Goal: Task Accomplishment & Management: Manage account settings

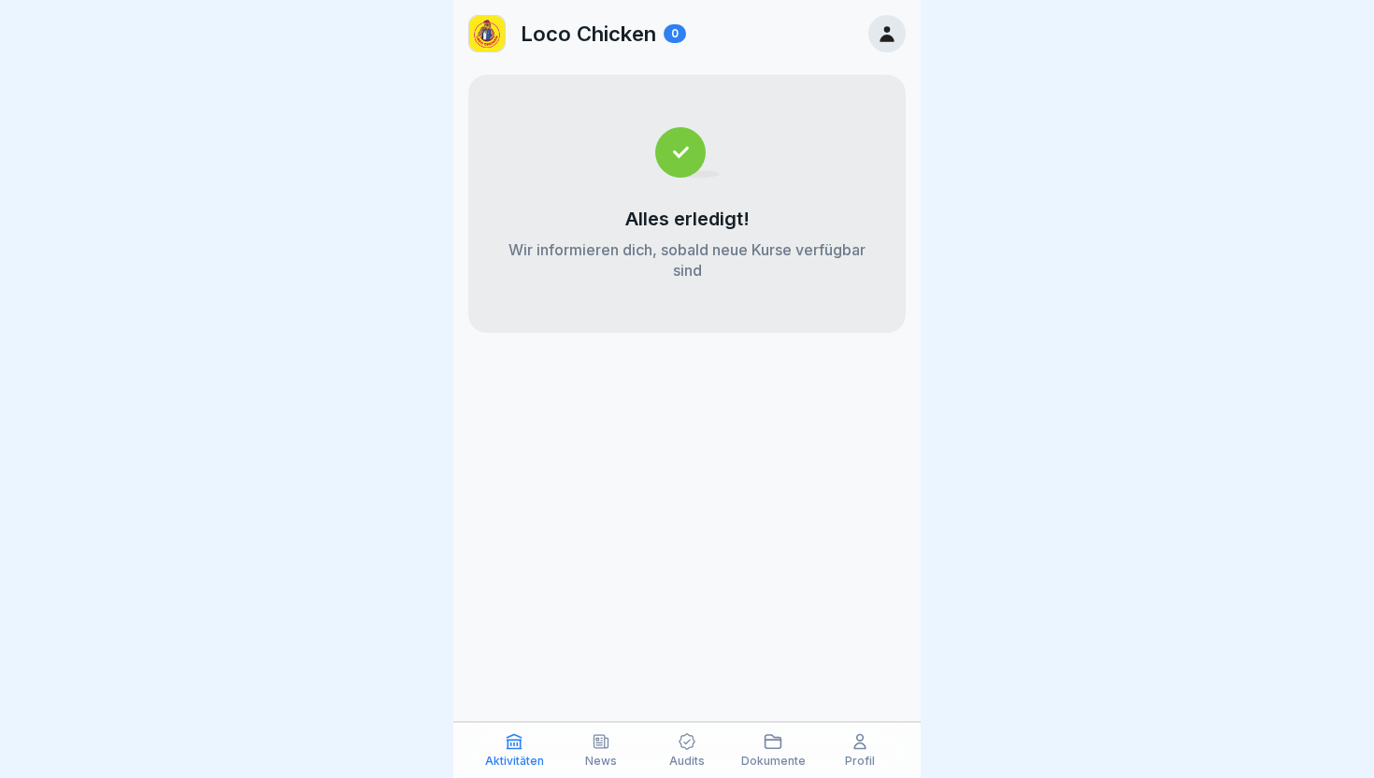
click at [882, 35] on icon at bounding box center [887, 33] width 21 height 21
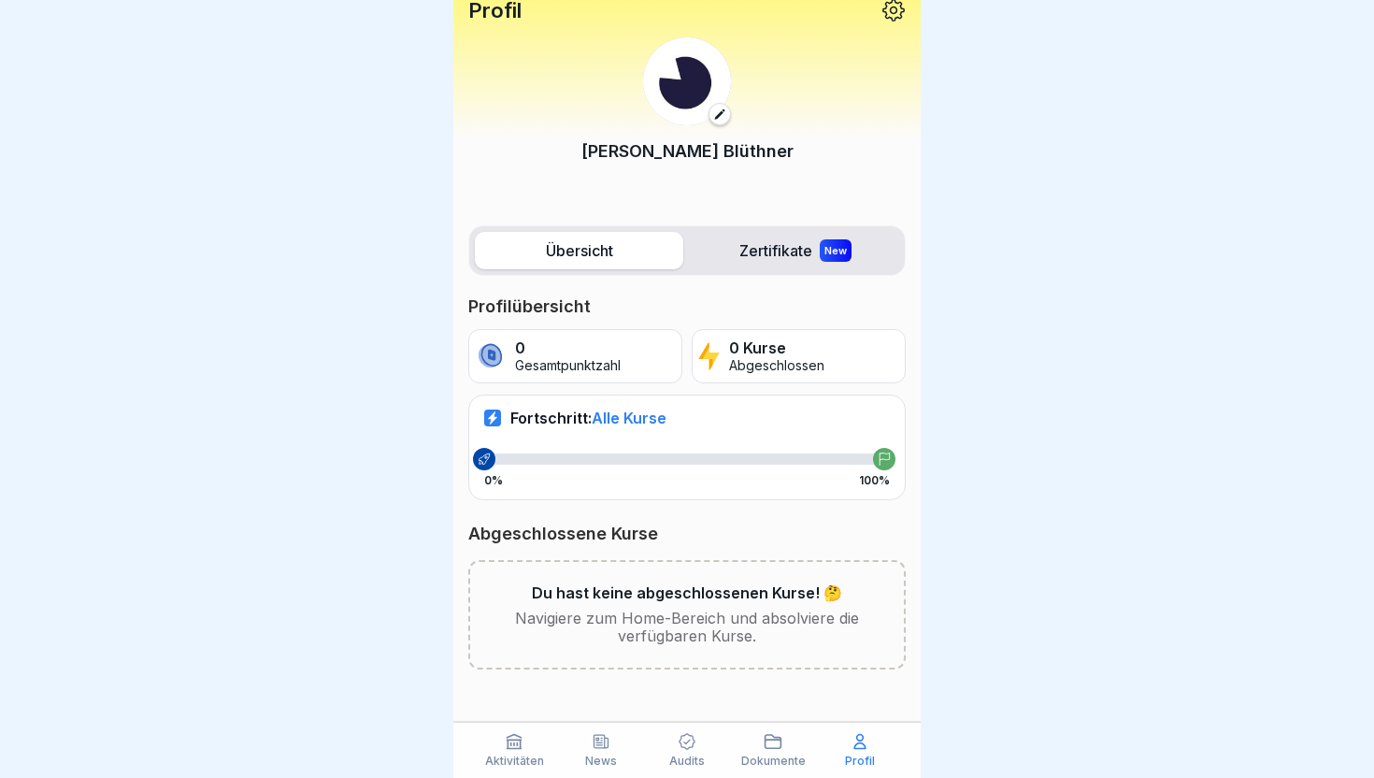
scroll to position [13, 0]
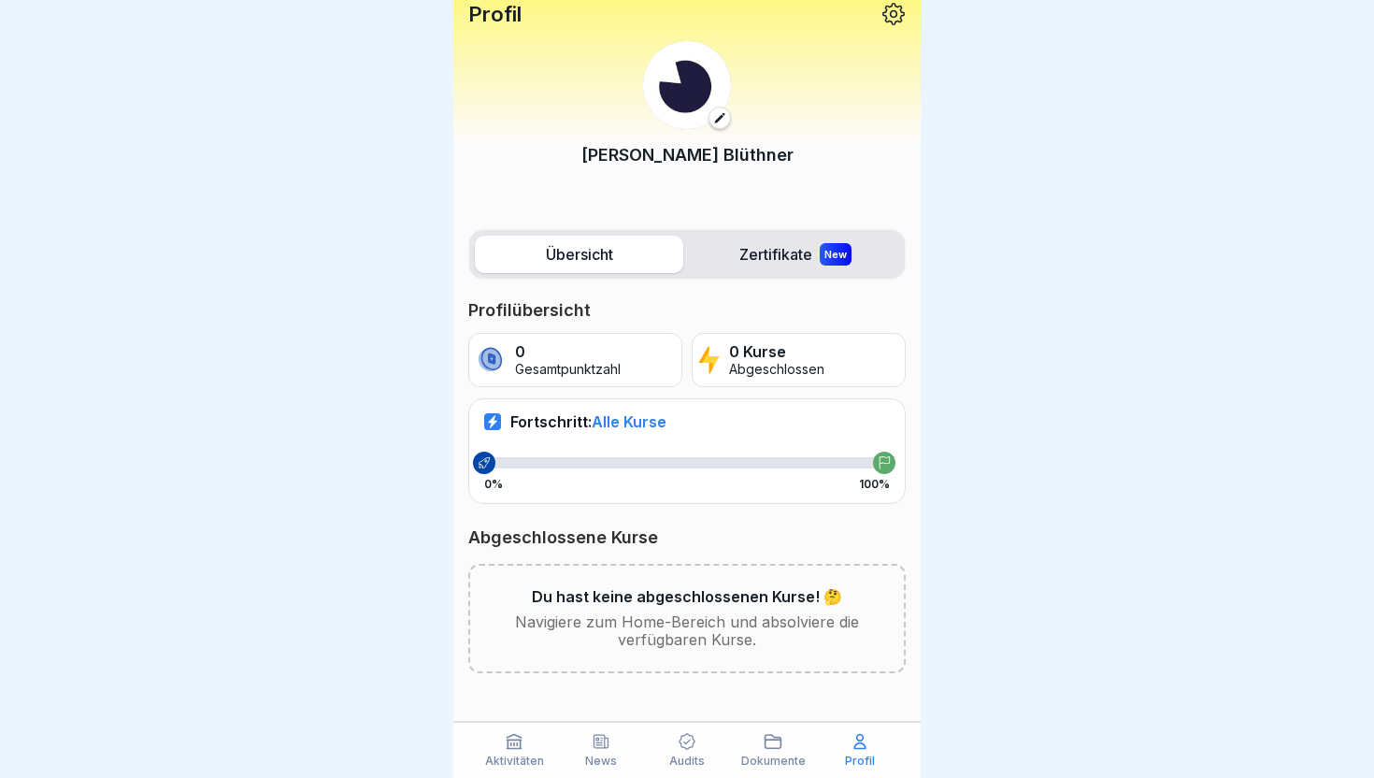
click at [779, 227] on div "Übersicht Zertifikate New Profilübersicht 0 Gesamtpunktzahl 0 Kurse Abgeschloss…" at bounding box center [686, 501] width 467 height 562
click at [771, 258] on label "Zertifikate New" at bounding box center [795, 254] width 208 height 37
click at [573, 271] on label "Übersicht" at bounding box center [579, 254] width 208 height 37
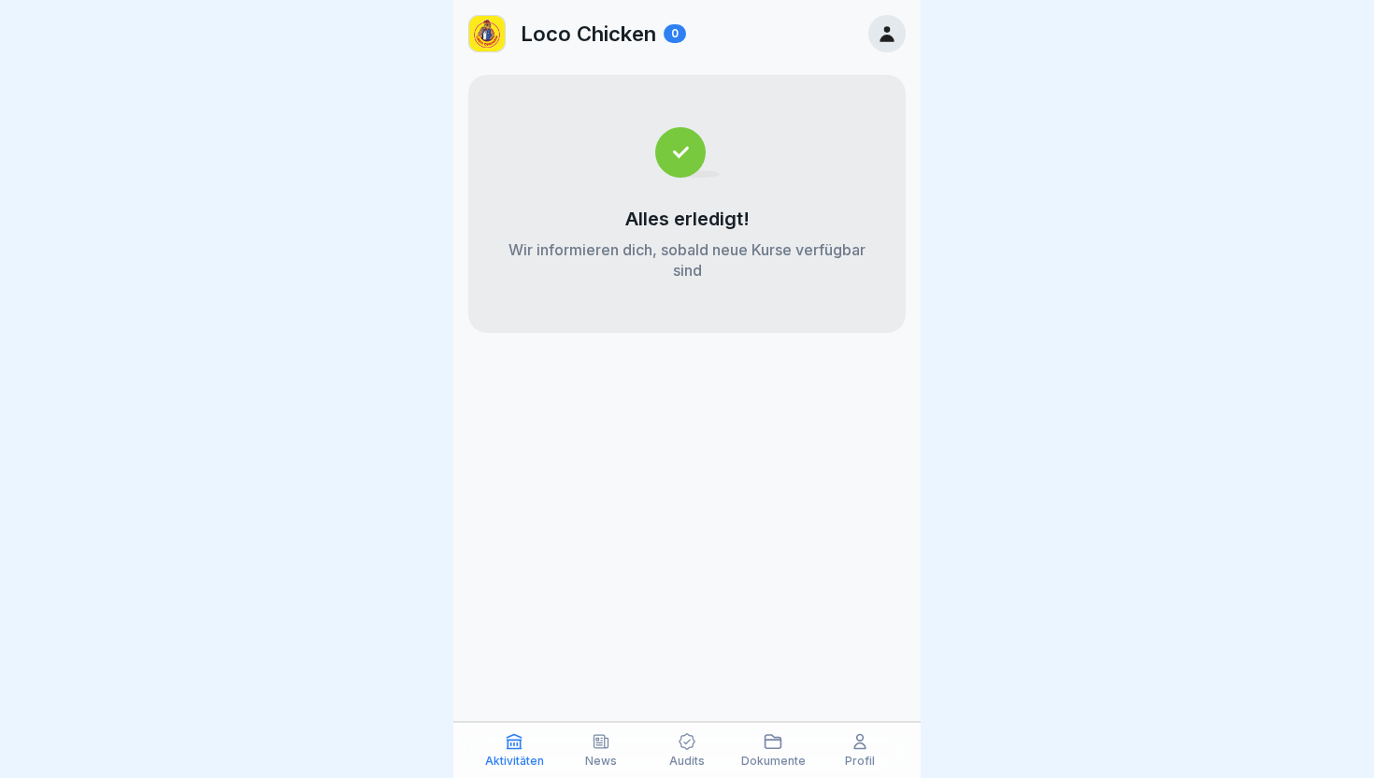
click at [679, 262] on p "Wir informieren dich, sobald neue Kurse verfügbar sind" at bounding box center [687, 259] width 363 height 41
click at [692, 248] on p "Wir informieren dich, sobald neue Kurse verfügbar sind" at bounding box center [687, 259] width 363 height 41
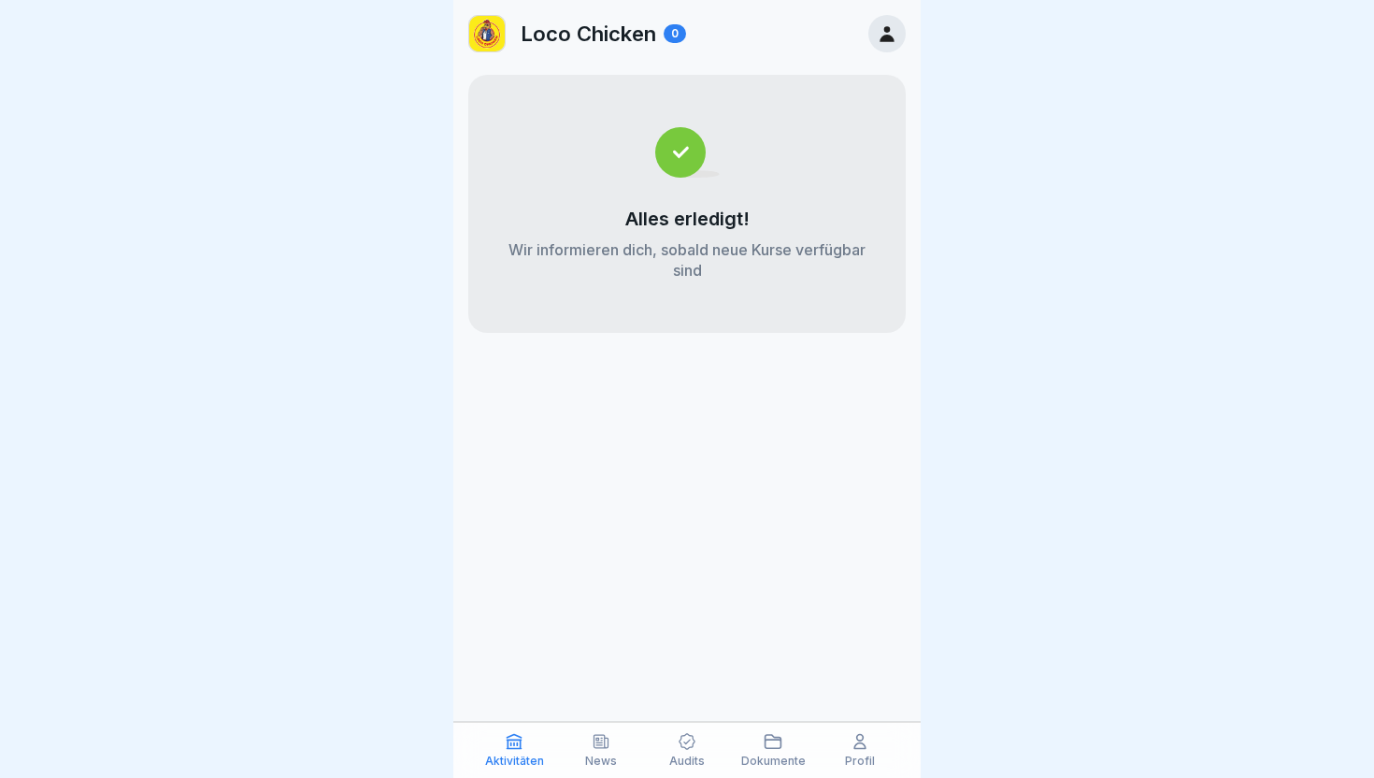
click at [875, 36] on div at bounding box center [886, 33] width 37 height 37
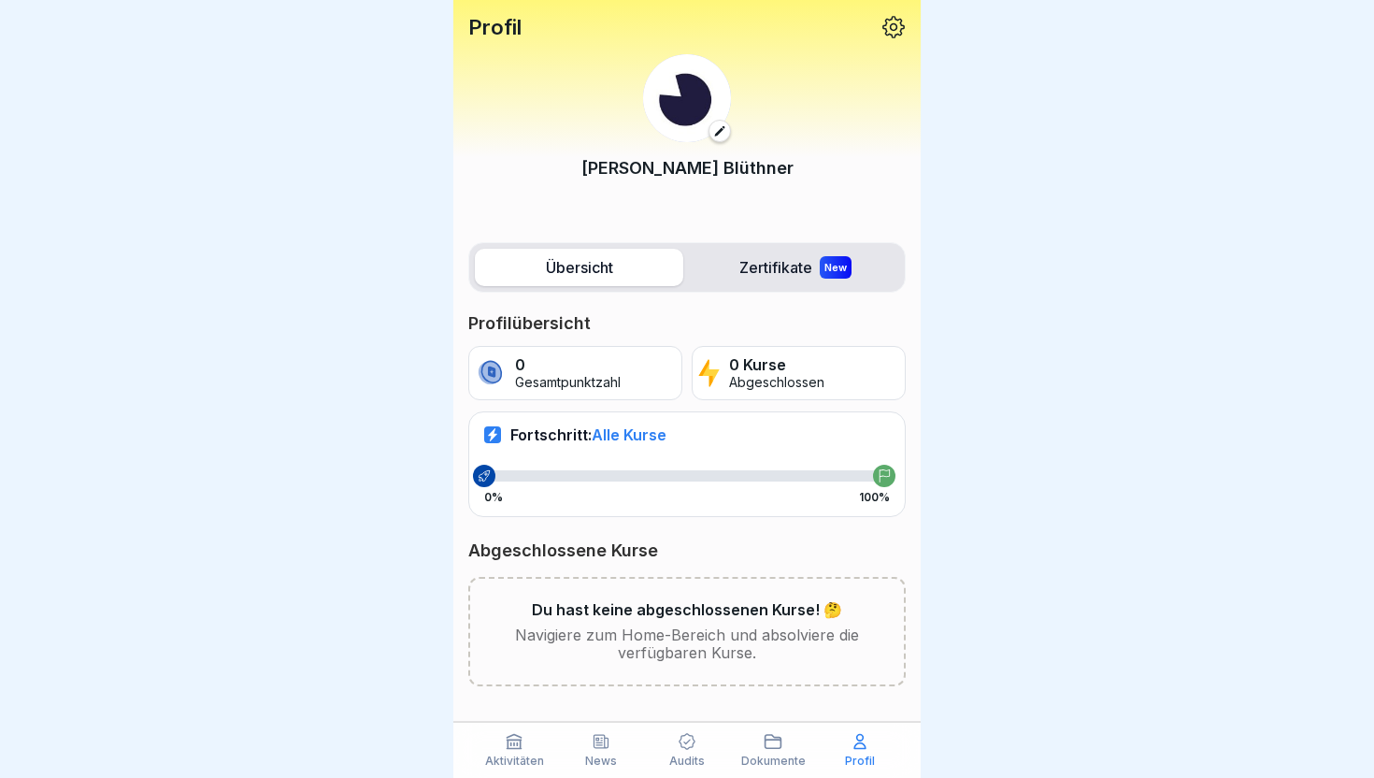
click at [679, 733] on icon at bounding box center [687, 741] width 19 height 19
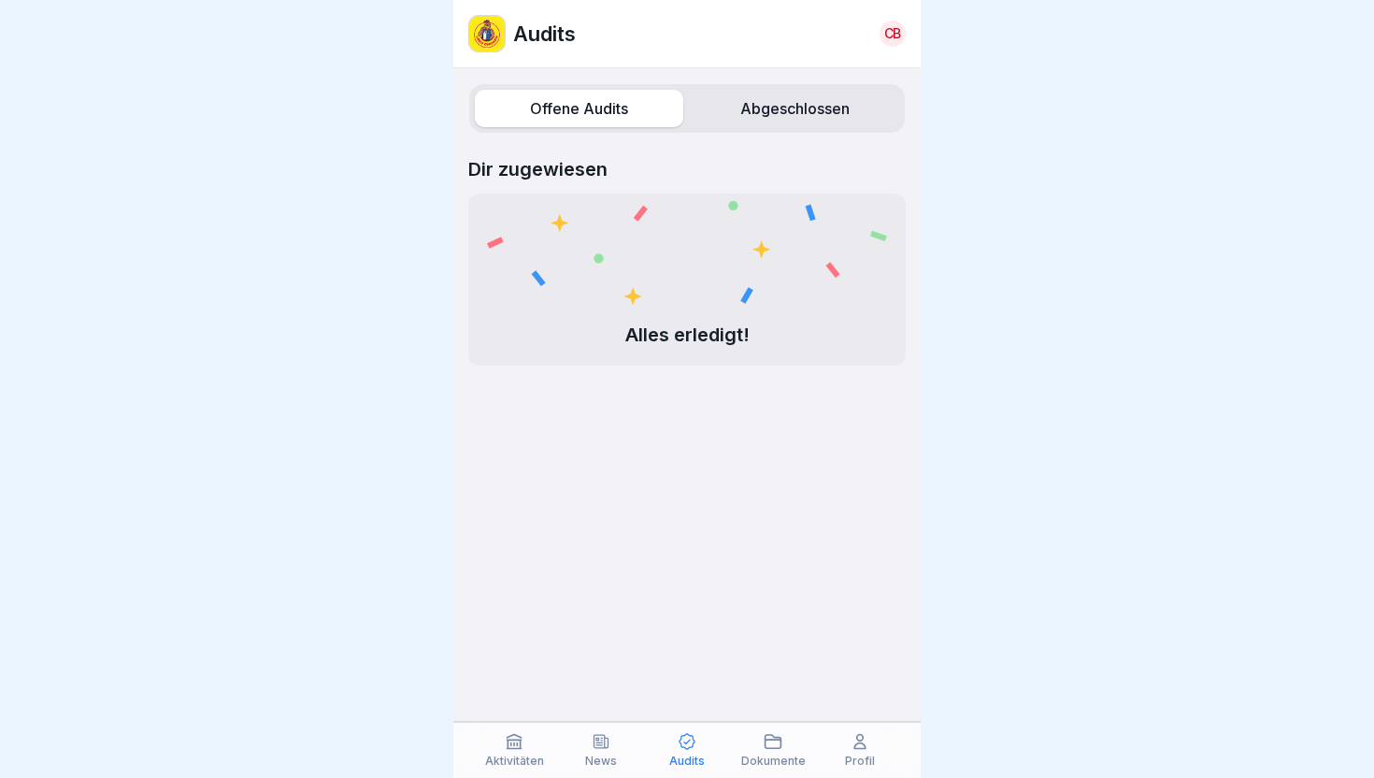
click at [772, 121] on label "Abgeschlossen" at bounding box center [795, 108] width 208 height 37
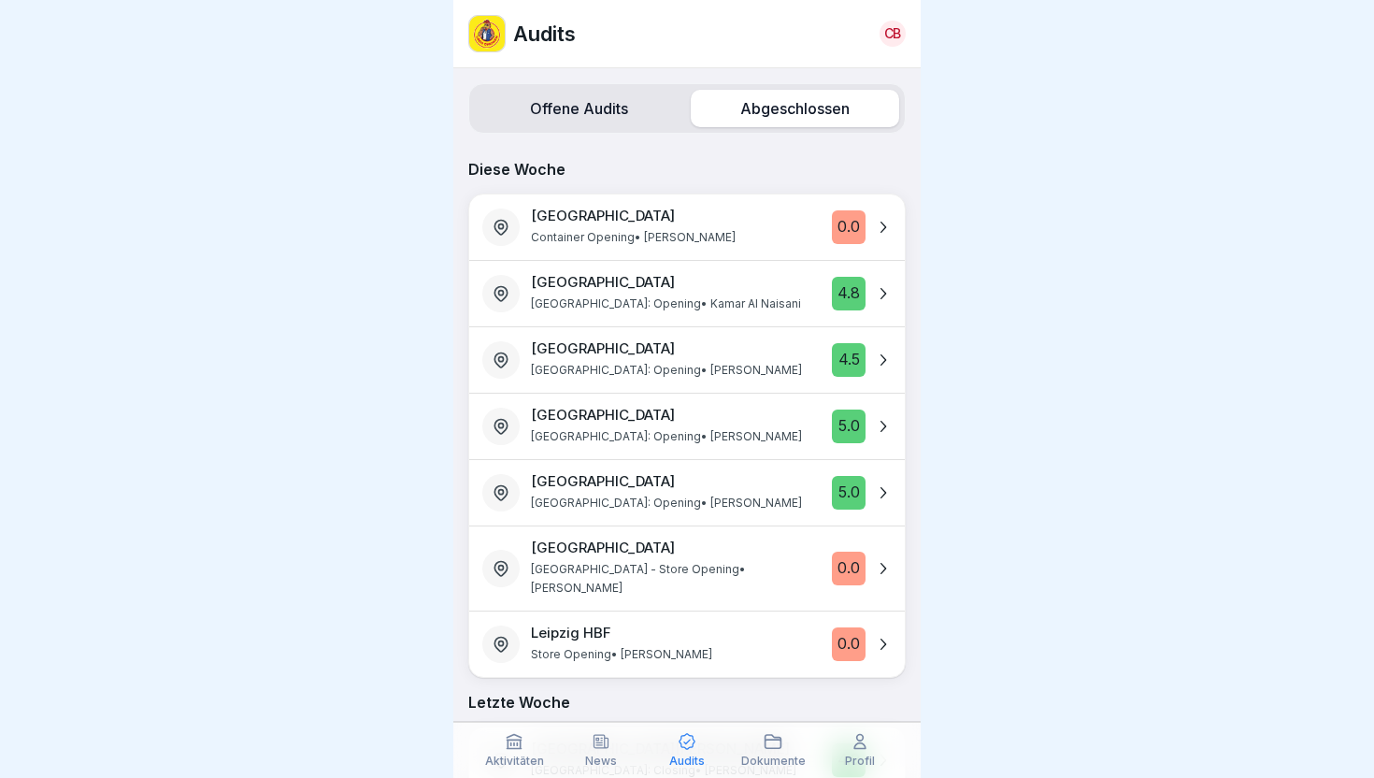
click at [747, 219] on div at bounding box center [784, 226] width 74 height 39
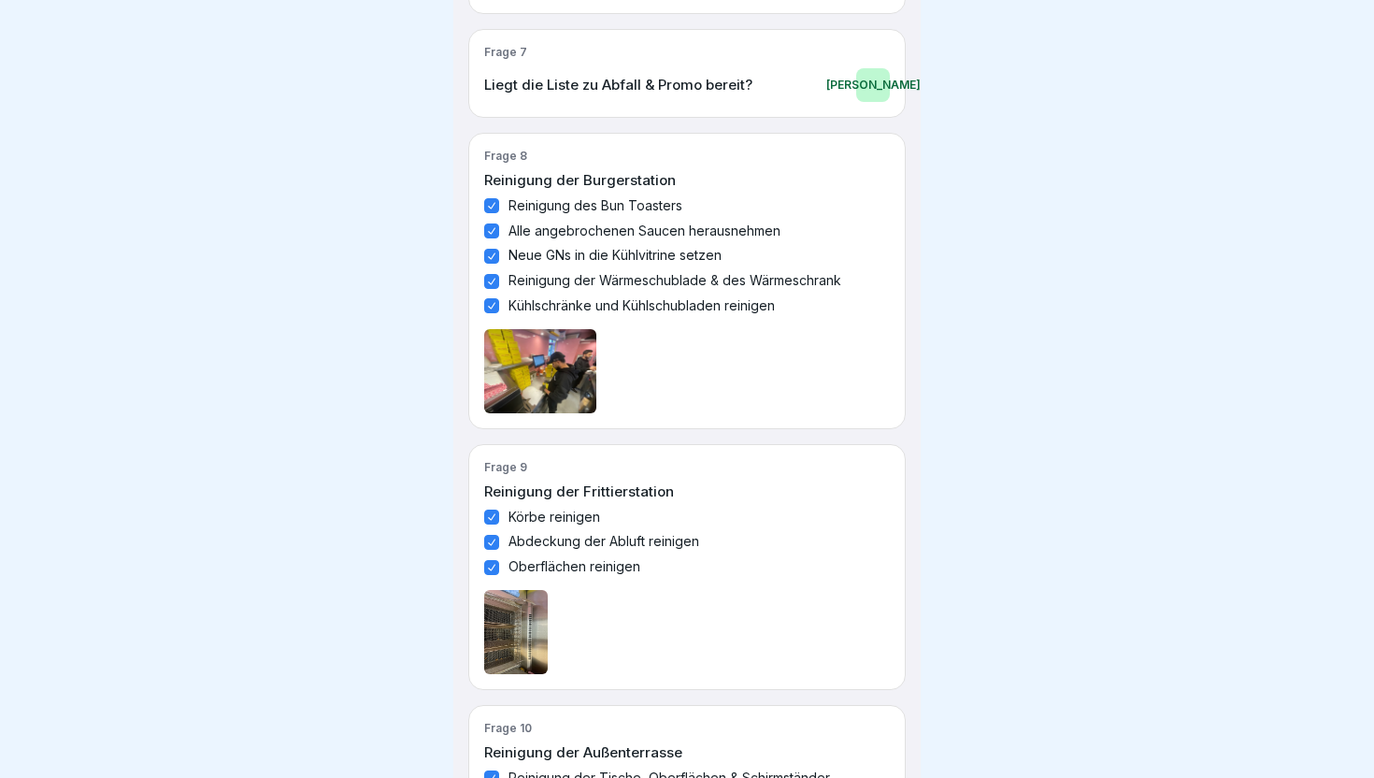
scroll to position [1522, 0]
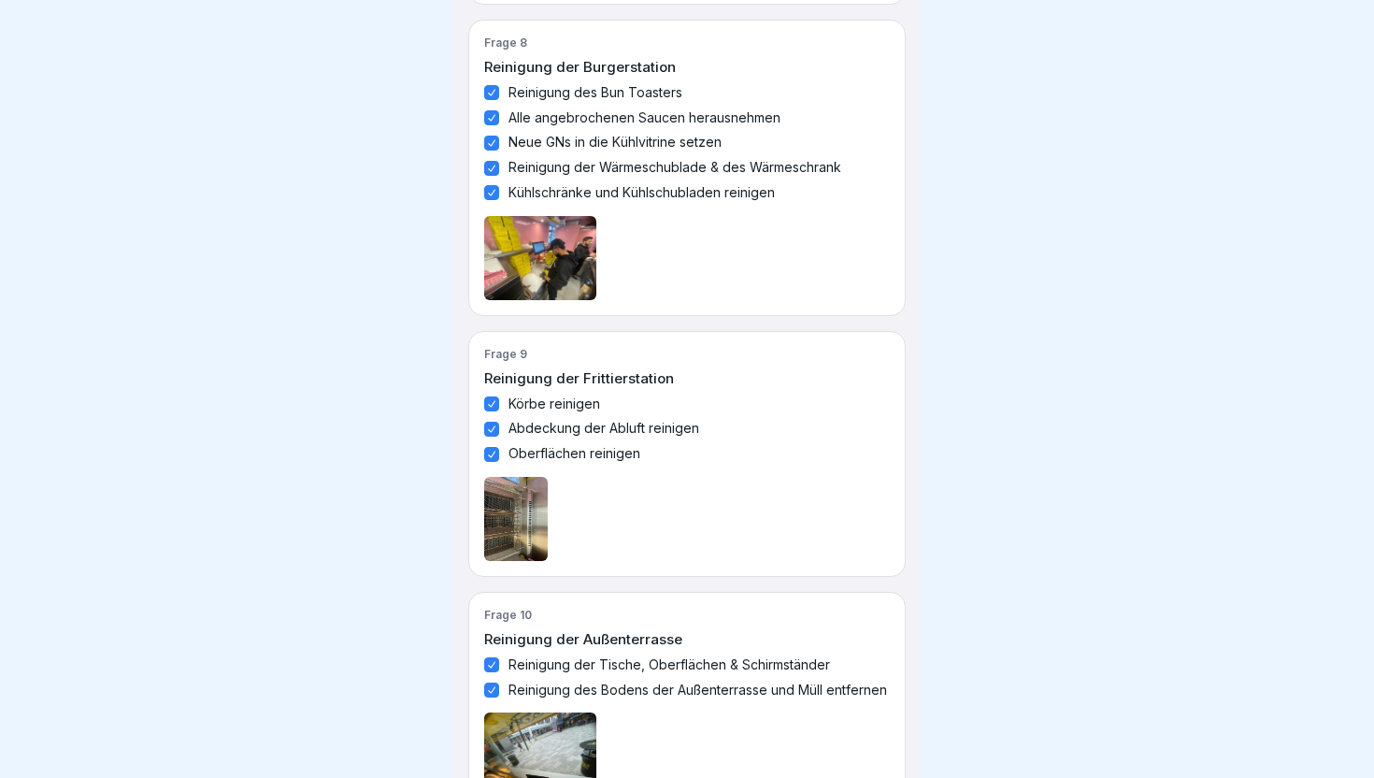
click at [532, 258] on img at bounding box center [540, 258] width 112 height 84
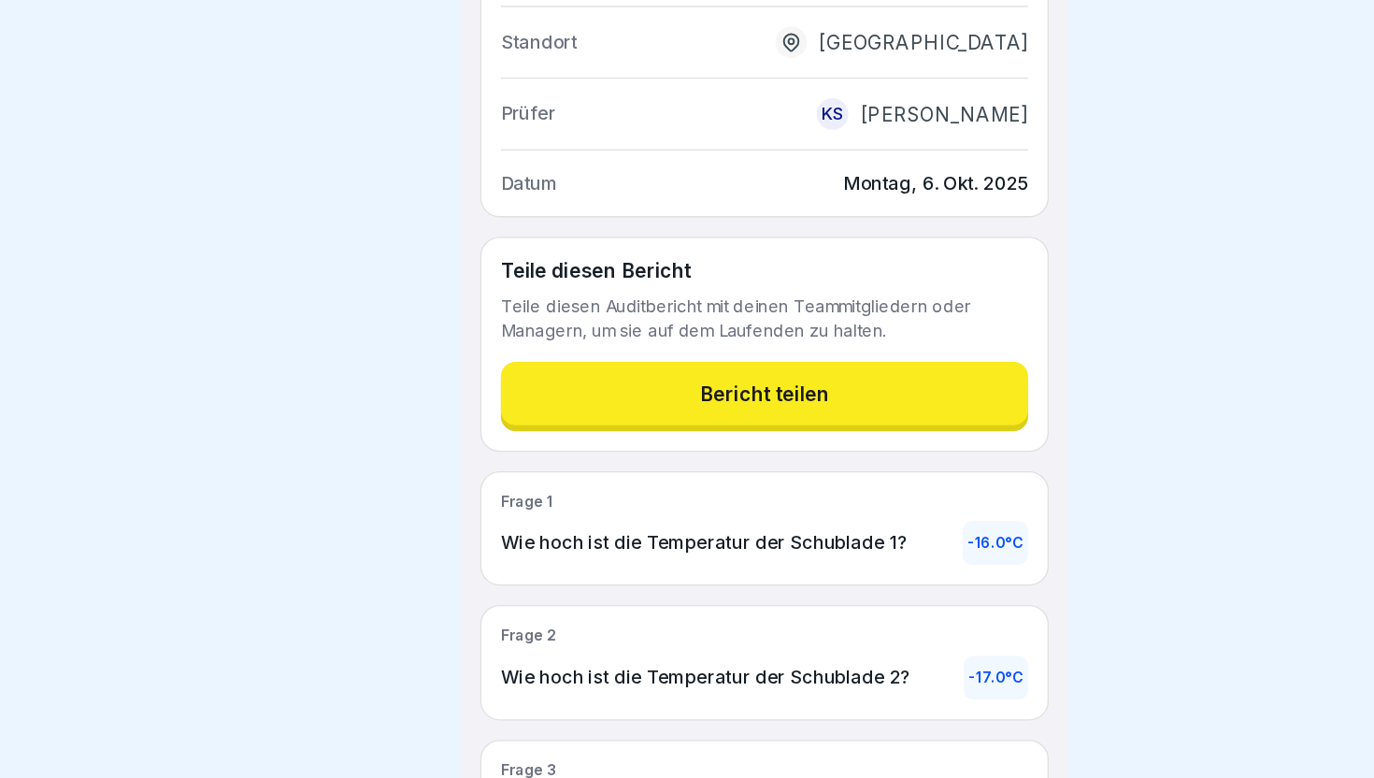
scroll to position [0, 0]
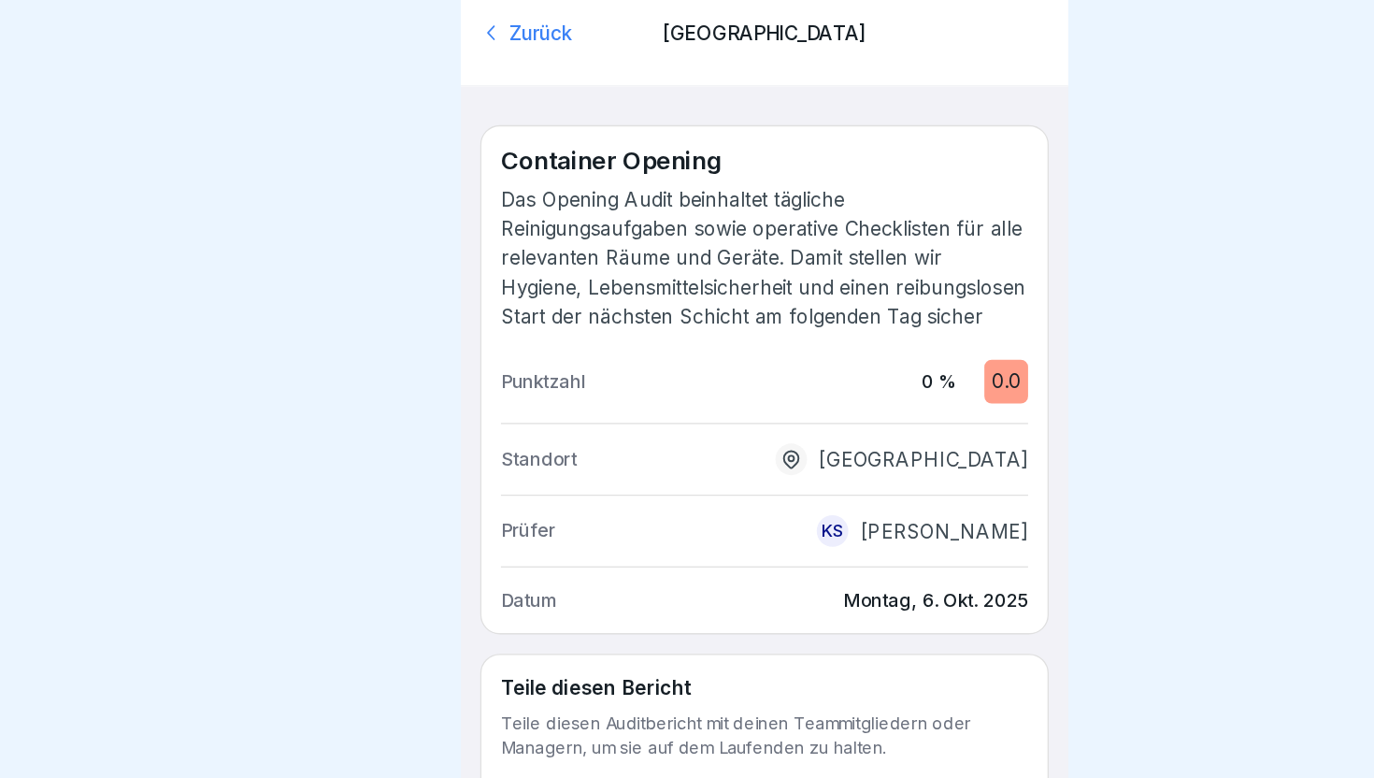
click at [511, 29] on div "Zurück" at bounding box center [533, 25] width 131 height 21
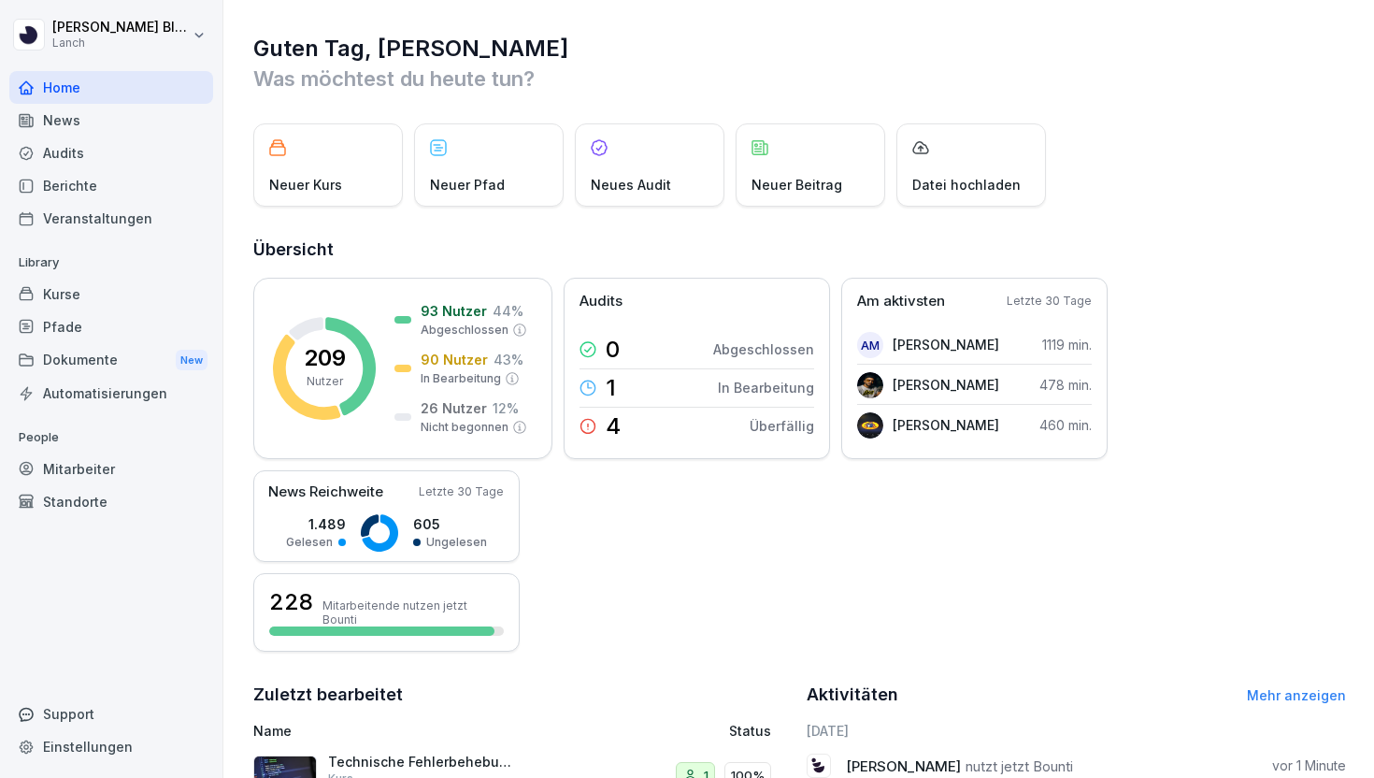
click at [66, 113] on div "News" at bounding box center [111, 120] width 204 height 33
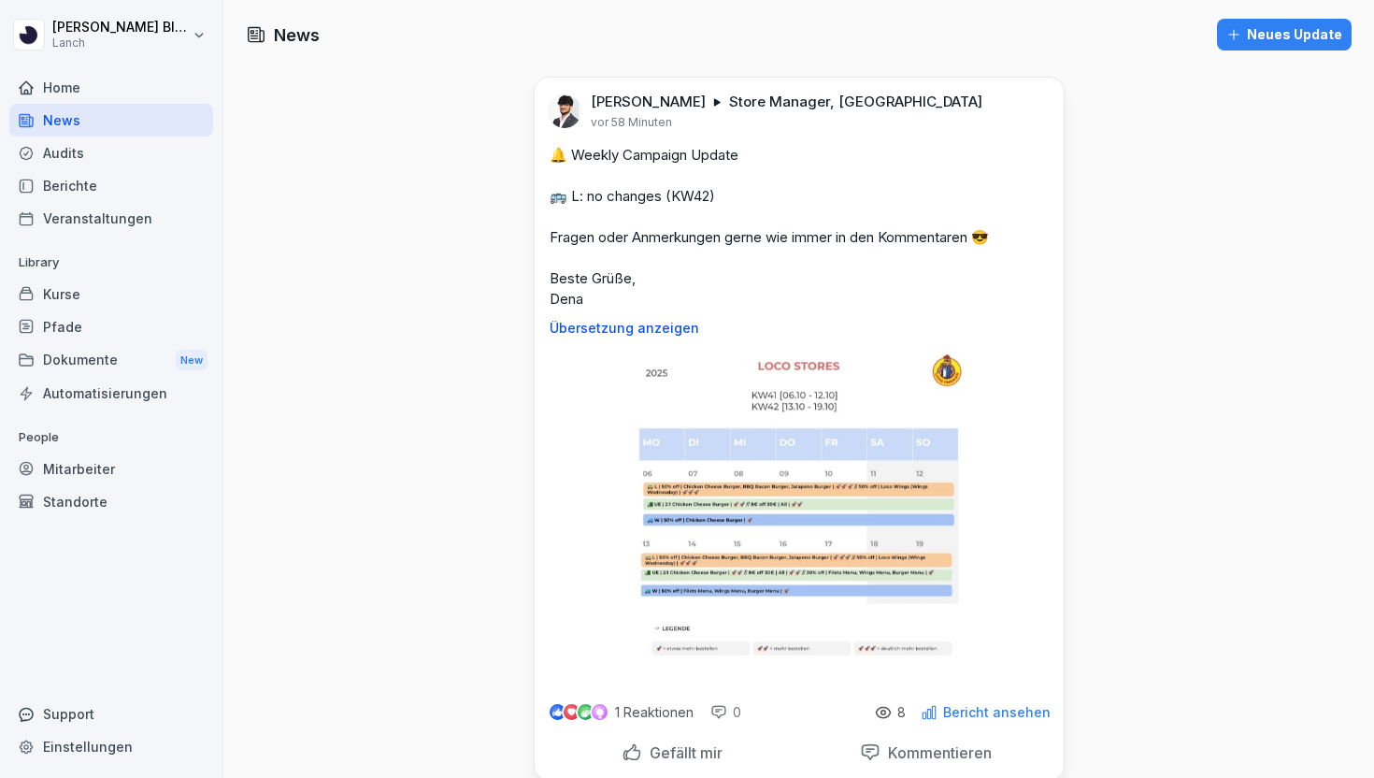
click at [1219, 47] on div "News Neues Update" at bounding box center [798, 35] width 1150 height 32
click at [1239, 37] on icon "button" at bounding box center [1233, 34] width 15 height 15
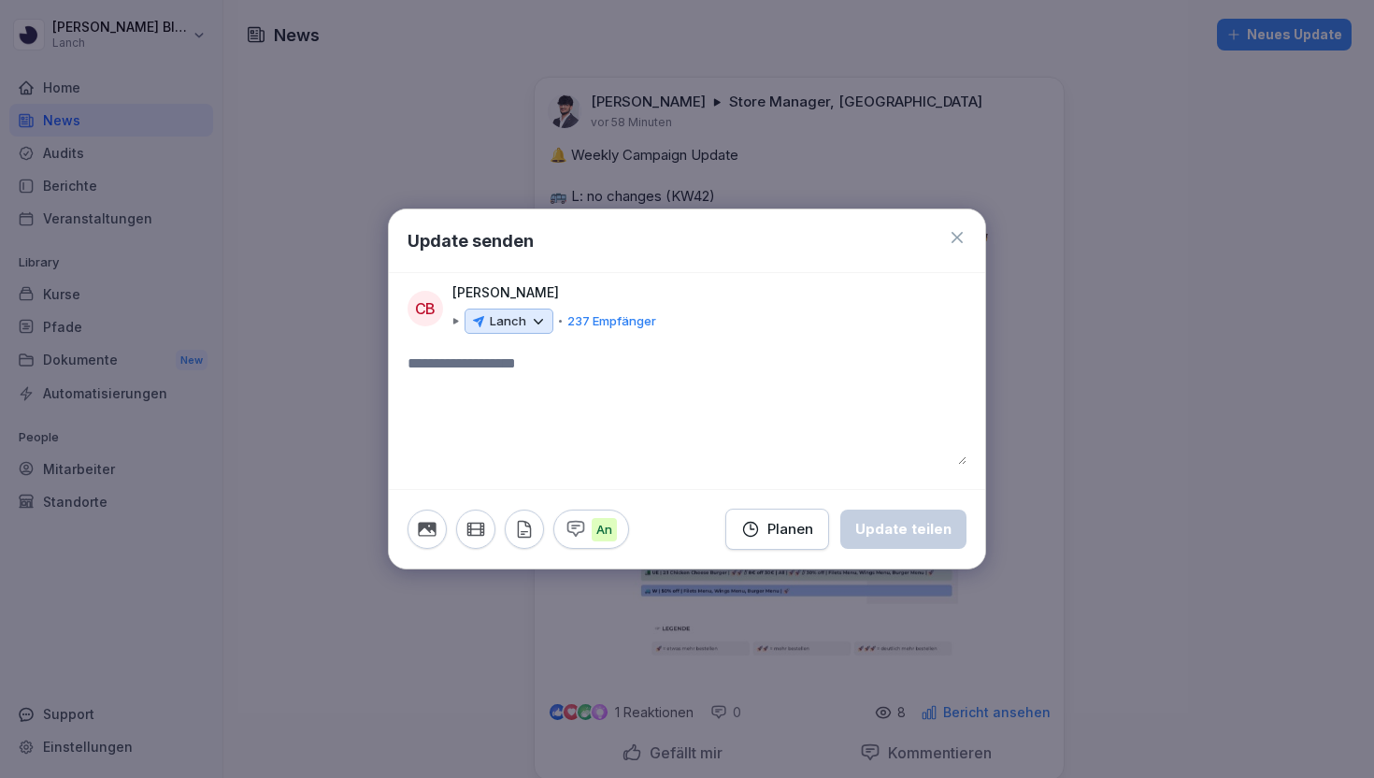
click at [530, 316] on icon at bounding box center [538, 321] width 17 height 17
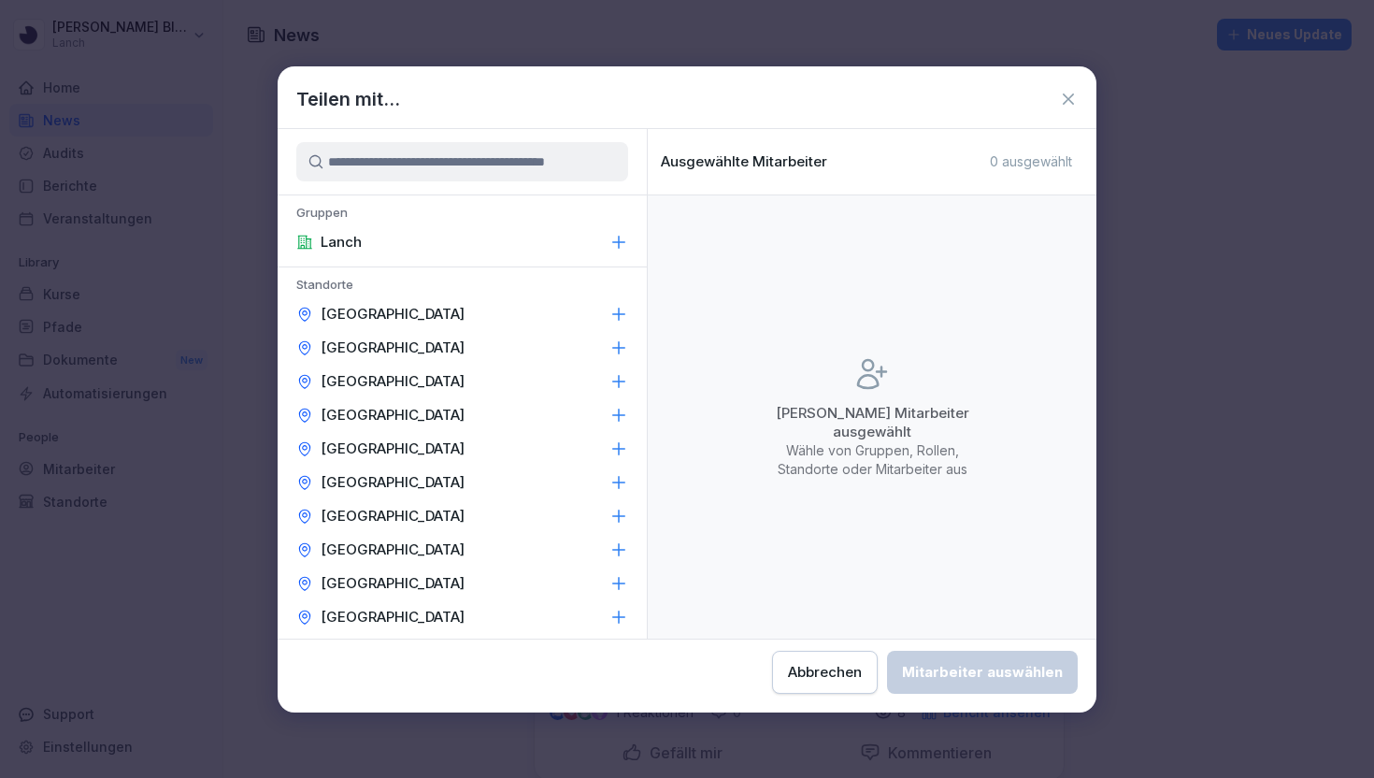
click at [1067, 98] on icon at bounding box center [1068, 98] width 11 height 11
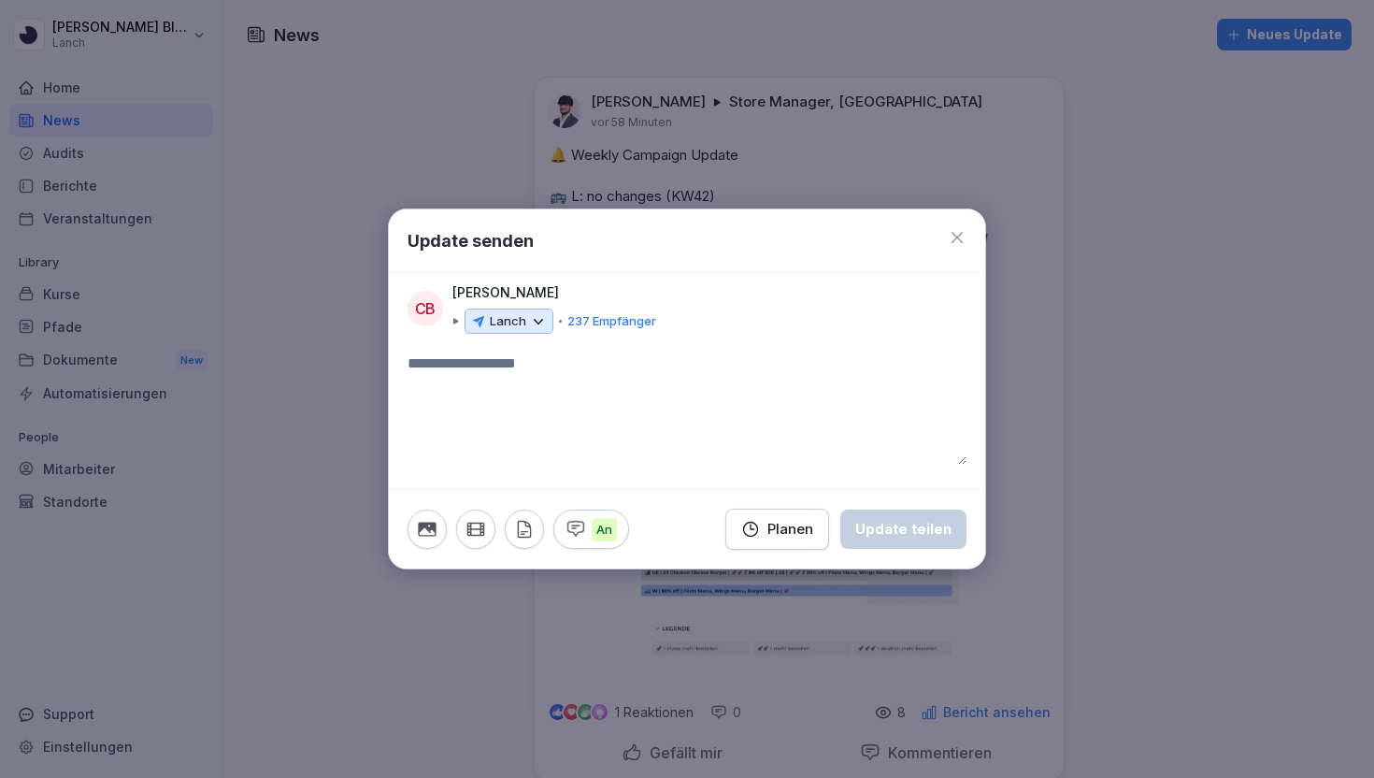
click at [536, 321] on icon at bounding box center [539, 321] width 8 height 4
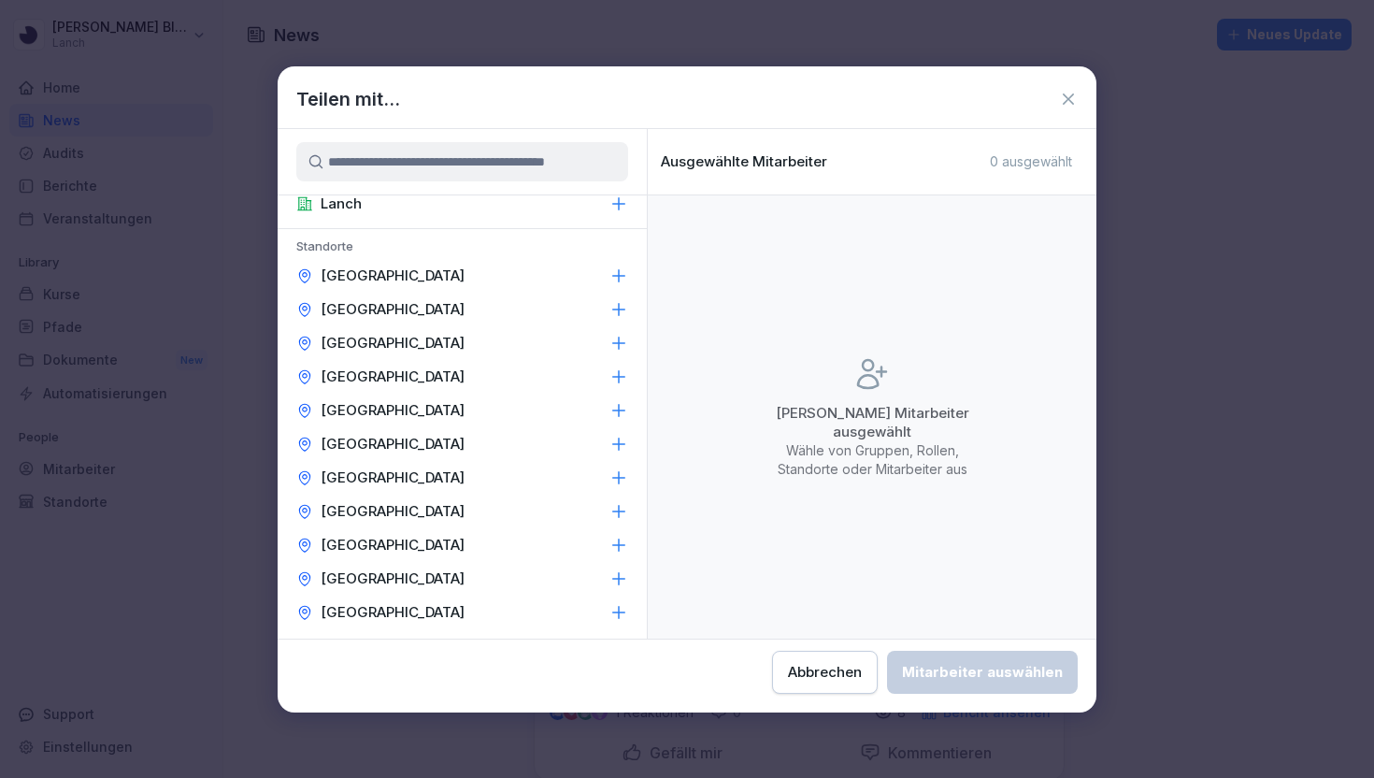
scroll to position [46, 0]
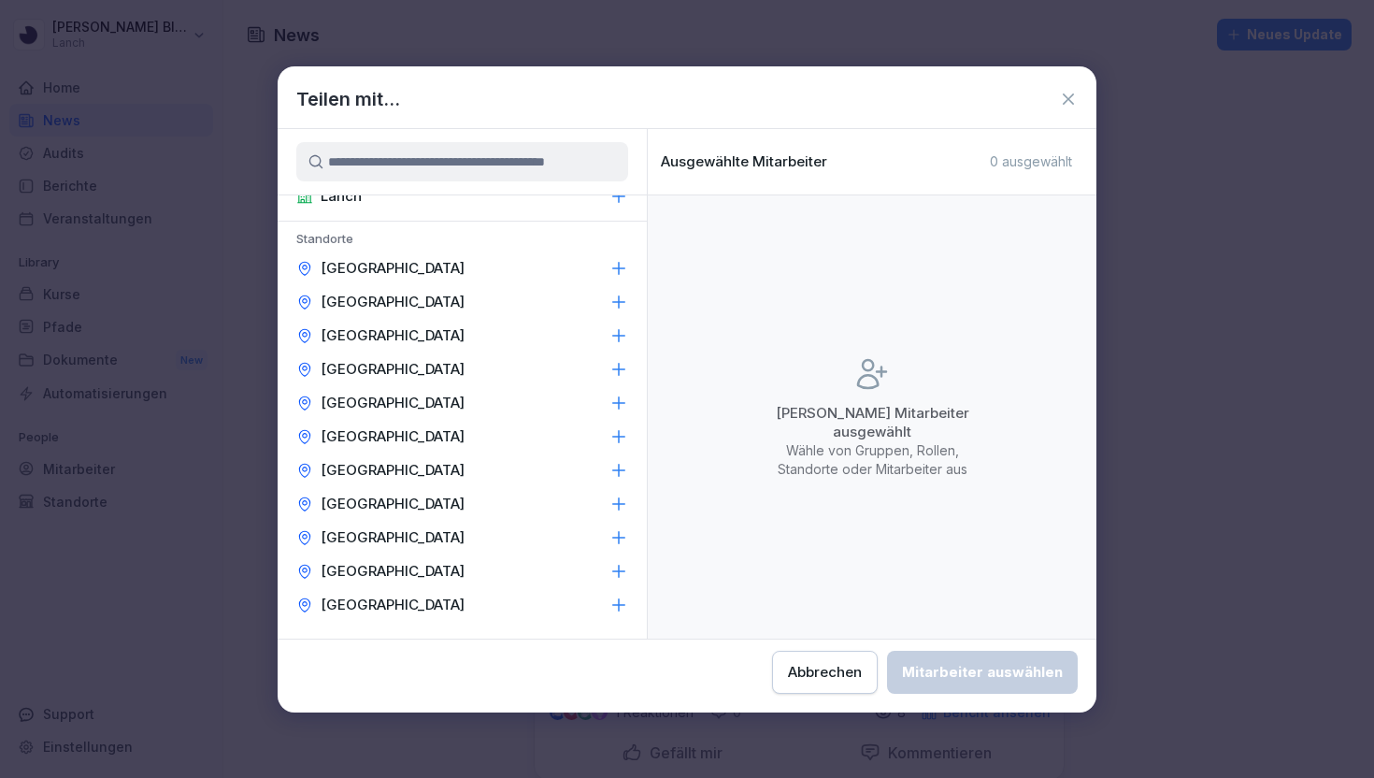
click at [606, 262] on div "Aachen" at bounding box center [462, 268] width 369 height 34
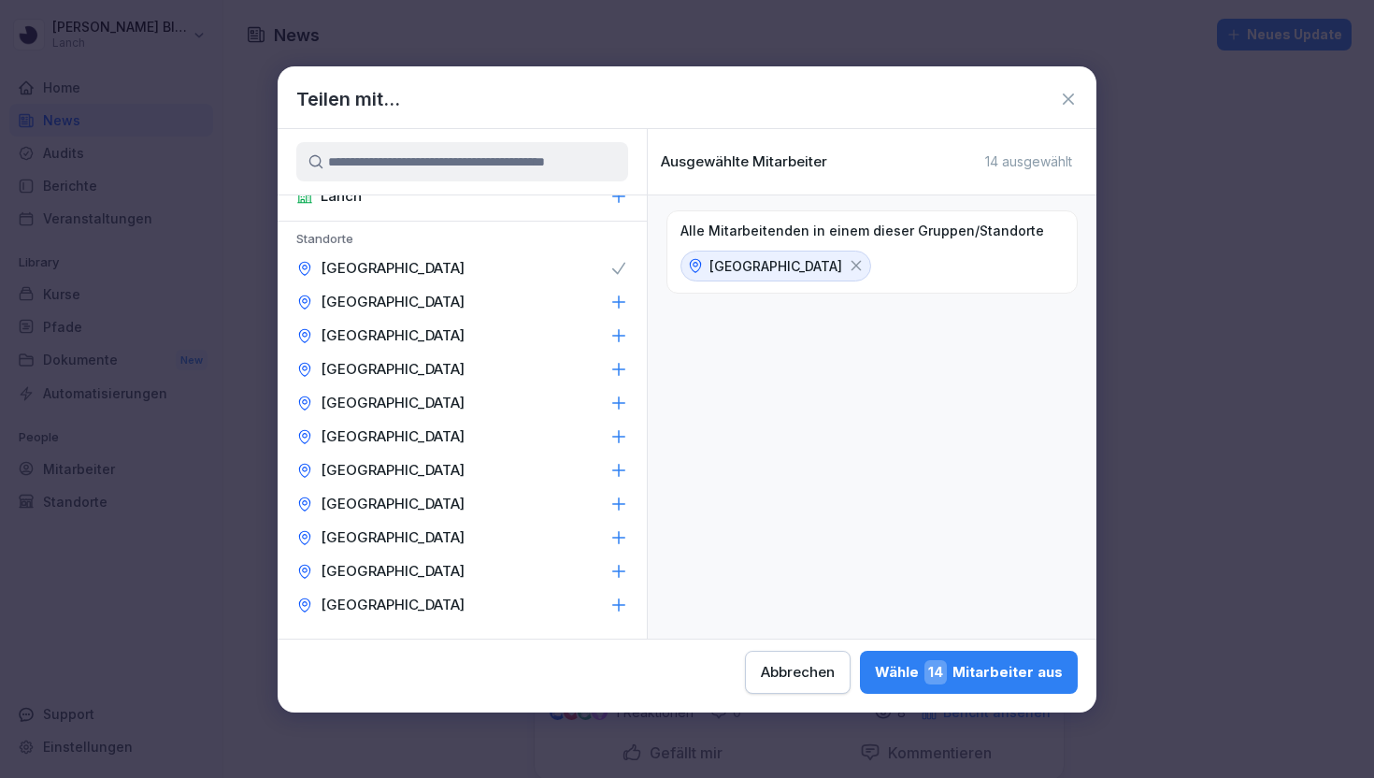
click at [622, 262] on icon at bounding box center [618, 268] width 19 height 19
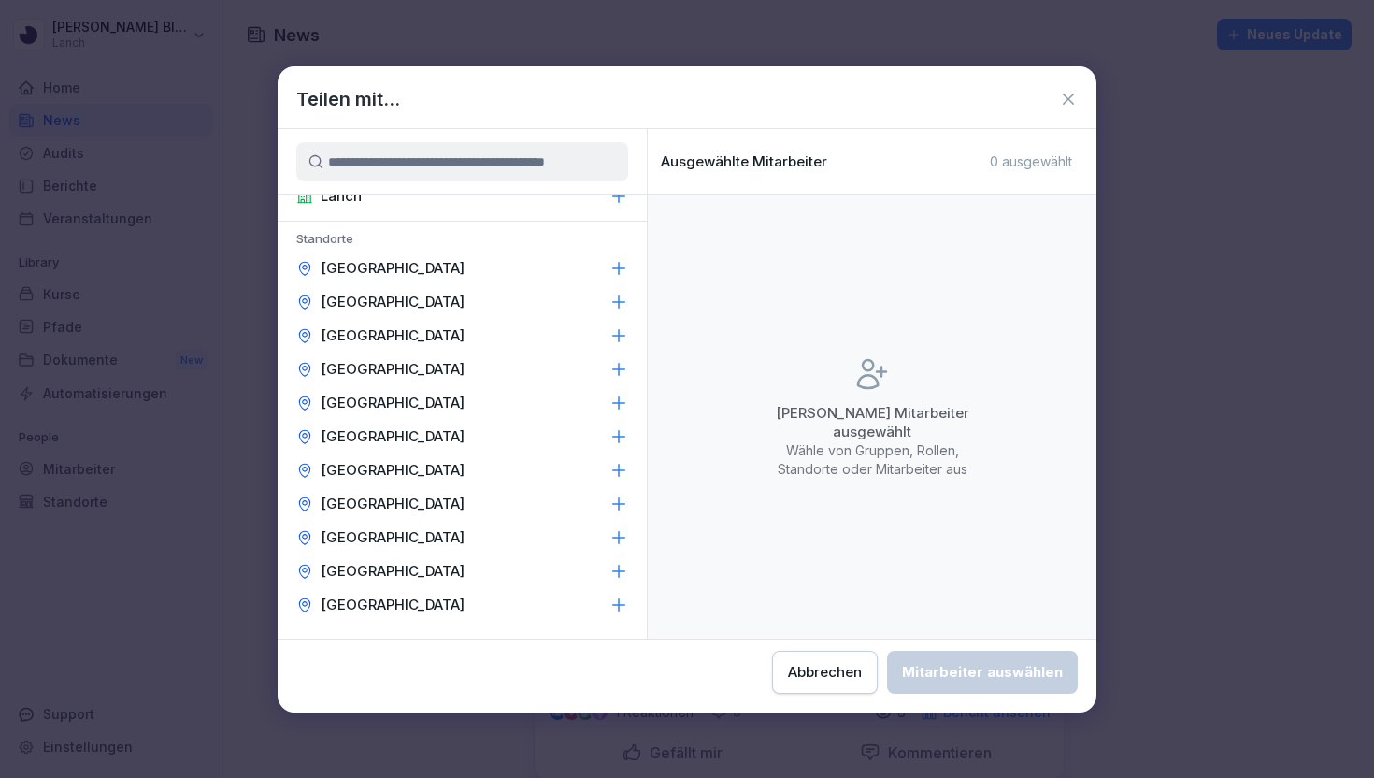
scroll to position [62, 0]
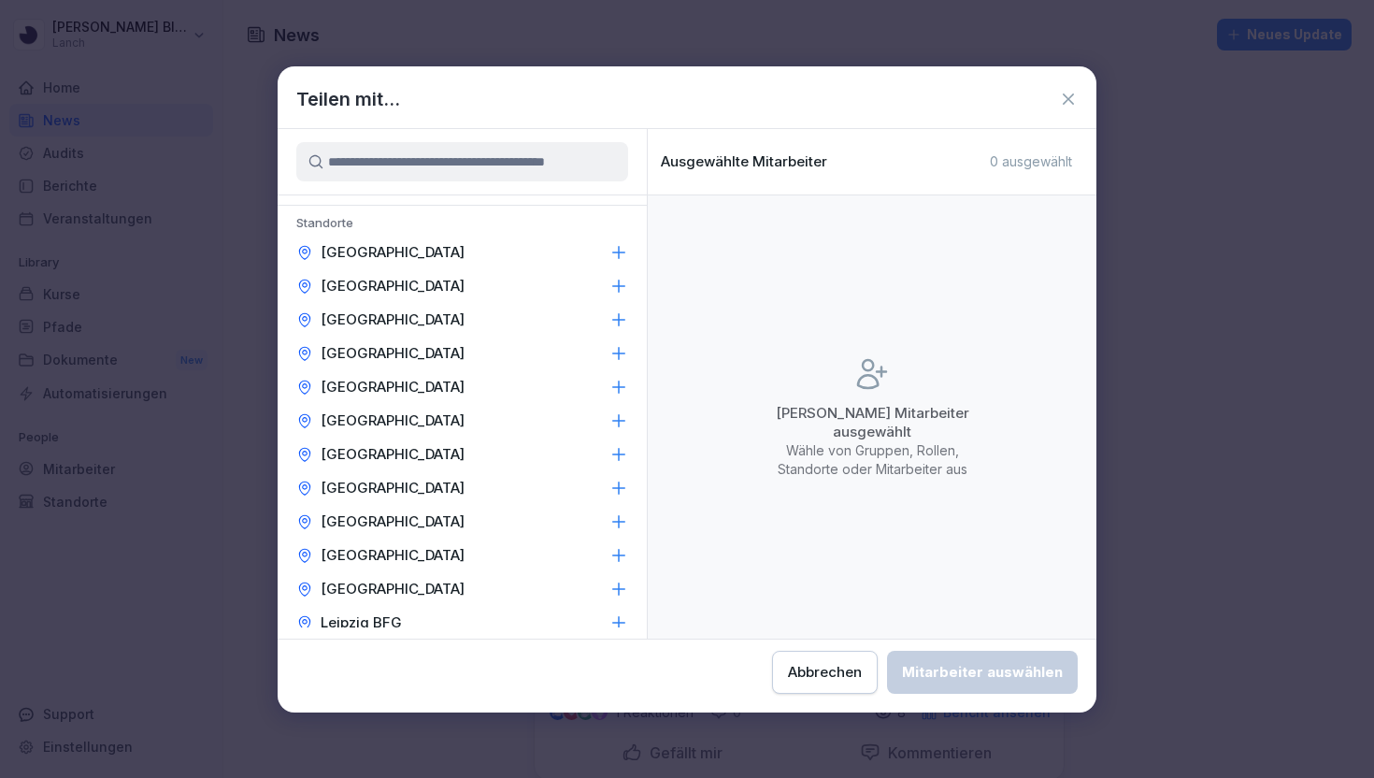
click at [613, 251] on icon at bounding box center [619, 252] width 12 height 12
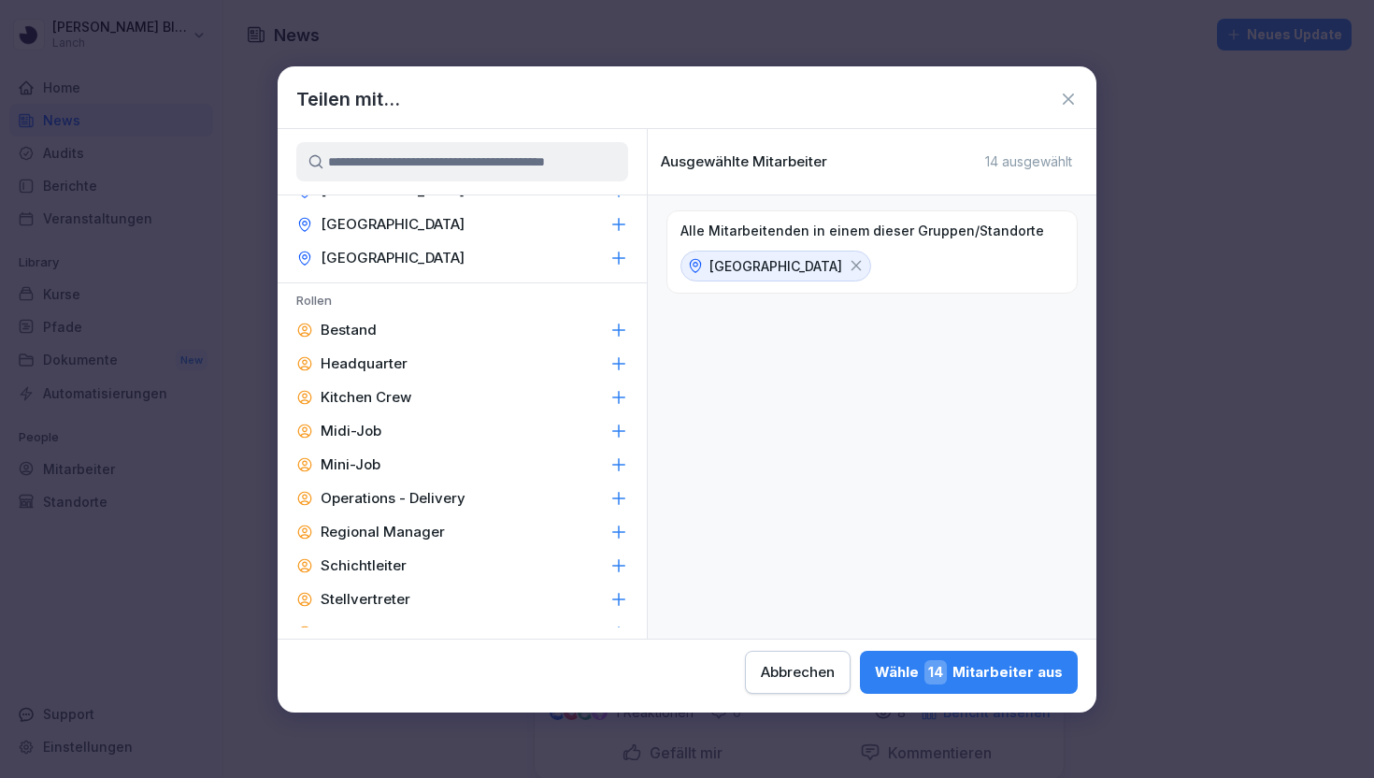
scroll to position [676, 0]
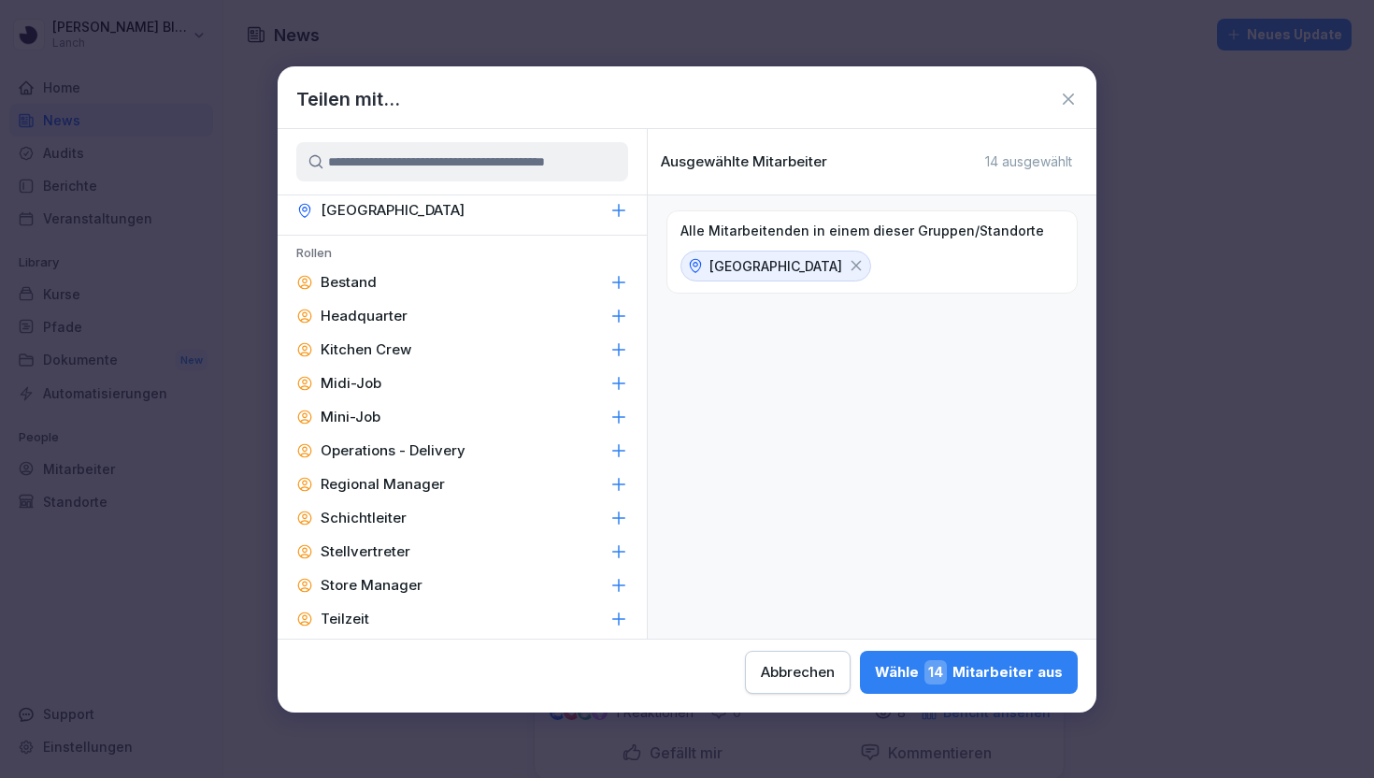
click at [621, 584] on icon at bounding box center [619, 585] width 12 height 12
click at [1063, 98] on icon at bounding box center [1068, 99] width 19 height 19
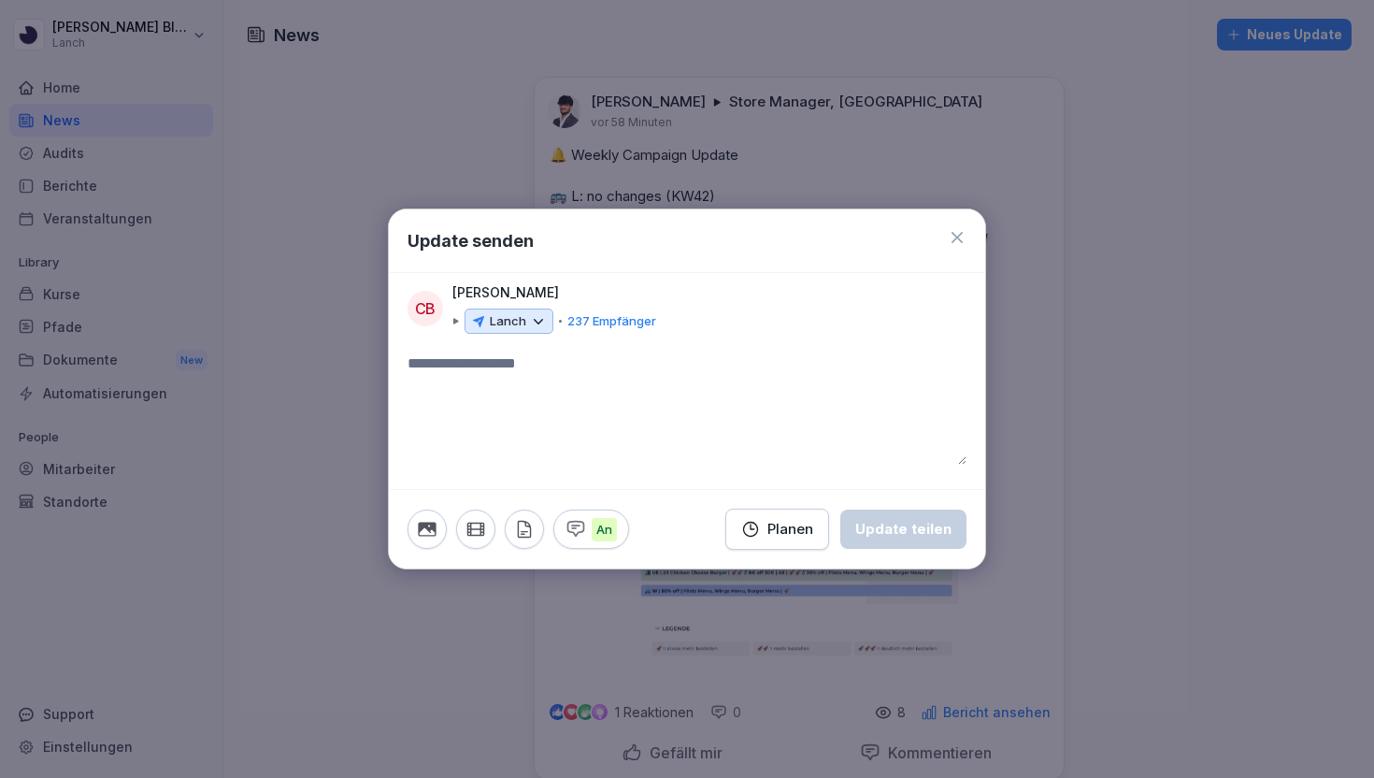
click at [609, 377] on textarea at bounding box center [686, 408] width 559 height 112
click at [956, 232] on icon at bounding box center [957, 237] width 19 height 19
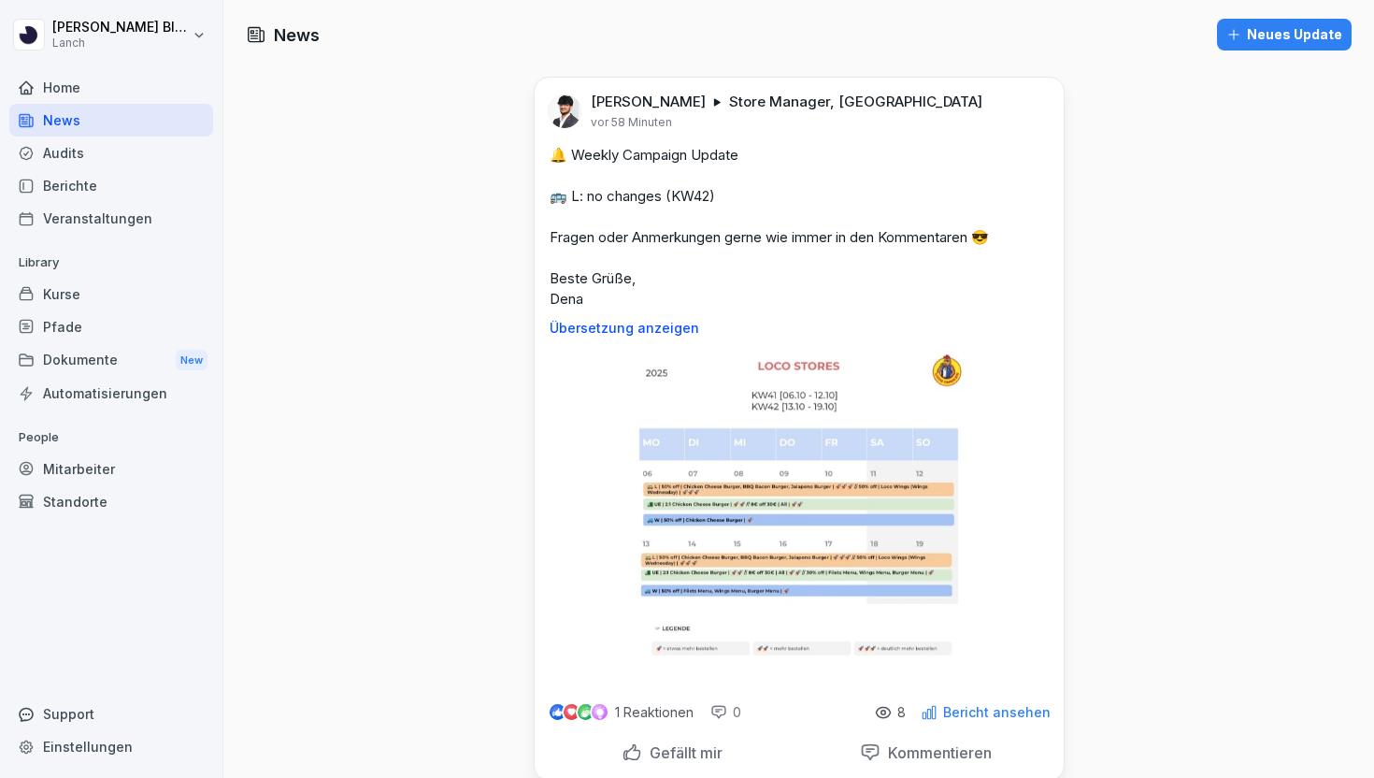
click at [67, 154] on div "Audits" at bounding box center [111, 152] width 204 height 33
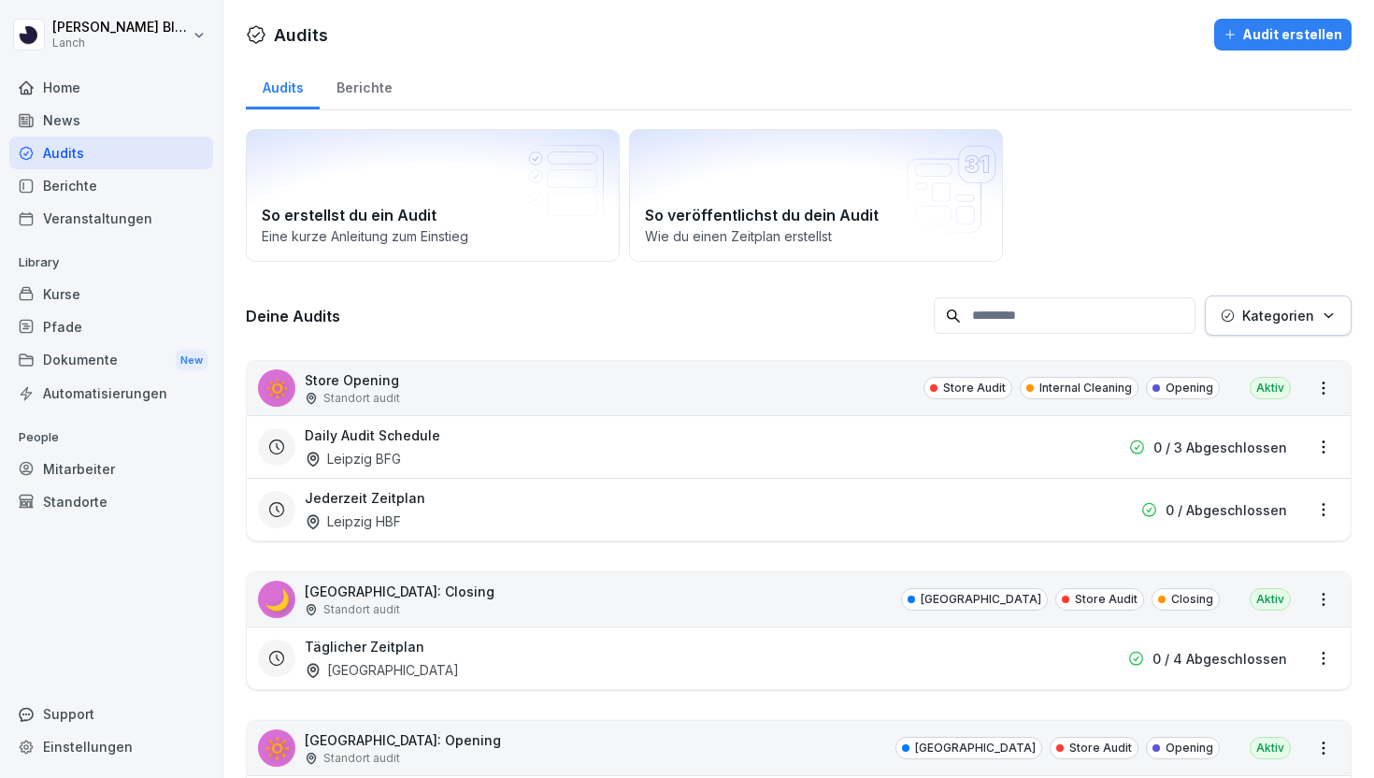
click at [1007, 319] on input at bounding box center [1065, 315] width 262 height 36
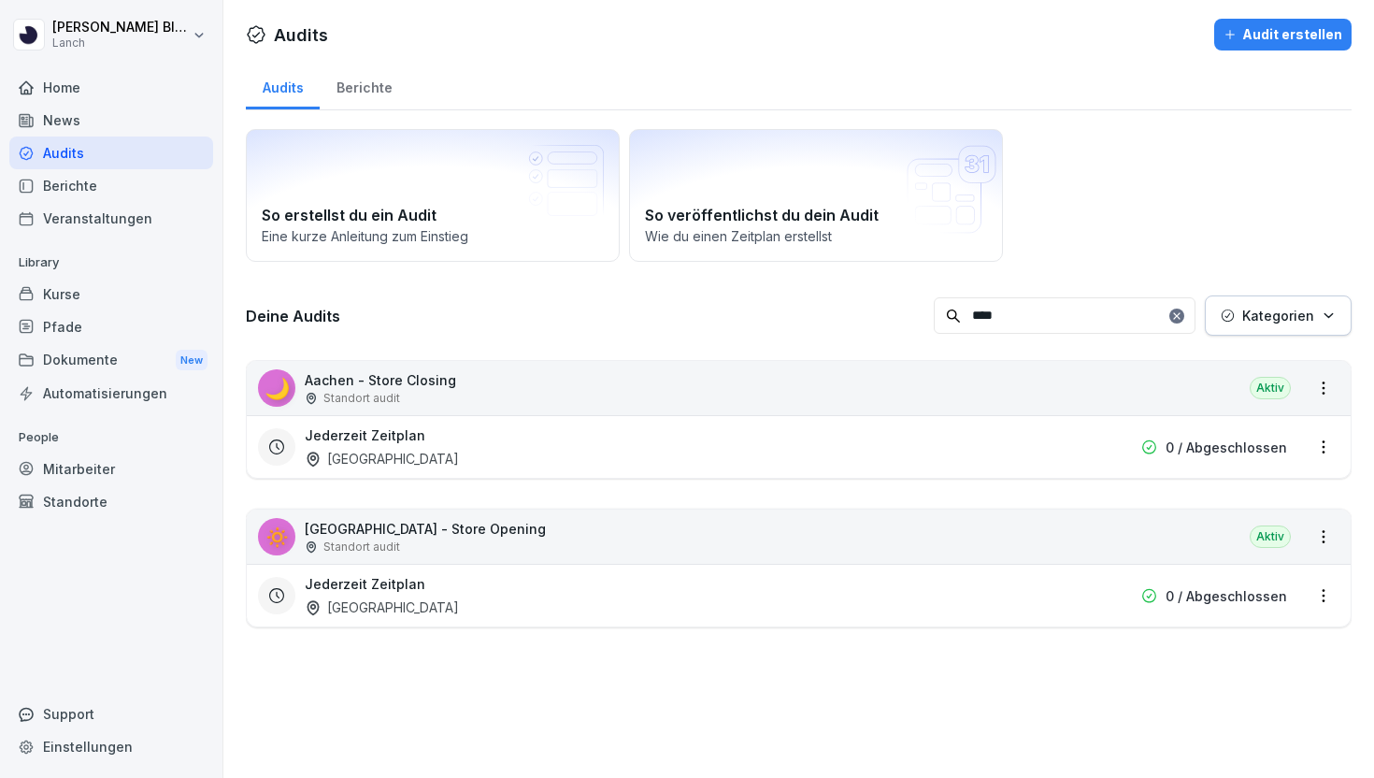
type input "****"
click at [786, 586] on div "Jederzeit Zeitplan Aachen" at bounding box center [679, 595] width 749 height 43
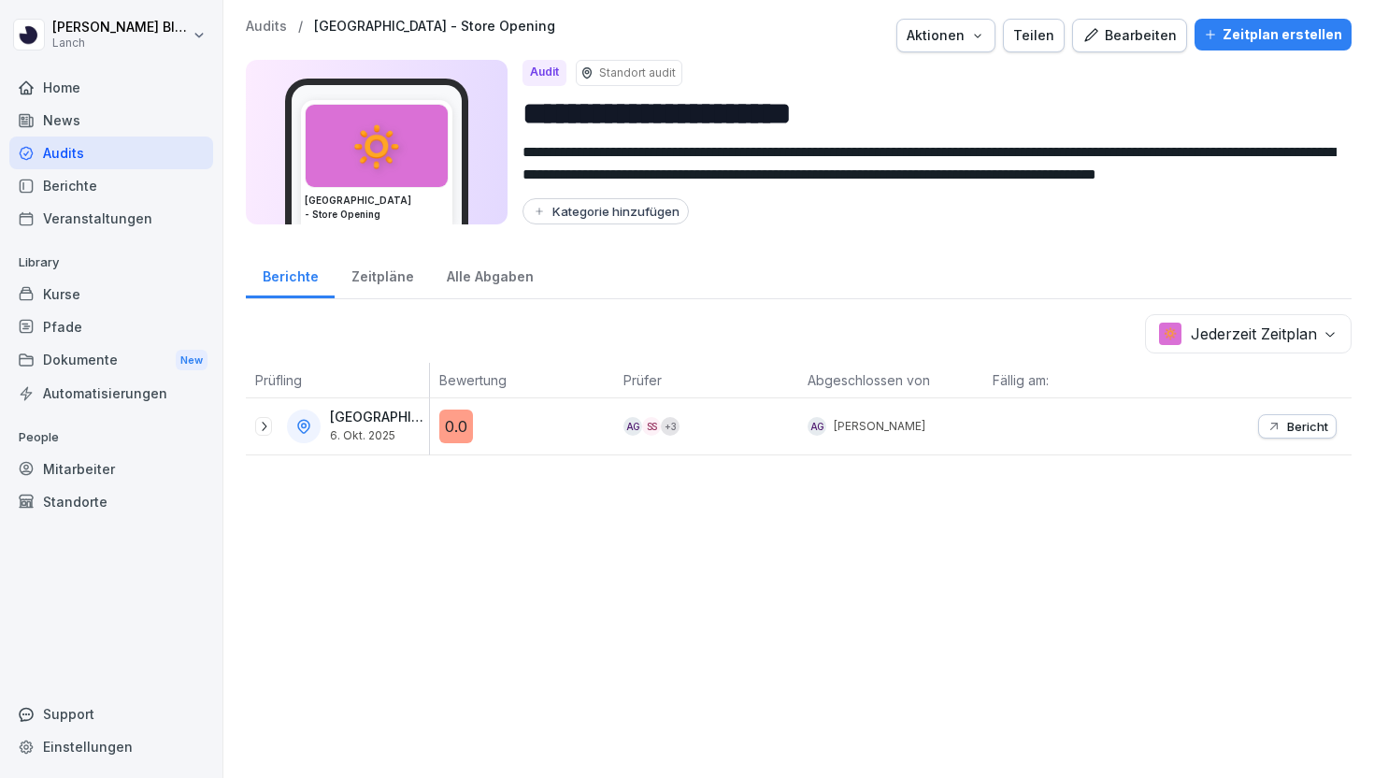
click at [279, 21] on p "Audits" at bounding box center [266, 27] width 41 height 16
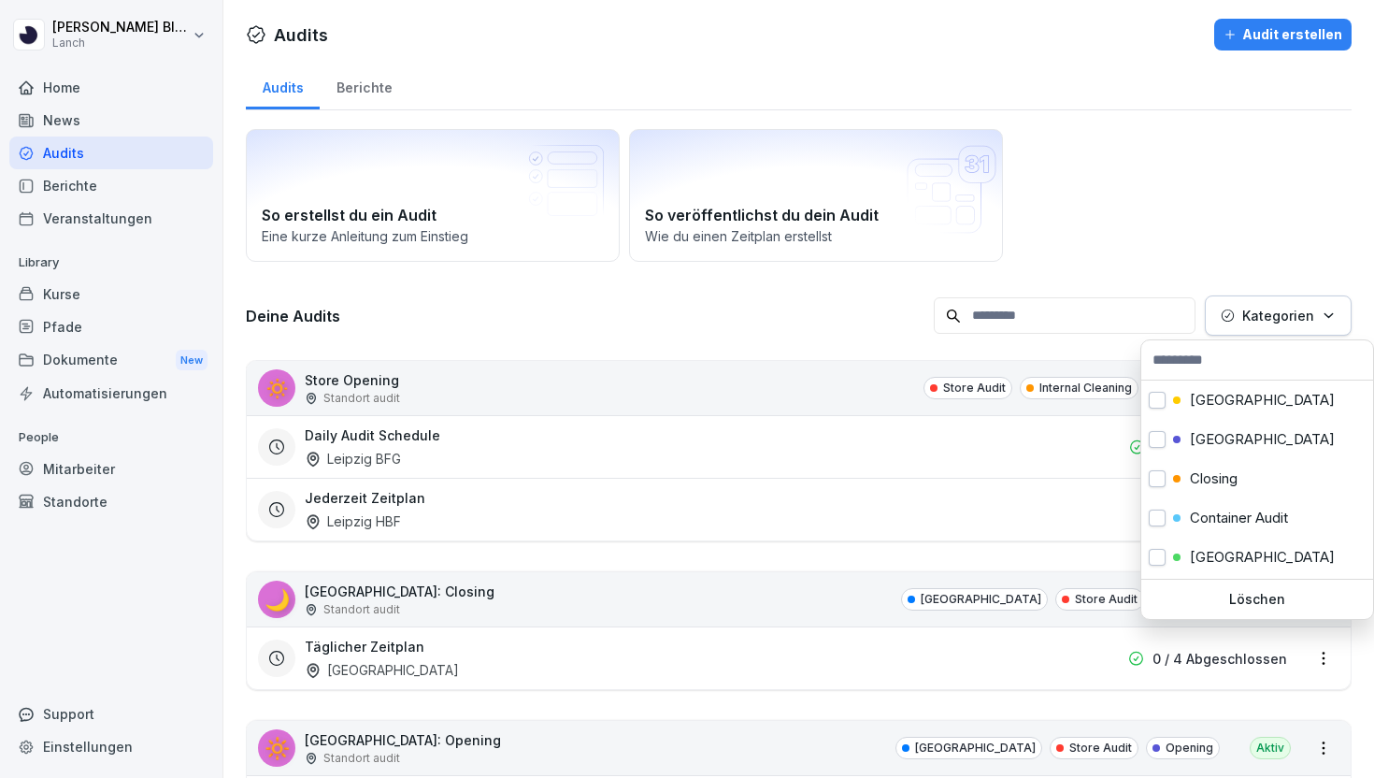
click at [1272, 325] on button "Kategorien" at bounding box center [1278, 315] width 147 height 40
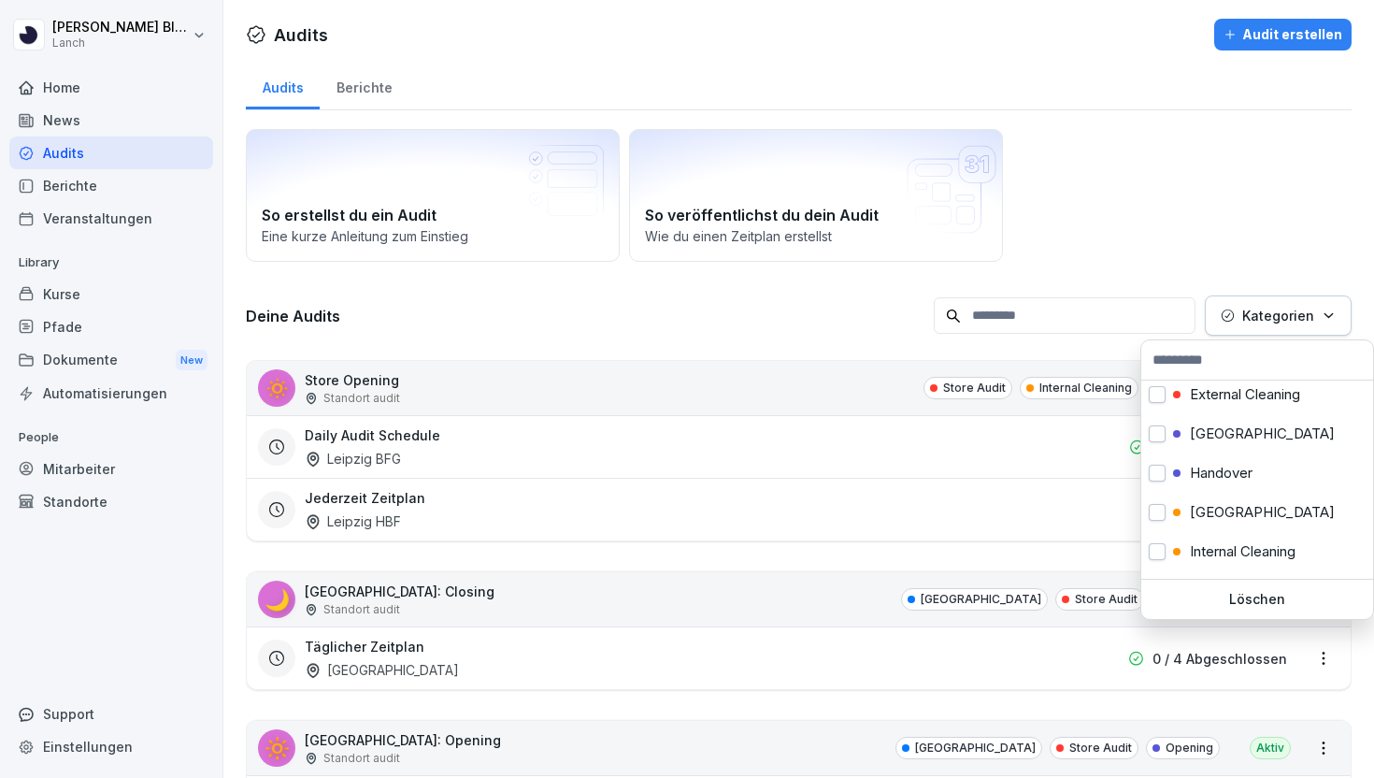
scroll to position [508, 0]
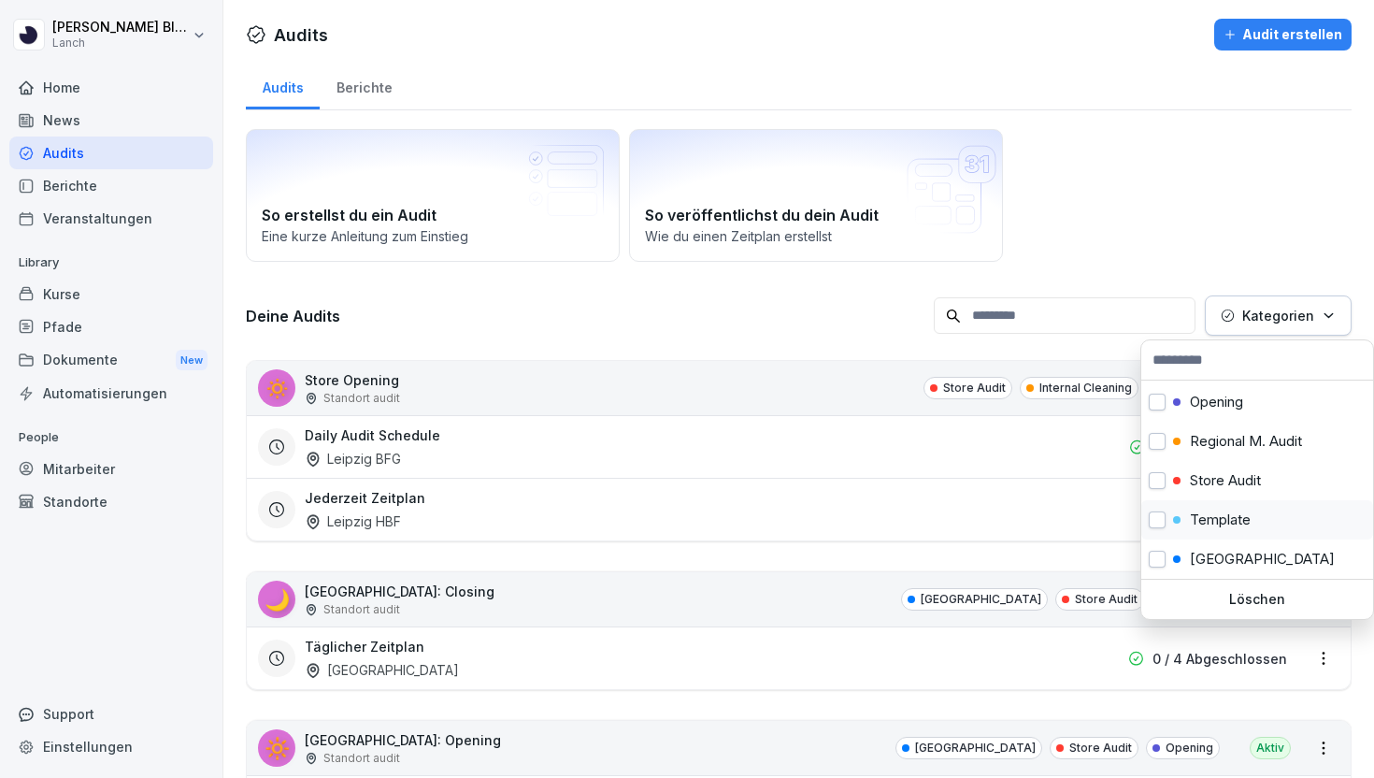
click at [1243, 516] on p "Template" at bounding box center [1220, 519] width 61 height 17
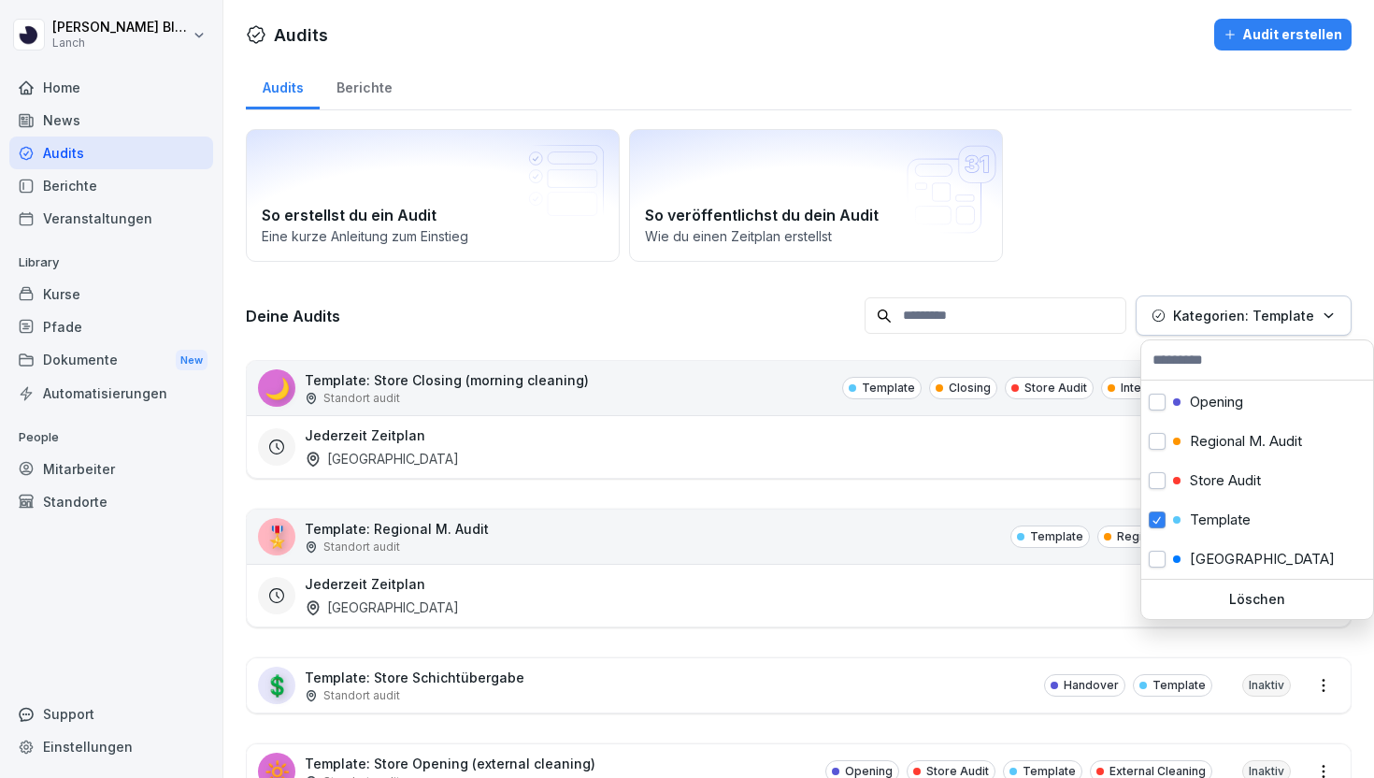
click at [1104, 210] on html "Clemens Blüthner Lanch Home News Audits Berichte Veranstaltungen Library Kurse …" at bounding box center [687, 389] width 1374 height 778
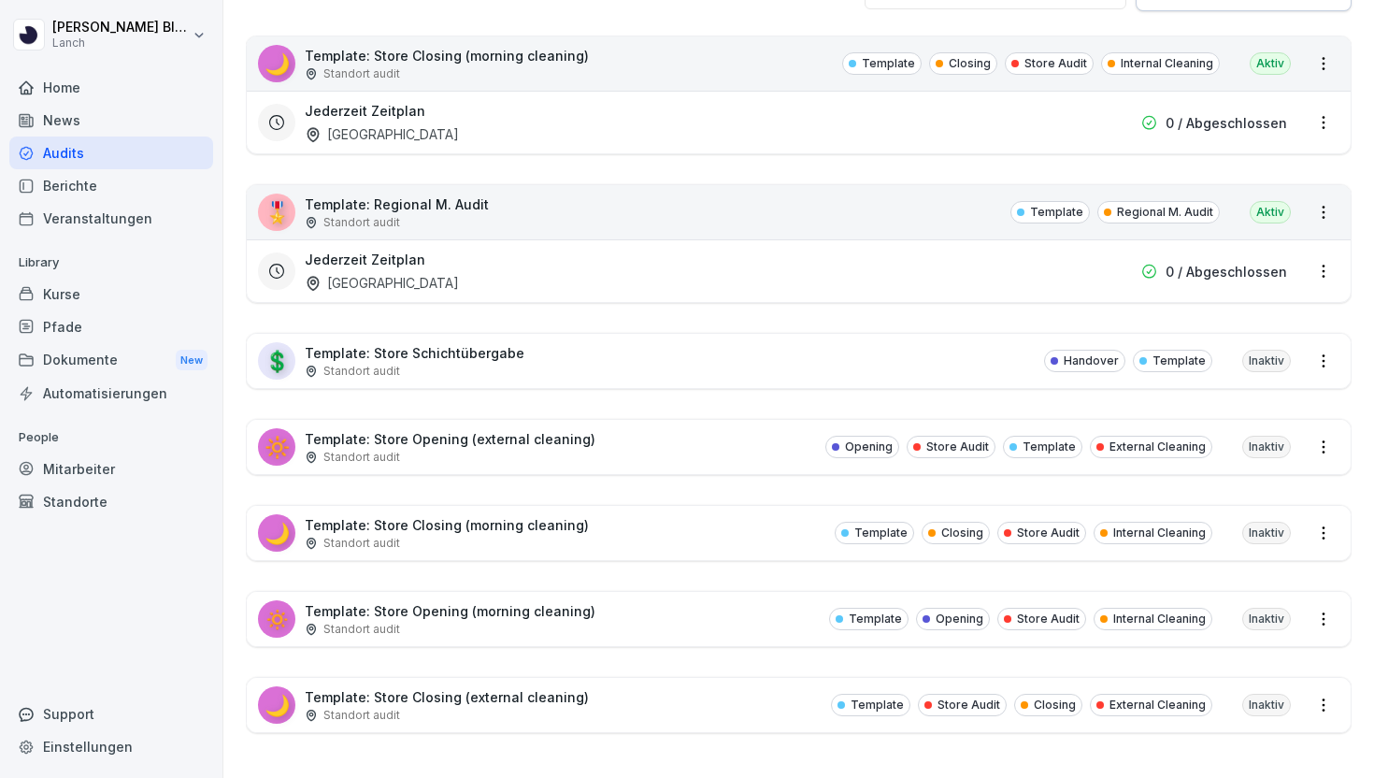
scroll to position [274, 0]
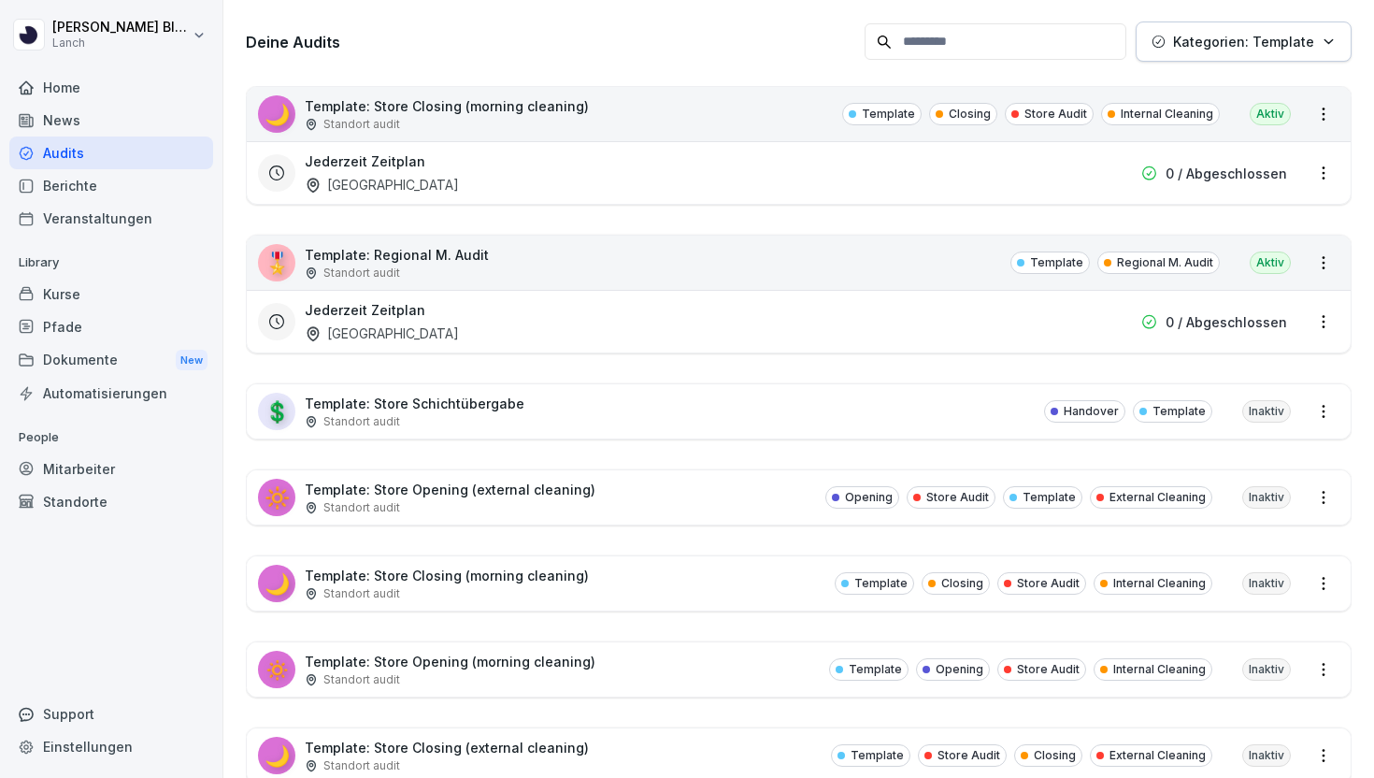
click at [1101, 165] on div "0 / Abgeschlossen" at bounding box center [1175, 174] width 224 height 20
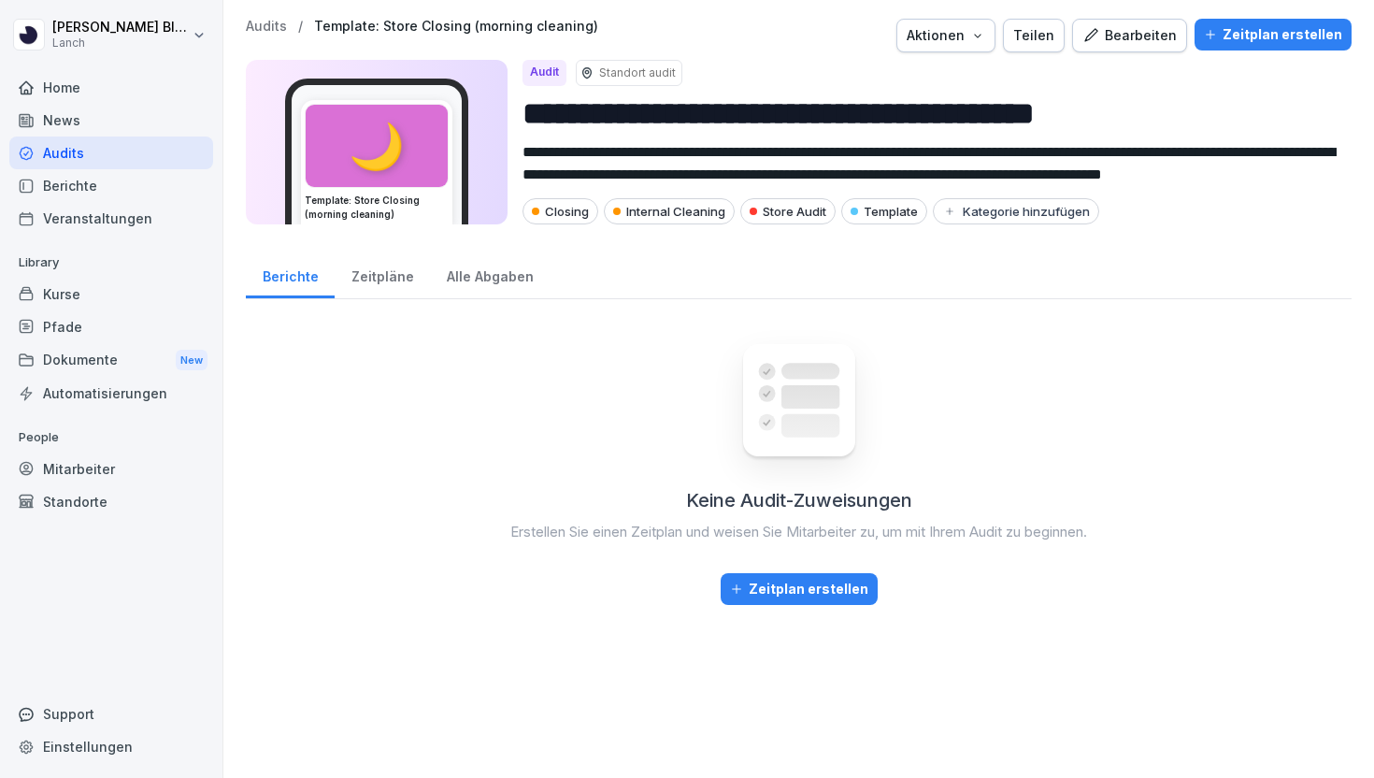
click at [371, 273] on div "Zeitpläne" at bounding box center [382, 274] width 95 height 48
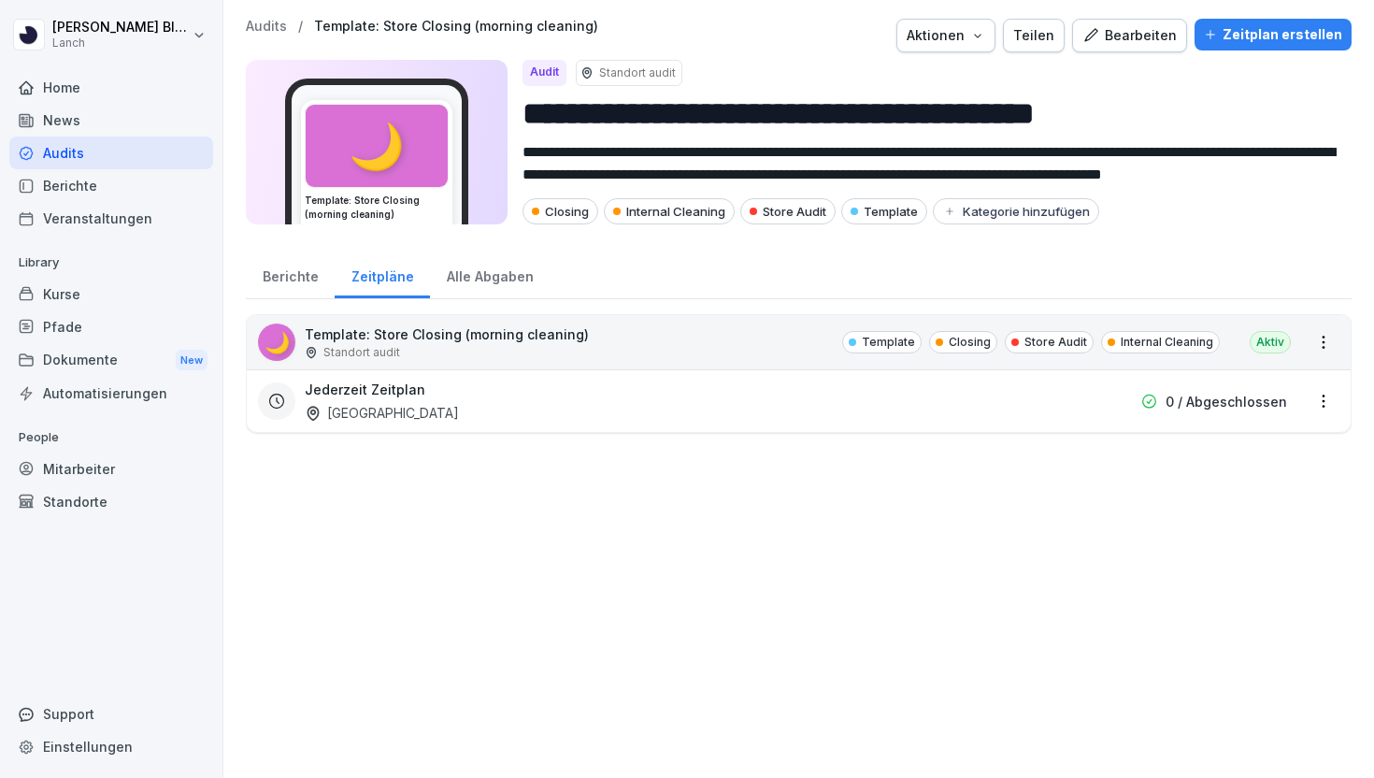
click at [1326, 394] on html "**********" at bounding box center [687, 389] width 1374 height 778
click at [1263, 522] on div "Zeitplan löschen" at bounding box center [1249, 528] width 178 height 31
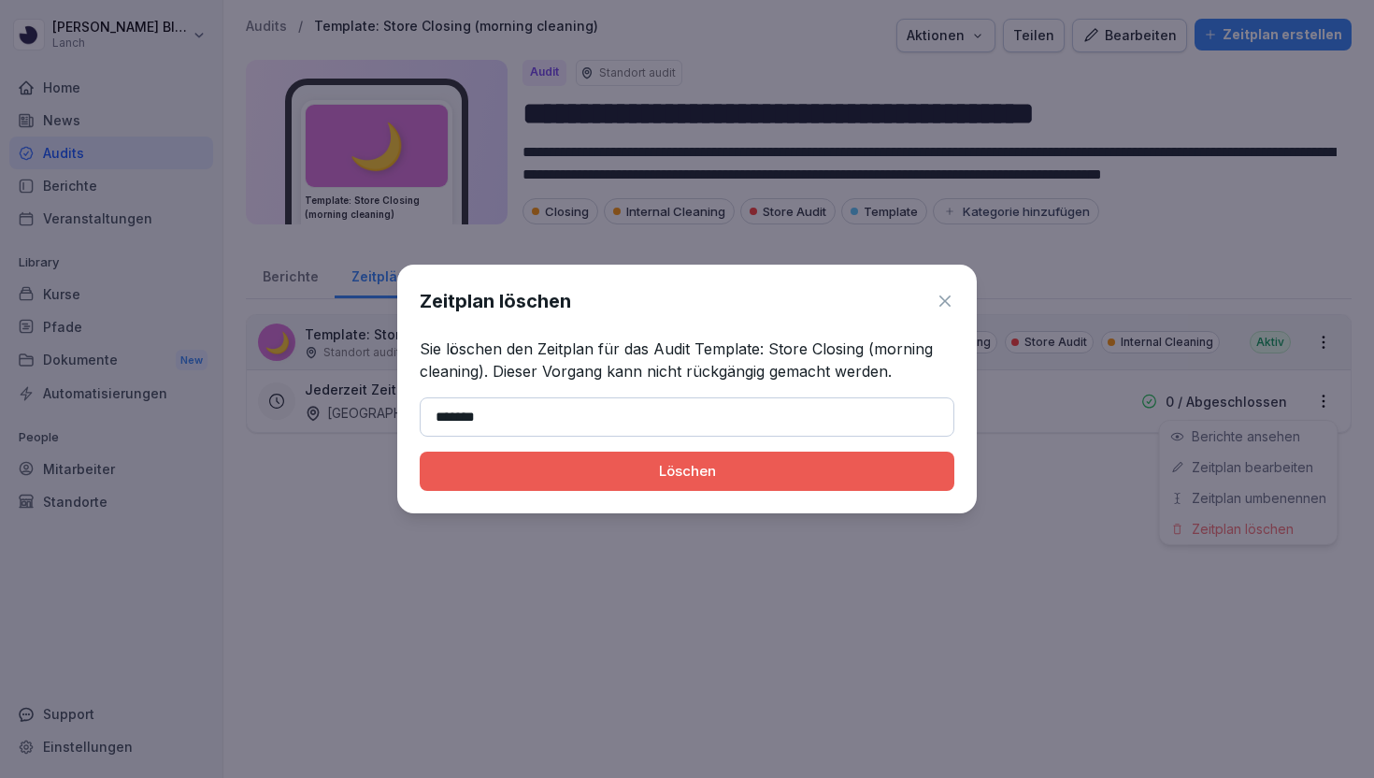
type input "*******"
click at [420, 451] on button "Löschen" at bounding box center [687, 470] width 535 height 39
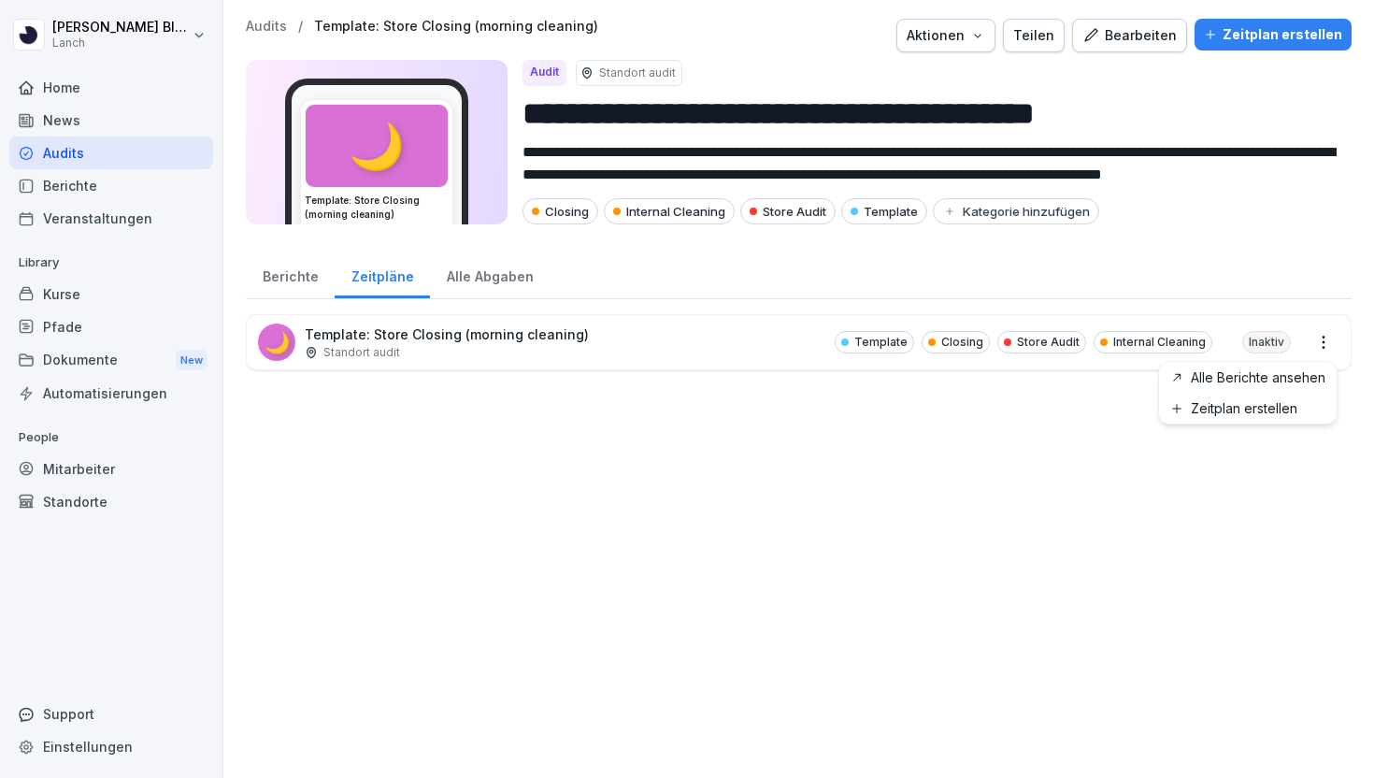
click at [1323, 347] on html "**********" at bounding box center [687, 389] width 1374 height 778
click at [790, 487] on html "**********" at bounding box center [687, 389] width 1374 height 778
click at [313, 281] on div "Berichte" at bounding box center [290, 274] width 89 height 48
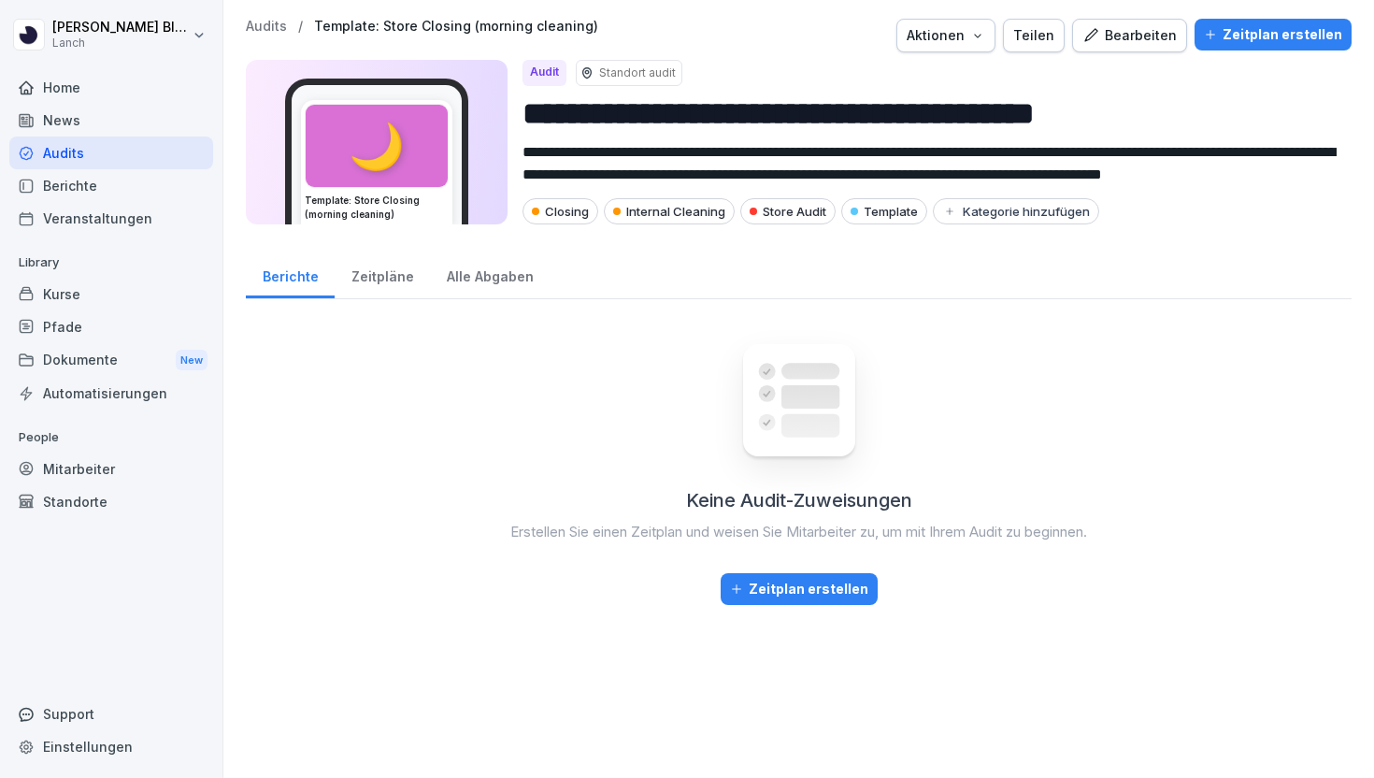
click at [277, 35] on div "Audits / Template: Store Closing (morning cleaning) Aktionen Teilen Bearbeiten …" at bounding box center [799, 36] width 1106 height 34
click at [268, 30] on p "Audits" at bounding box center [266, 27] width 41 height 16
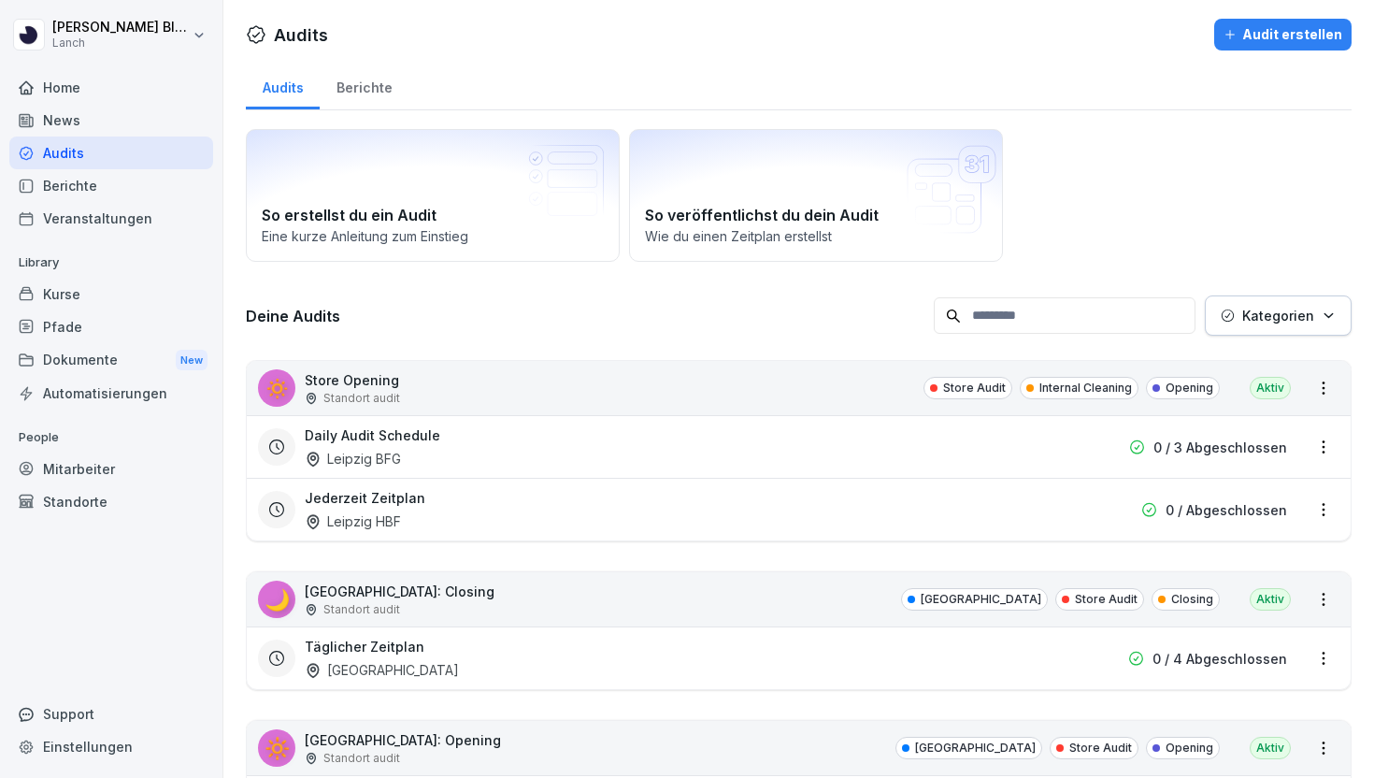
click at [1304, 333] on button "Kategorien" at bounding box center [1278, 315] width 147 height 40
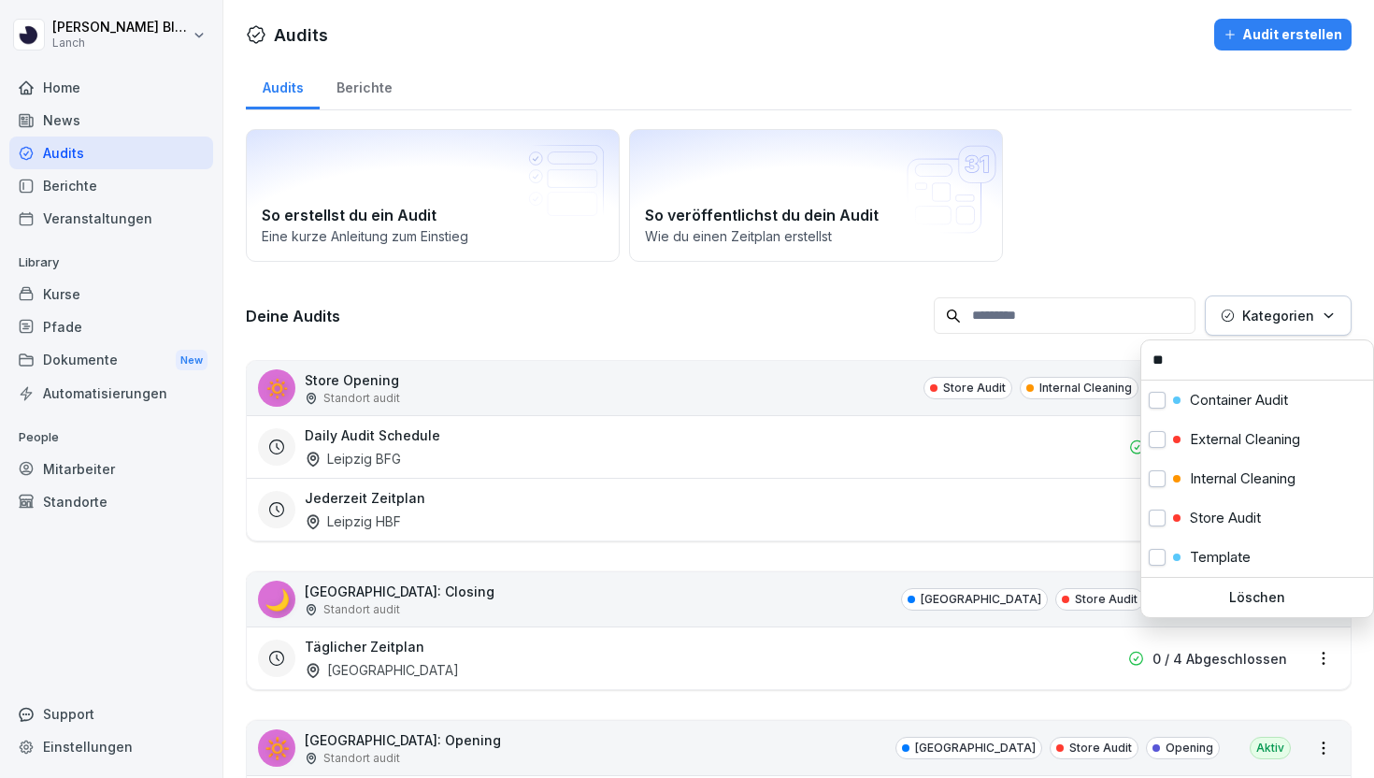
type input "**"
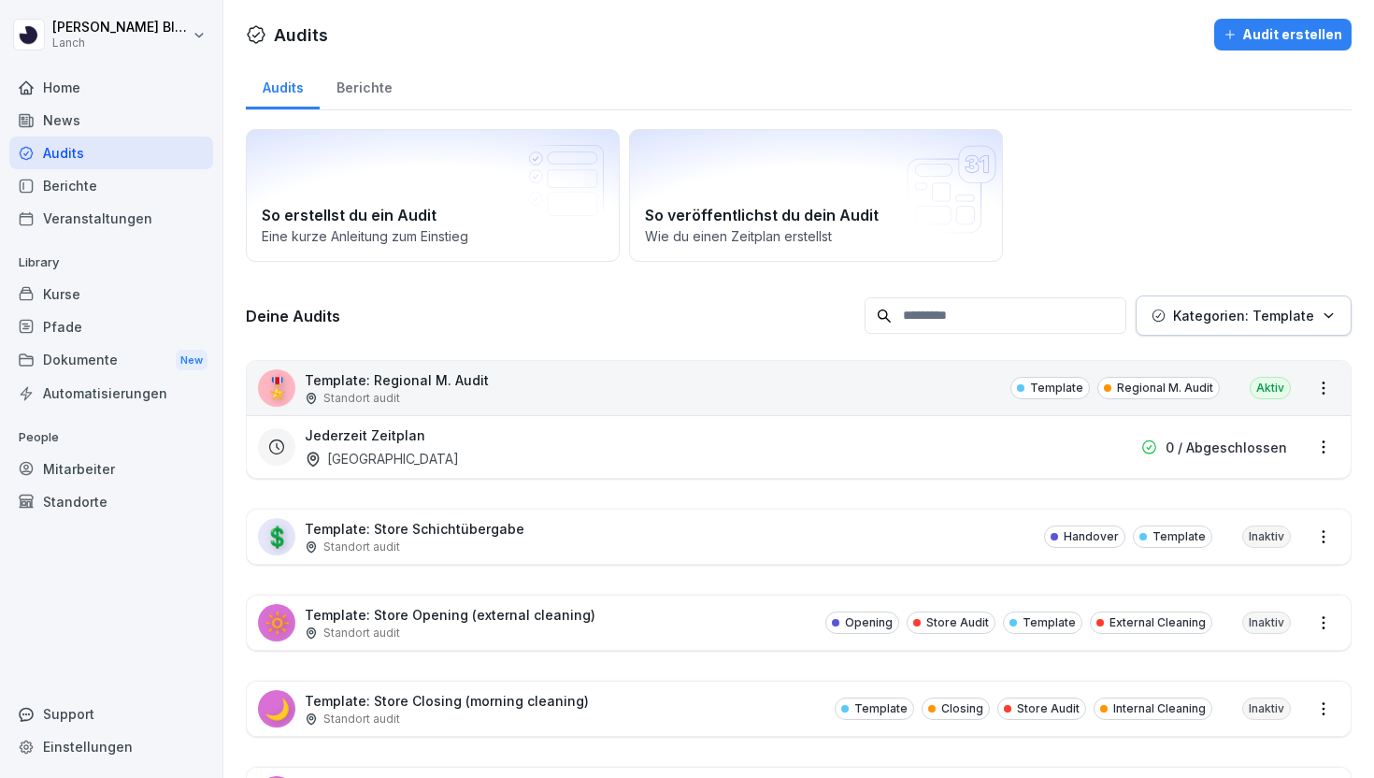
click at [1225, 257] on html "Clemens Blüthner Lanch Home News Audits Berichte Veranstaltungen Library Kurse …" at bounding box center [687, 389] width 1374 height 778
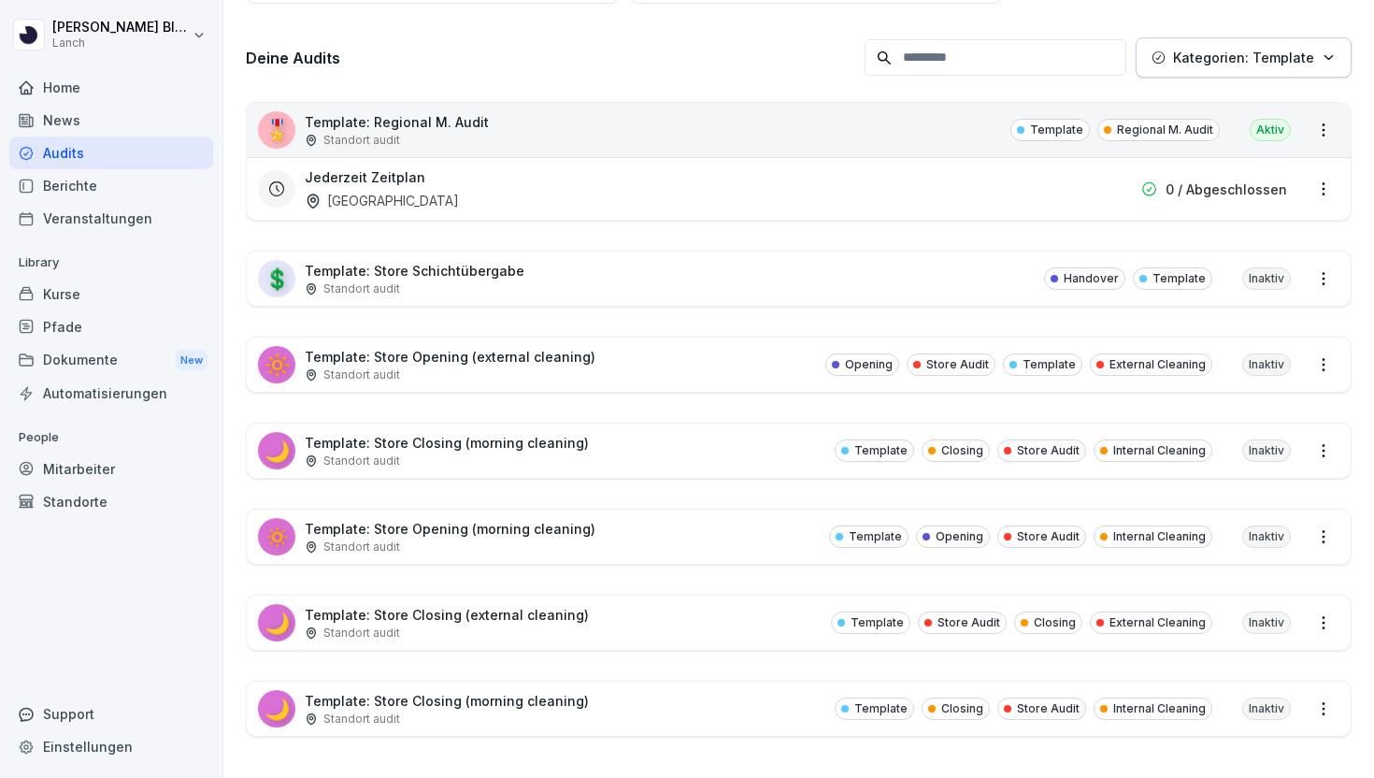
scroll to position [262, 0]
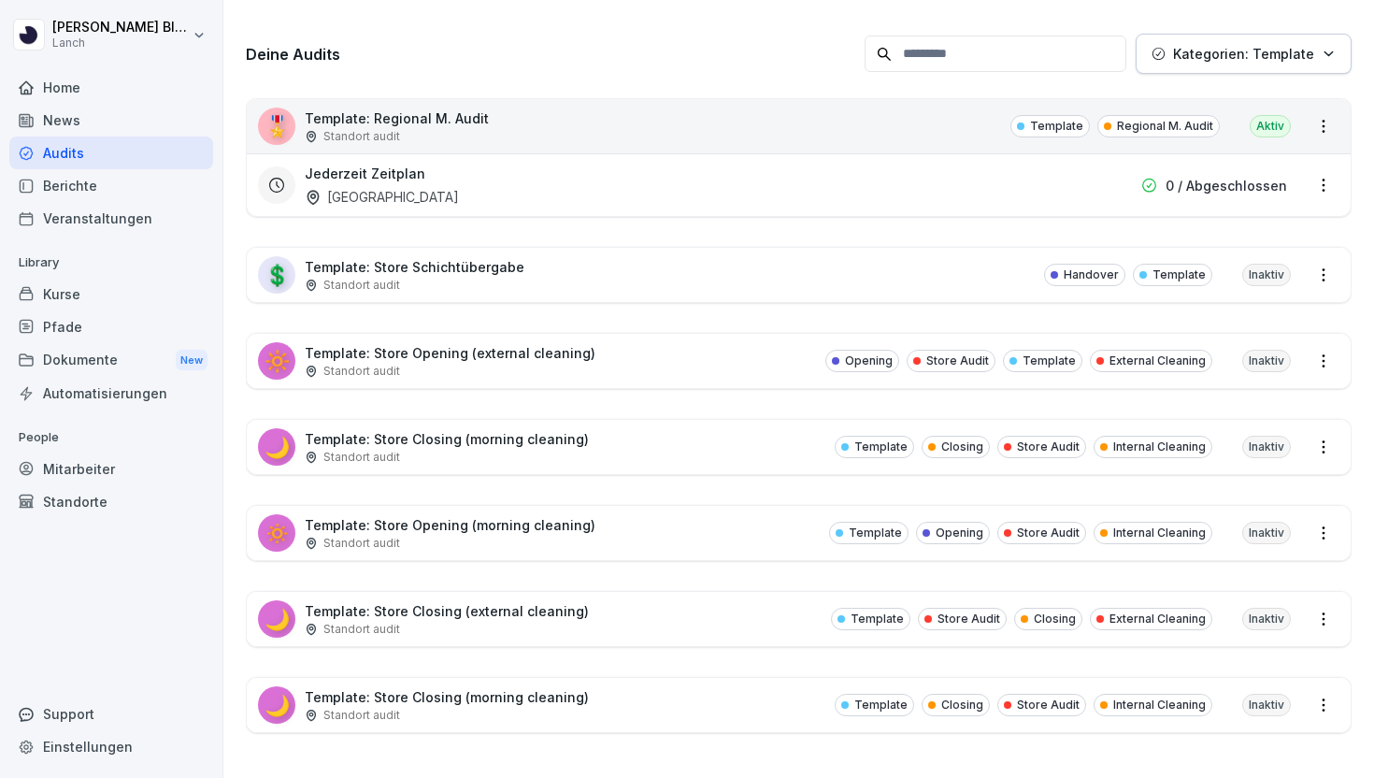
click at [1224, 176] on p "0 / Abgeschlossen" at bounding box center [1225, 186] width 121 height 20
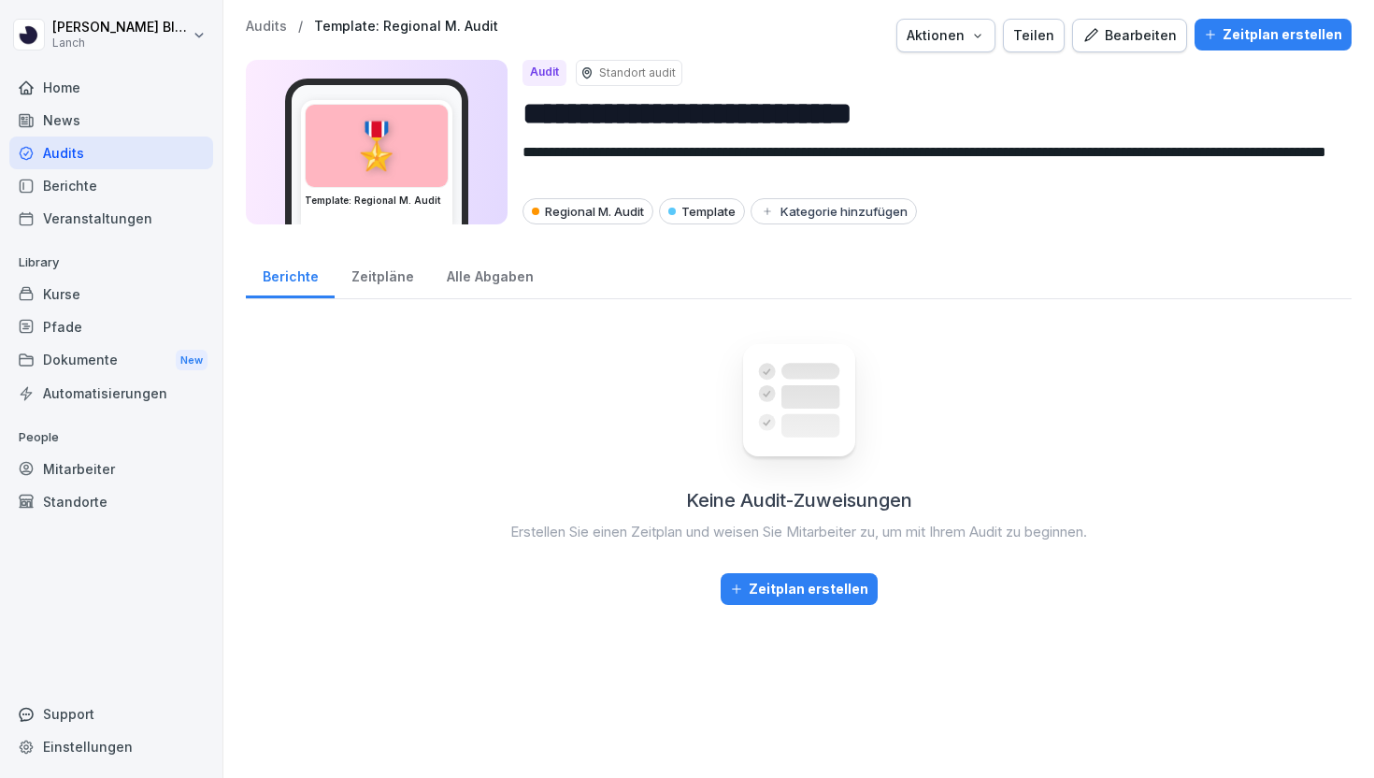
click at [395, 275] on div "Zeitpläne" at bounding box center [382, 274] width 95 height 48
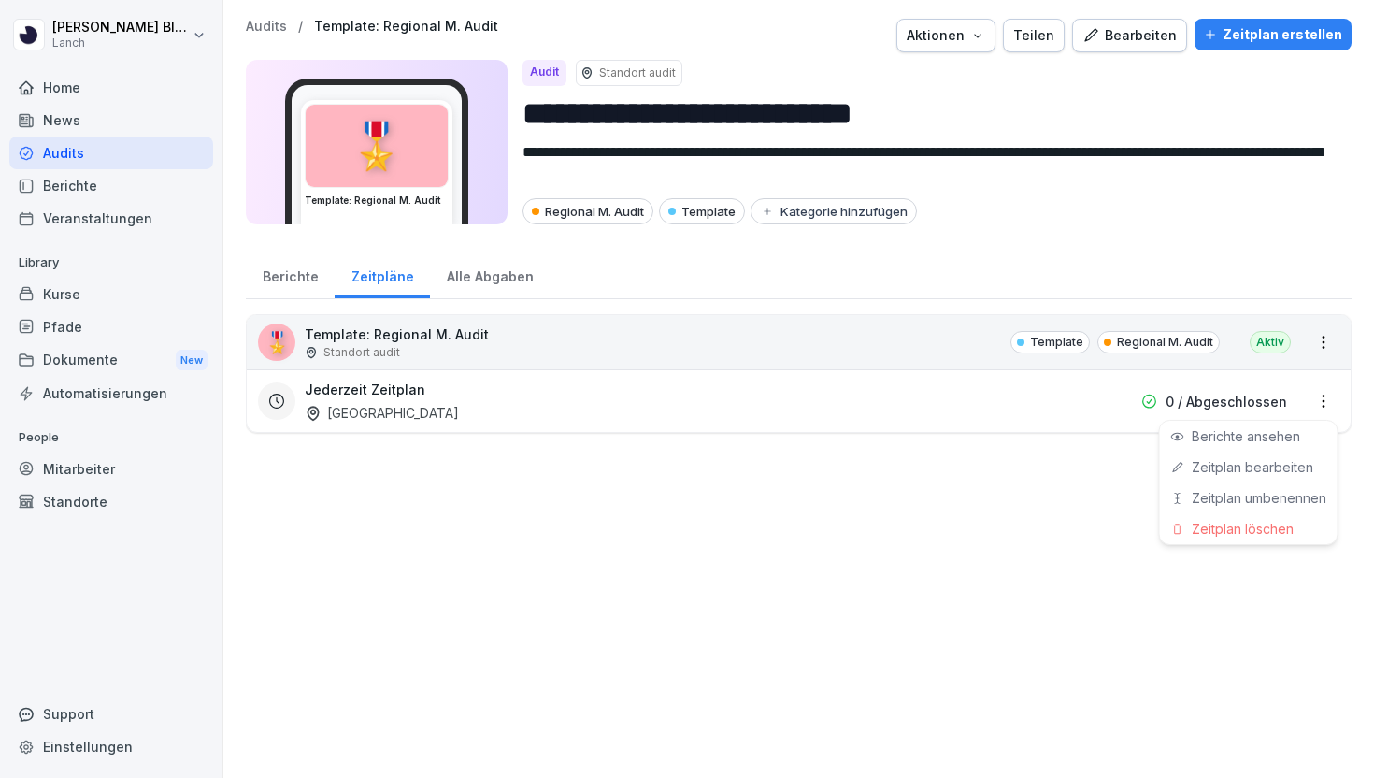
click at [1315, 400] on html "**********" at bounding box center [687, 389] width 1374 height 778
click at [1236, 524] on div "Zeitplan löschen" at bounding box center [1249, 528] width 178 height 31
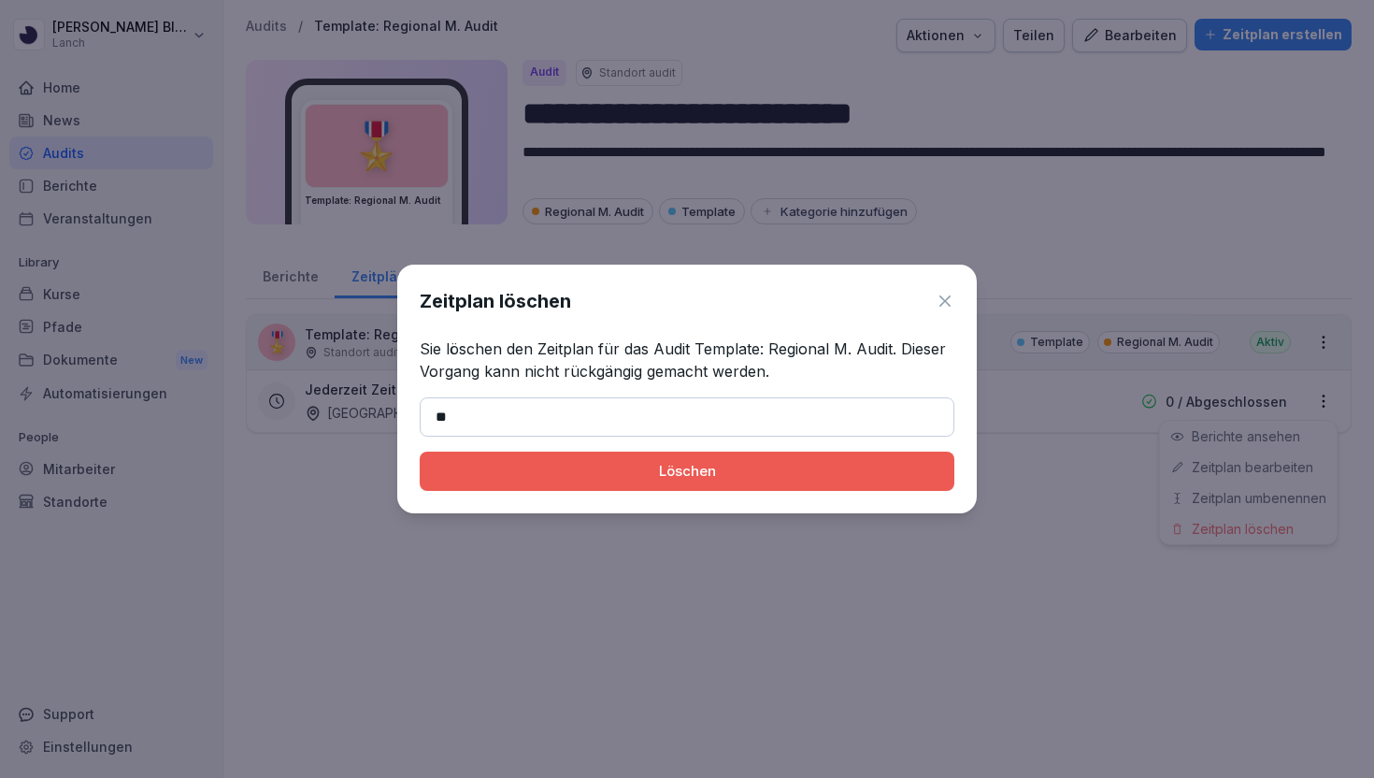
type input "*"
type input "*******"
click at [420, 451] on button "Löschen" at bounding box center [687, 470] width 535 height 39
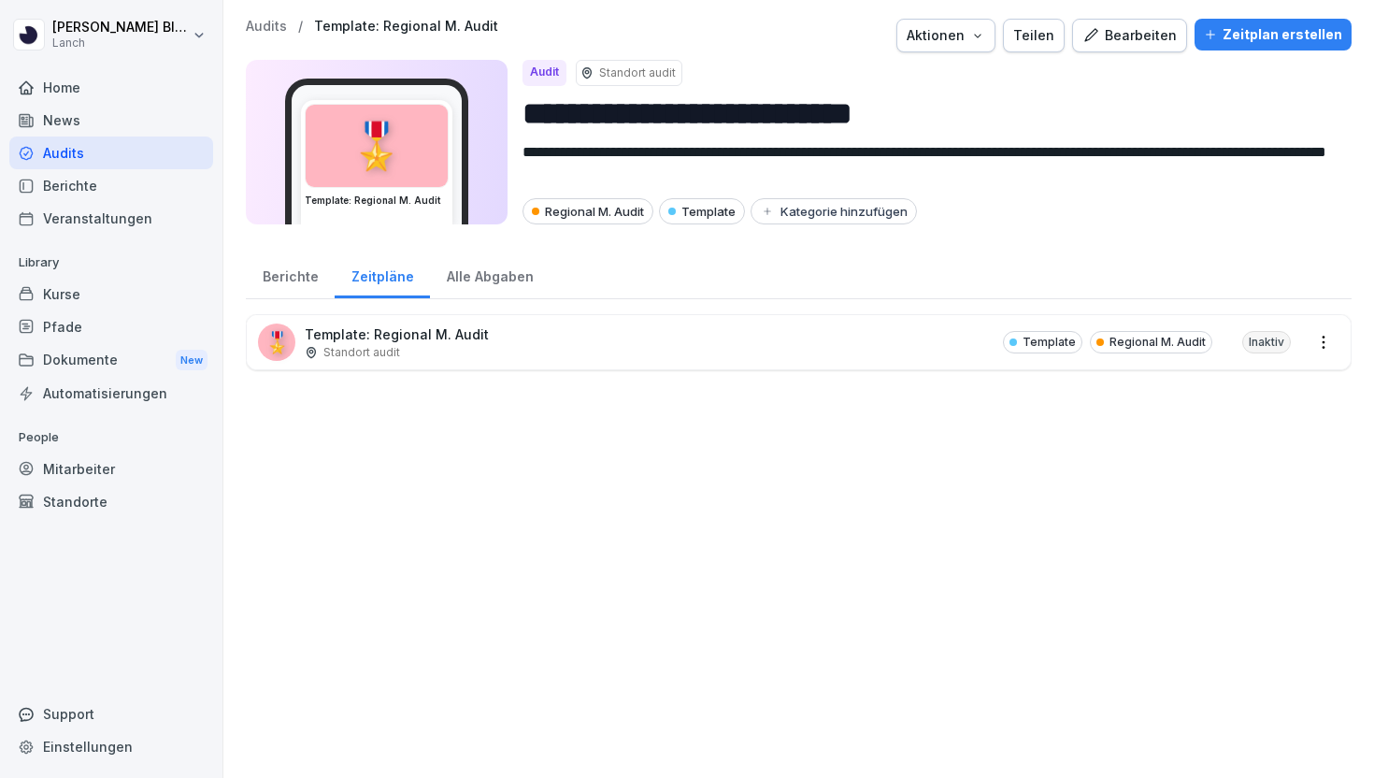
click at [271, 24] on p "Audits" at bounding box center [266, 27] width 41 height 16
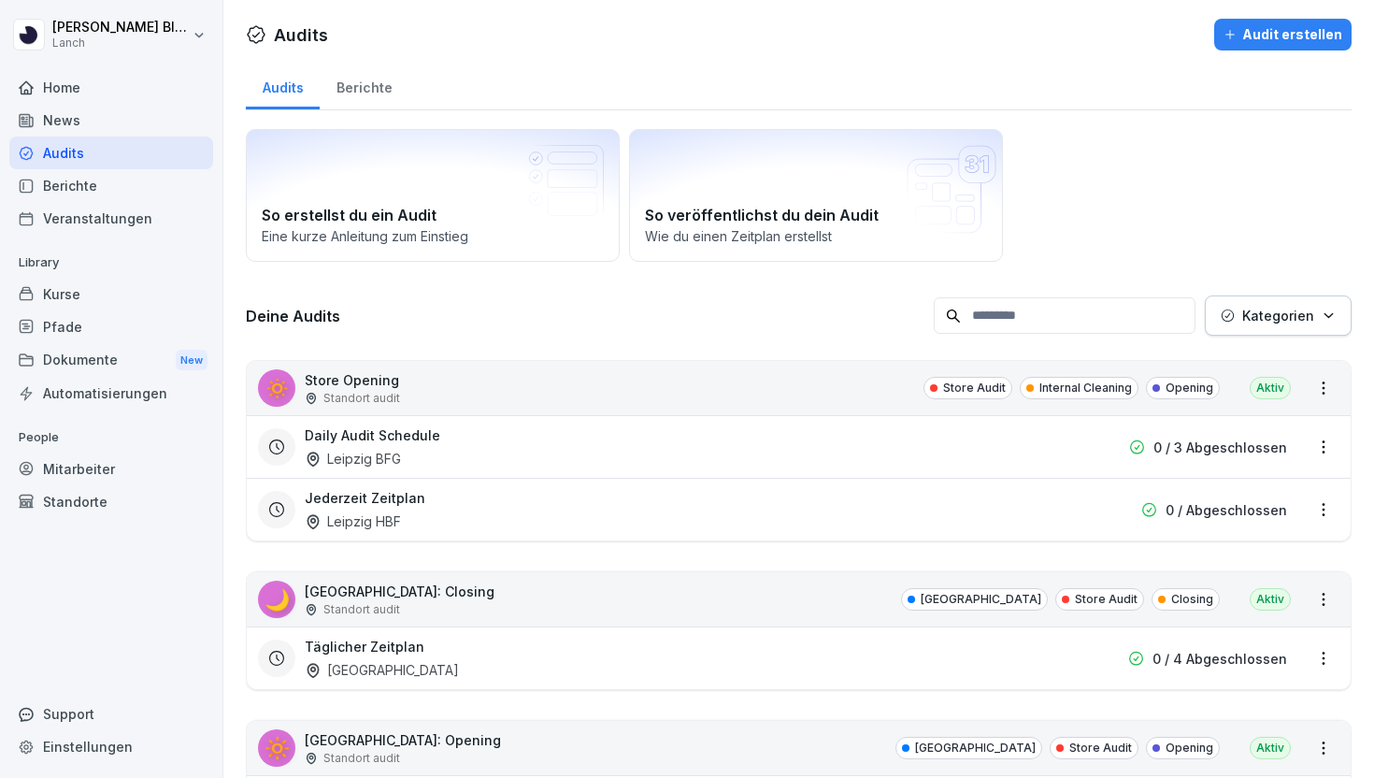
click at [1253, 303] on button "Kategorien" at bounding box center [1278, 315] width 147 height 40
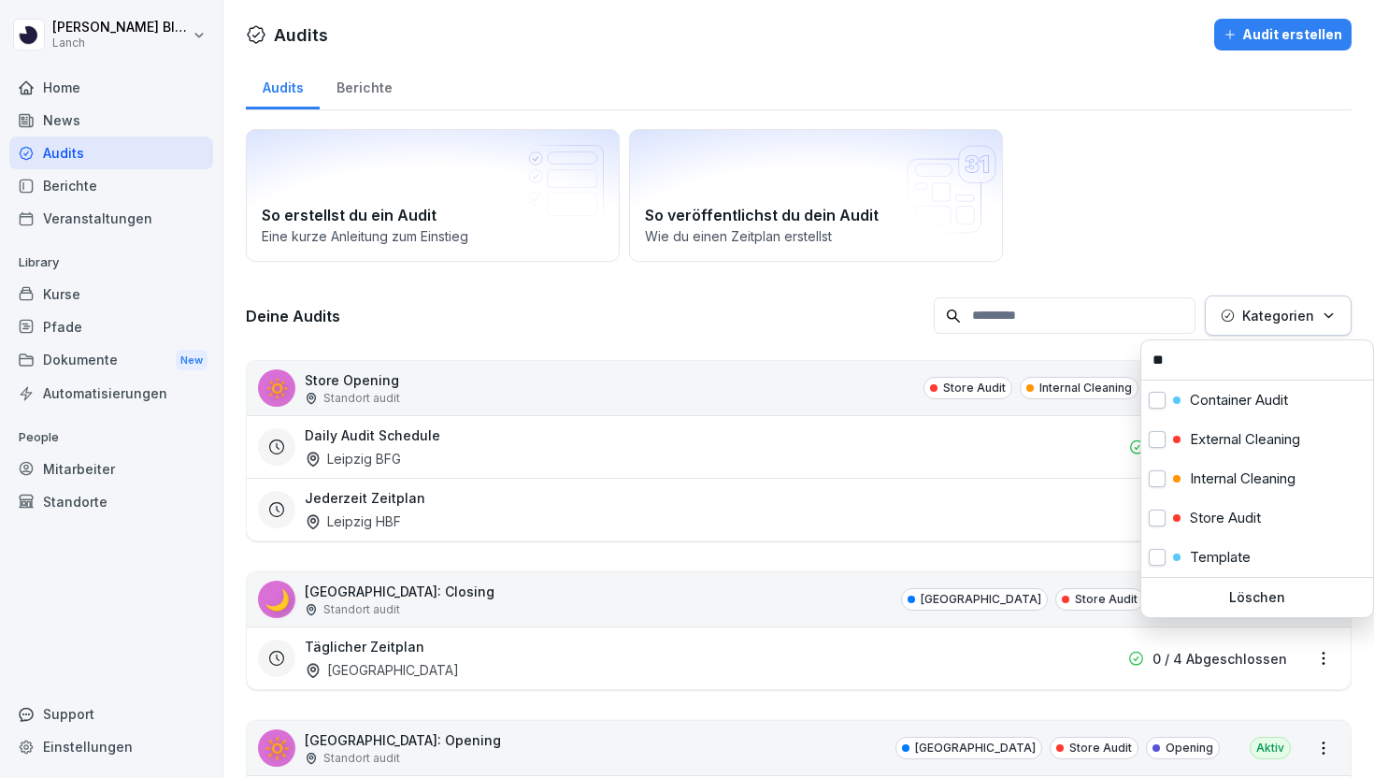
type input "**"
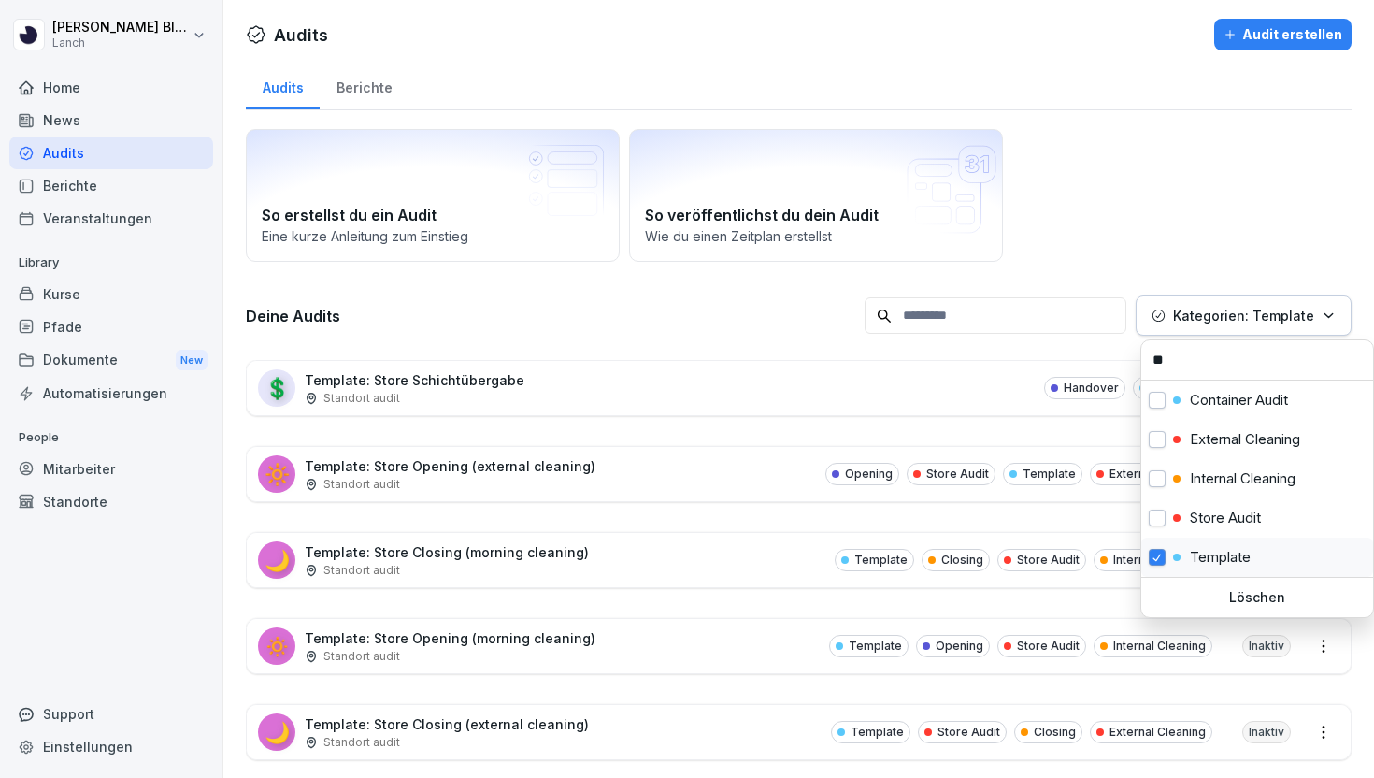
click at [1150, 182] on html "Clemens Blüthner Lanch Home News Audits Berichte Veranstaltungen Library Kurse …" at bounding box center [687, 389] width 1374 height 778
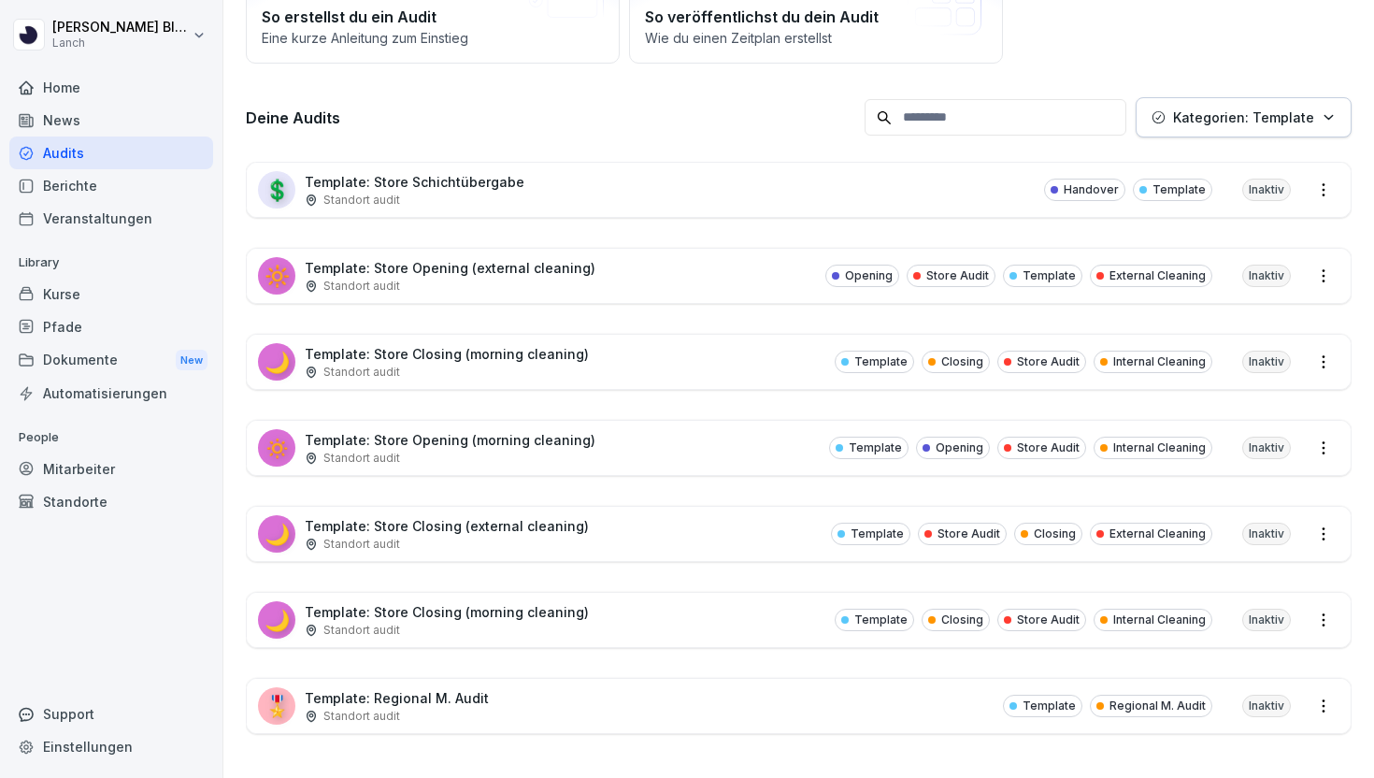
scroll to position [199, 0]
click at [1321, 614] on html "Clemens Blüthner Lanch Home News Audits Berichte Veranstaltungen Library Kurse …" at bounding box center [687, 389] width 1374 height 778
click at [1065, 603] on html "Clemens Blüthner Lanch Home News Audits Berichte Veranstaltungen Library Kurse …" at bounding box center [687, 389] width 1374 height 778
click at [939, 607] on div "Closing" at bounding box center [956, 618] width 68 height 22
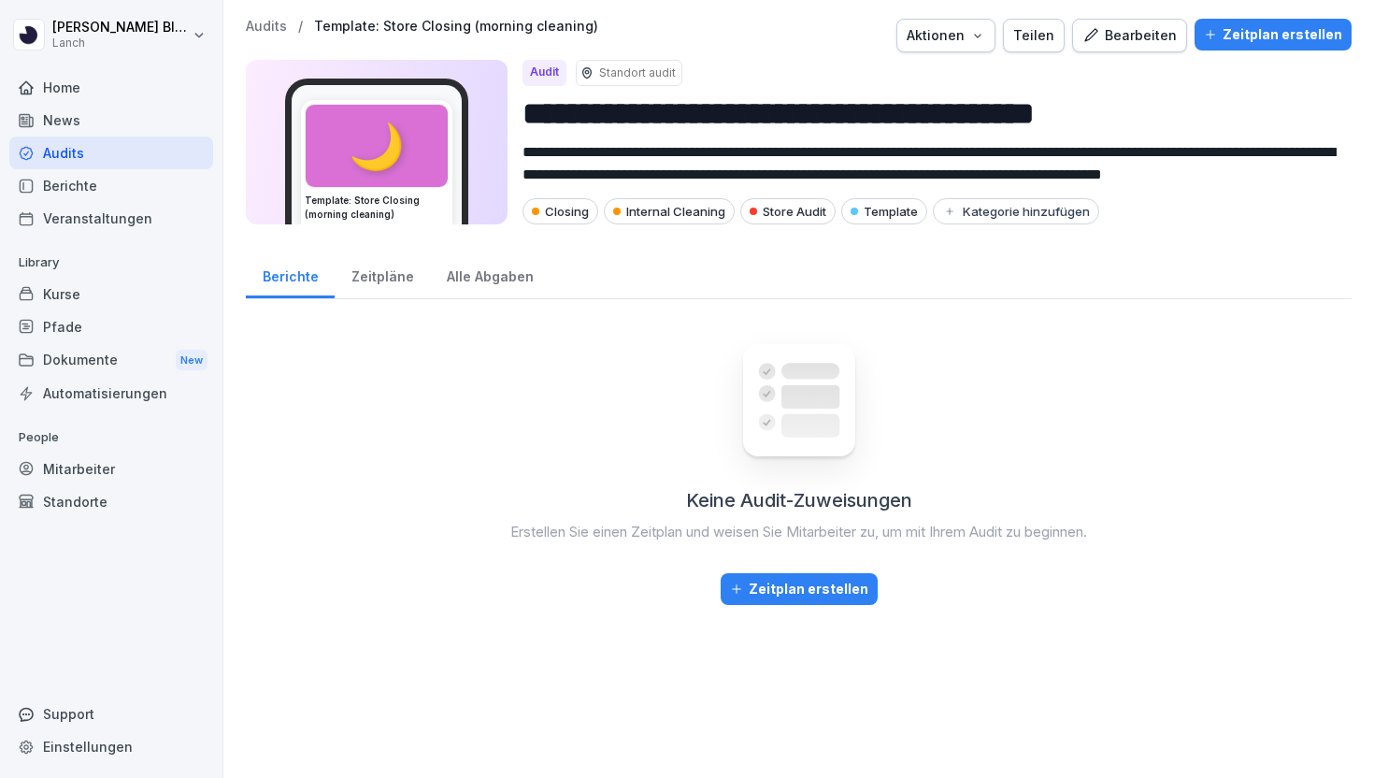
click at [979, 40] on div "Aktionen" at bounding box center [946, 35] width 79 height 21
click at [921, 113] on p "Audit löschen" at bounding box center [881, 111] width 83 height 17
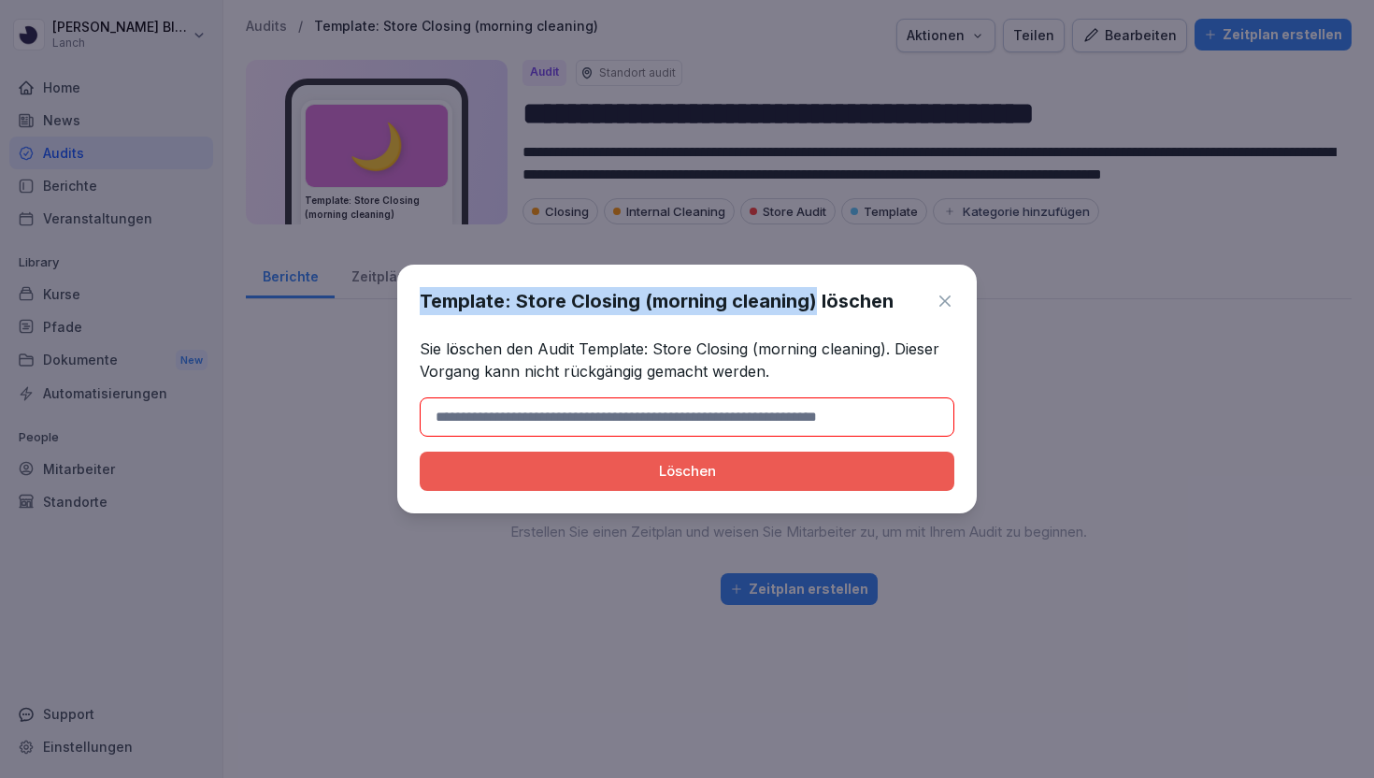
drag, startPoint x: 815, startPoint y: 299, endPoint x: 389, endPoint y: 299, distance: 426.2
click at [389, 299] on body "**********" at bounding box center [687, 389] width 1374 height 778
copy body "Template: Store Closing (morning cleaning)"
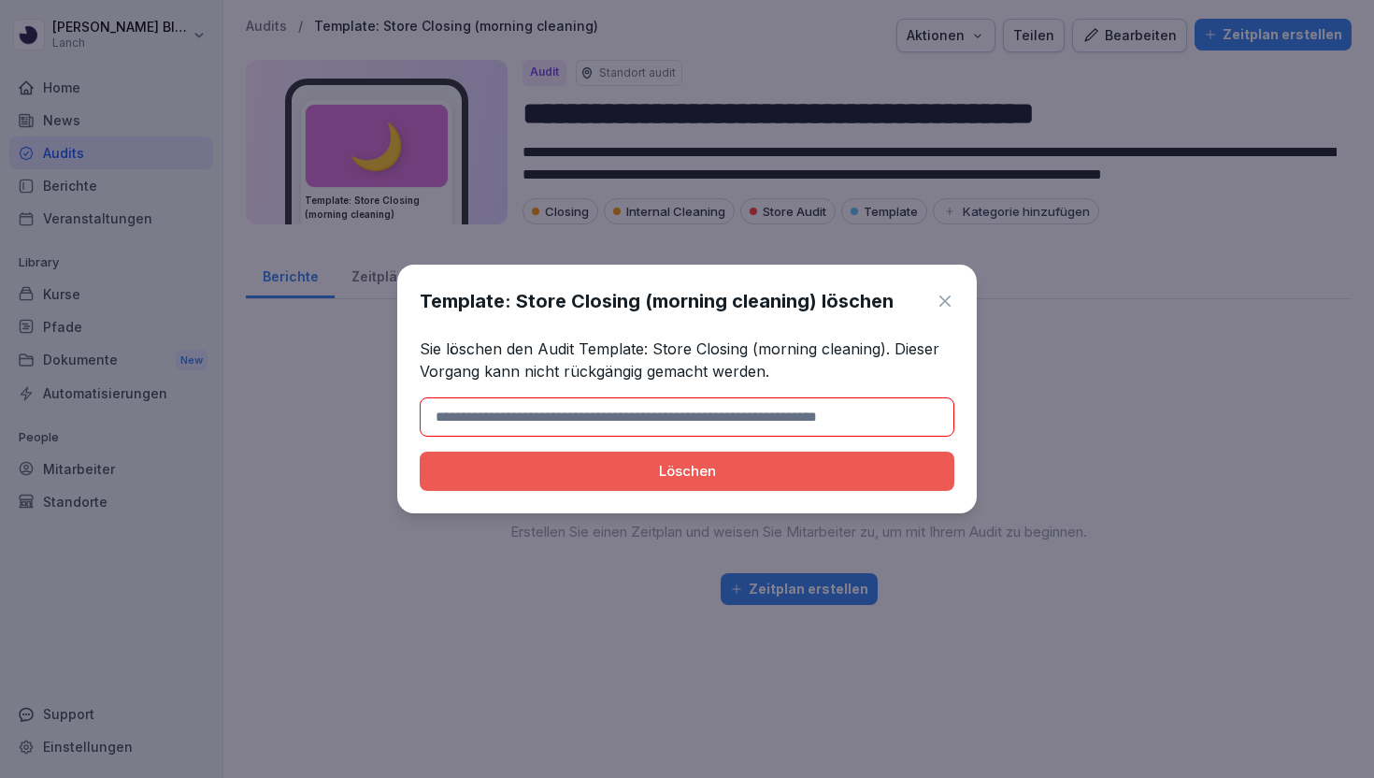
click at [424, 407] on input at bounding box center [687, 416] width 535 height 39
paste input "**********"
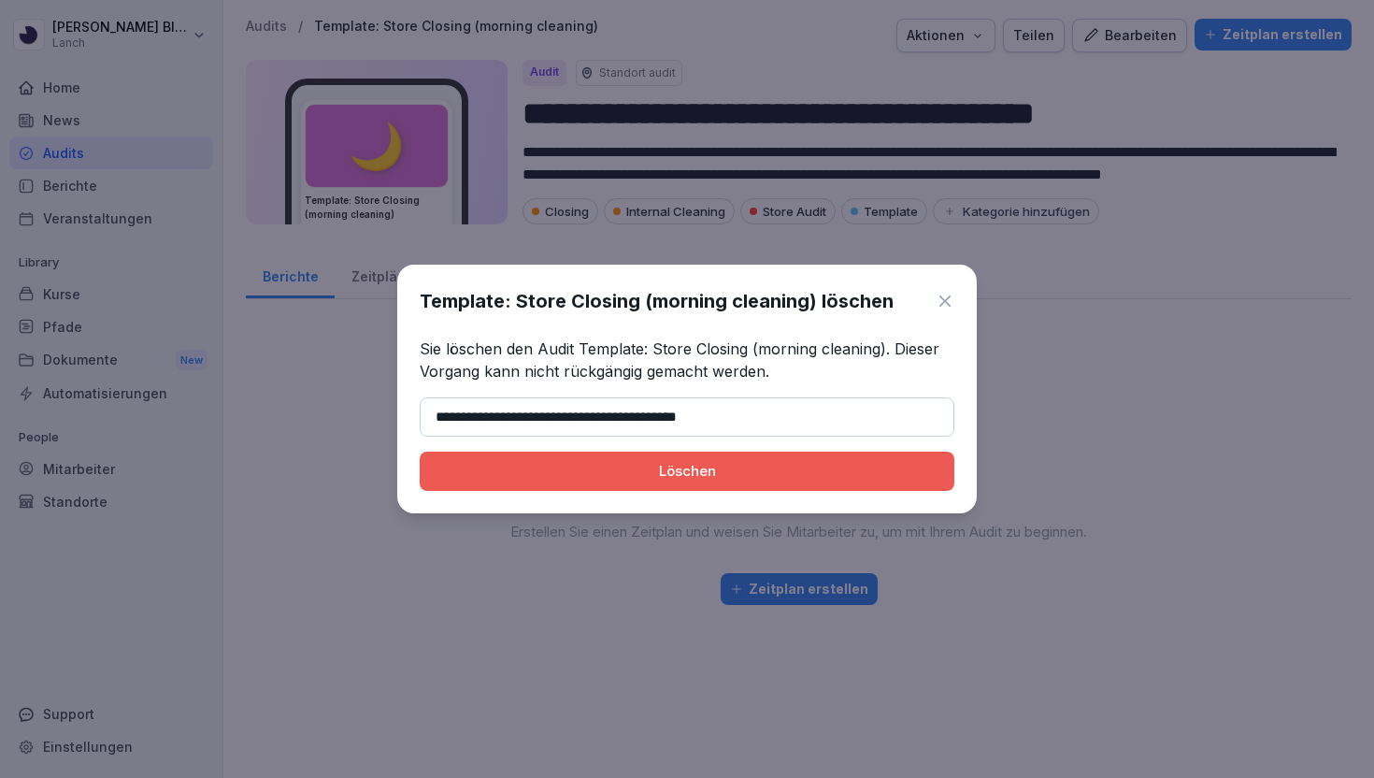
click at [420, 451] on button "Löschen" at bounding box center [687, 470] width 535 height 39
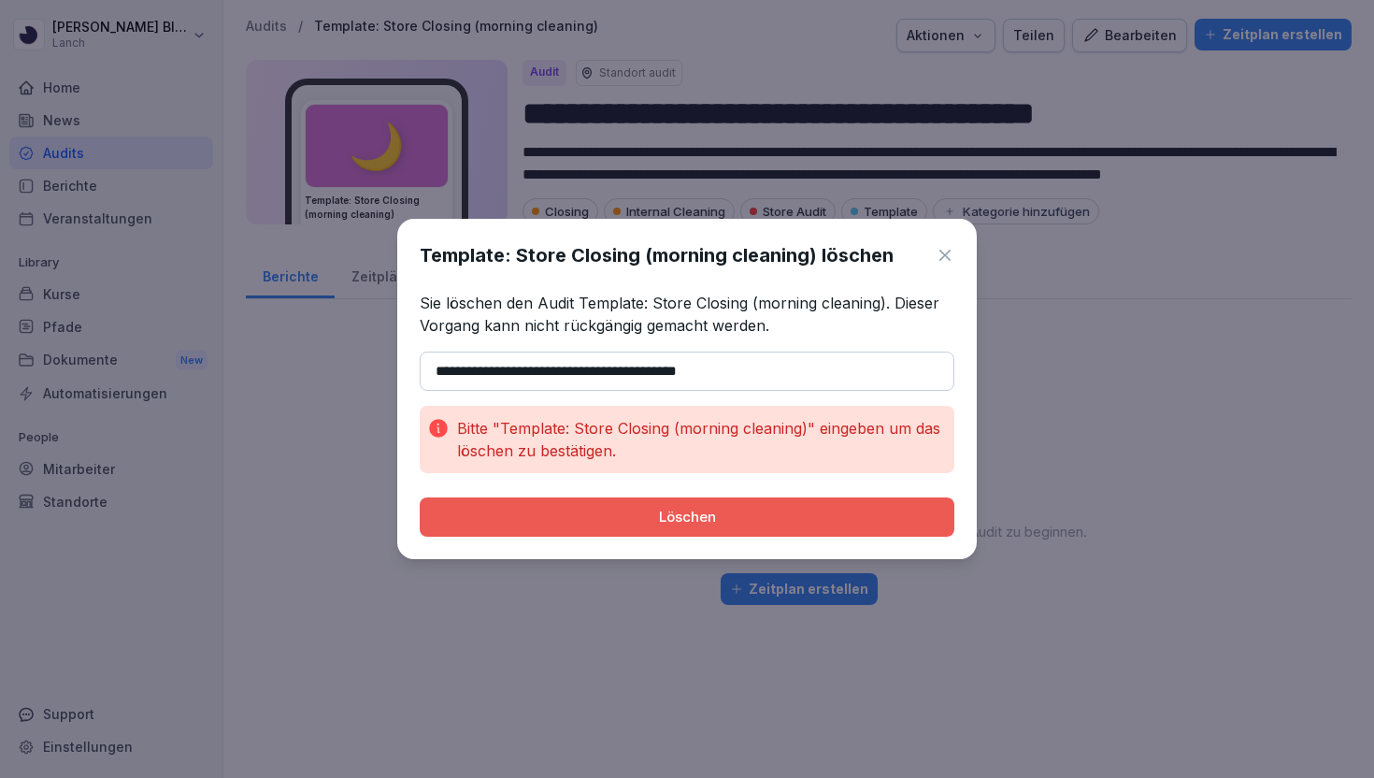
click at [438, 370] on input "**********" at bounding box center [687, 370] width 535 height 39
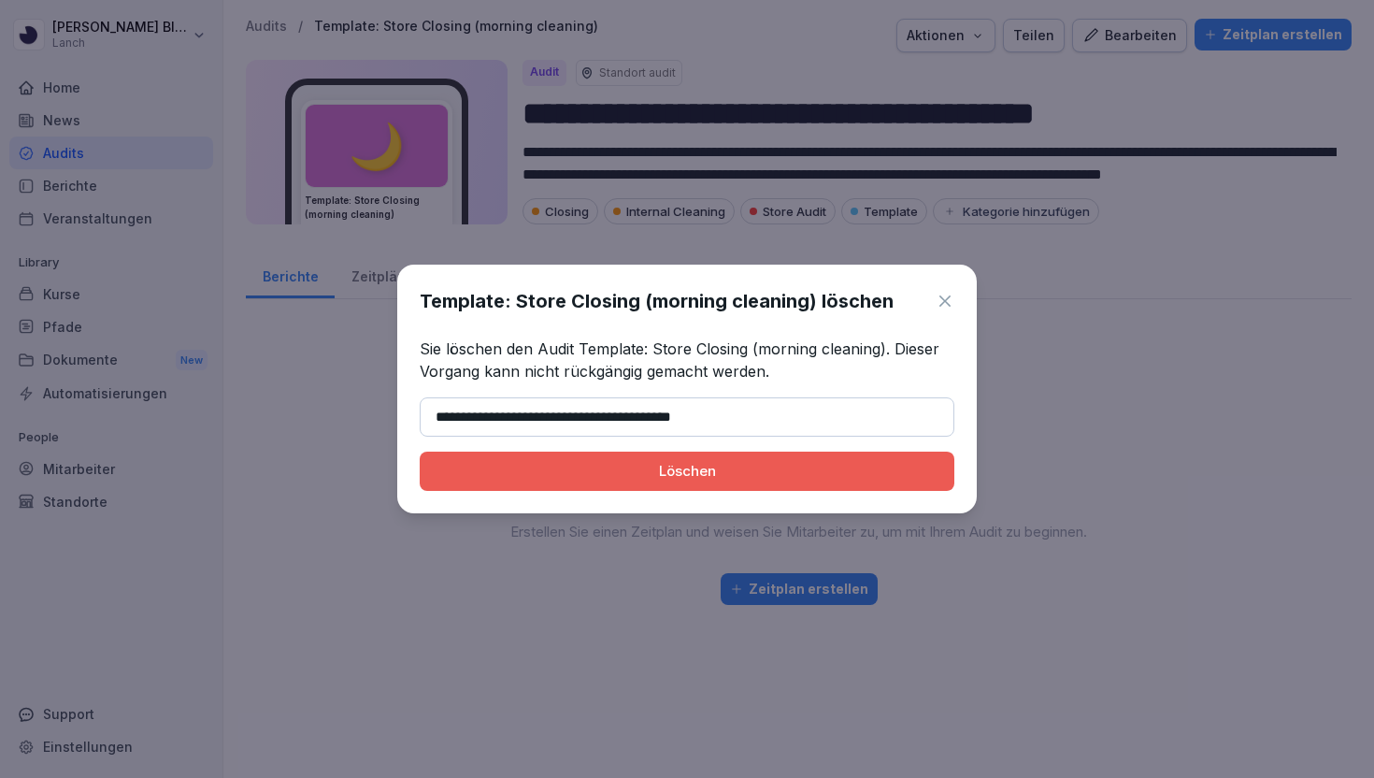
type input "**********"
click at [420, 451] on button "Löschen" at bounding box center [687, 470] width 535 height 39
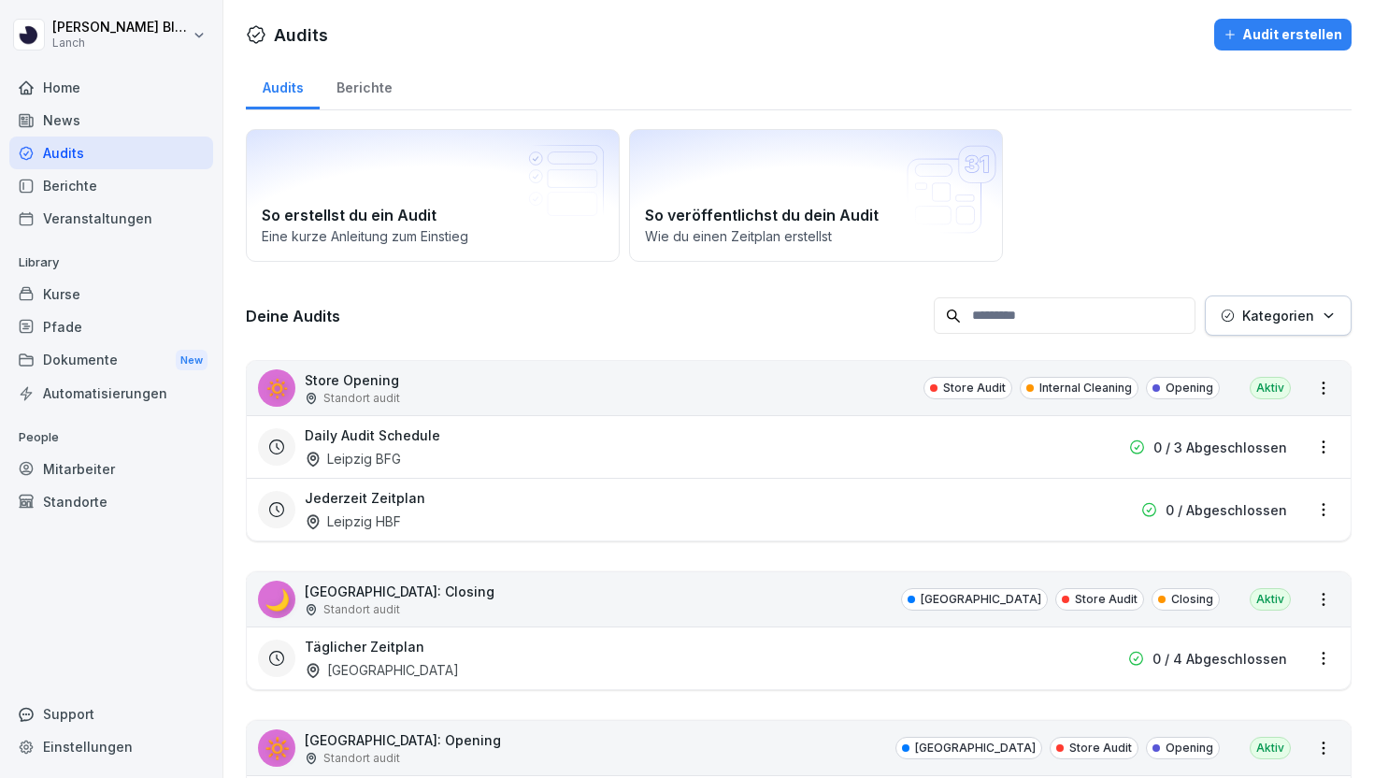
click at [1278, 310] on p "Kategorien" at bounding box center [1278, 316] width 72 height 20
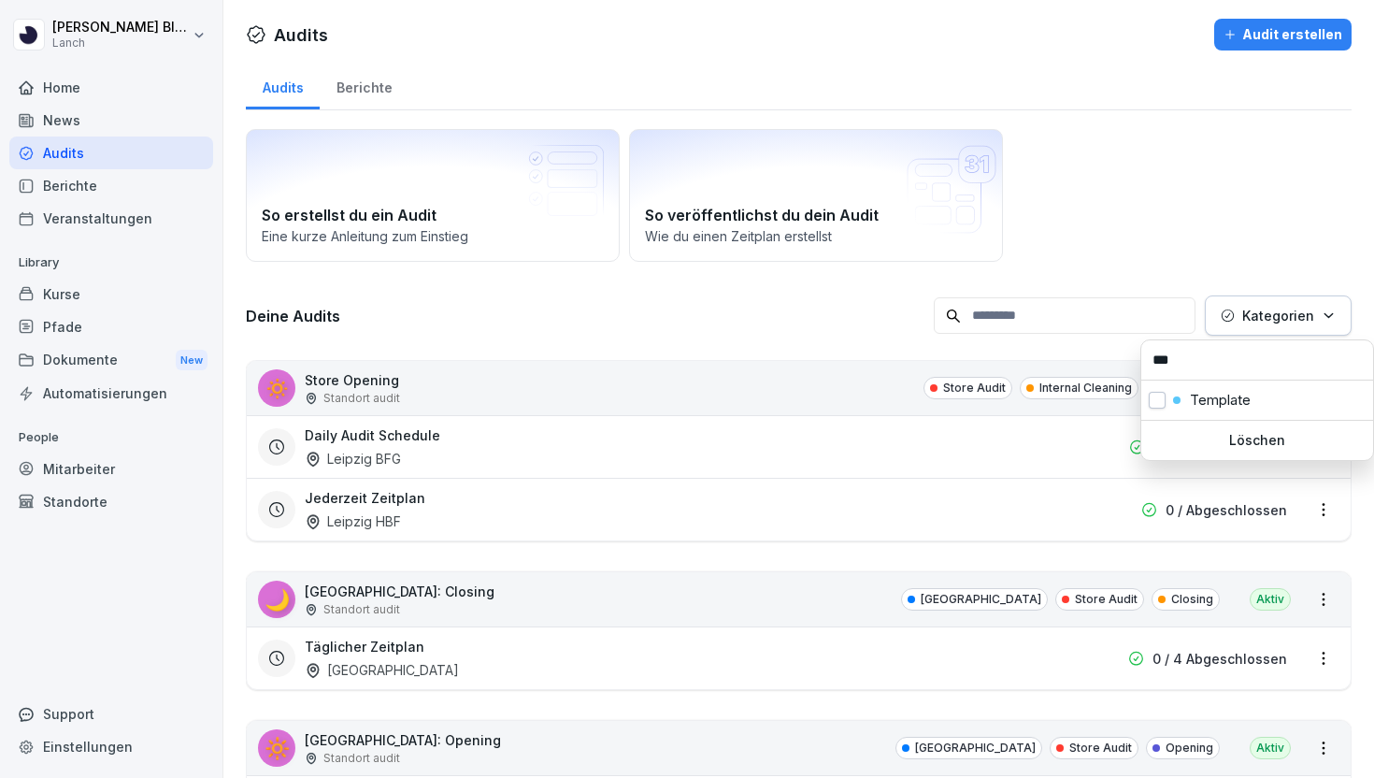
type input "***"
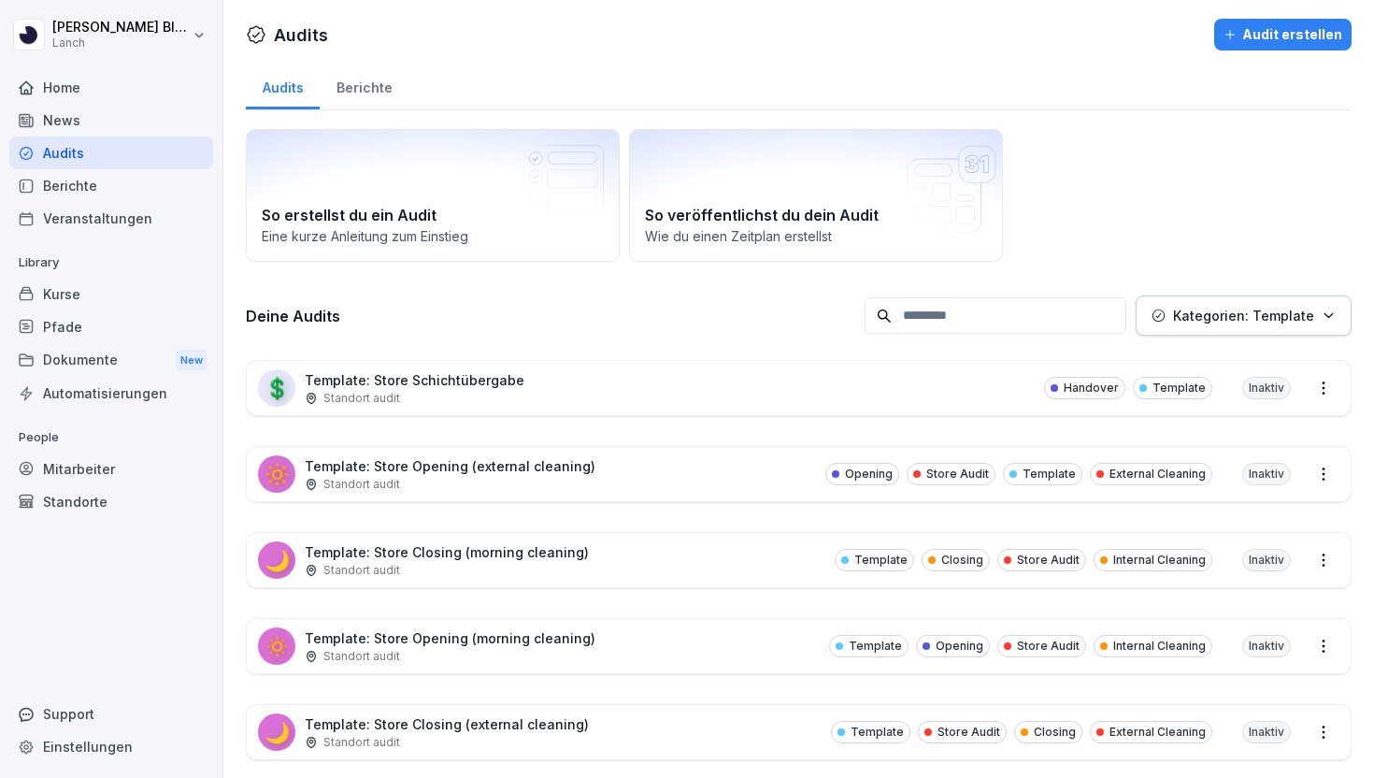
click at [1249, 224] on html "Clemens Blüthner Lanch Home News Audits Berichte Veranstaltungen Library Kurse …" at bounding box center [687, 389] width 1374 height 778
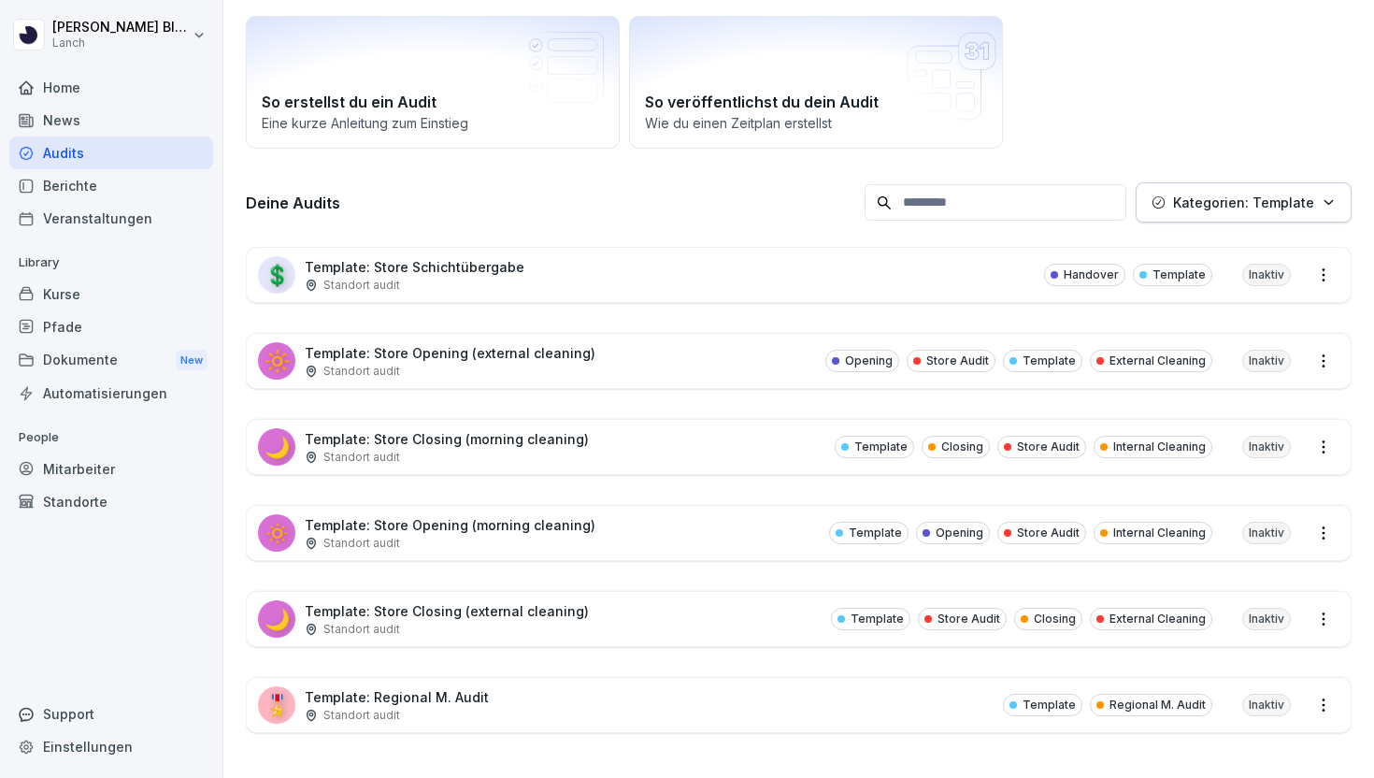
click at [1086, 209] on input at bounding box center [995, 202] width 262 height 36
click at [1207, 209] on p "Kategorien: Template" at bounding box center [1243, 203] width 141 height 20
click at [1157, 287] on button "button" at bounding box center [1157, 287] width 17 height 17
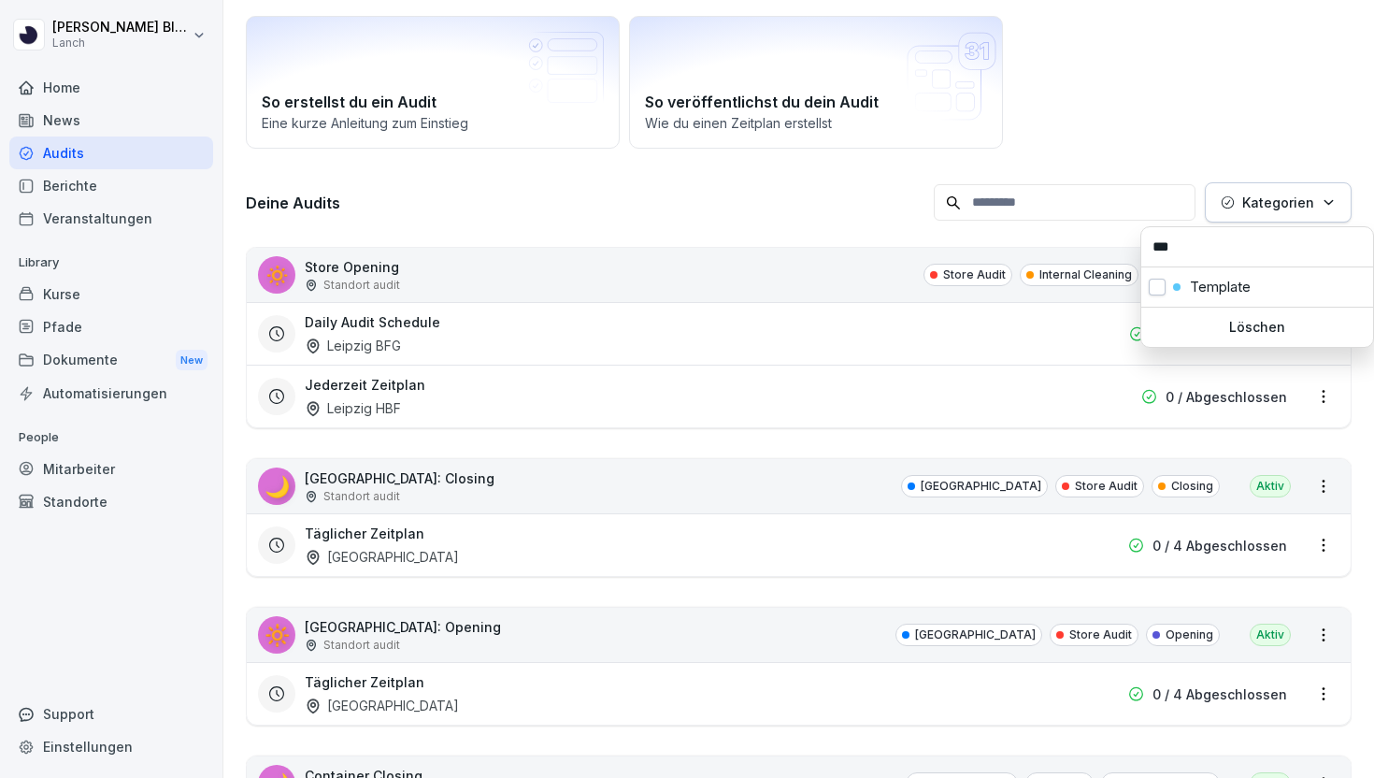
click at [1246, 187] on button "Kategorien" at bounding box center [1278, 202] width 147 height 40
click at [1254, 196] on p "Kategorien" at bounding box center [1278, 203] width 72 height 20
type input "*"
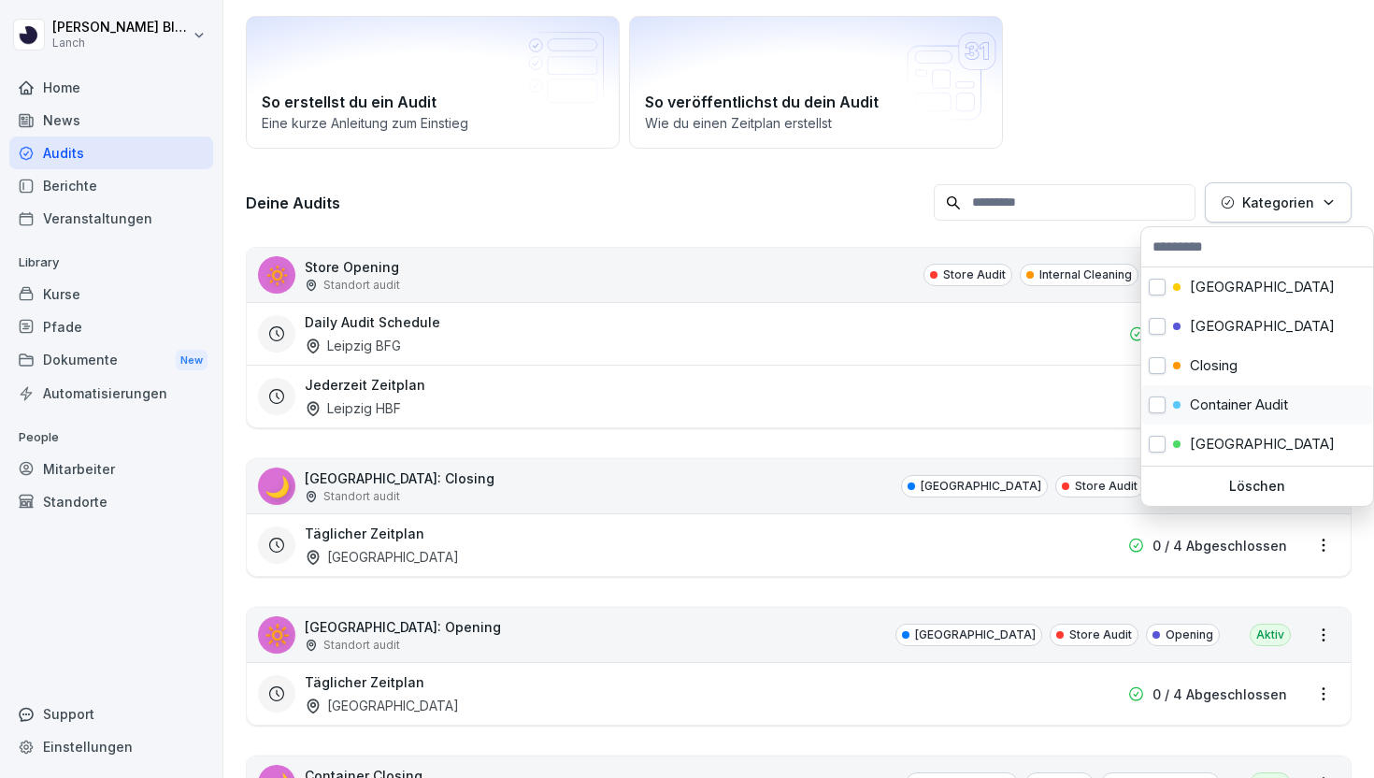
click at [1244, 408] on p "Container Audit" at bounding box center [1239, 404] width 98 height 17
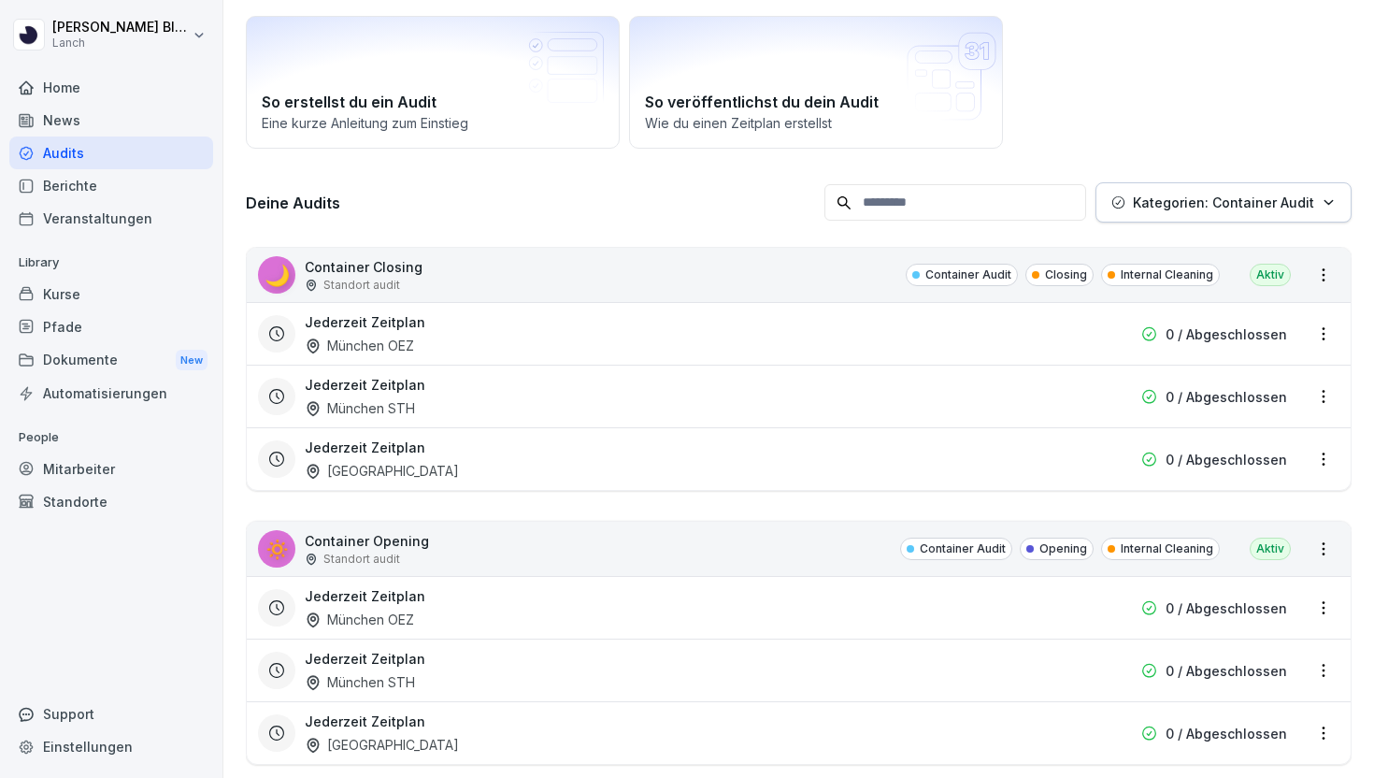
click at [1224, 119] on html "Clemens Blüthner Lanch Home News Audits Berichte Veranstaltungen Library Kurse …" at bounding box center [687, 389] width 1374 height 778
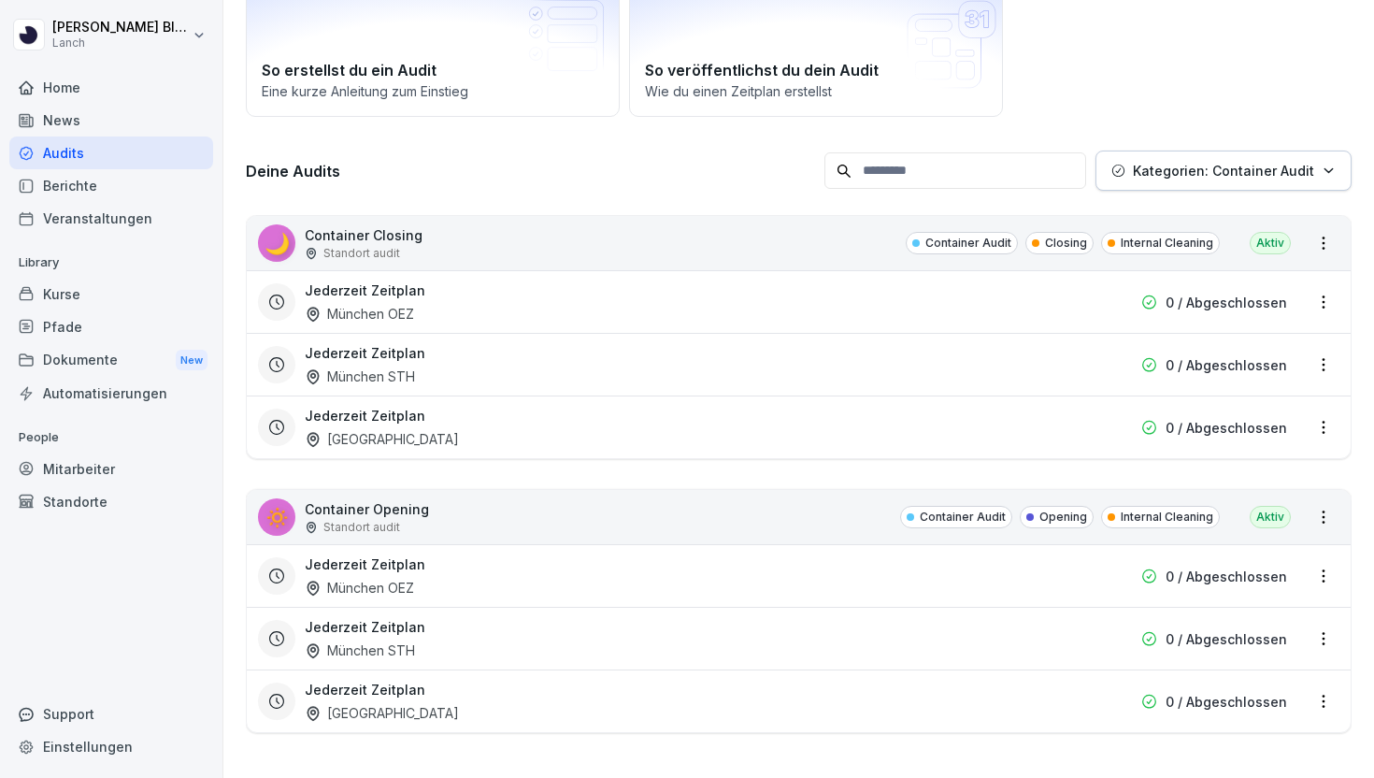
click at [1324, 245] on html "Clemens Blüthner Lanch Home News Audits Berichte Veranstaltungen Library Kurse …" at bounding box center [687, 389] width 1374 height 778
click at [877, 236] on html "Clemens Blüthner Lanch Home News Audits Berichte Veranstaltungen Library Kurse …" at bounding box center [687, 389] width 1374 height 778
click at [844, 246] on div "🌙 Container Closing Standort audit Container Audit Closing Internal Cleaning Ak…" at bounding box center [799, 243] width 1104 height 54
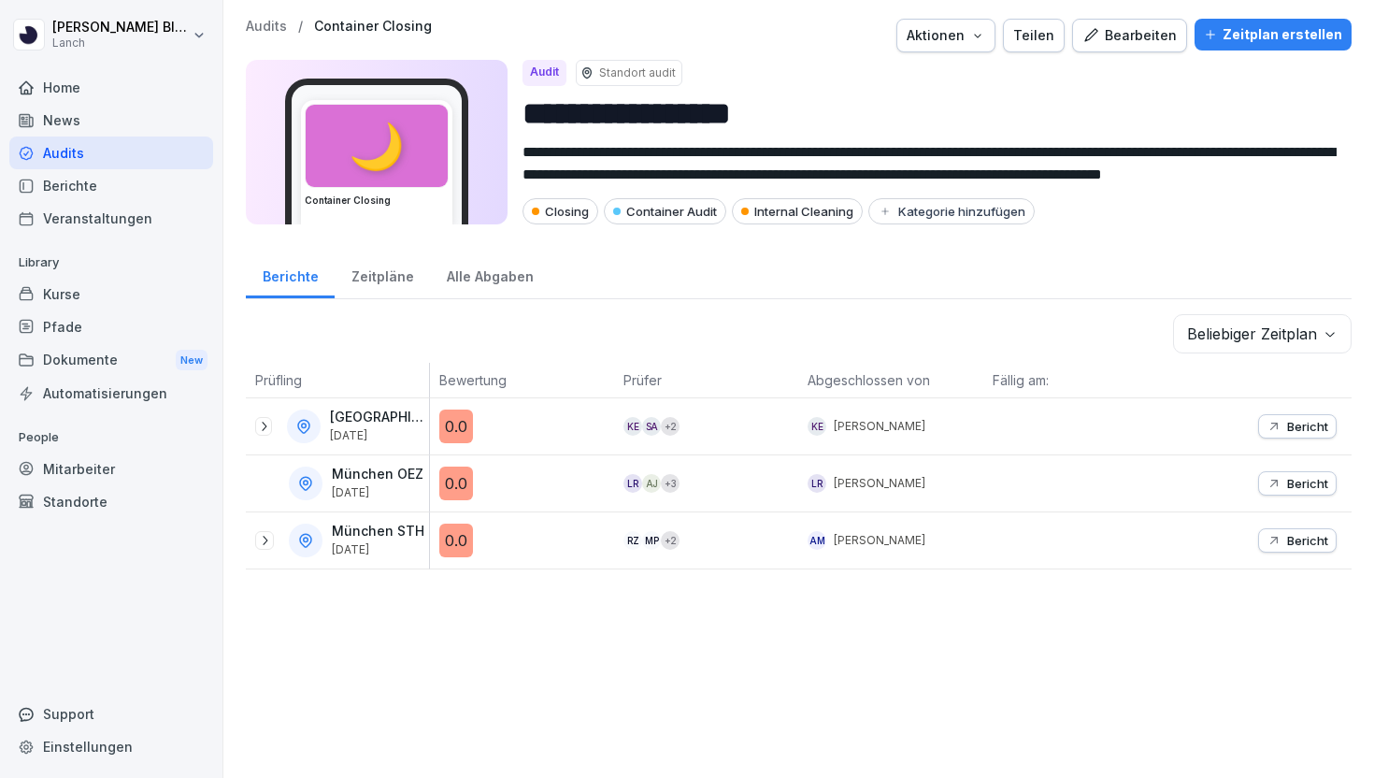
click at [973, 36] on div "Aktionen" at bounding box center [946, 35] width 79 height 21
click at [938, 77] on p "Audit duplizieren" at bounding box center [892, 79] width 104 height 17
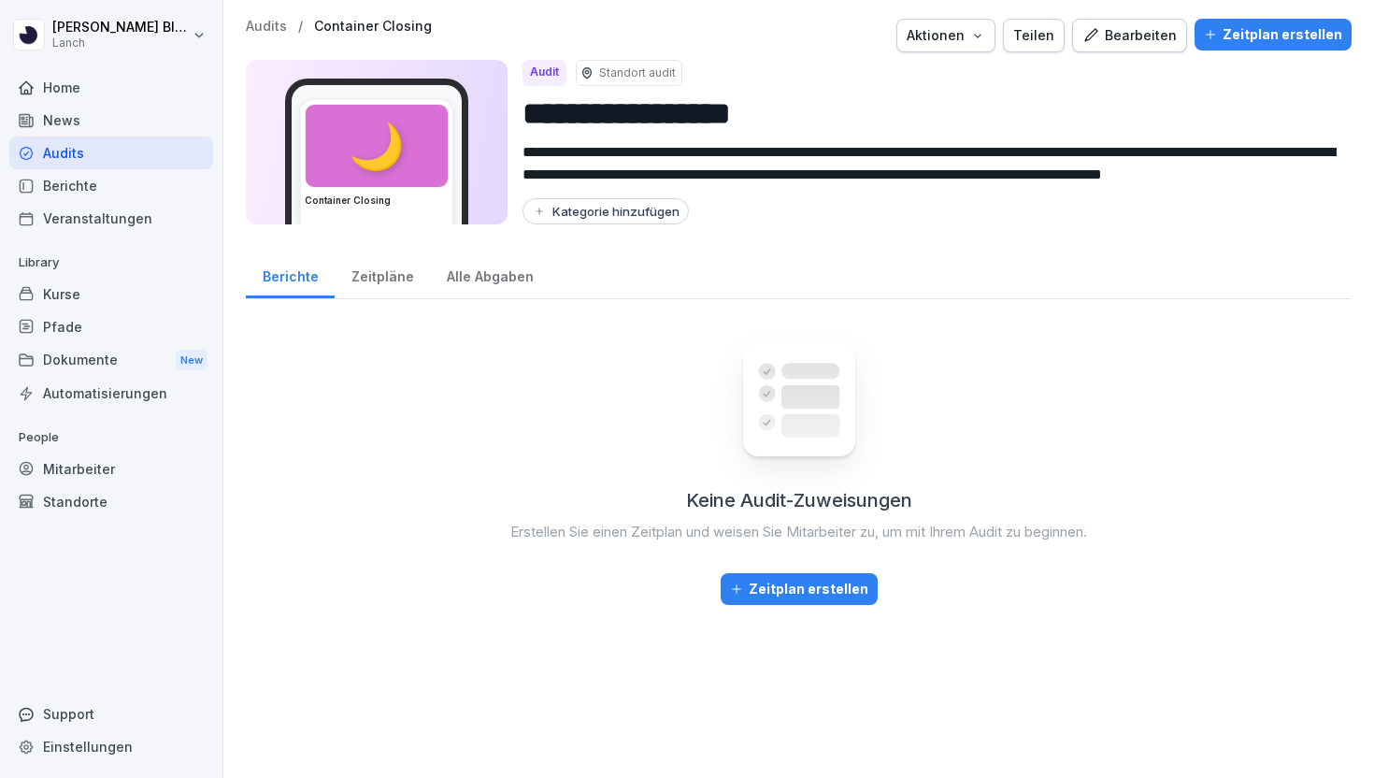
click at [530, 106] on input "**********" at bounding box center [929, 114] width 814 height 48
type input "**********"
click at [620, 204] on div "Kategorie hinzufügen" at bounding box center [606, 211] width 148 height 15
type input "***"
click at [655, 286] on div "Template" at bounding box center [645, 288] width 166 height 17
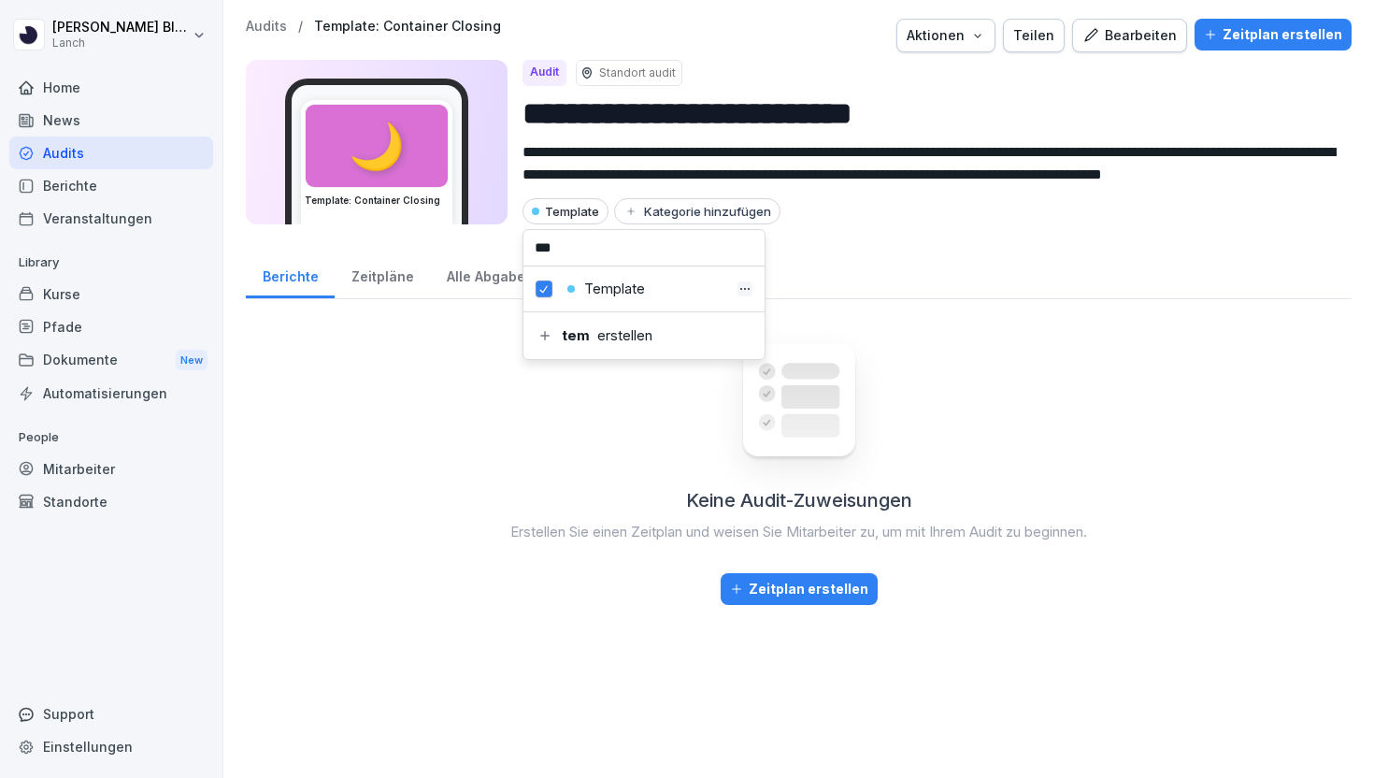
click at [870, 223] on div "Template Kategorie hinzufügen" at bounding box center [929, 211] width 814 height 26
click at [274, 21] on p "Audits" at bounding box center [266, 27] width 41 height 16
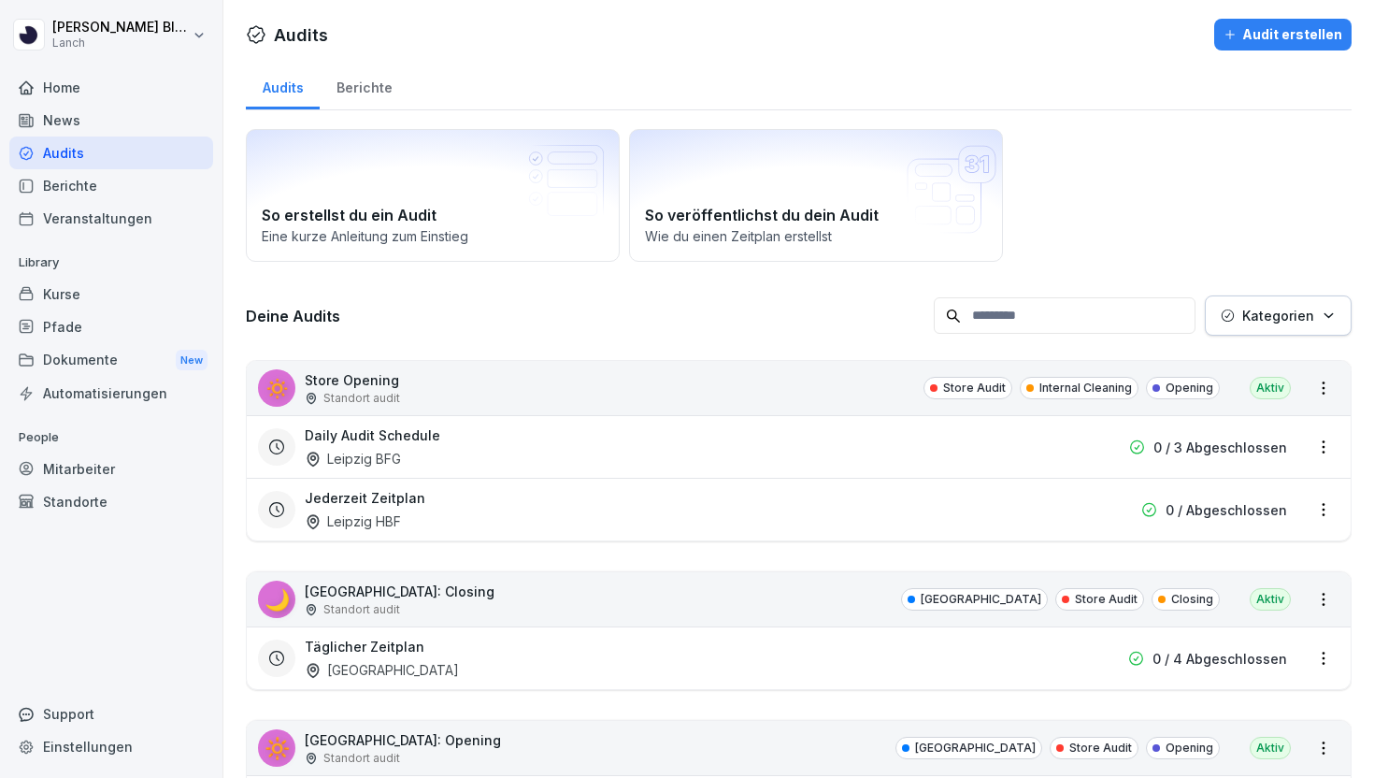
click at [1075, 320] on input at bounding box center [1065, 315] width 262 height 36
click at [1280, 317] on p "Kategorien" at bounding box center [1278, 316] width 72 height 20
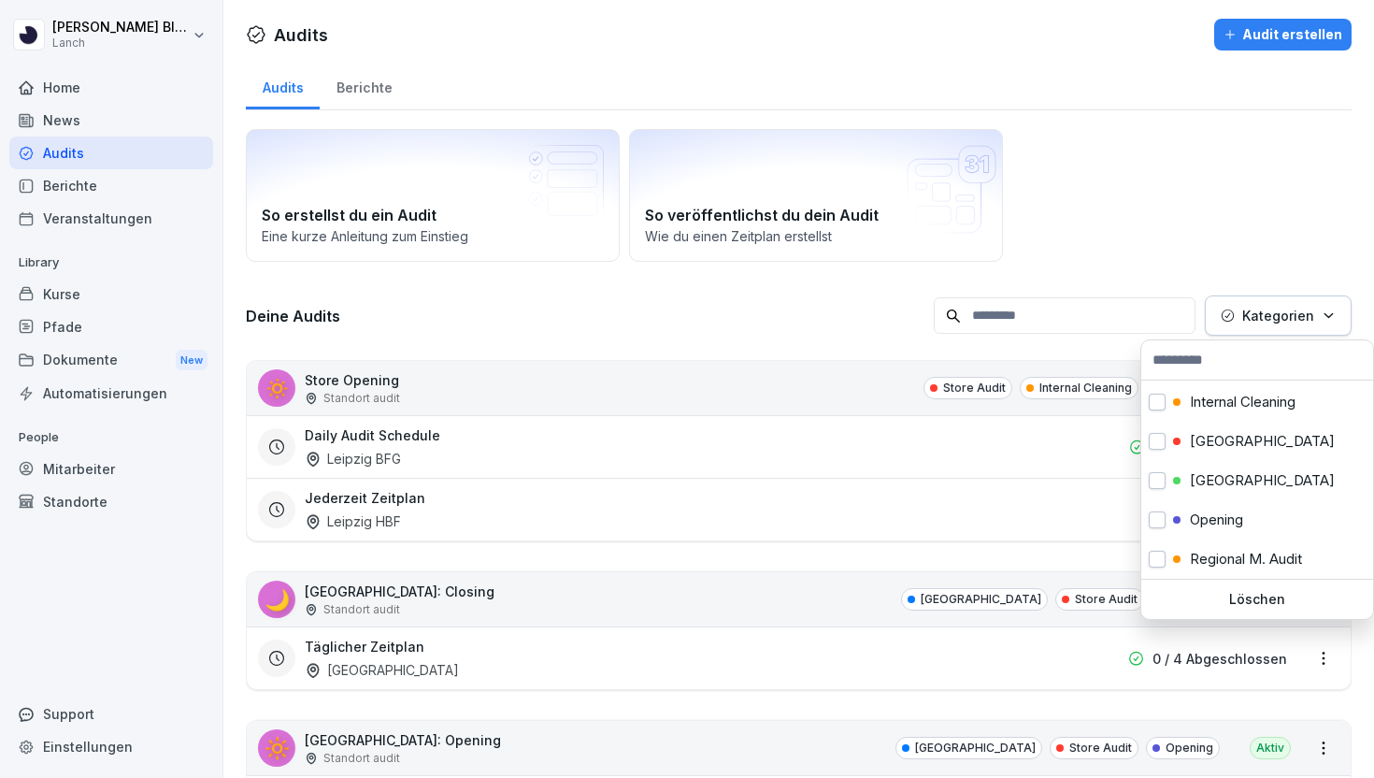
scroll to position [508, 0]
click at [1221, 517] on p "Template" at bounding box center [1220, 519] width 61 height 17
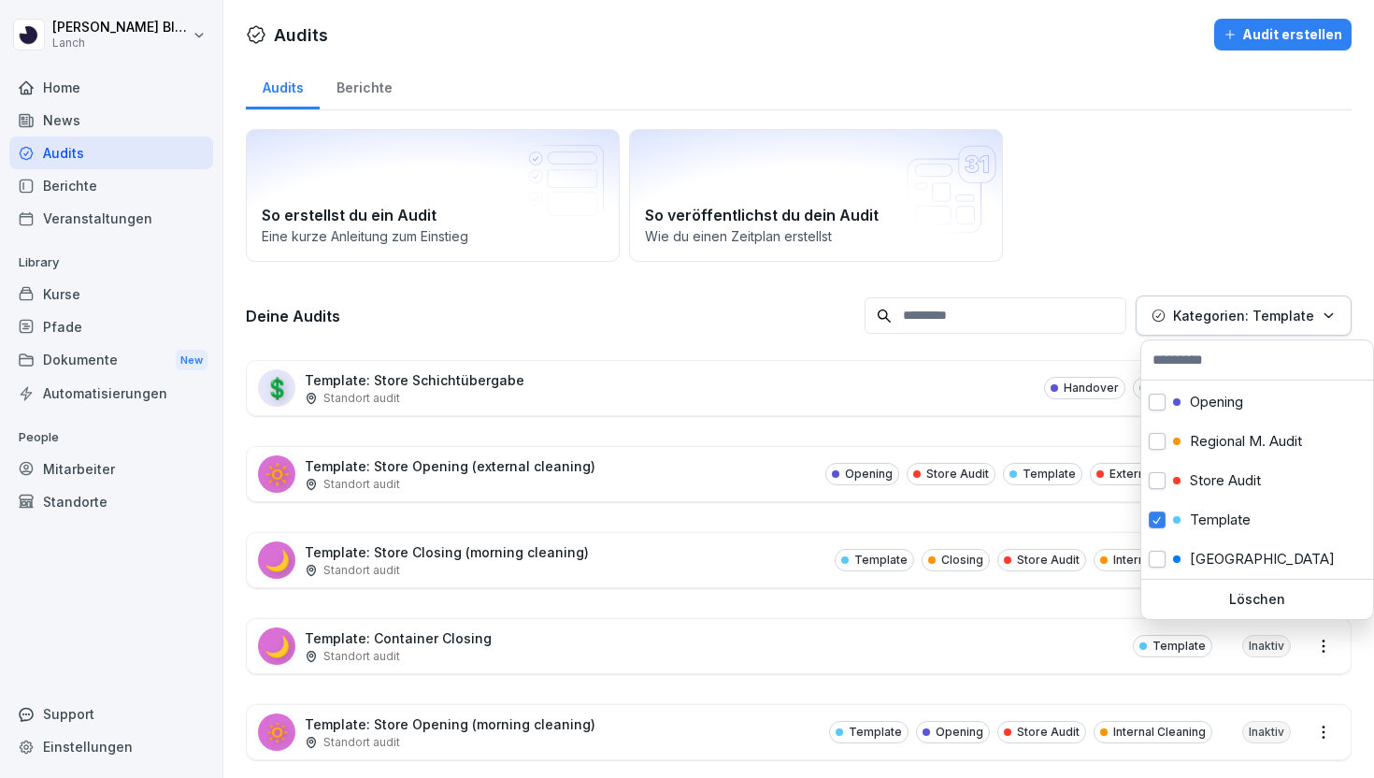
click at [722, 586] on html "Clemens Blüthner Lanch Home News Audits Berichte Veranstaltungen Library Kurse …" at bounding box center [687, 389] width 1374 height 778
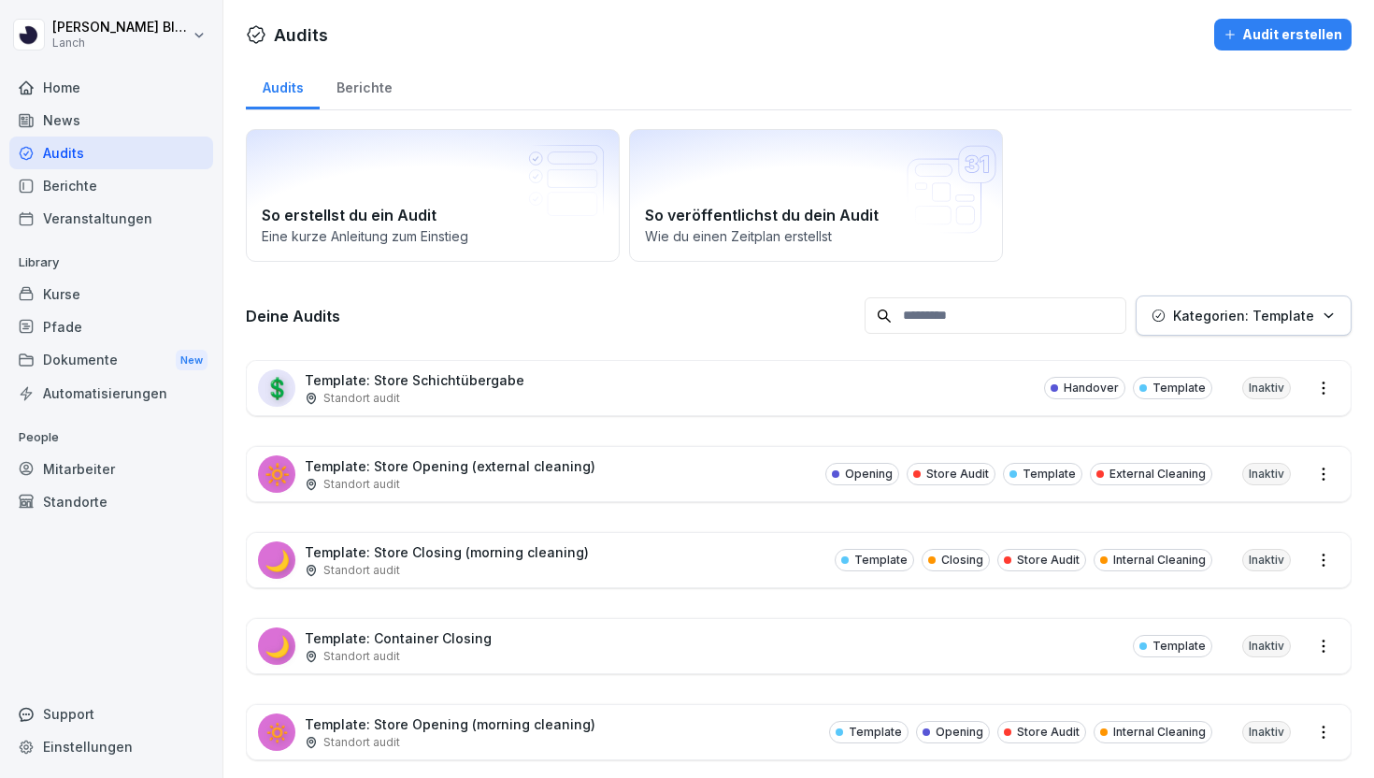
scroll to position [101, 0]
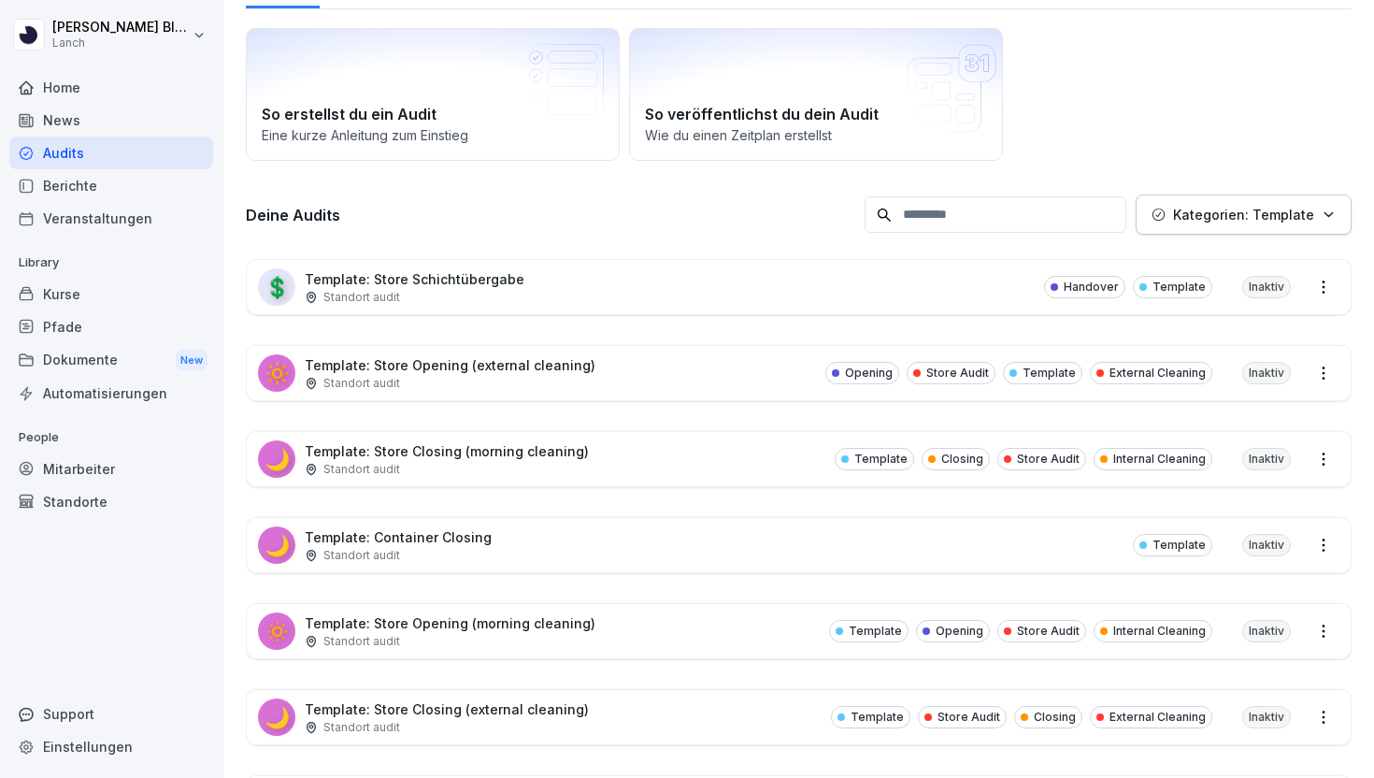
click at [1322, 545] on html "Clemens Blüthner Lanch Home News Audits Berichte Veranstaltungen Library Kurse …" at bounding box center [687, 389] width 1374 height 778
click at [1016, 561] on html "Clemens Blüthner Lanch Home News Audits Berichte Veranstaltungen Library Kurse …" at bounding box center [687, 389] width 1374 height 778
click at [1016, 561] on div "🌙 Template: Container Closing Standort audit Template Inaktiv" at bounding box center [799, 545] width 1104 height 54
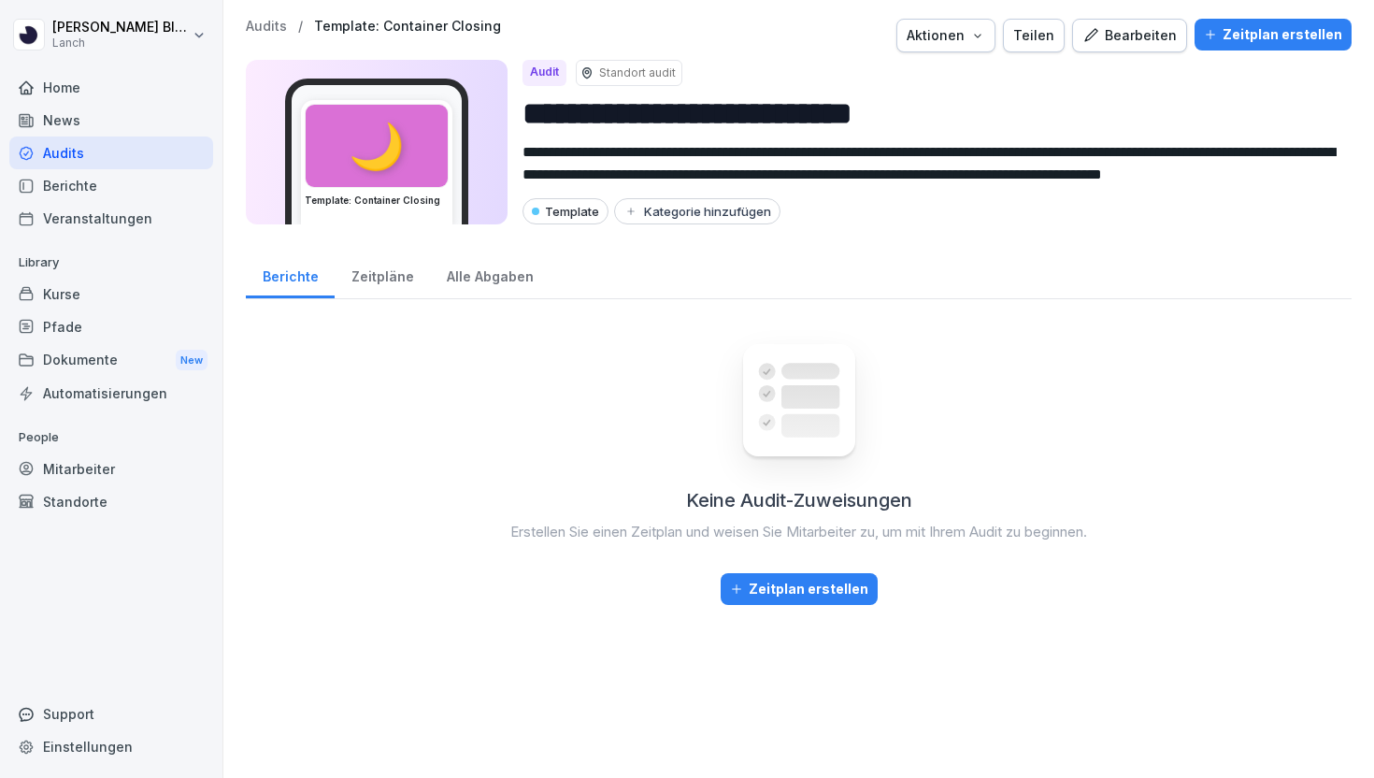
click at [966, 35] on div "Aktionen" at bounding box center [946, 35] width 79 height 21
click at [921, 110] on p "Audit löschen" at bounding box center [881, 111] width 83 height 17
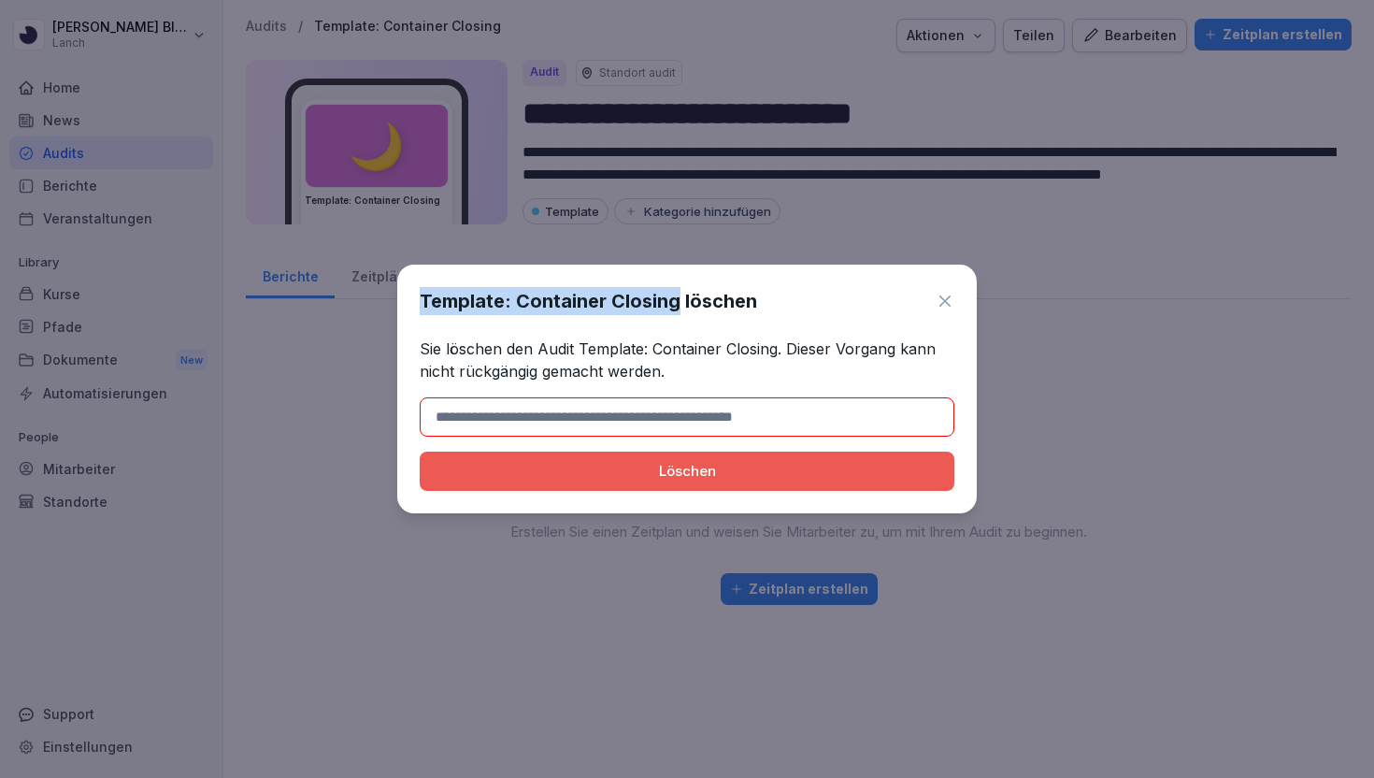
drag, startPoint x: 675, startPoint y: 298, endPoint x: 341, endPoint y: 297, distance: 333.7
click at [341, 297] on body "**********" at bounding box center [687, 389] width 1374 height 778
copy body "Template: Container Closing"
click at [474, 422] on input at bounding box center [687, 416] width 535 height 39
paste input "**********"
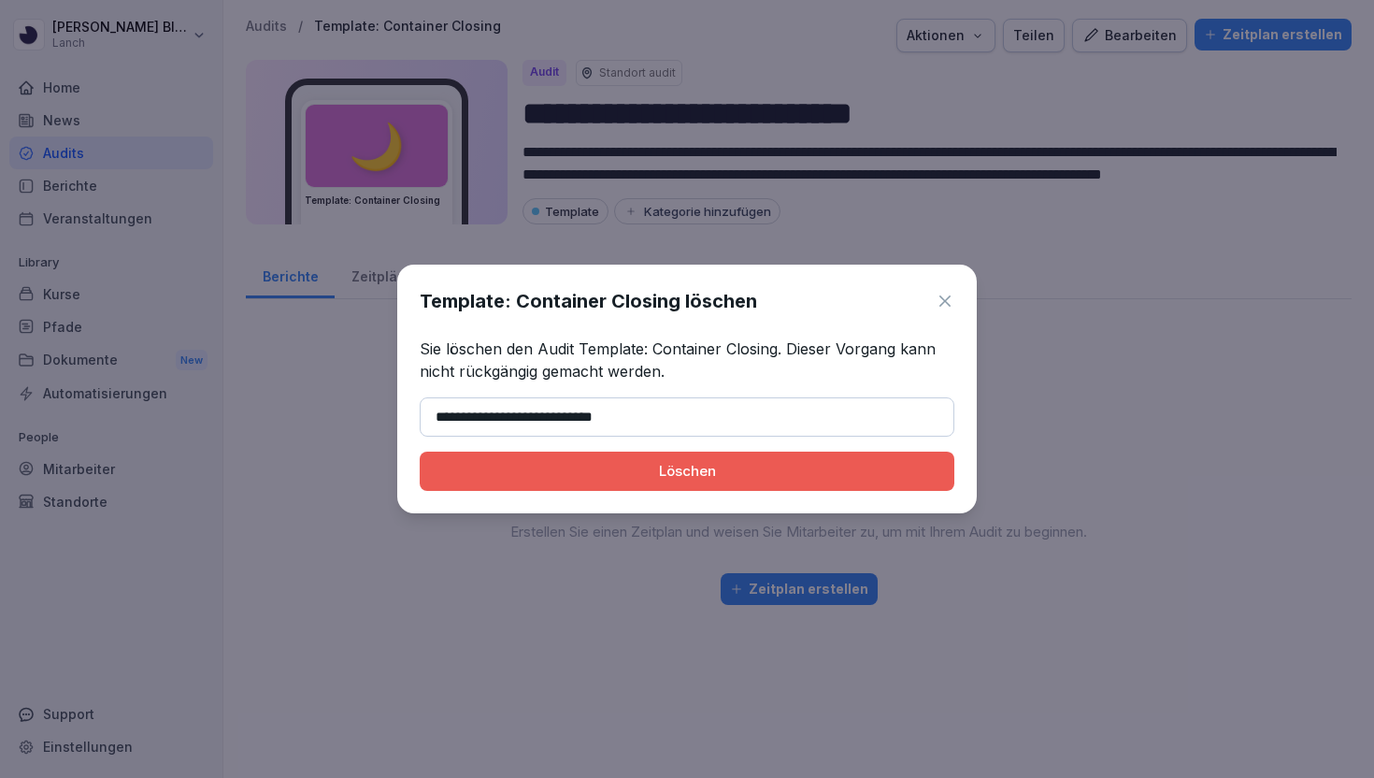
click at [550, 479] on div "Löschen" at bounding box center [687, 471] width 505 height 21
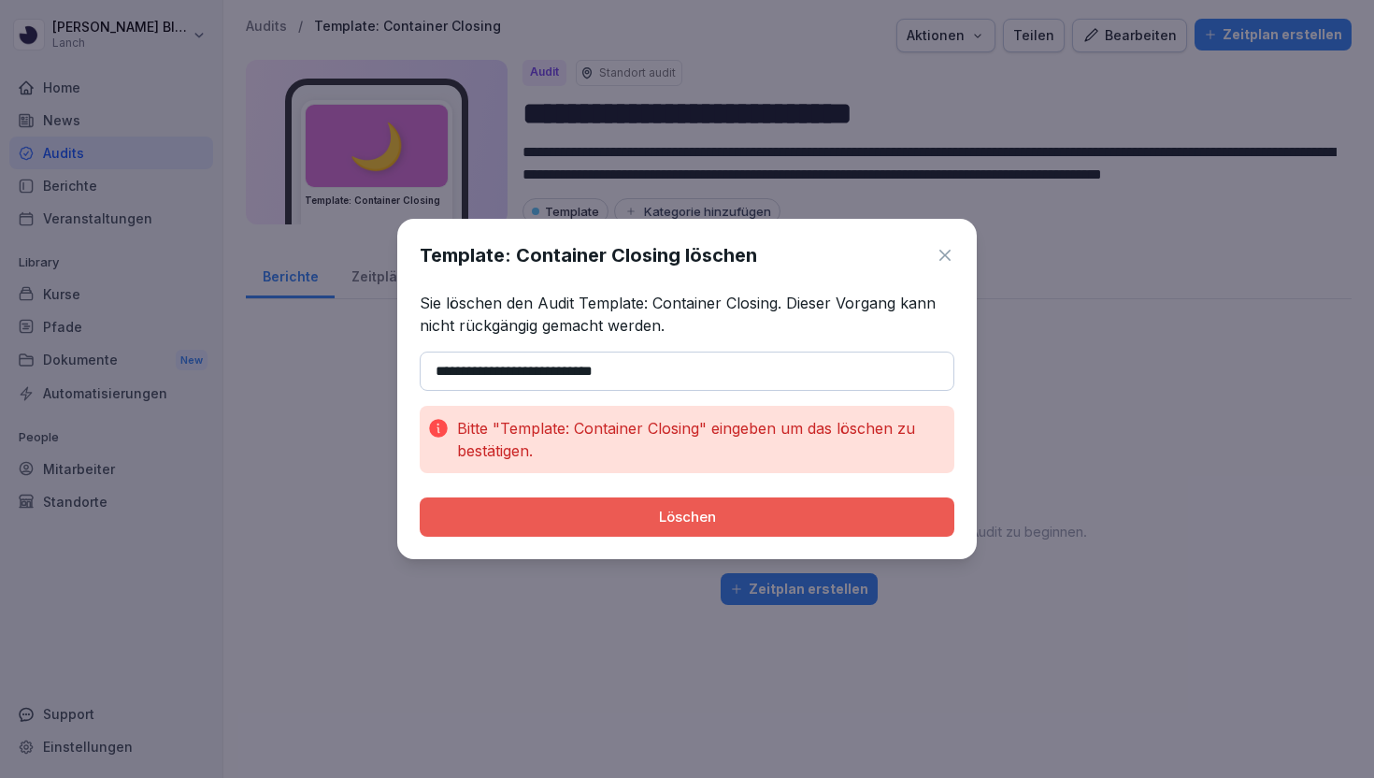
click at [443, 364] on input "**********" at bounding box center [687, 370] width 535 height 39
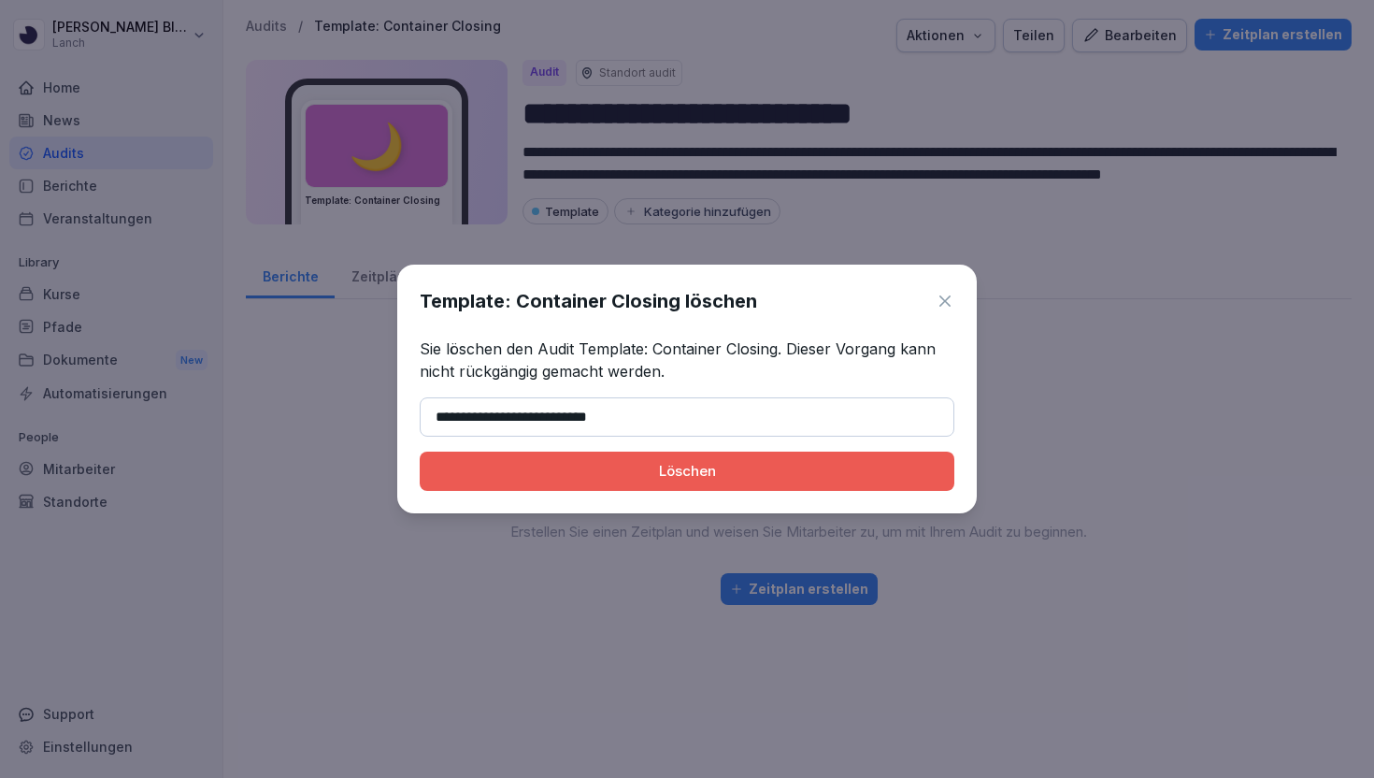
type input "**********"
click at [579, 469] on div "Löschen" at bounding box center [687, 471] width 505 height 21
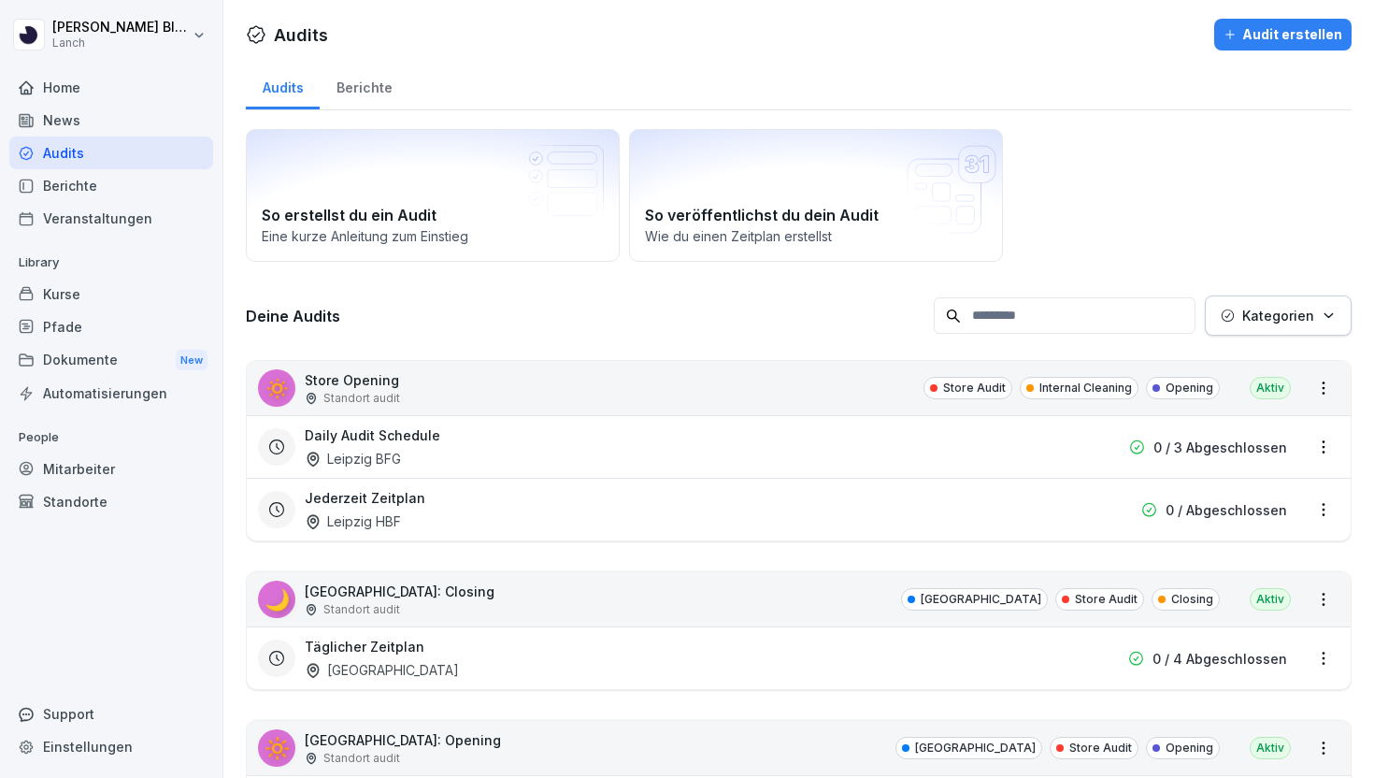
click at [1317, 310] on div "Kategorien" at bounding box center [1278, 316] width 115 height 20
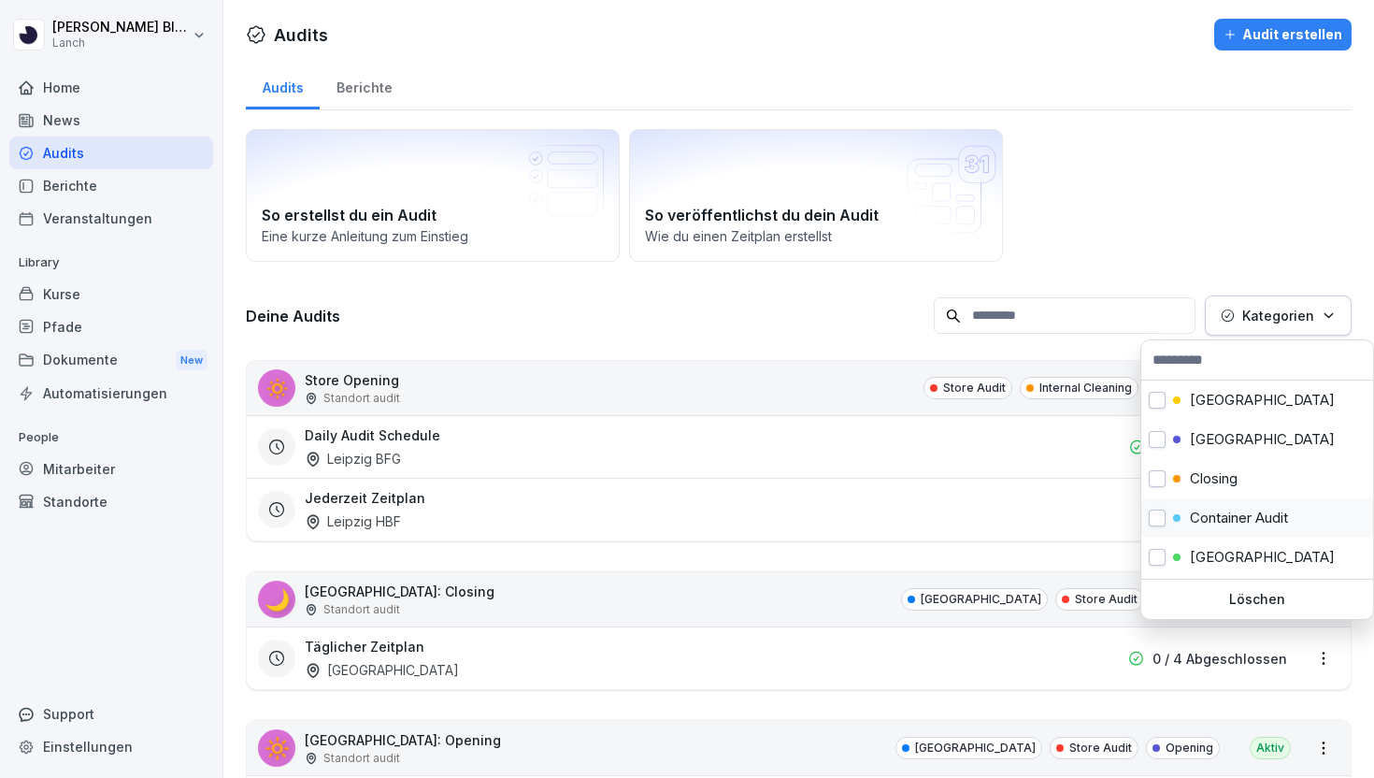
click at [1245, 522] on p "Container Audit" at bounding box center [1239, 517] width 98 height 17
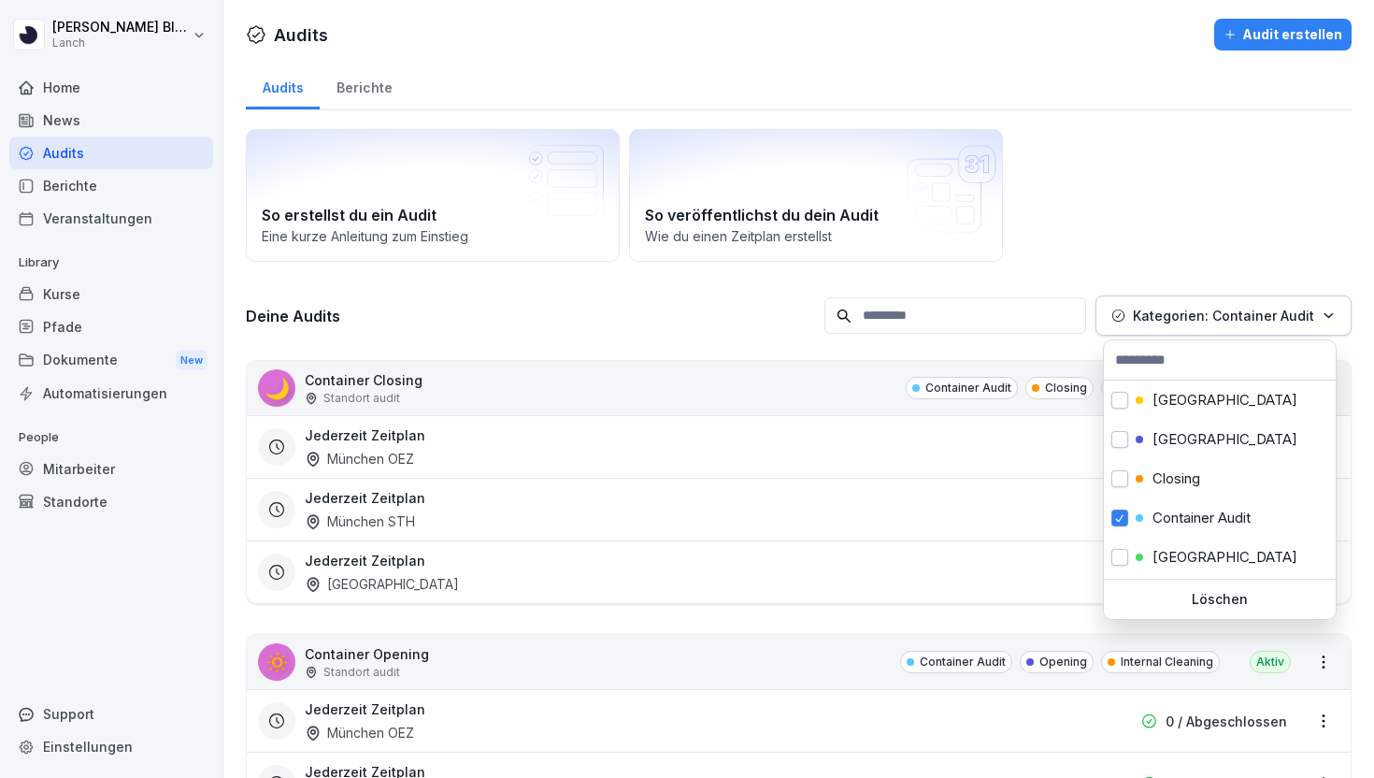
click at [579, 599] on html "Clemens Blüthner Lanch Home News Audits Berichte Veranstaltungen Library Kurse …" at bounding box center [687, 389] width 1374 height 778
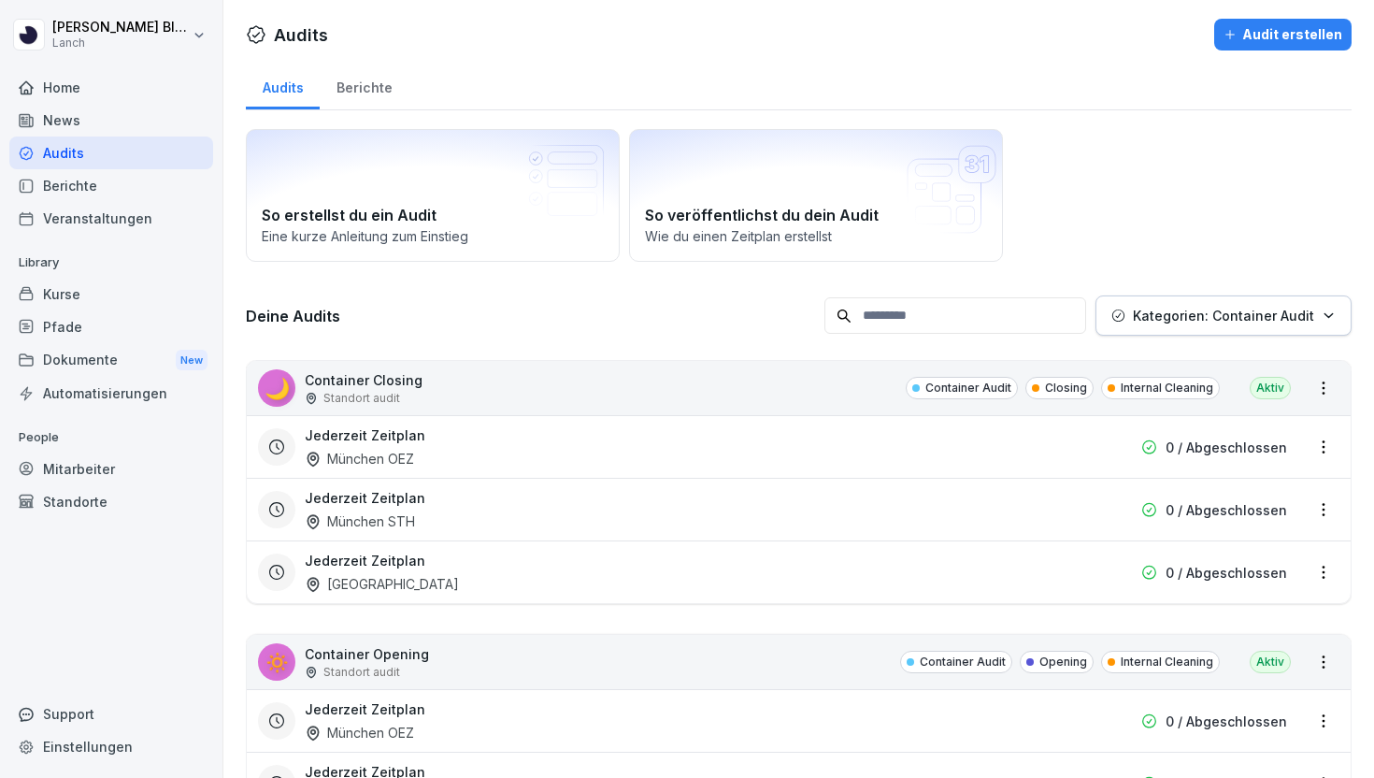
click at [745, 378] on div "🌙 Container Closing Standort audit Container Audit Closing Internal Cleaning Ak…" at bounding box center [799, 388] width 1104 height 54
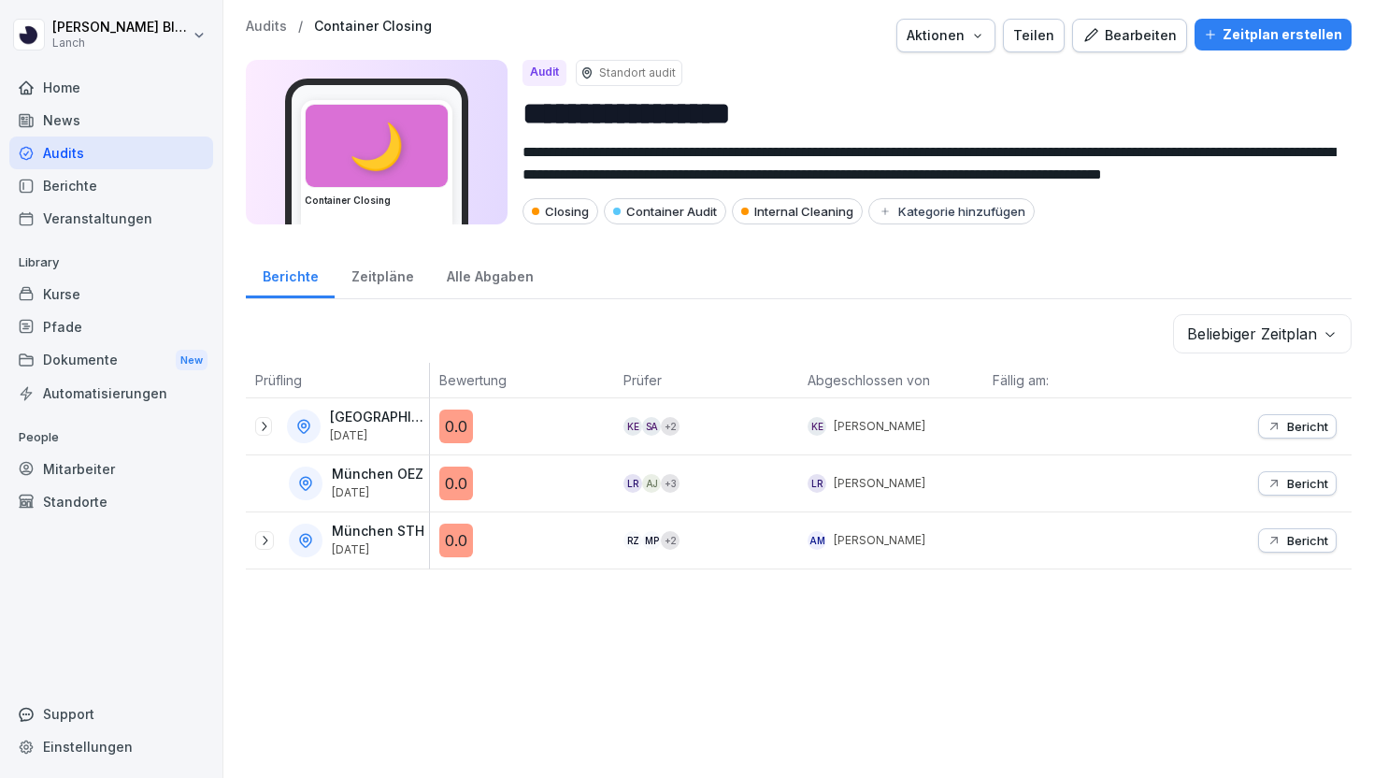
click at [1164, 20] on button "Bearbeiten" at bounding box center [1129, 36] width 115 height 34
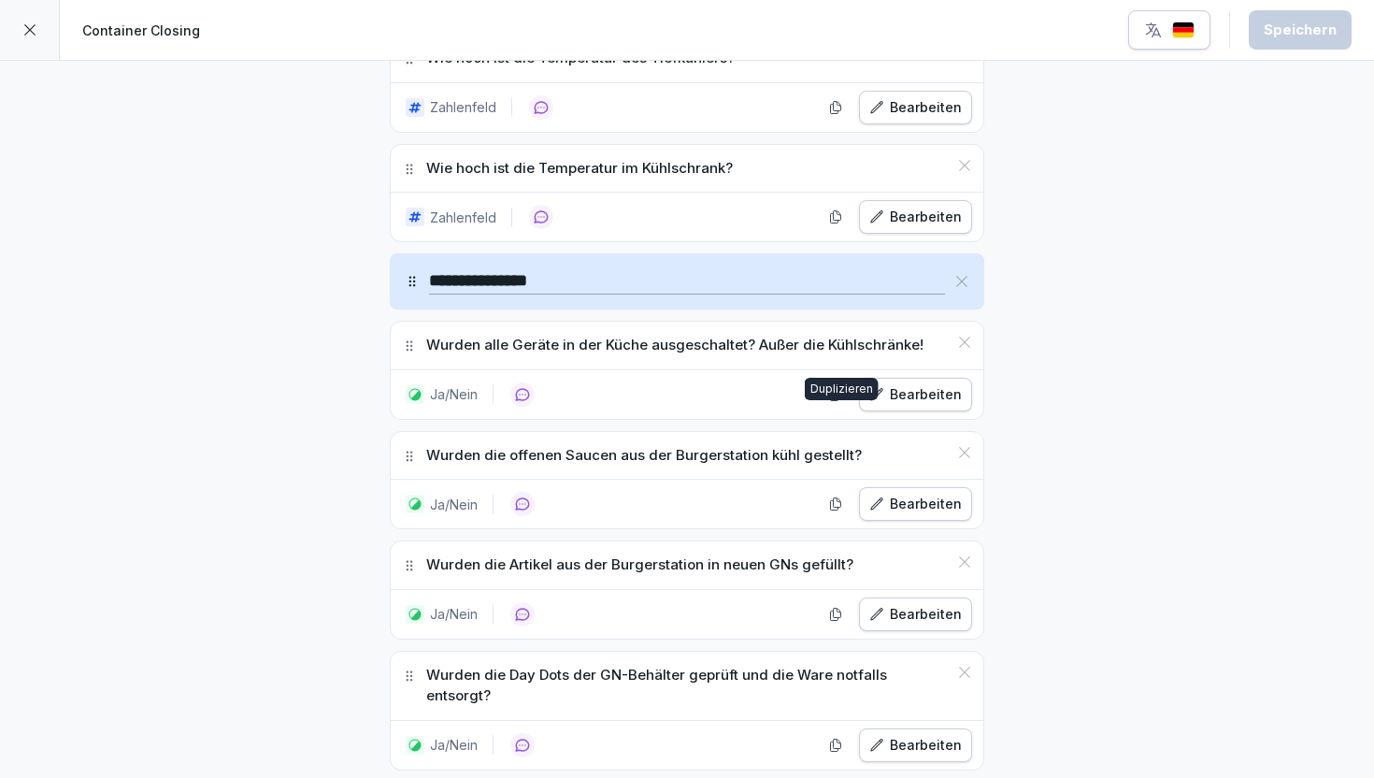
scroll to position [741, 0]
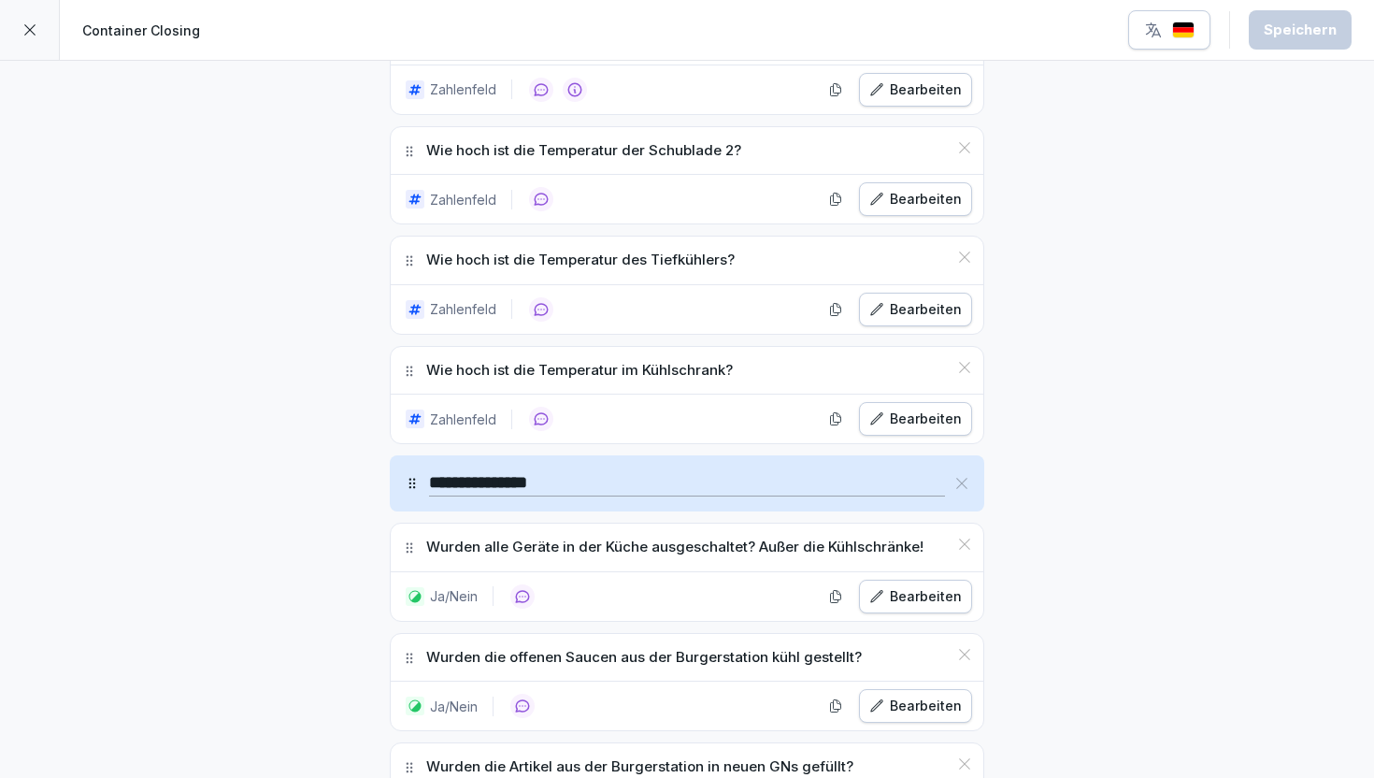
click at [39, 32] on div at bounding box center [30, 30] width 60 height 60
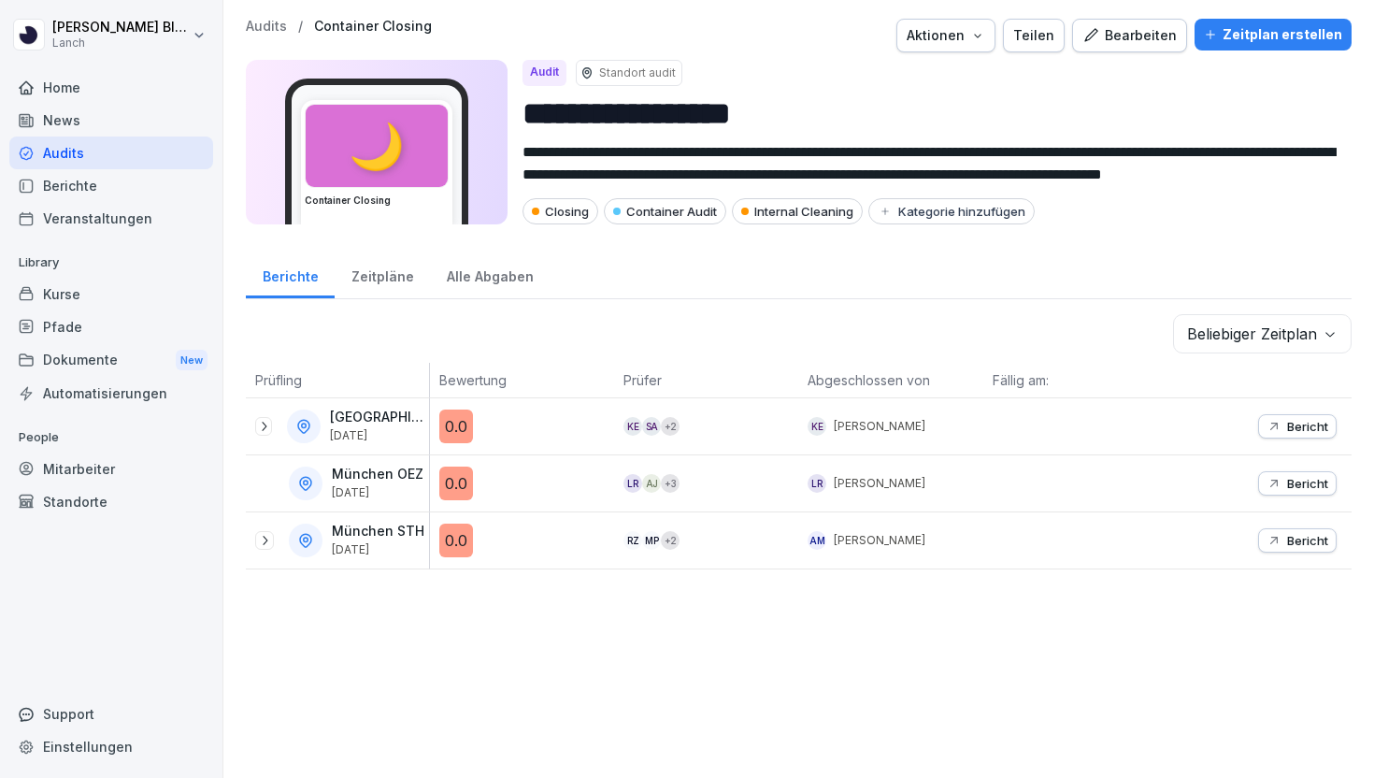
click at [263, 424] on icon at bounding box center [263, 426] width 15 height 15
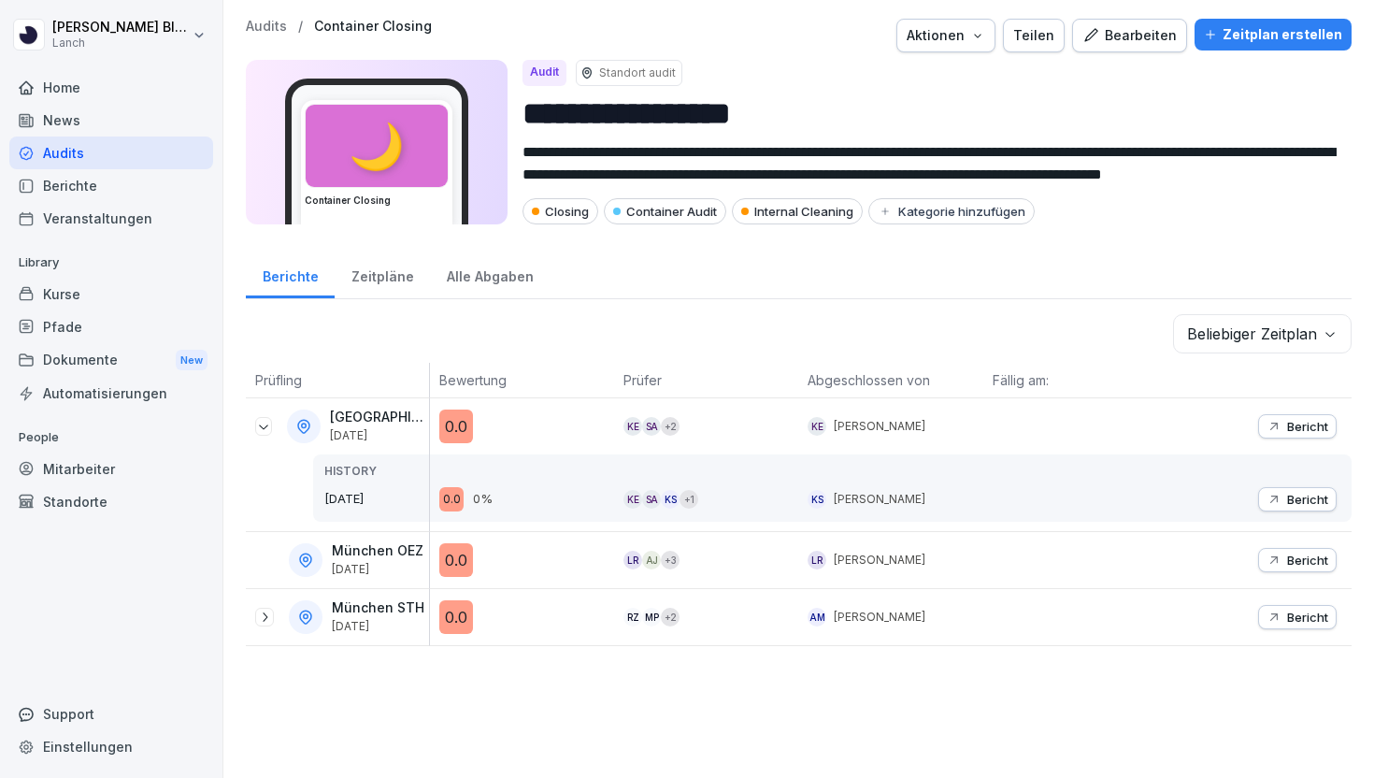
click at [264, 615] on icon at bounding box center [264, 616] width 15 height 15
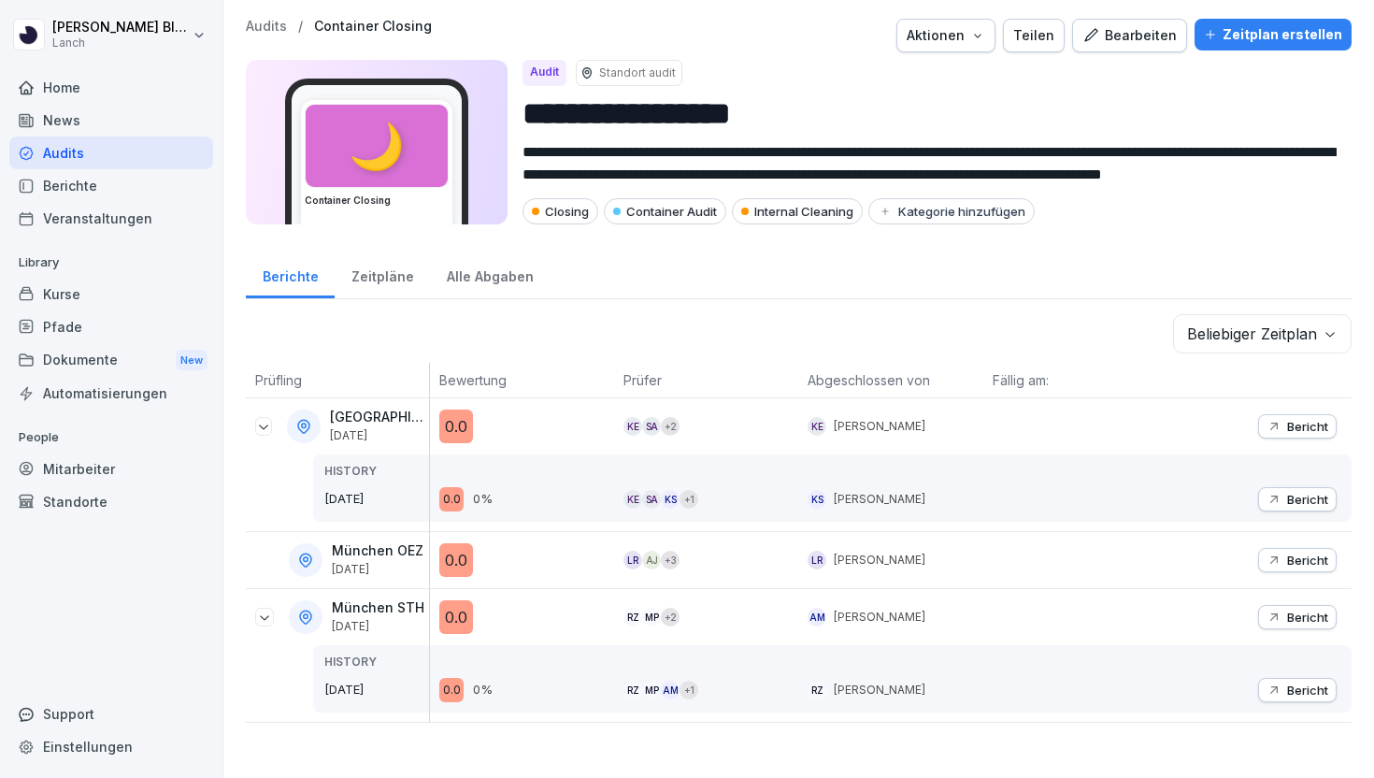
click at [359, 560] on div "München OEZ 23. Sept. 2025" at bounding box center [379, 559] width 95 height 33
click at [503, 277] on div "Alle Abgaben" at bounding box center [490, 274] width 120 height 48
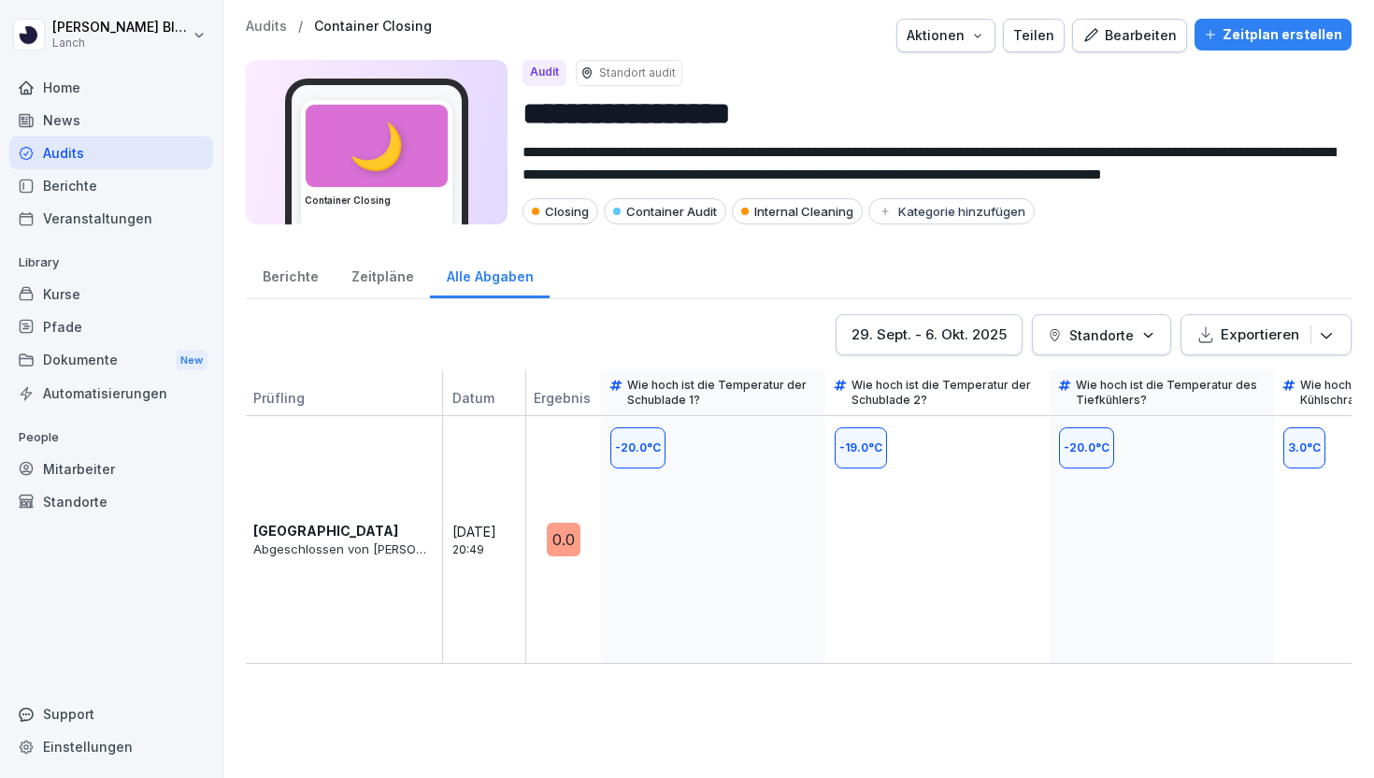
click at [289, 272] on div "Berichte" at bounding box center [290, 274] width 89 height 48
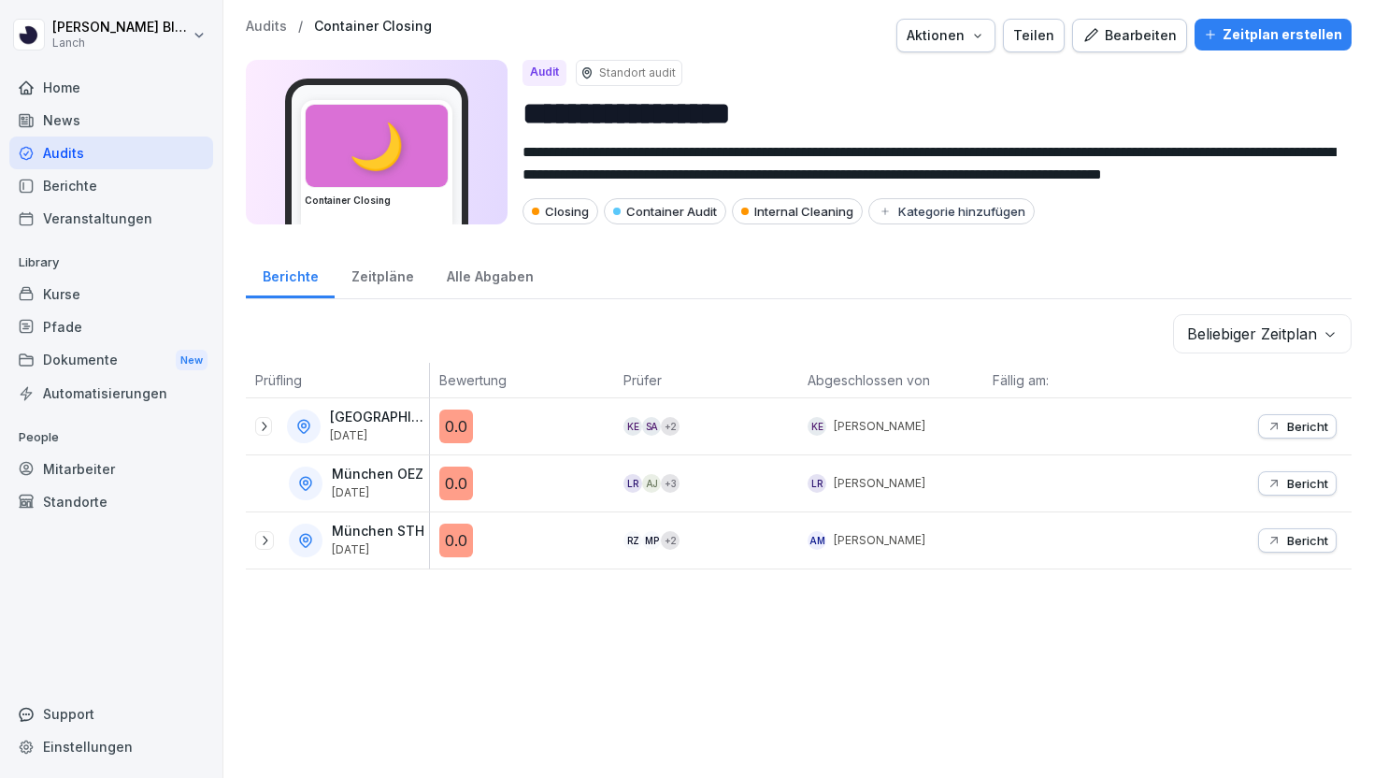
click at [385, 274] on div "Zeitpläne" at bounding box center [382, 274] width 95 height 48
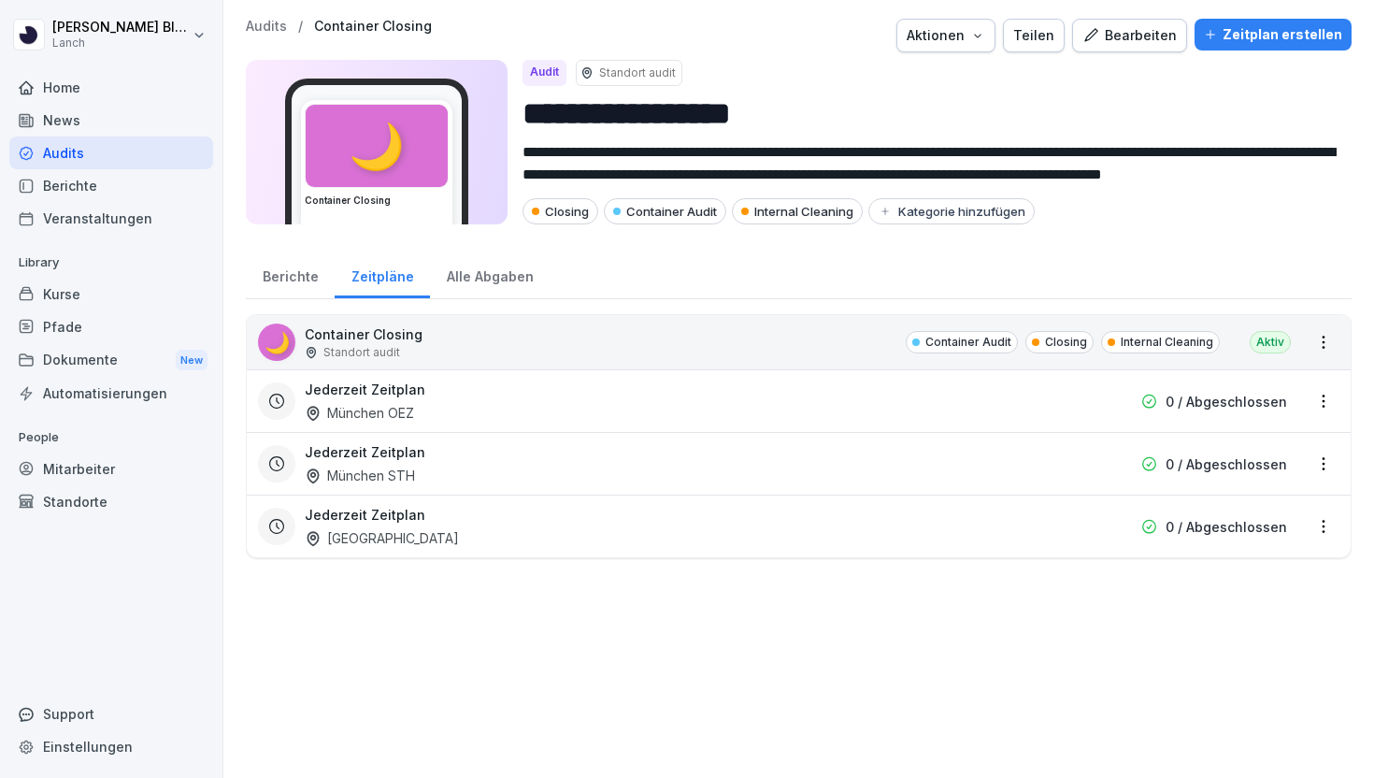
click at [1255, 24] on div "Zeitplan erstellen" at bounding box center [1273, 34] width 138 height 21
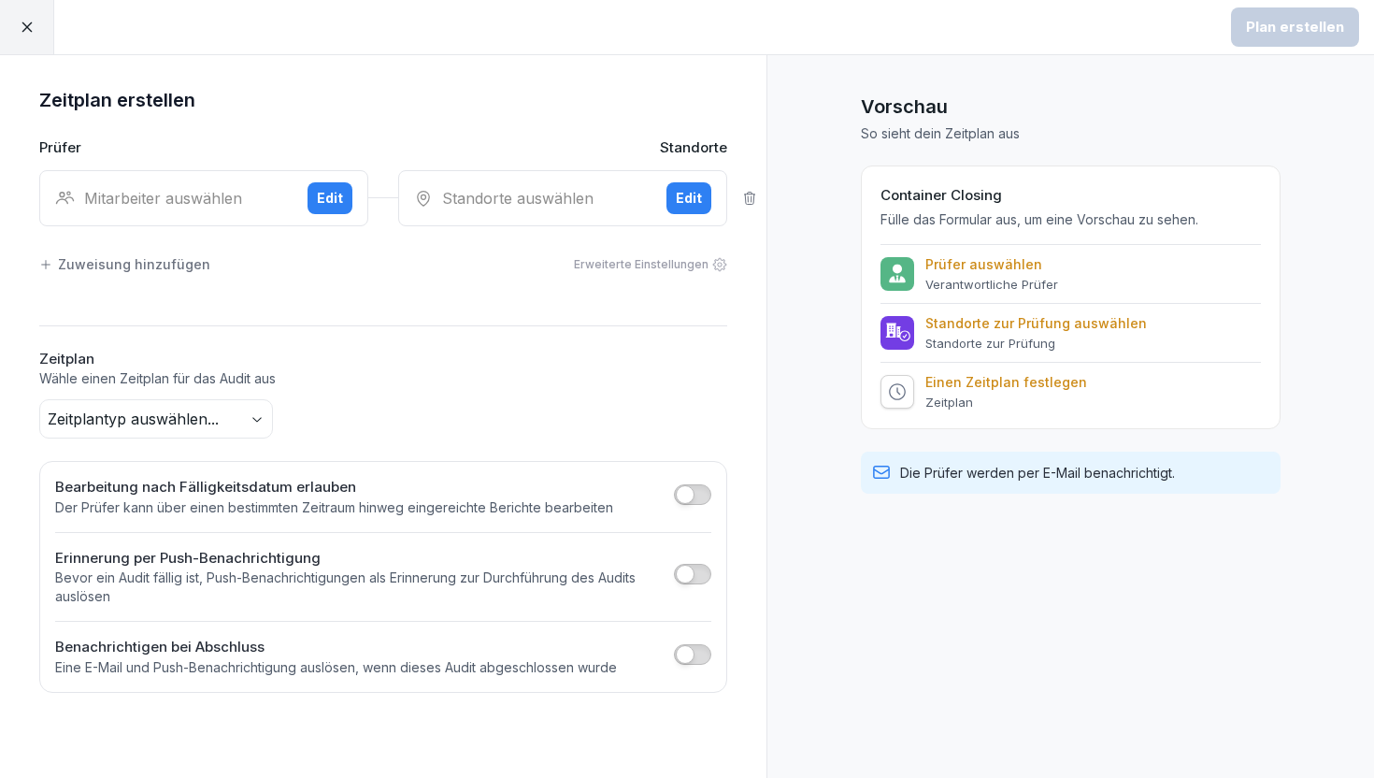
click at [327, 204] on div "Edit" at bounding box center [330, 198] width 26 height 21
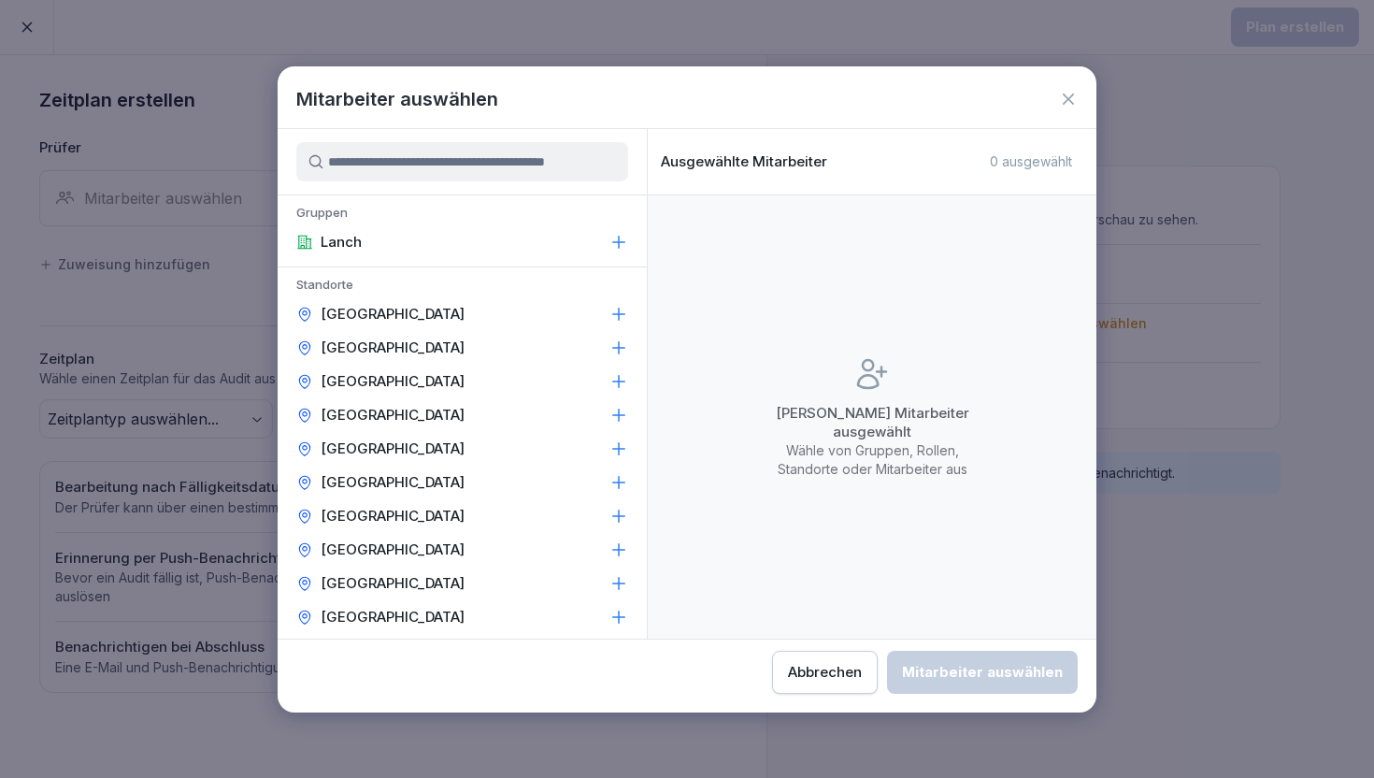
type input "*"
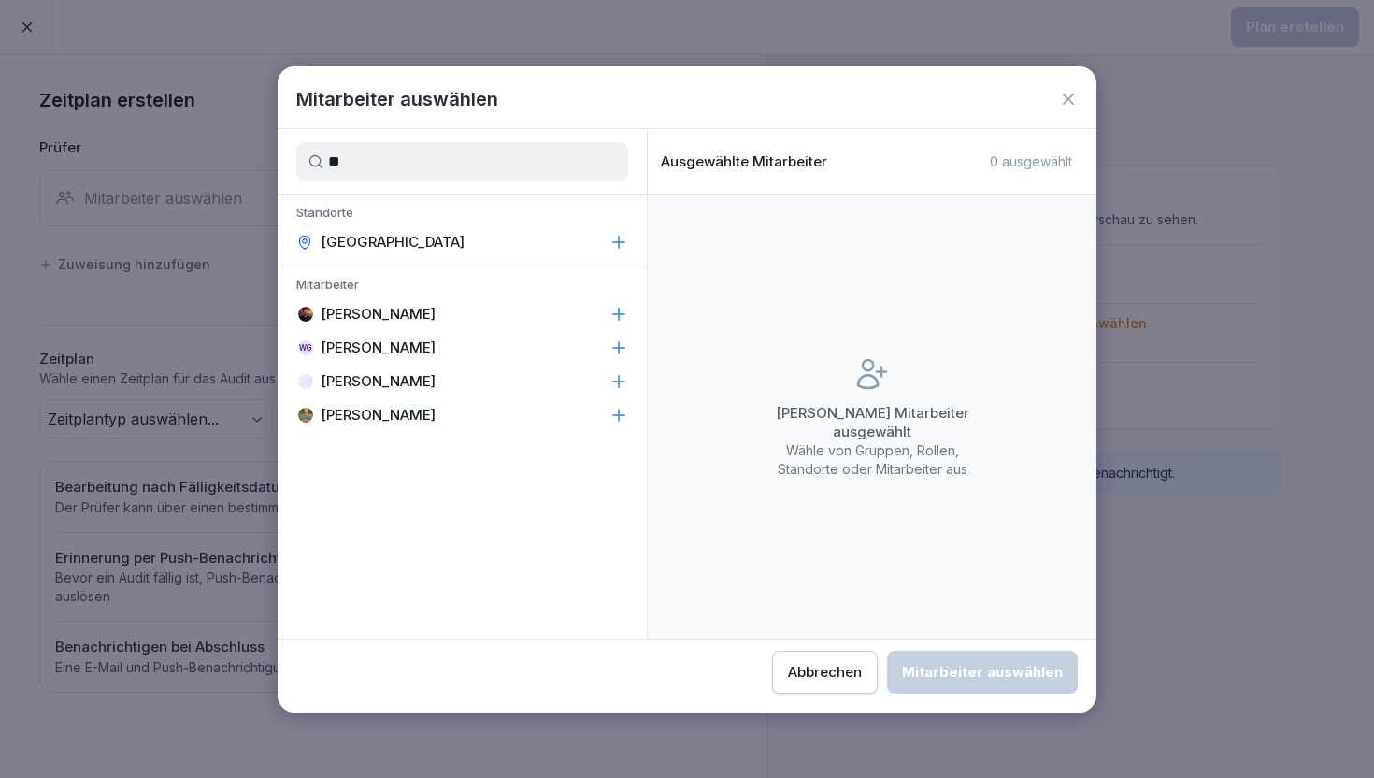
type input "*"
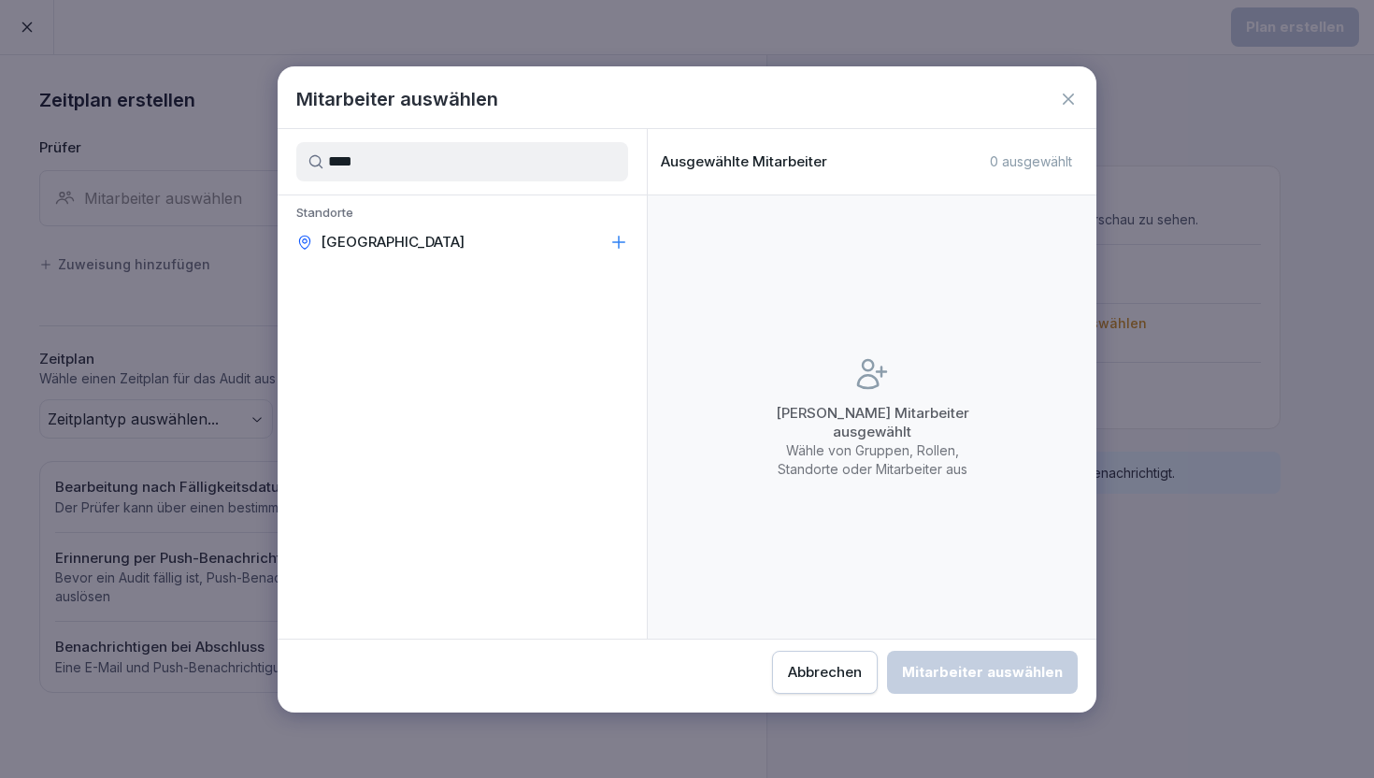
type input "****"
click at [616, 239] on icon at bounding box center [618, 242] width 19 height 19
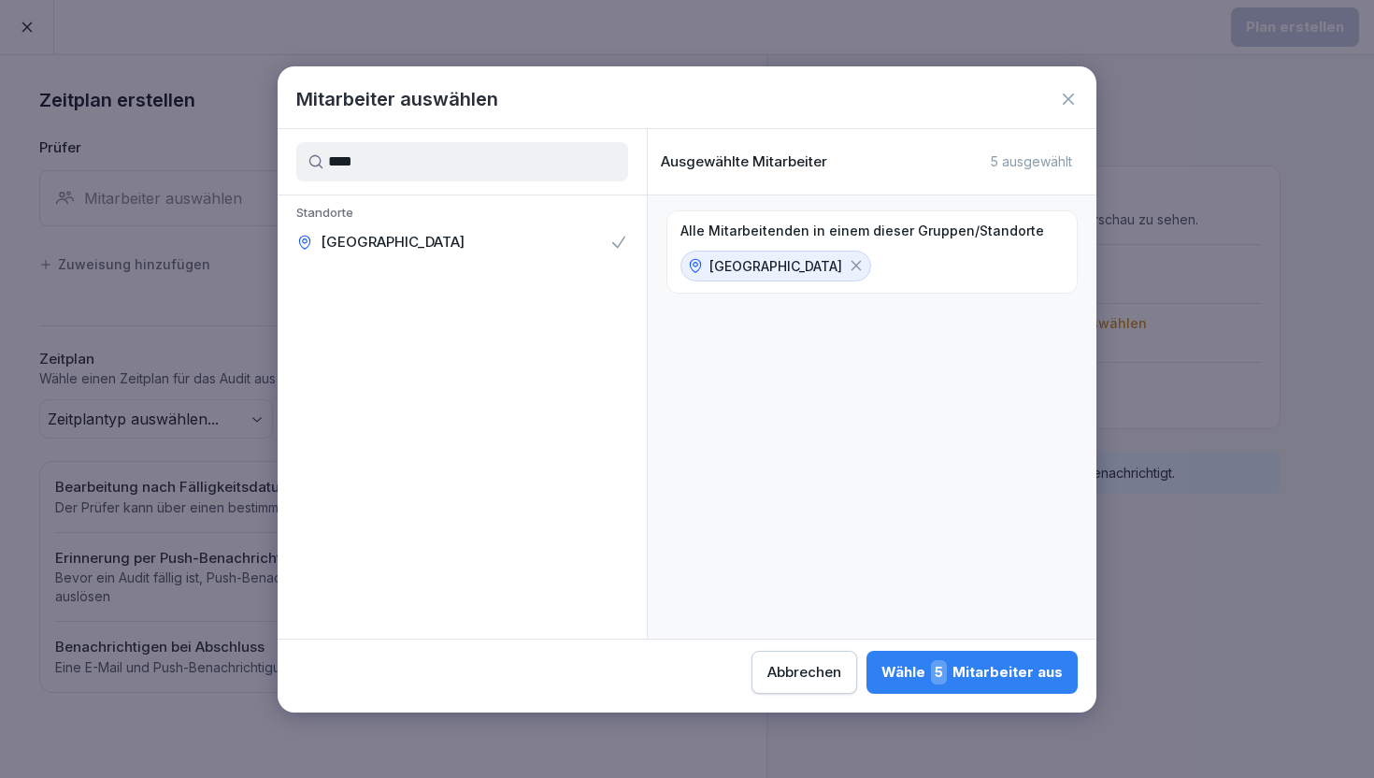
click at [903, 675] on div "Wähle 5 Mitarbeiter aus" at bounding box center [971, 672] width 181 height 24
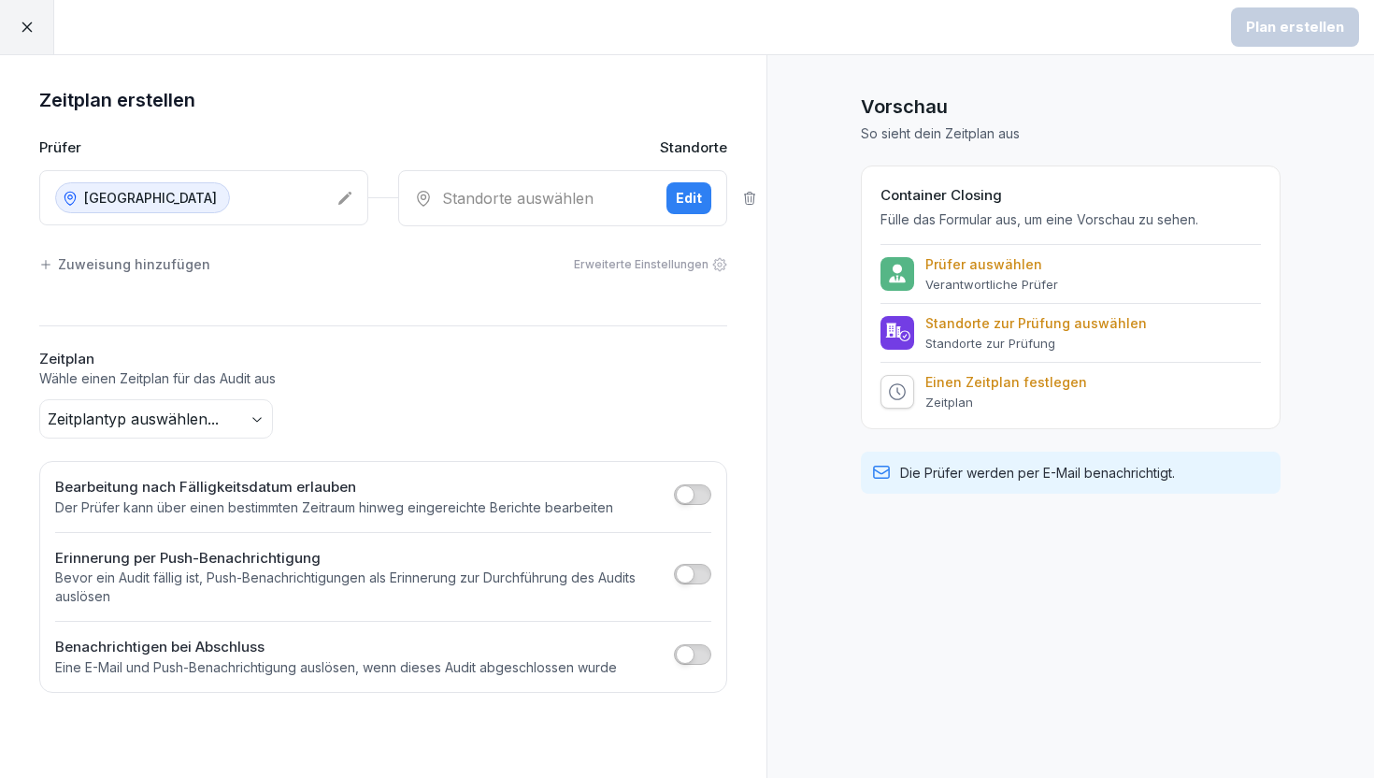
click at [678, 197] on div "Edit" at bounding box center [689, 198] width 26 height 21
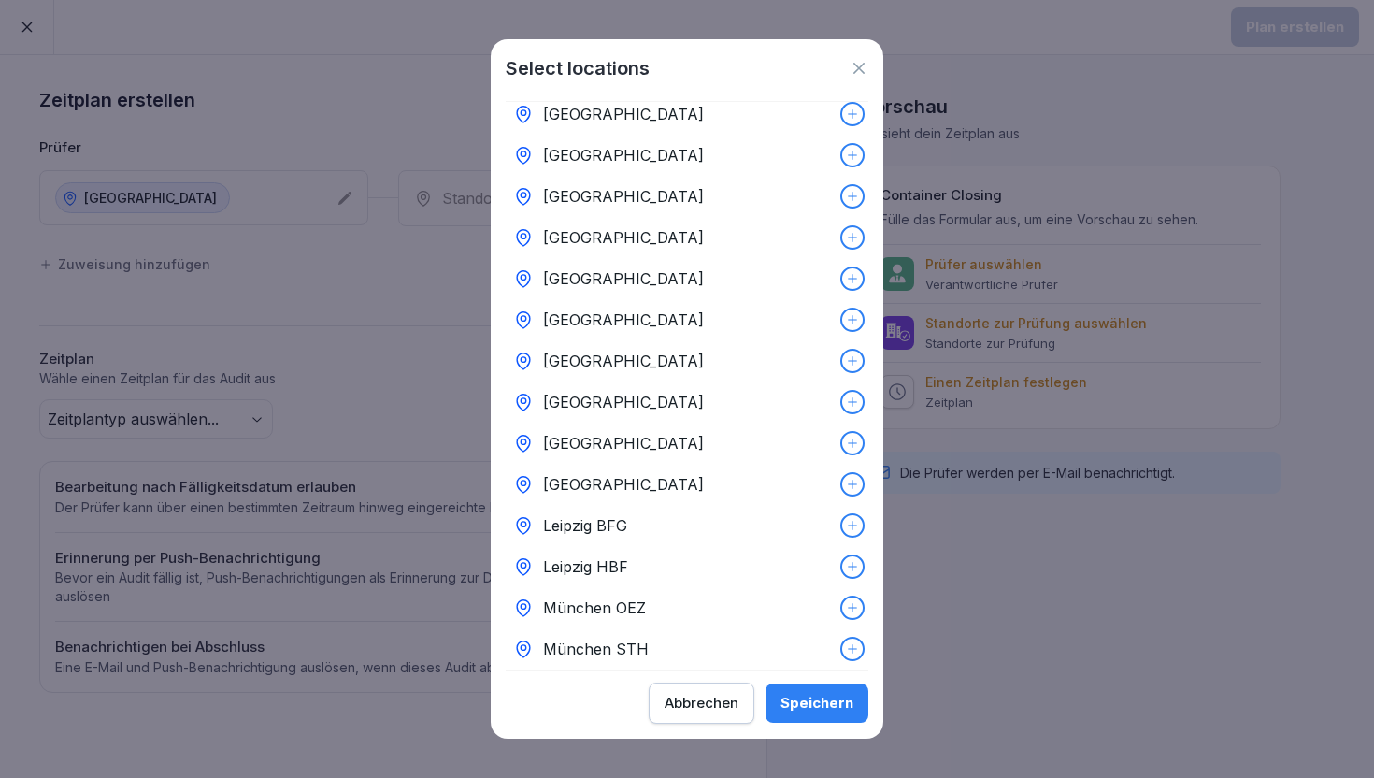
scroll to position [205, 0]
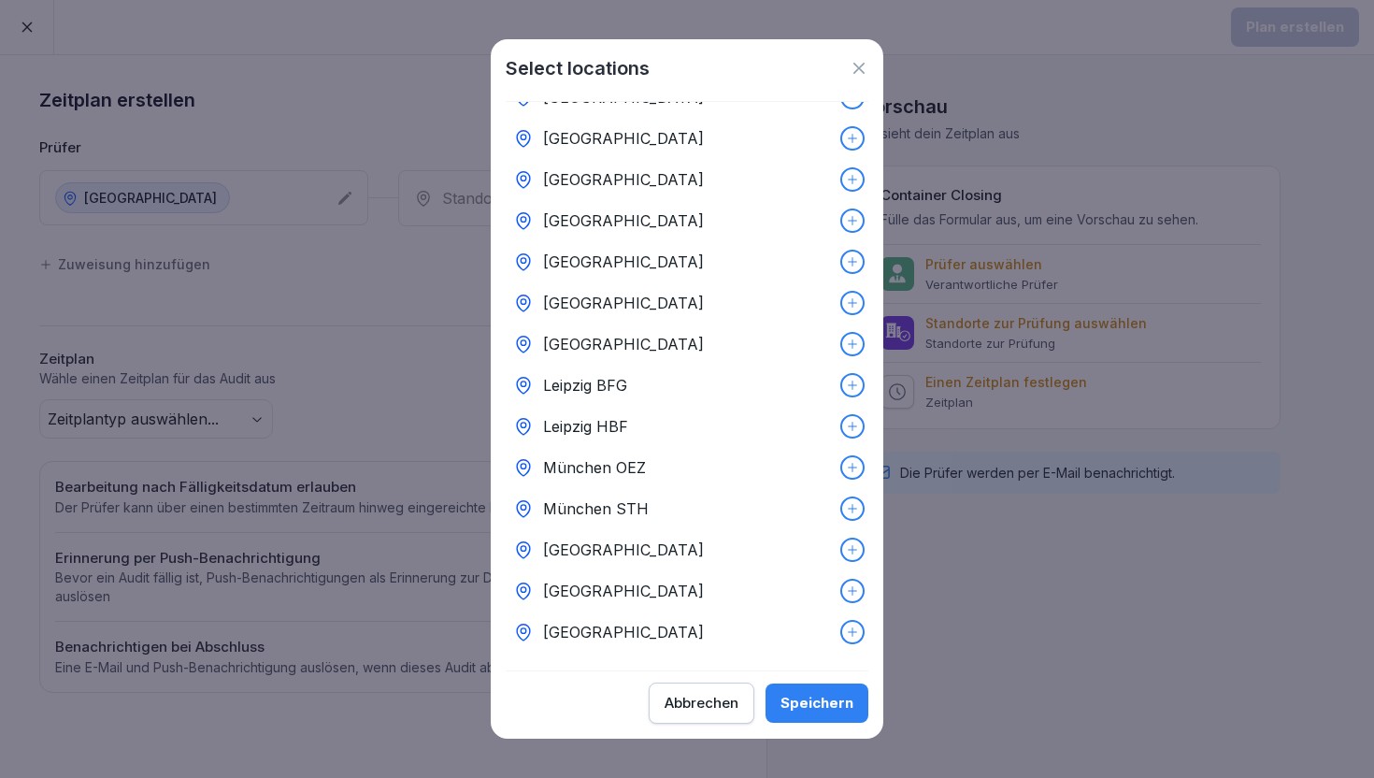
click at [851, 594] on icon at bounding box center [852, 590] width 13 height 13
click at [822, 695] on div "Speichern" at bounding box center [816, 703] width 73 height 21
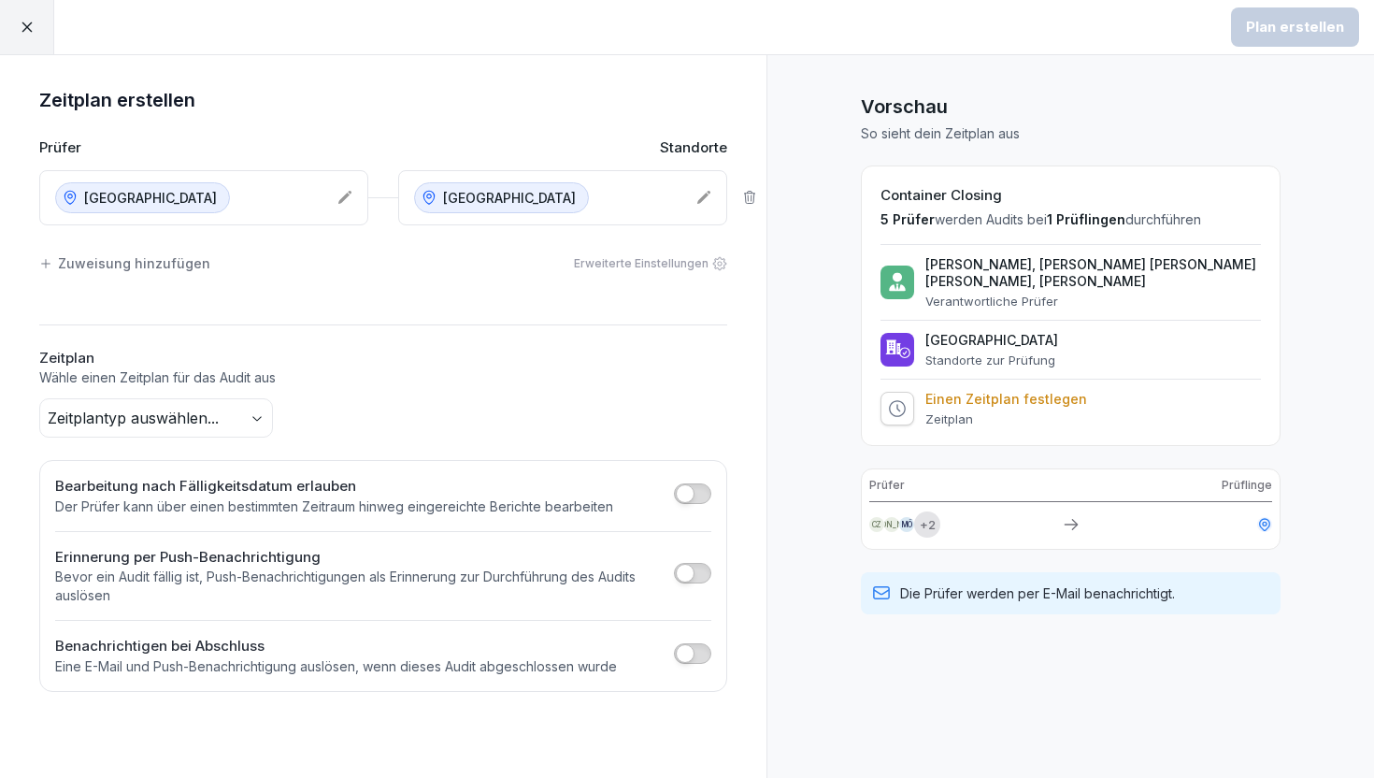
click at [331, 203] on div "Wiesbaden" at bounding box center [203, 197] width 329 height 55
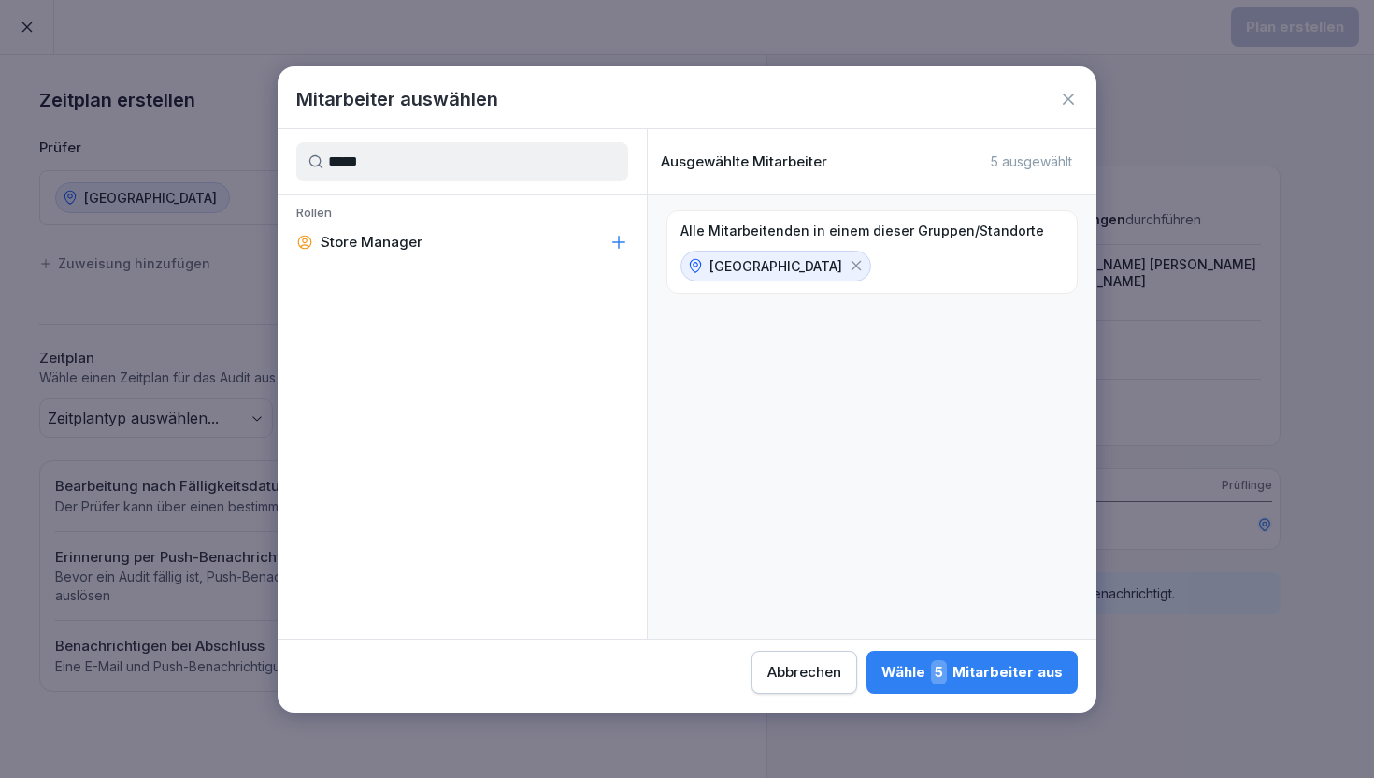
type input "*****"
click at [614, 245] on icon at bounding box center [618, 242] width 19 height 19
click at [822, 664] on div "Abbrechen" at bounding box center [807, 672] width 74 height 21
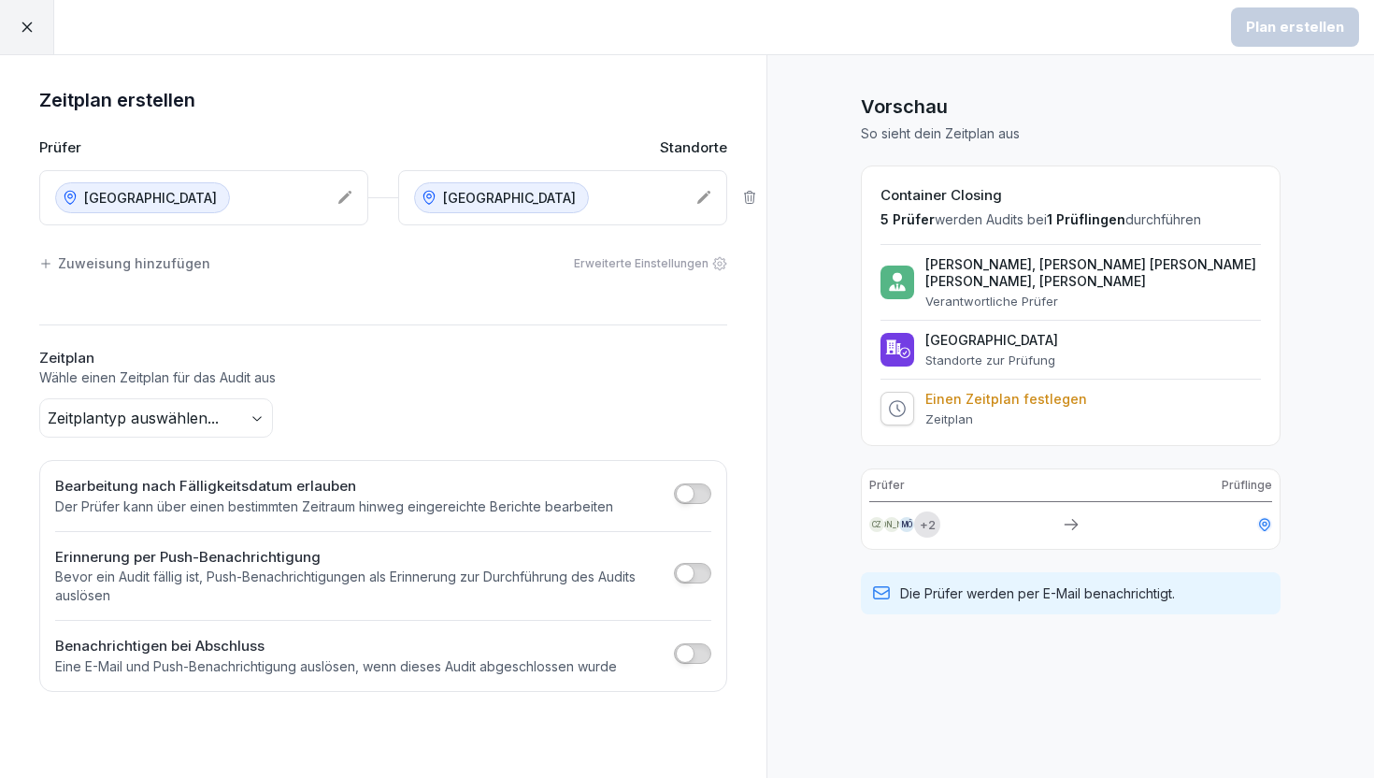
click at [19, 27] on icon at bounding box center [27, 27] width 17 height 17
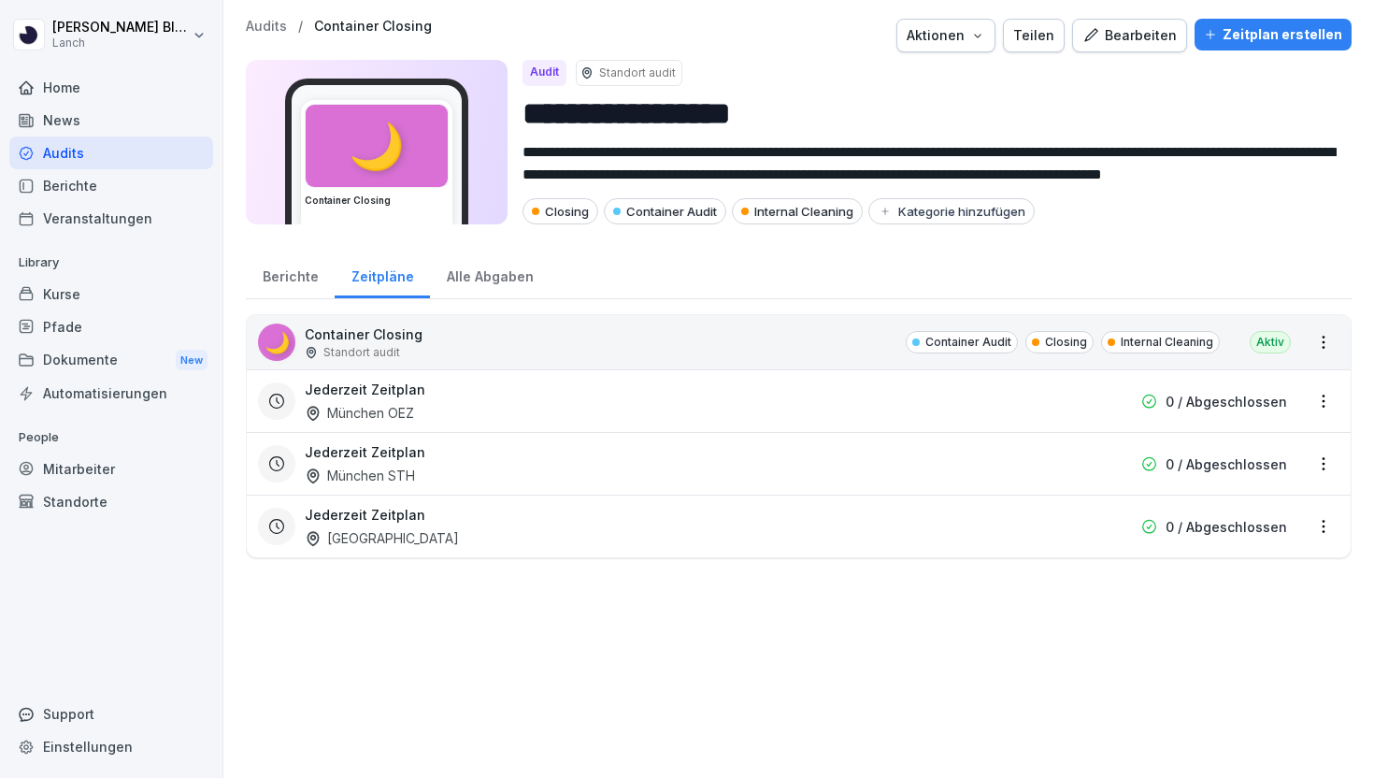
click at [393, 398] on h3 "Jederzeit Zeitplan" at bounding box center [365, 389] width 121 height 20
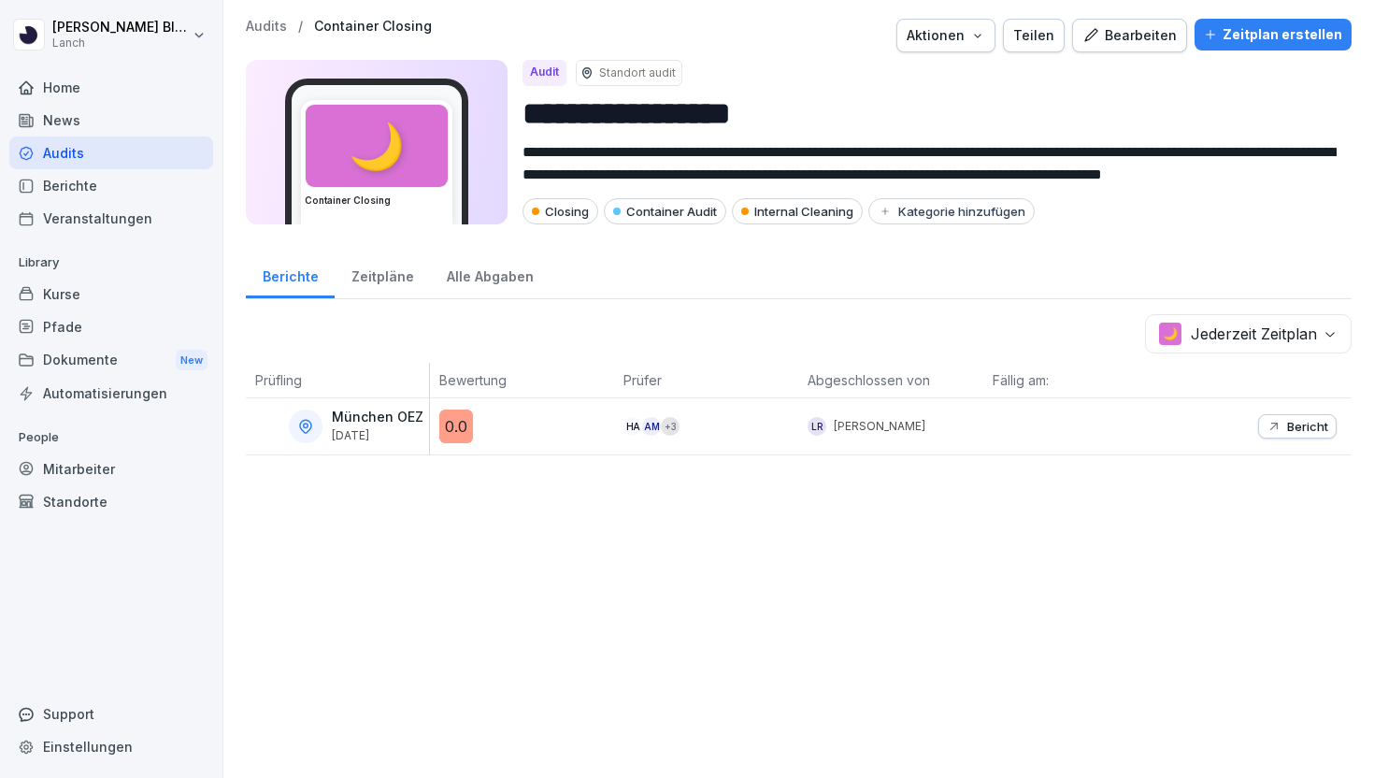
click at [354, 250] on div "**********" at bounding box center [798, 389] width 1150 height 778
click at [369, 279] on div "Zeitpläne" at bounding box center [382, 274] width 95 height 48
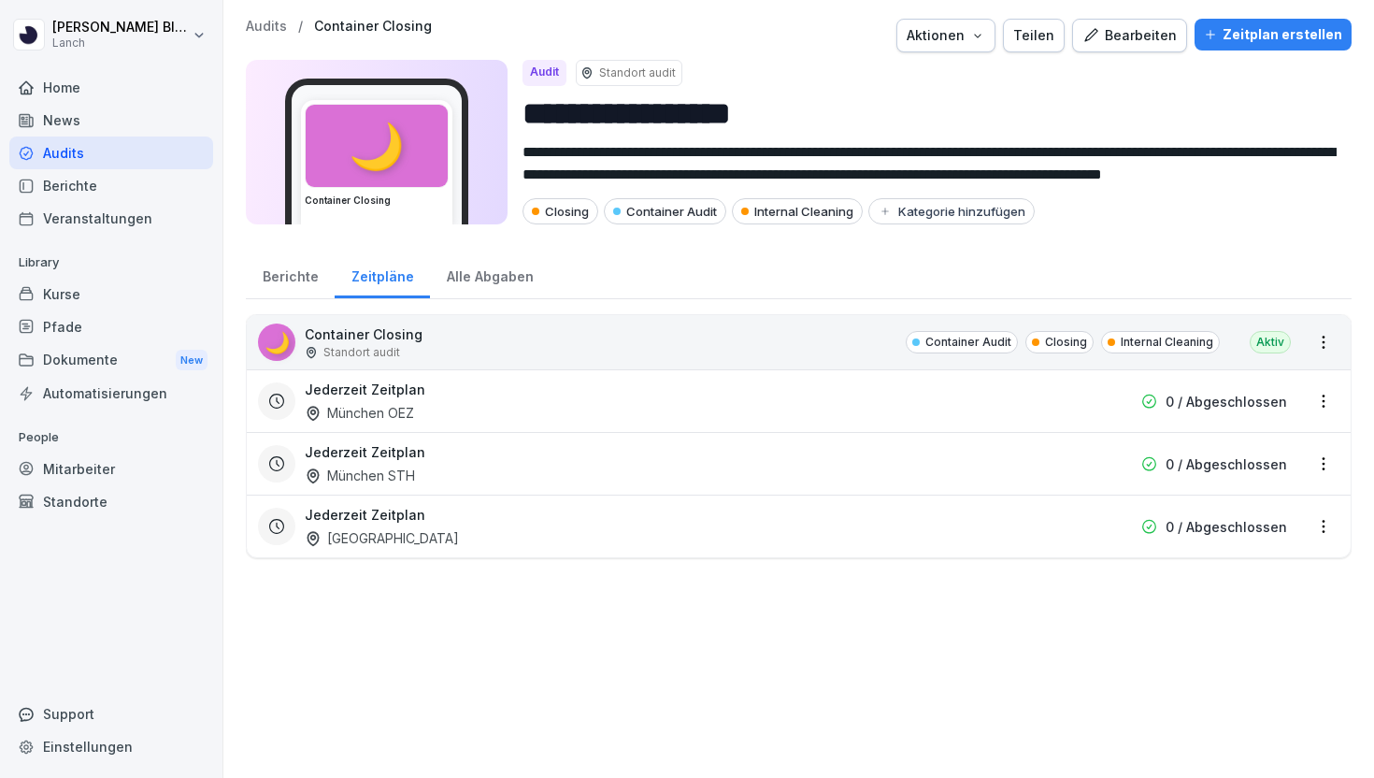
click at [1325, 405] on html "**********" at bounding box center [687, 389] width 1374 height 778
click at [0, 0] on link "Zeitplan bearbeiten" at bounding box center [0, 0] width 0 height 0
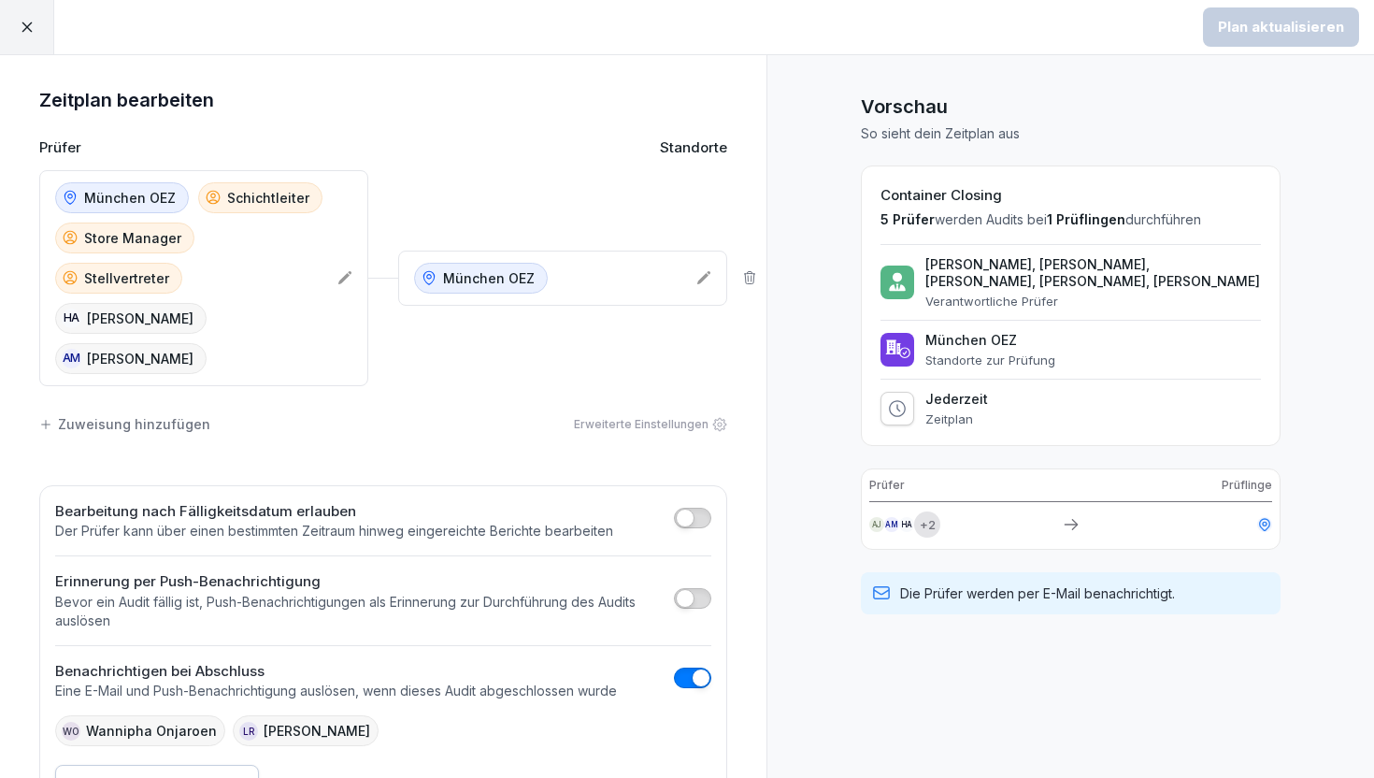
click at [340, 270] on icon at bounding box center [344, 277] width 15 height 15
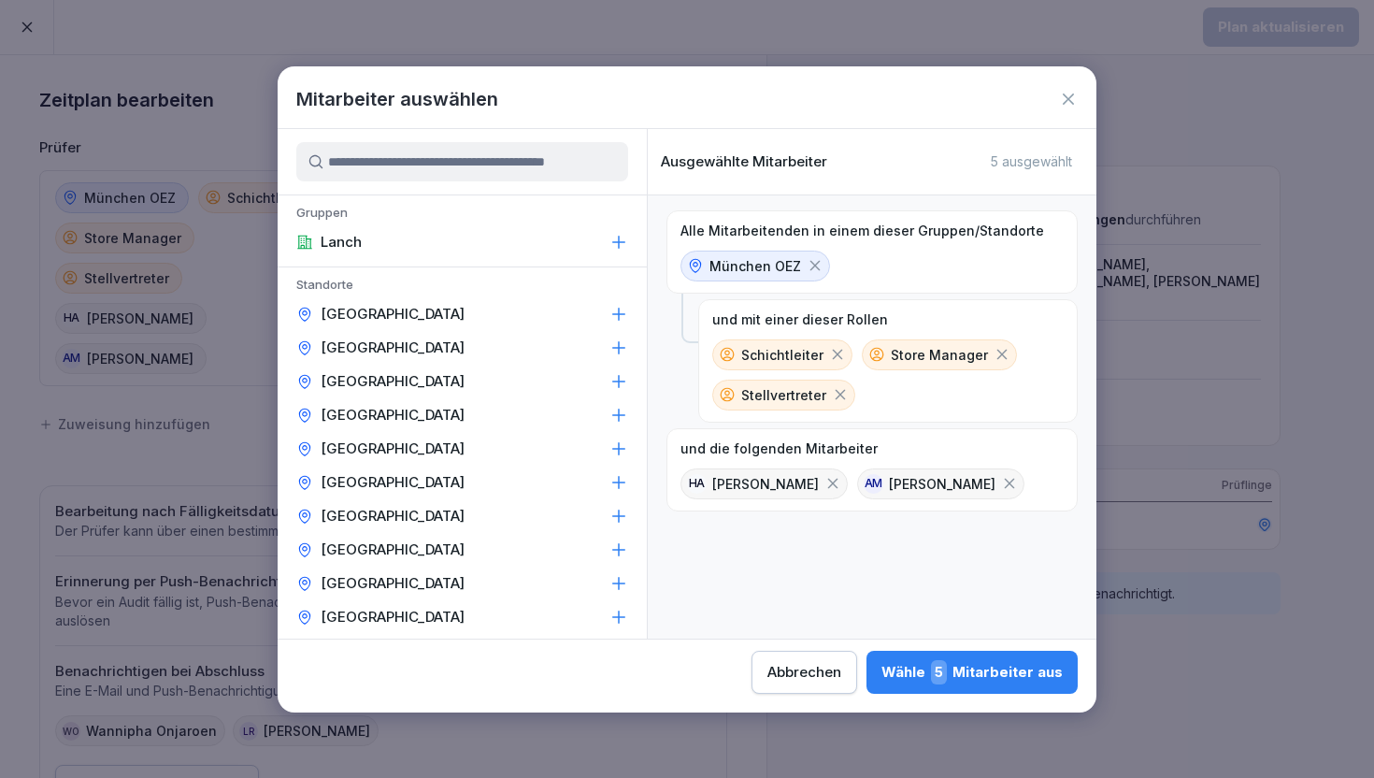
click at [1076, 105] on icon at bounding box center [1068, 99] width 19 height 19
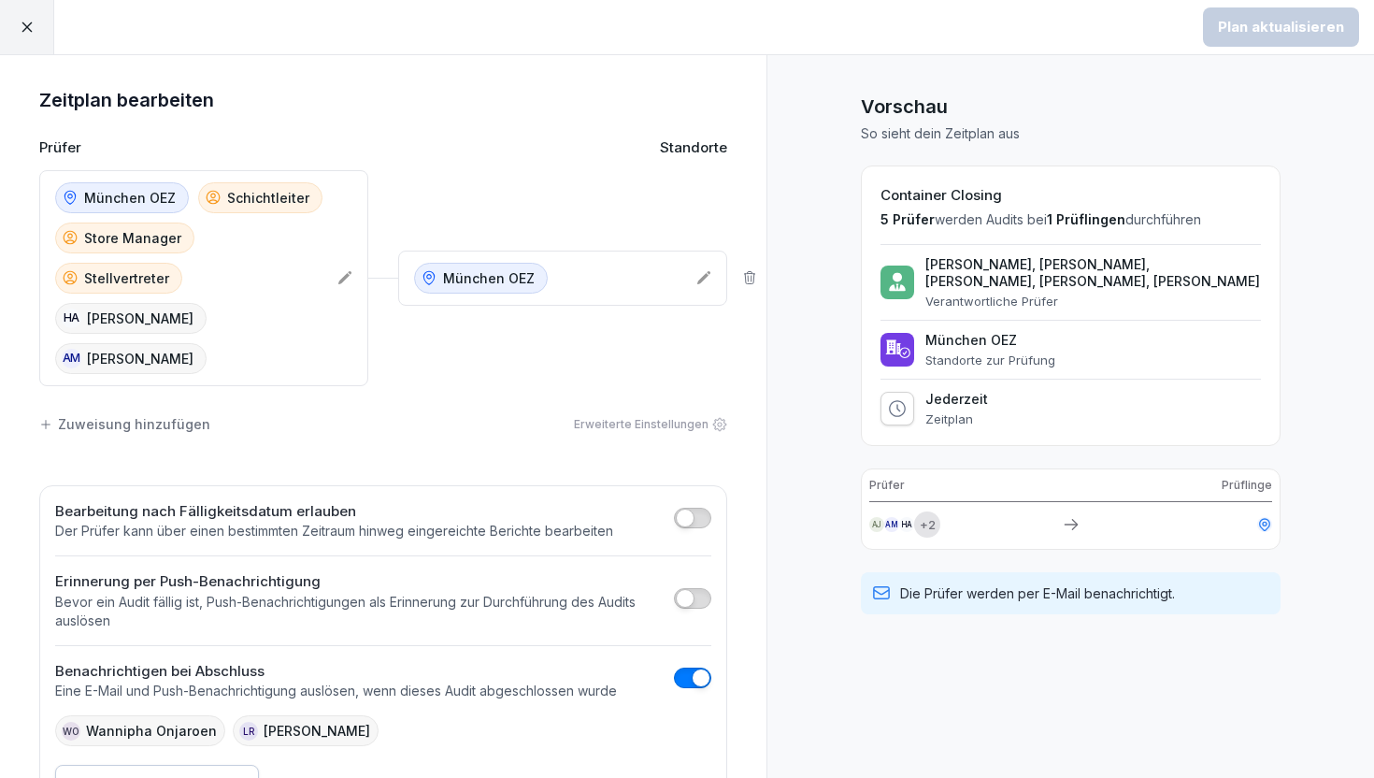
click at [19, 14] on div at bounding box center [27, 27] width 54 height 54
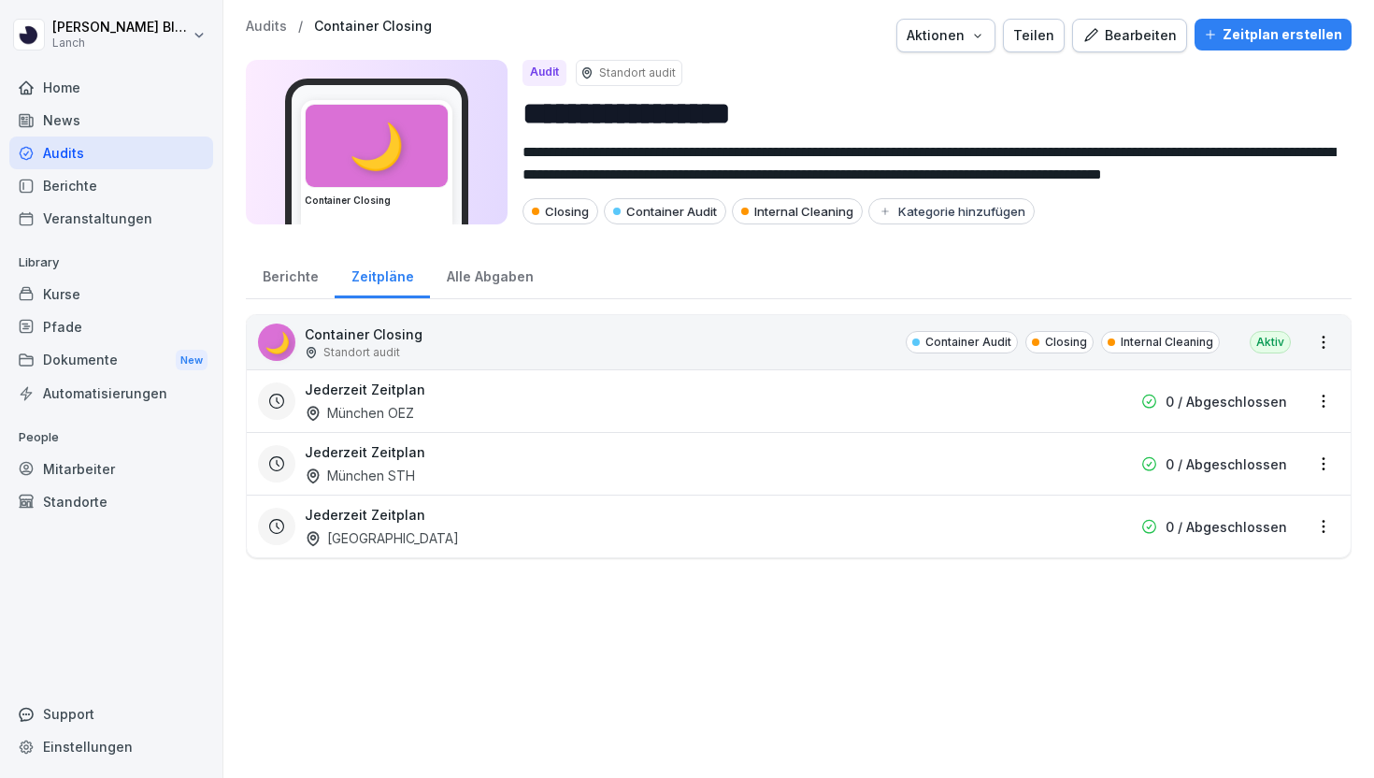
click at [271, 16] on div "**********" at bounding box center [798, 389] width 1150 height 778
click at [263, 28] on p "Audits" at bounding box center [266, 27] width 41 height 16
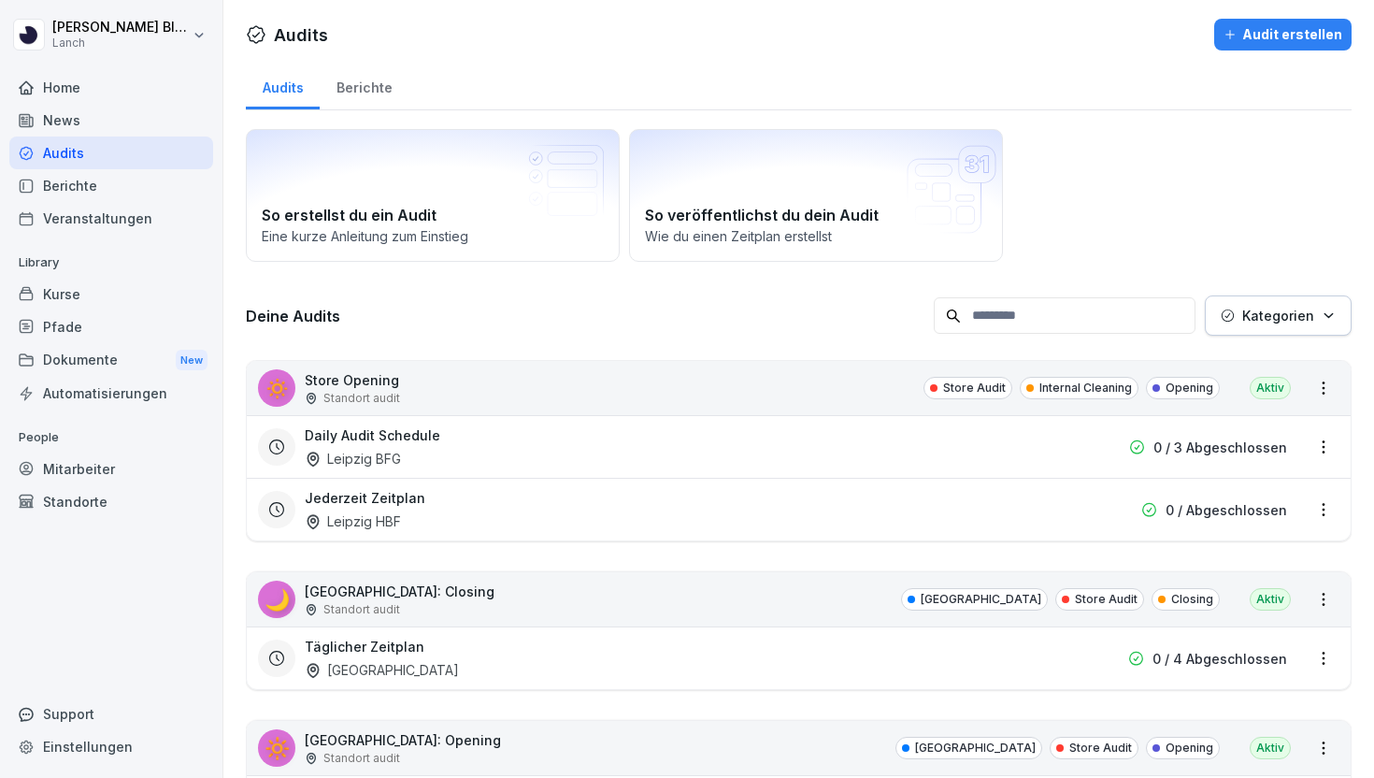
click at [1278, 309] on p "Kategorien" at bounding box center [1278, 316] width 72 height 20
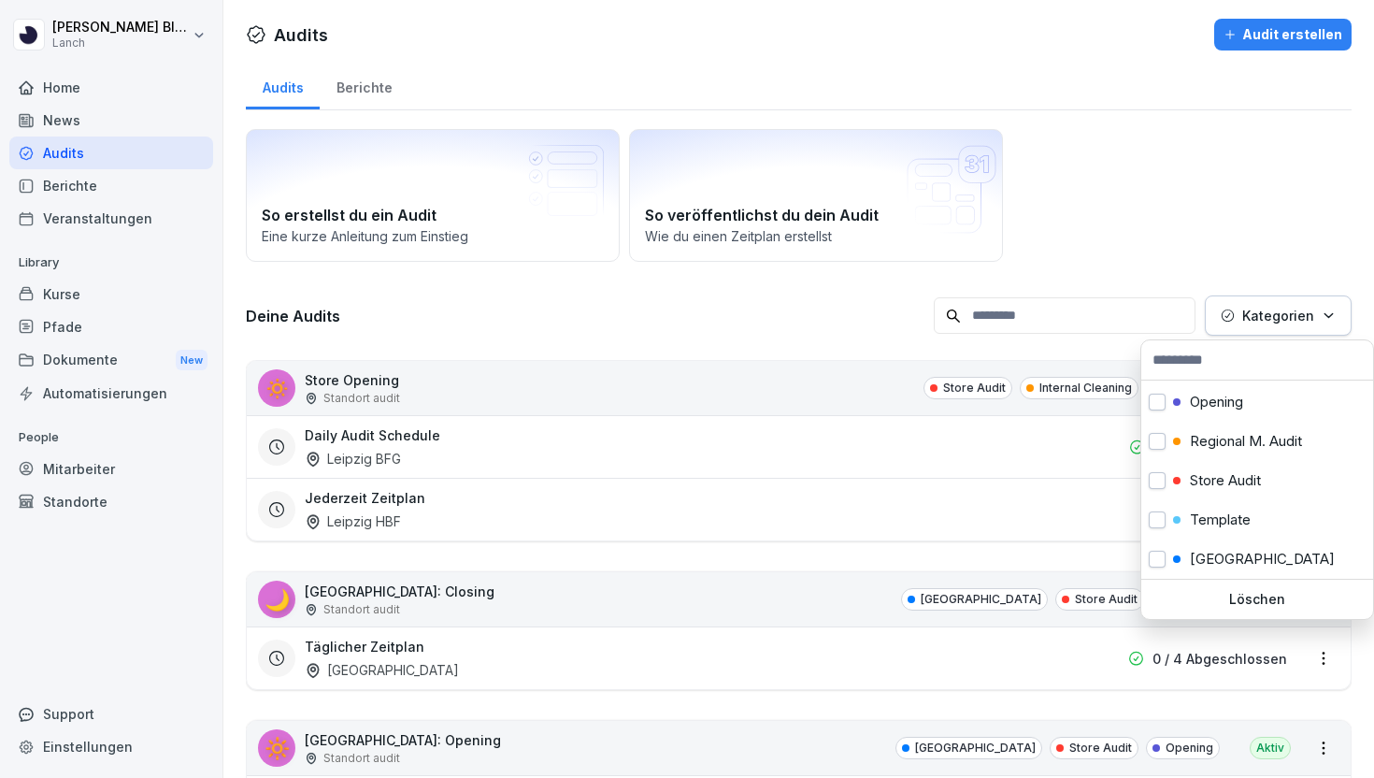
scroll to position [504, 0]
click at [1250, 519] on p "Template" at bounding box center [1220, 524] width 61 height 17
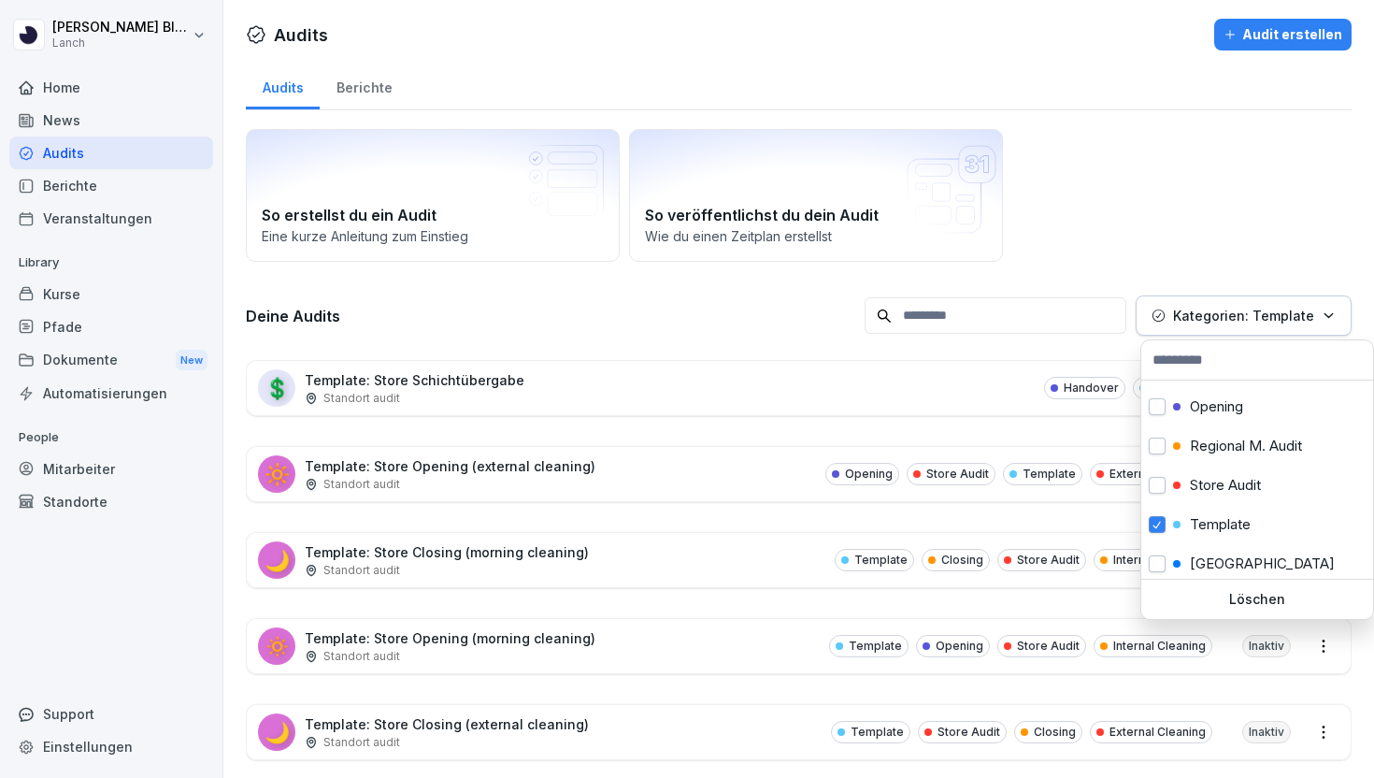
click at [1197, 181] on html "Clemens Blüthner Lanch Home News Audits Berichte Veranstaltungen Library Kurse …" at bounding box center [687, 389] width 1374 height 778
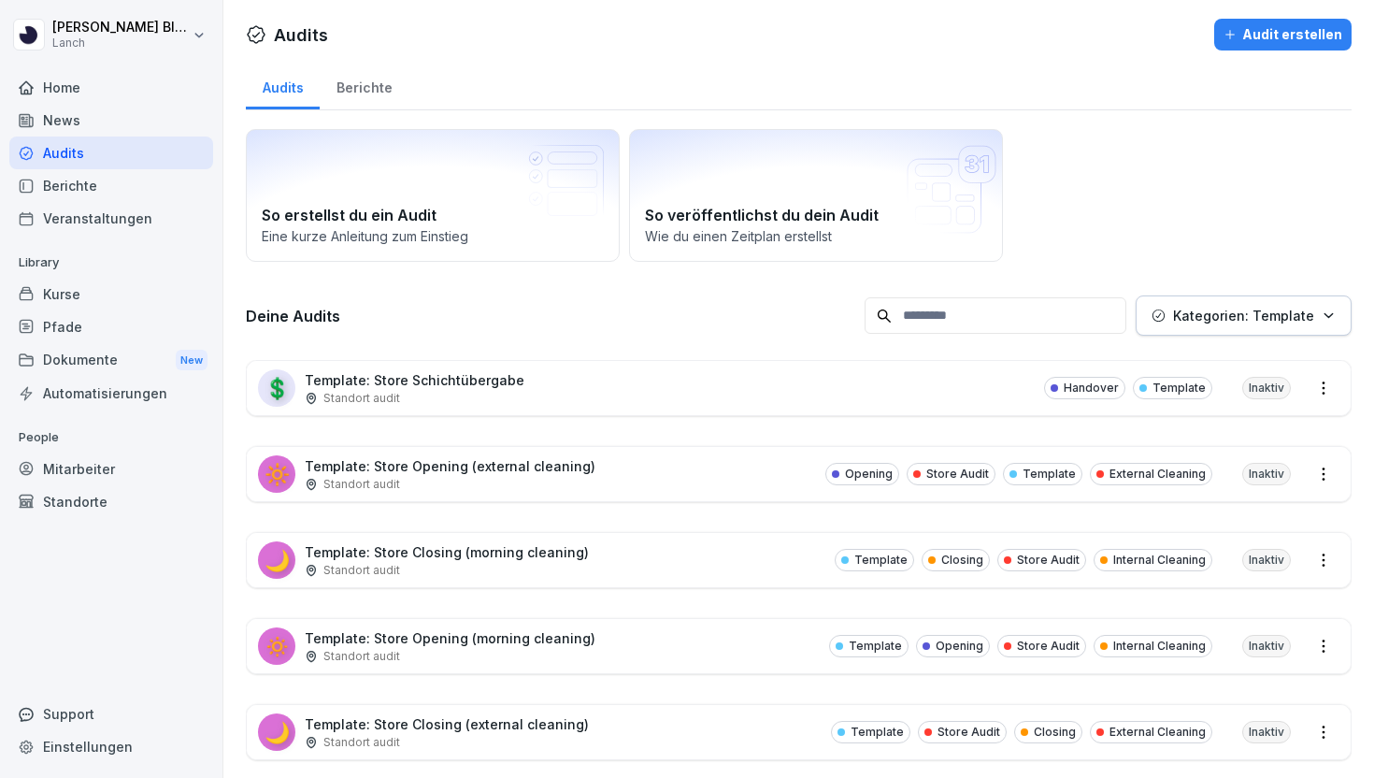
click at [765, 481] on div "🔆 Template: Store Opening (external cleaning) Standort audit Opening Store Audi…" at bounding box center [799, 474] width 1104 height 54
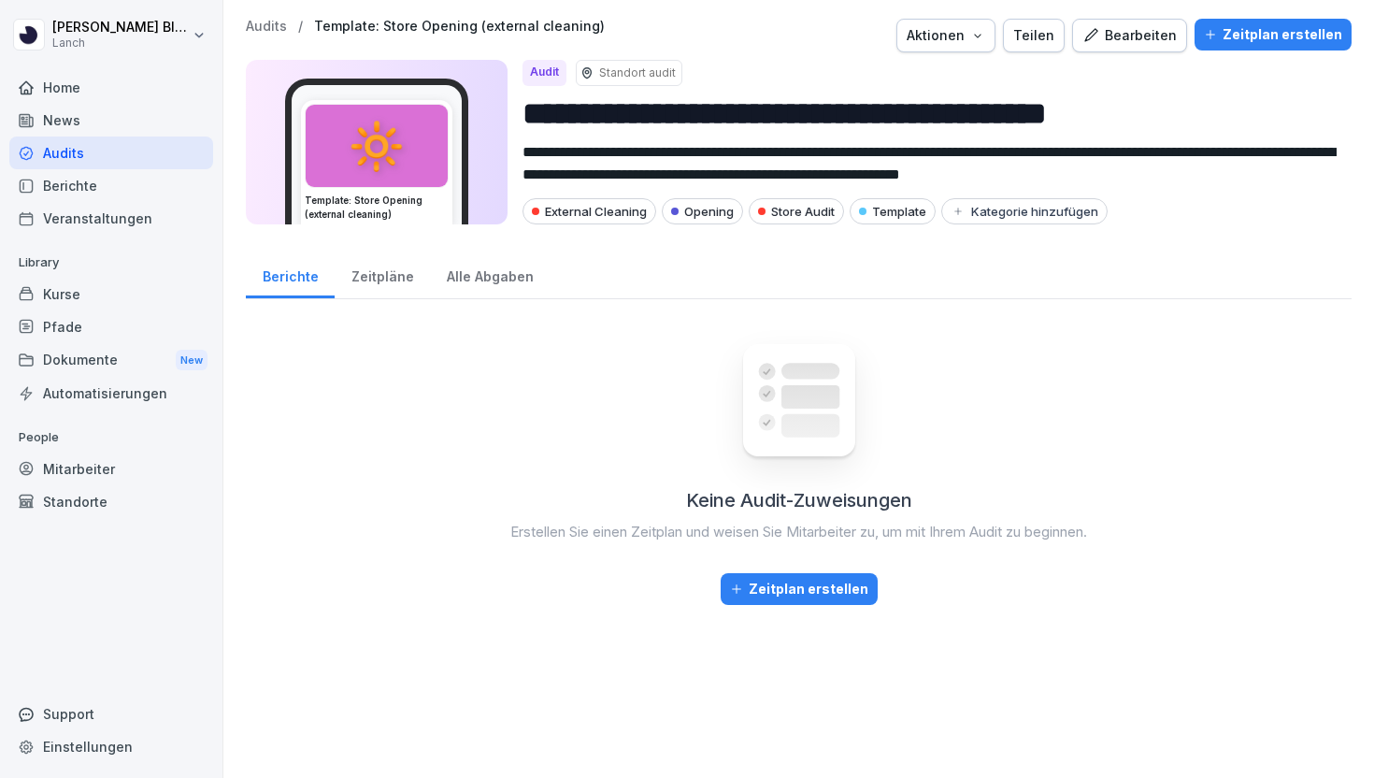
click at [278, 29] on p "Audits" at bounding box center [266, 27] width 41 height 16
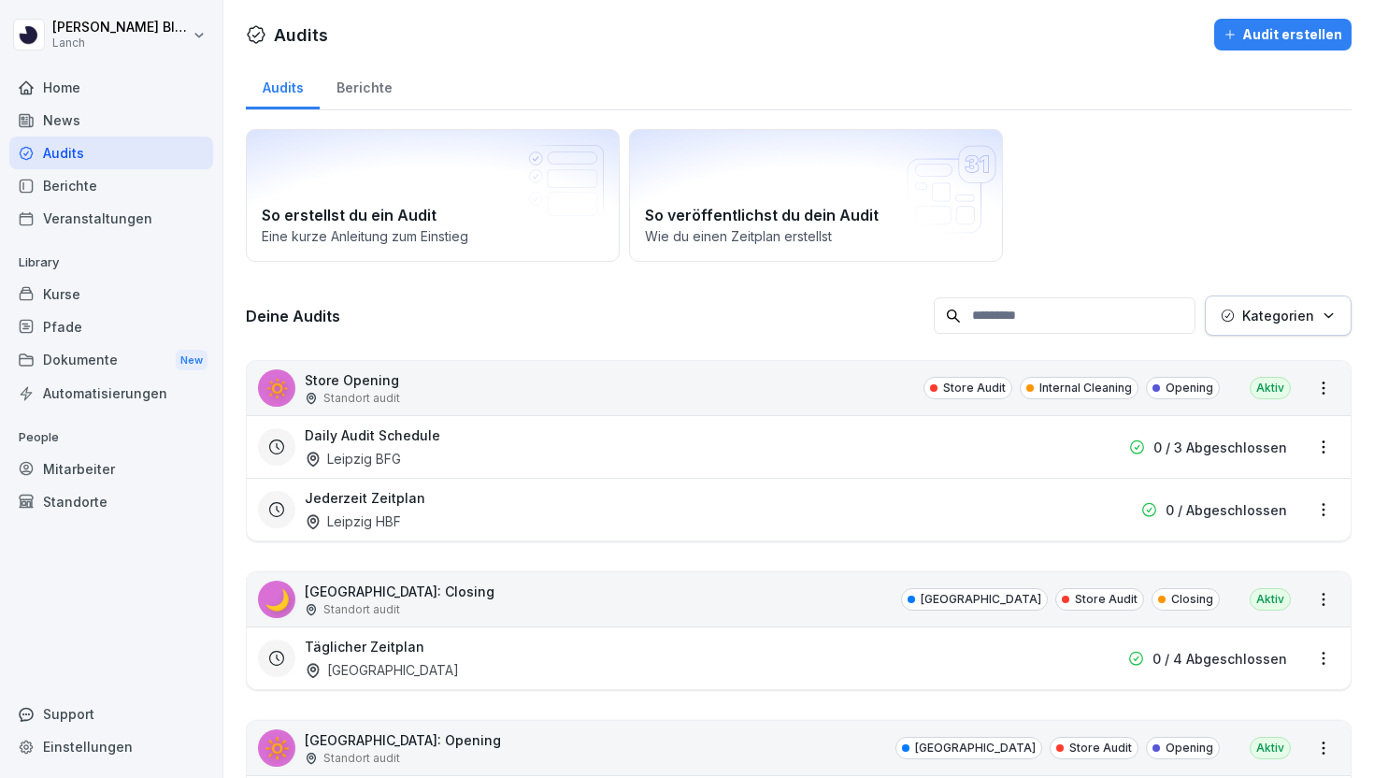
click at [600, 461] on div "Daily Audit Schedule Leipzig BFG" at bounding box center [679, 446] width 749 height 43
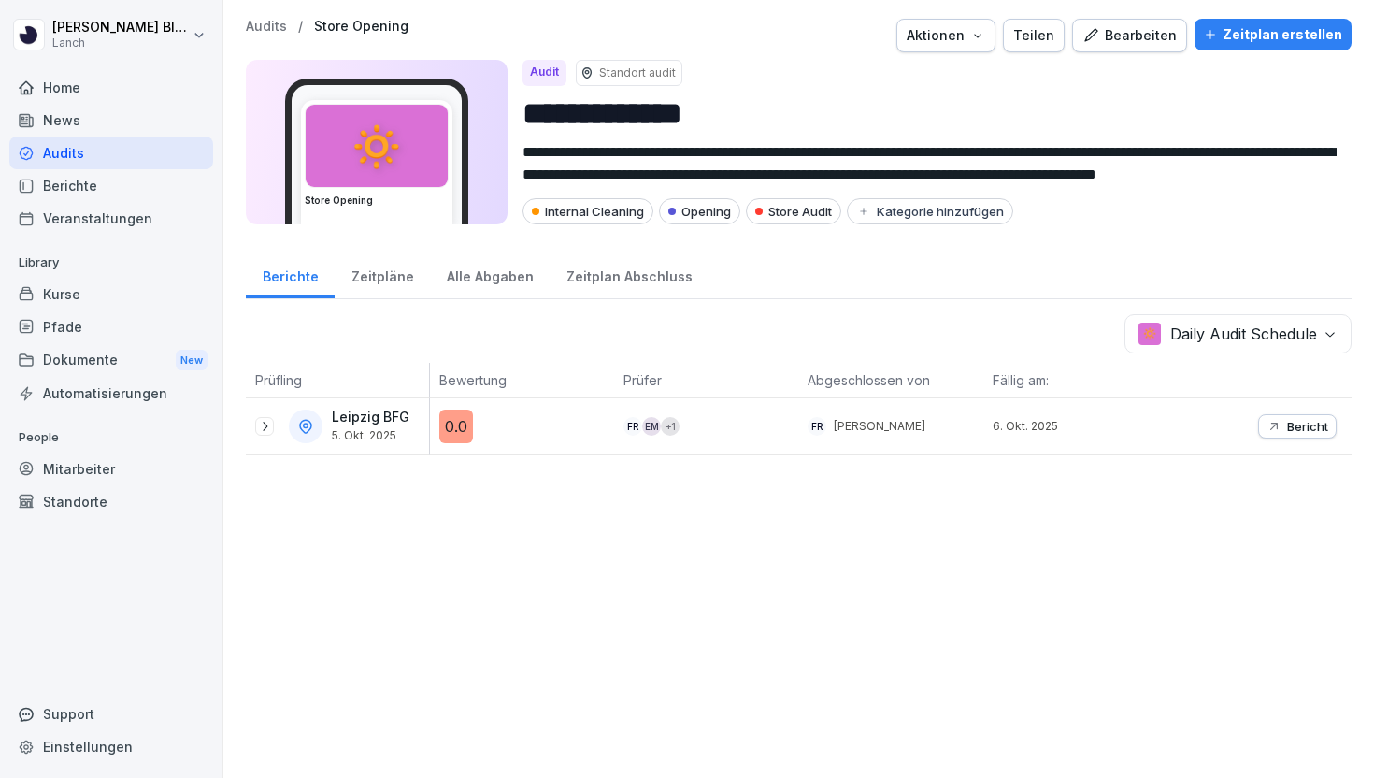
click at [578, 272] on div "Zeitplan Abschluss" at bounding box center [629, 274] width 159 height 48
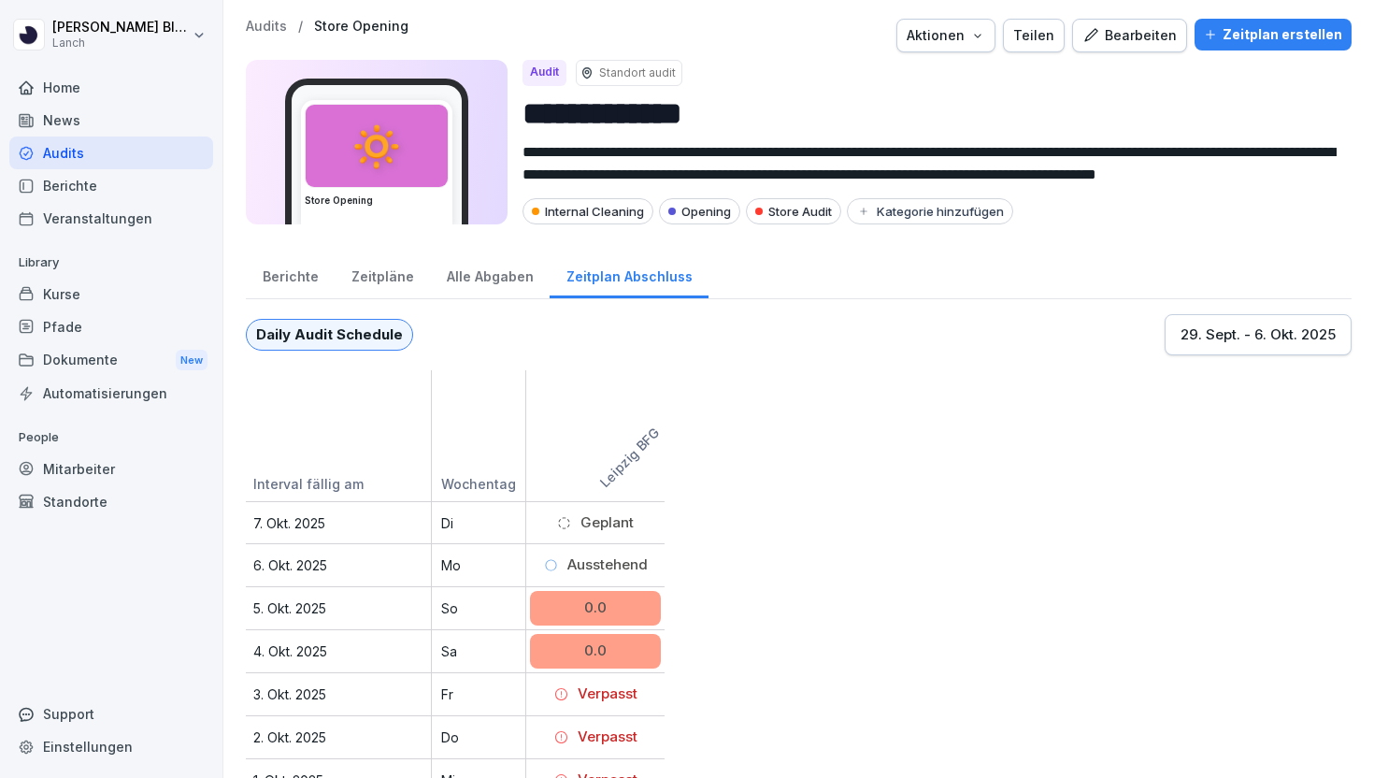
click at [459, 269] on div "Alle Abgaben" at bounding box center [490, 274] width 120 height 48
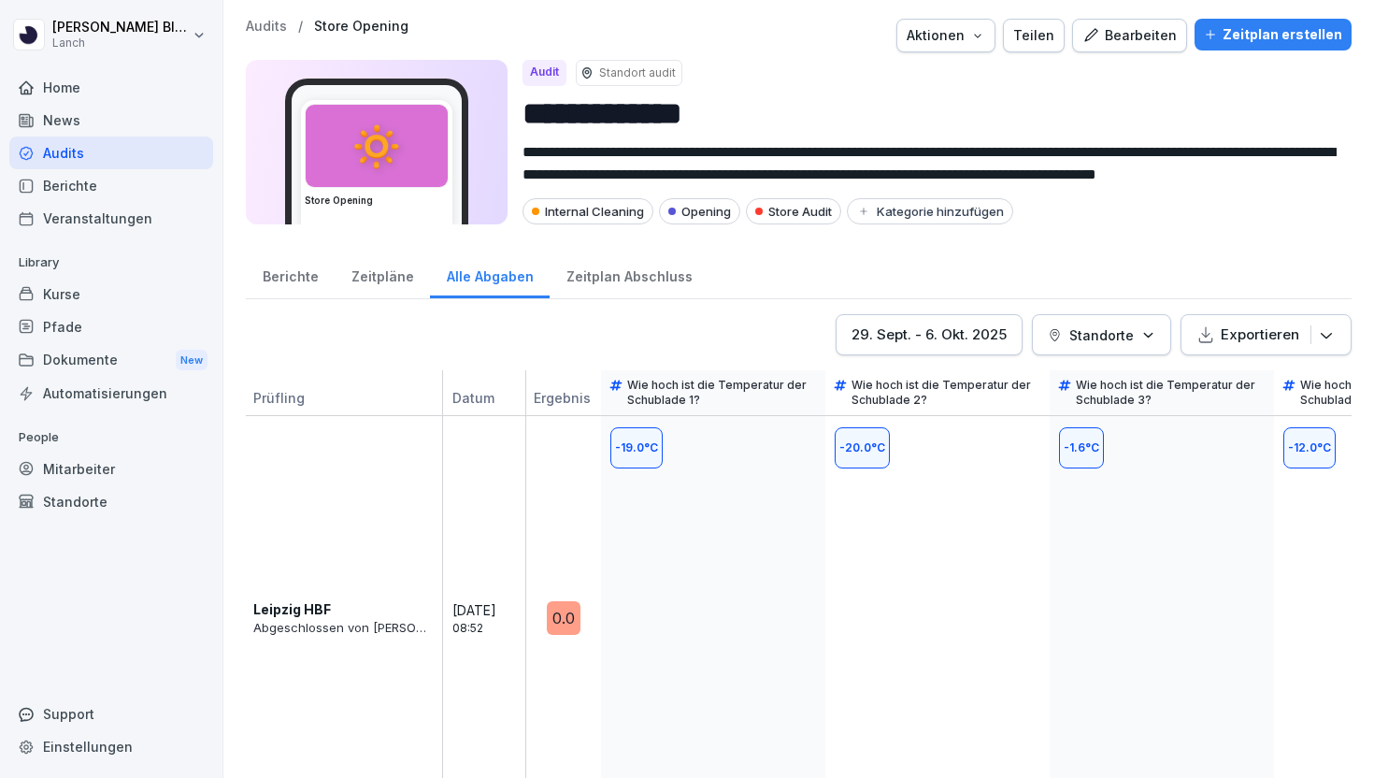
click at [636, 272] on div "Zeitplan Abschluss" at bounding box center [629, 274] width 159 height 48
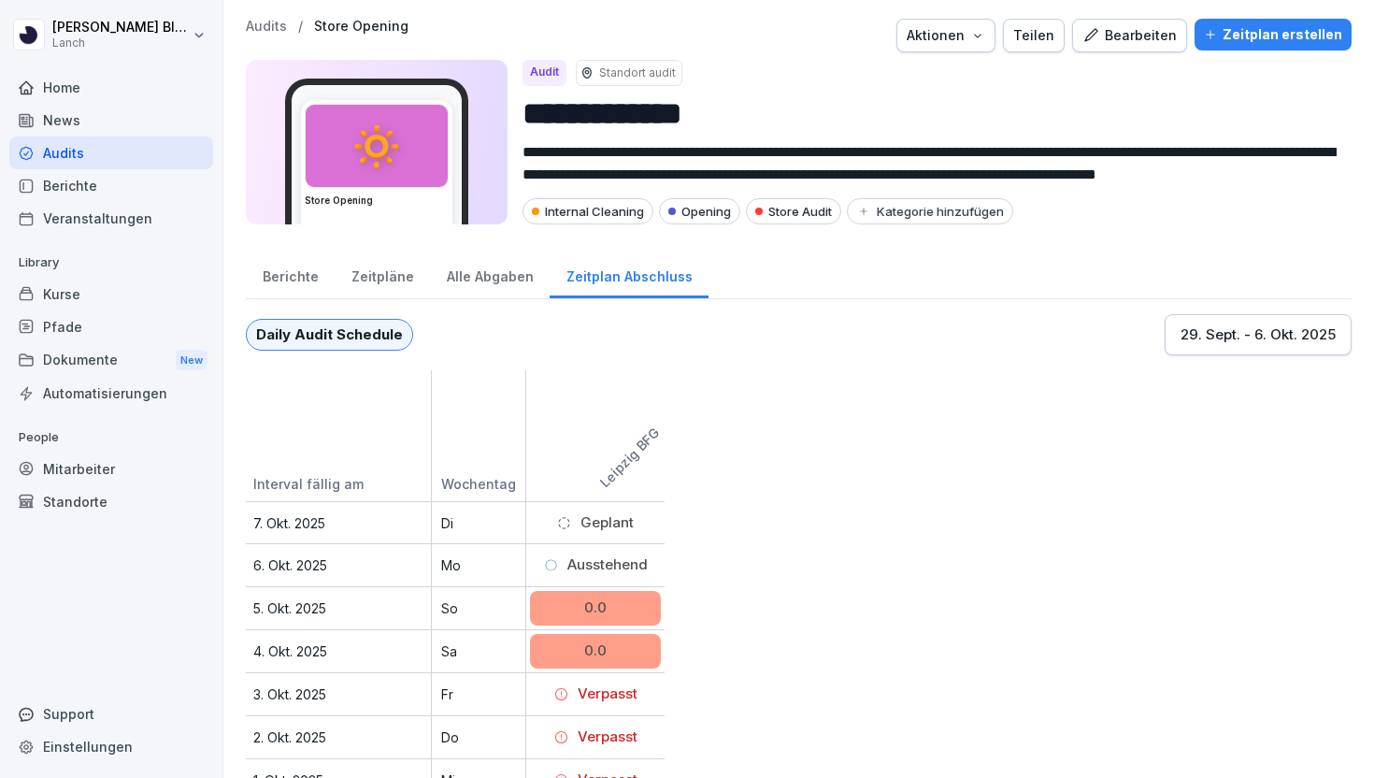
scroll to position [67, 0]
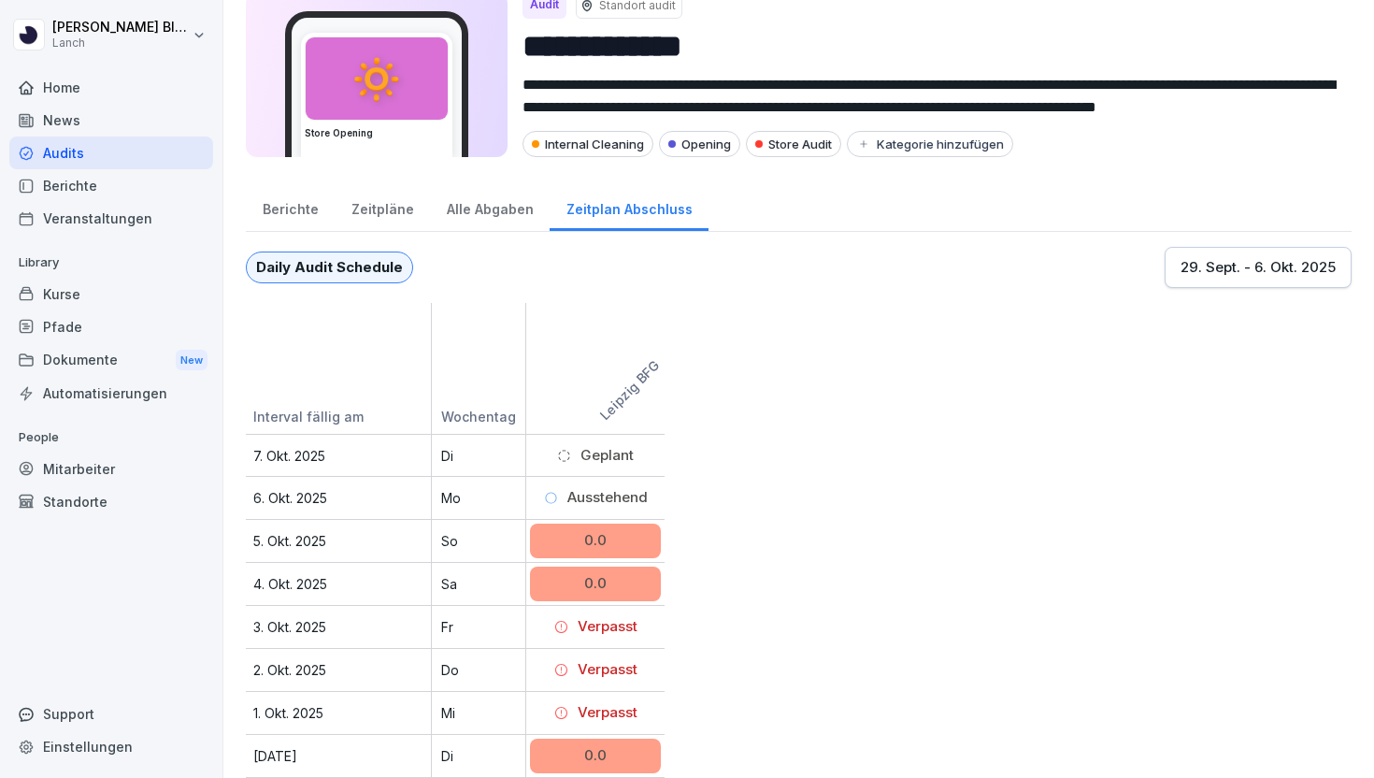
click at [478, 199] on div "Alle Abgaben" at bounding box center [490, 207] width 120 height 48
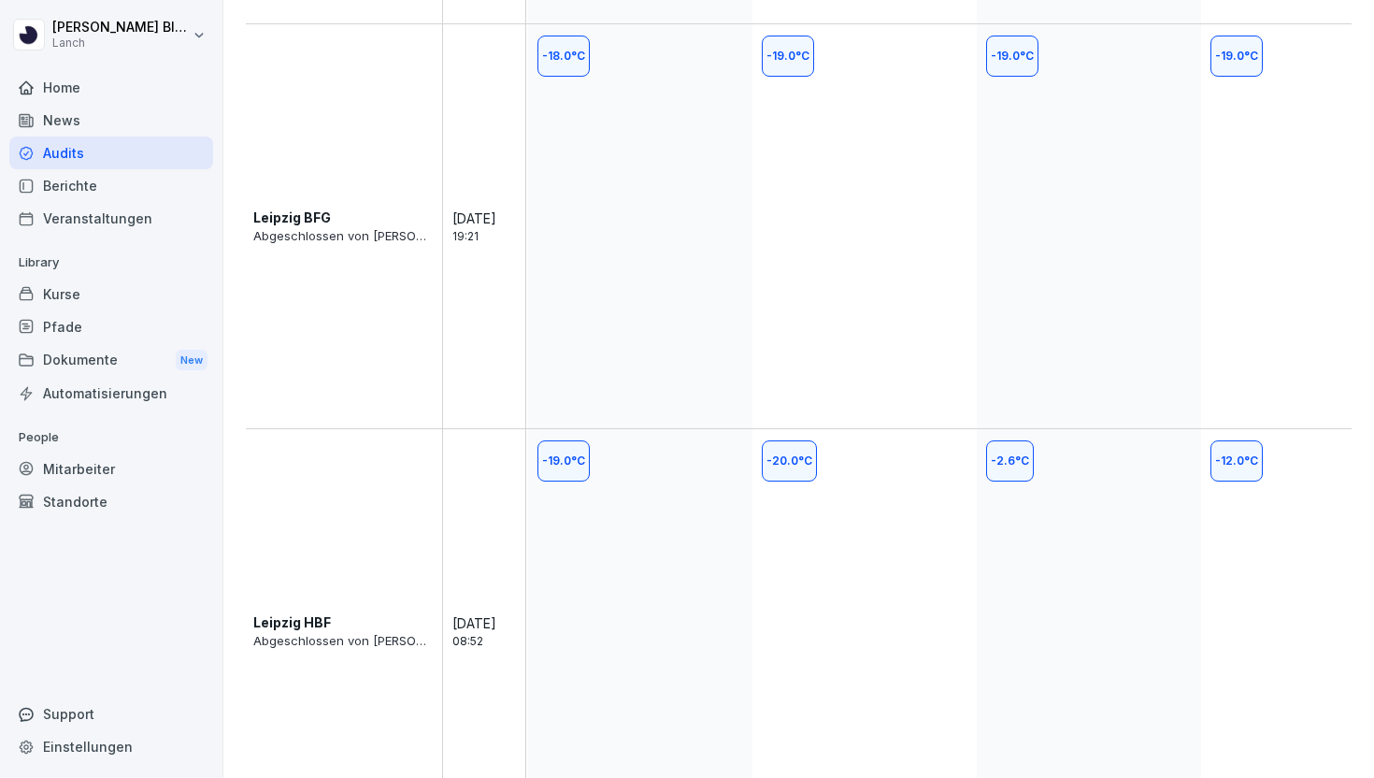
scroll to position [793, 0]
click at [649, 443] on div "-19.0 °C" at bounding box center [639, 463] width 204 height 41
click at [588, 444] on div "-19.0 °C" at bounding box center [640, 634] width 224 height 404
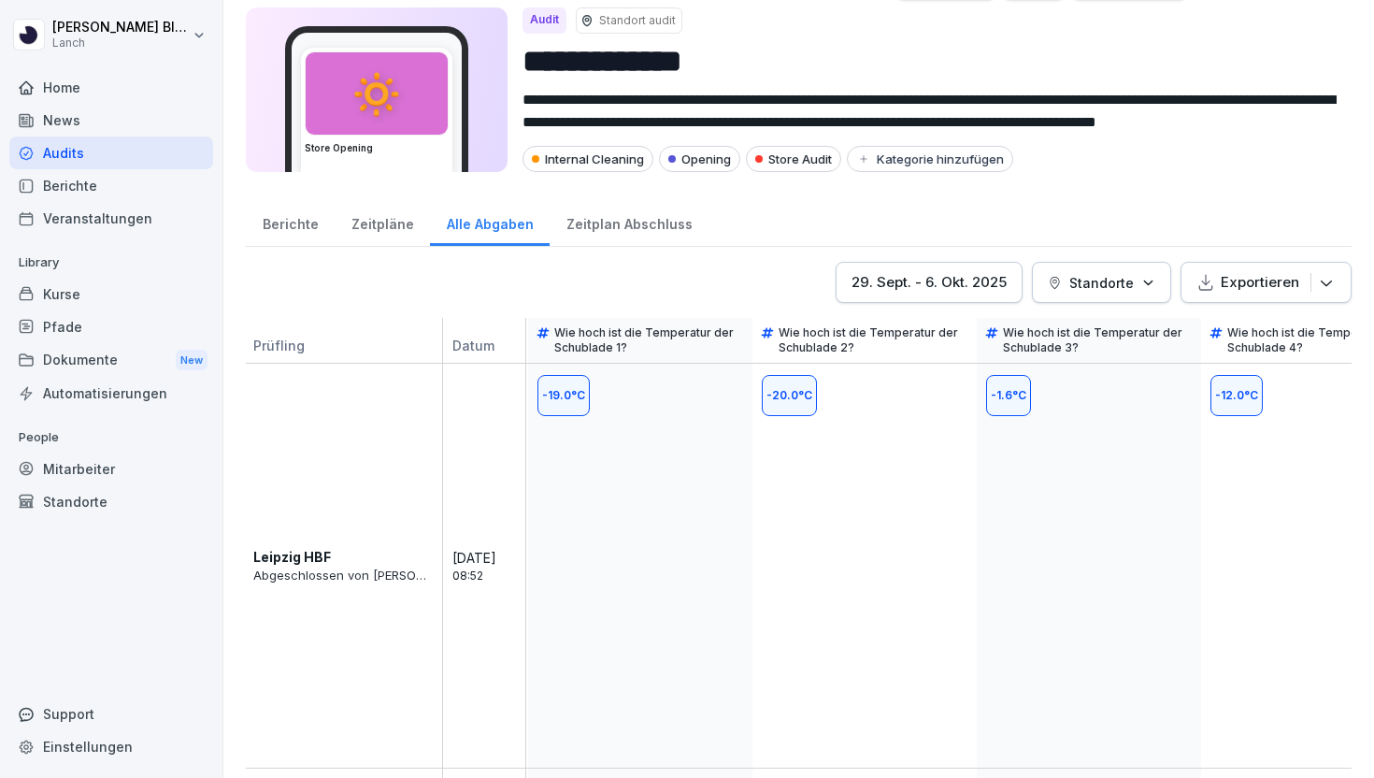
scroll to position [21, 0]
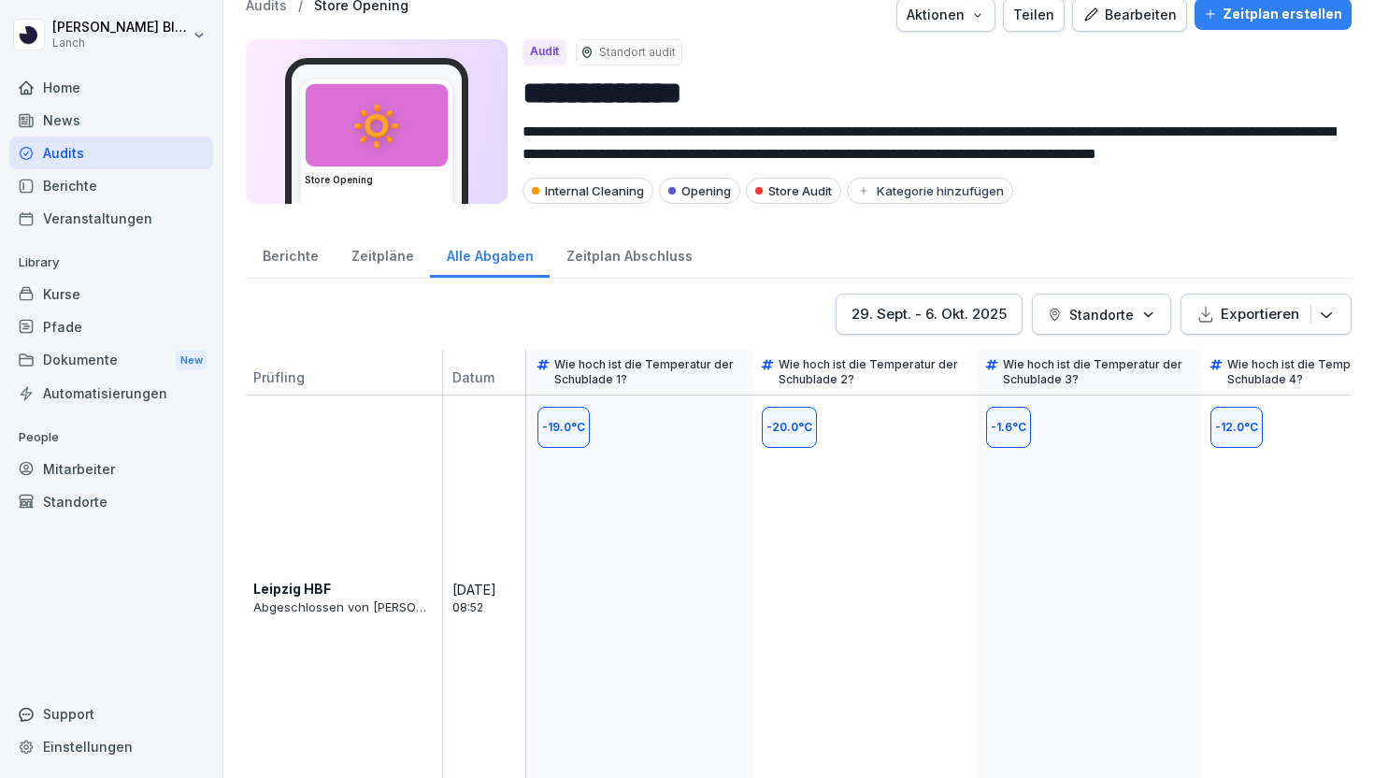
click at [300, 260] on div "Berichte" at bounding box center [290, 254] width 89 height 48
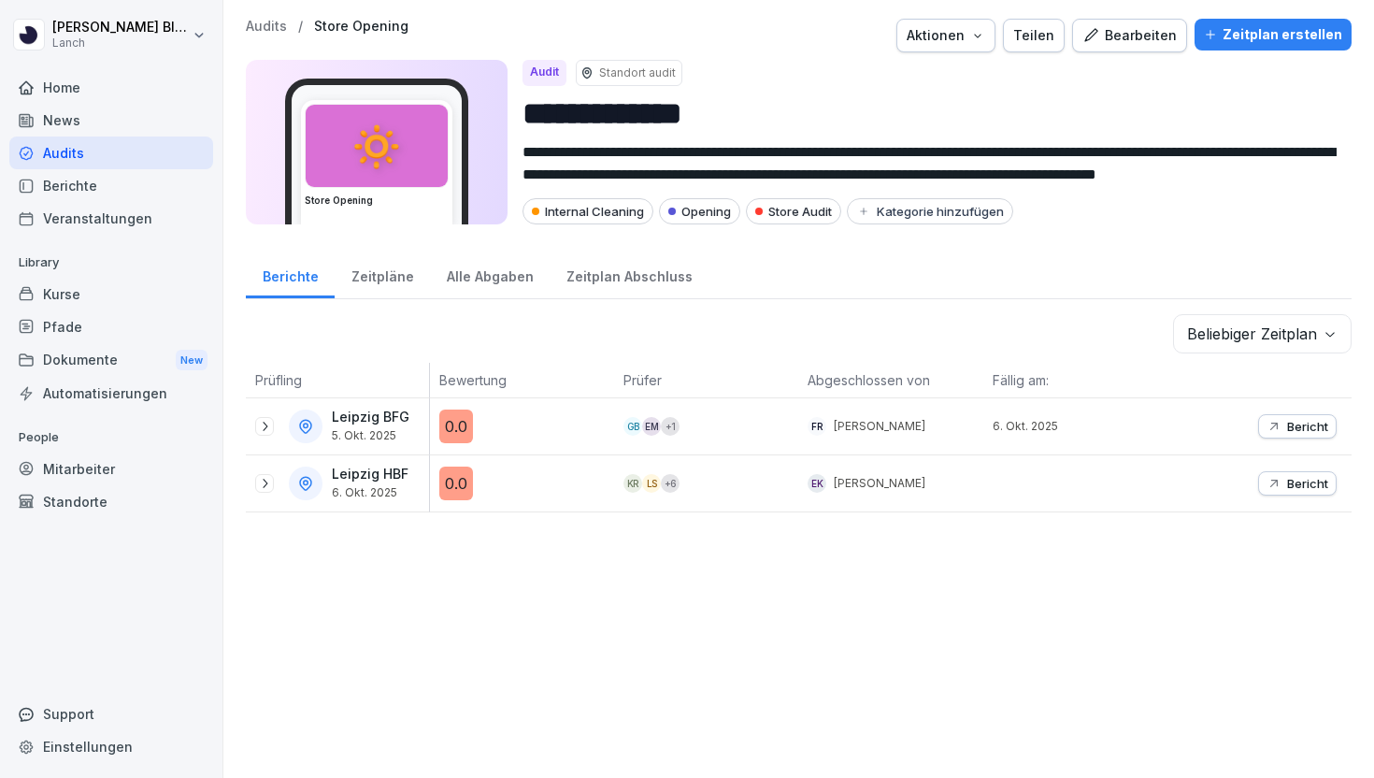
click at [262, 28] on p "Audits" at bounding box center [266, 27] width 41 height 16
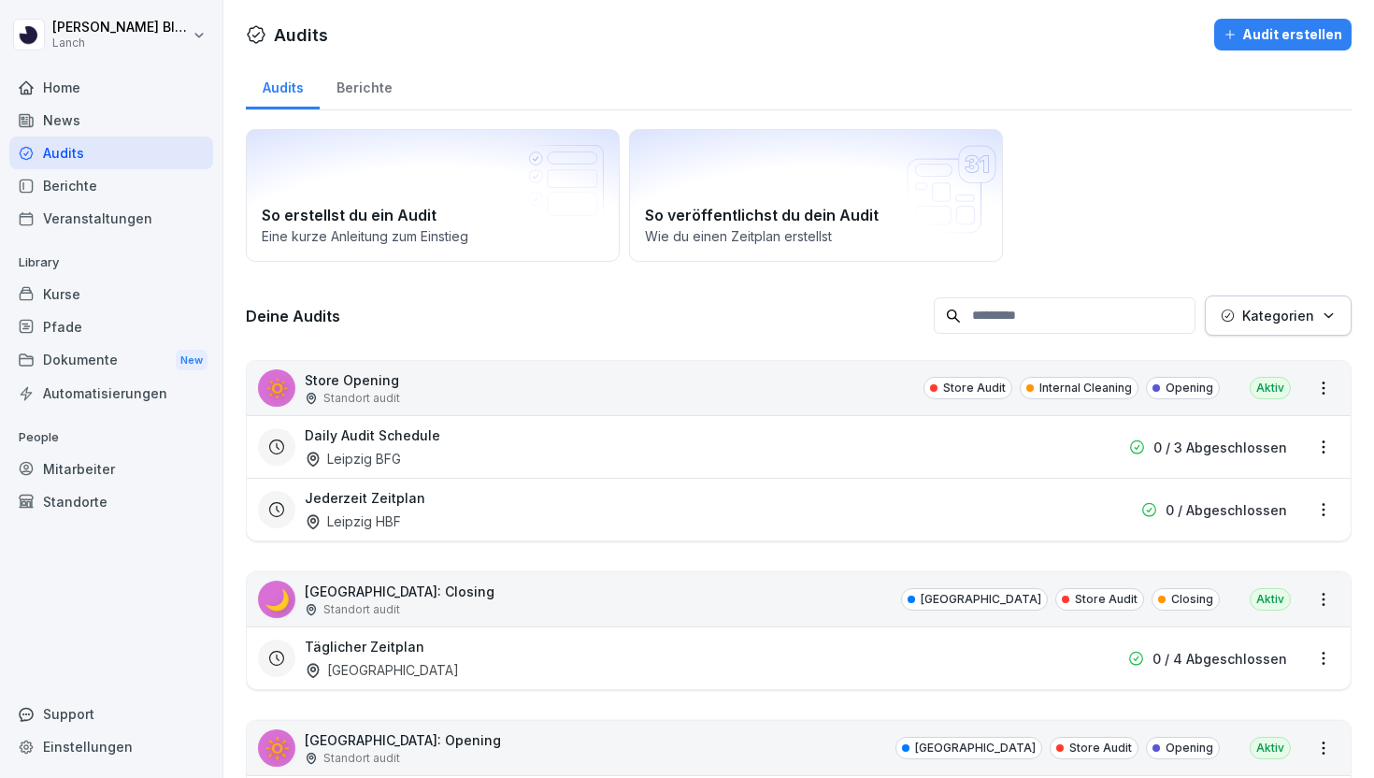
click at [63, 188] on div "Berichte" at bounding box center [111, 185] width 204 height 33
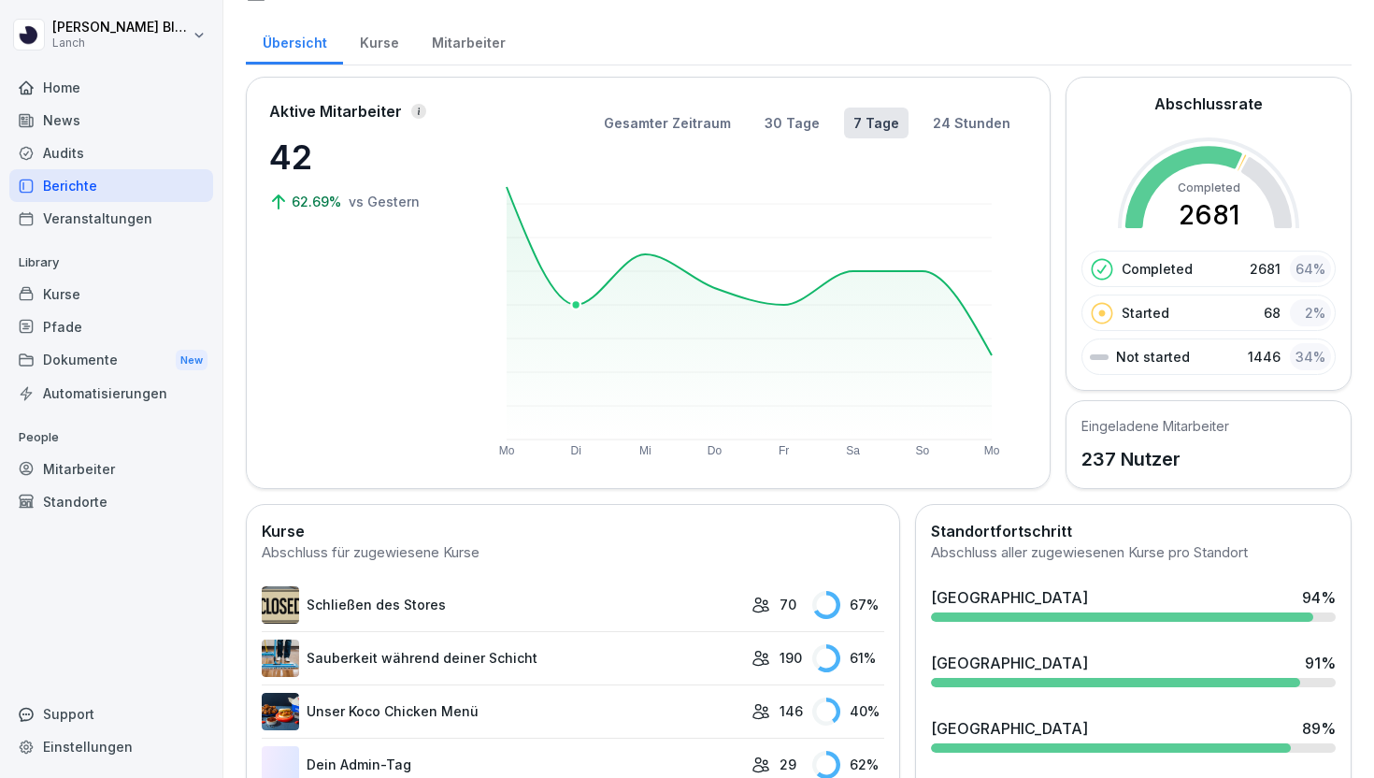
scroll to position [50, 0]
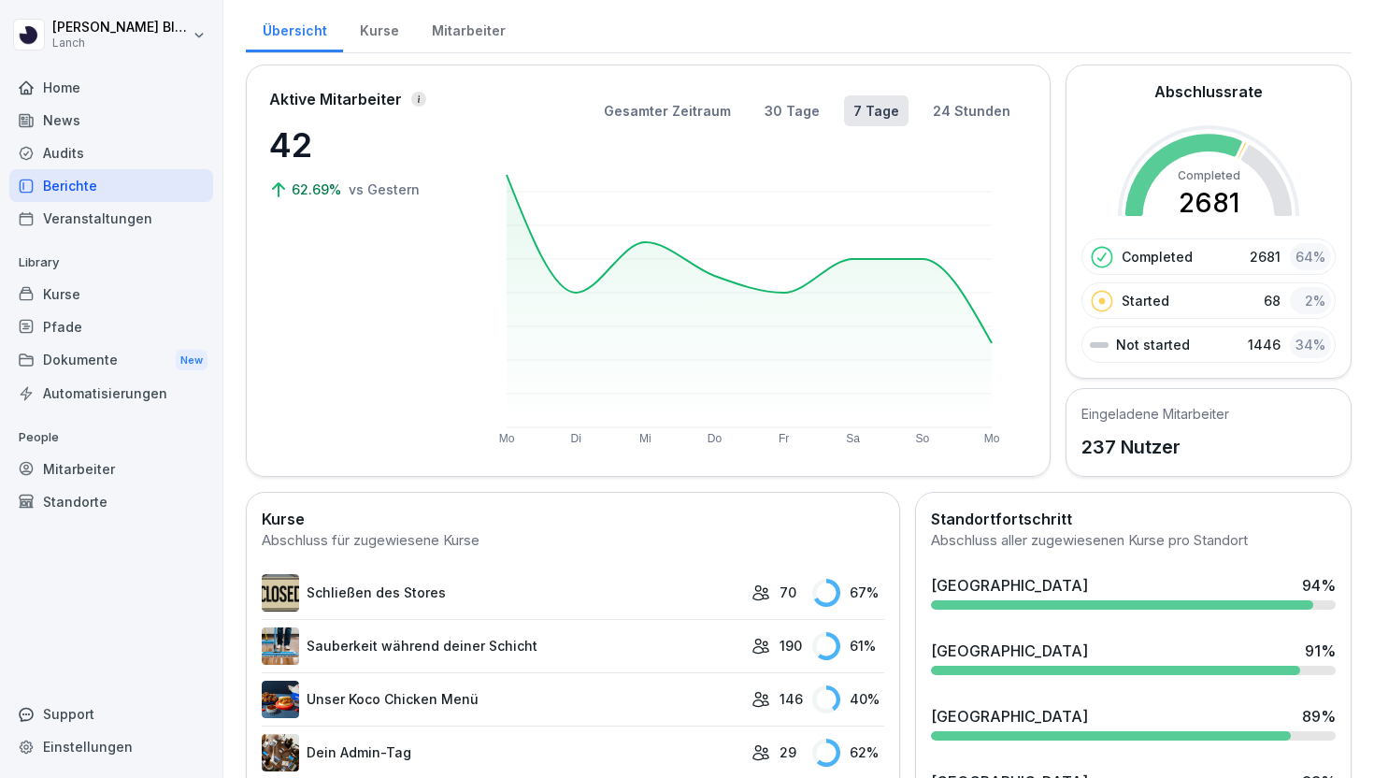
click at [1270, 180] on icon at bounding box center [1266, 180] width 50 height 71
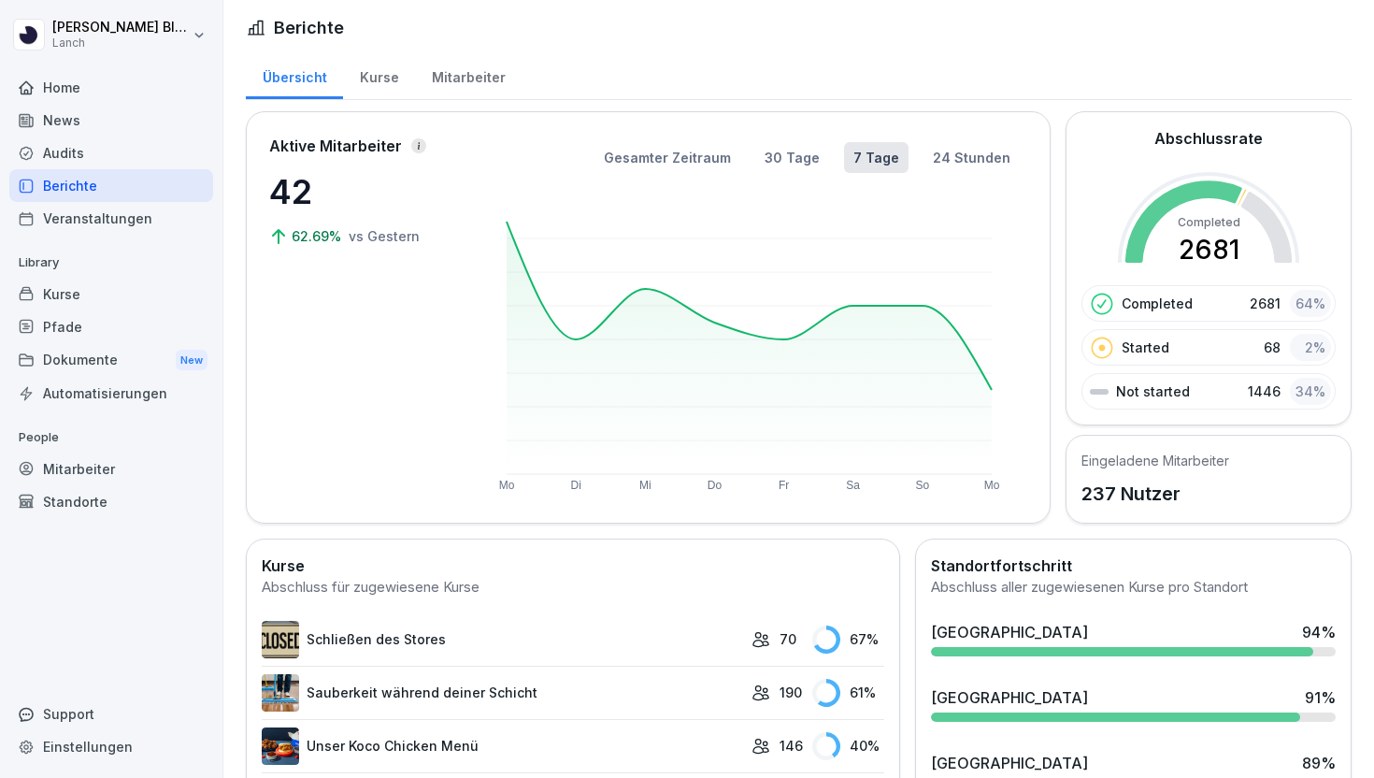
scroll to position [0, 0]
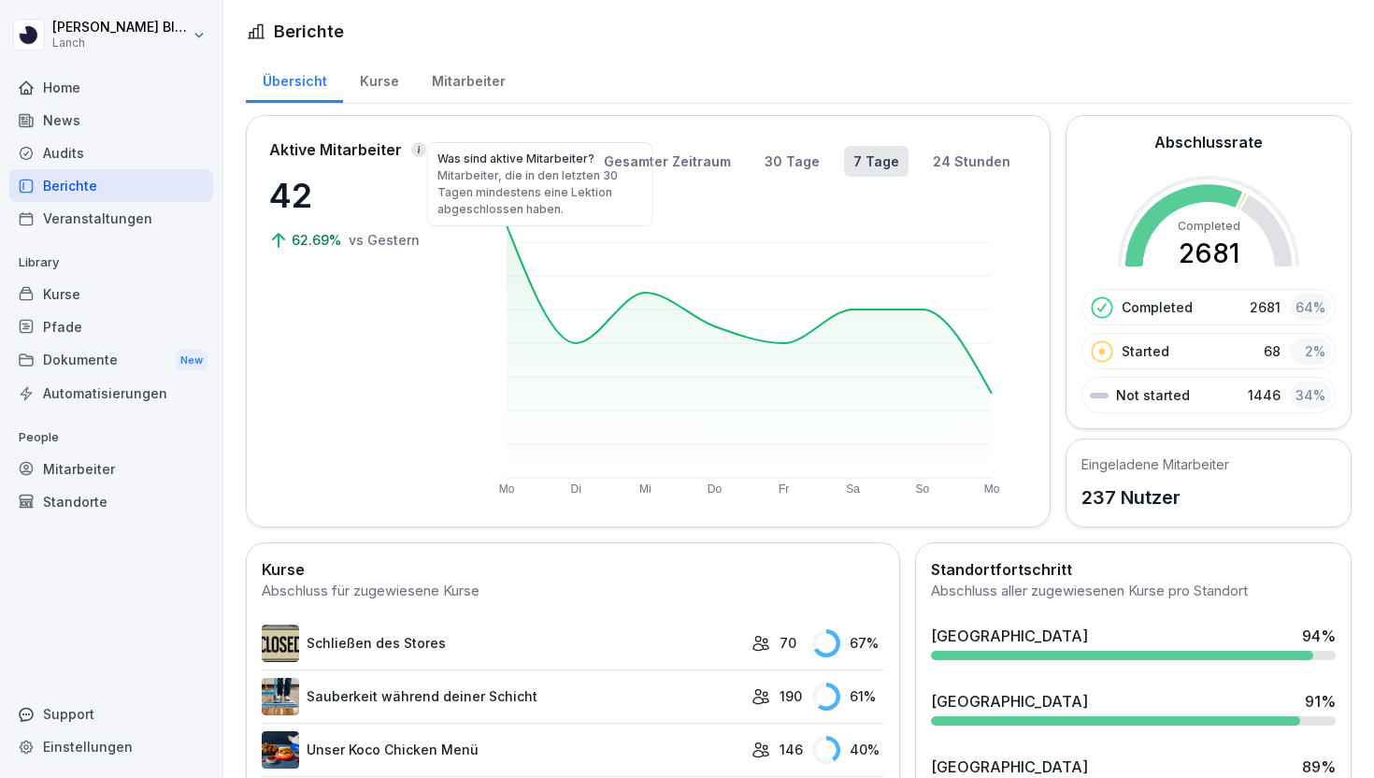
click at [414, 150] on icon at bounding box center [418, 149] width 9 height 9
click at [415, 148] on icon at bounding box center [418, 149] width 9 height 9
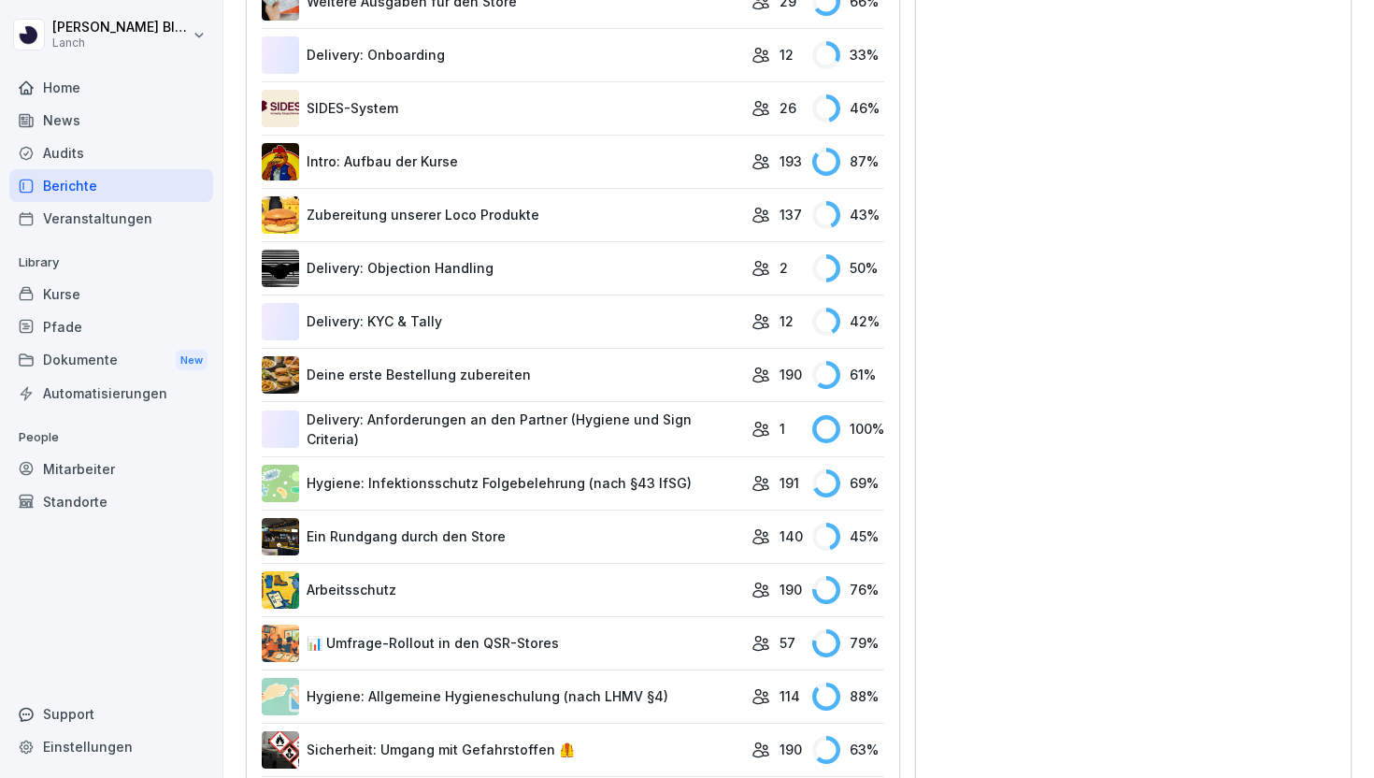
scroll to position [1933, 0]
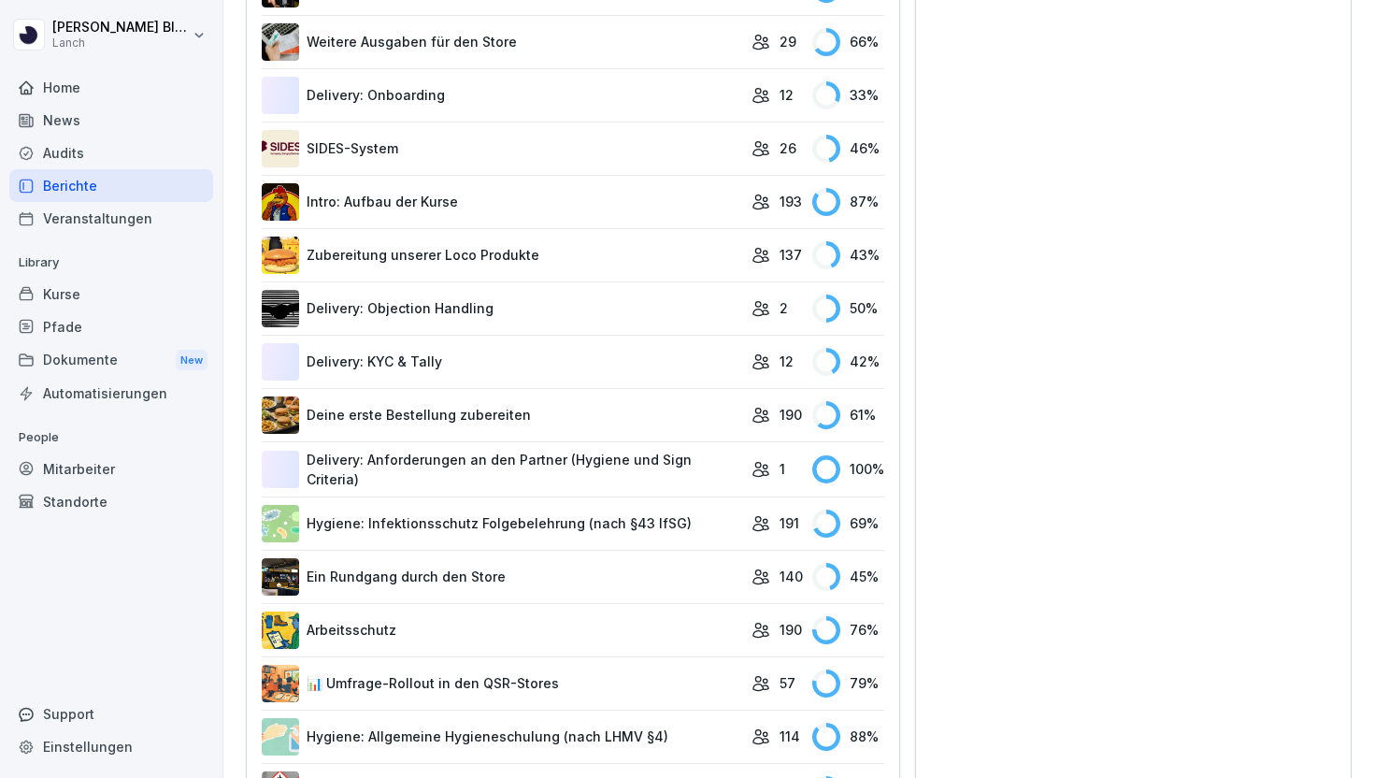
click at [654, 106] on link "Delivery: Onboarding" at bounding box center [502, 95] width 480 height 37
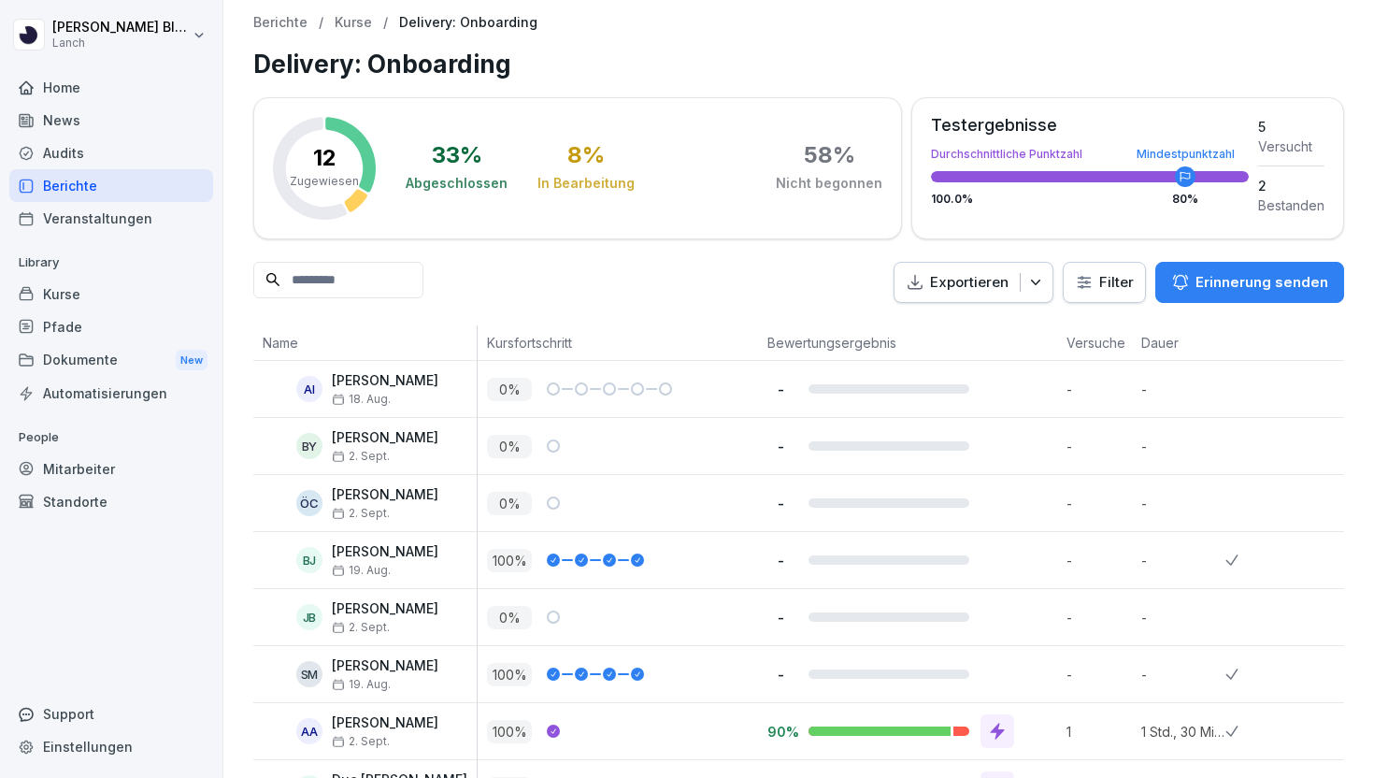
click at [356, 21] on p "Kurse" at bounding box center [353, 23] width 37 height 16
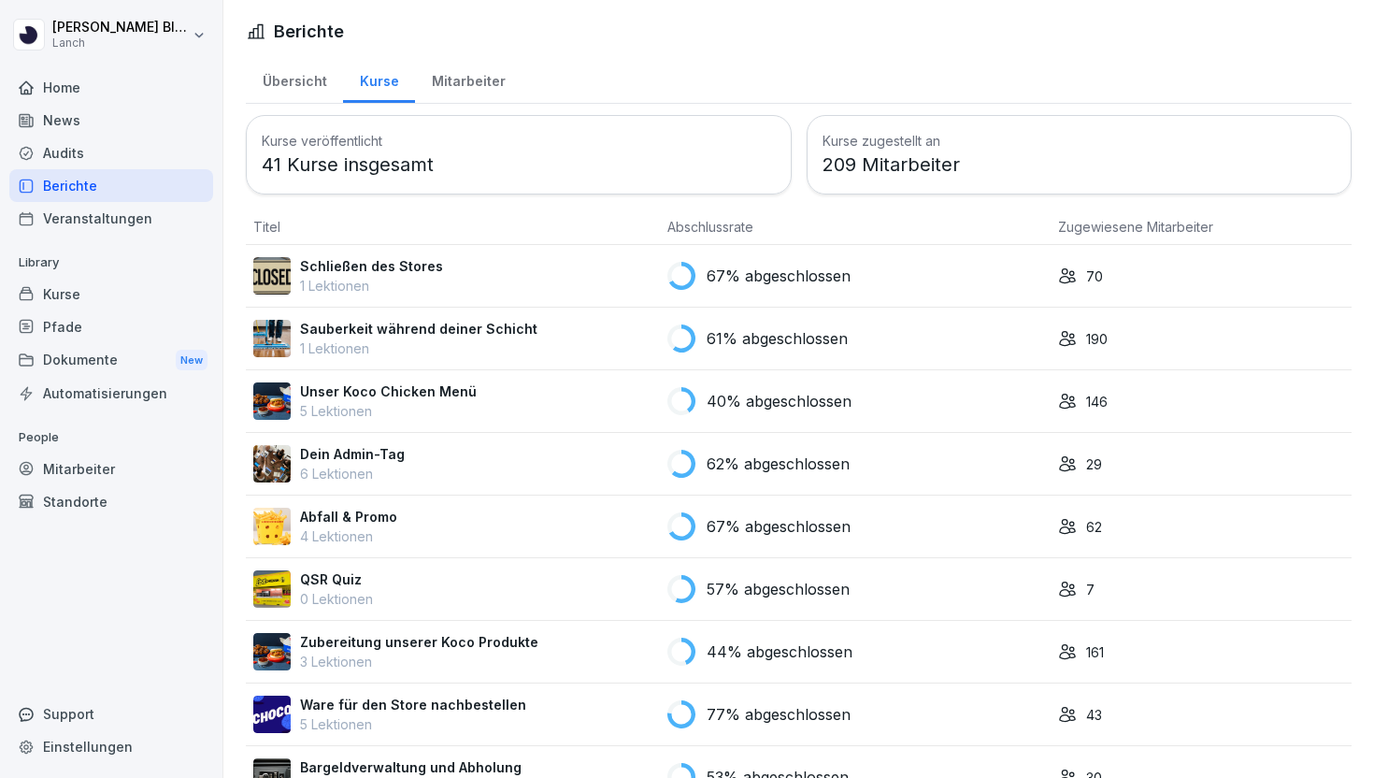
click at [471, 78] on div "Mitarbeiter" at bounding box center [468, 79] width 107 height 48
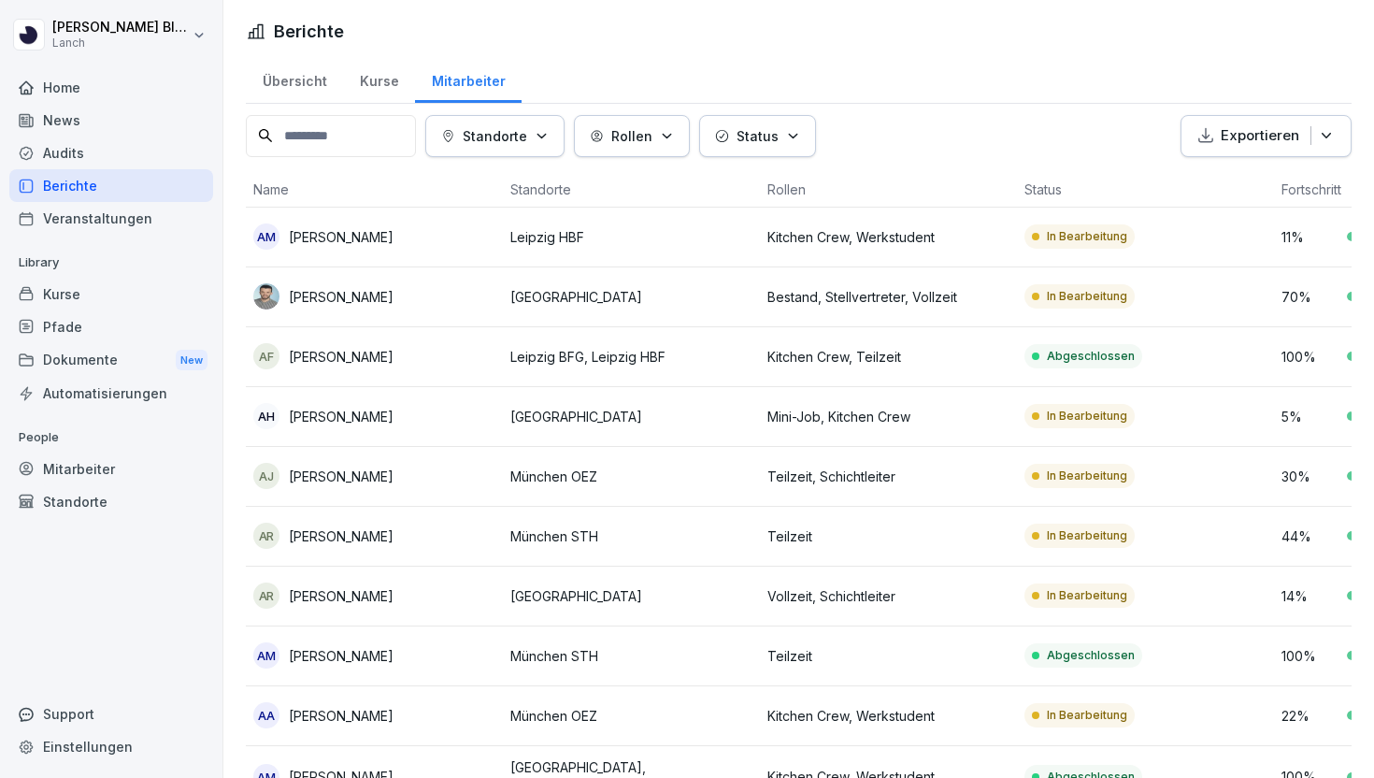
click at [379, 88] on div "Kurse" at bounding box center [379, 79] width 72 height 48
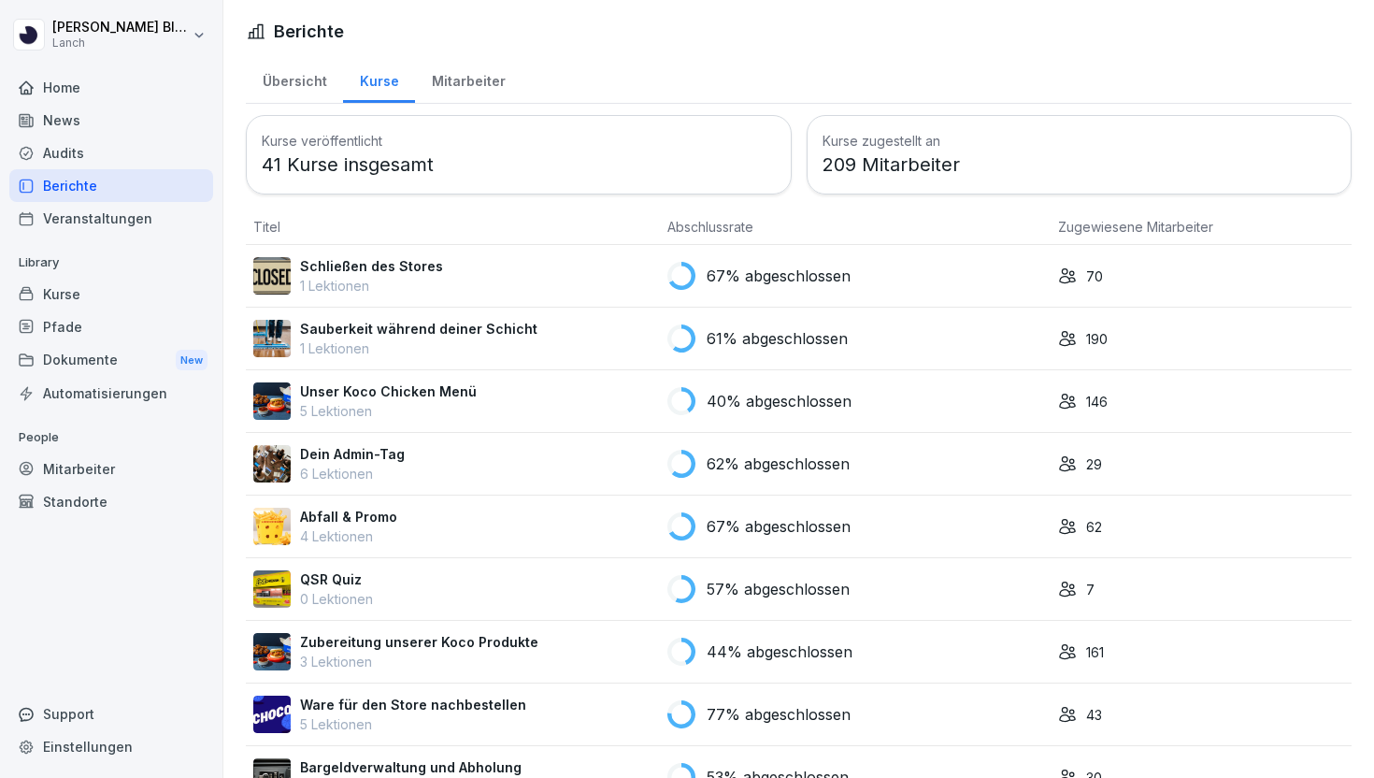
click at [455, 84] on div "Mitarbeiter" at bounding box center [468, 79] width 107 height 48
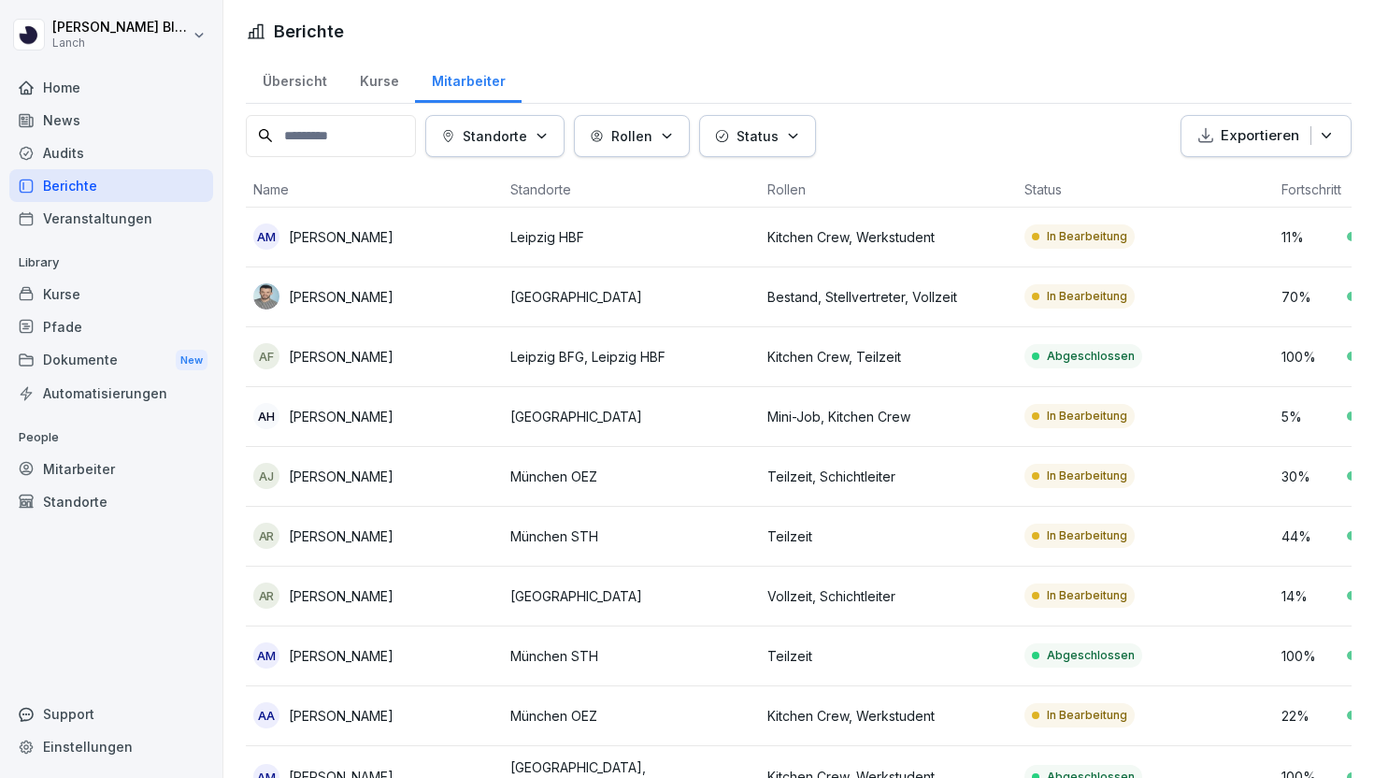
click at [141, 206] on div "Veranstaltungen" at bounding box center [111, 218] width 204 height 33
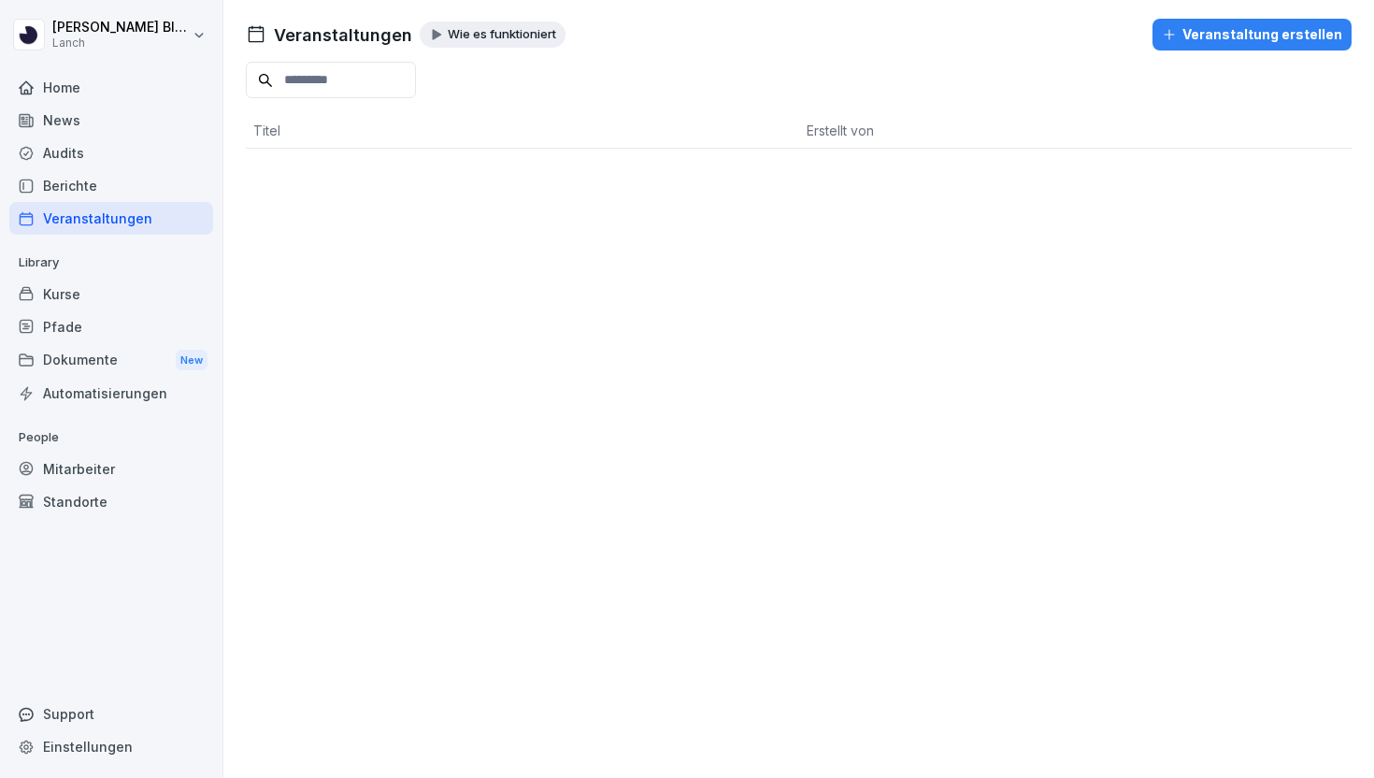
click at [1196, 33] on div "Veranstaltung erstellen" at bounding box center [1252, 34] width 180 height 21
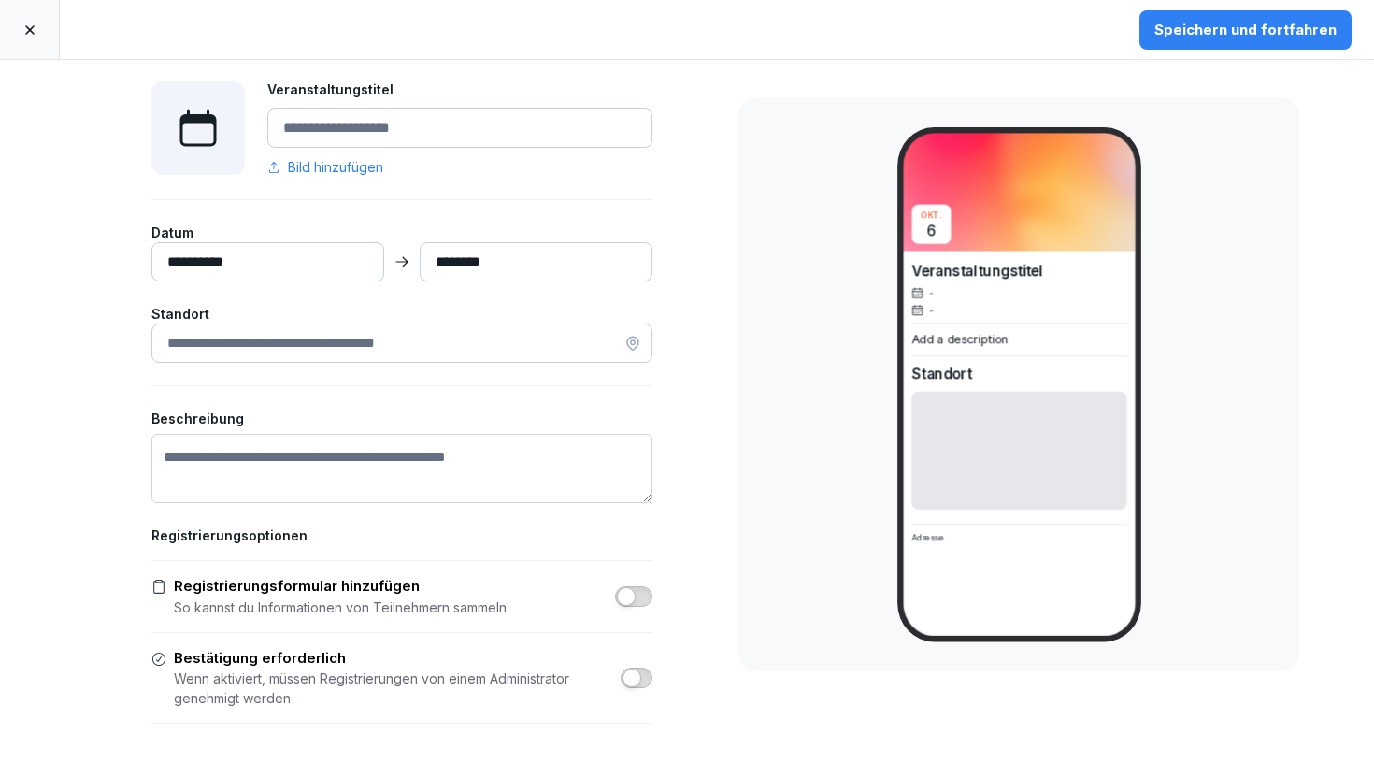
scroll to position [136, 0]
click at [508, 352] on input at bounding box center [401, 340] width 501 height 39
click at [46, 41] on link at bounding box center [30, 29] width 60 height 59
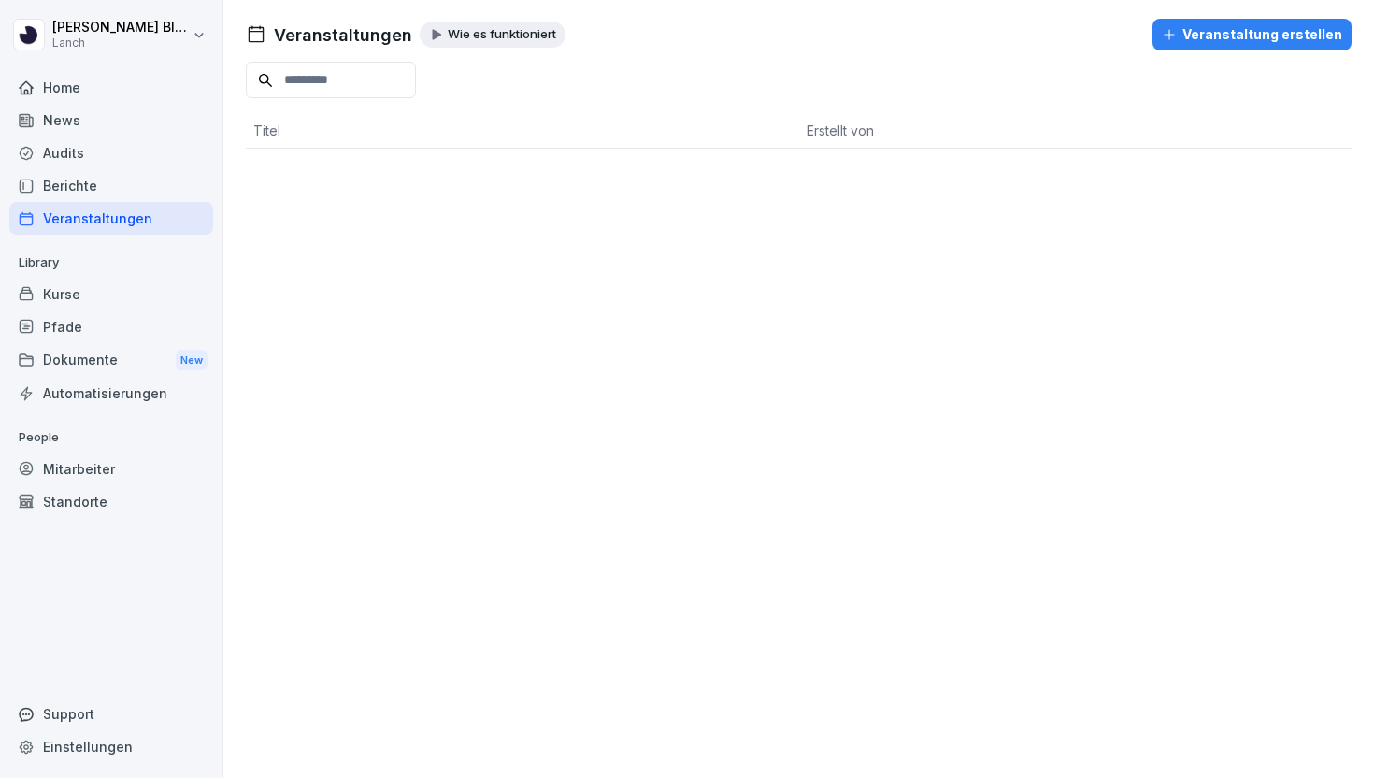
click at [80, 291] on div "Kurse" at bounding box center [111, 294] width 204 height 33
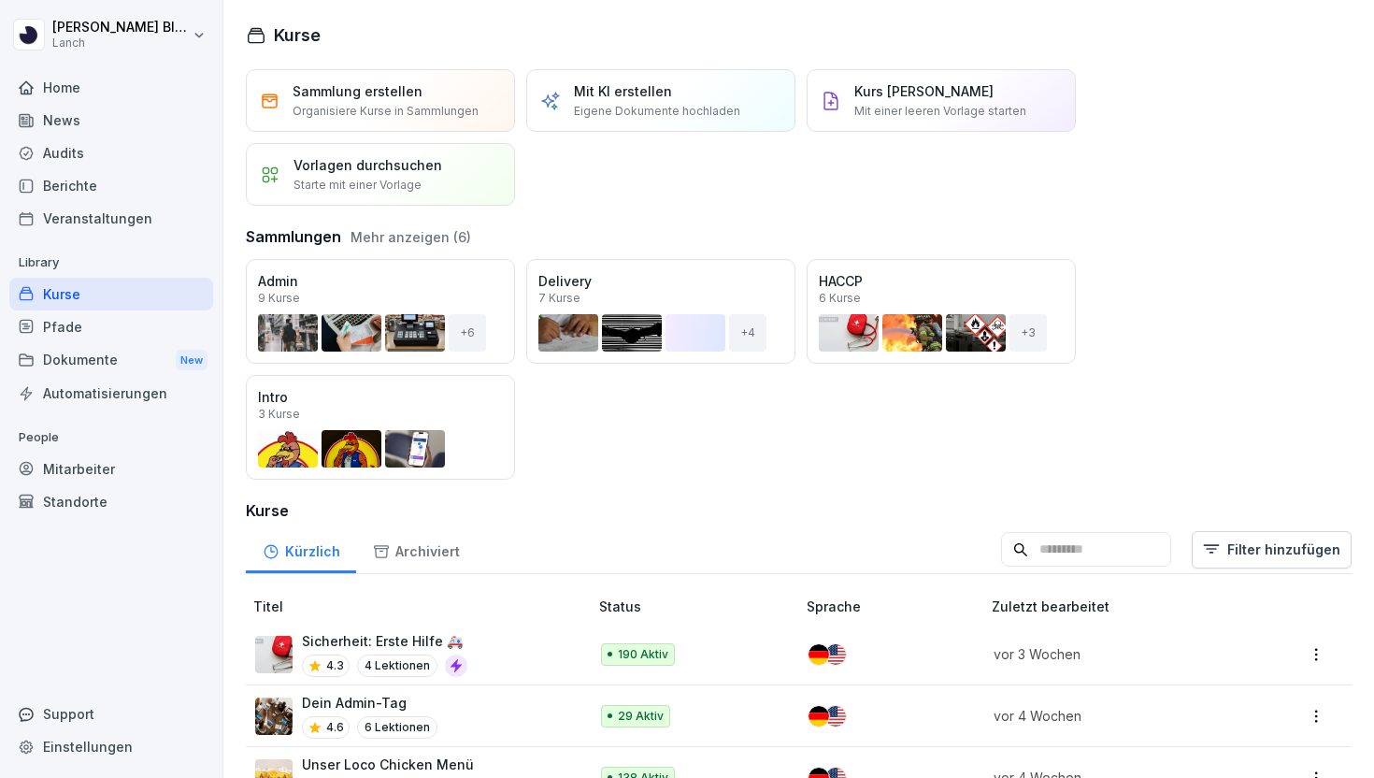
click at [407, 243] on button "Mehr anzeigen (6)" at bounding box center [410, 237] width 121 height 20
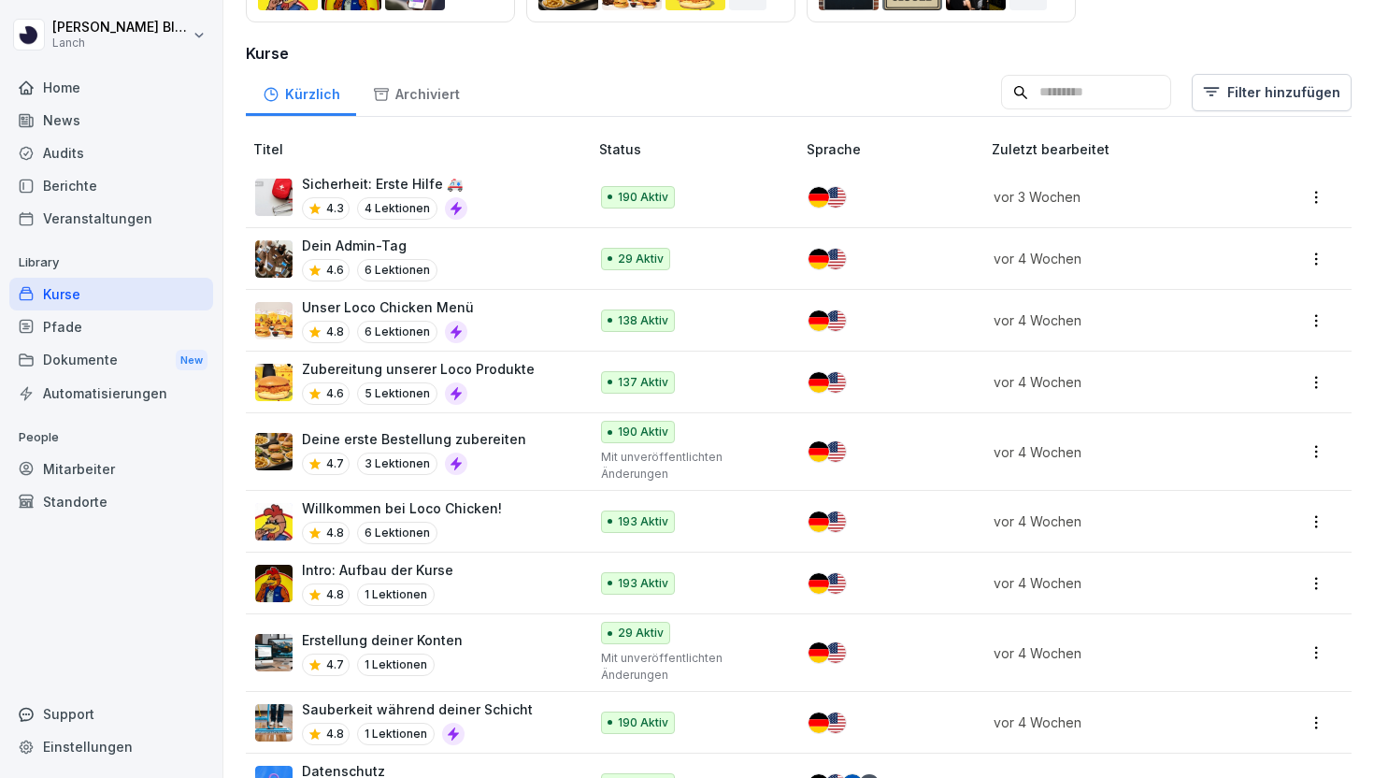
scroll to position [469, 0]
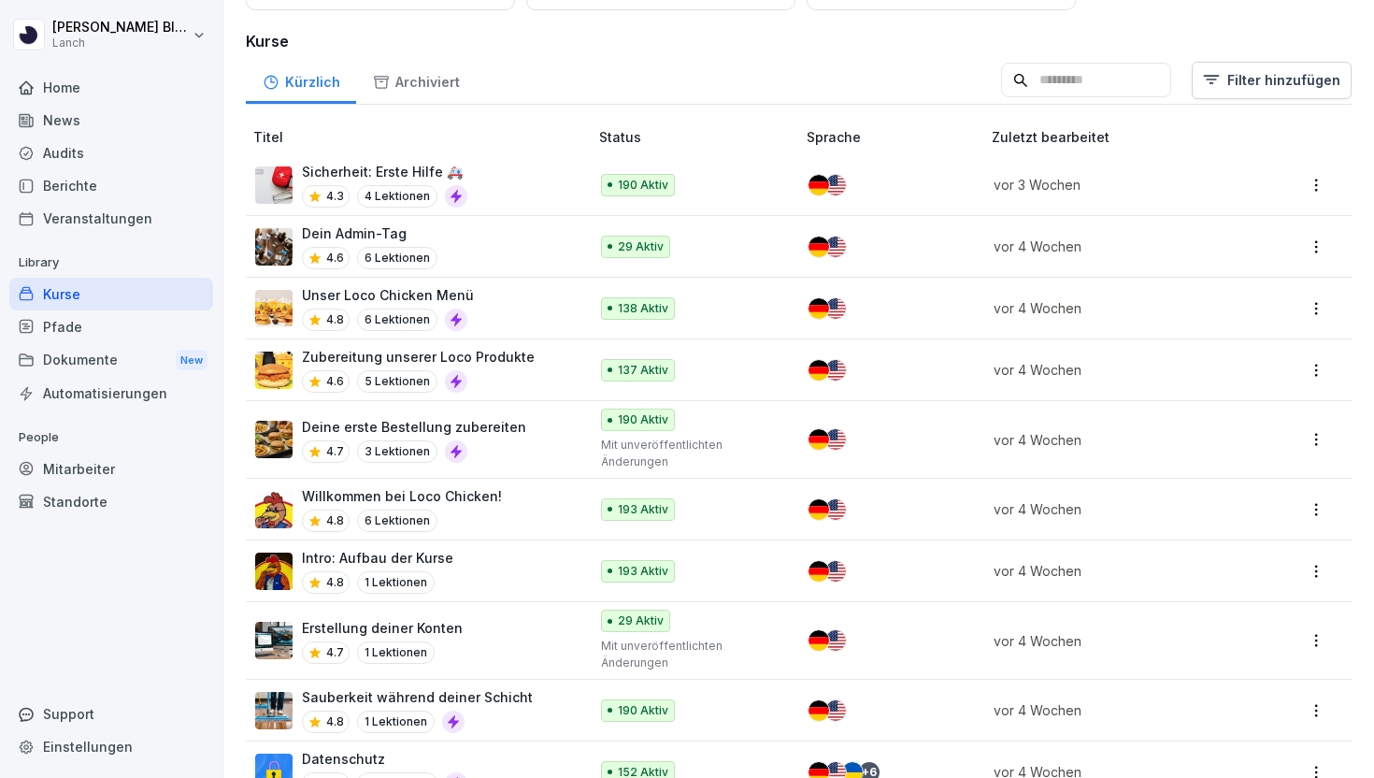
click at [496, 258] on div "Dein Admin-Tag 4.6 6 Lektionen" at bounding box center [412, 246] width 314 height 46
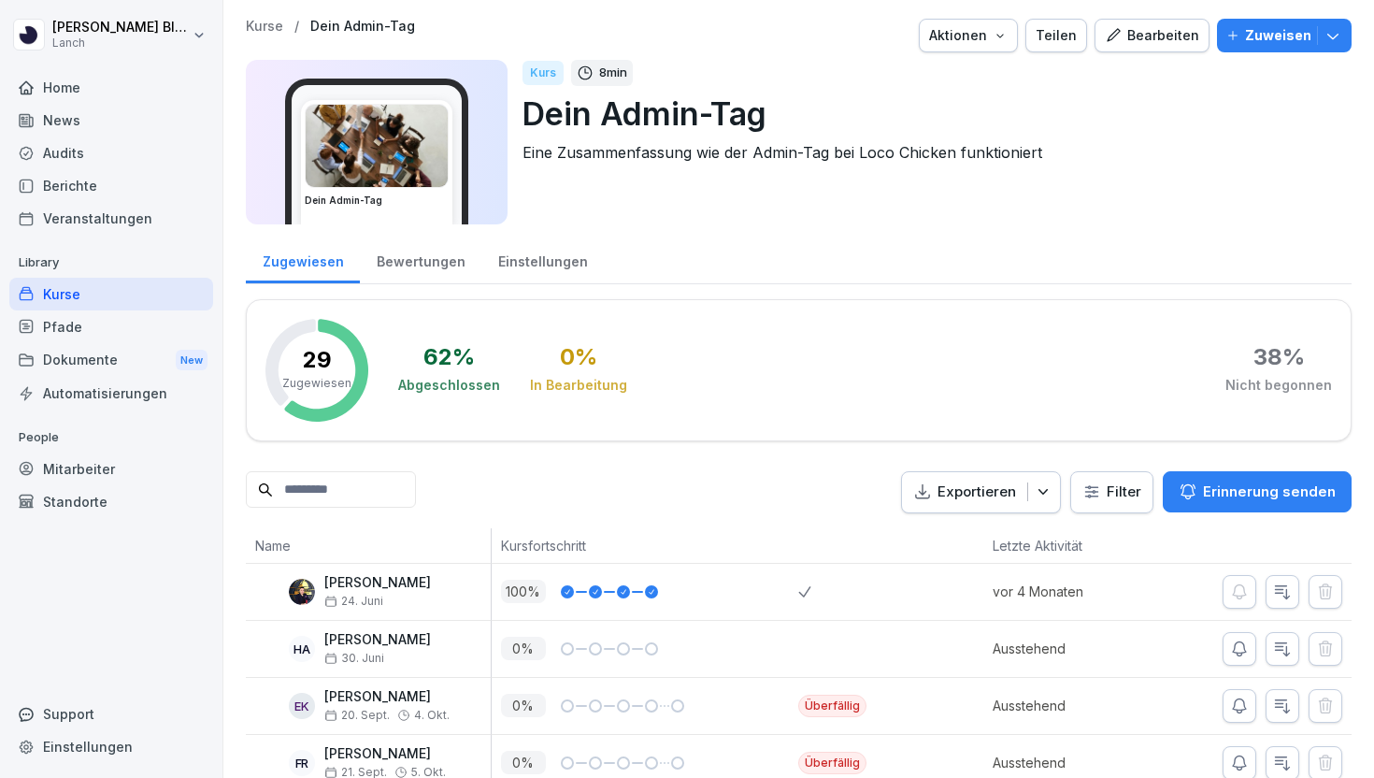
click at [985, 31] on div "Aktionen" at bounding box center [968, 35] width 79 height 21
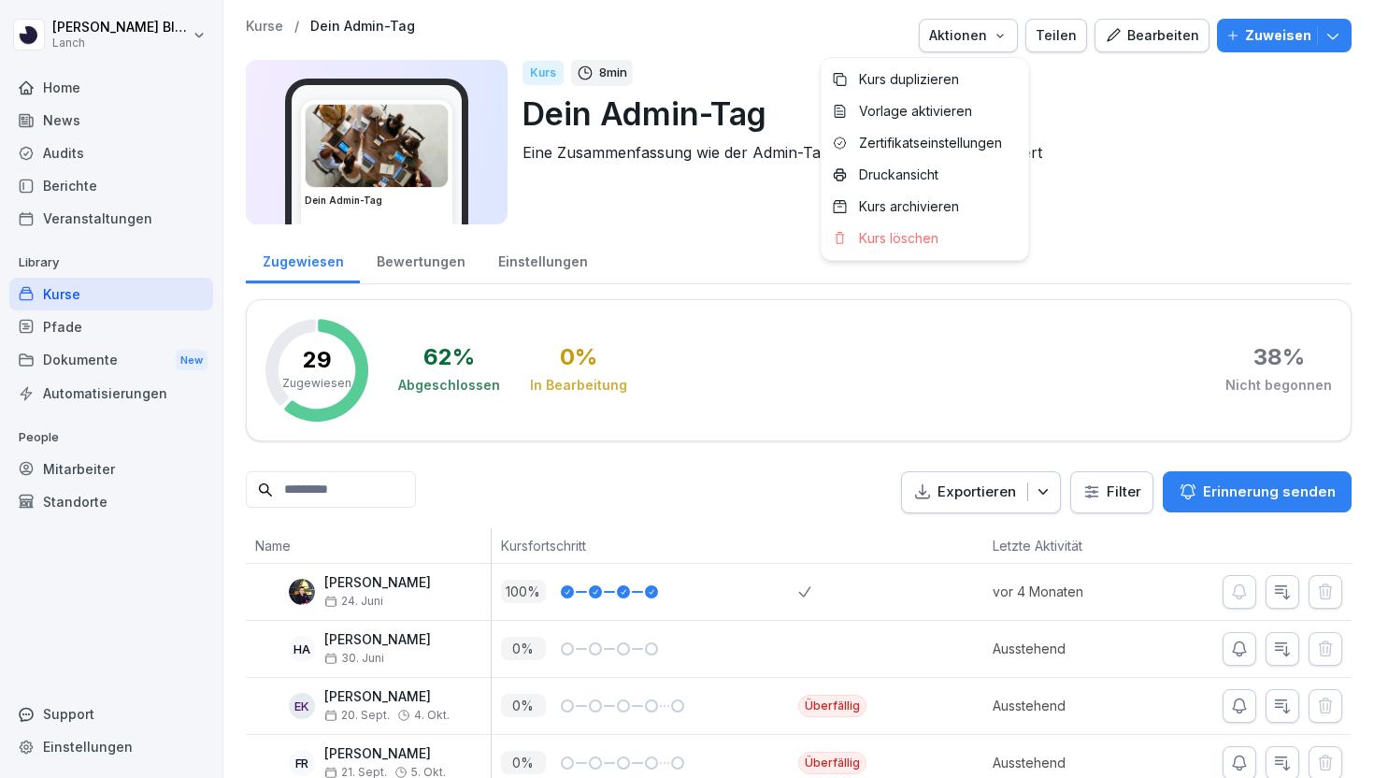
click at [1171, 31] on div "Bearbeiten" at bounding box center [1152, 35] width 94 height 21
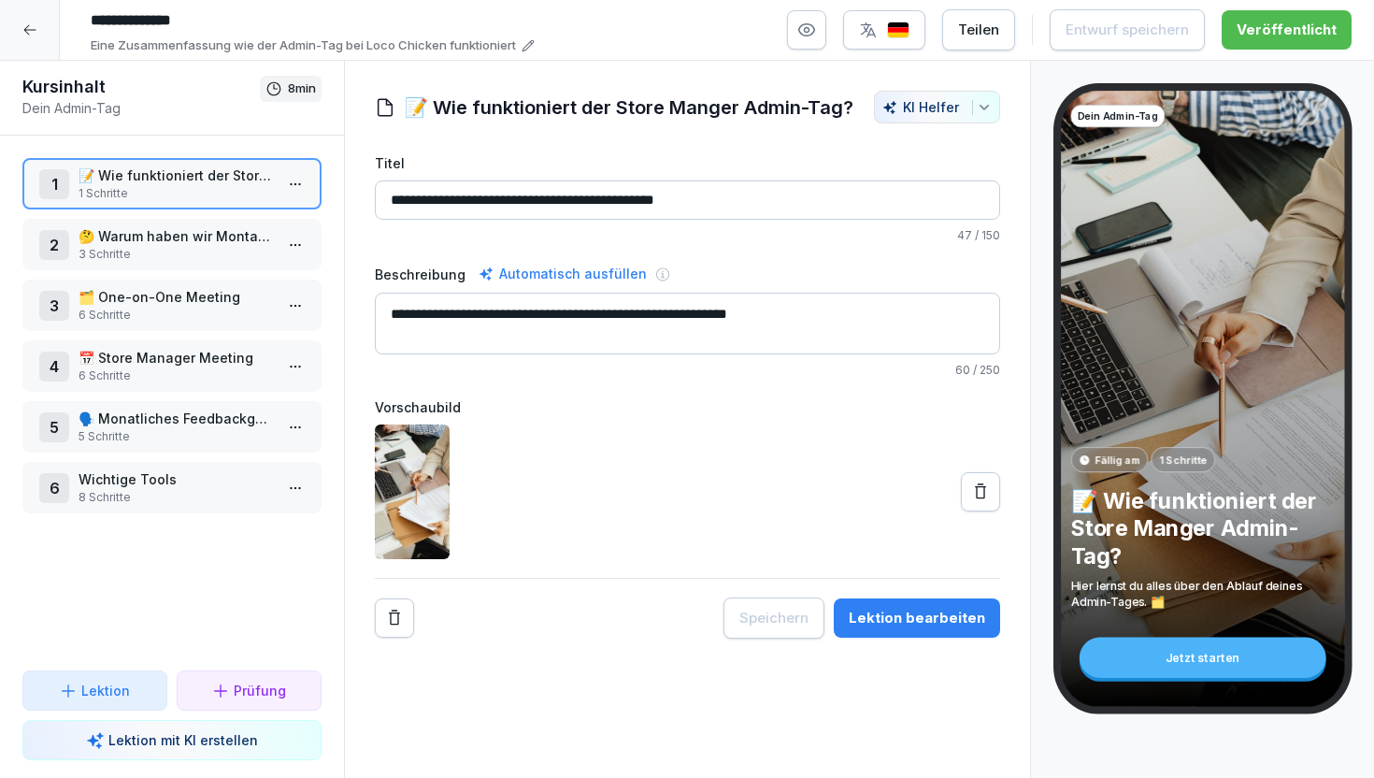
click at [149, 173] on p "📝 Wie funktioniert der Store Manger Admin-Tag?" at bounding box center [176, 175] width 194 height 20
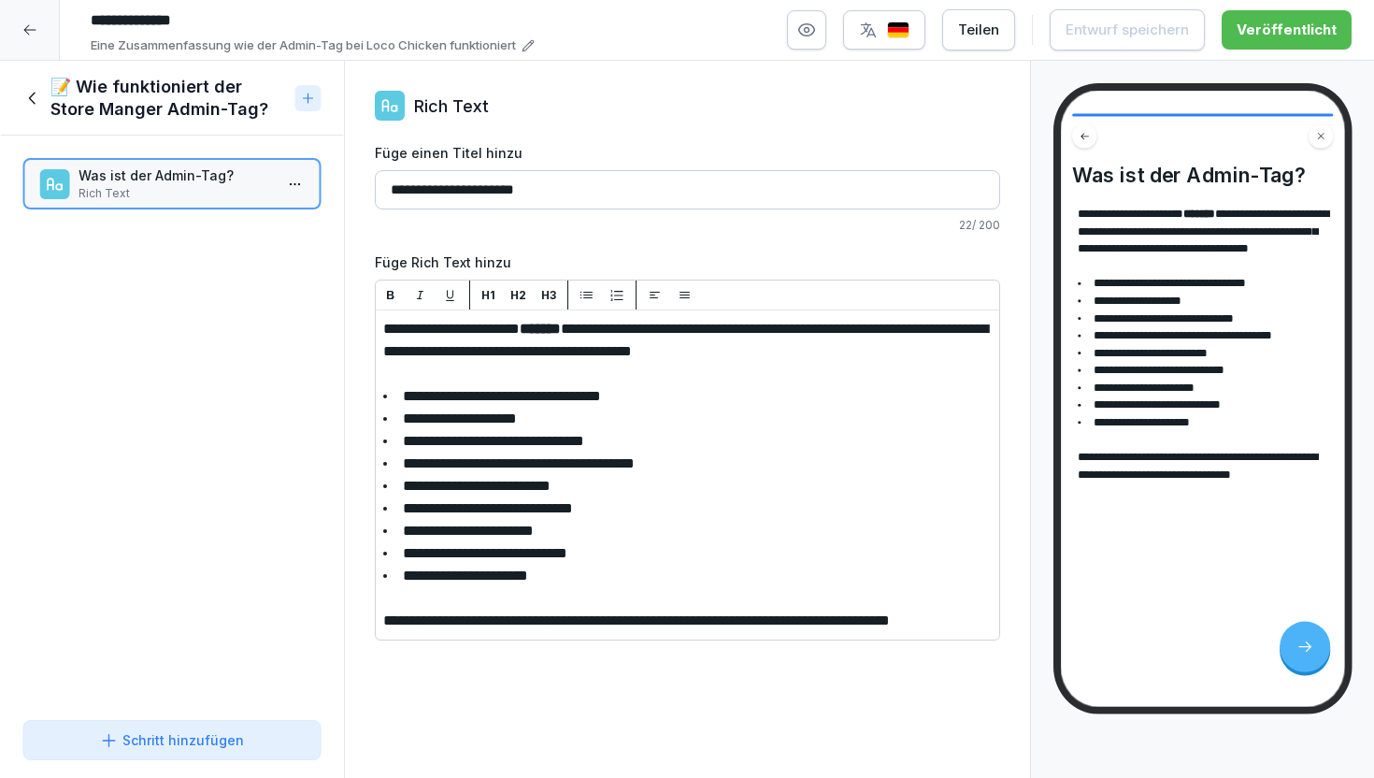
click at [29, 100] on icon at bounding box center [32, 98] width 21 height 21
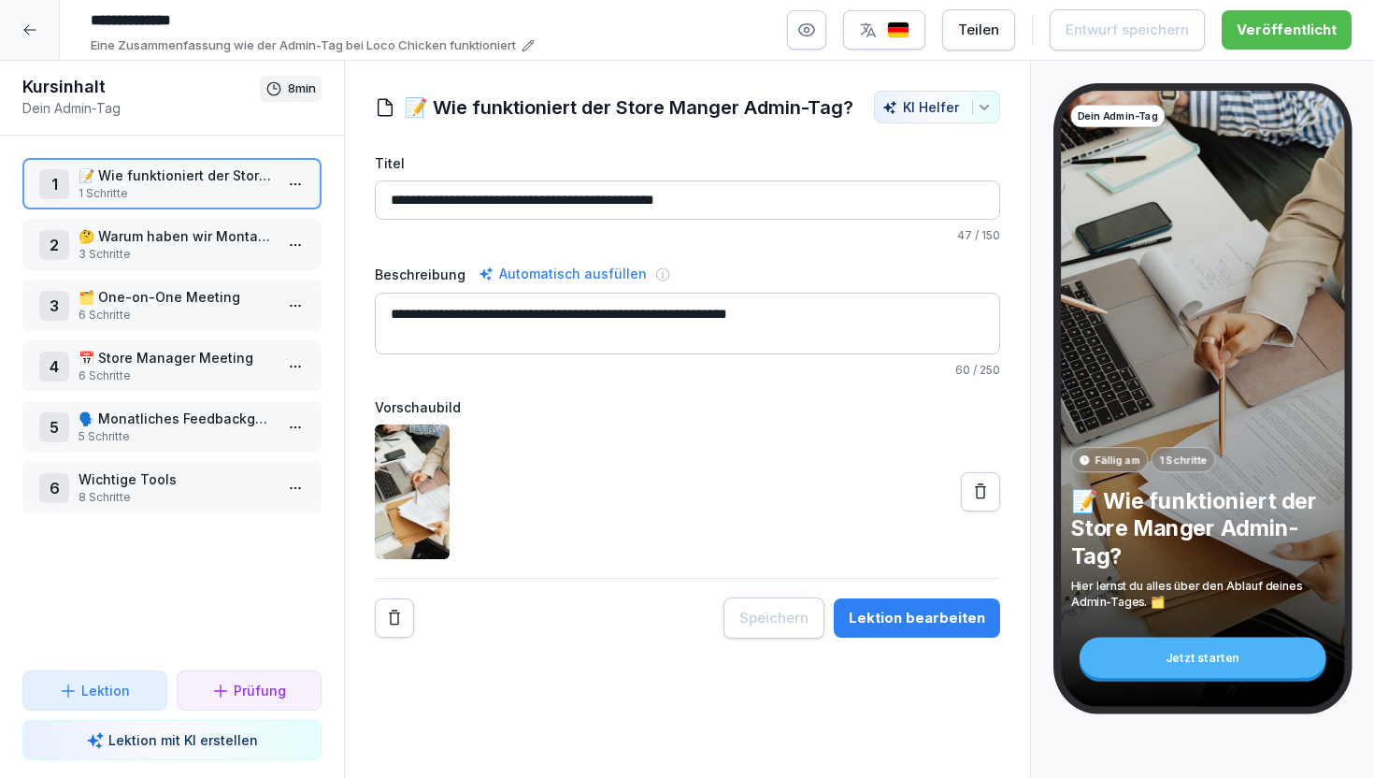
click at [204, 249] on p "3 Schritte" at bounding box center [176, 254] width 194 height 17
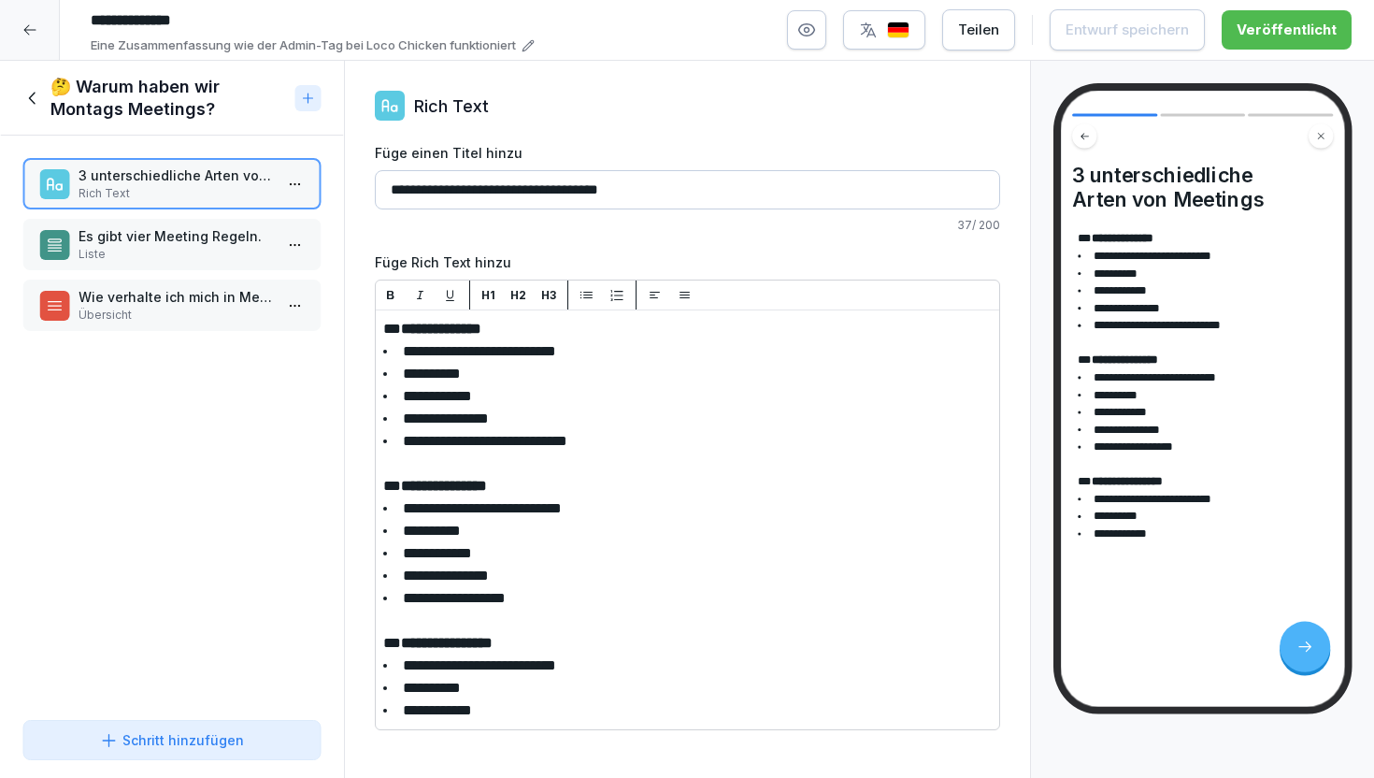
click at [185, 247] on p "Liste" at bounding box center [176, 254] width 194 height 17
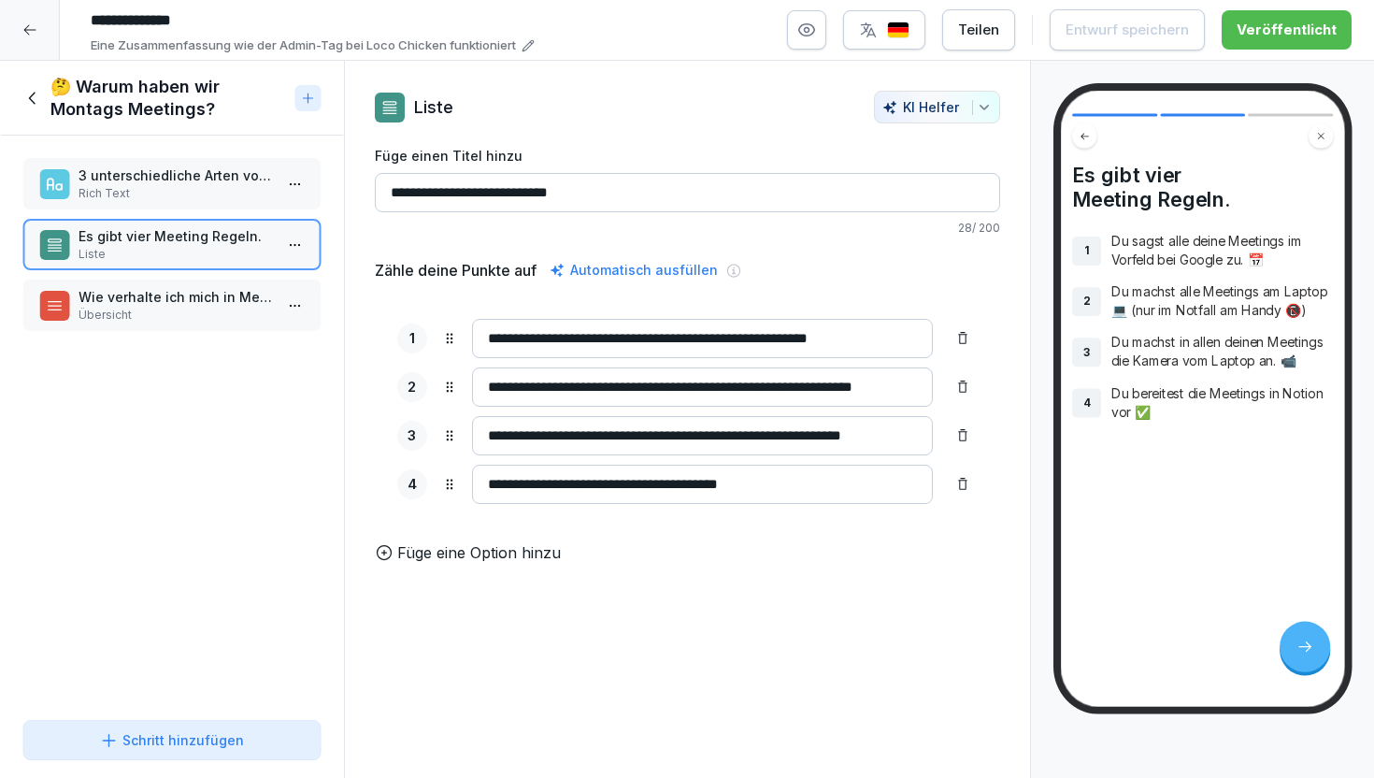
click at [185, 314] on p "Übersicht" at bounding box center [176, 315] width 194 height 17
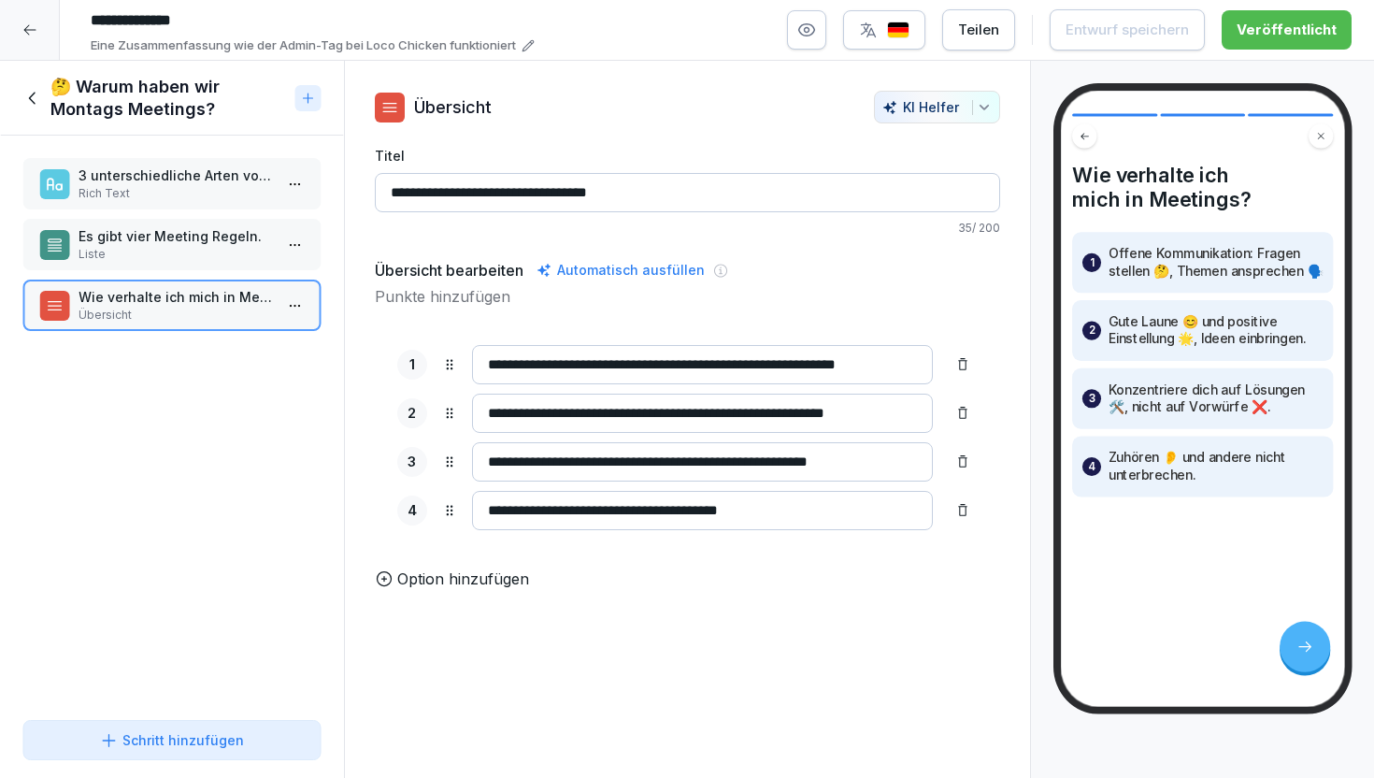
click at [39, 91] on icon at bounding box center [32, 98] width 21 height 21
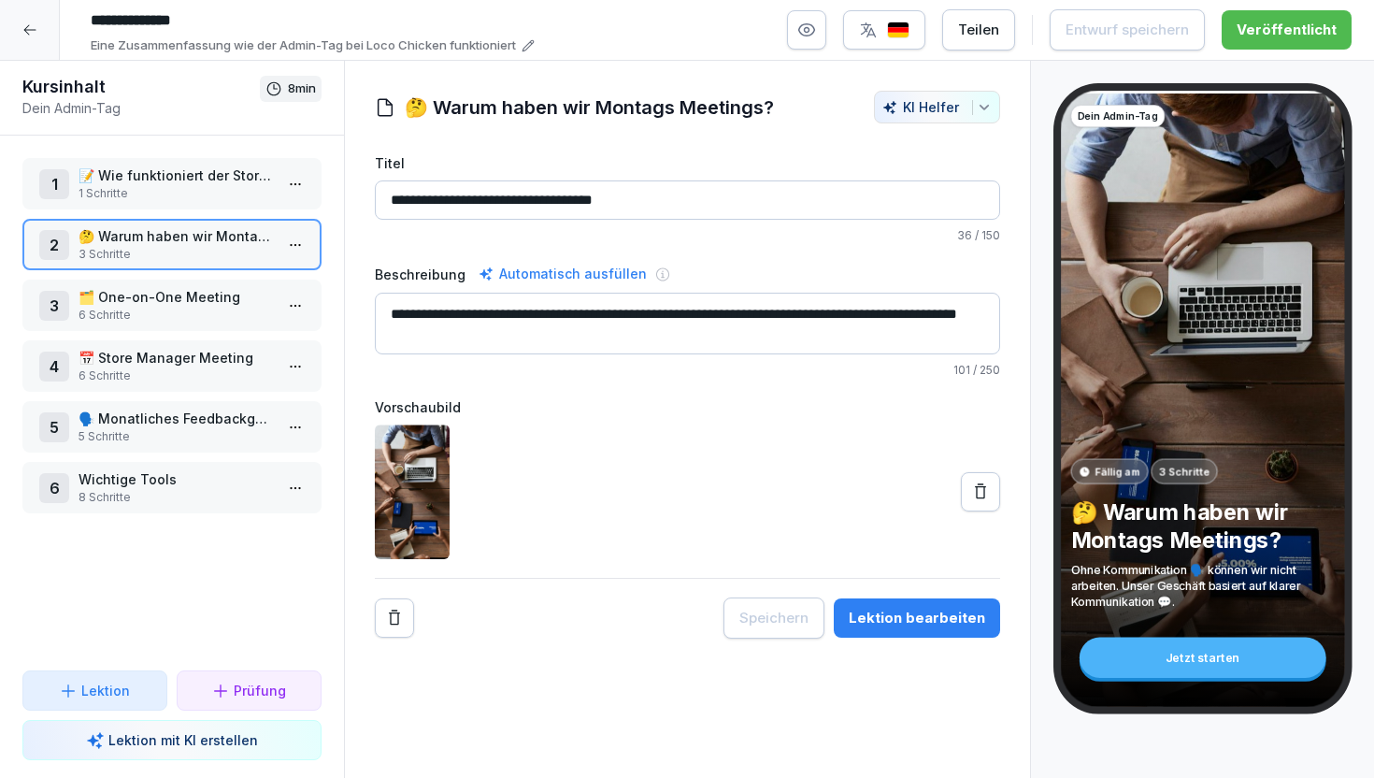
click at [165, 310] on p "6 Schritte" at bounding box center [176, 315] width 194 height 17
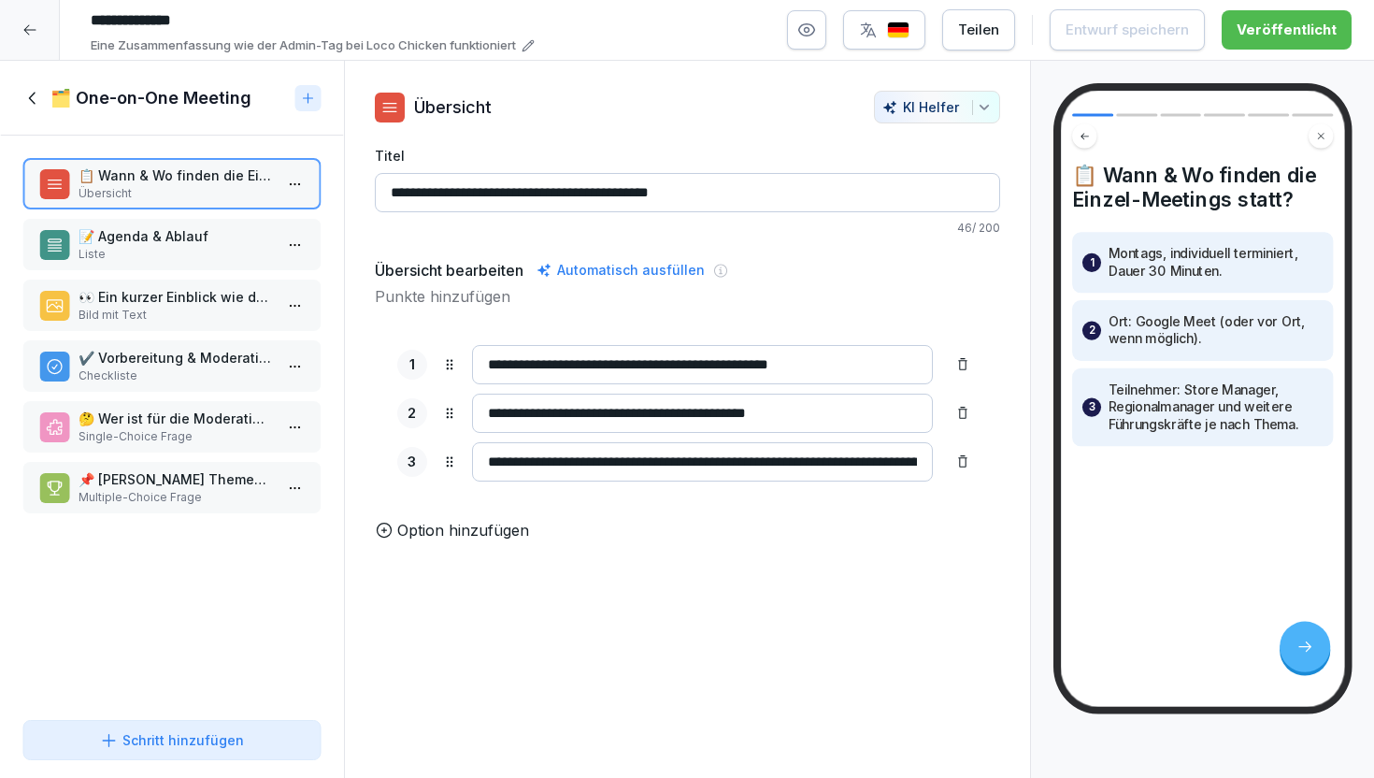
click at [156, 309] on p "Bild mit Text" at bounding box center [176, 315] width 194 height 17
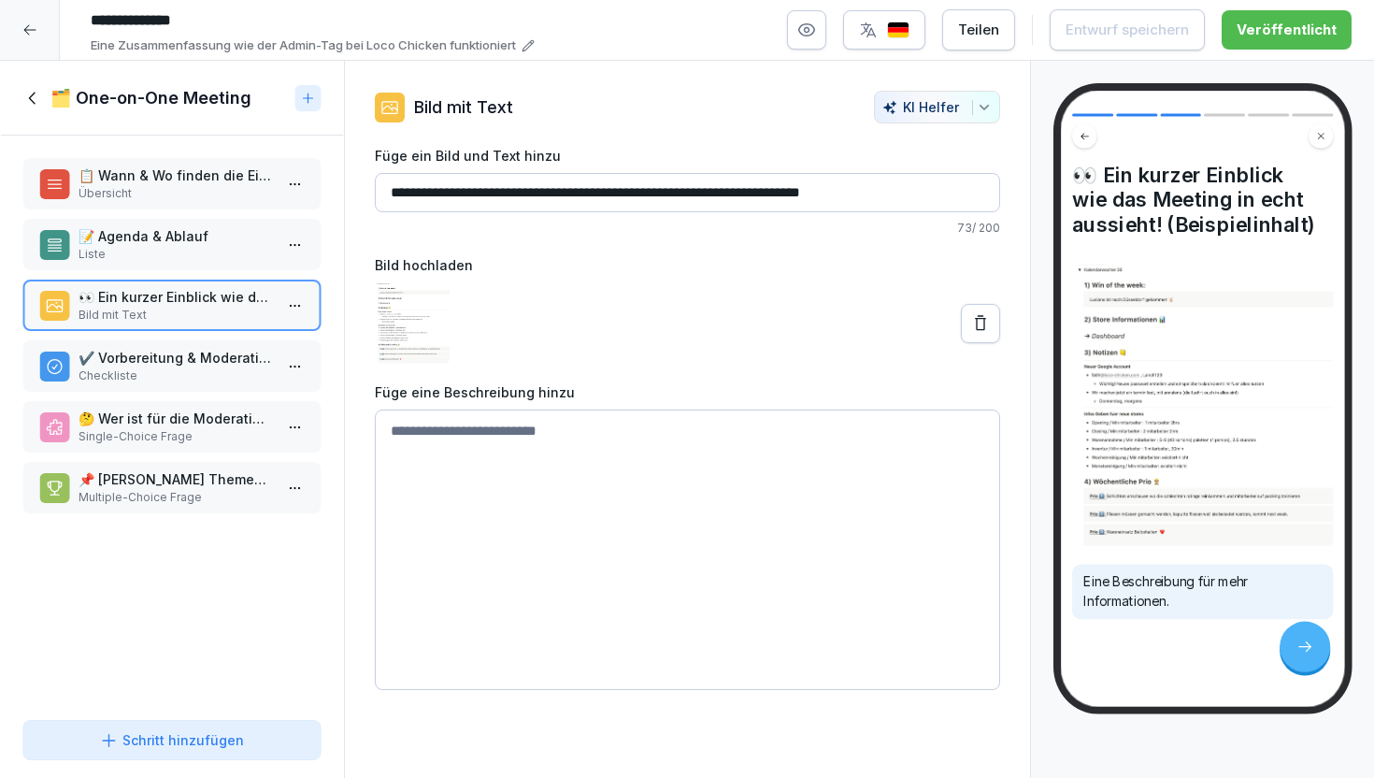
click at [168, 221] on div "📝 Agenda & Ablauf Liste" at bounding box center [171, 244] width 299 height 51
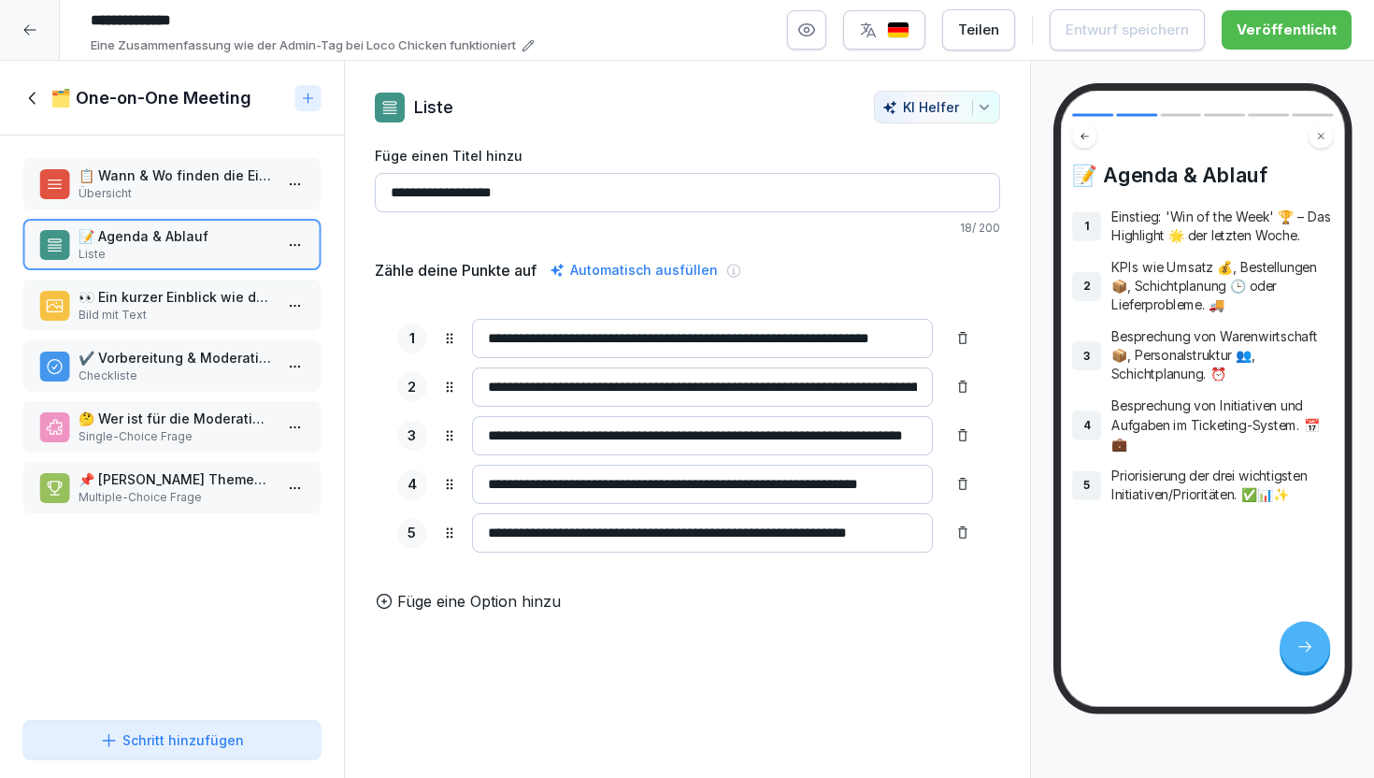
click at [173, 201] on p "Übersicht" at bounding box center [176, 193] width 194 height 17
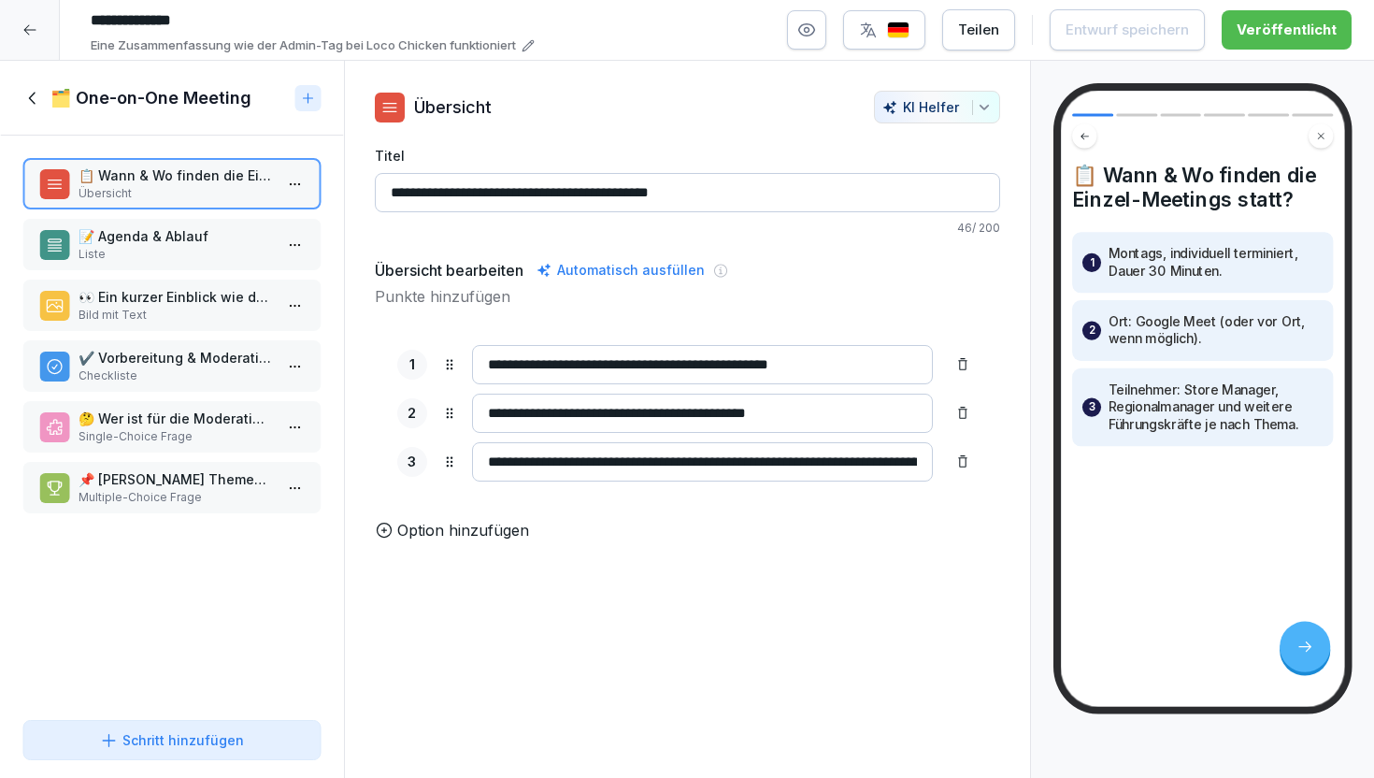
click at [36, 95] on icon at bounding box center [32, 98] width 21 height 21
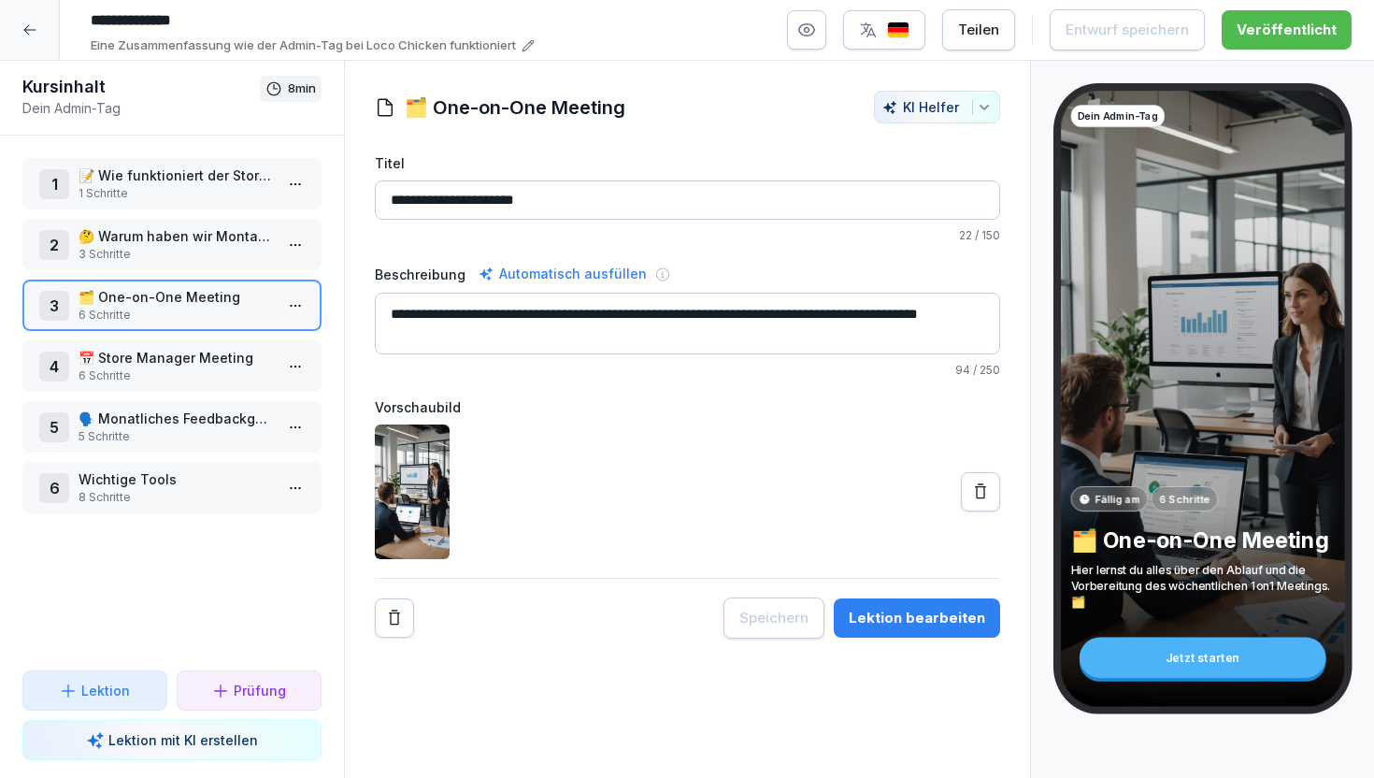
click at [38, 47] on div at bounding box center [30, 30] width 60 height 60
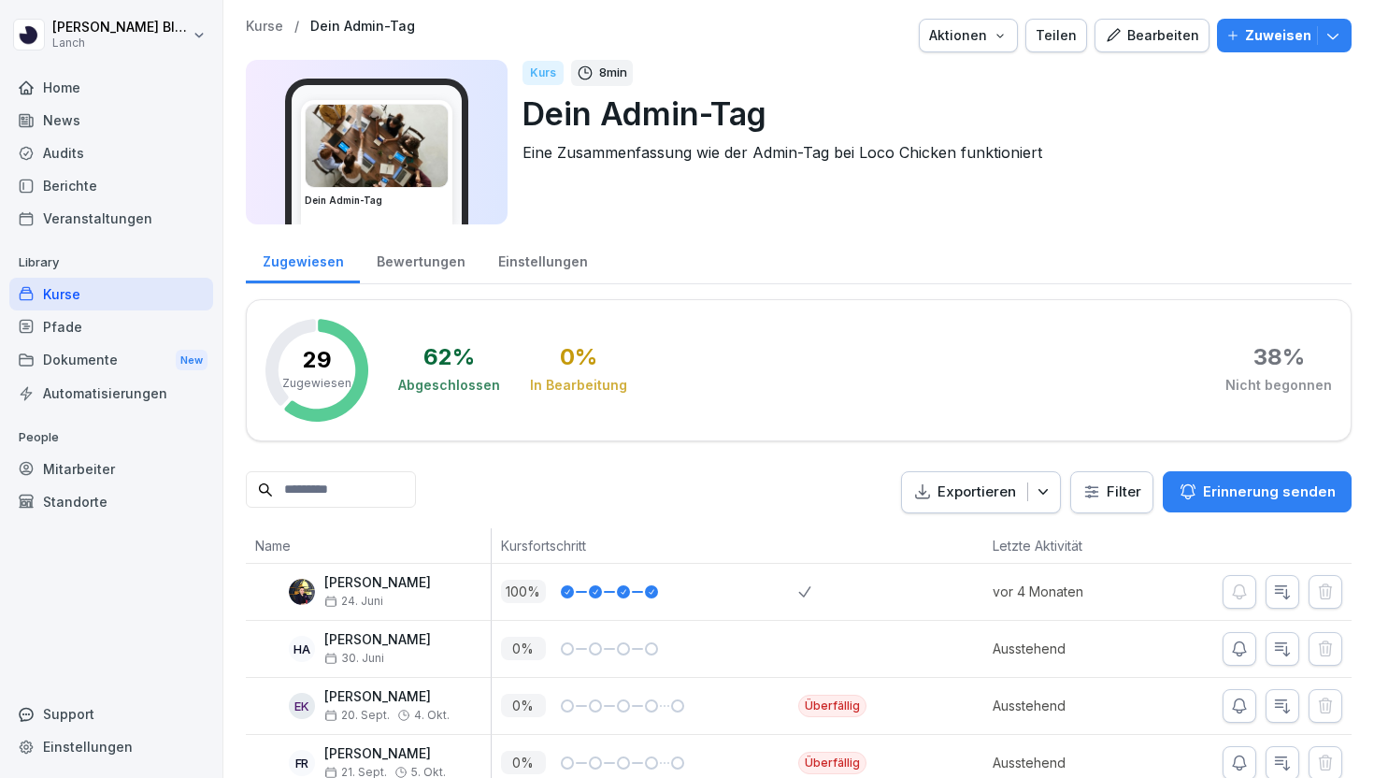
click at [270, 26] on p "Kurse" at bounding box center [264, 27] width 37 height 16
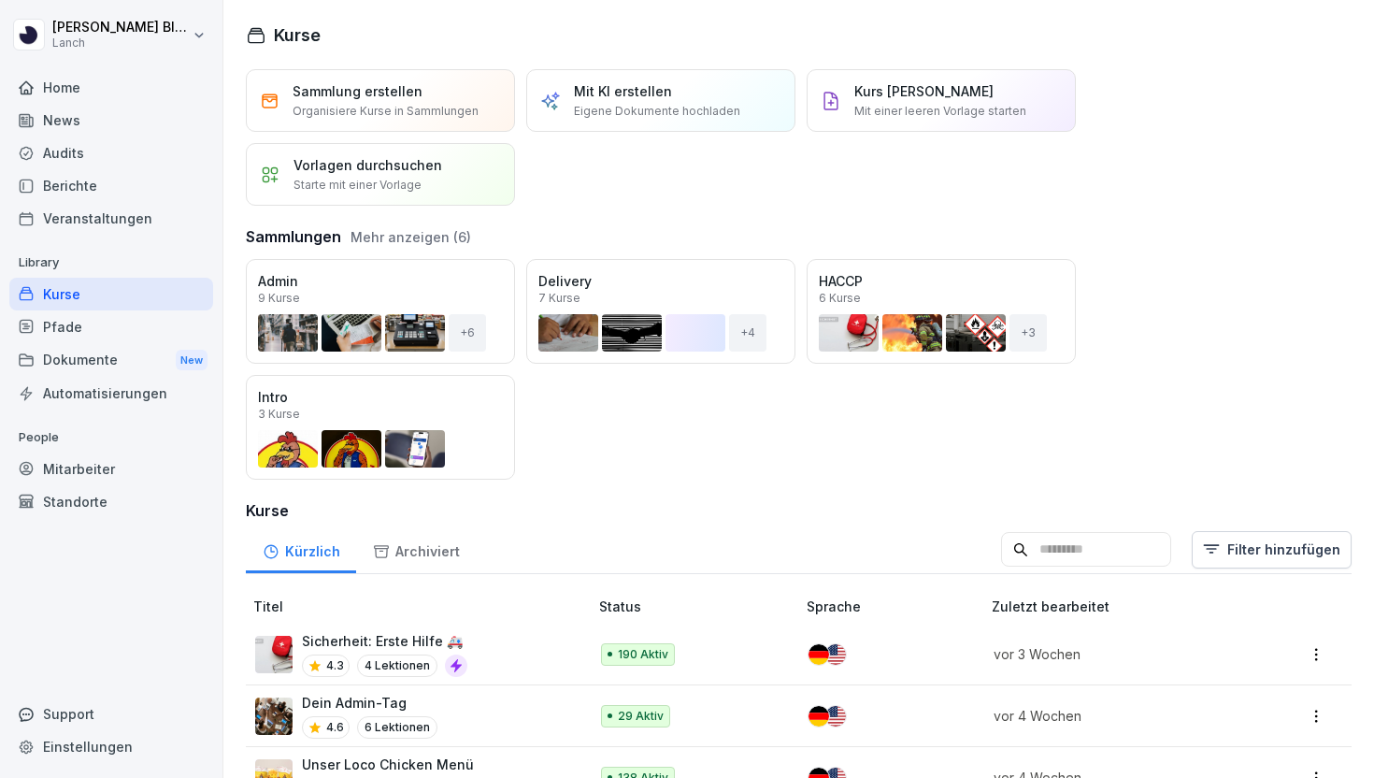
click at [621, 93] on p "Mit KI erstellen" at bounding box center [623, 91] width 98 height 20
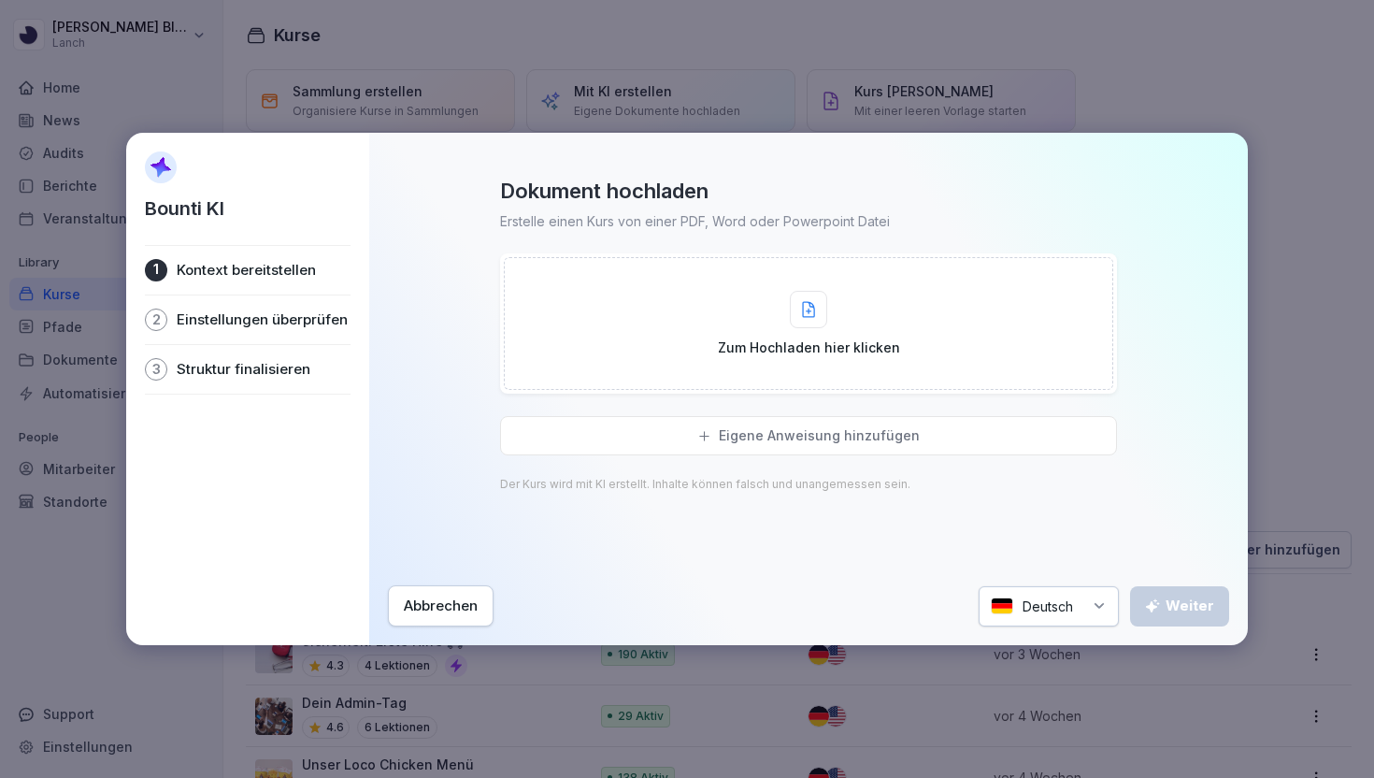
click at [477, 603] on div "Abbrechen" at bounding box center [441, 605] width 74 height 21
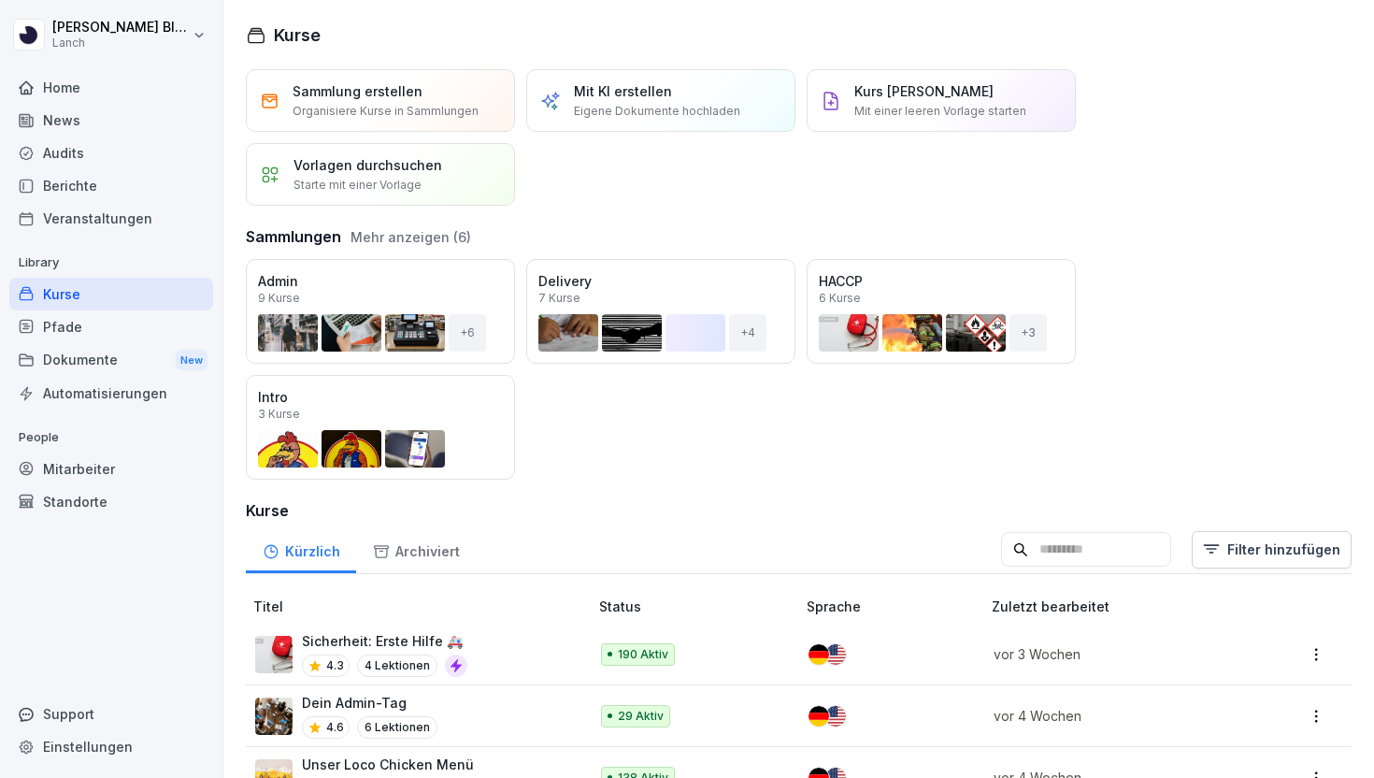
click at [146, 324] on div "Pfade" at bounding box center [111, 326] width 204 height 33
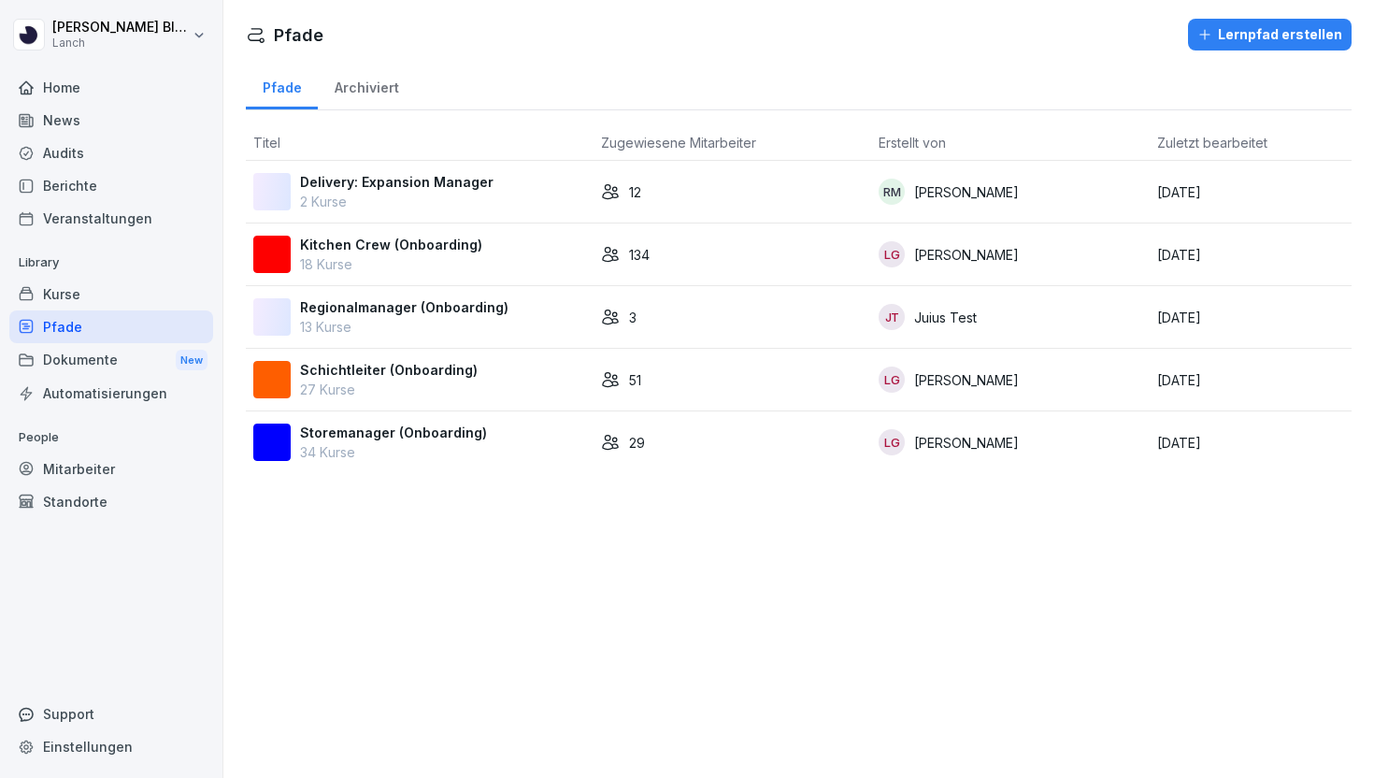
click at [433, 260] on p "18 Kurse" at bounding box center [391, 264] width 182 height 20
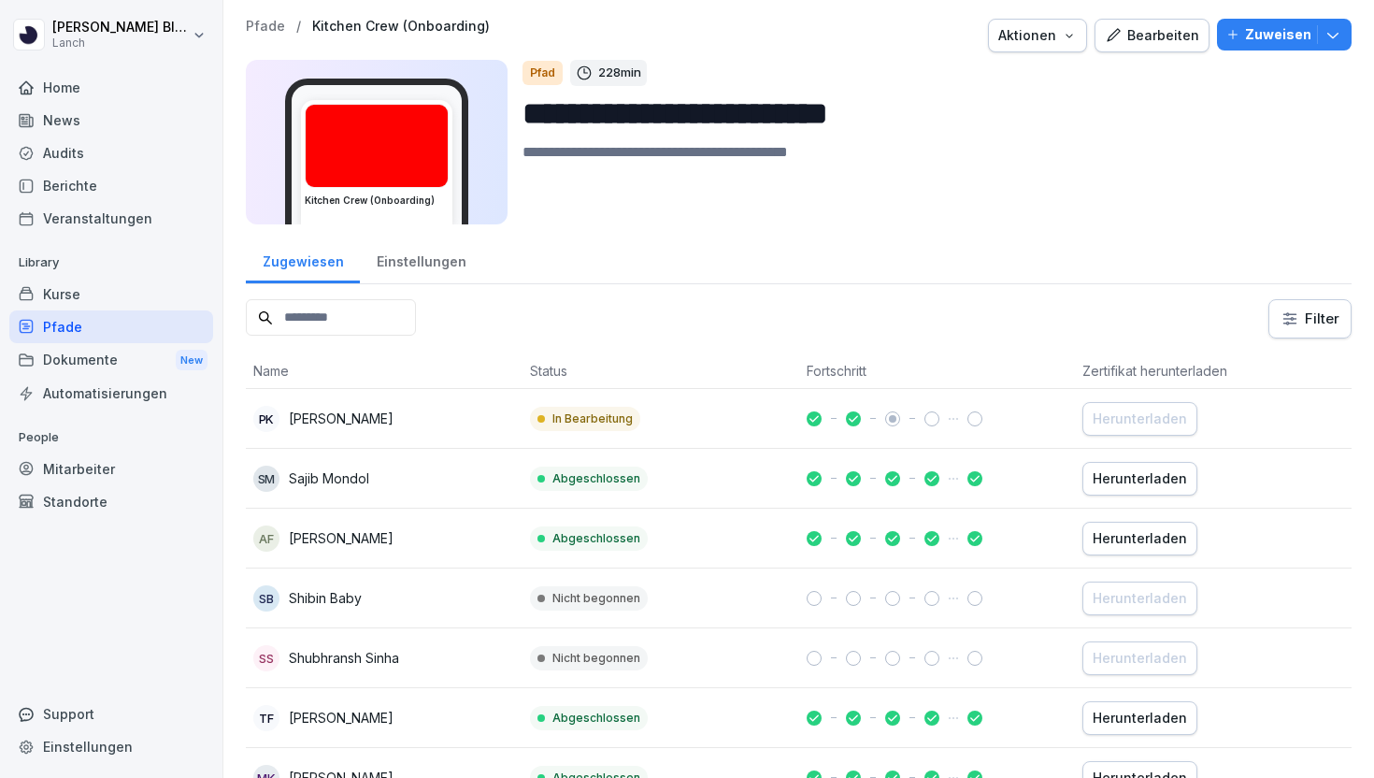
click at [1144, 35] on div "Bearbeiten" at bounding box center [1152, 35] width 94 height 21
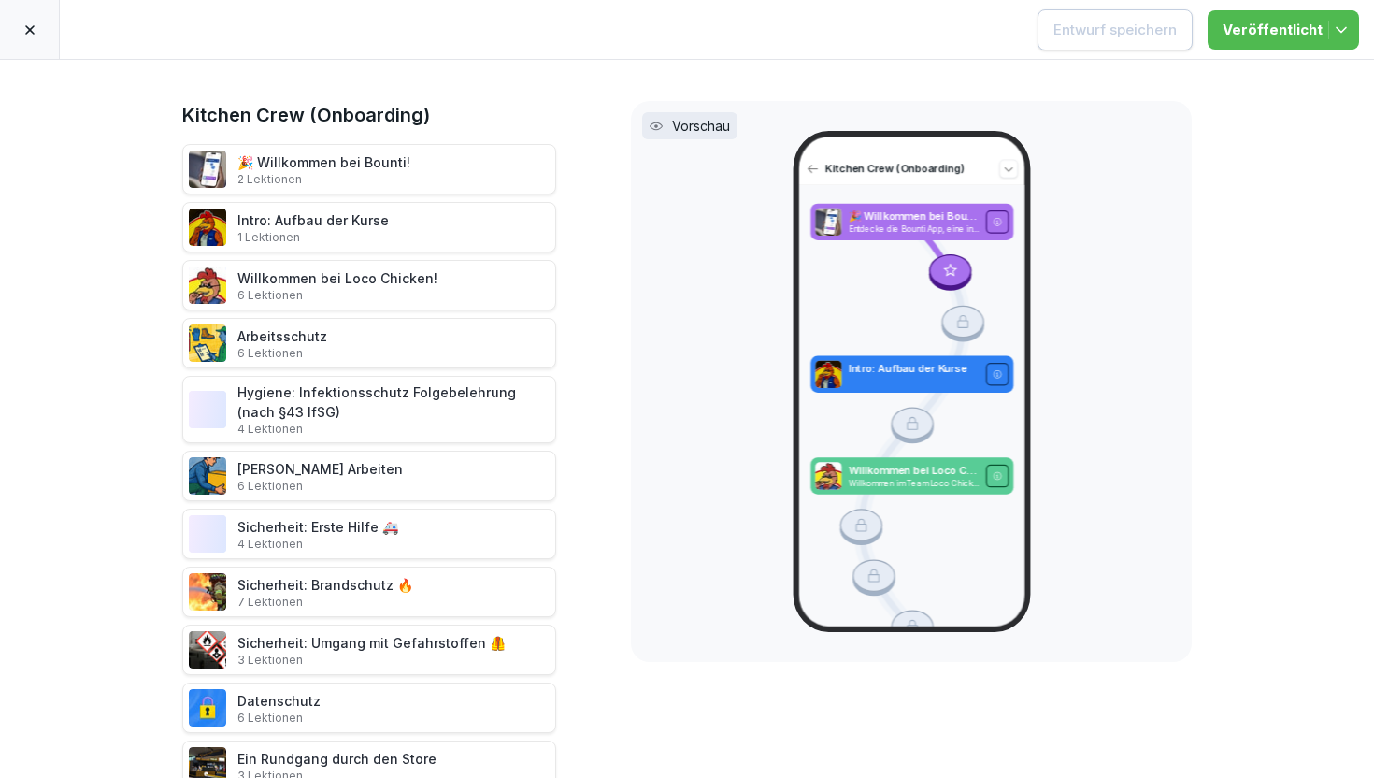
click at [28, 22] on icon at bounding box center [29, 29] width 15 height 15
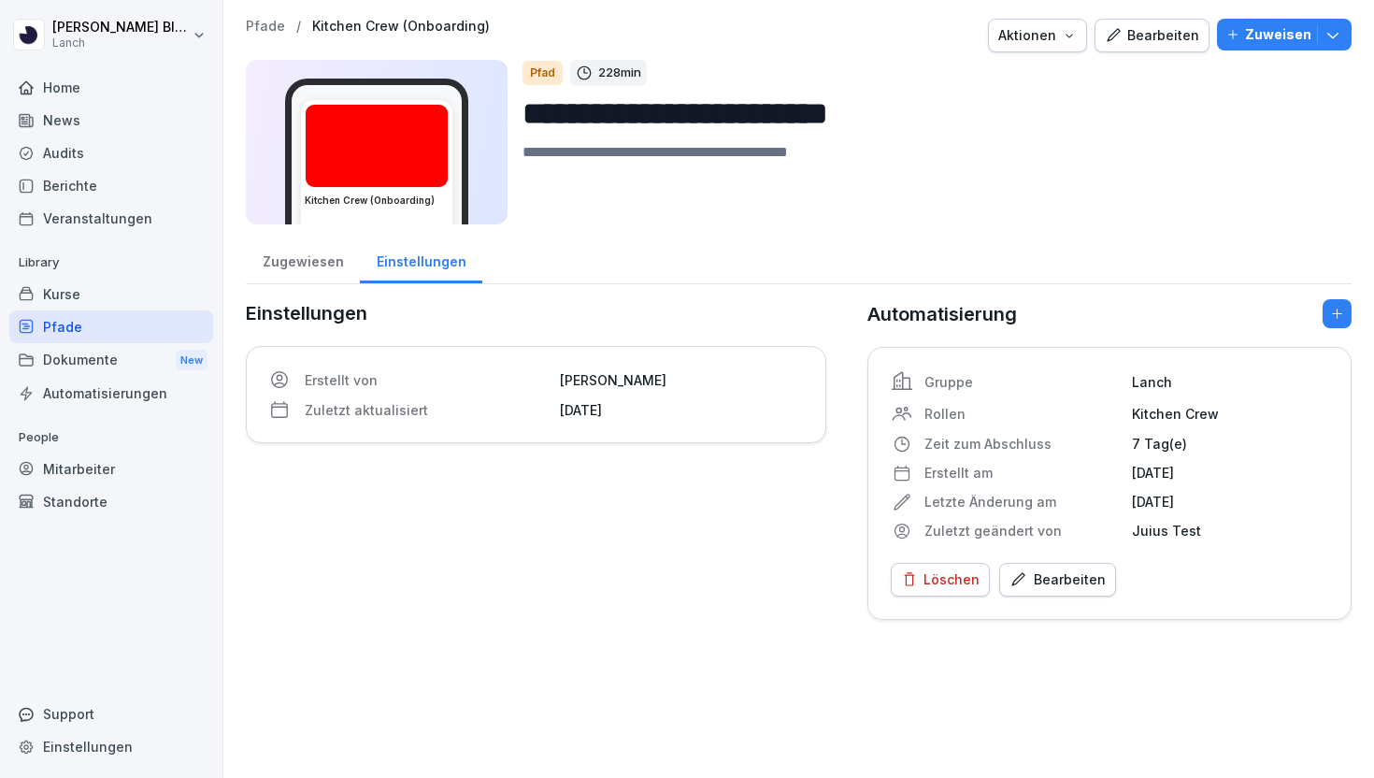
click at [258, 23] on p "Pfade" at bounding box center [265, 27] width 39 height 16
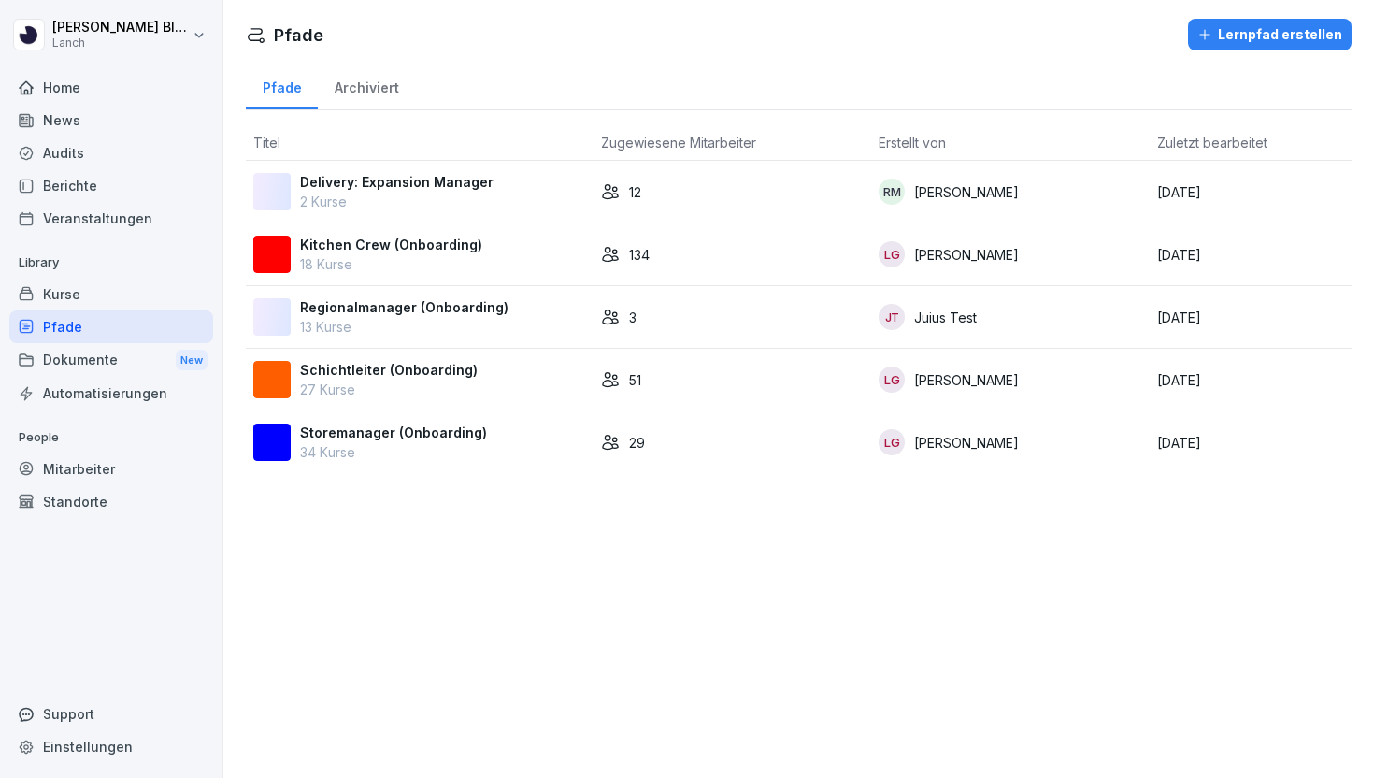
click at [363, 446] on p "34 Kurse" at bounding box center [393, 452] width 187 height 20
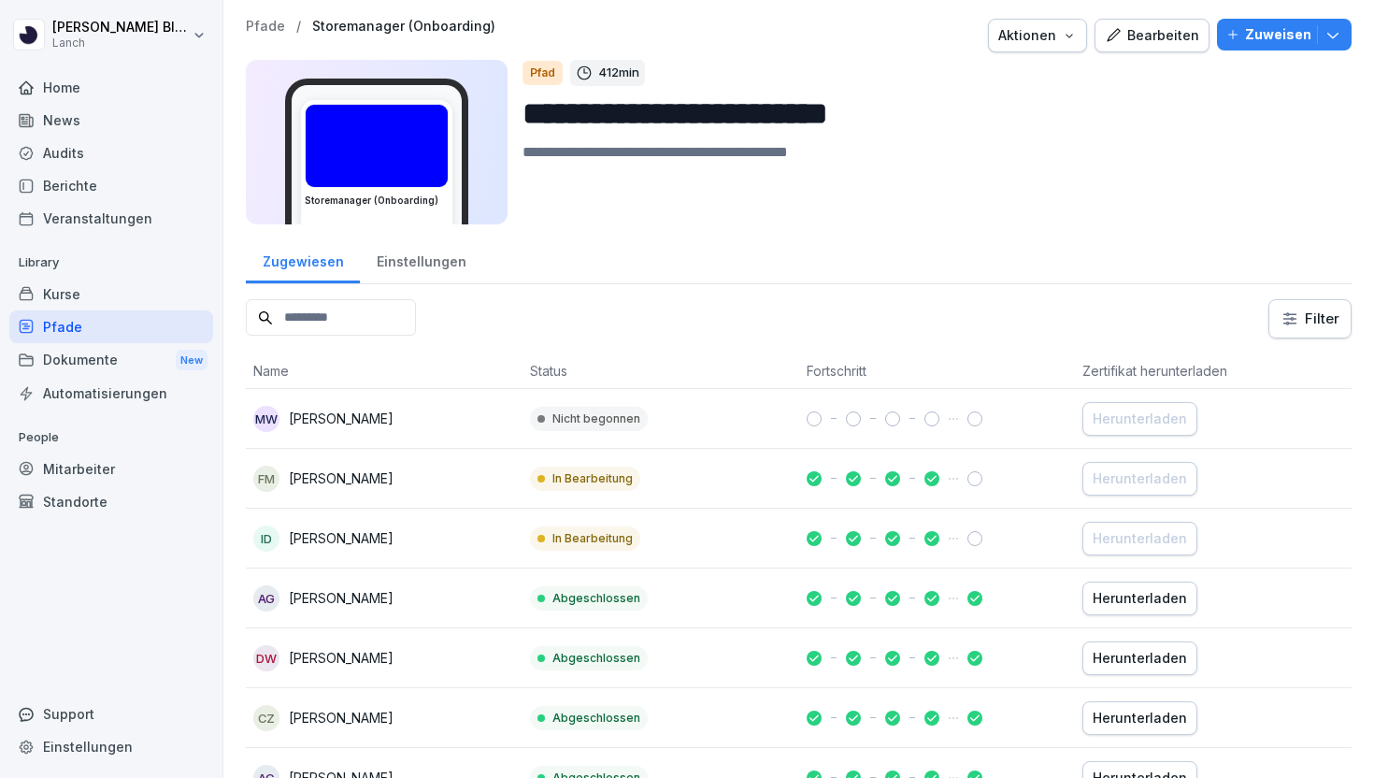
click at [1139, 47] on button "Bearbeiten" at bounding box center [1151, 36] width 115 height 34
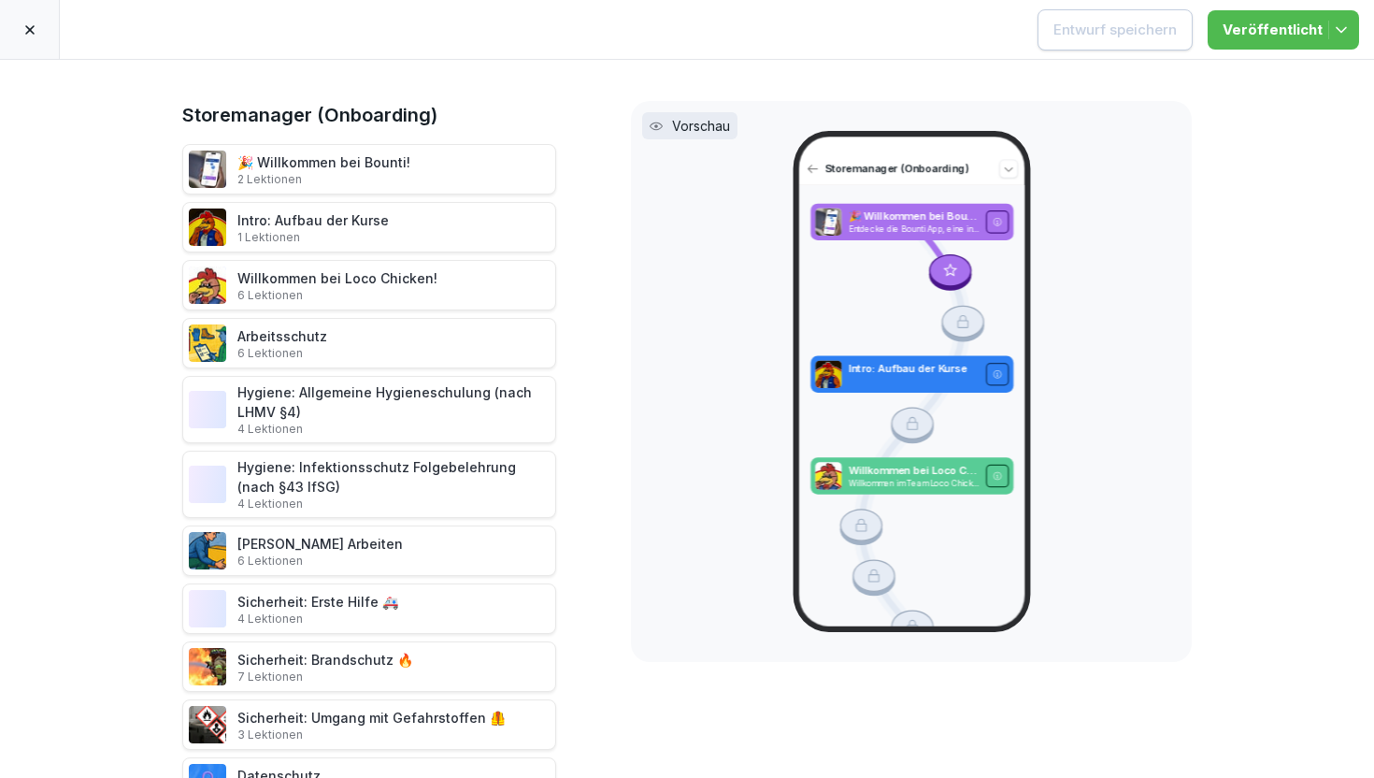
click at [40, 33] on div at bounding box center [30, 29] width 60 height 59
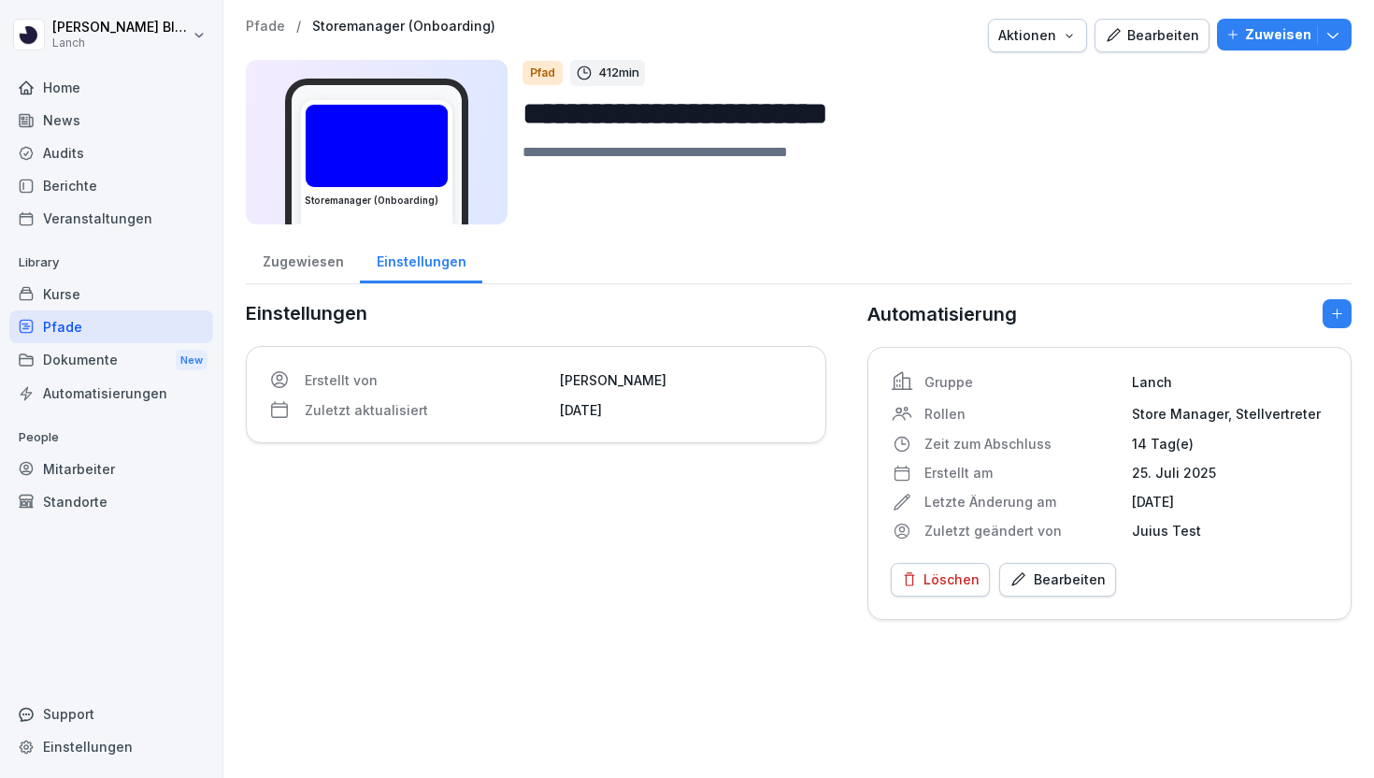
click at [266, 22] on p "Pfade" at bounding box center [265, 27] width 39 height 16
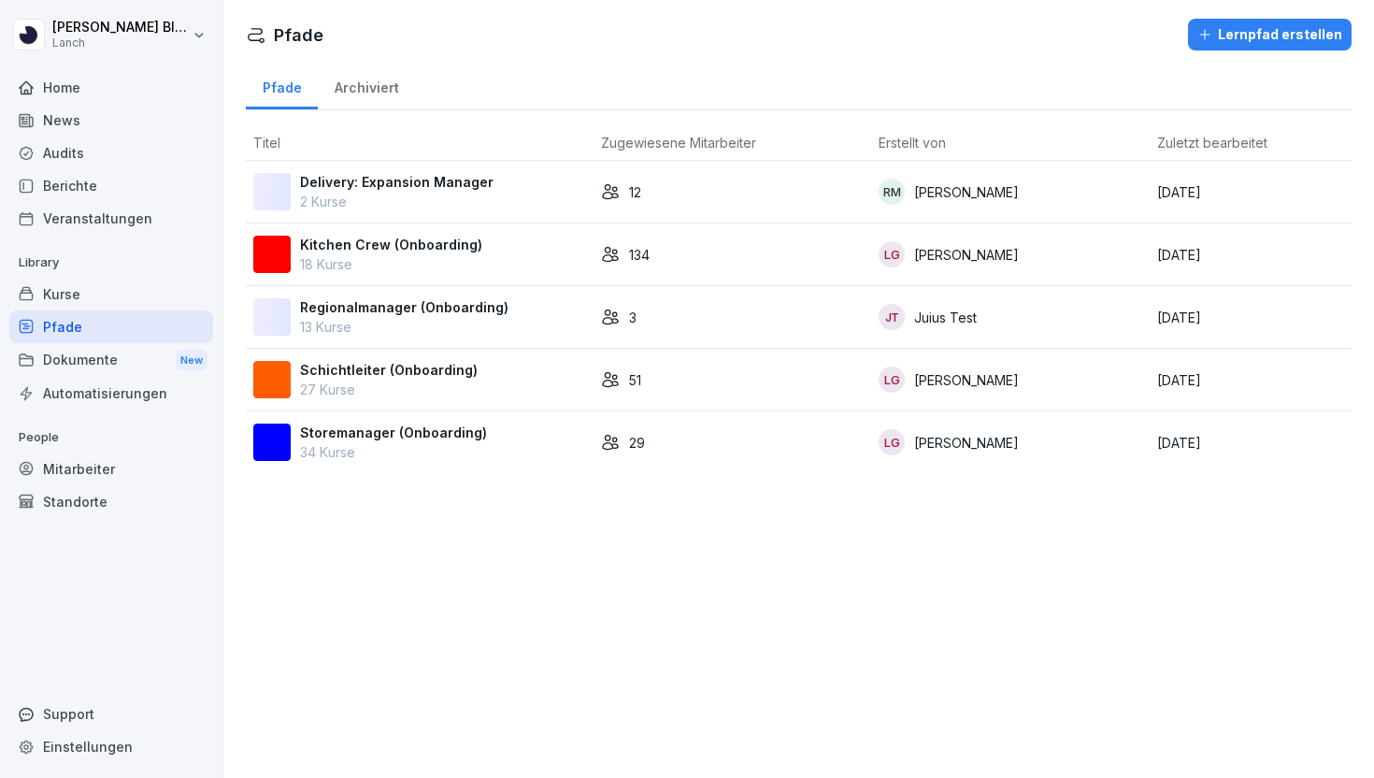
click at [425, 240] on p "Kitchen Crew (Onboarding)" at bounding box center [391, 245] width 182 height 20
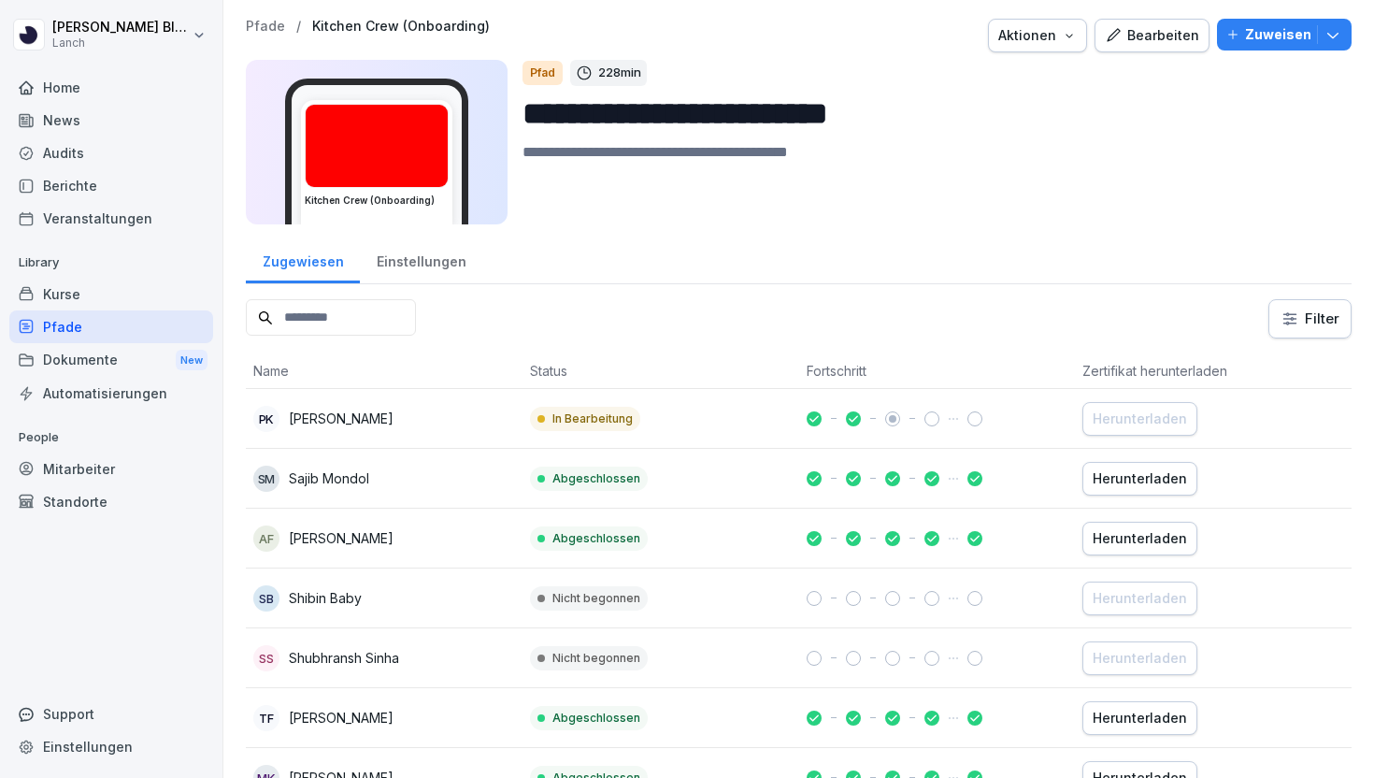
click at [1147, 30] on div "Bearbeiten" at bounding box center [1152, 35] width 94 height 21
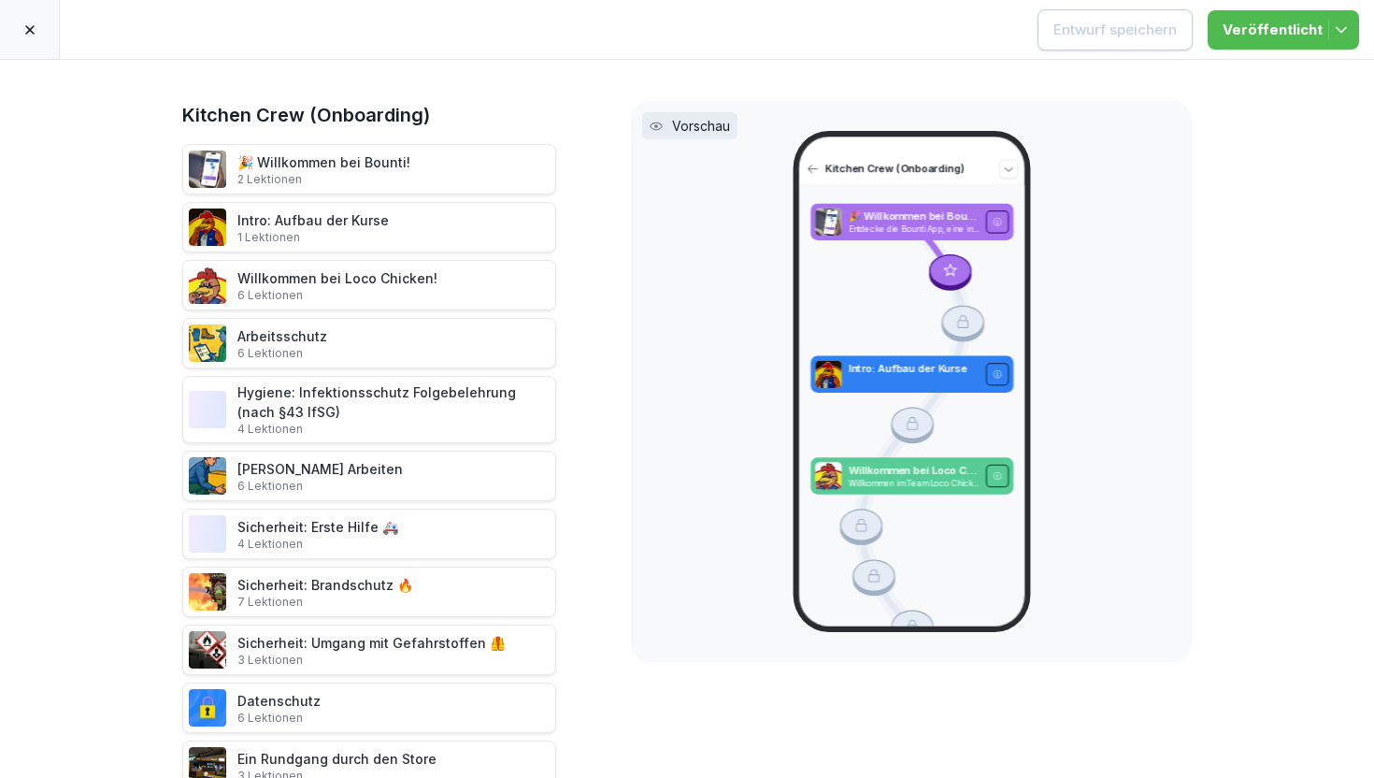
click at [34, 35] on icon at bounding box center [29, 29] width 15 height 15
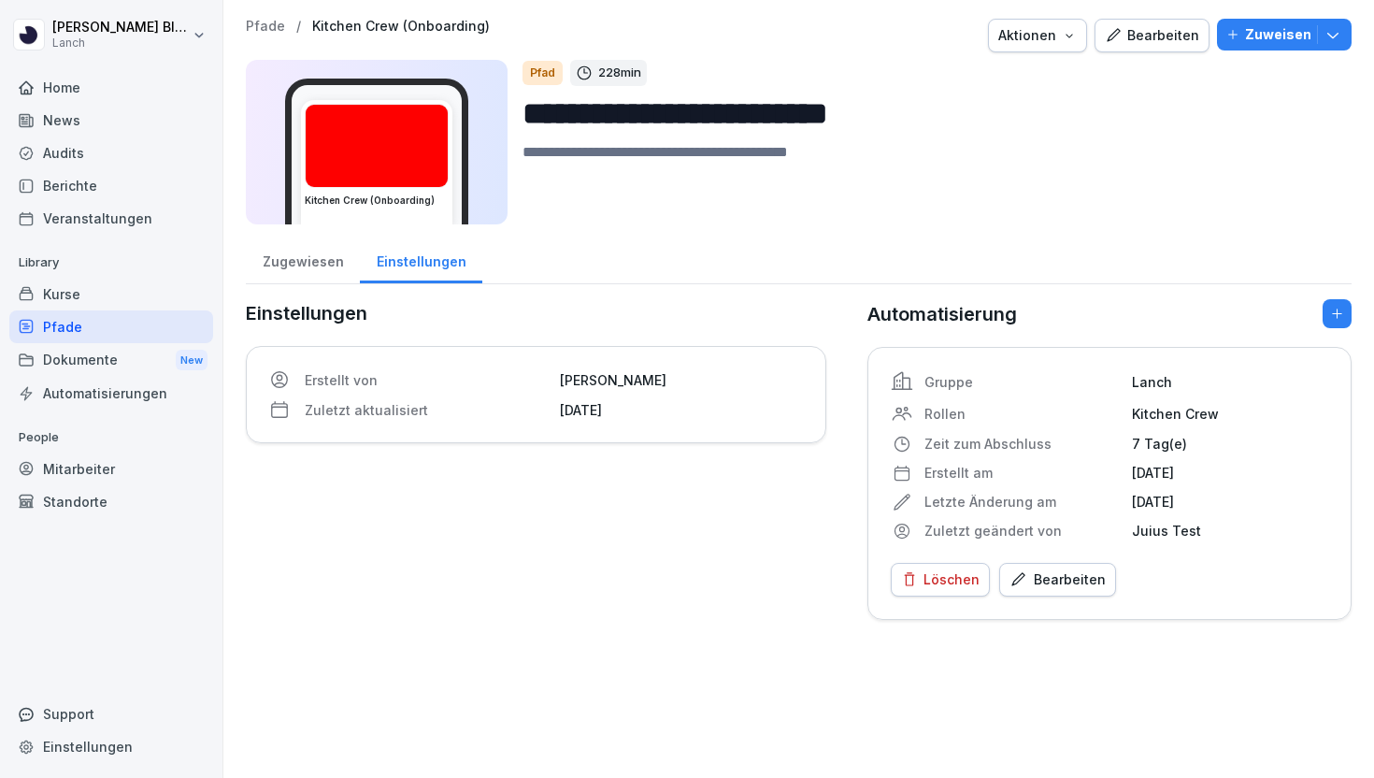
click at [134, 392] on div "Automatisierungen" at bounding box center [111, 393] width 204 height 33
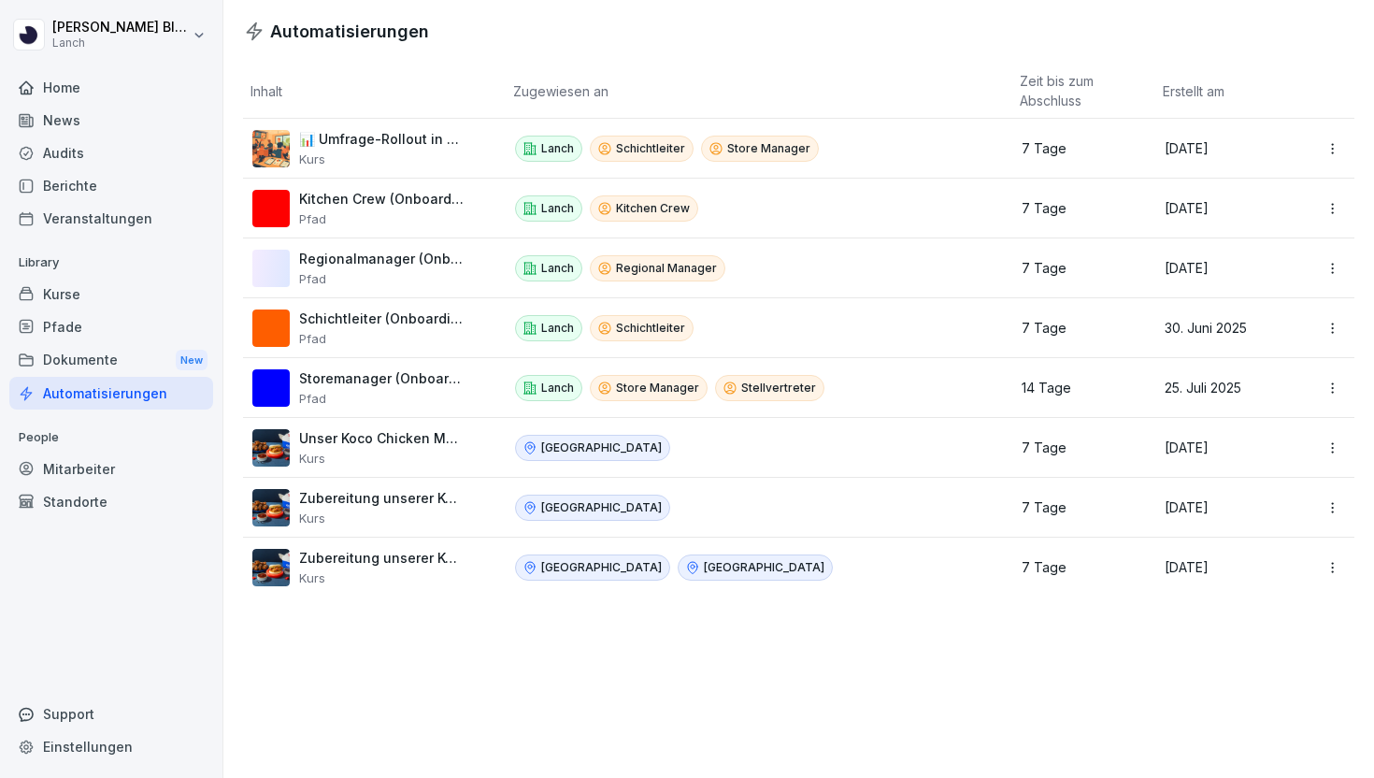
click at [119, 300] on div "Kurse" at bounding box center [111, 294] width 204 height 33
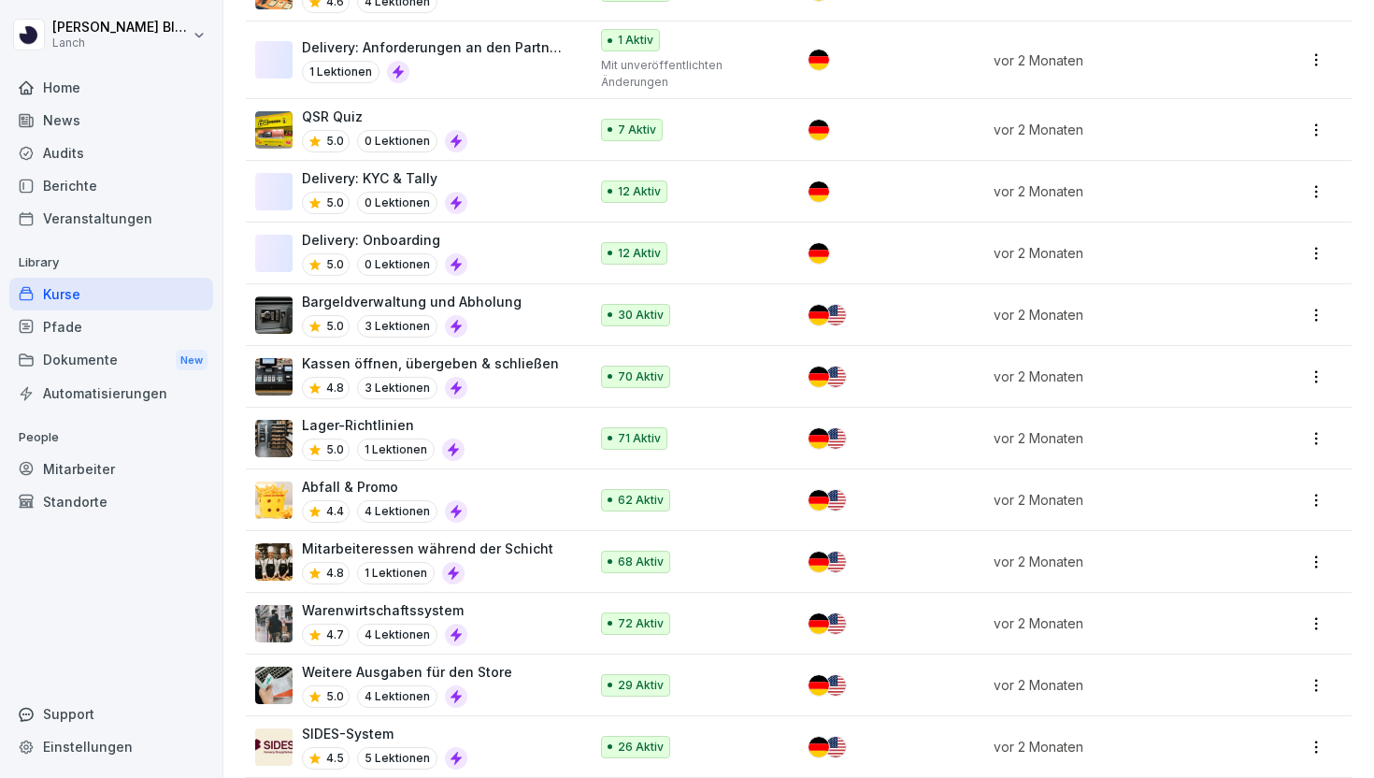
scroll to position [1355, 0]
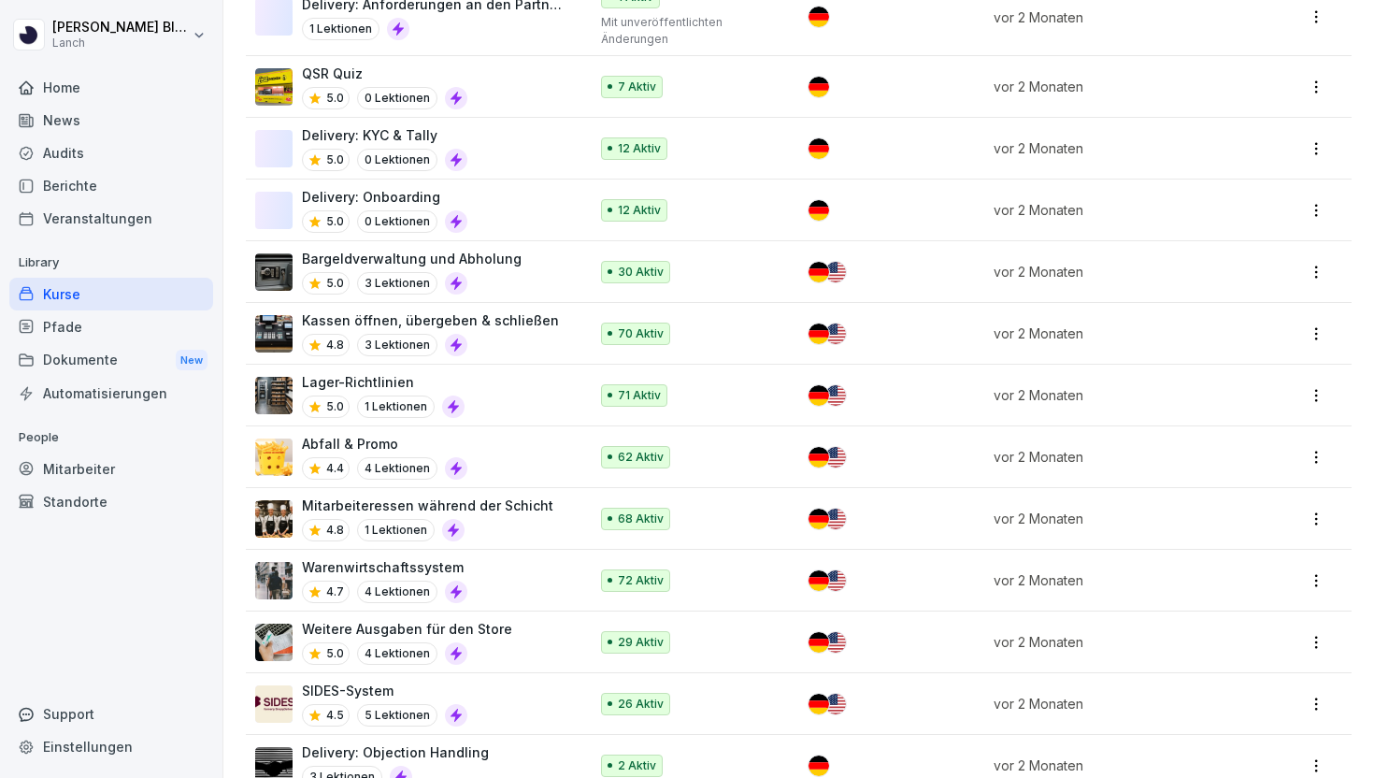
click at [528, 464] on div "Abfall & Promo 4.4 4 Lektionen" at bounding box center [412, 457] width 314 height 46
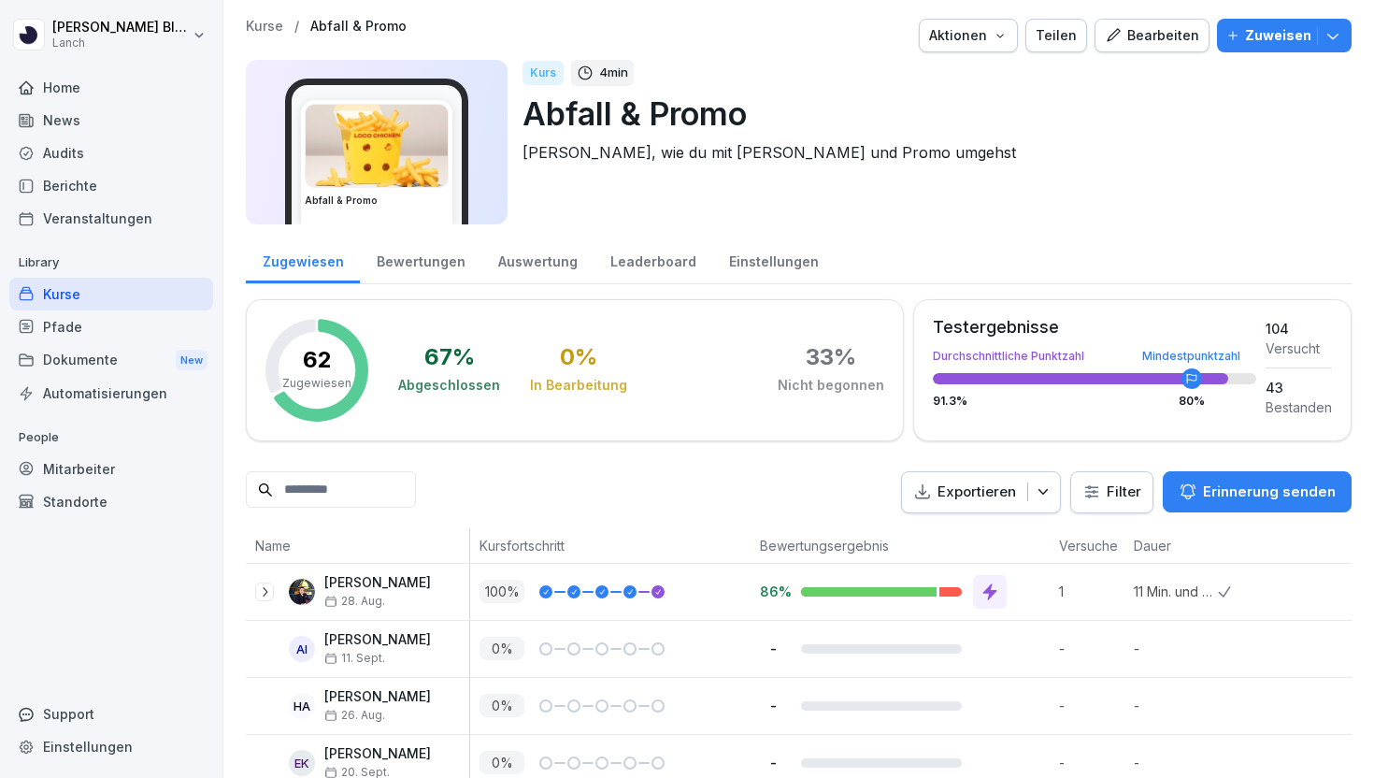
click at [1271, 44] on p "Zuweisen" at bounding box center [1278, 35] width 66 height 21
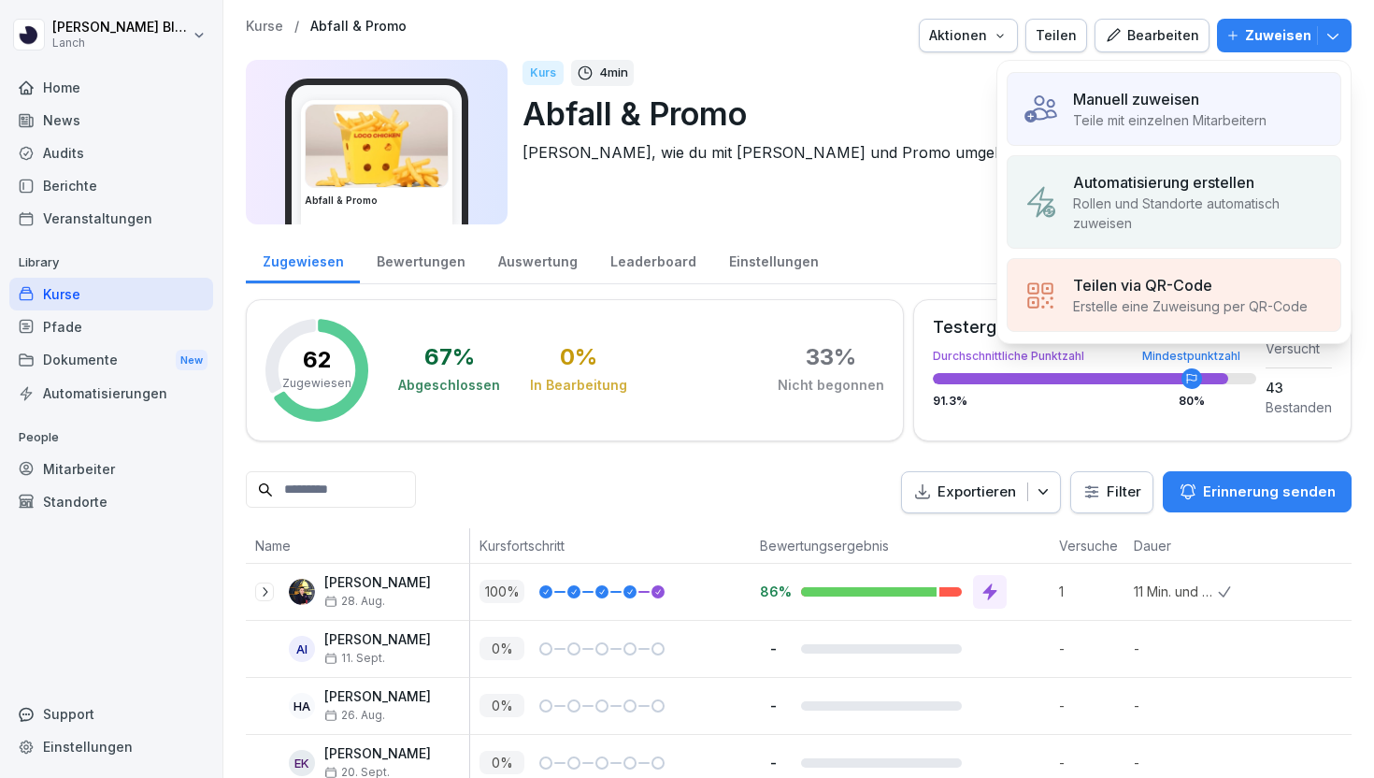
click at [104, 407] on div "Automatisierungen" at bounding box center [111, 393] width 204 height 33
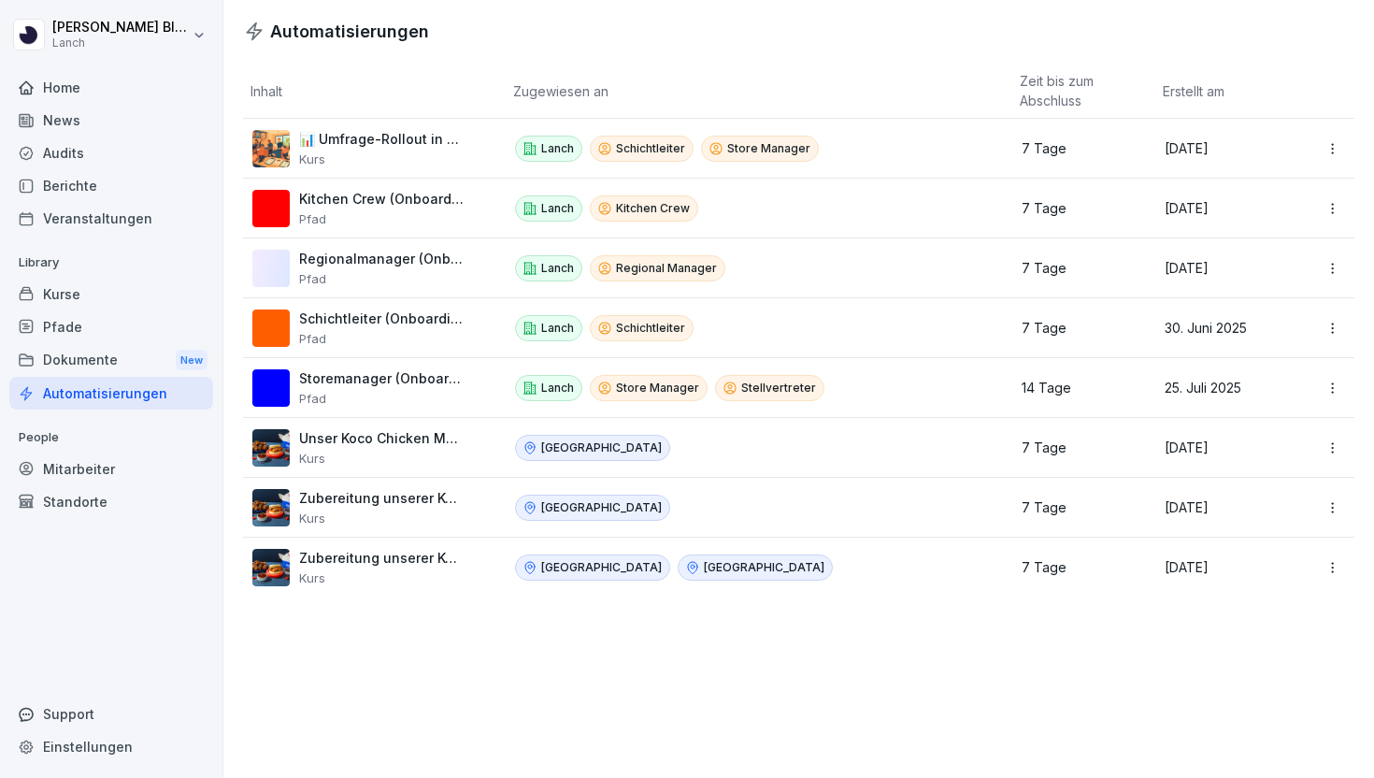
click at [431, 380] on p "Storemanager (Onboarding)" at bounding box center [381, 378] width 164 height 17
click at [290, 379] on div "Storemanager (Onboarding) Pfad" at bounding box center [367, 387] width 231 height 37
click at [1322, 387] on html "Clemens Blüthner Lanch Home News Audits Berichte Veranstaltungen Library Kurse …" at bounding box center [687, 389] width 1374 height 778
click at [1308, 429] on div "Bearbeiten" at bounding box center [1288, 428] width 161 height 32
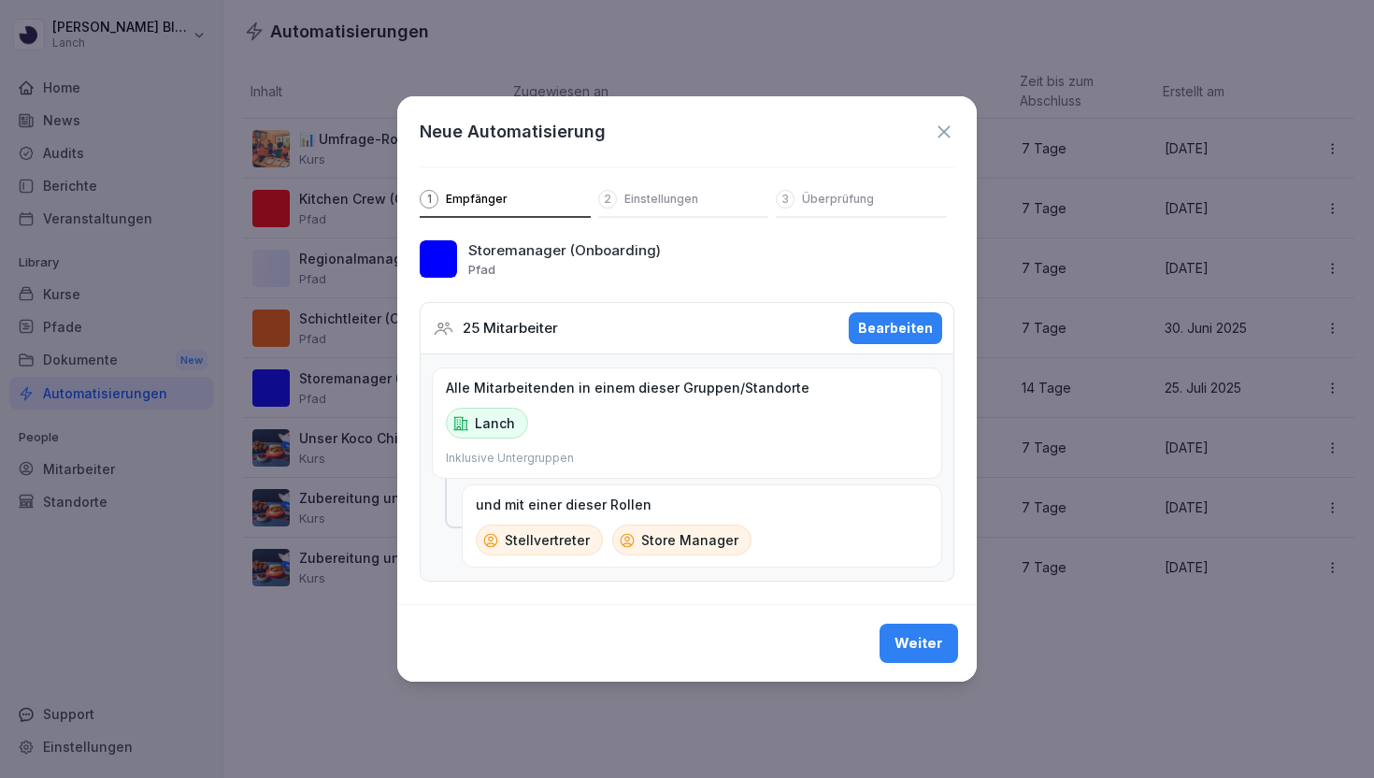
click at [650, 201] on p "Einstellungen" at bounding box center [661, 199] width 74 height 15
click at [624, 198] on p "Einstellungen" at bounding box center [661, 199] width 74 height 15
click at [929, 633] on div "Weiter" at bounding box center [918, 643] width 49 height 21
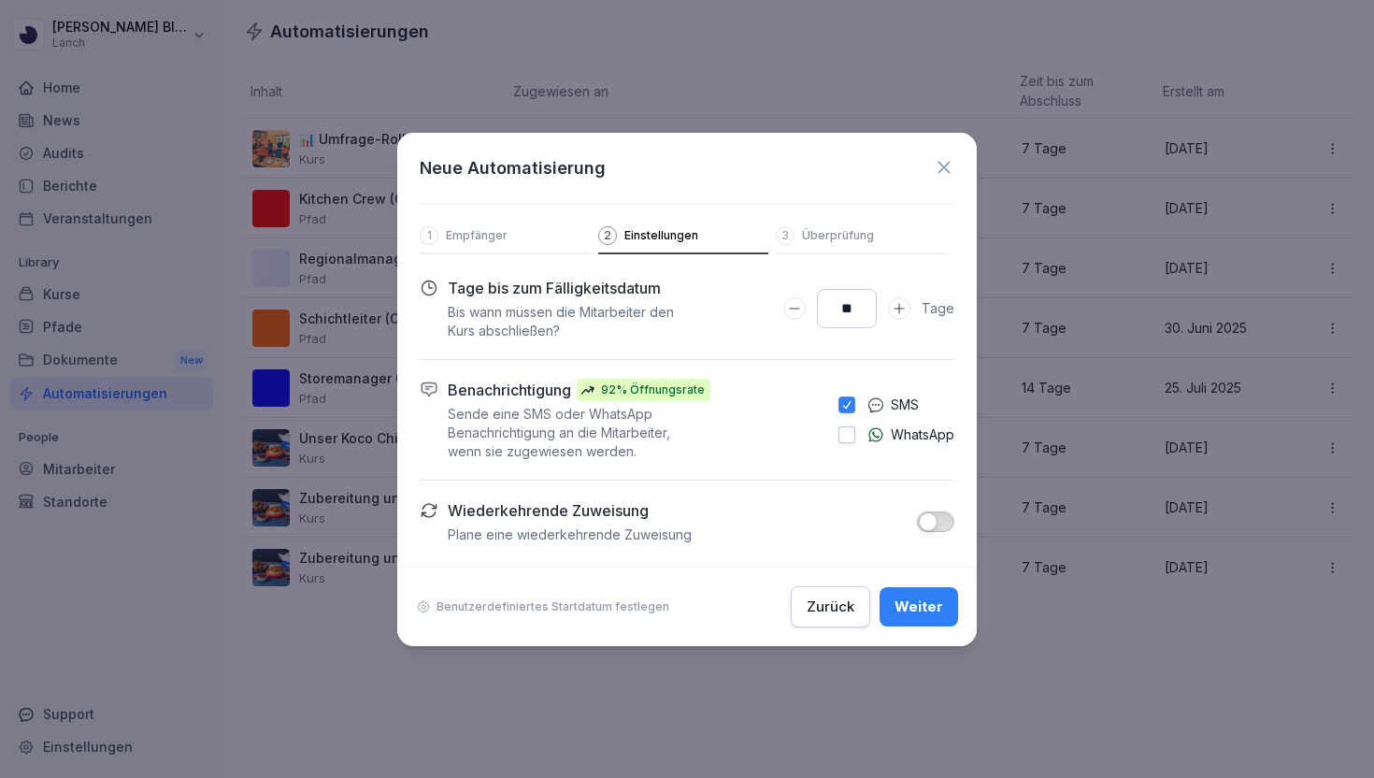
click at [914, 615] on div "Weiter" at bounding box center [918, 606] width 49 height 21
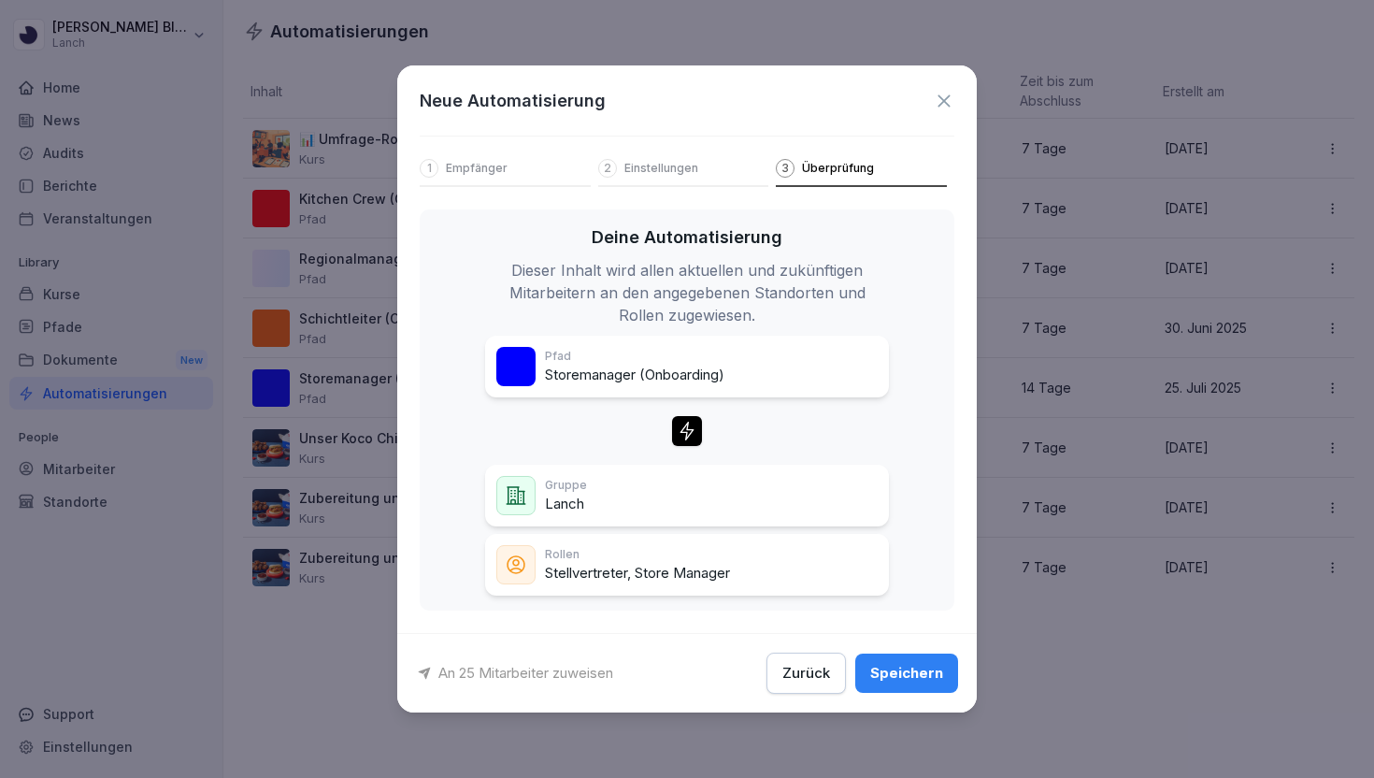
click at [934, 96] on icon at bounding box center [944, 101] width 21 height 21
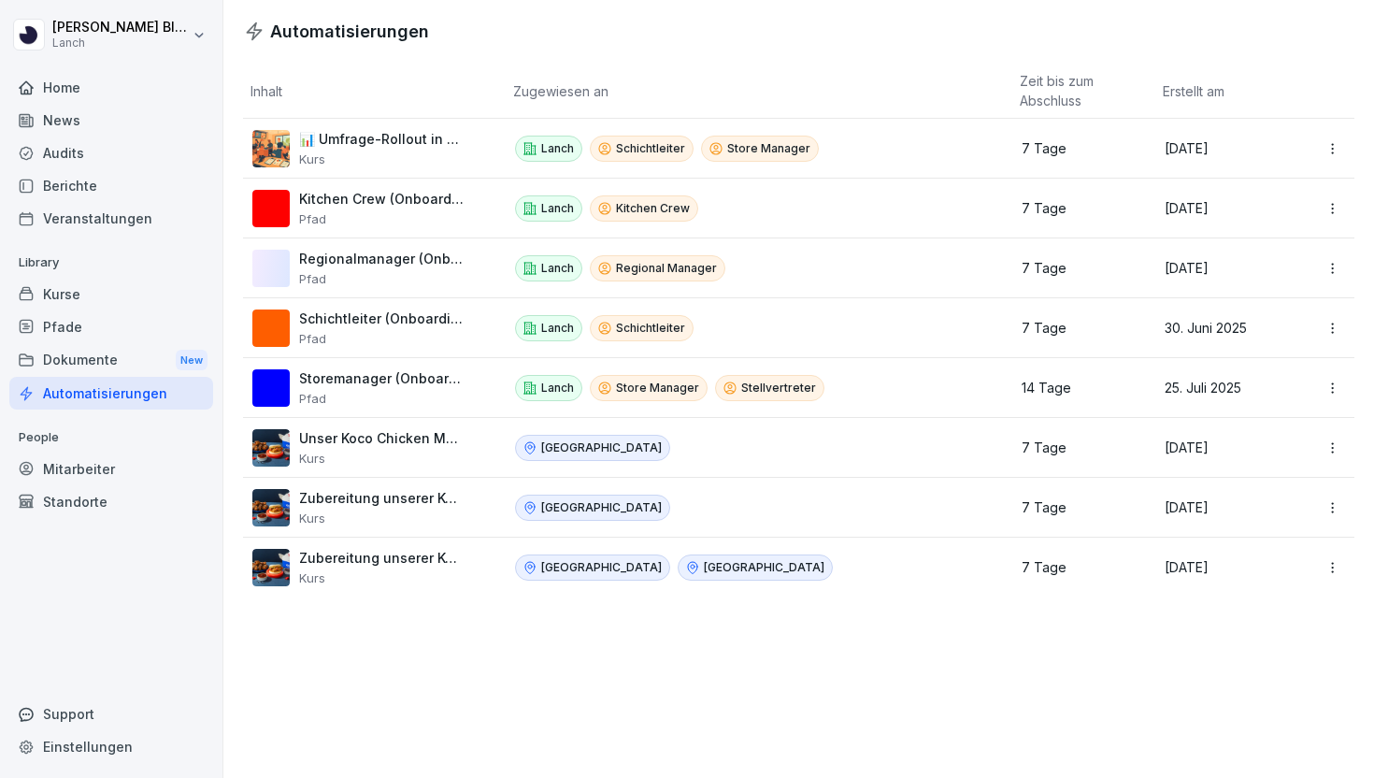
click at [82, 369] on div "Dokumente New" at bounding box center [111, 360] width 204 height 35
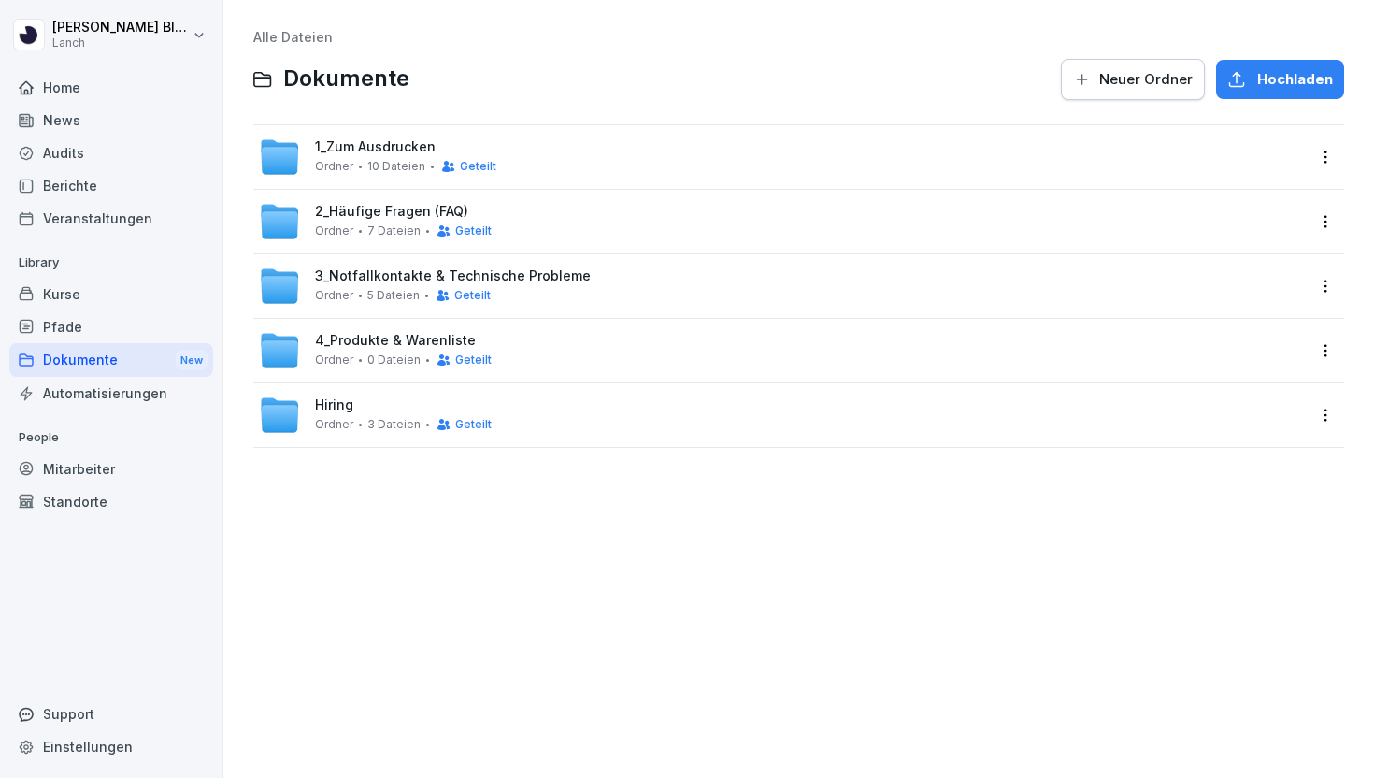
click at [642, 394] on div "Hiring Ordner 3 Dateien Geteilt" at bounding box center [782, 414] width 1046 height 41
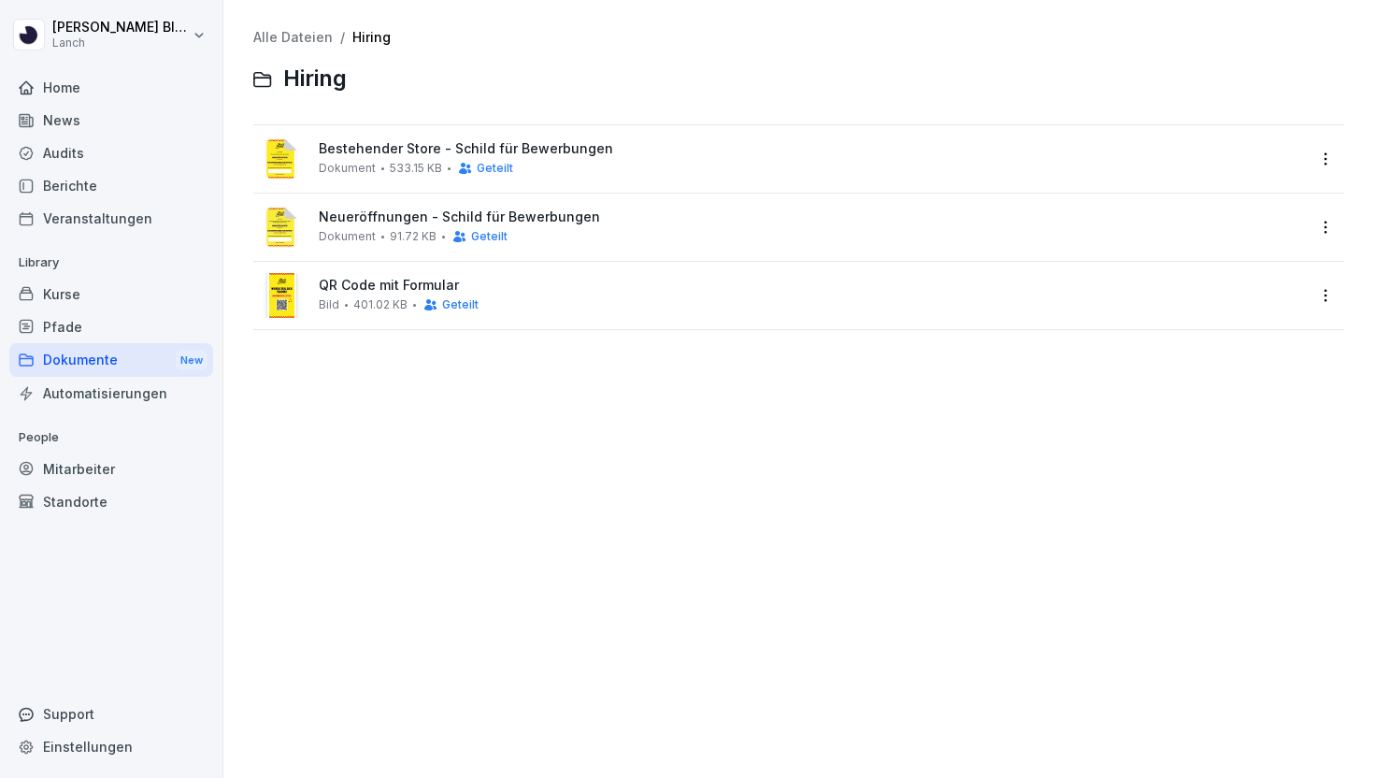
click at [1313, 150] on html "Clemens Blüthner Lanch Home News Audits Berichte Veranstaltungen Library Kurse …" at bounding box center [687, 389] width 1374 height 778
click at [866, 538] on html "Clemens Blüthner Lanch Home News Audits Berichte Veranstaltungen Library Kurse …" at bounding box center [687, 389] width 1374 height 778
click at [564, 308] on div "QR Code mit Formular Bild 401.02 KB Geteilt" at bounding box center [812, 295] width 986 height 35
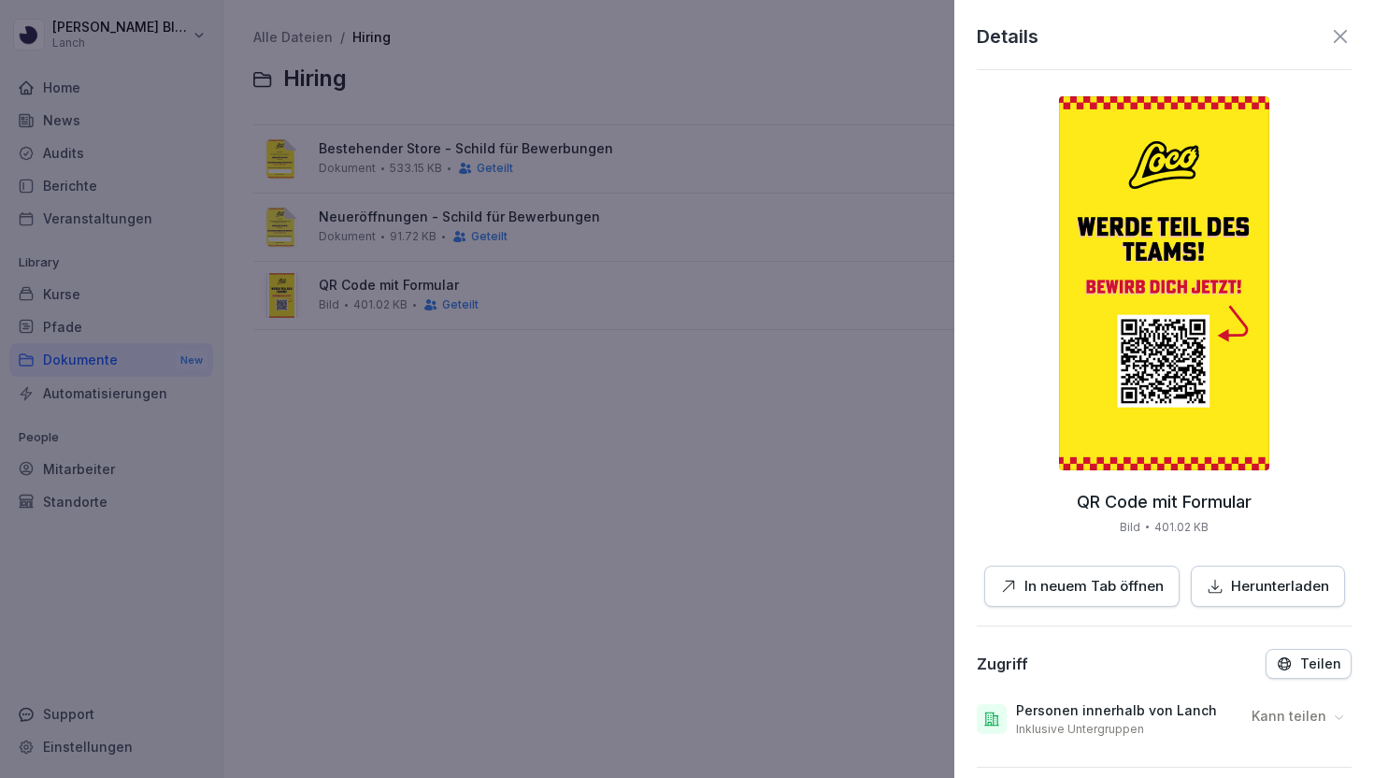
scroll to position [182, 0]
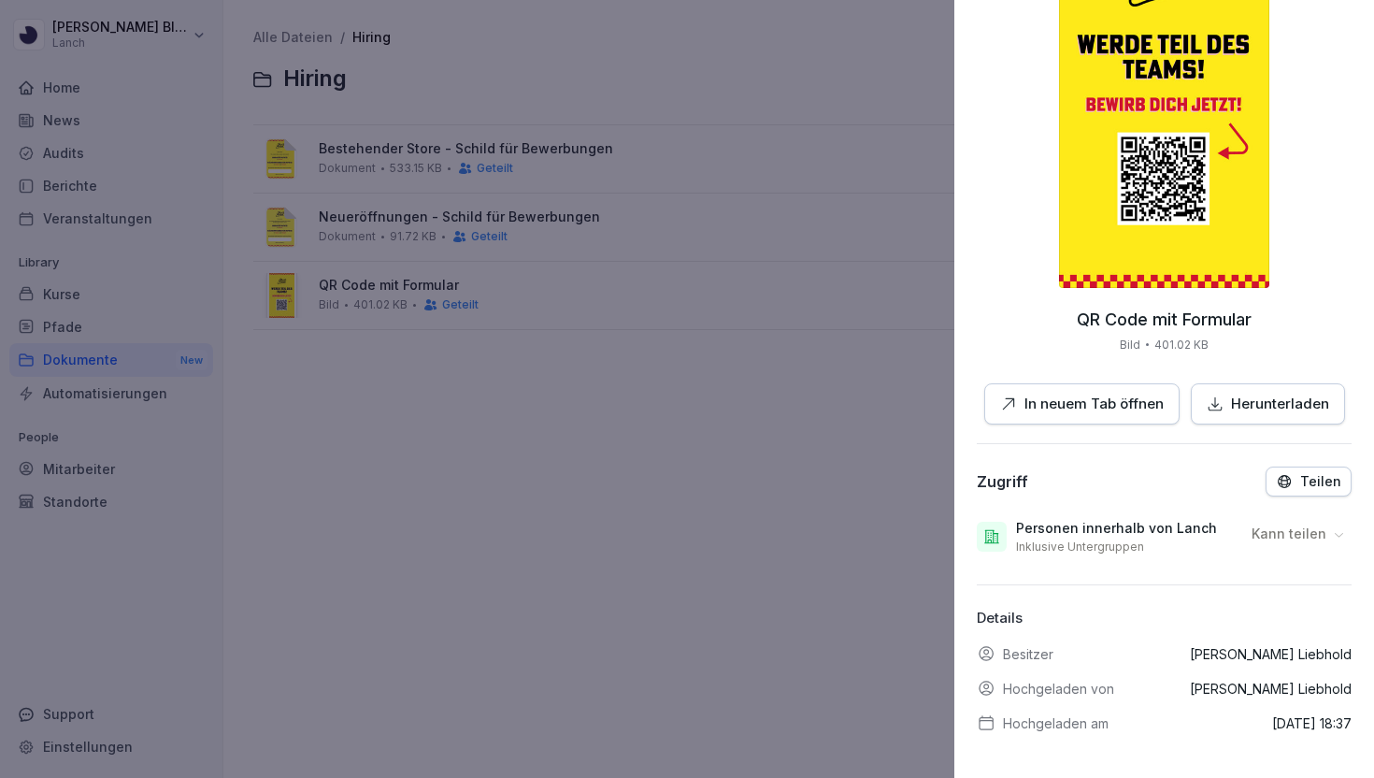
click at [1290, 522] on div "Kann teilen" at bounding box center [1299, 534] width 106 height 30
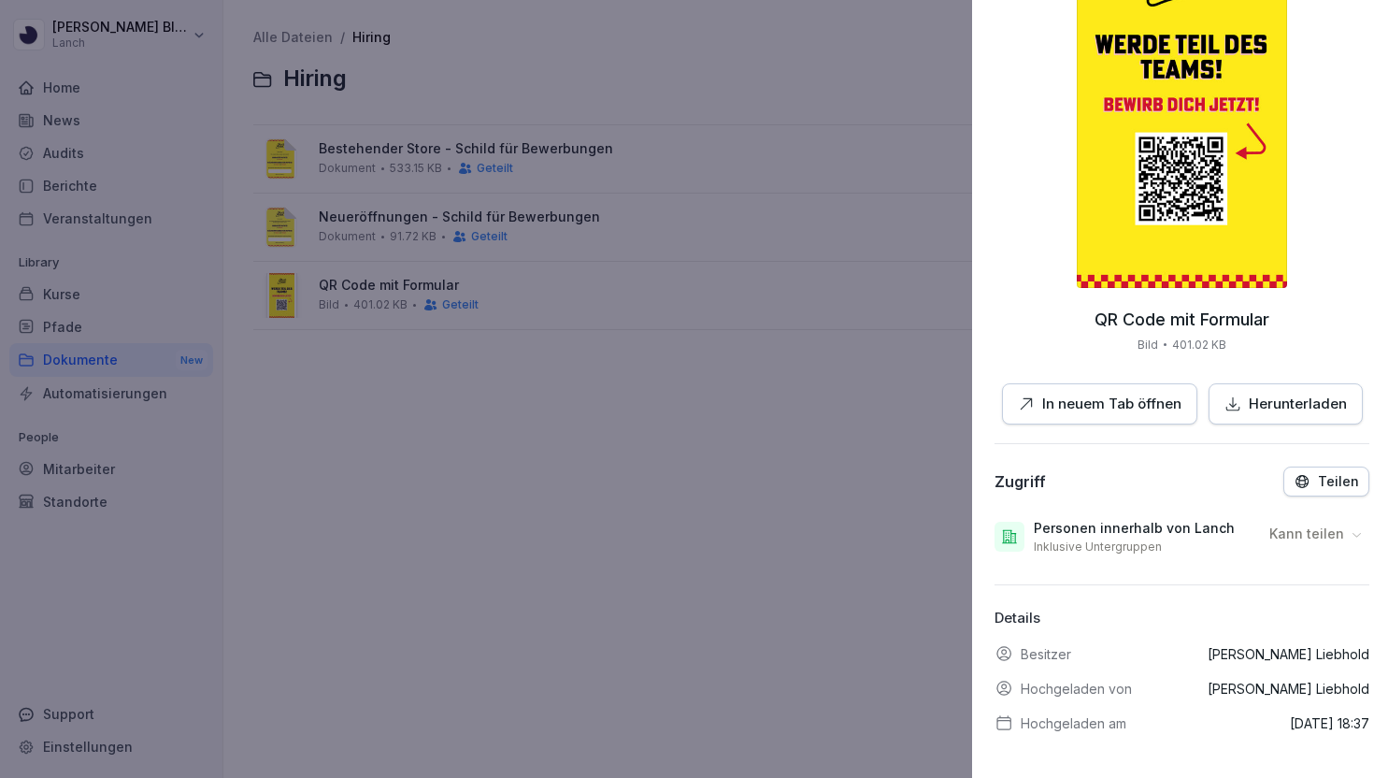
click at [877, 582] on div at bounding box center [687, 389] width 1374 height 778
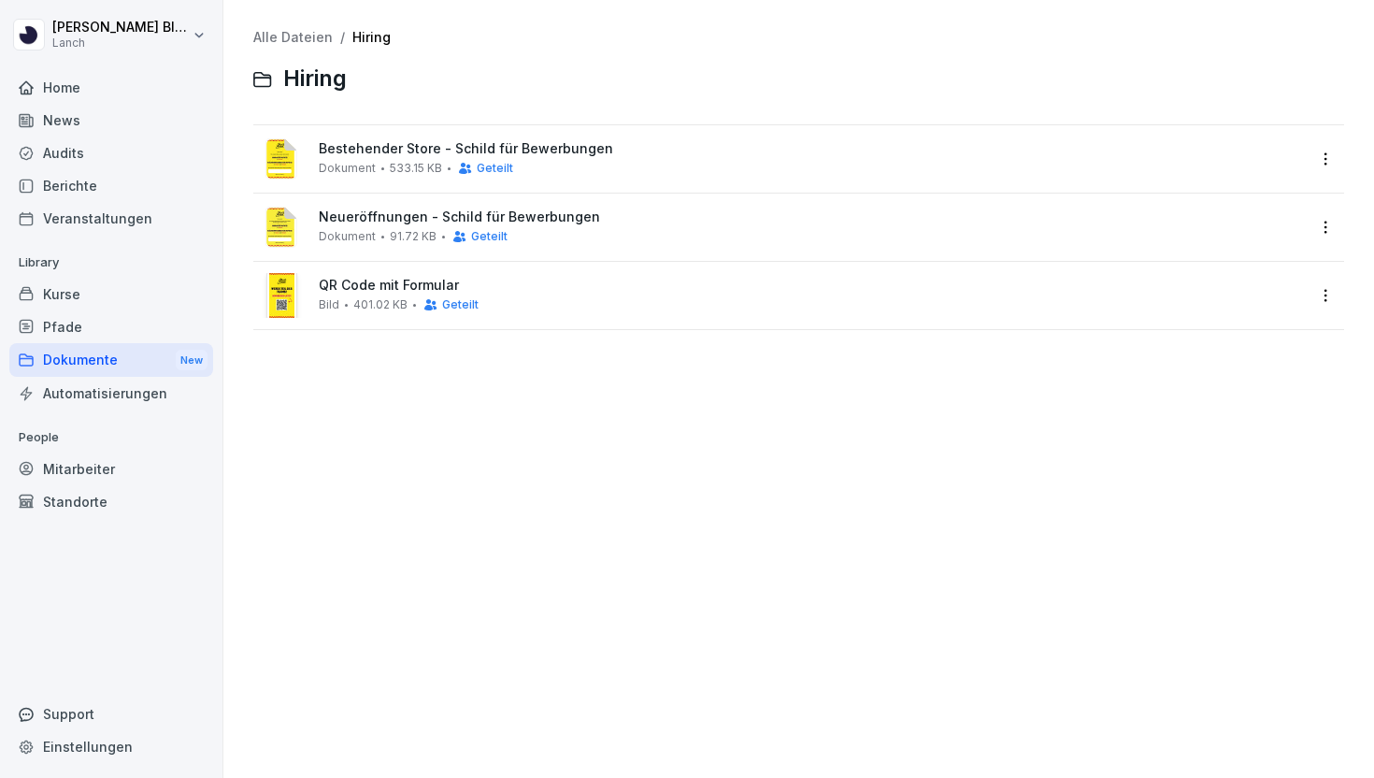
click at [1318, 295] on html "Clemens Blüthner Lanch Home News Audits Berichte Veranstaltungen Library Kurse …" at bounding box center [687, 389] width 1374 height 778
click at [289, 43] on html "Clemens Blüthner Lanch Home News Audits Berichte Veranstaltungen Library Kurse …" at bounding box center [687, 389] width 1374 height 778
click at [287, 33] on link "Alle Dateien" at bounding box center [292, 37] width 79 height 16
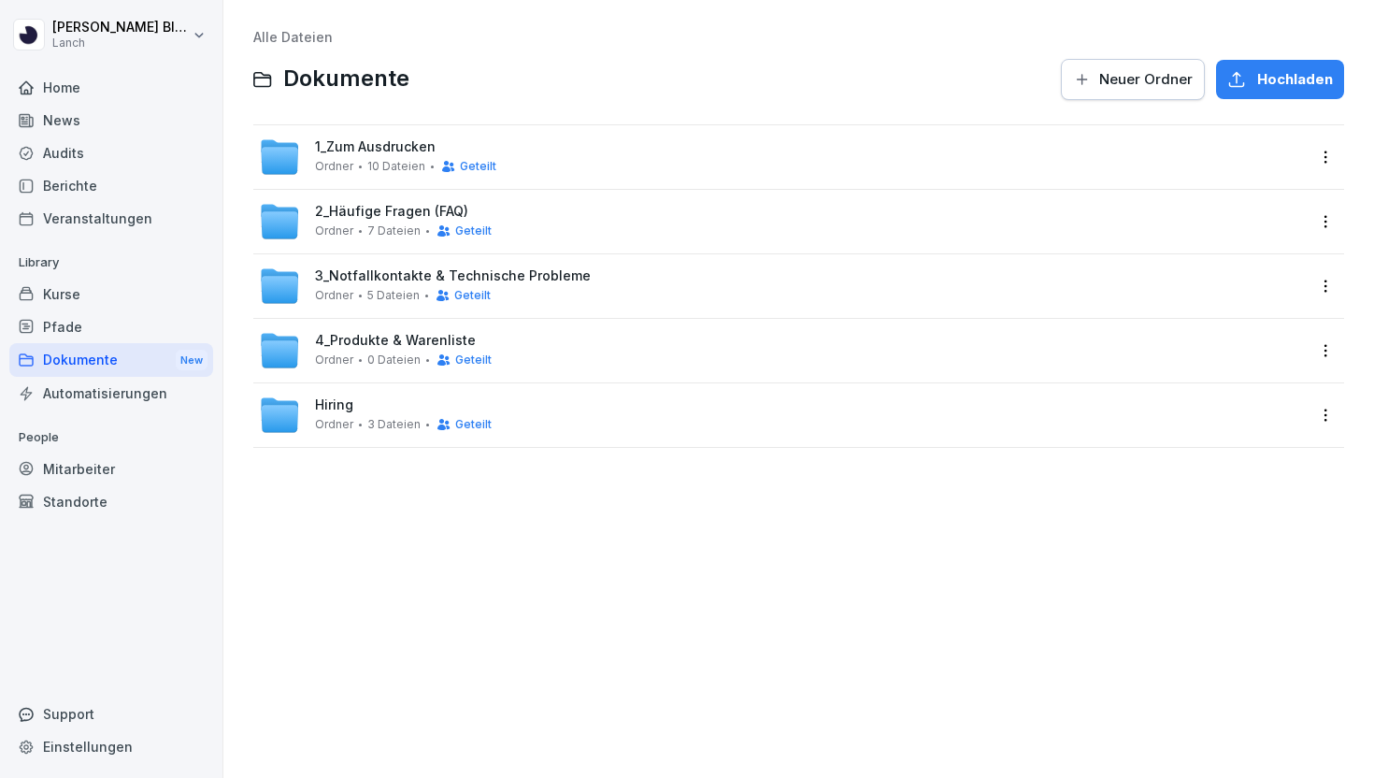
click at [396, 151] on span "1_Zum Ausdrucken" at bounding box center [375, 147] width 121 height 16
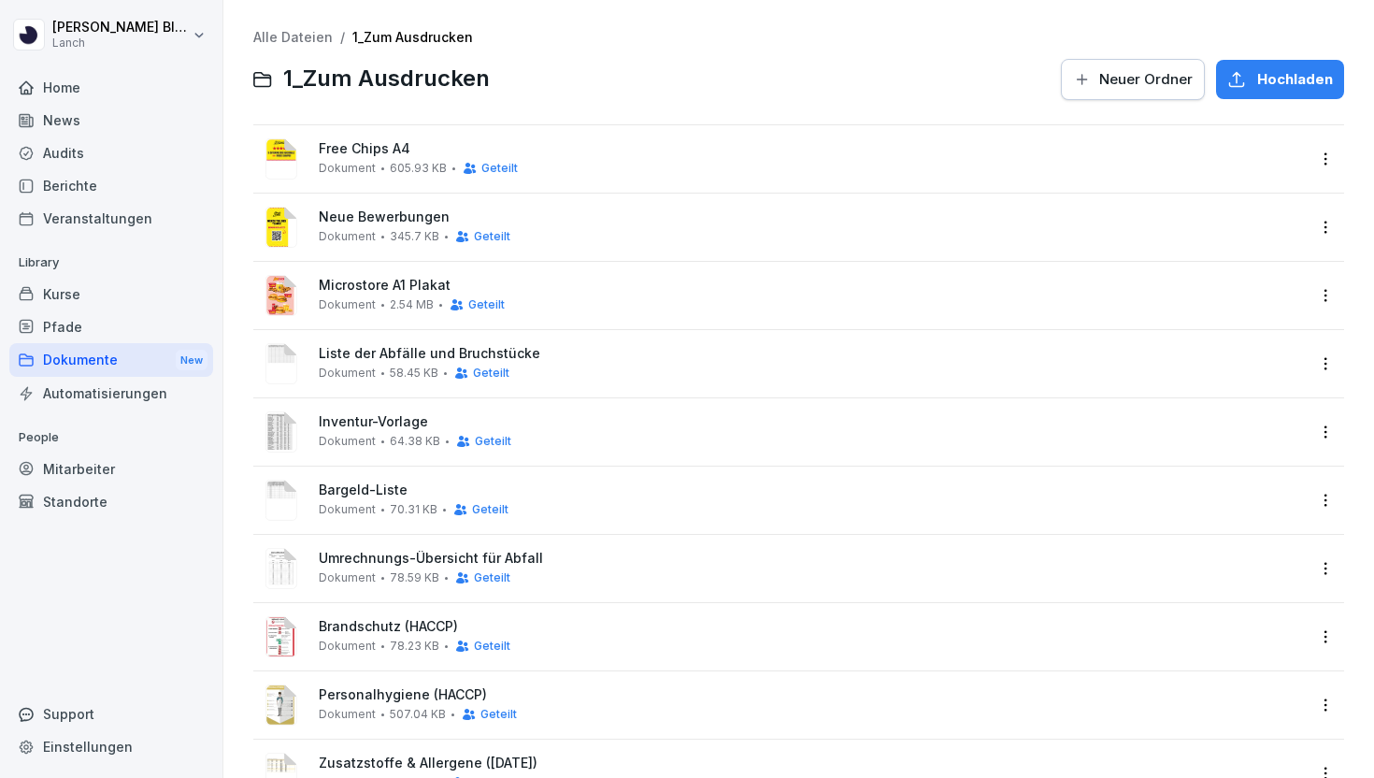
scroll to position [65, 0]
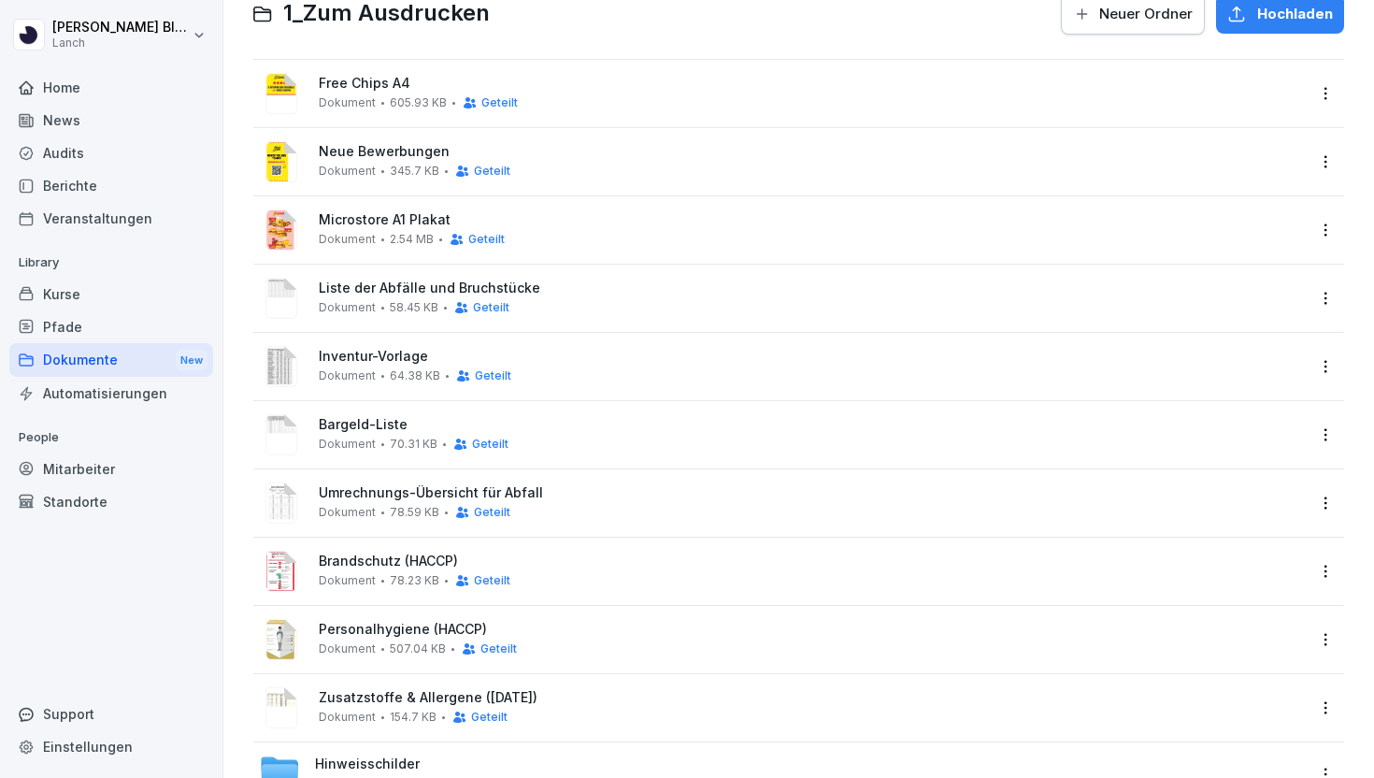
click at [374, 144] on span "Neue Bewerbungen" at bounding box center [812, 152] width 986 height 16
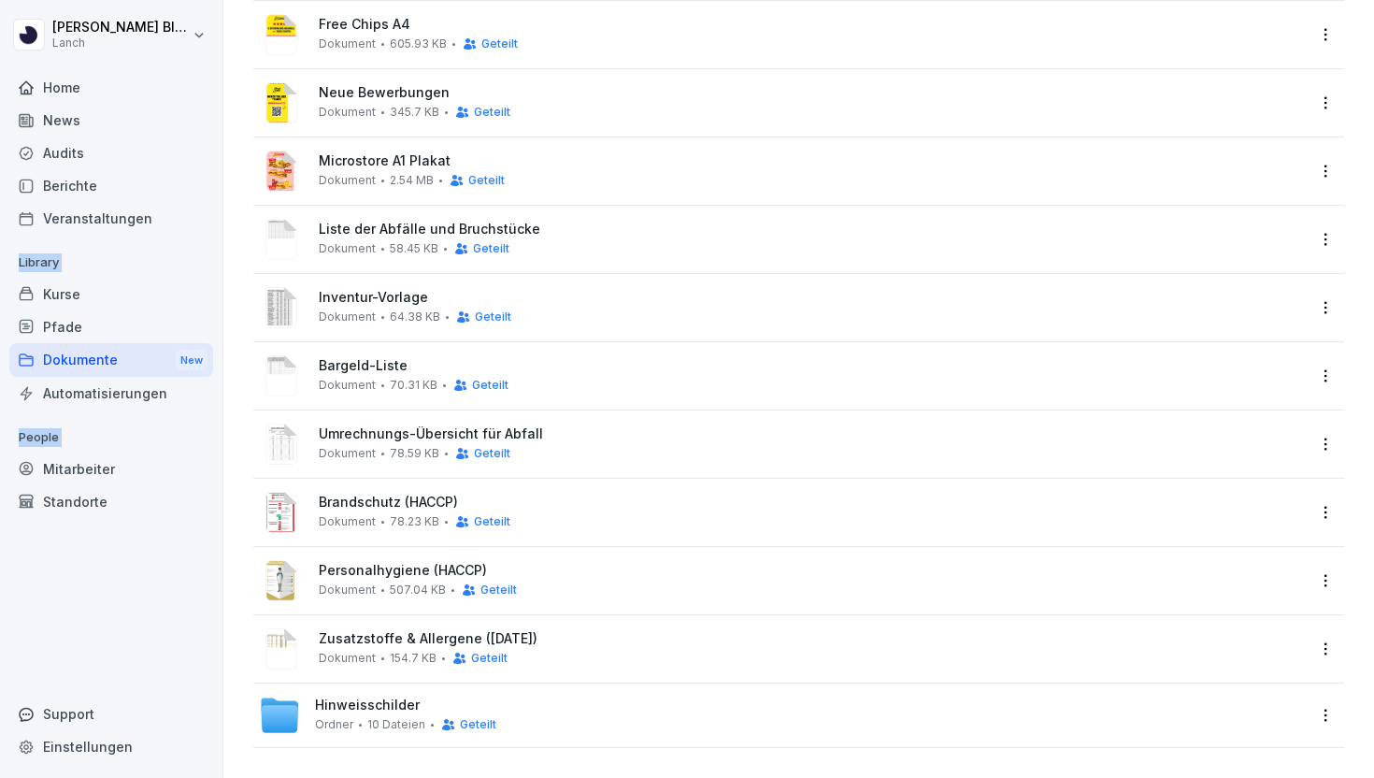
scroll to position [0, 0]
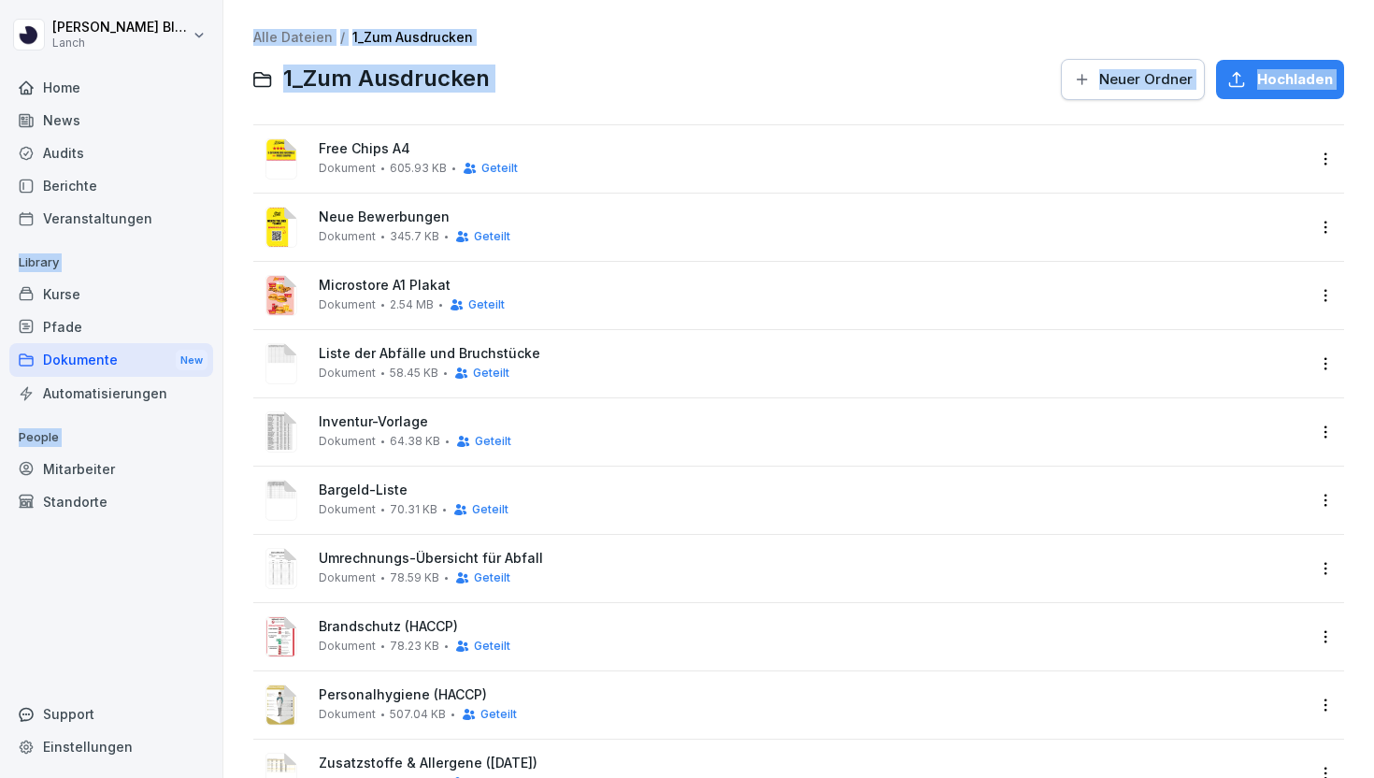
click at [306, 34] on link "Alle Dateien" at bounding box center [292, 37] width 79 height 16
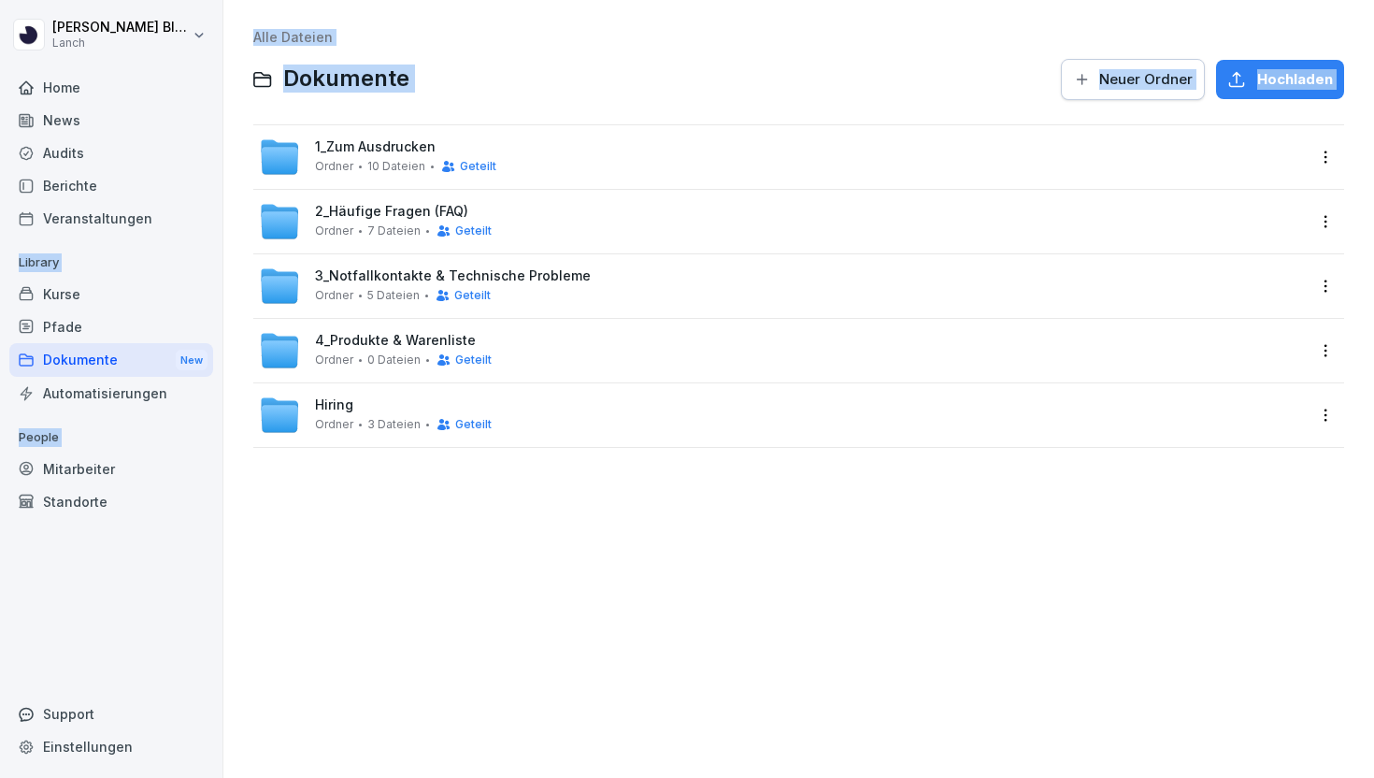
click at [360, 206] on span "2_Häufige Fragen (FAQ)" at bounding box center [391, 212] width 153 height 16
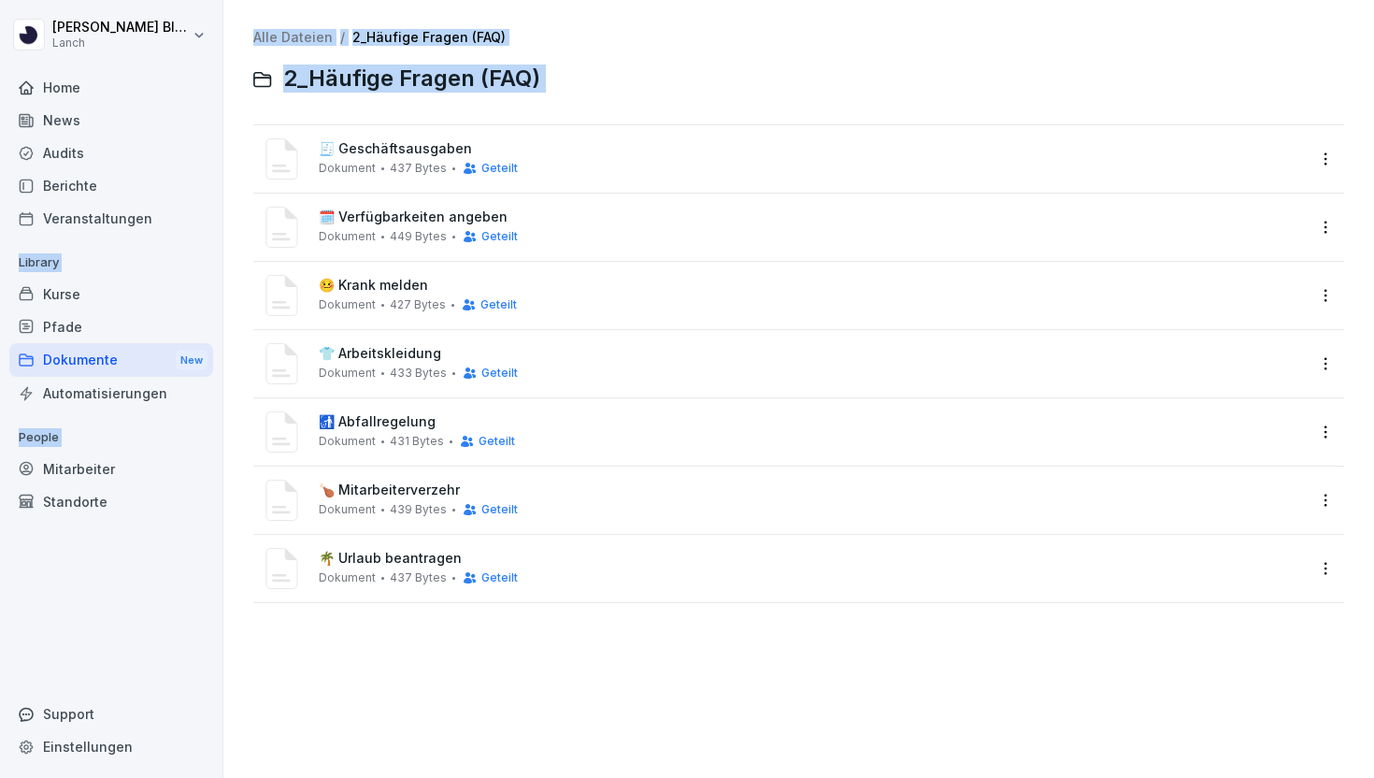
click at [291, 40] on link "Alle Dateien" at bounding box center [292, 37] width 79 height 16
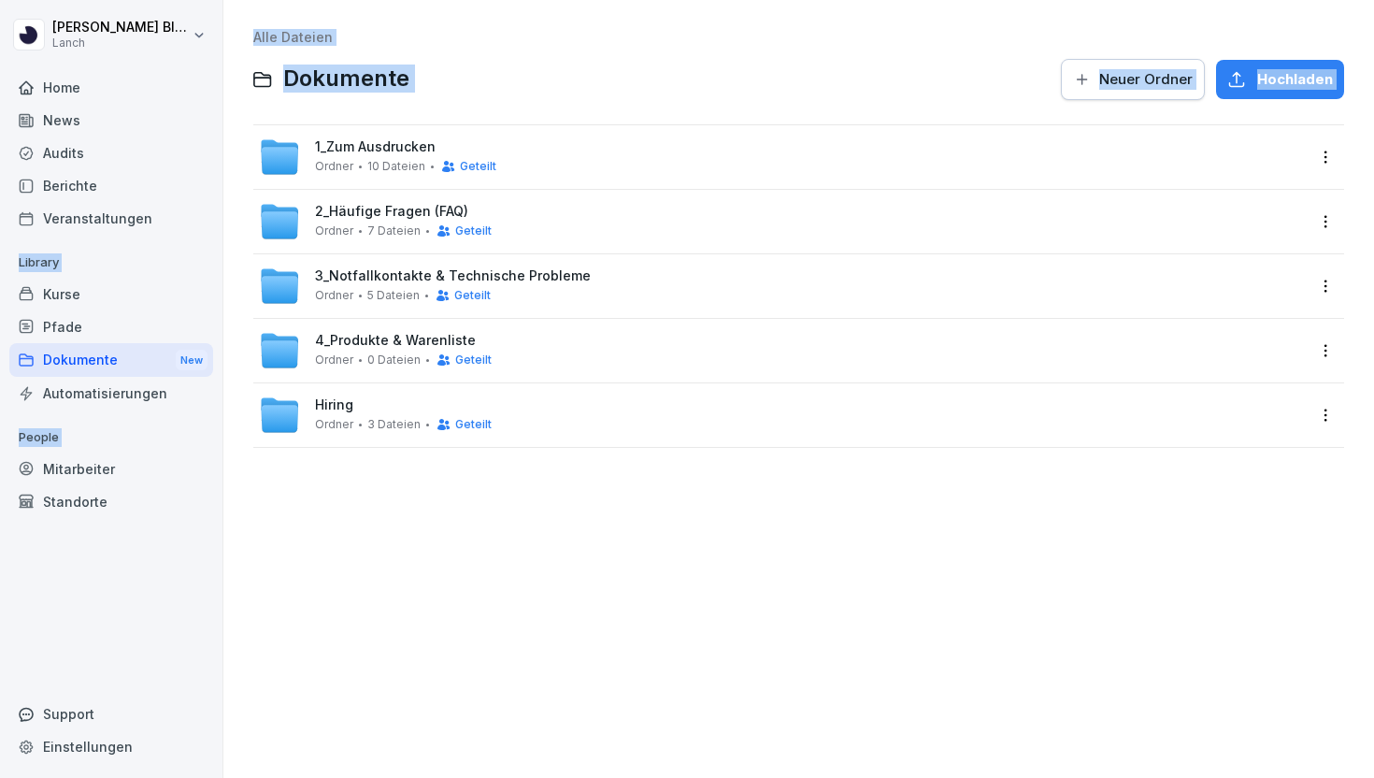
click at [401, 274] on span "3_Notfallkontakte & Technische Probleme" at bounding box center [453, 276] width 276 height 16
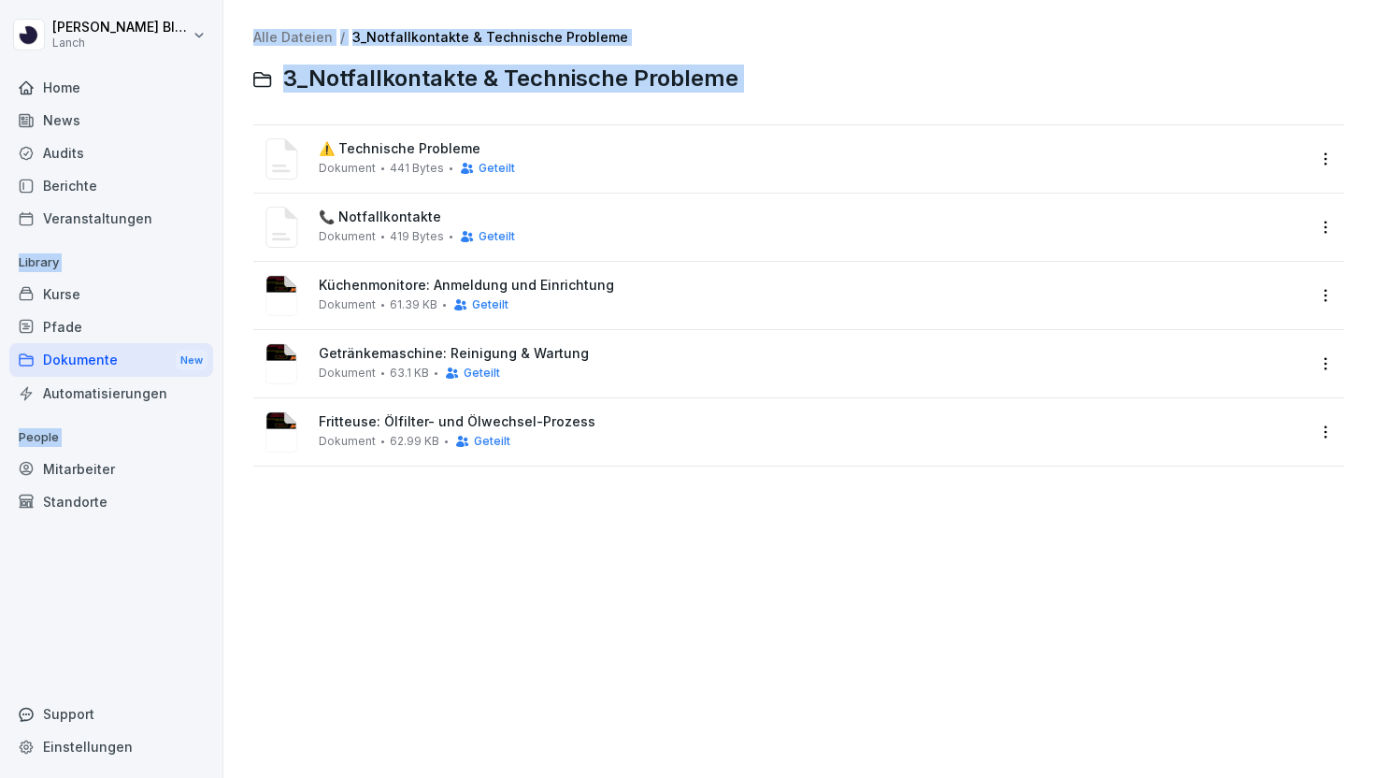
click at [387, 283] on span "Küchenmonitore: Anmeldung und Einrichtung" at bounding box center [812, 286] width 986 height 16
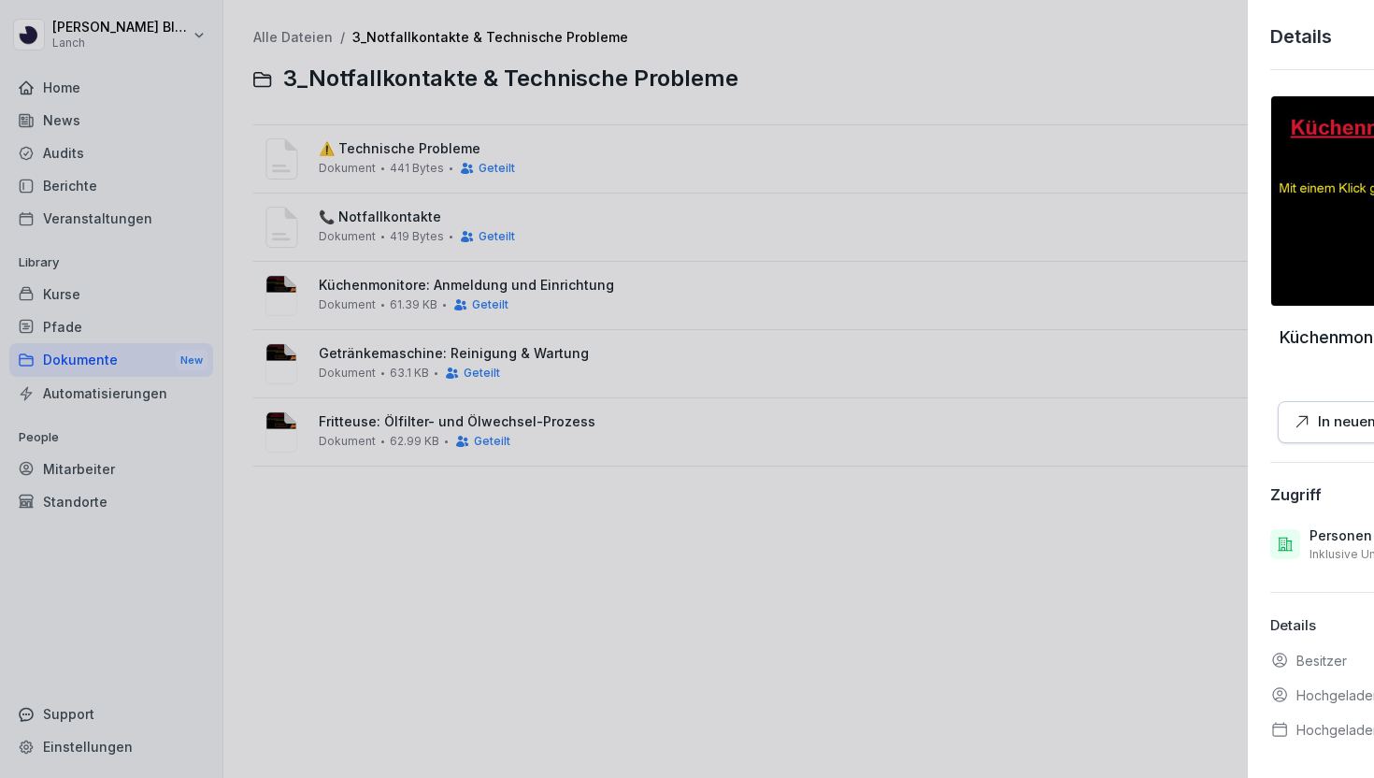
click at [387, 283] on div at bounding box center [687, 389] width 1374 height 778
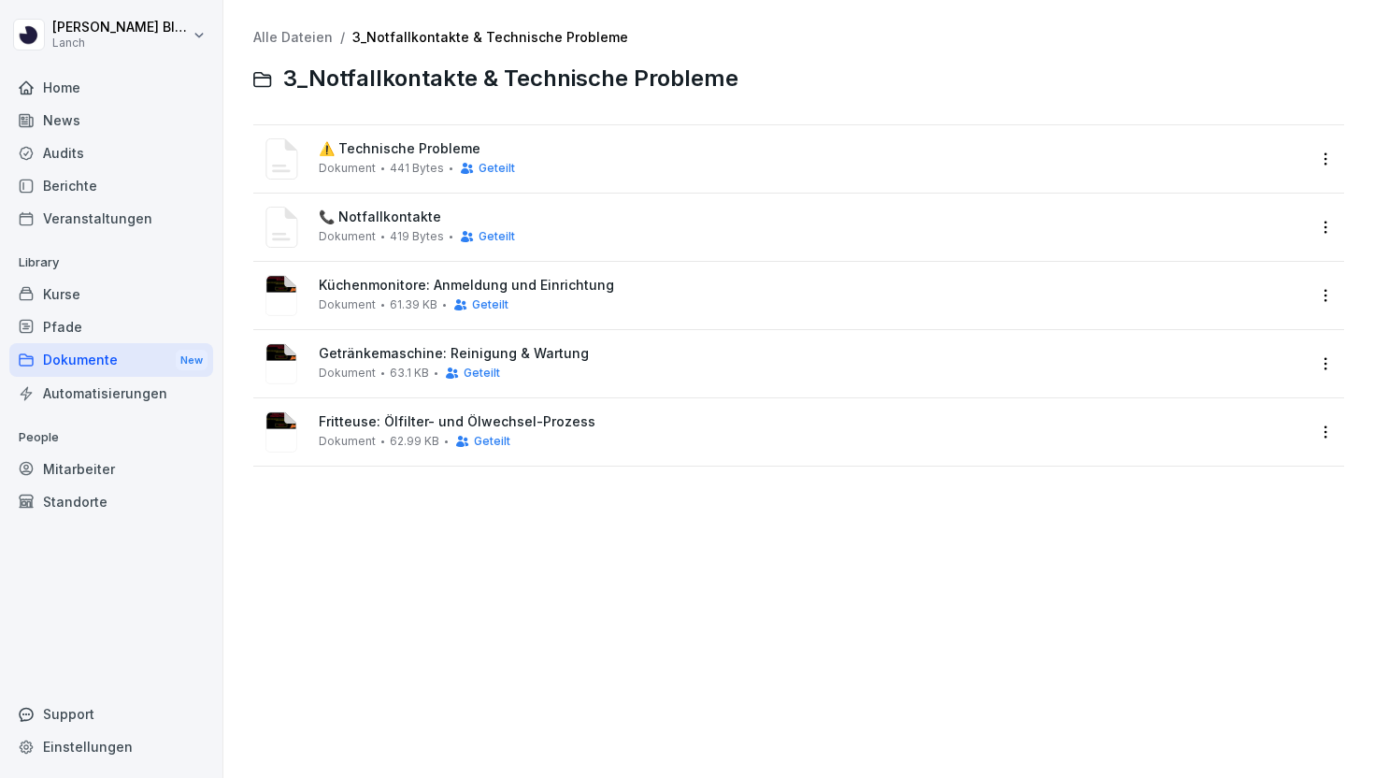
click at [387, 283] on span "Küchenmonitore: Anmeldung und Einrichtung" at bounding box center [812, 286] width 986 height 16
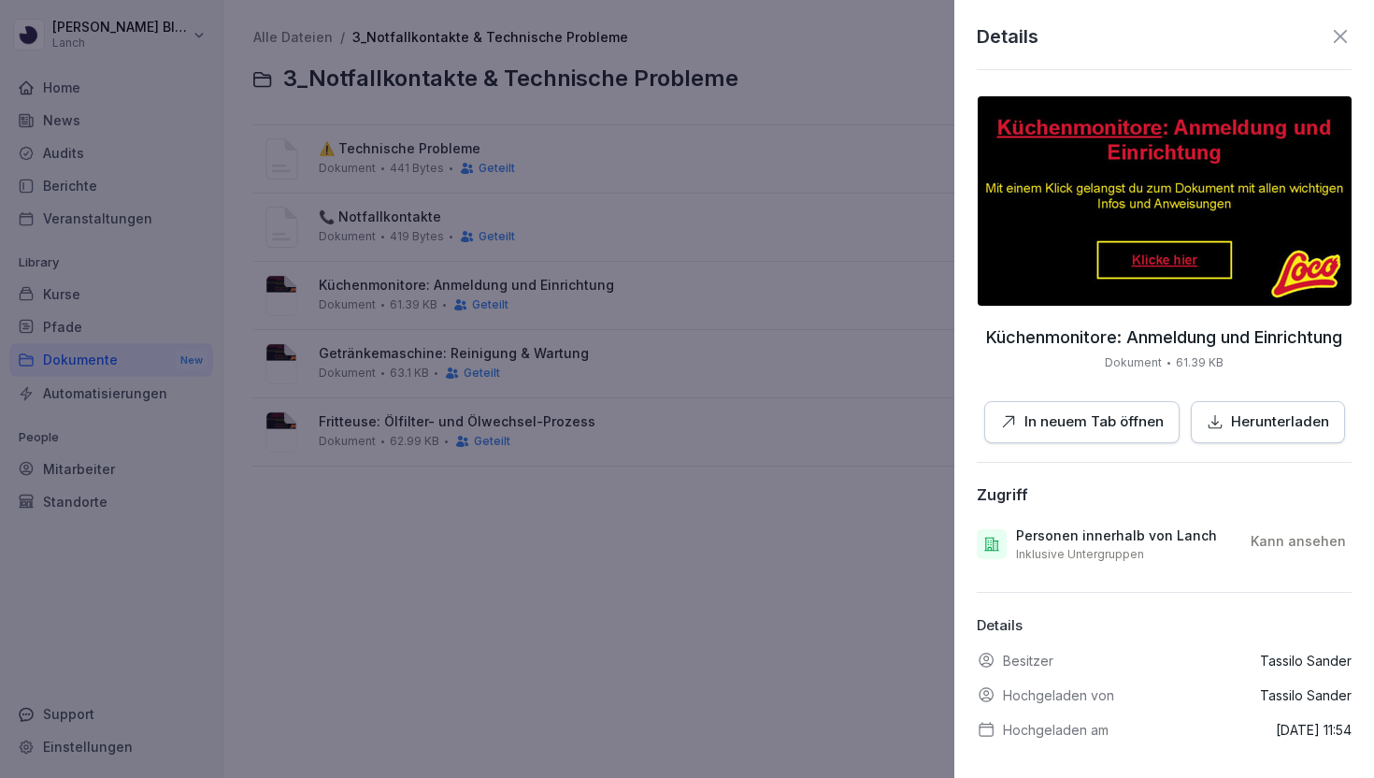
click at [385, 358] on div at bounding box center [687, 389] width 1374 height 778
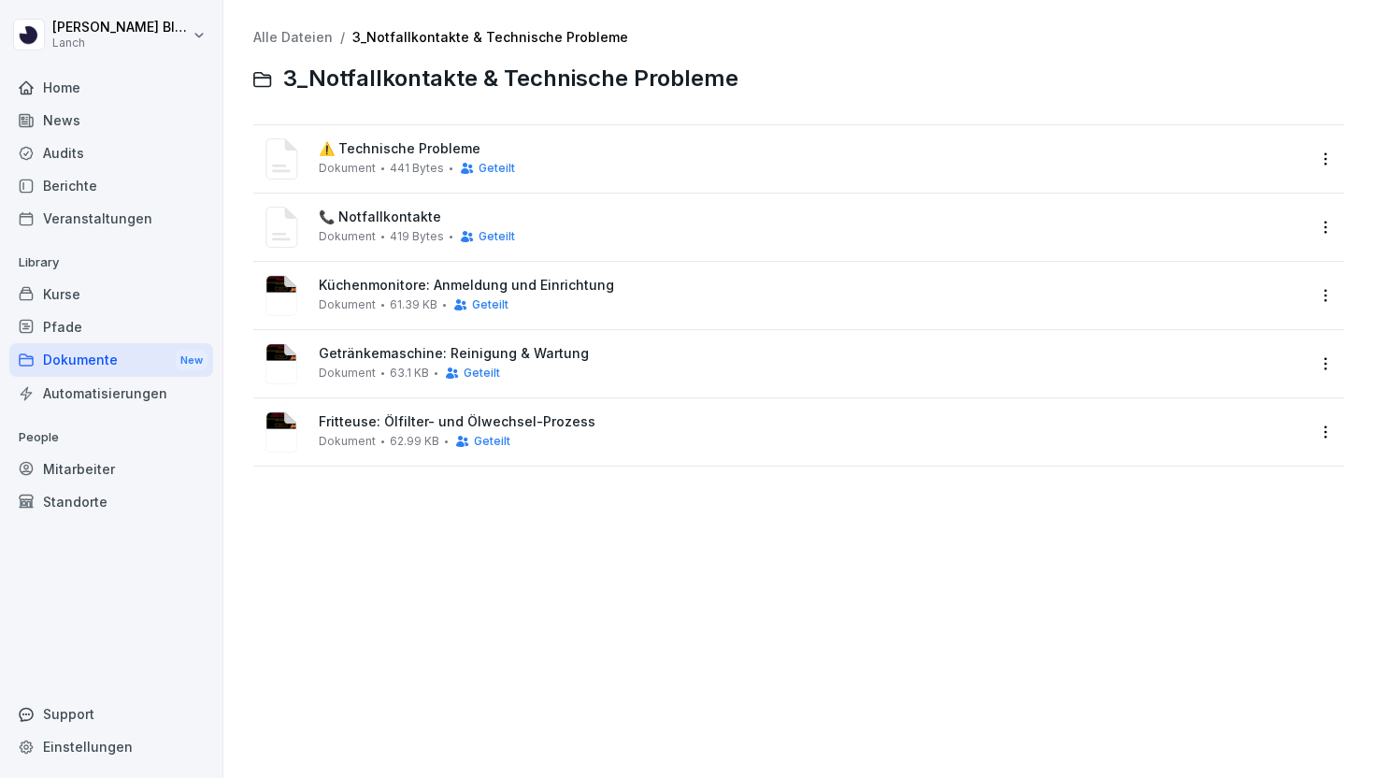
click at [437, 283] on span "Küchenmonitore: Anmeldung und Einrichtung" at bounding box center [812, 286] width 986 height 16
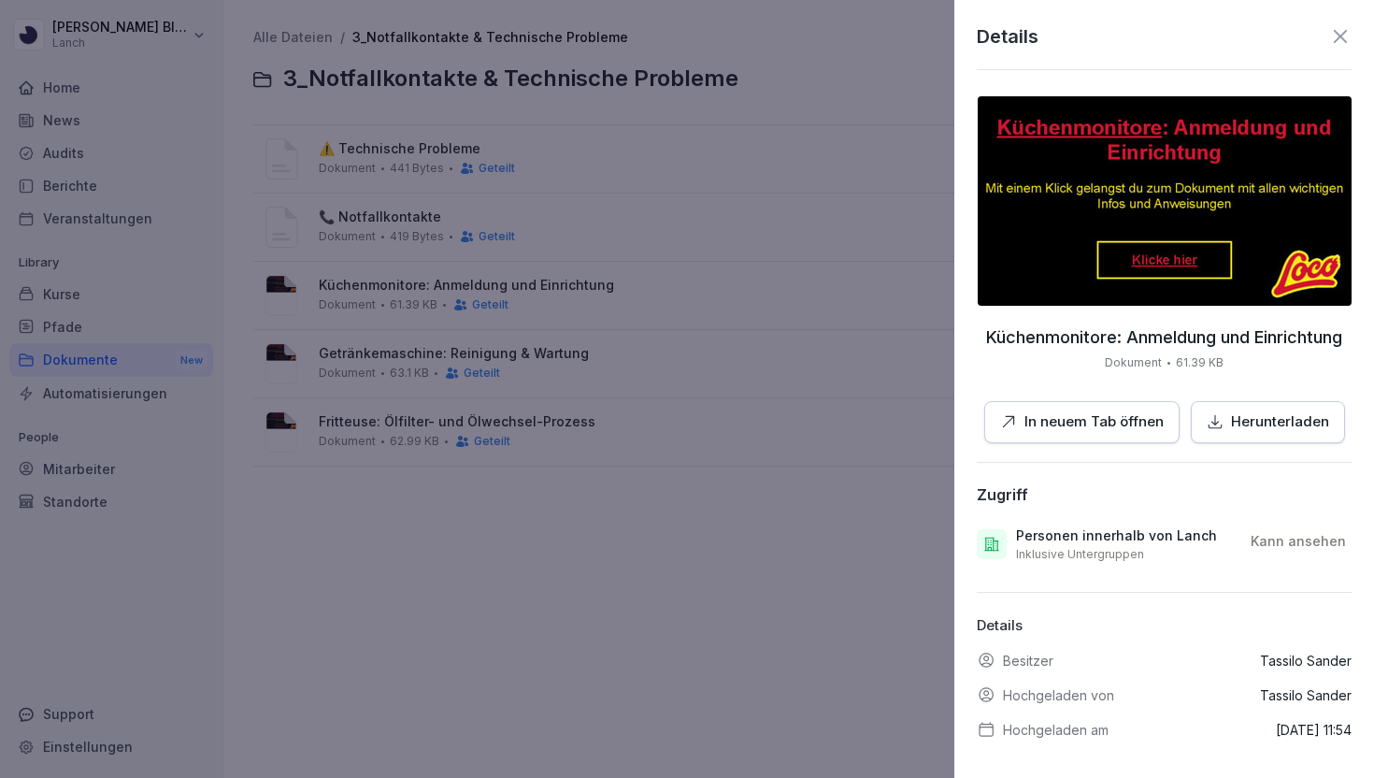
click at [312, 26] on div at bounding box center [687, 389] width 1374 height 778
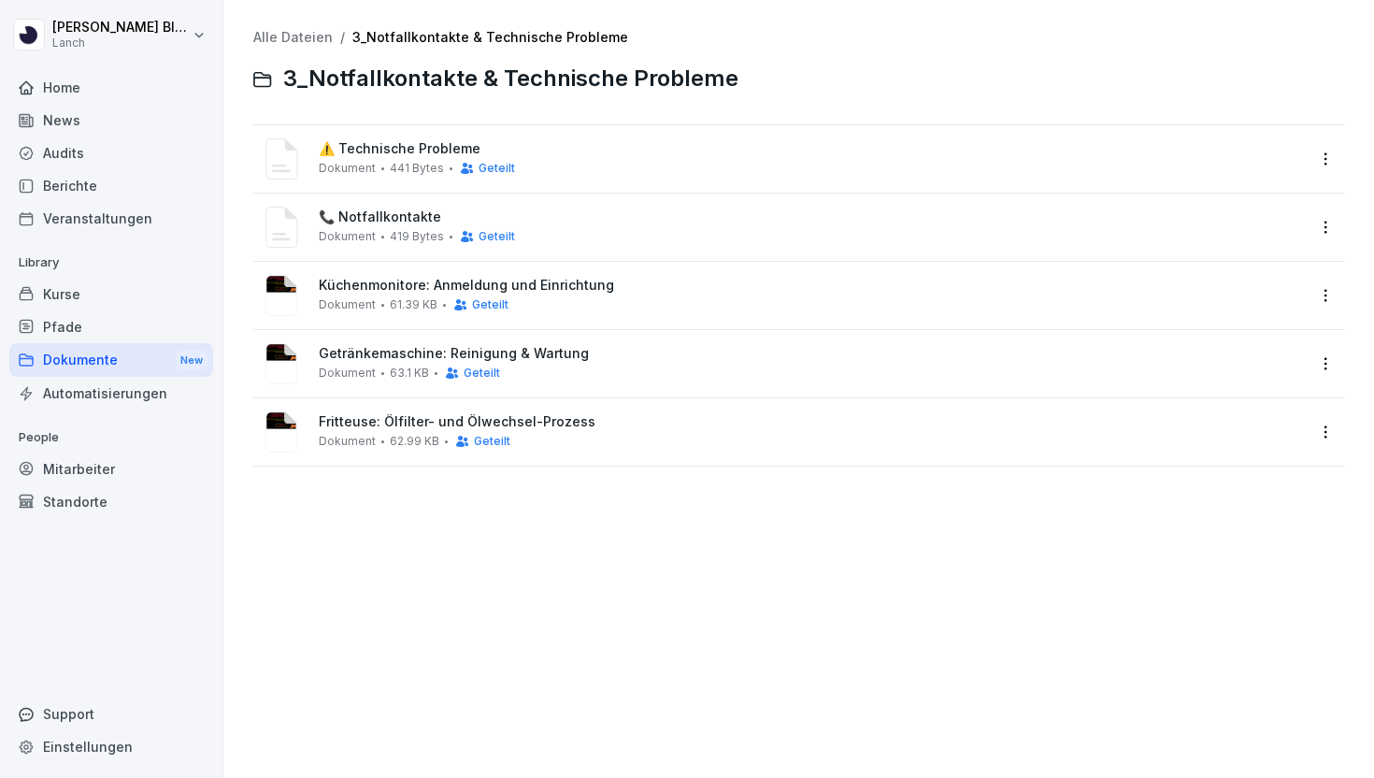
click at [305, 36] on link "Alle Dateien" at bounding box center [292, 37] width 79 height 16
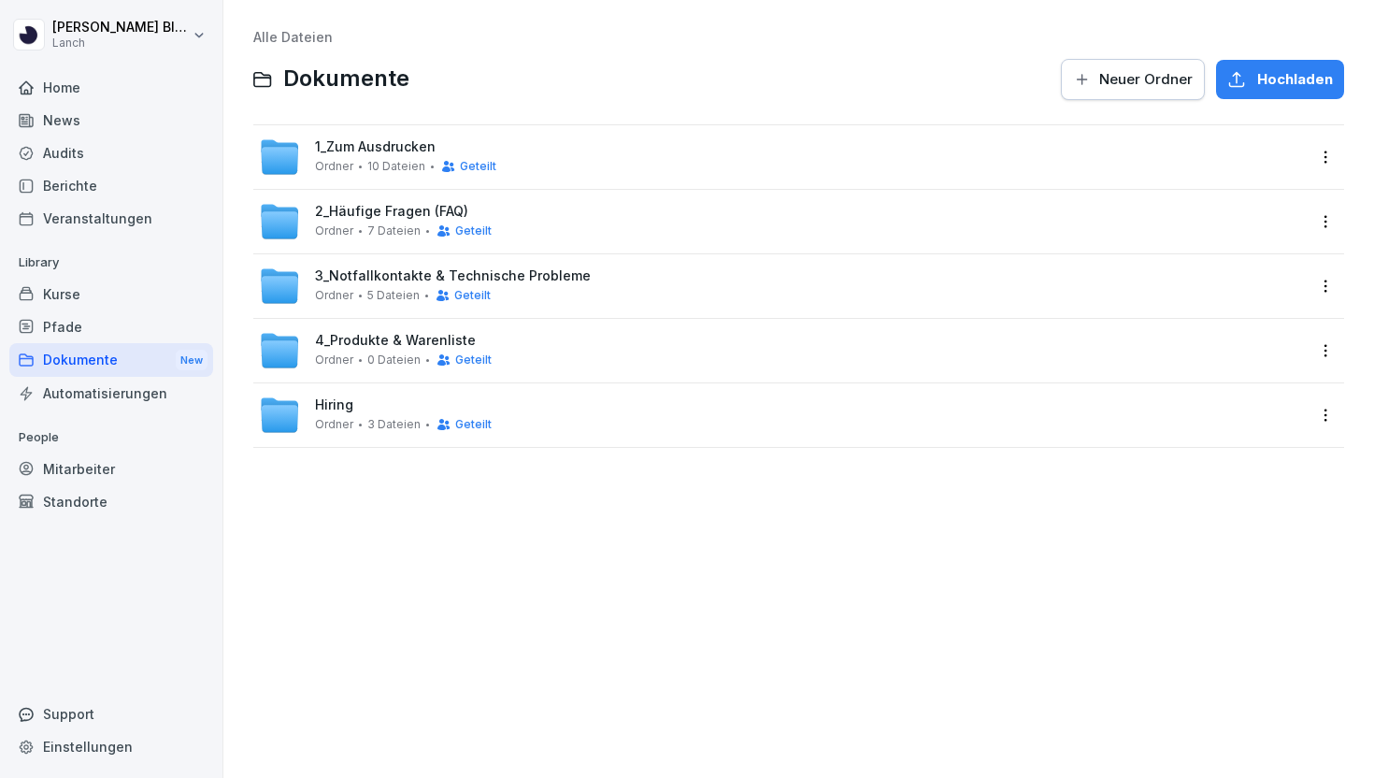
click at [379, 340] on span "4_Produkte & Warenliste" at bounding box center [395, 341] width 161 height 16
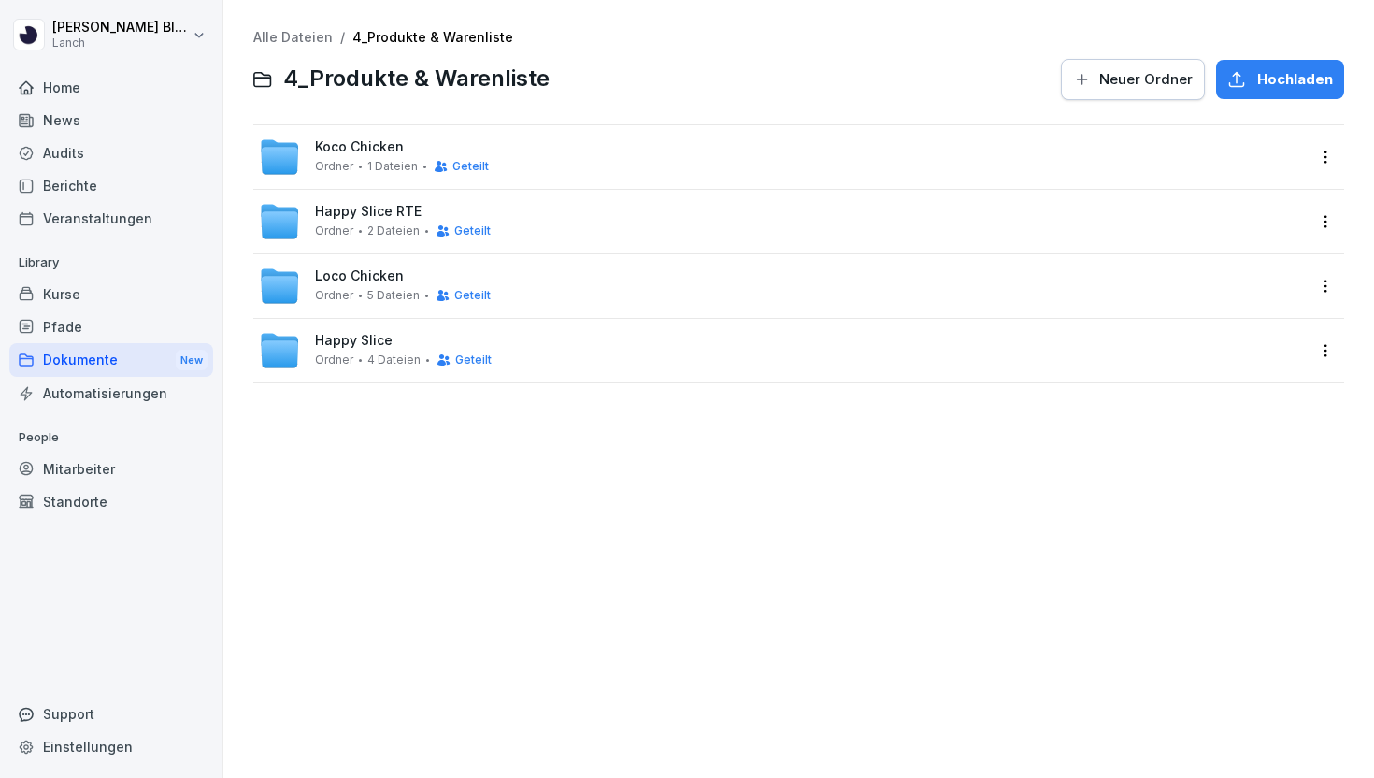
click at [300, 43] on link "Alle Dateien" at bounding box center [292, 37] width 79 height 16
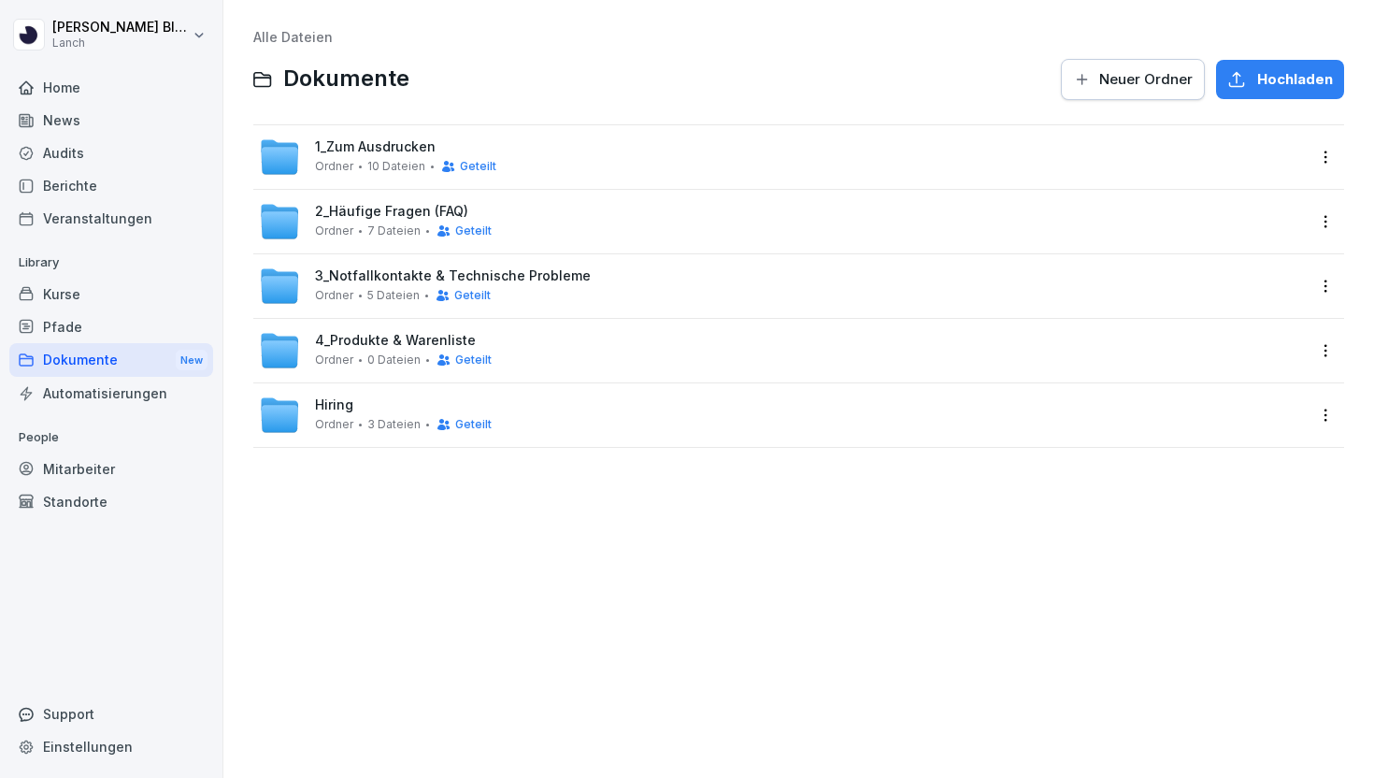
click at [394, 273] on span "3_Notfallkontakte & Technische Probleme" at bounding box center [453, 276] width 276 height 16
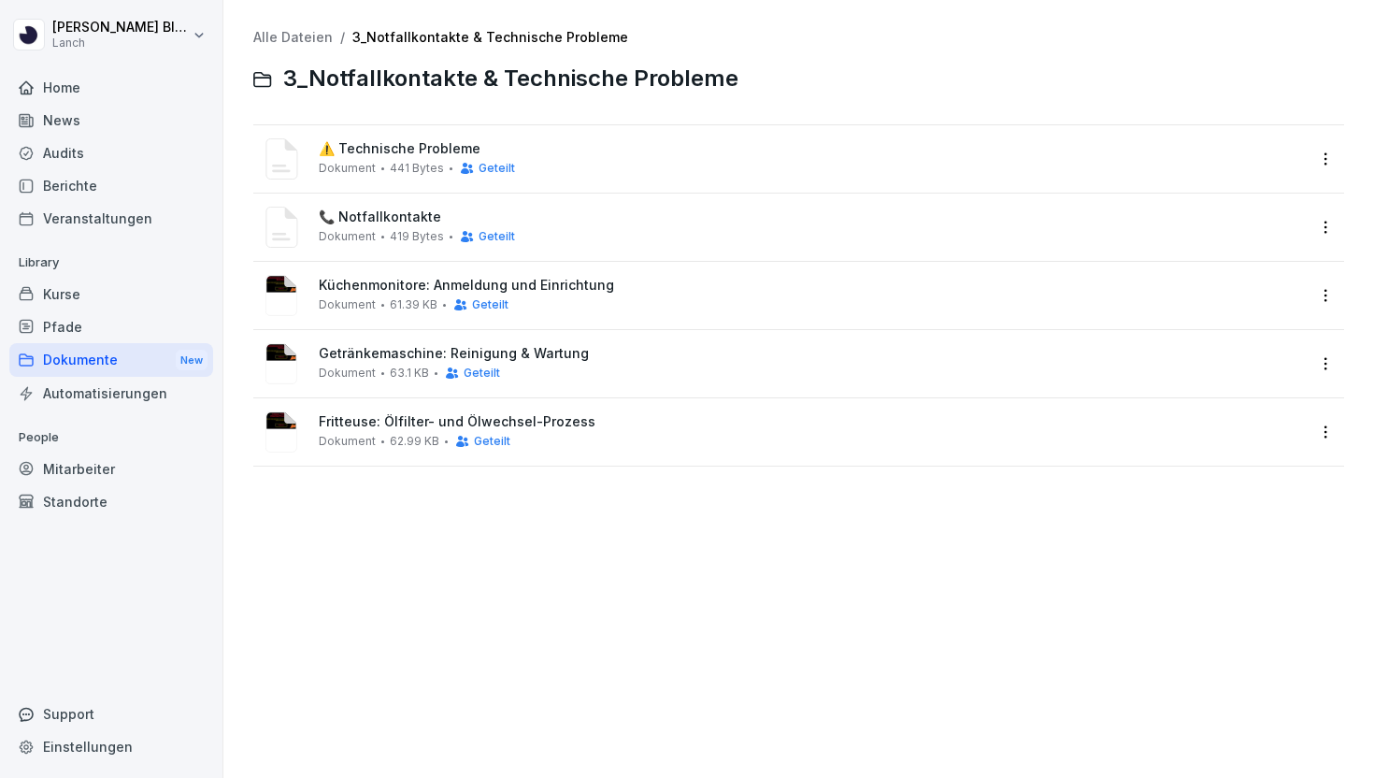
click at [394, 273] on div "Küchenmonitore: Anmeldung und Einrichtung Dokument 61.39 KB Geteilt" at bounding box center [782, 295] width 1046 height 45
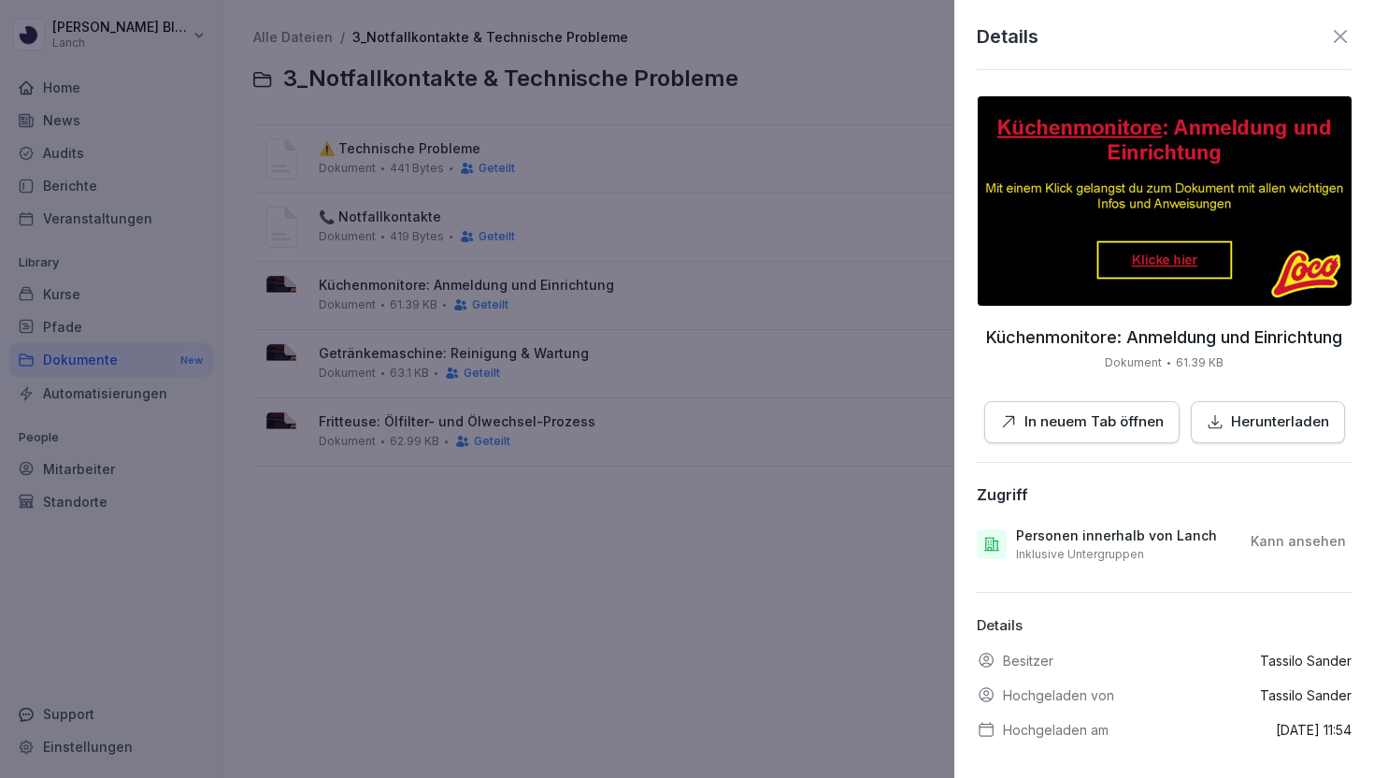
click at [311, 39] on div at bounding box center [687, 389] width 1374 height 778
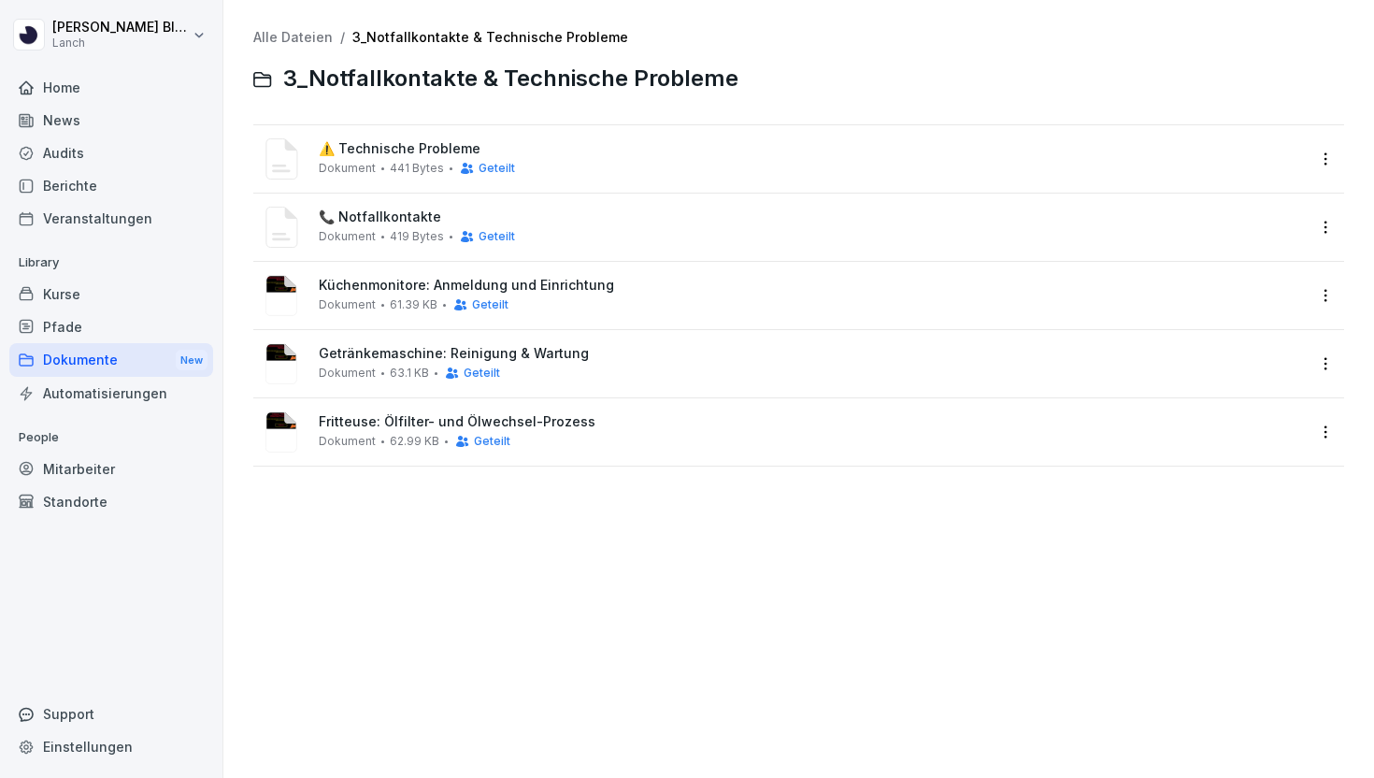
click at [309, 39] on link "Alle Dateien" at bounding box center [292, 37] width 79 height 16
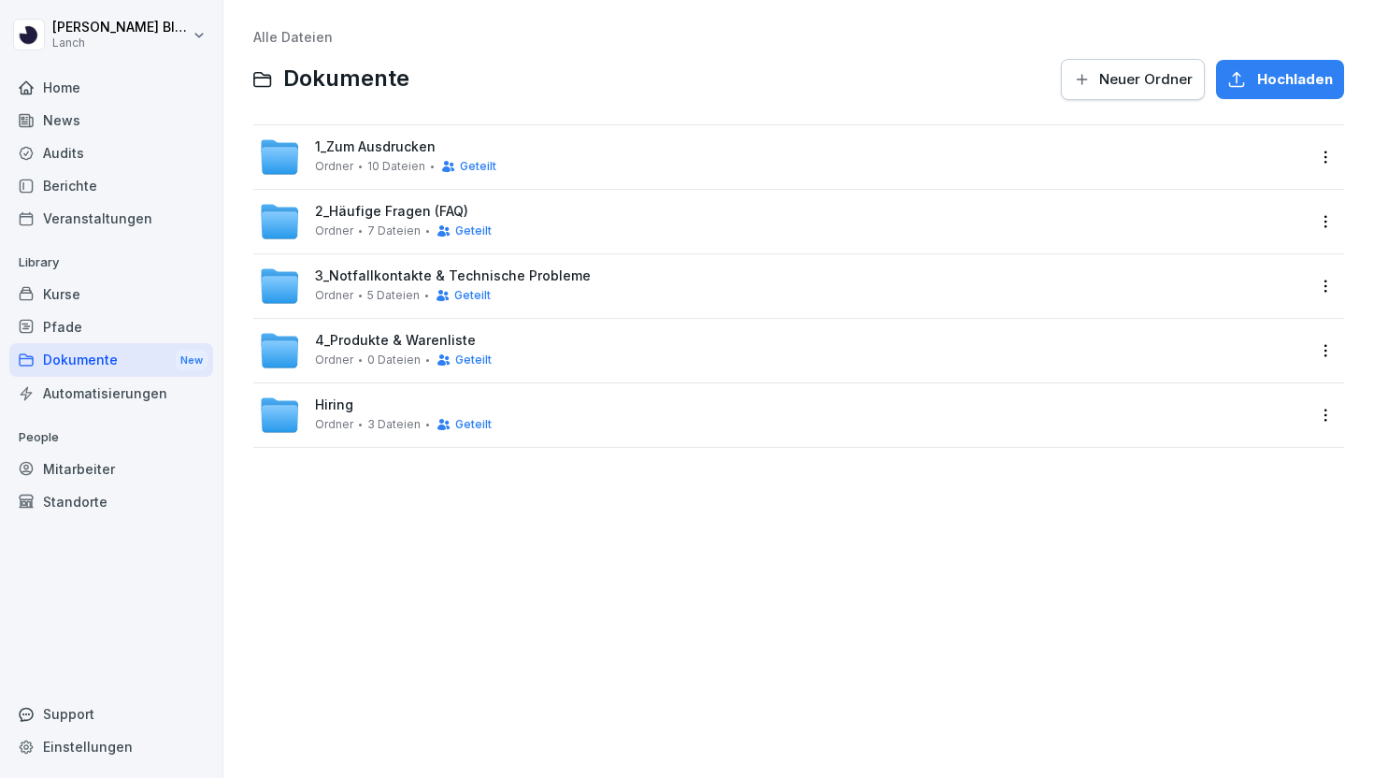
click at [368, 199] on div "2_Häufige Fragen (FAQ) Ordner 7 Dateien Geteilt" at bounding box center [798, 222] width 1091 height 64
click at [373, 210] on span "2_Häufige Fragen (FAQ)" at bounding box center [391, 212] width 153 height 16
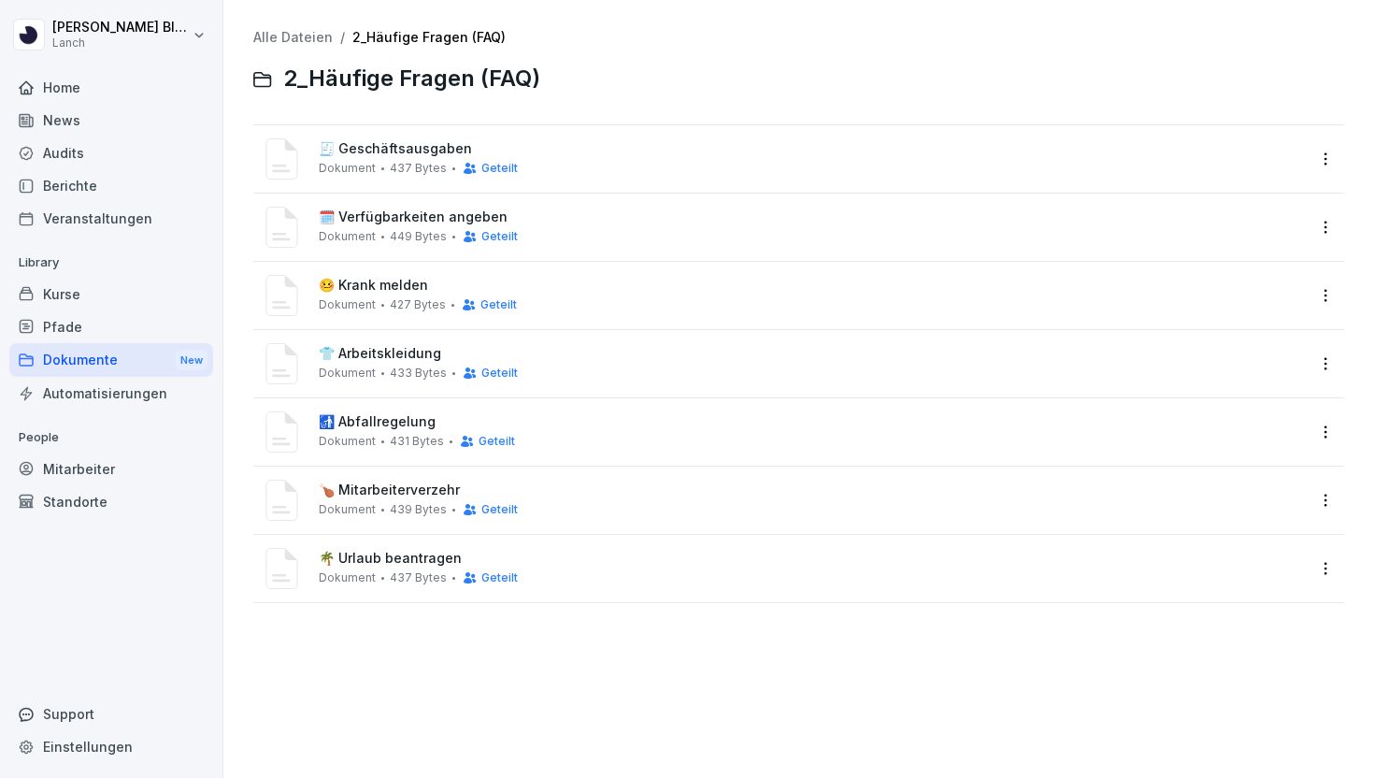
click at [300, 41] on link "Alle Dateien" at bounding box center [292, 37] width 79 height 16
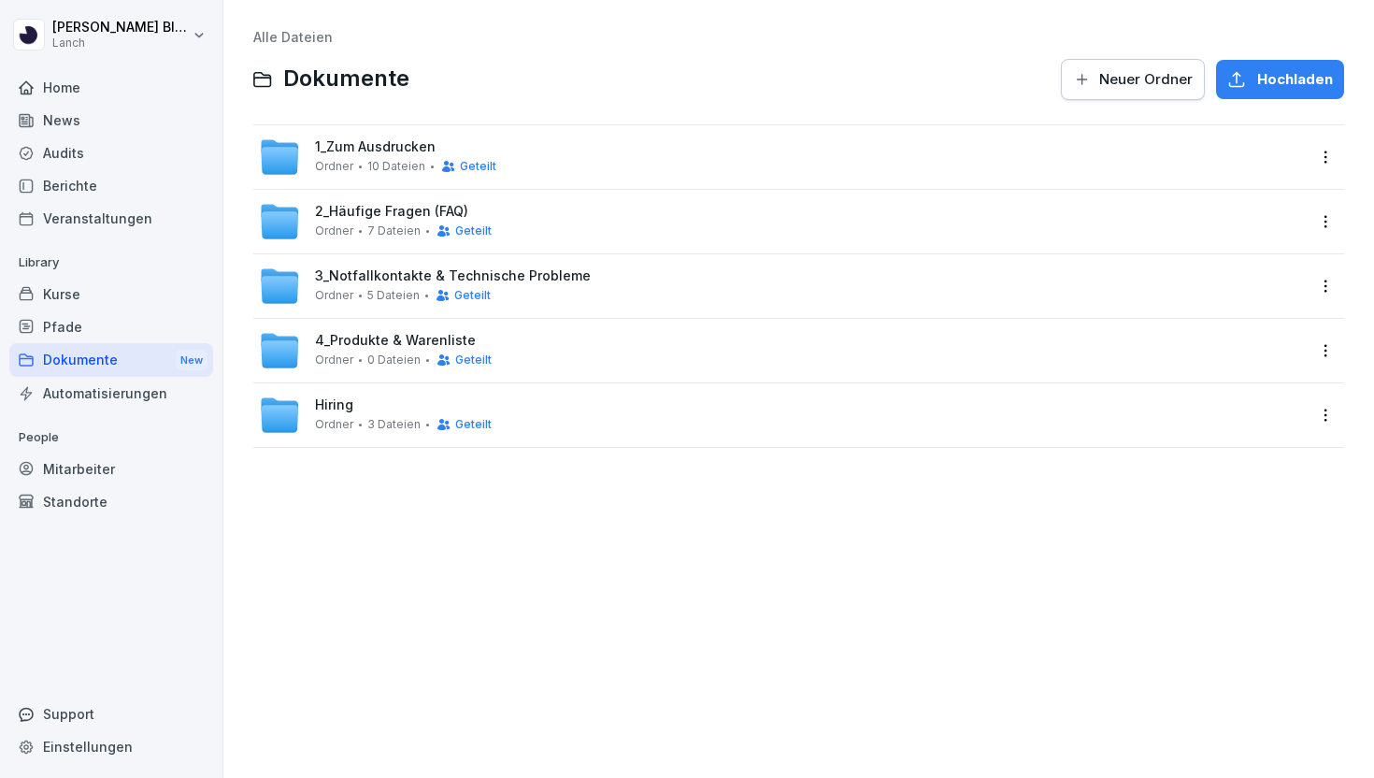
click at [383, 139] on span "1_Zum Ausdrucken" at bounding box center [375, 147] width 121 height 16
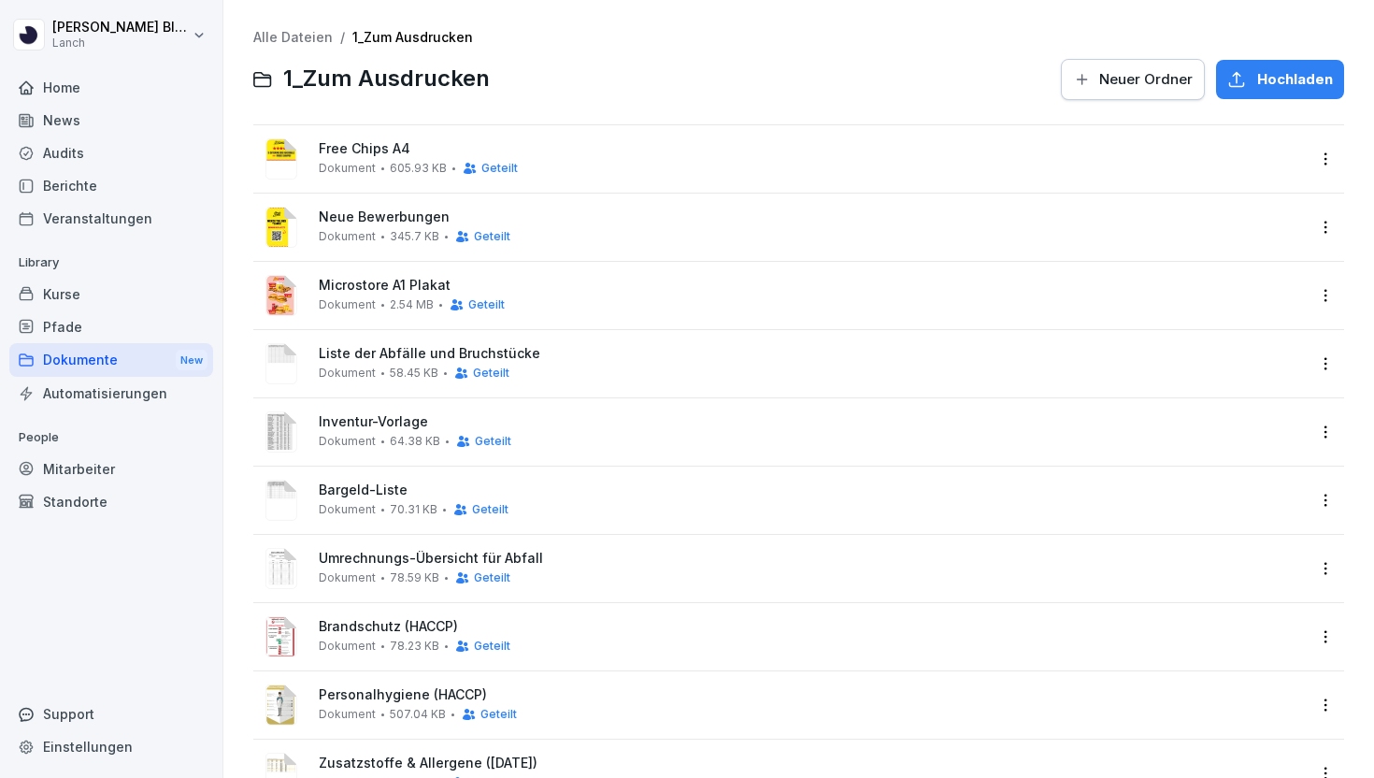
click at [363, 137] on div "Free Chips A4 Dokument 605.93 KB Geteilt" at bounding box center [782, 158] width 1046 height 45
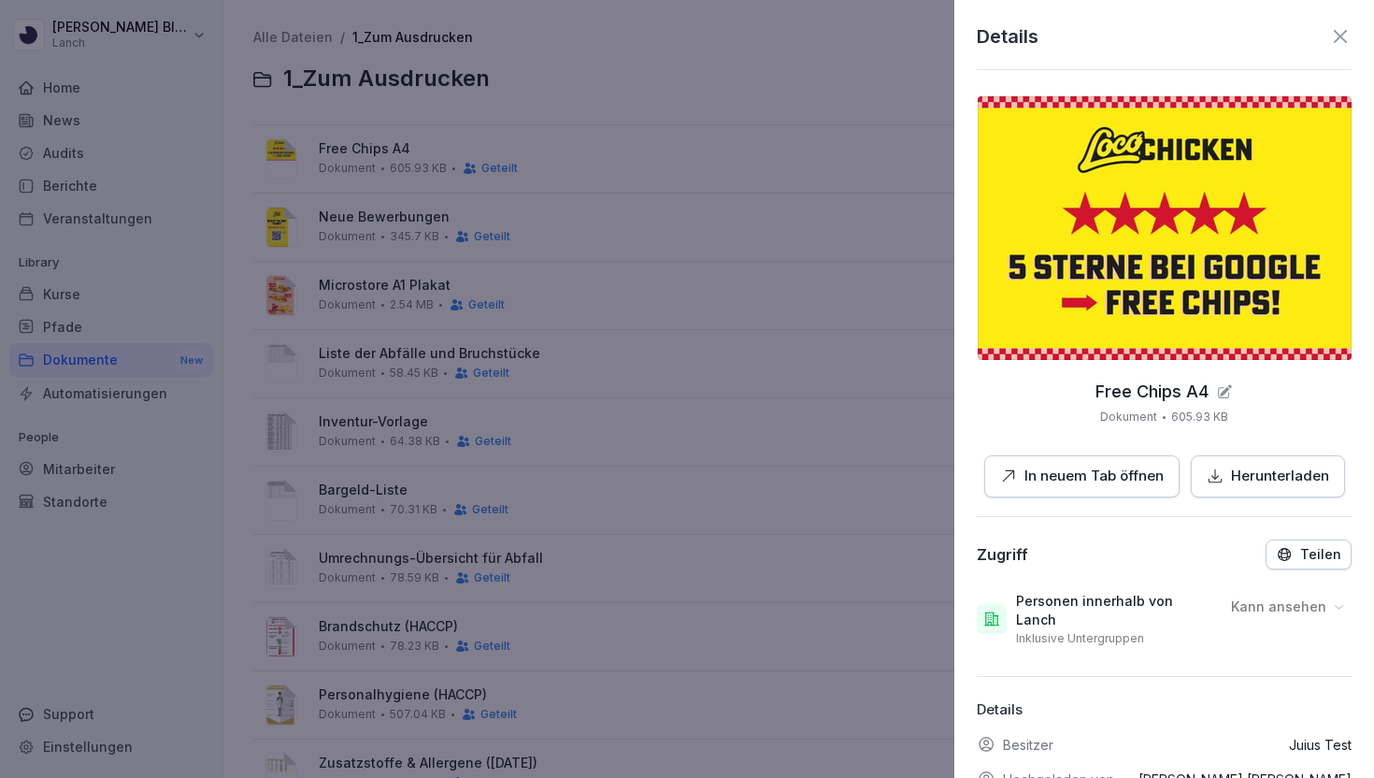
click at [1340, 38] on icon at bounding box center [1340, 36] width 13 height 13
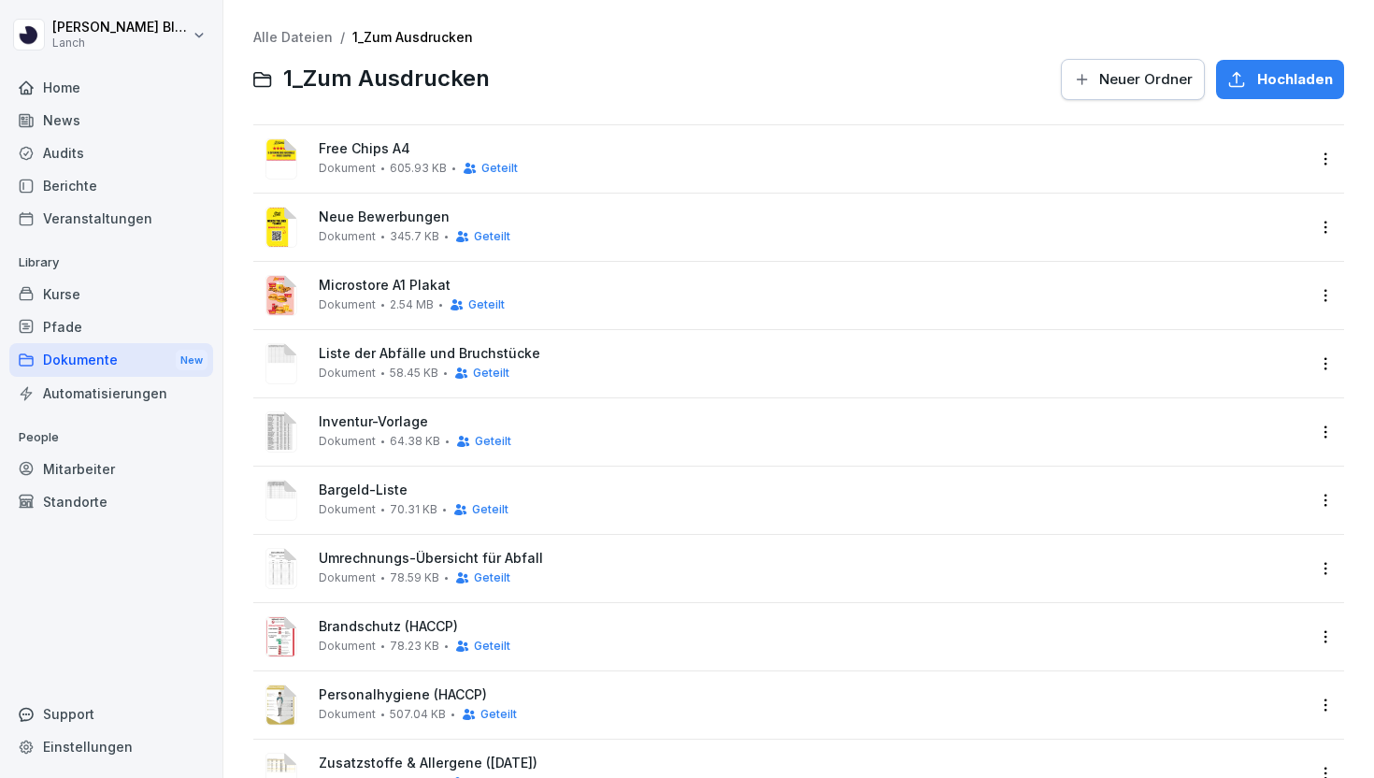
click at [307, 47] on div "Alle Dateien / 1_Zum Ausdrucken 1_Zum Ausdrucken Neuer Ordner Hochladen" at bounding box center [798, 66] width 1091 height 72
click at [284, 45] on link "Alle Dateien" at bounding box center [292, 37] width 79 height 16
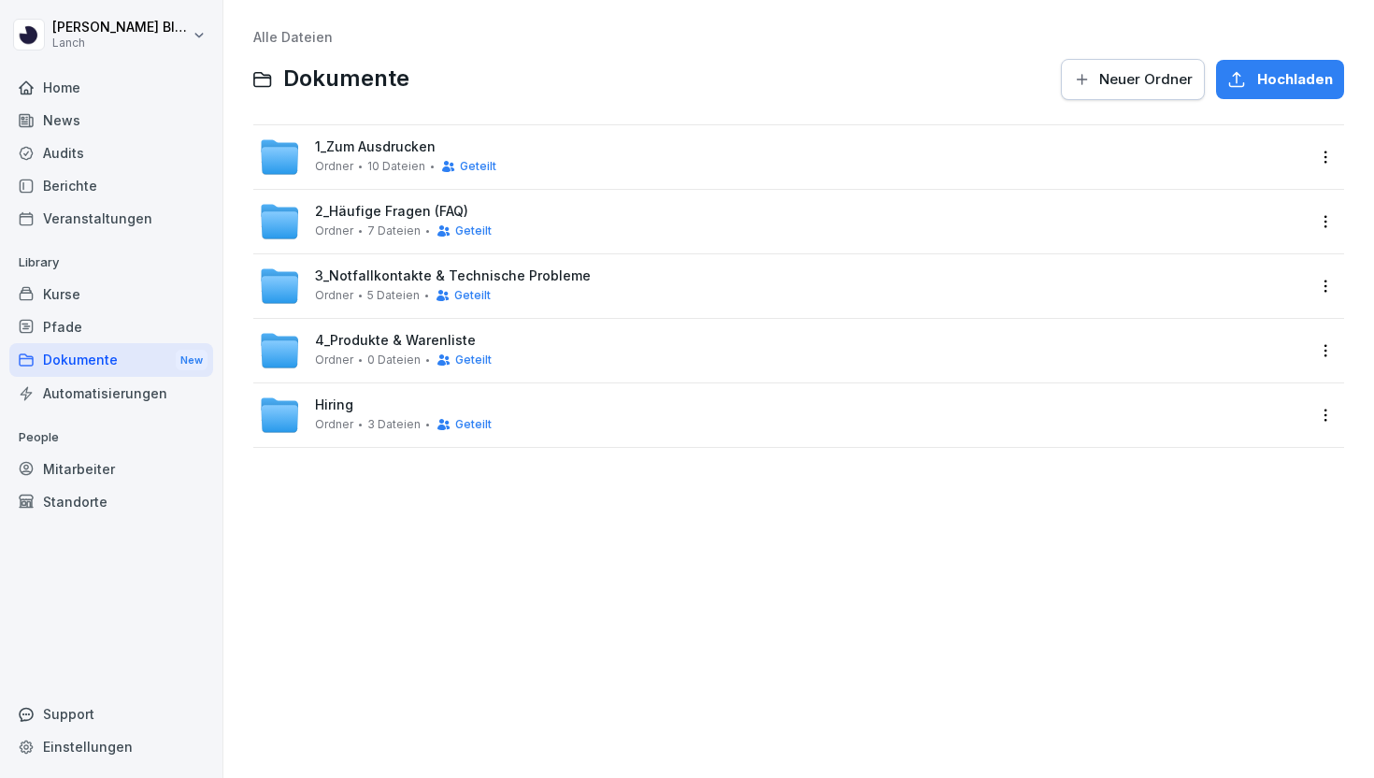
click at [374, 221] on div "2_Häufige Fragen (FAQ) Ordner 7 Dateien Geteilt" at bounding box center [403, 221] width 177 height 35
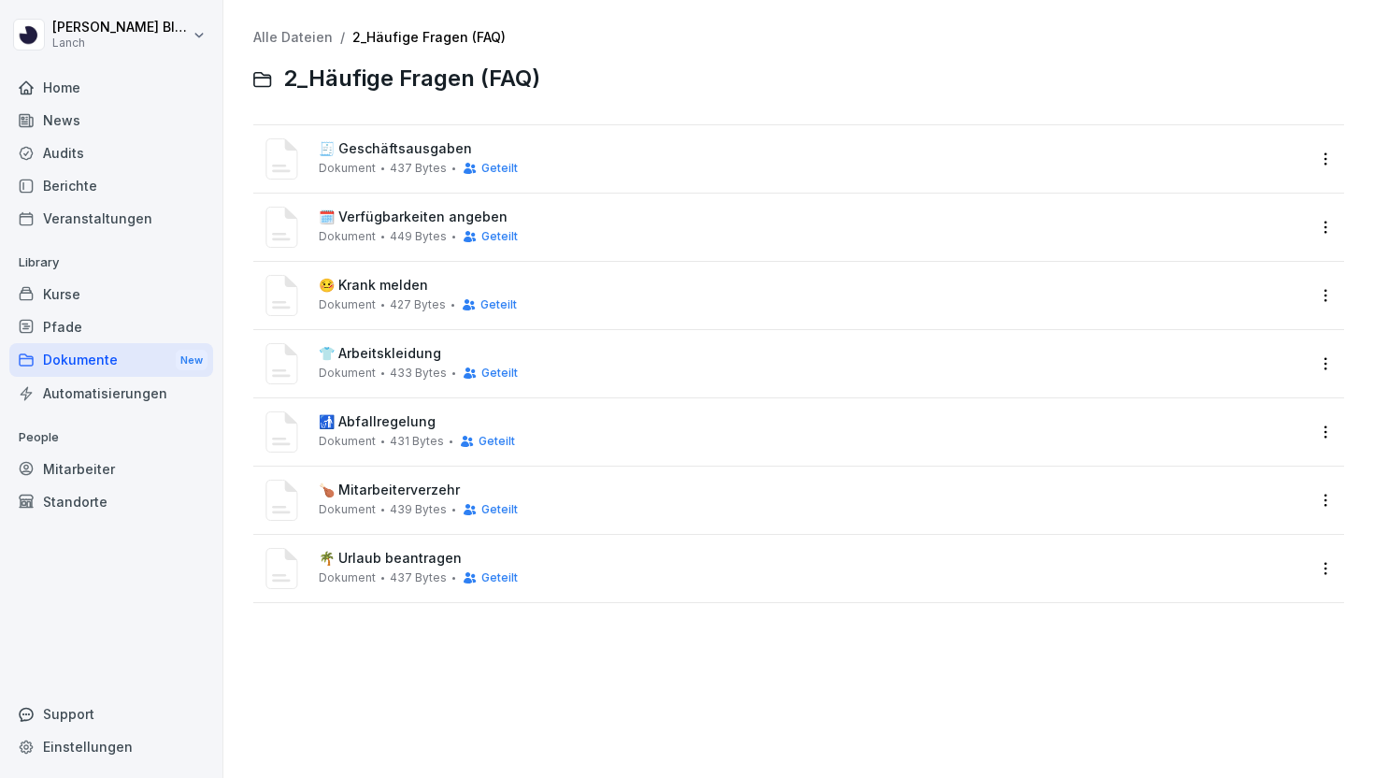
click at [307, 42] on link "Alle Dateien" at bounding box center [292, 37] width 79 height 16
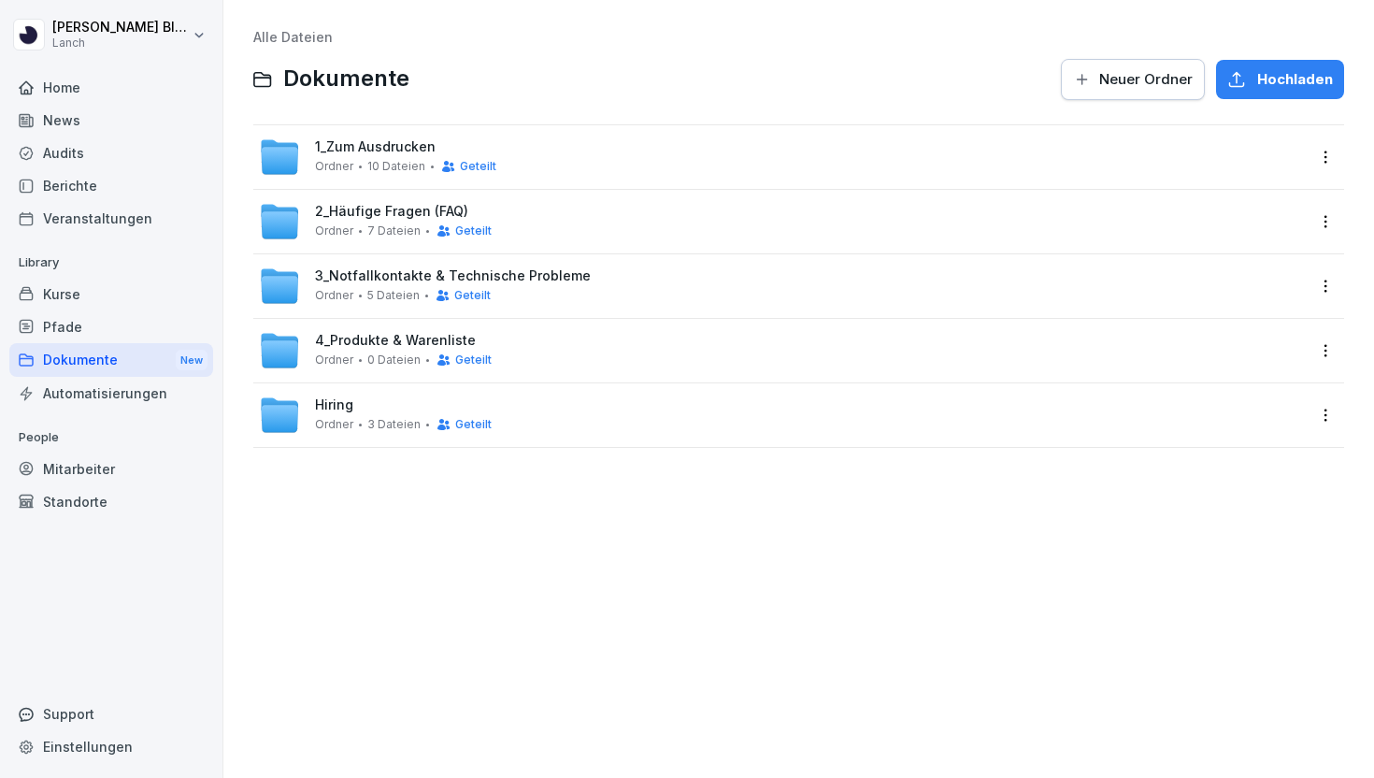
click at [101, 474] on div "Mitarbeiter" at bounding box center [111, 468] width 204 height 33
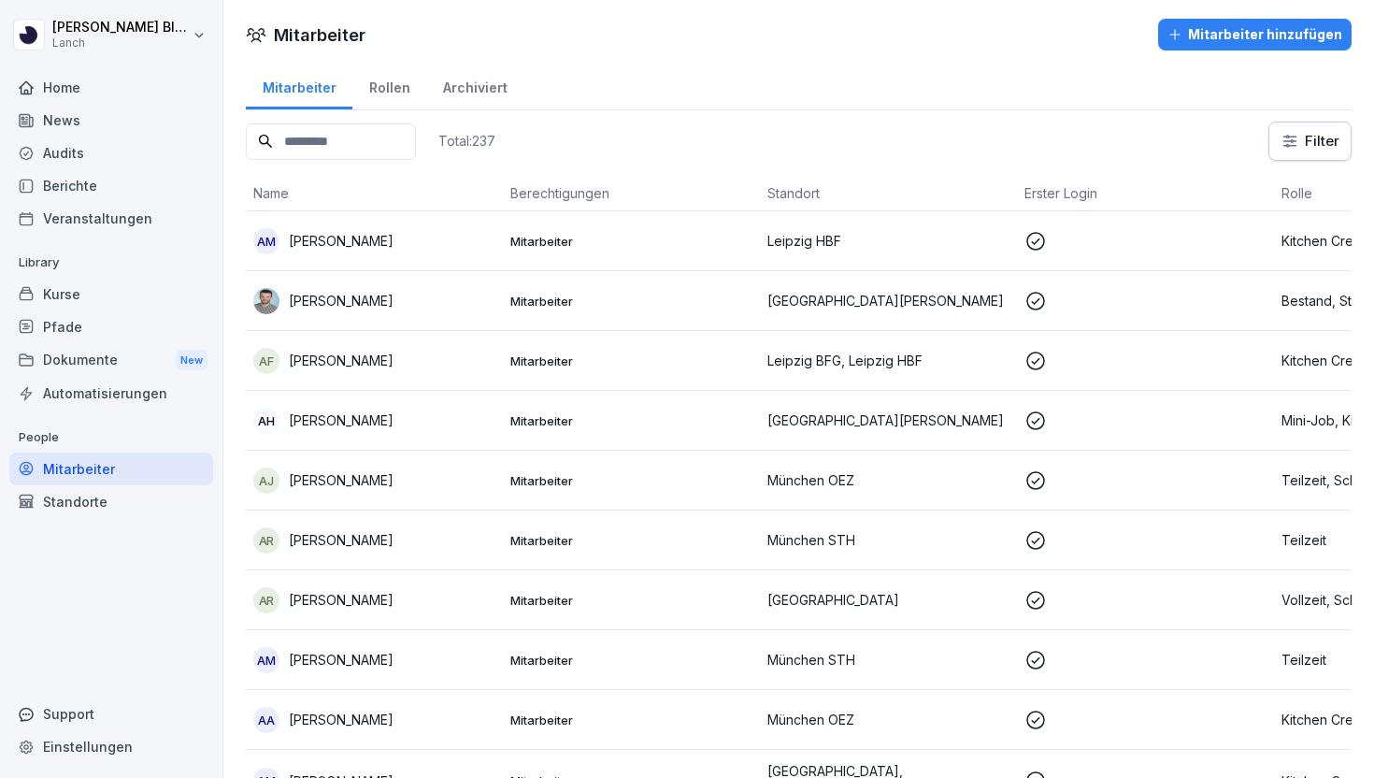
click at [362, 160] on div "Total: 237" at bounding box center [371, 140] width 250 height 39
click at [363, 130] on input at bounding box center [331, 141] width 170 height 36
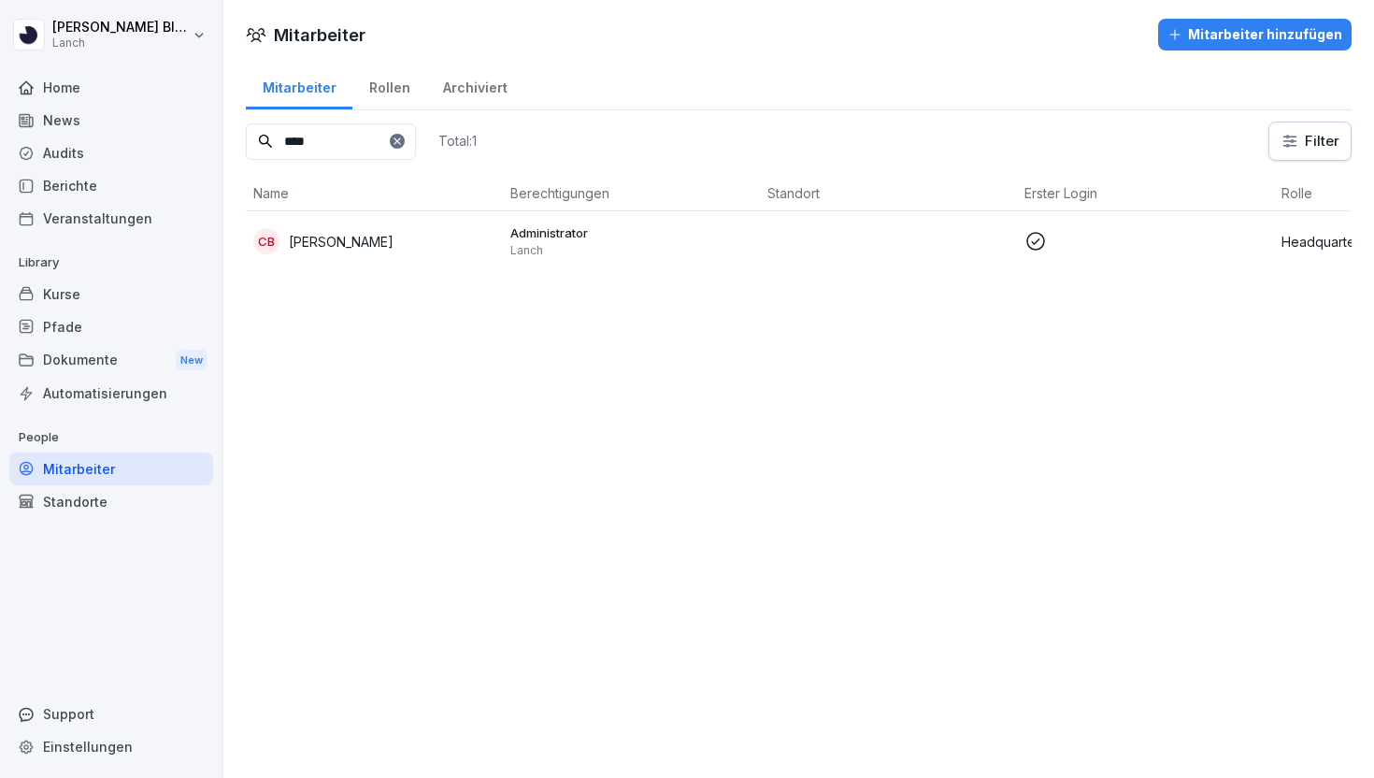
type input "****"
click at [403, 137] on icon at bounding box center [397, 141] width 11 height 11
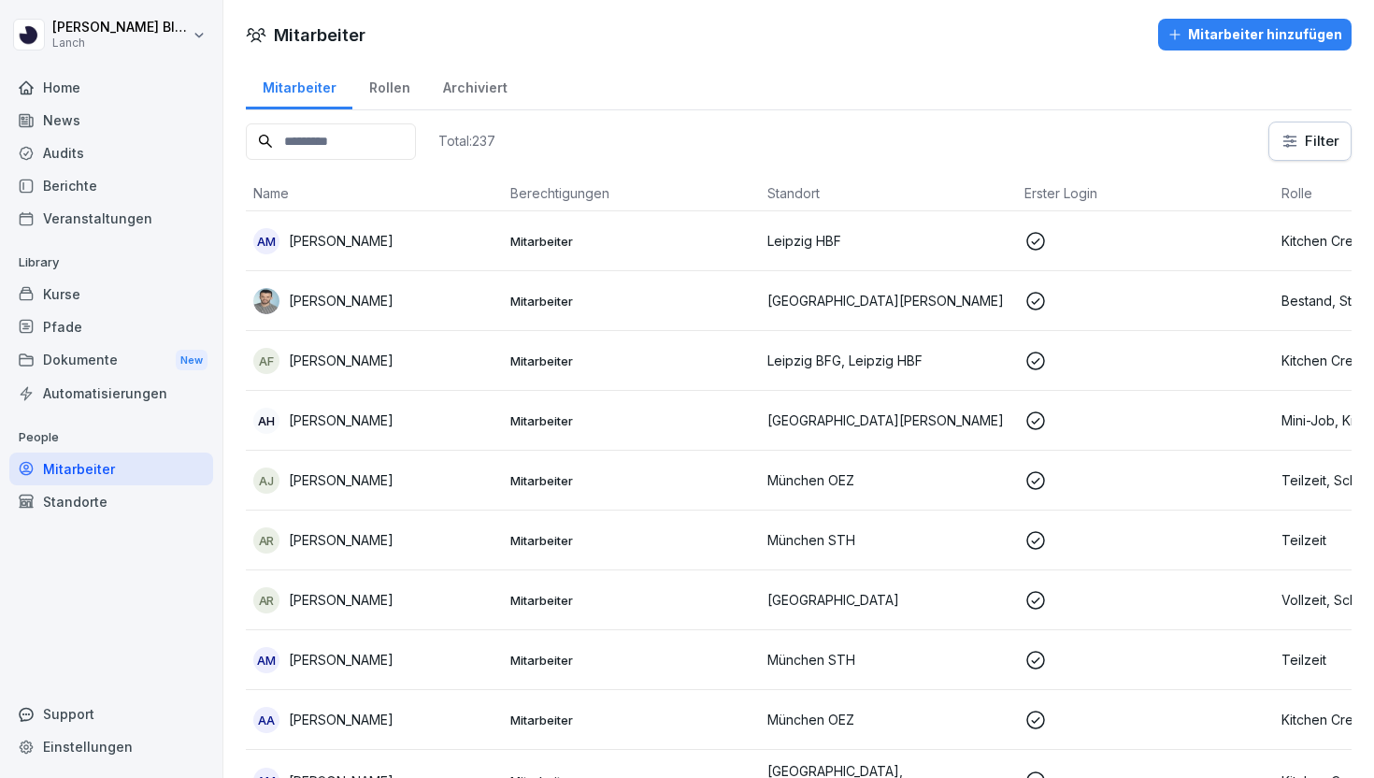
click at [1254, 34] on div "Mitarbeiter hinzufügen" at bounding box center [1254, 34] width 175 height 21
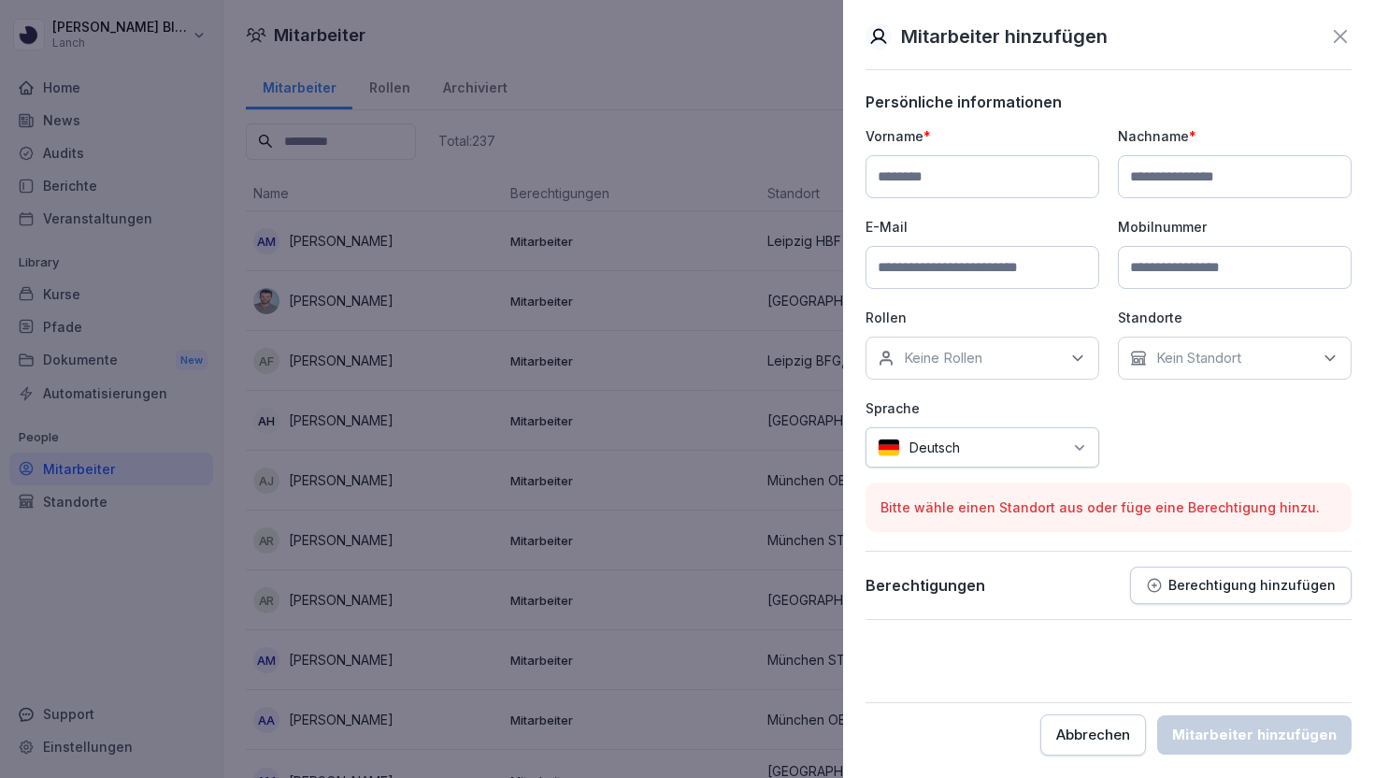
click at [1339, 40] on icon at bounding box center [1340, 36] width 22 height 22
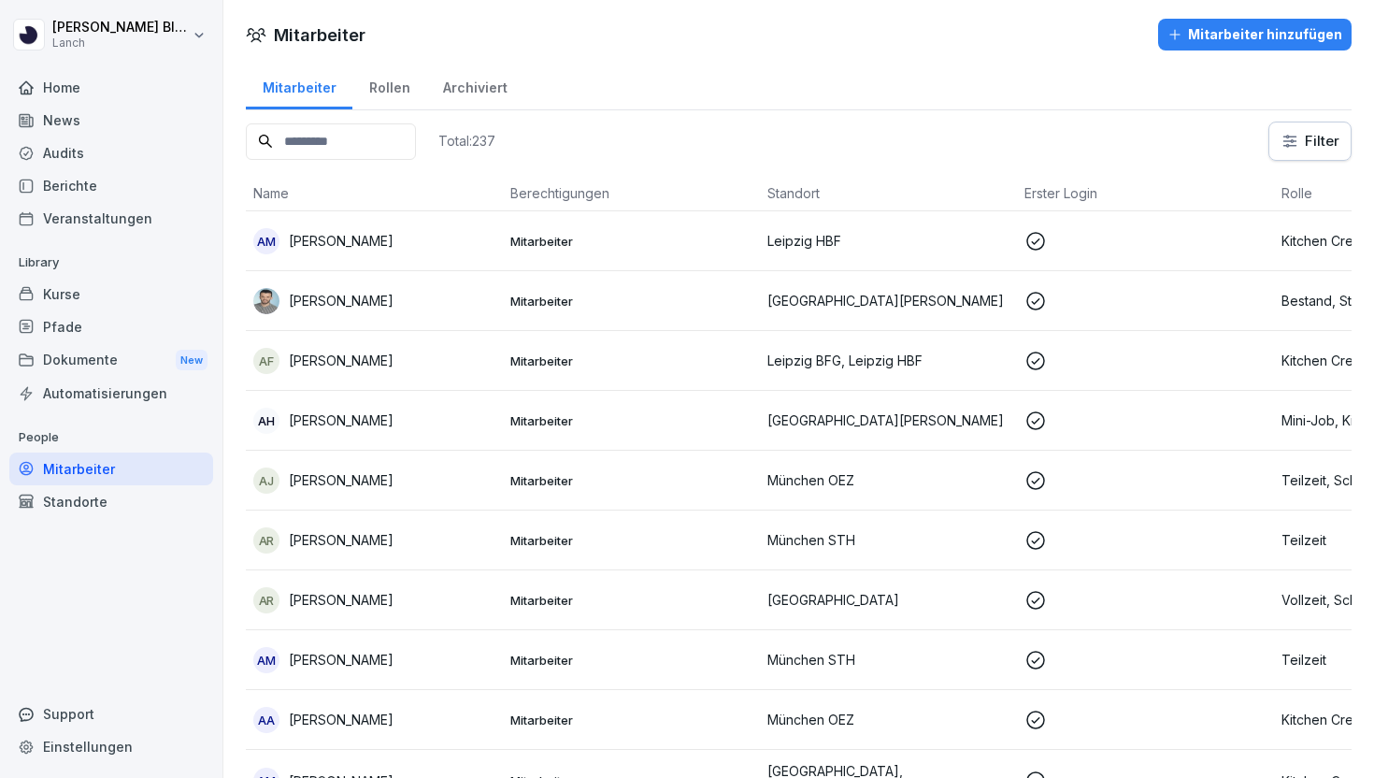
click at [449, 426] on div "AH Abdul Haq" at bounding box center [374, 420] width 242 height 26
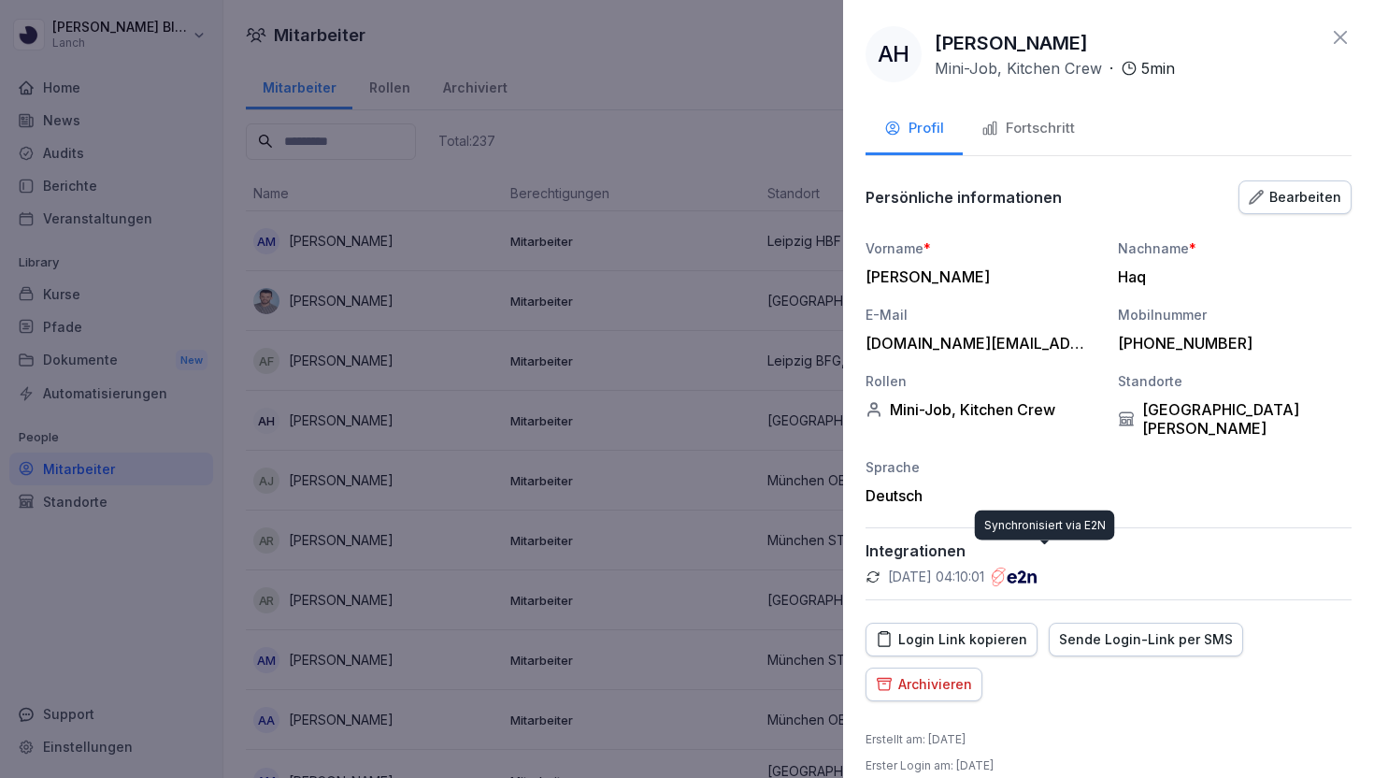
click at [1036, 567] on img at bounding box center [1014, 576] width 45 height 19
click at [1047, 137] on div "Fortschritt" at bounding box center [1027, 128] width 93 height 21
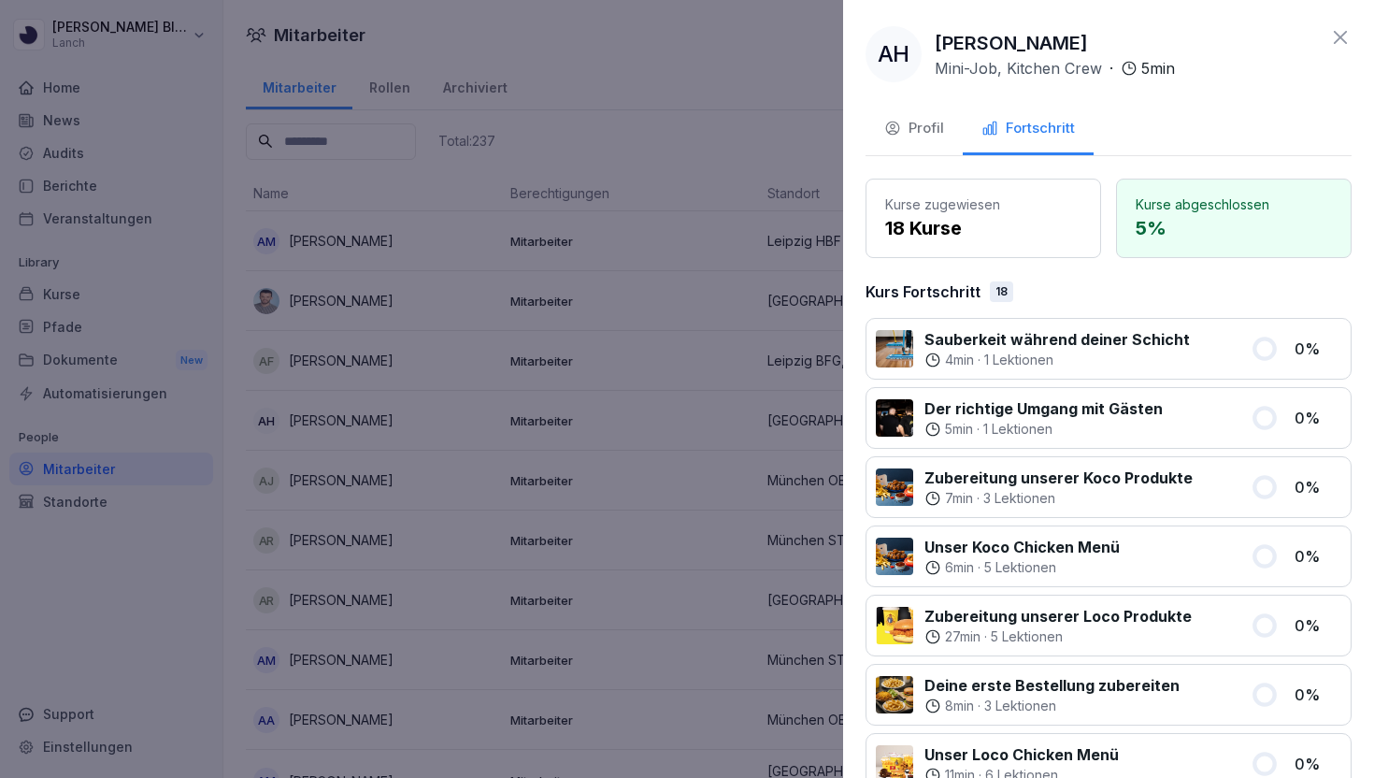
click at [1348, 23] on div "AH Abdul Haq Mini-Job, Kitchen Crew · 5 min Profil Fortschritt Kurse zugewiesen…" at bounding box center [1108, 389] width 531 height 778
click at [1342, 35] on icon at bounding box center [1340, 37] width 13 height 13
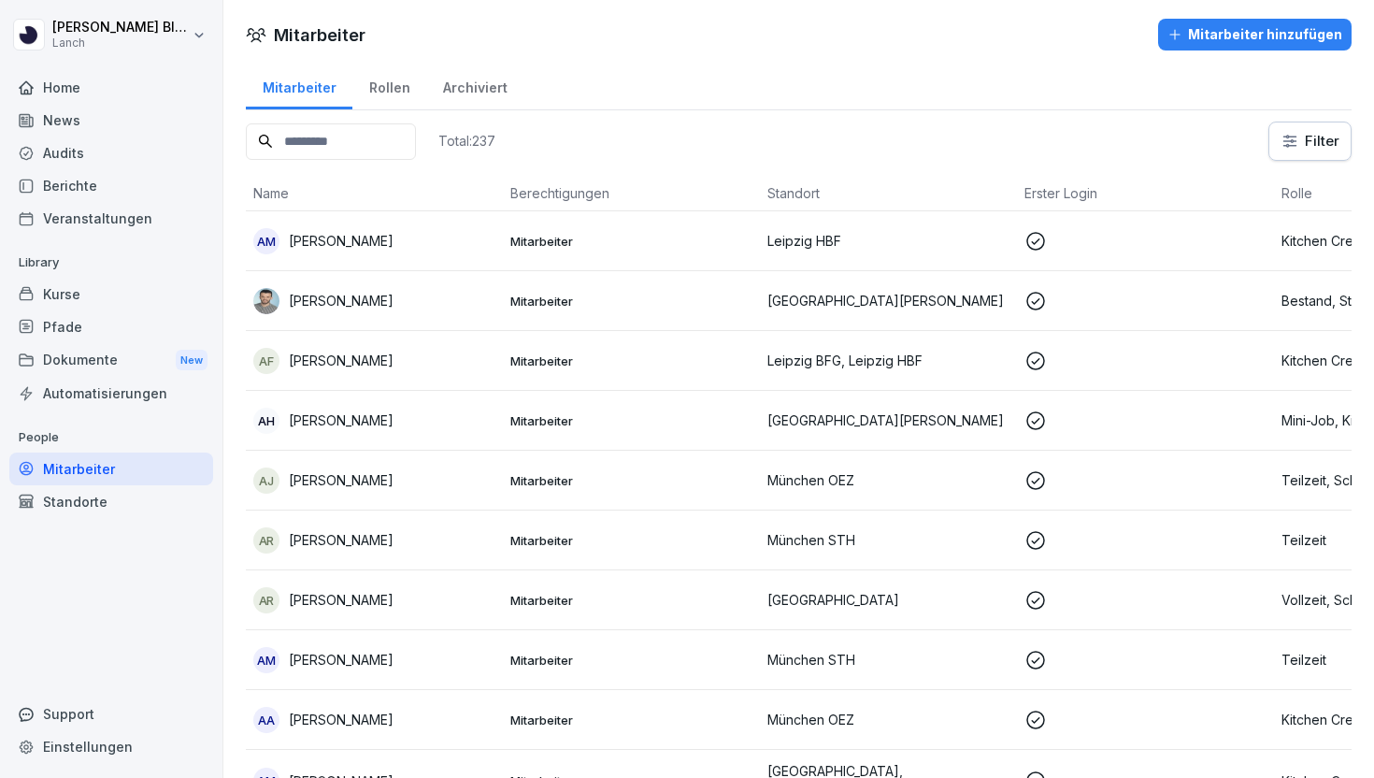
click at [682, 229] on td "Mitarbeiter" at bounding box center [631, 241] width 257 height 60
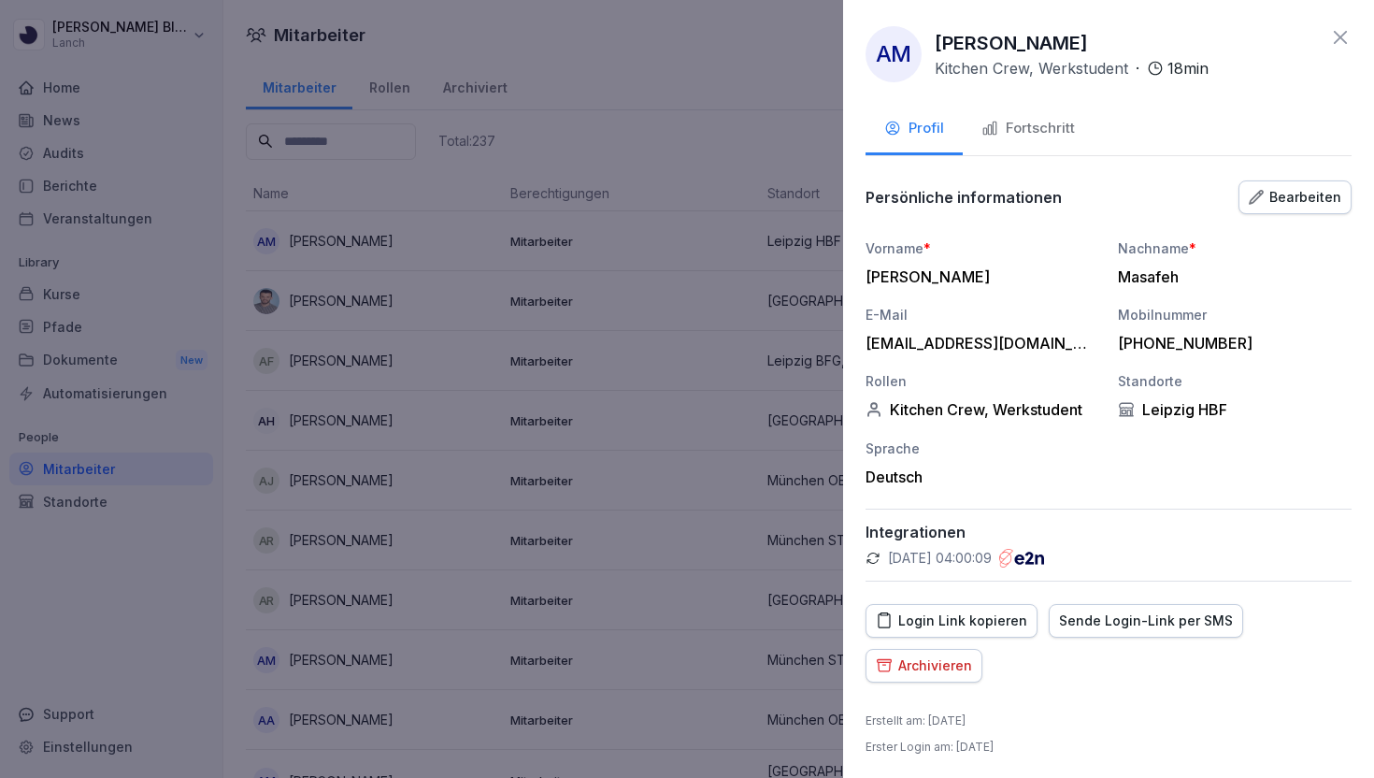
click at [1329, 38] on icon at bounding box center [1340, 37] width 22 height 22
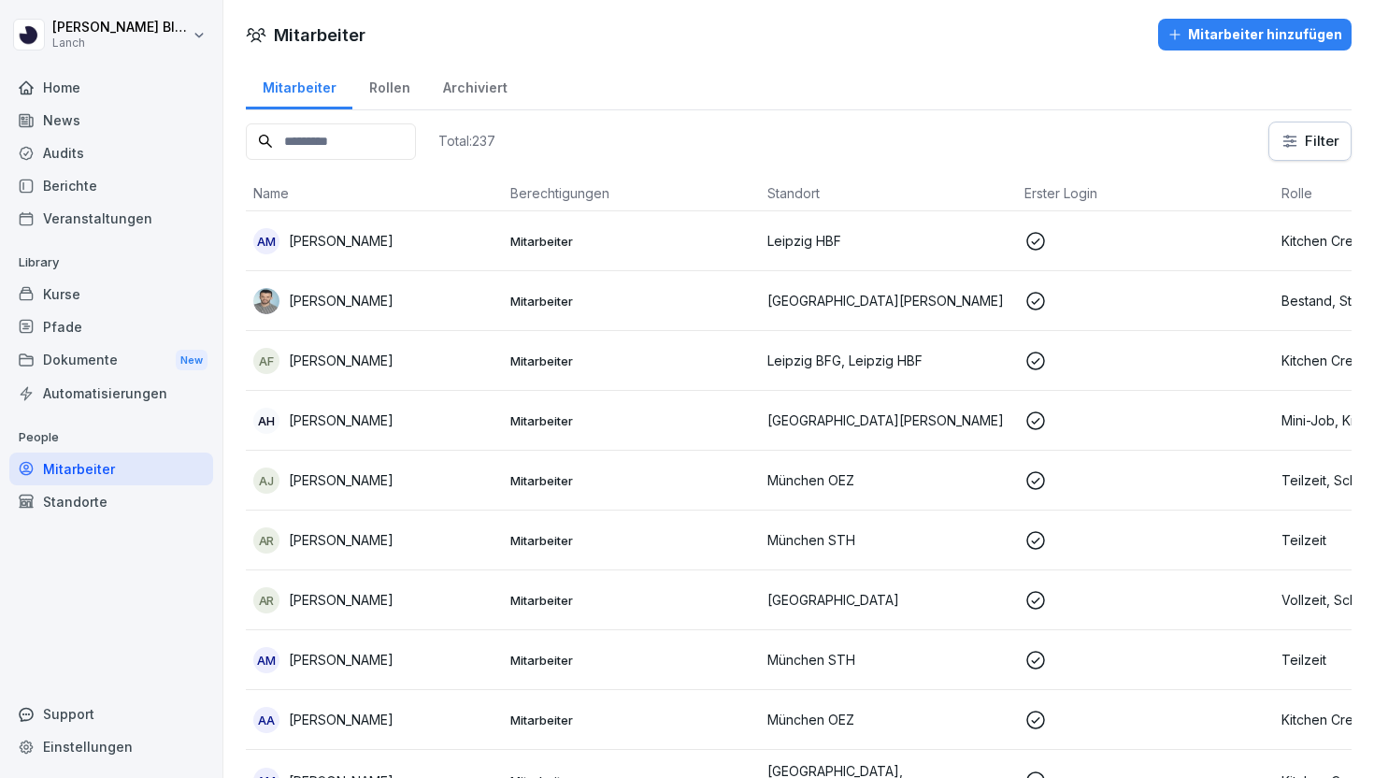
click at [334, 149] on input at bounding box center [331, 141] width 170 height 36
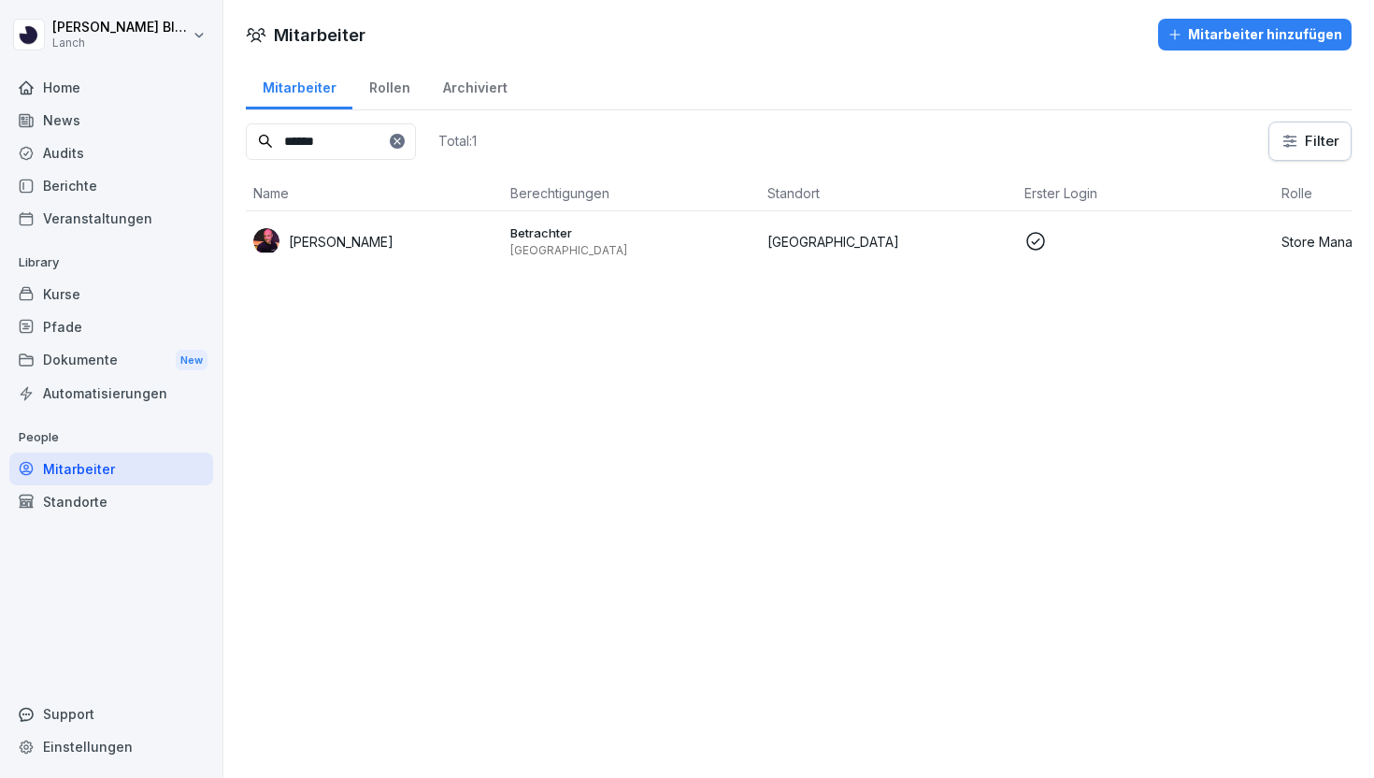
type input "******"
click at [350, 229] on div "Daniel Günther" at bounding box center [374, 241] width 242 height 26
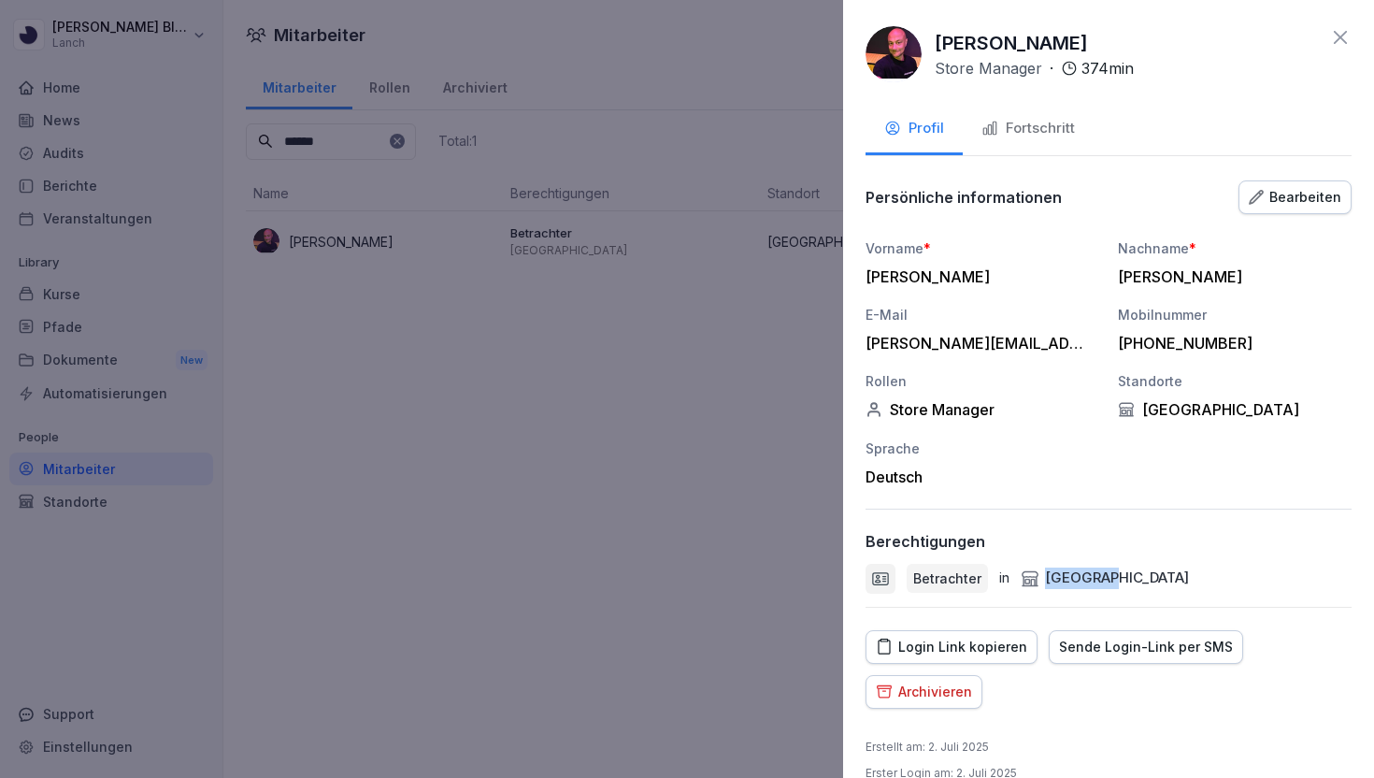
drag, startPoint x: 1134, startPoint y: 587, endPoint x: 1040, endPoint y: 587, distance: 93.5
click at [1040, 587] on div "Betrachter in Nürnberg" at bounding box center [1108, 579] width 486 height 30
click at [1277, 182] on button "Bearbeiten" at bounding box center [1294, 197] width 113 height 34
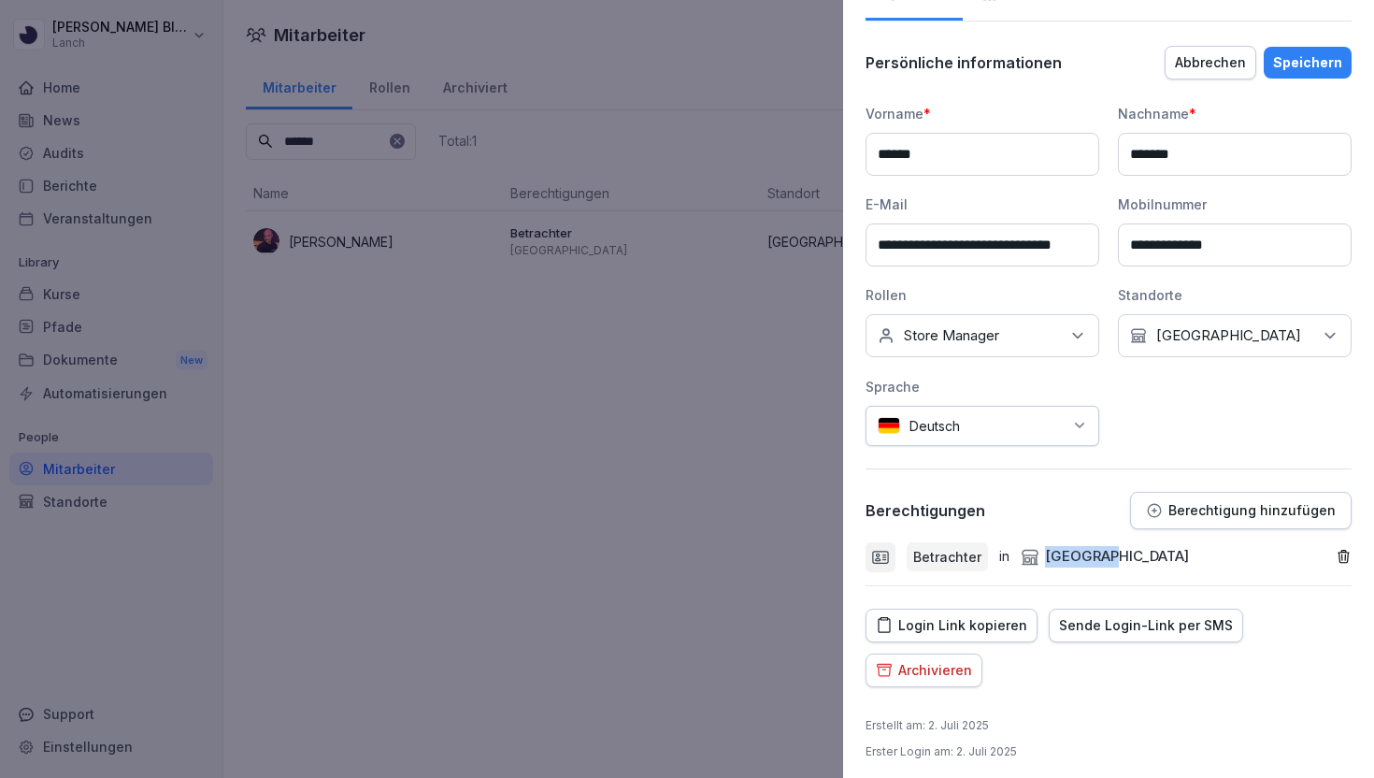
scroll to position [142, 0]
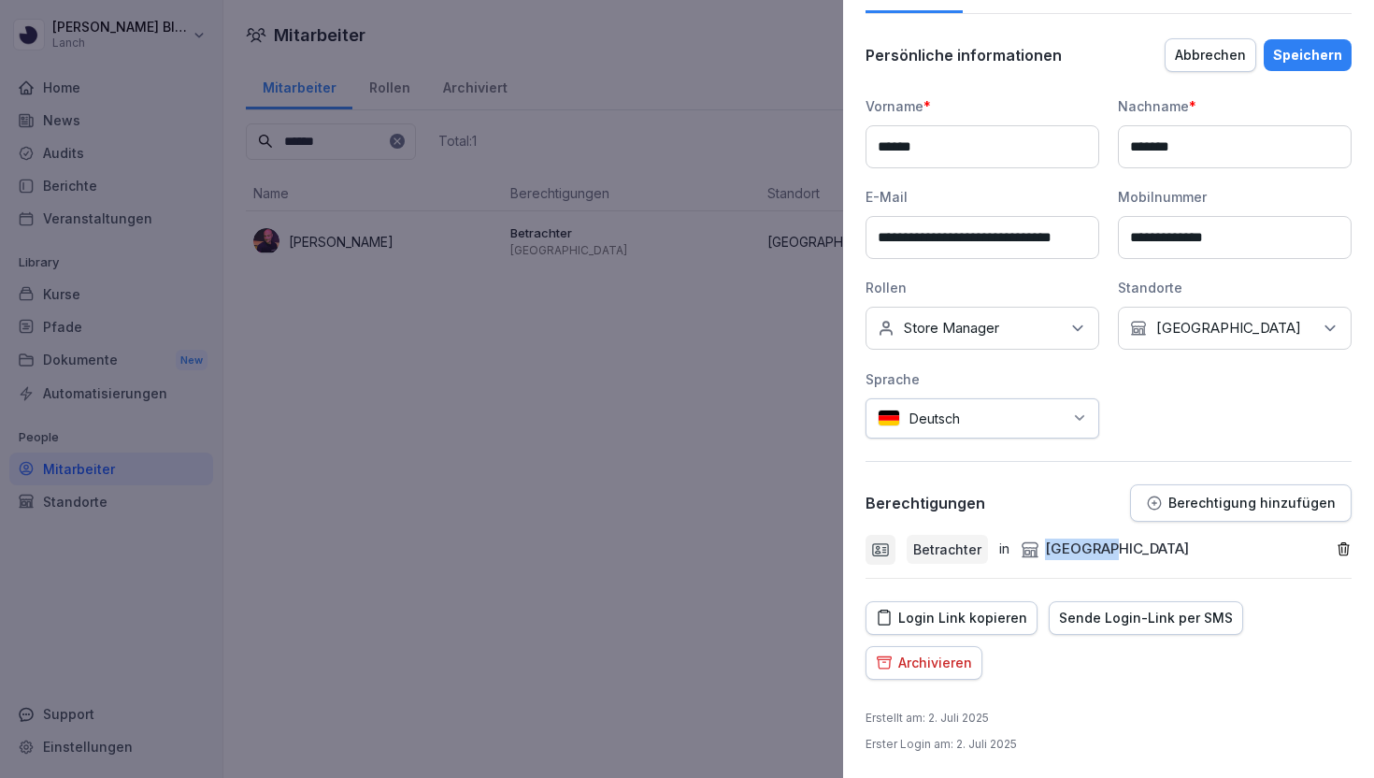
click at [1194, 507] on p "Berechtigung hinzufügen" at bounding box center [1251, 502] width 167 height 15
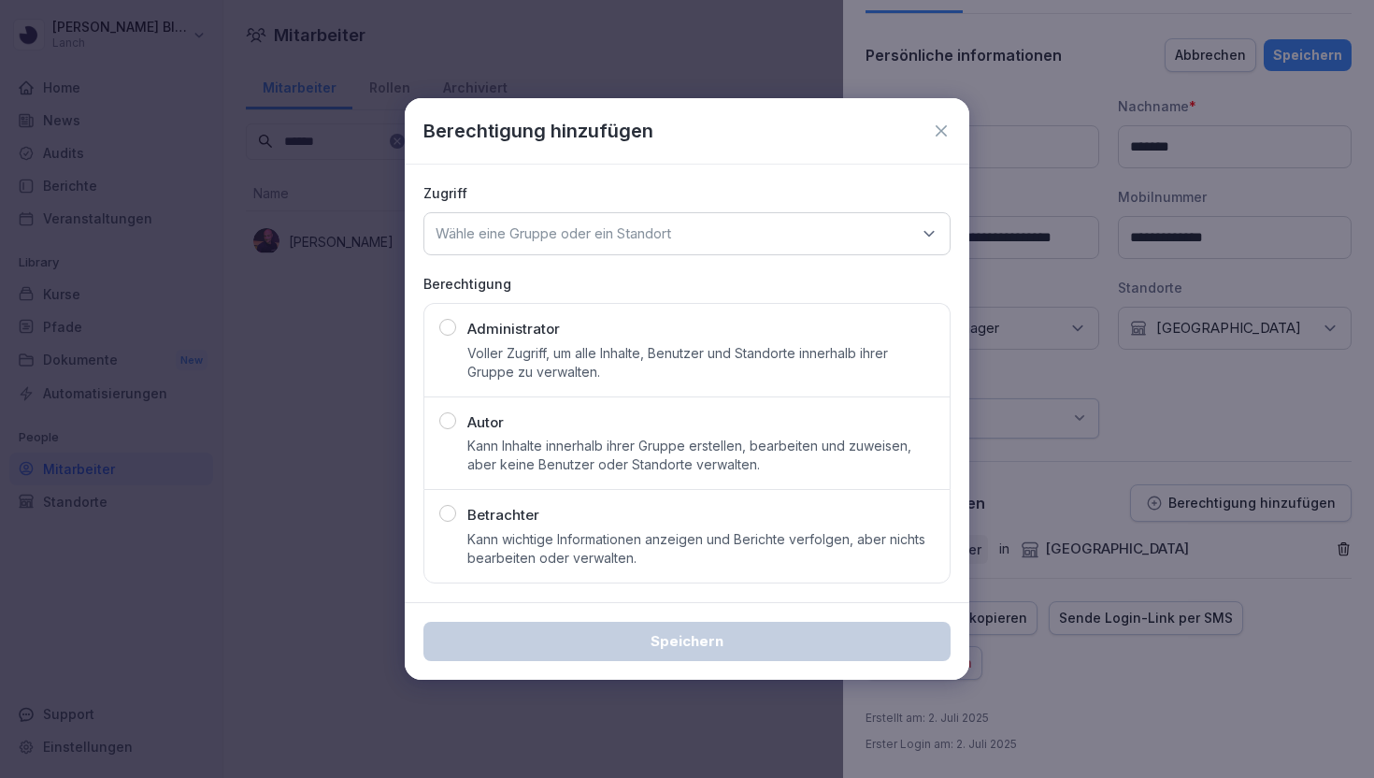
click at [948, 133] on icon at bounding box center [941, 130] width 19 height 19
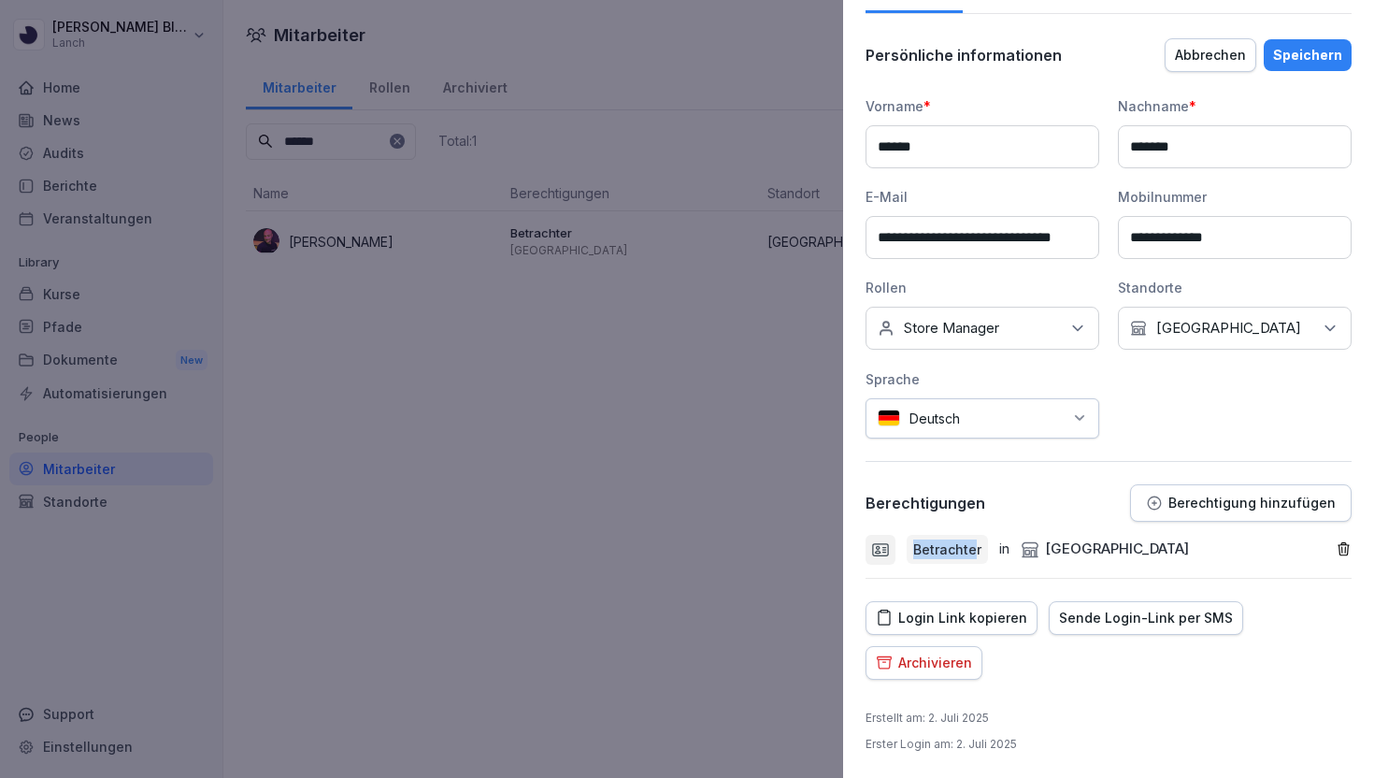
drag, startPoint x: 976, startPoint y: 546, endPoint x: 917, endPoint y: 544, distance: 58.9
click at [917, 544] on p "Betrachter" at bounding box center [947, 549] width 68 height 20
click at [1239, 58] on div "Abbrechen" at bounding box center [1210, 55] width 71 height 21
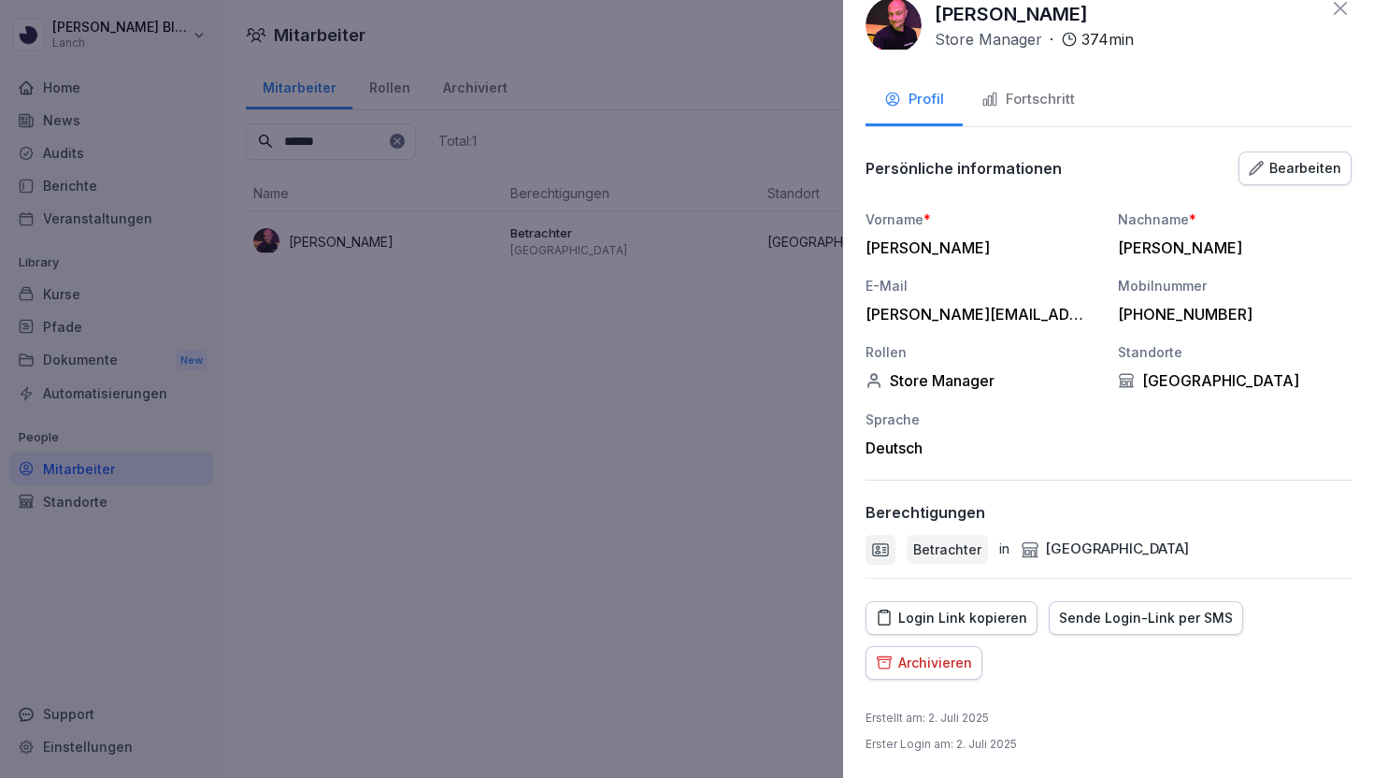
click at [1342, 15] on icon at bounding box center [1340, 8] width 22 height 22
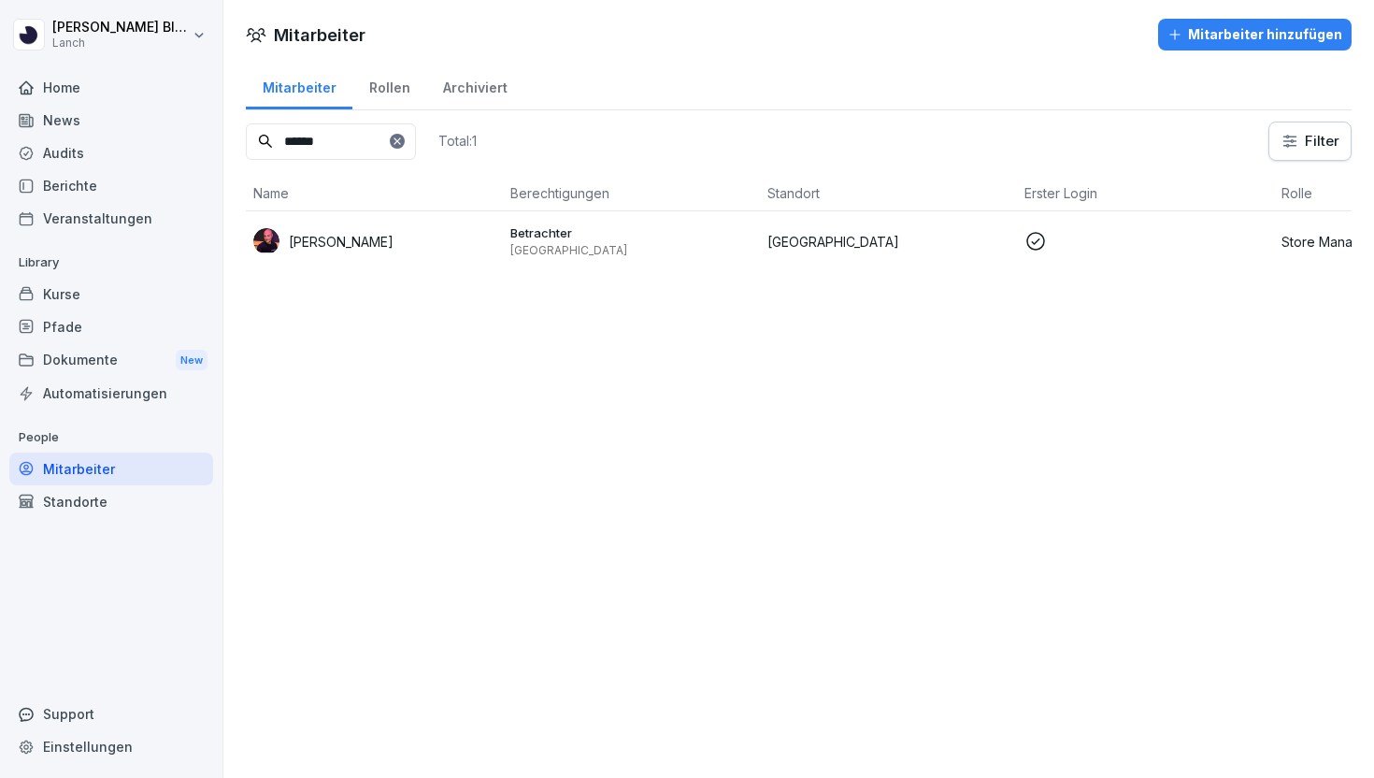
click at [53, 507] on div "Standorte" at bounding box center [111, 501] width 204 height 33
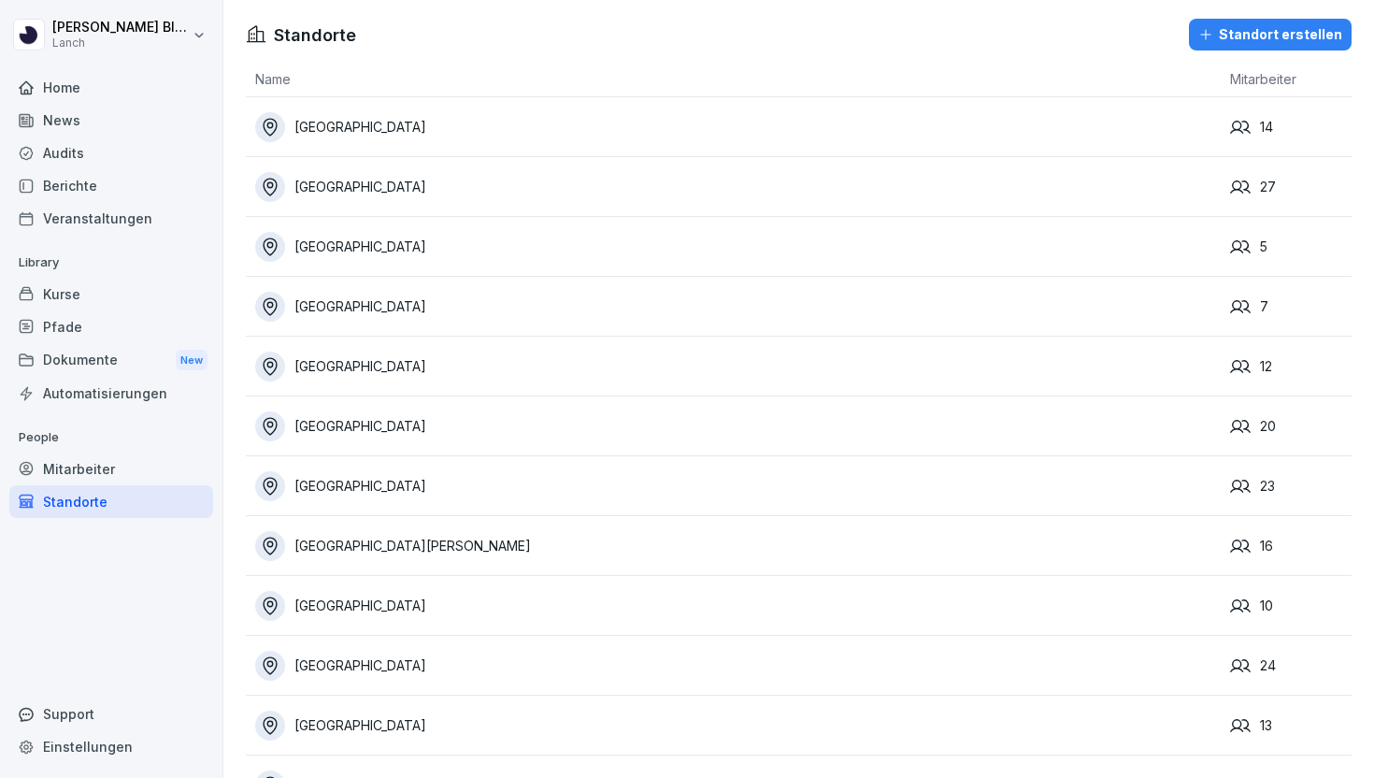
click at [1301, 32] on div "Standort erstellen" at bounding box center [1270, 34] width 144 height 21
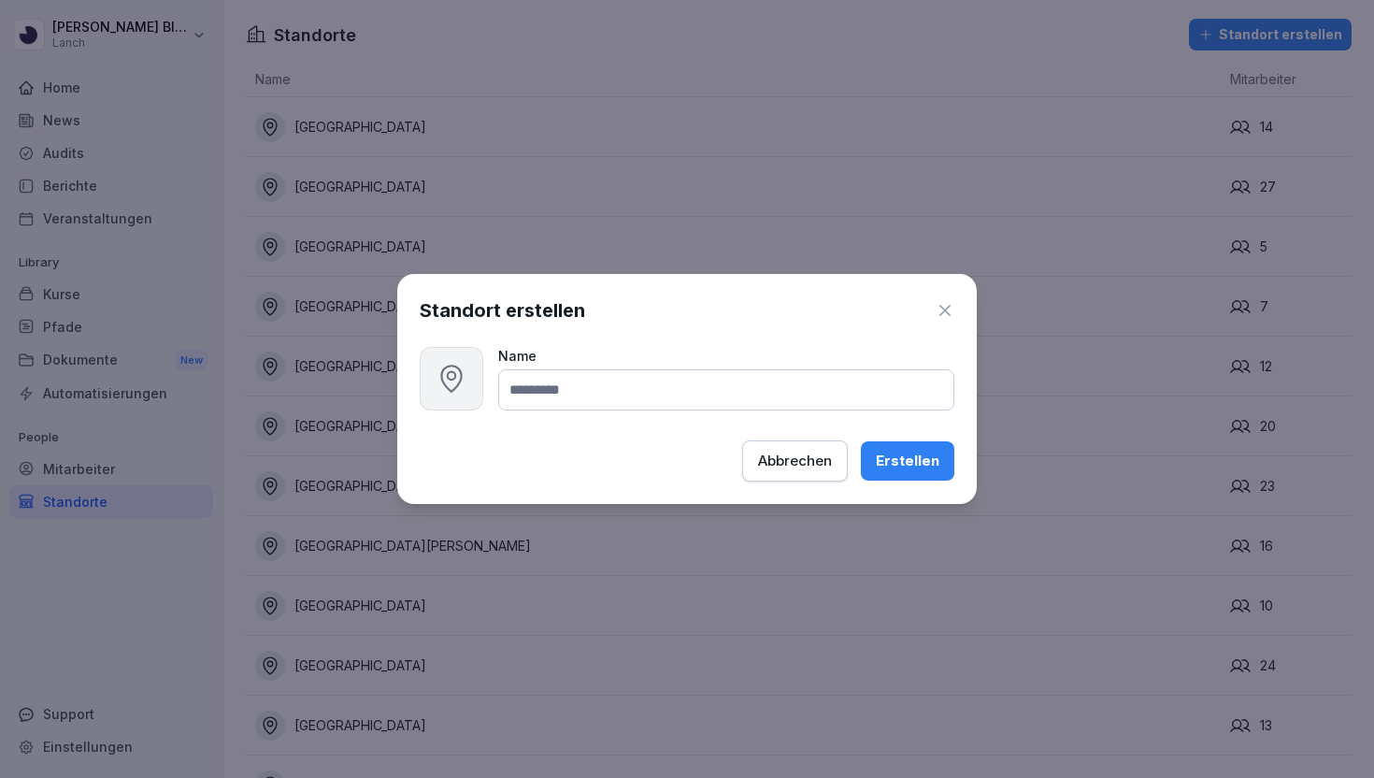
click at [945, 308] on icon "button" at bounding box center [945, 310] width 19 height 19
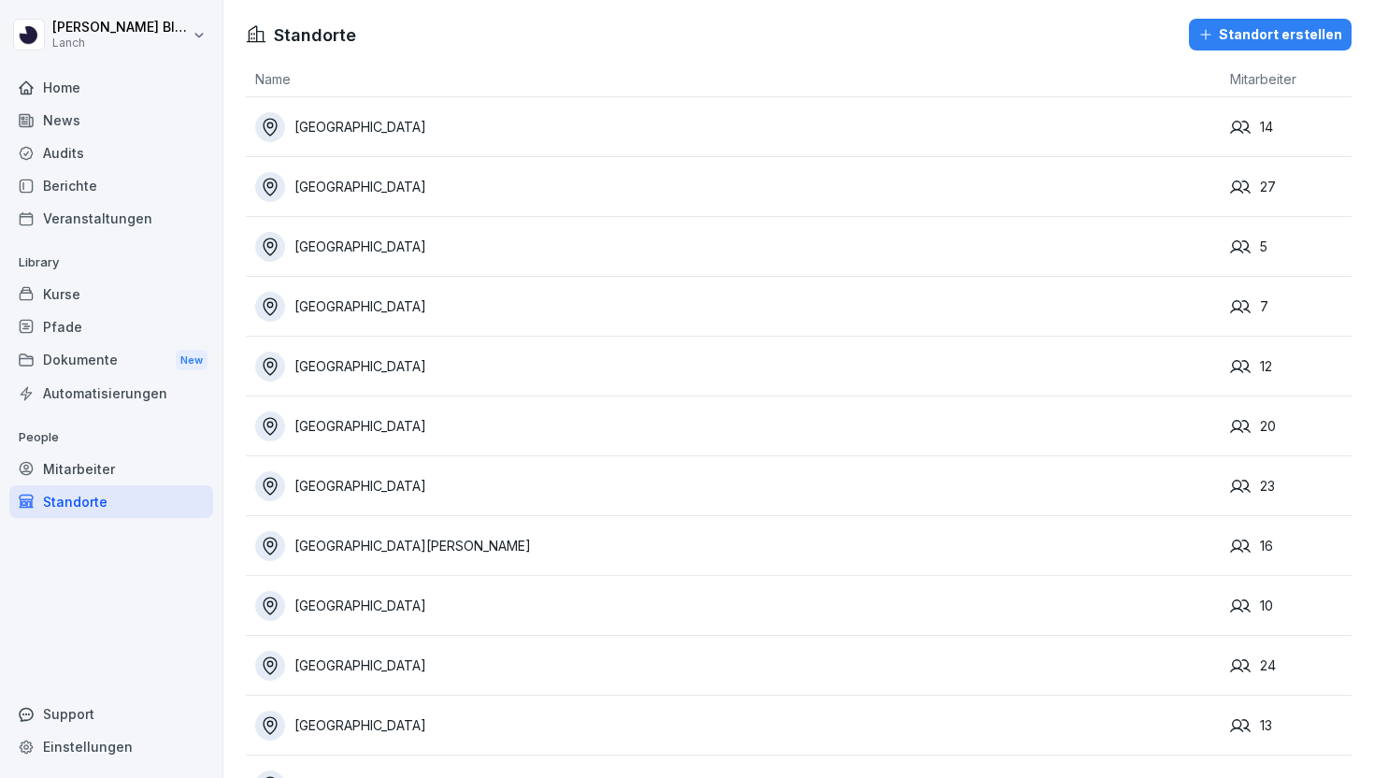
click at [169, 749] on div "Einstellungen" at bounding box center [111, 746] width 204 height 33
select select "**"
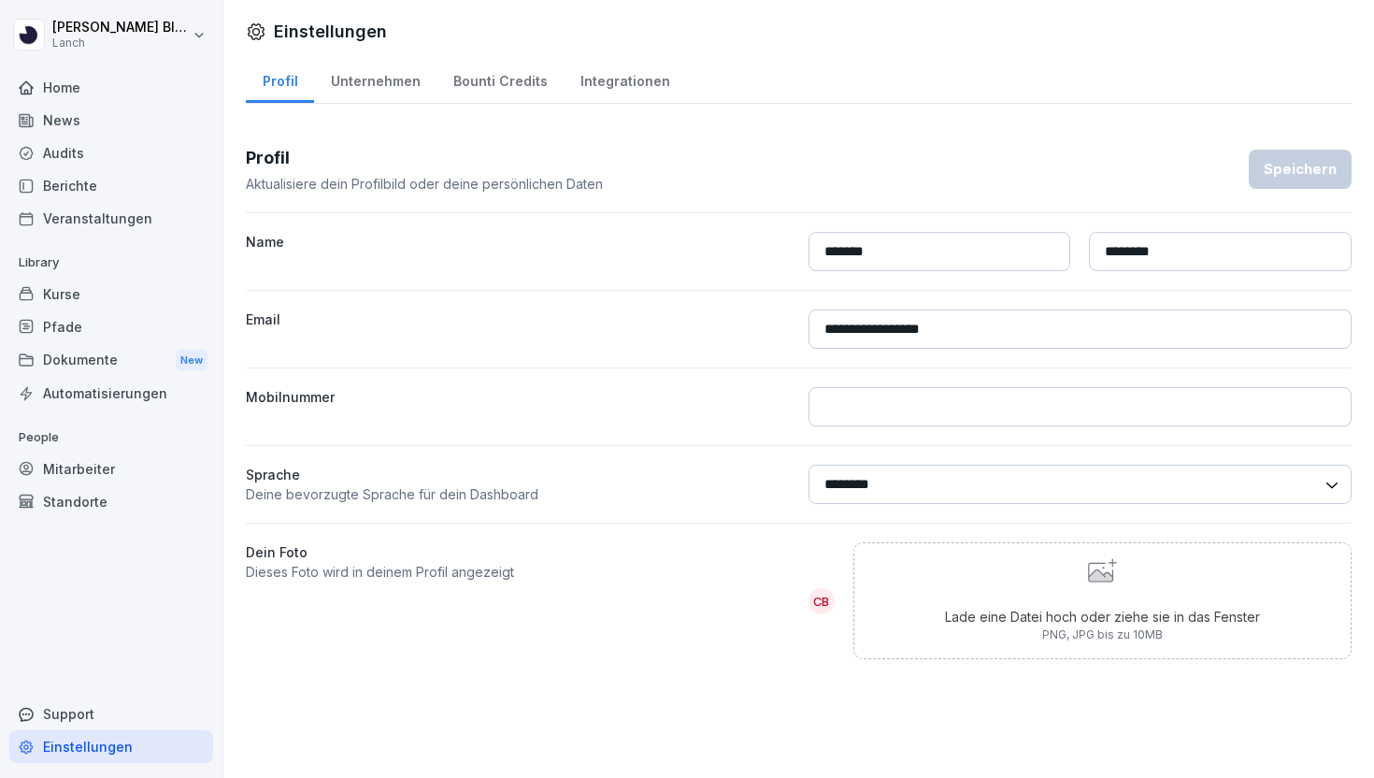
click at [113, 111] on div "News" at bounding box center [111, 120] width 204 height 33
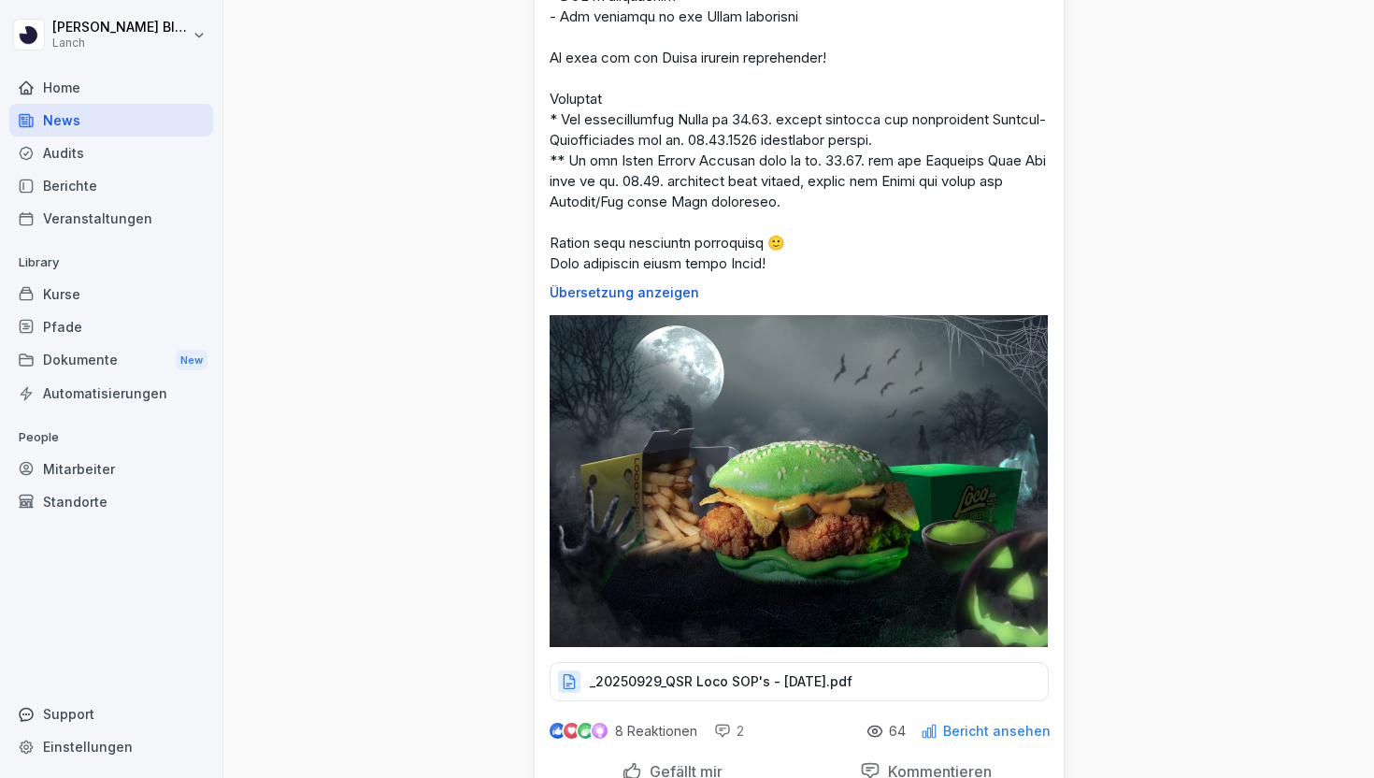
scroll to position [3409, 0]
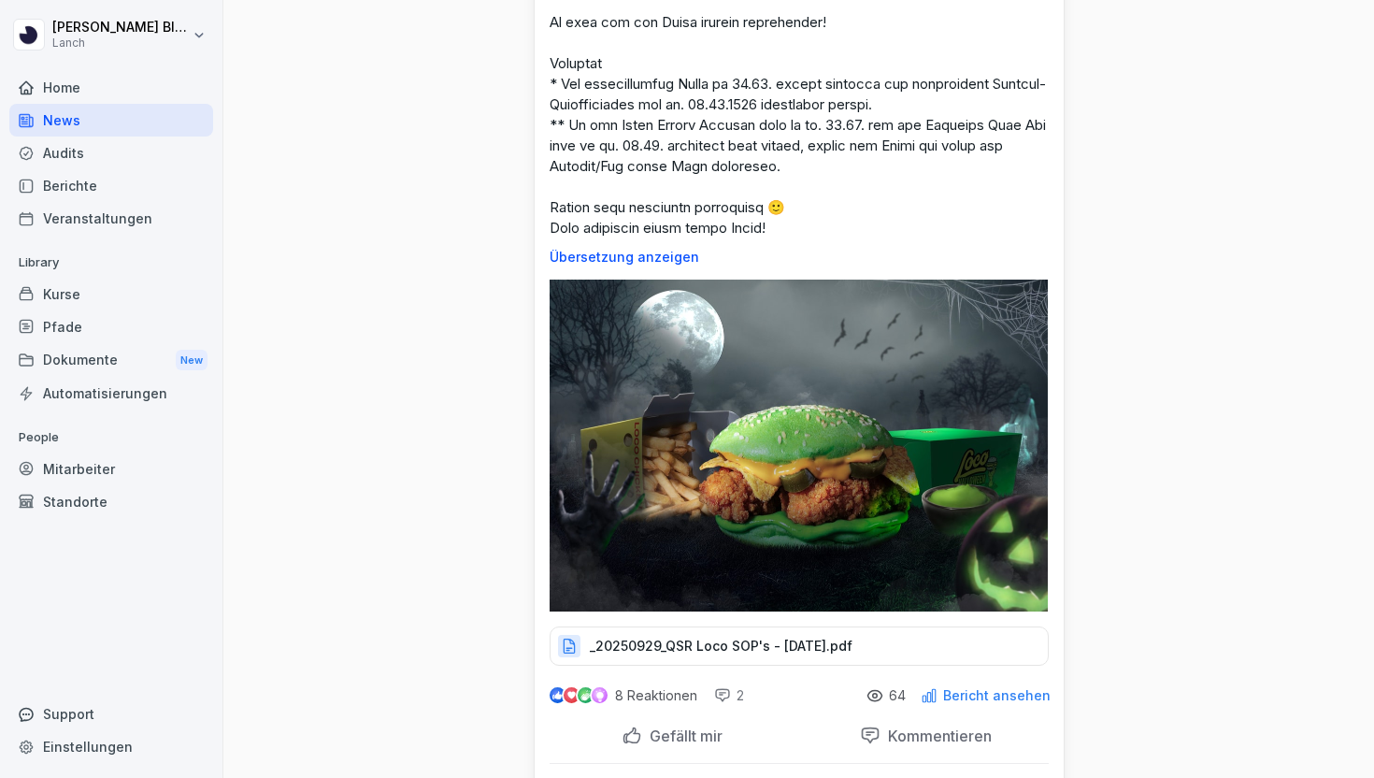
click at [684, 479] on img at bounding box center [799, 445] width 498 height 332
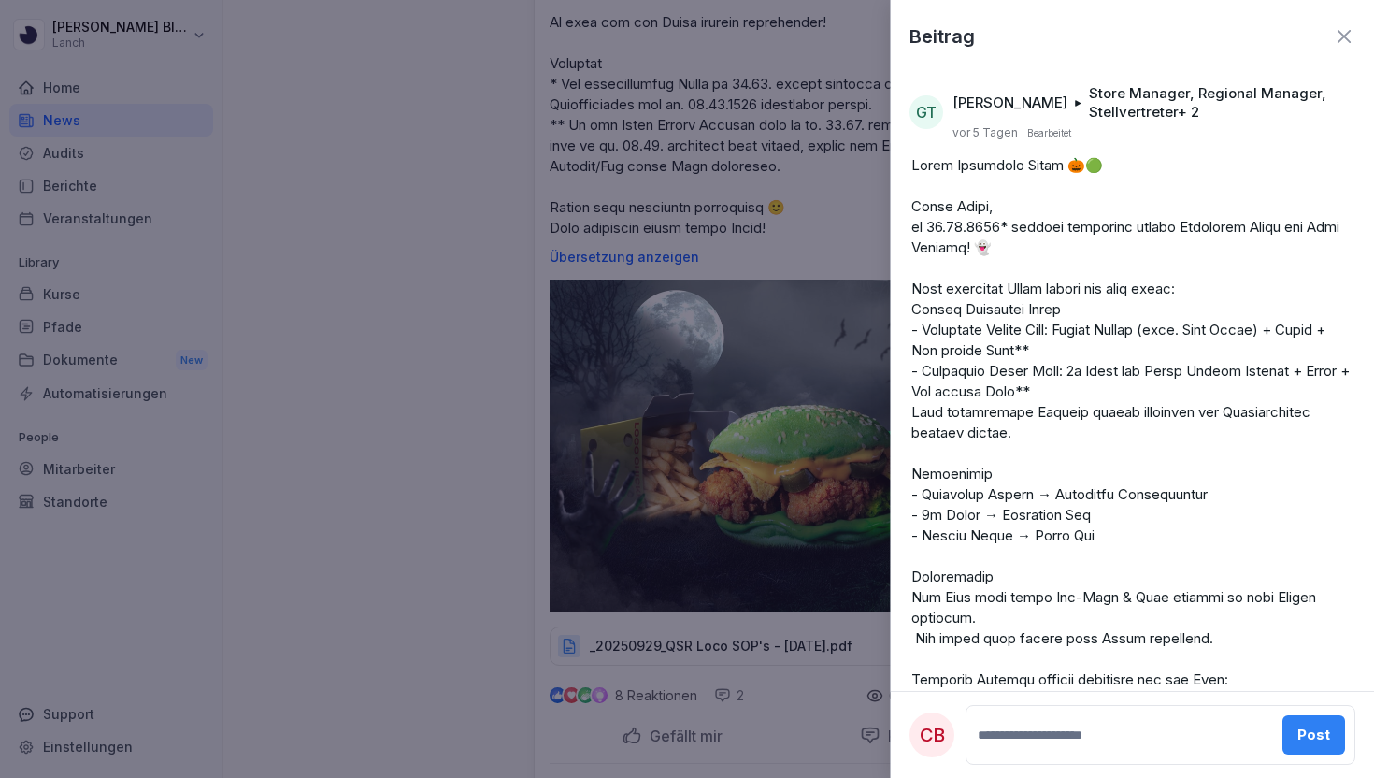
click at [691, 401] on div at bounding box center [687, 389] width 1374 height 778
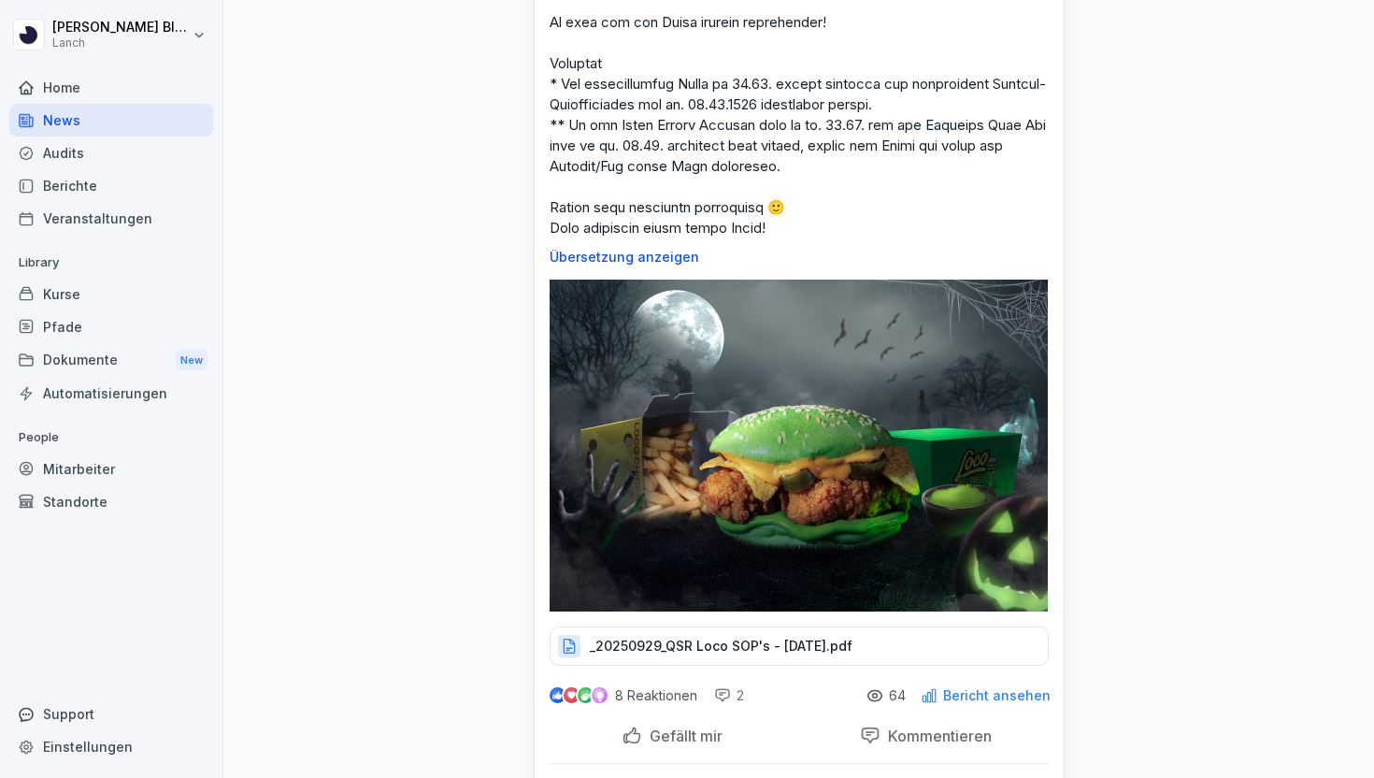
click at [849, 636] on p "_20250929_QSR Loco SOP's - Halloween.pdf" at bounding box center [721, 645] width 263 height 19
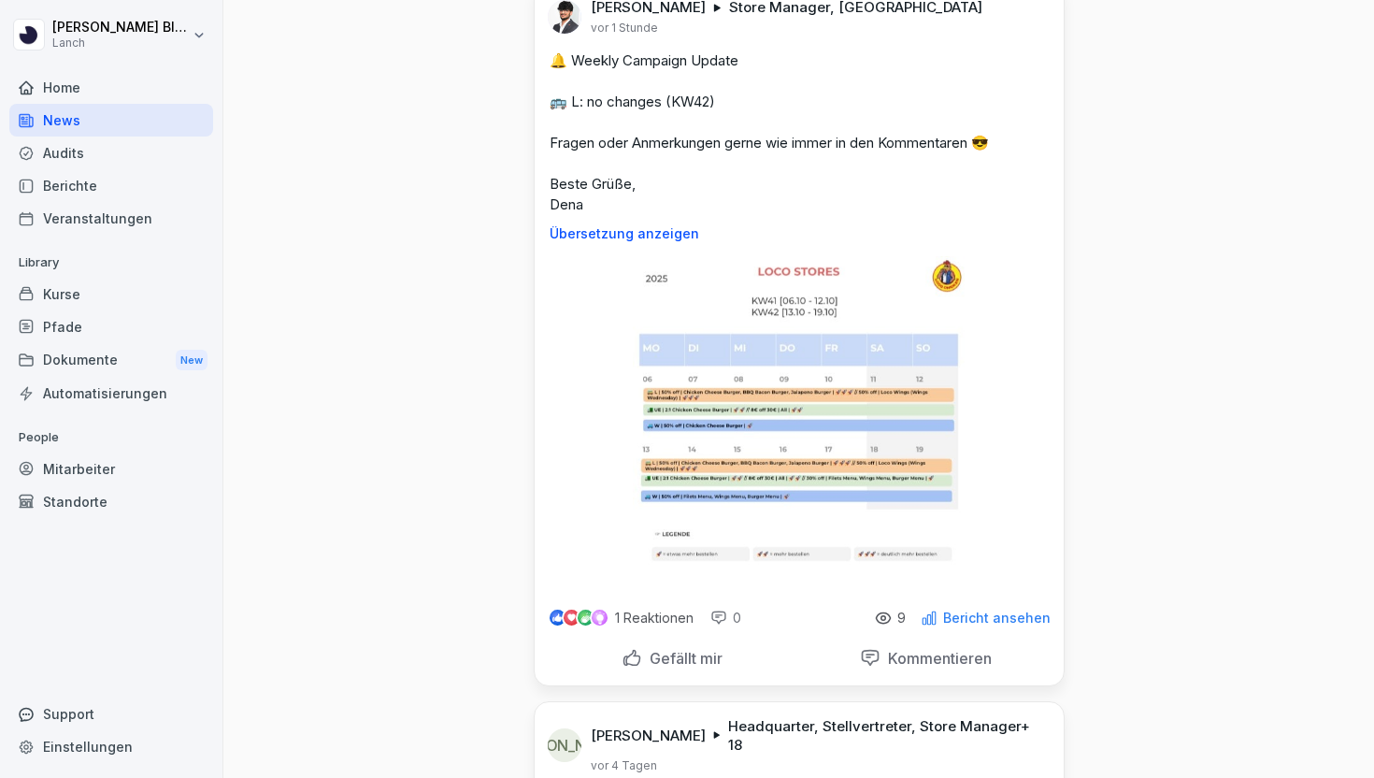
scroll to position [0, 0]
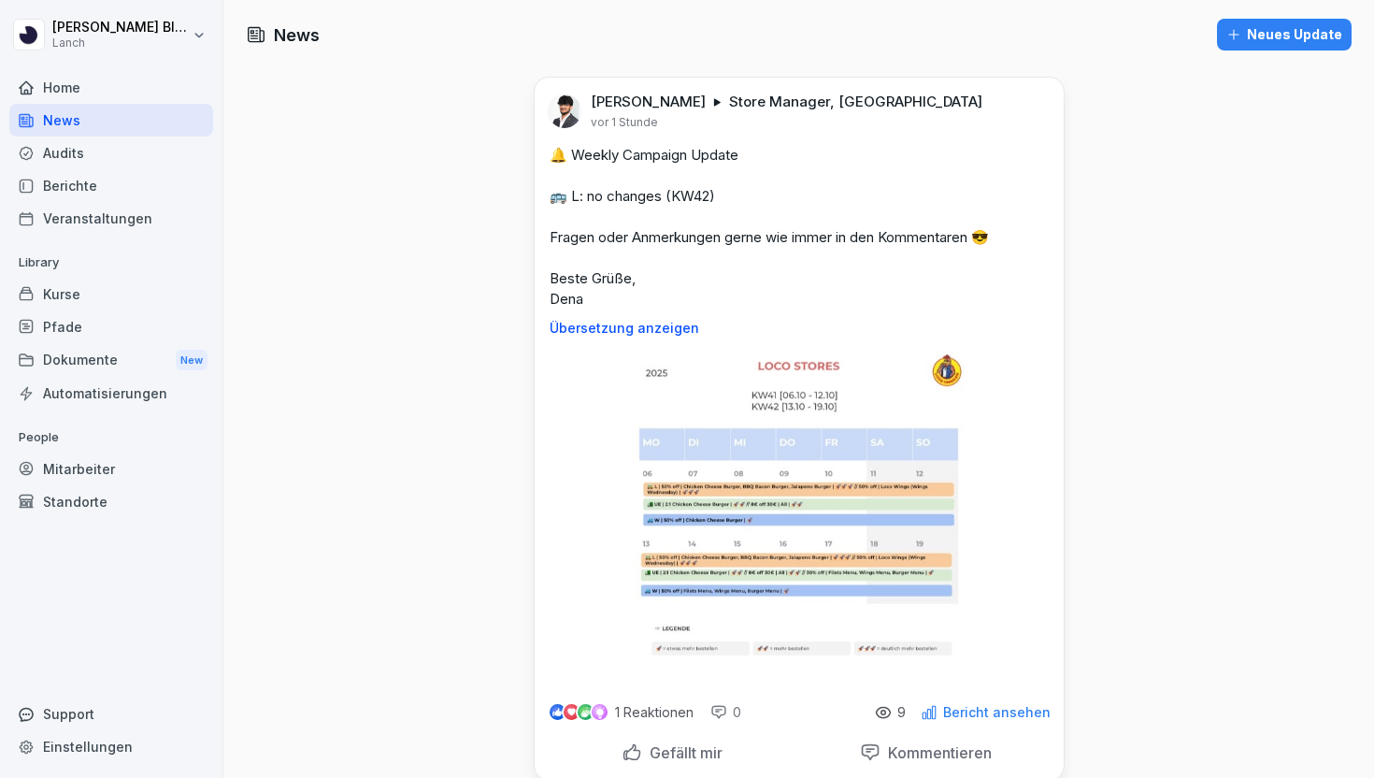
click at [107, 166] on div "Audits" at bounding box center [111, 152] width 204 height 33
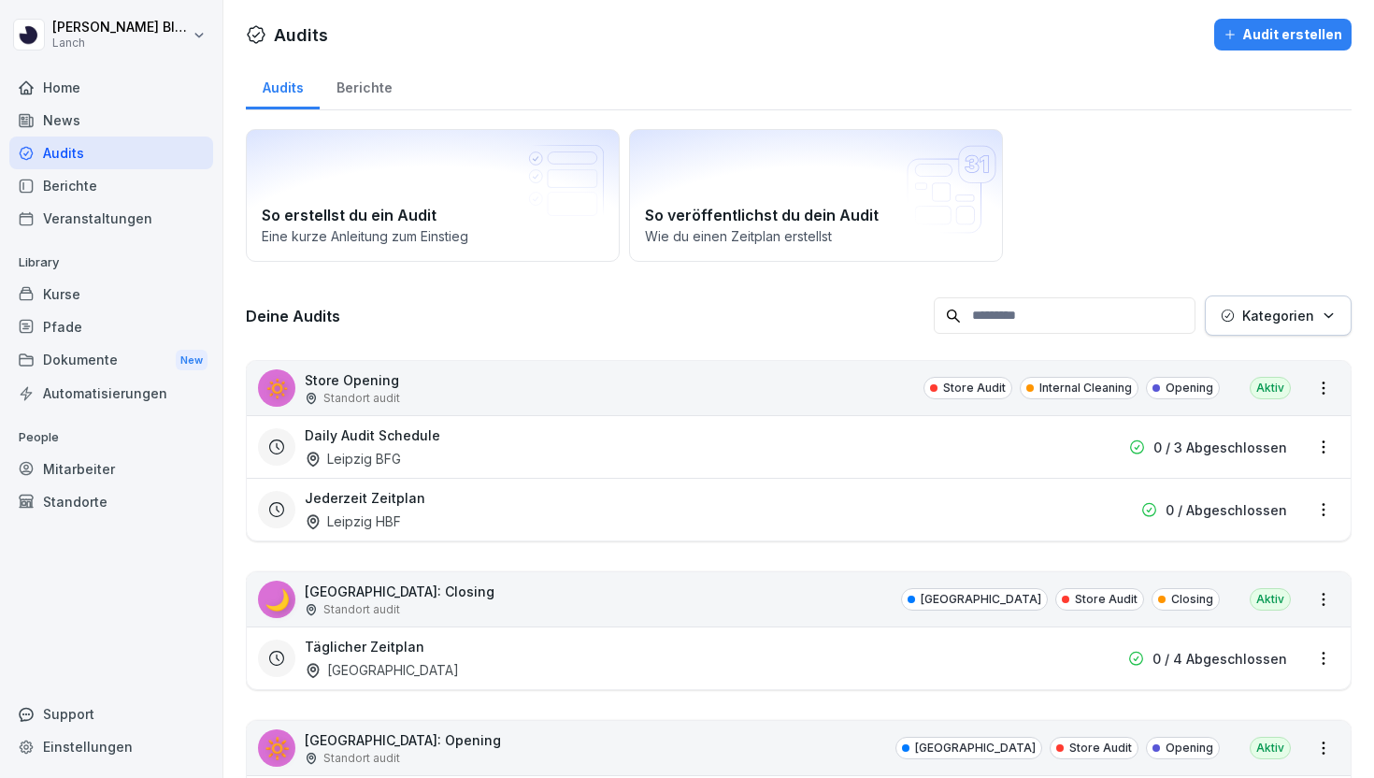
click at [749, 379] on div "🔅 Store Opening Standort audit Store Audit Internal Cleaning Opening Aktiv" at bounding box center [799, 388] width 1104 height 54
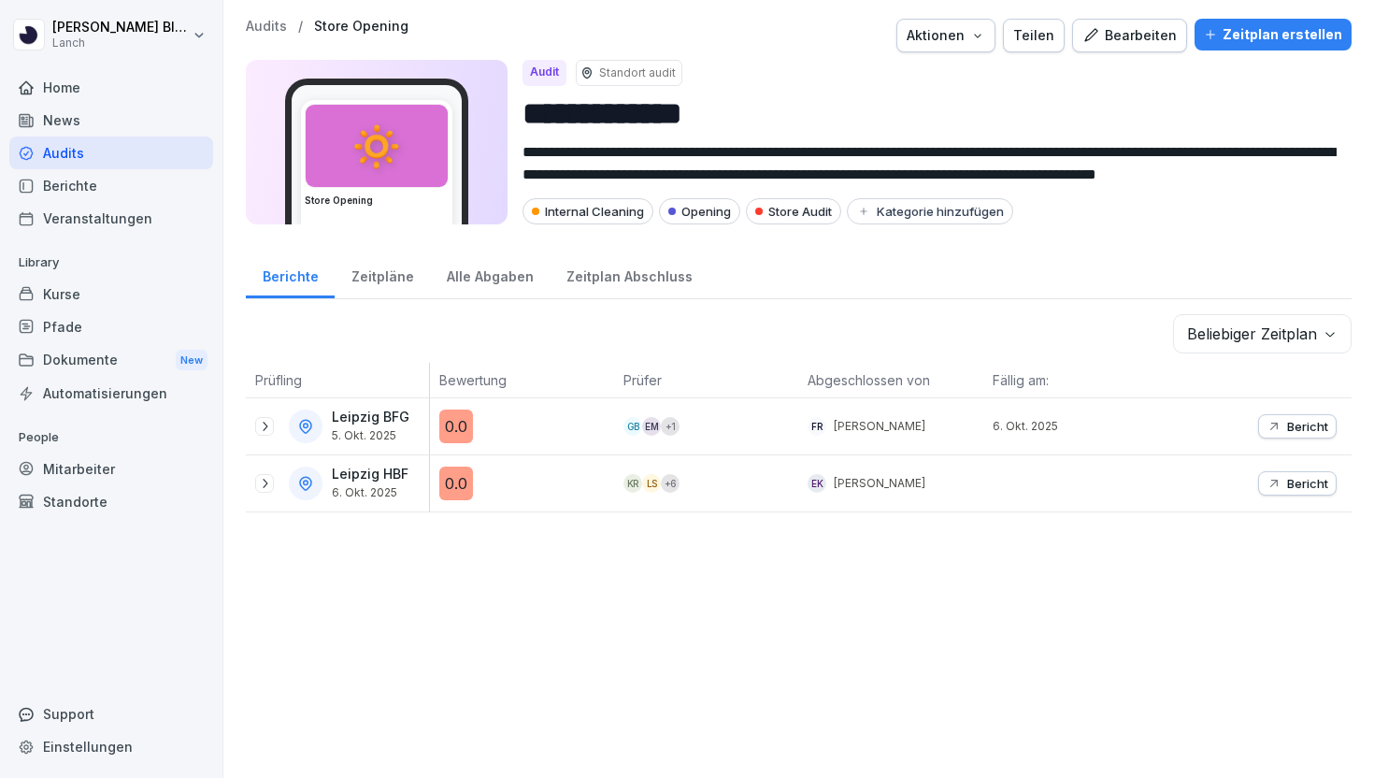
click at [1048, 45] on div "Teilen" at bounding box center [1033, 35] width 41 height 21
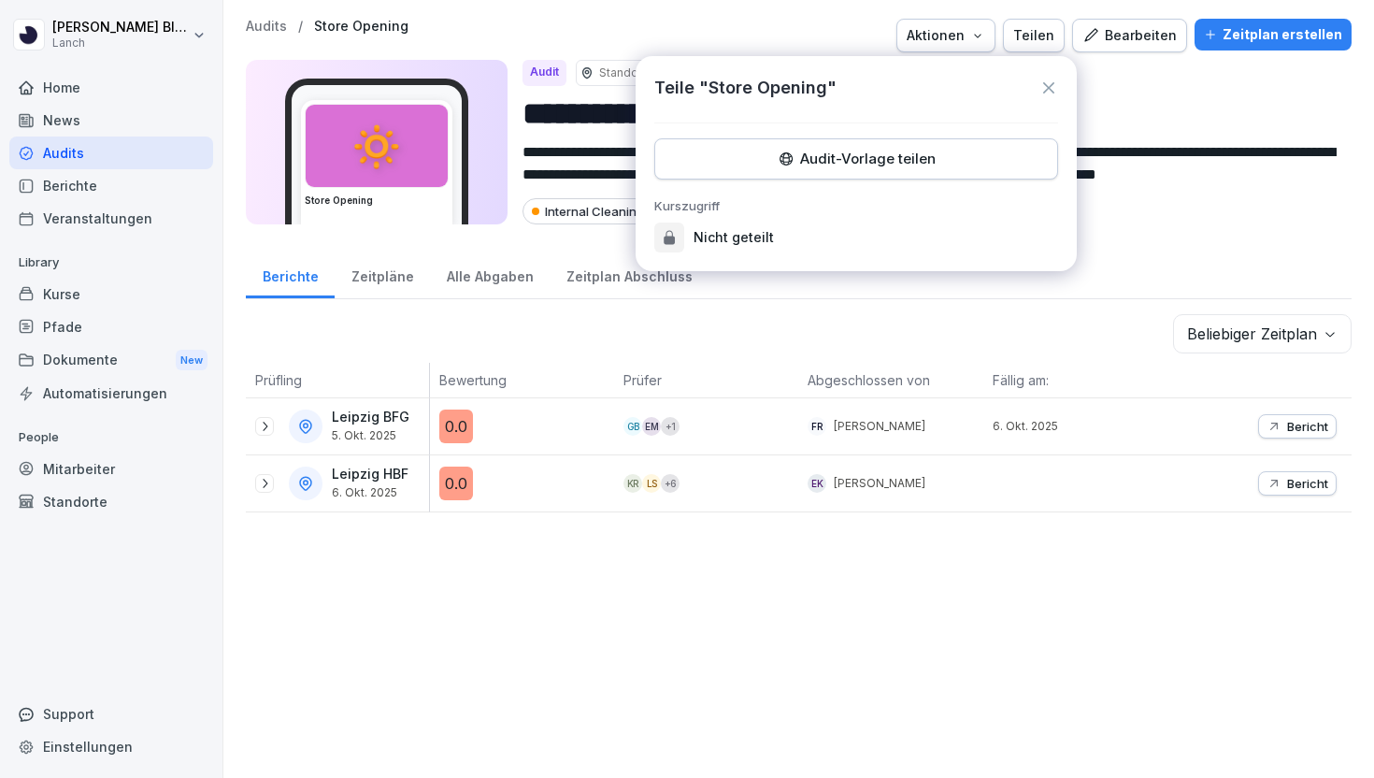
click at [1043, 75] on div "Teile "Store Opening"" at bounding box center [856, 87] width 404 height 25
click at [1056, 84] on icon at bounding box center [1048, 88] width 19 height 19
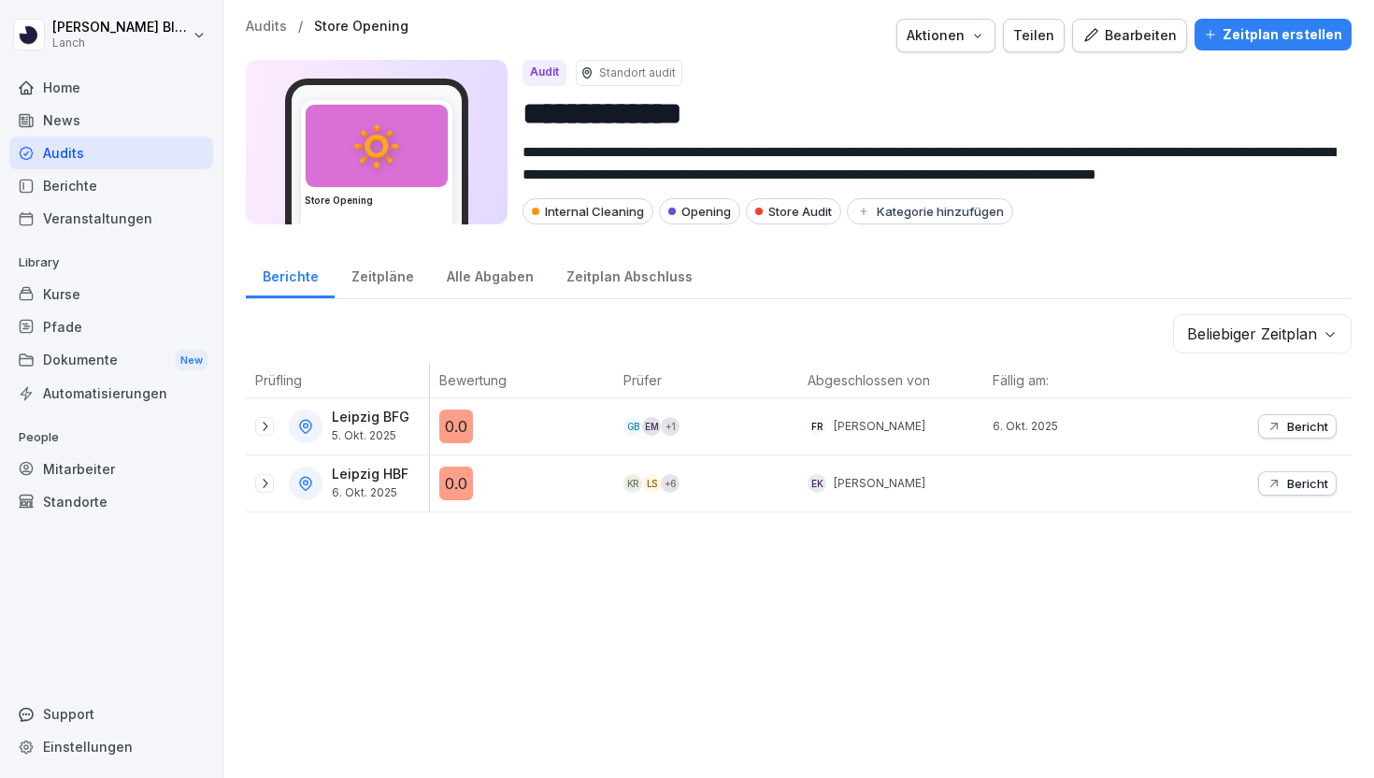
click at [256, 29] on p "Audits" at bounding box center [266, 27] width 41 height 16
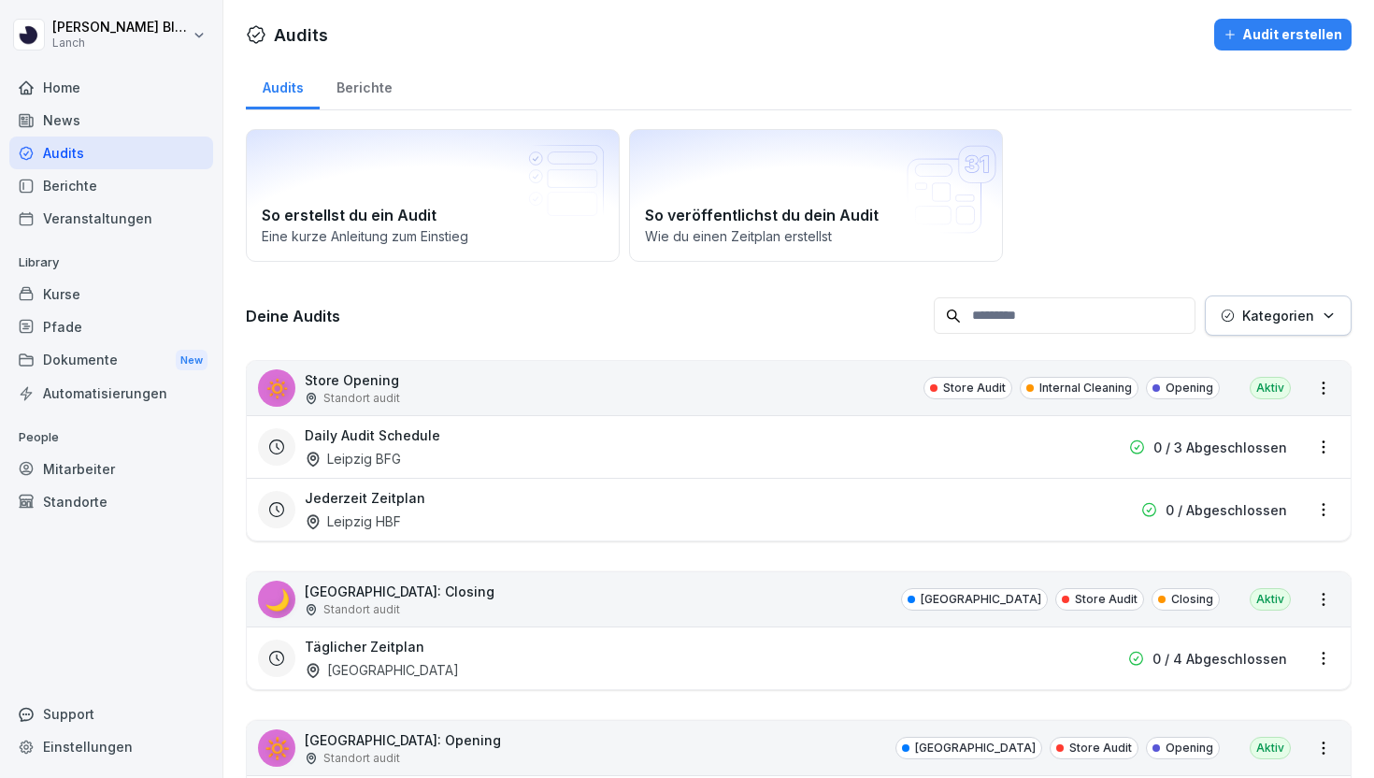
click at [1091, 302] on input at bounding box center [1065, 315] width 262 height 36
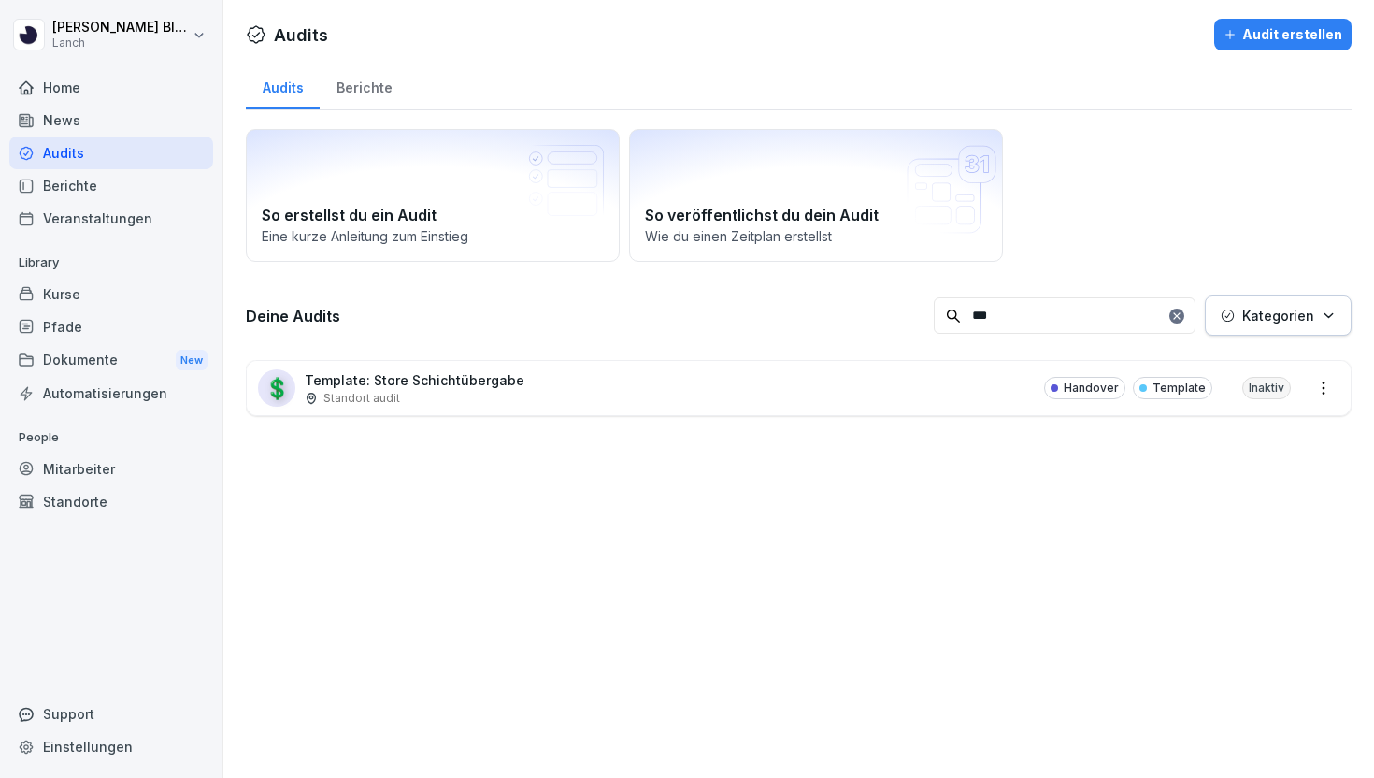
type input "***"
click at [900, 373] on div "💲 Template: Store Schichtübergabe Standort audit Handover Template Inaktiv" at bounding box center [799, 388] width 1104 height 54
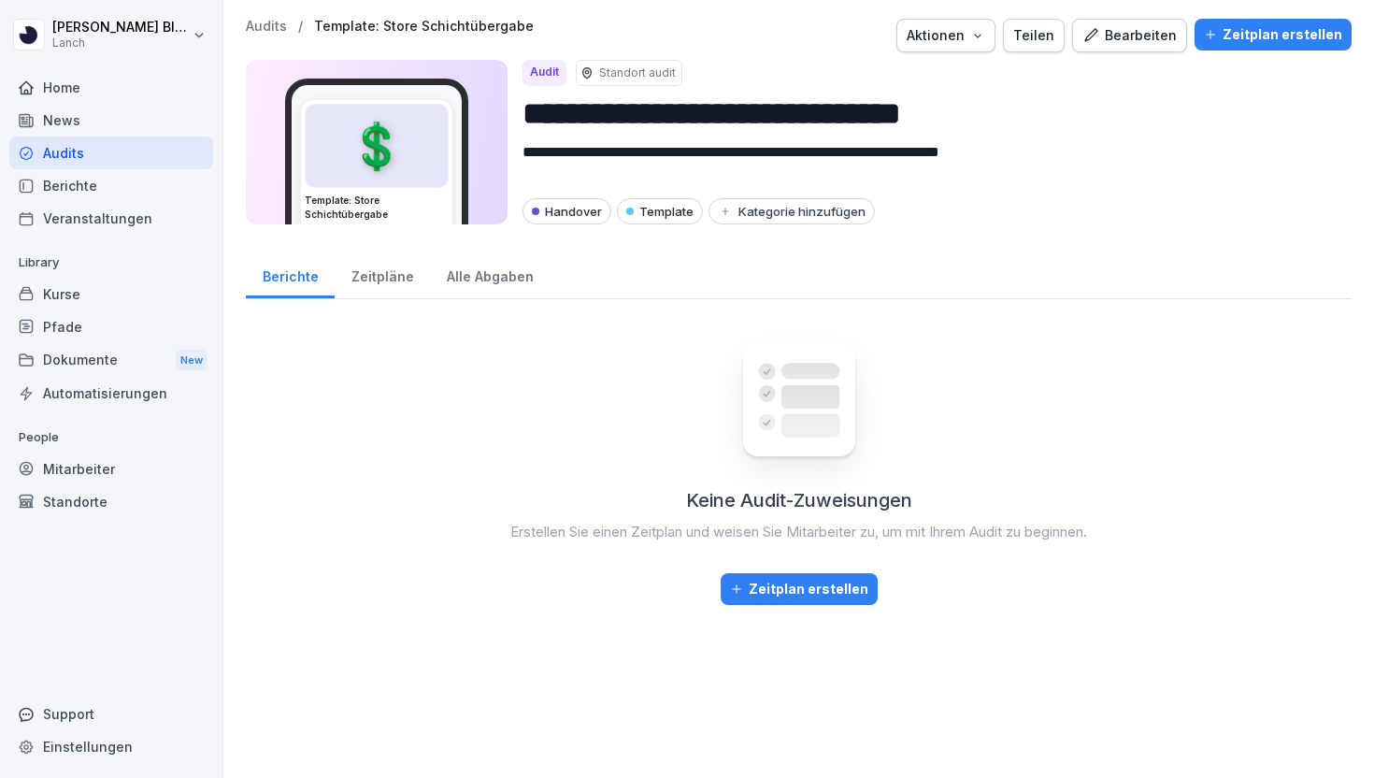
click at [1144, 25] on div "Bearbeiten" at bounding box center [1129, 35] width 94 height 21
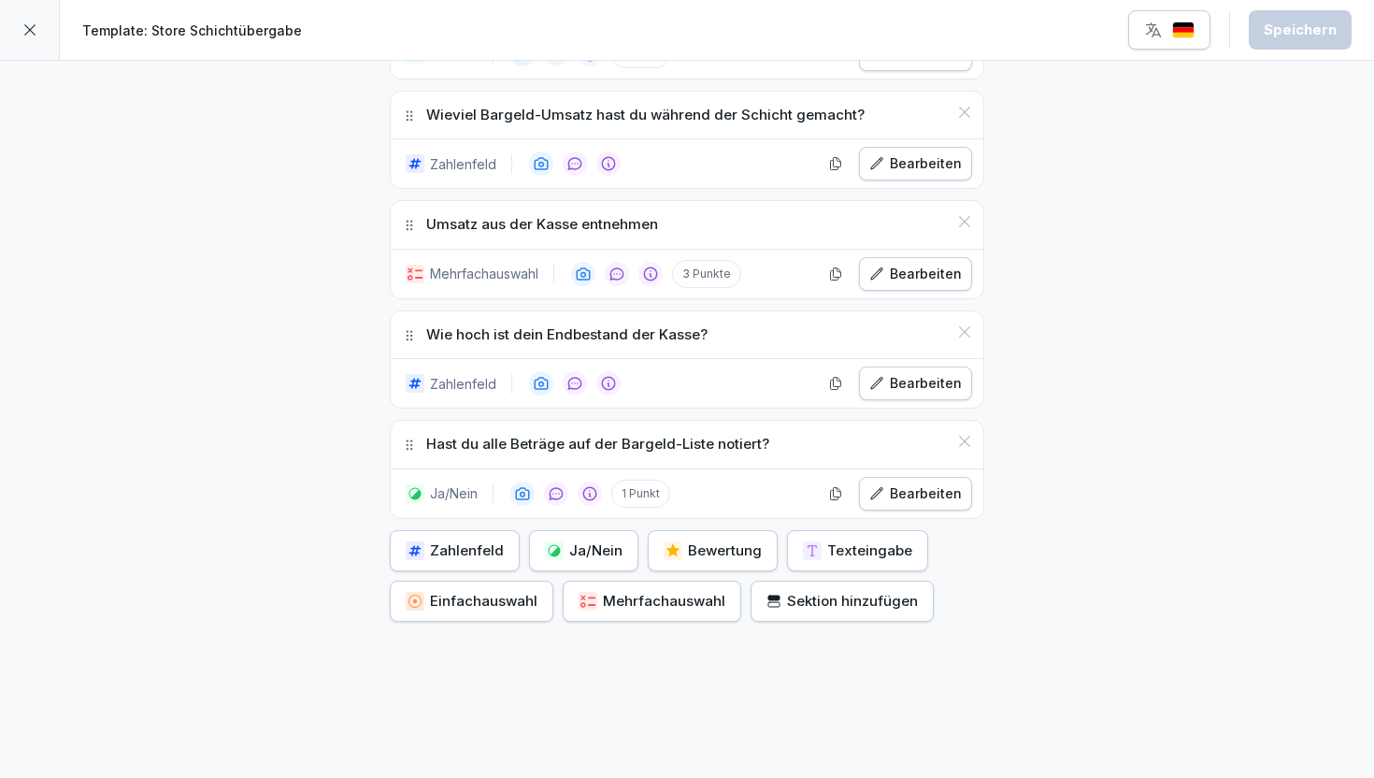
scroll to position [778, 0]
click at [22, 35] on icon at bounding box center [29, 29] width 15 height 15
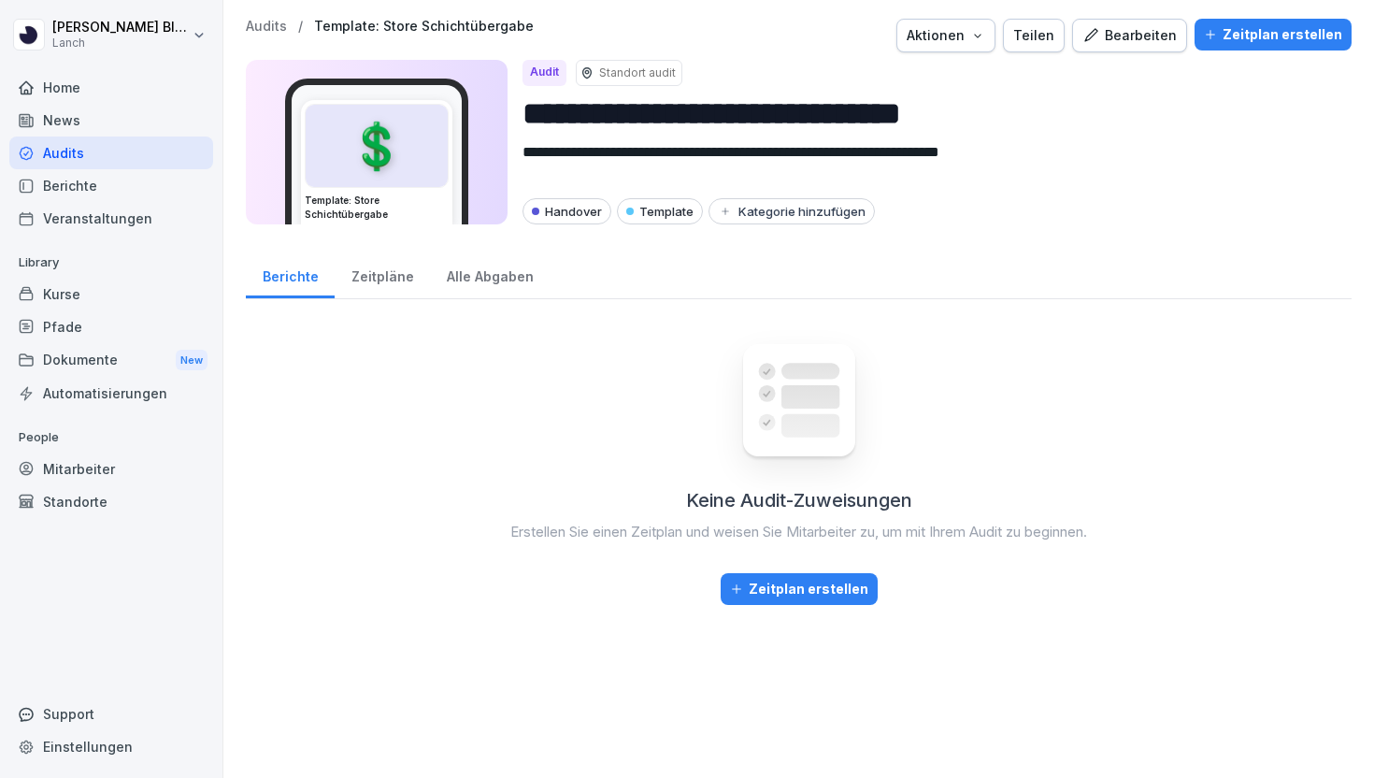
click at [1043, 38] on div "Teilen" at bounding box center [1033, 35] width 41 height 21
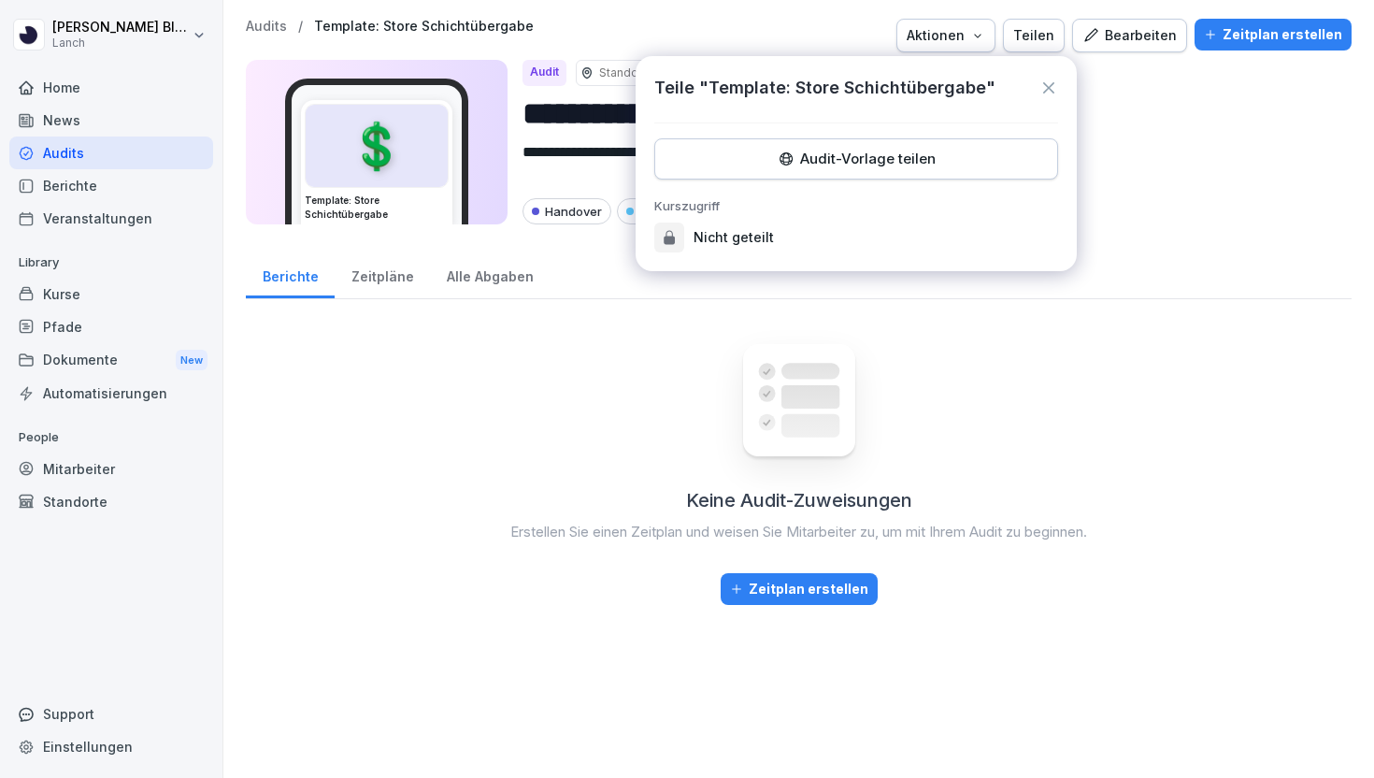
click at [950, 166] on div "Audit-Vorlage teilen" at bounding box center [856, 159] width 372 height 21
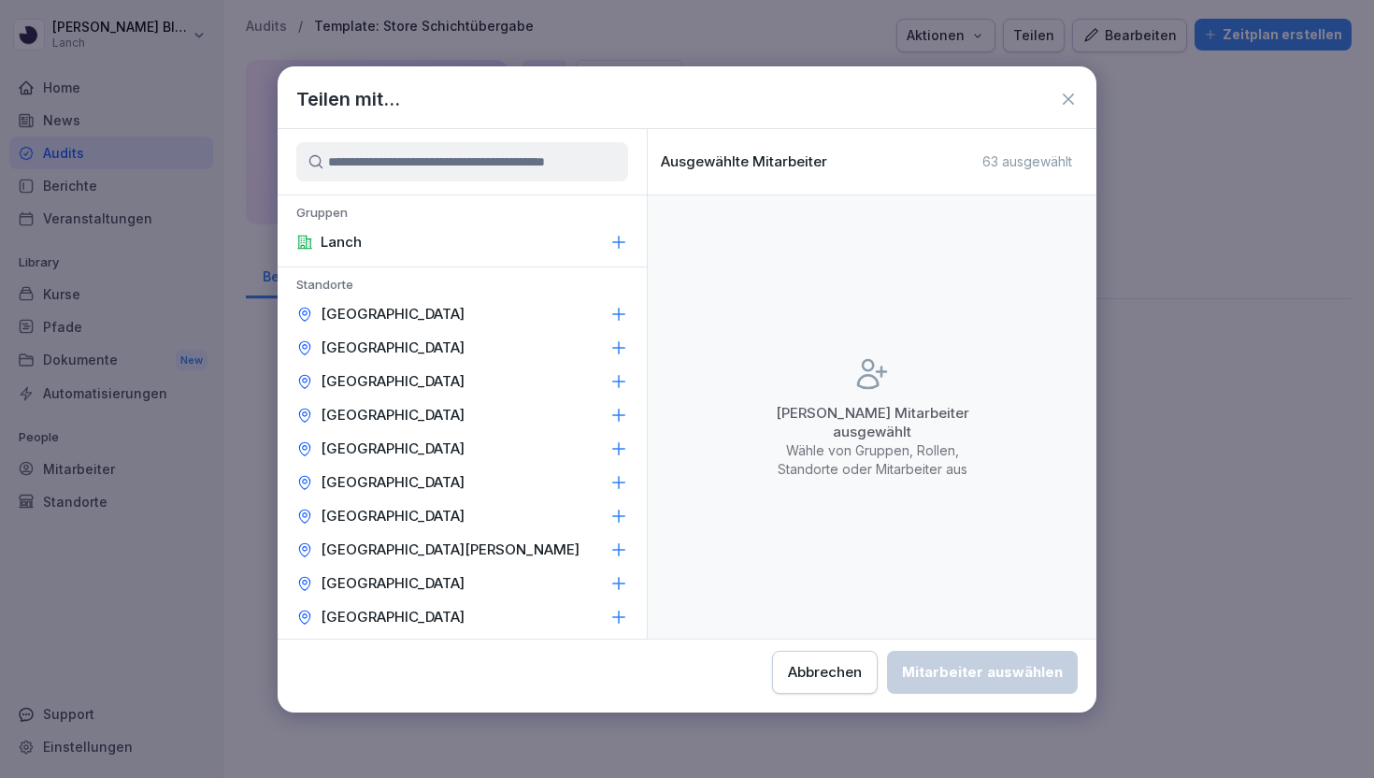
click at [1070, 95] on icon at bounding box center [1068, 98] width 11 height 11
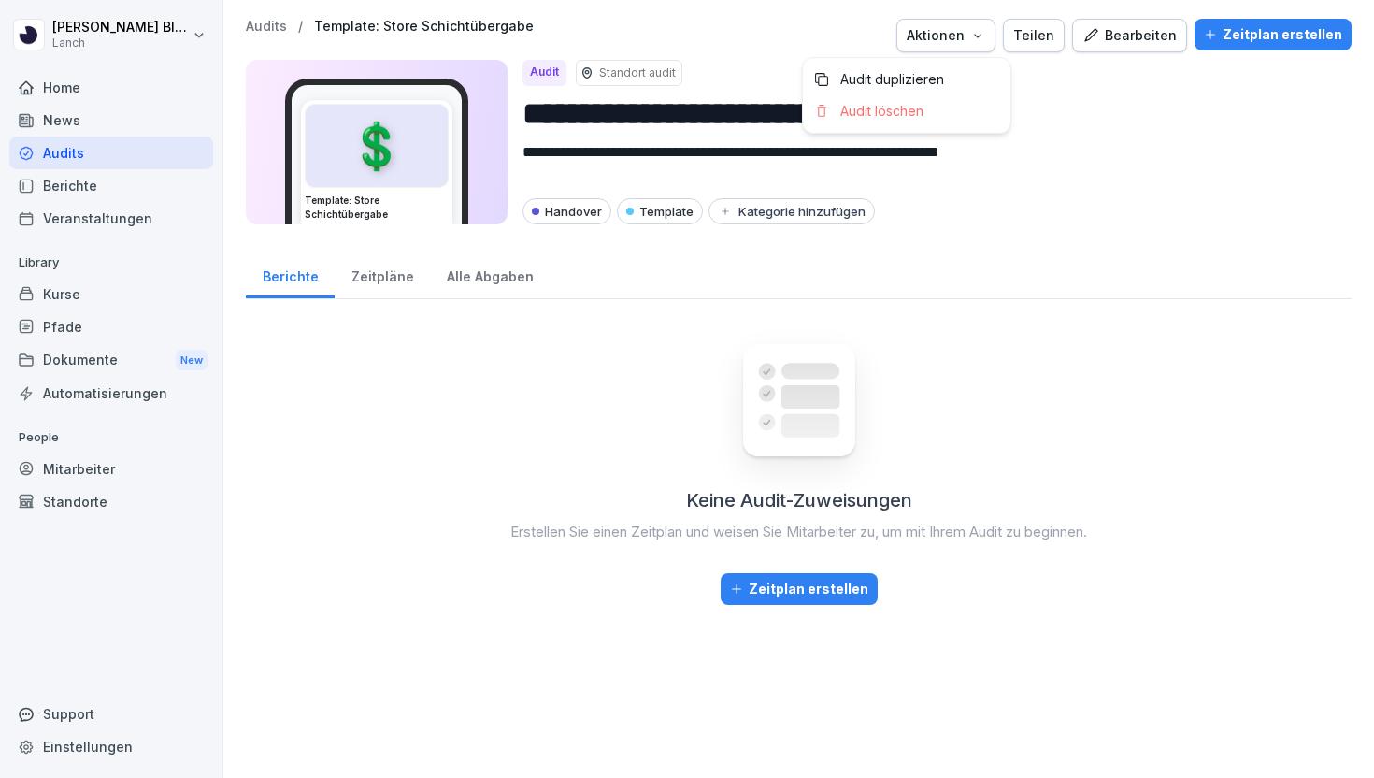
click at [984, 31] on div "Aktionen" at bounding box center [946, 35] width 79 height 21
click at [1035, 36] on div "Teilen" at bounding box center [1033, 35] width 41 height 21
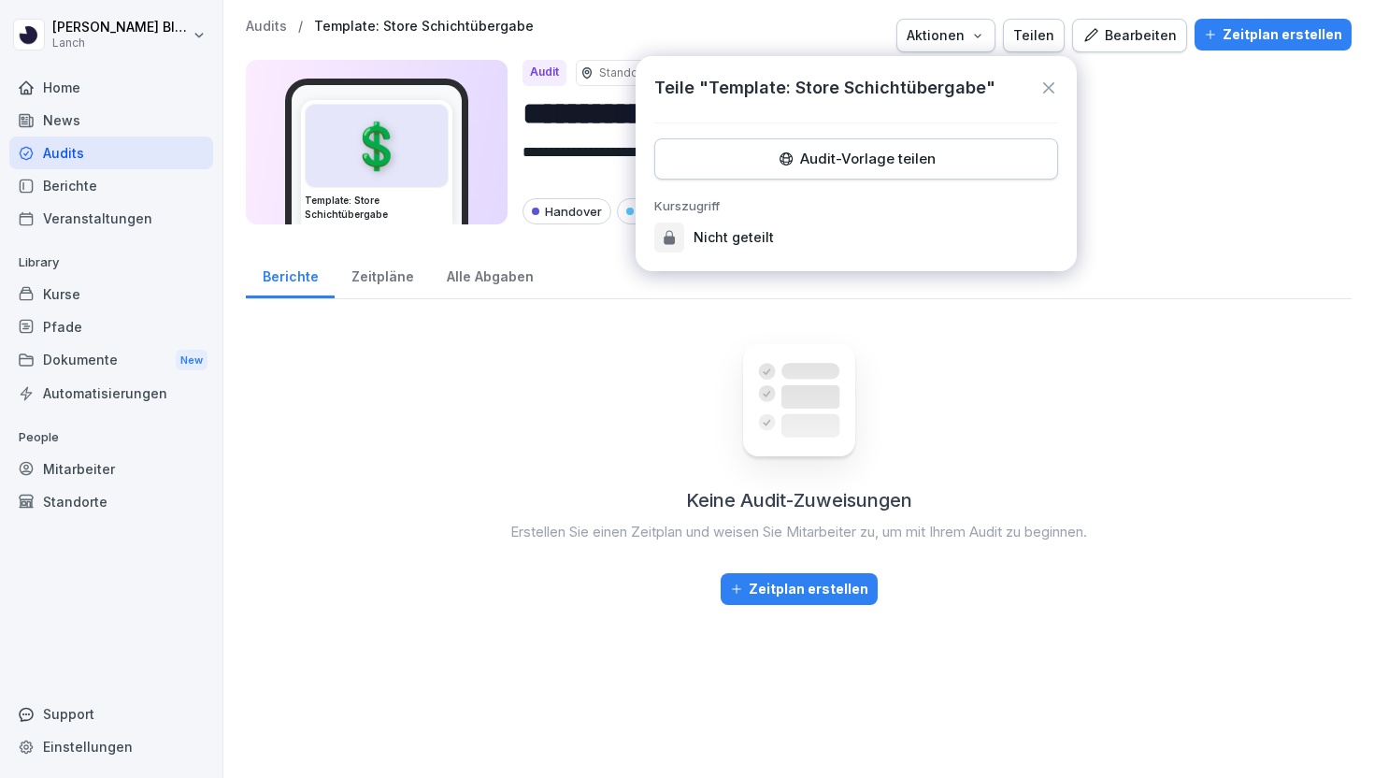
click at [1038, 36] on div "Teilen" at bounding box center [1033, 35] width 41 height 21
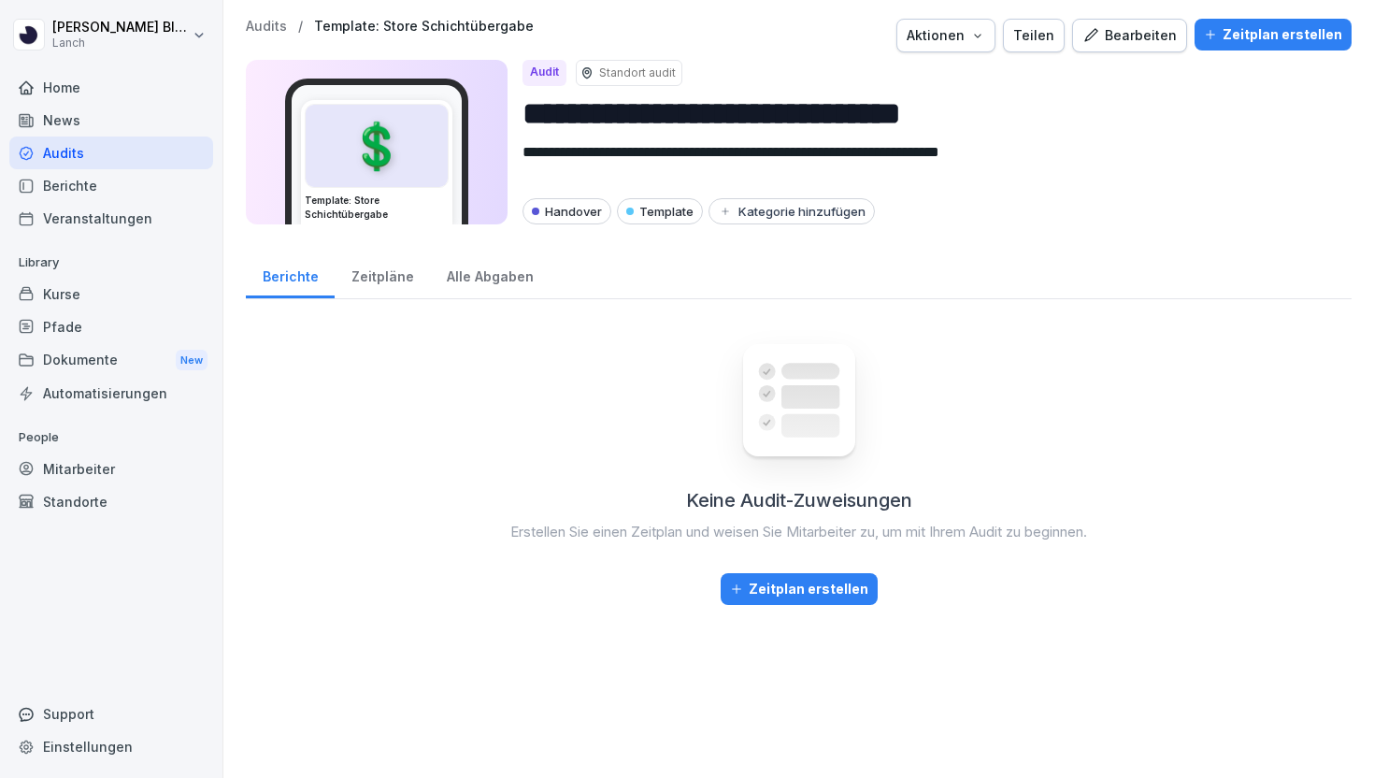
click at [1038, 36] on div "Teilen" at bounding box center [1033, 35] width 41 height 21
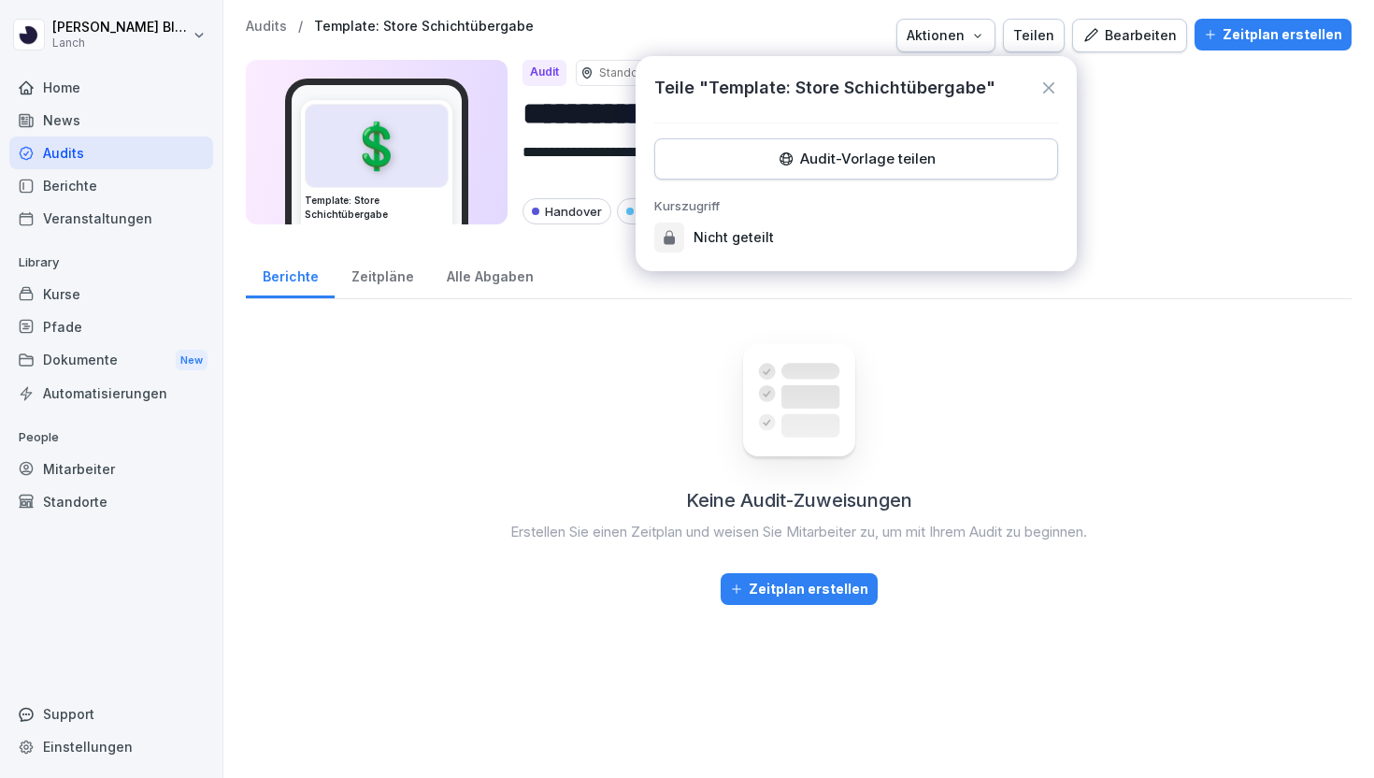
click at [918, 170] on button "Audit-Vorlage teilen" at bounding box center [856, 158] width 404 height 41
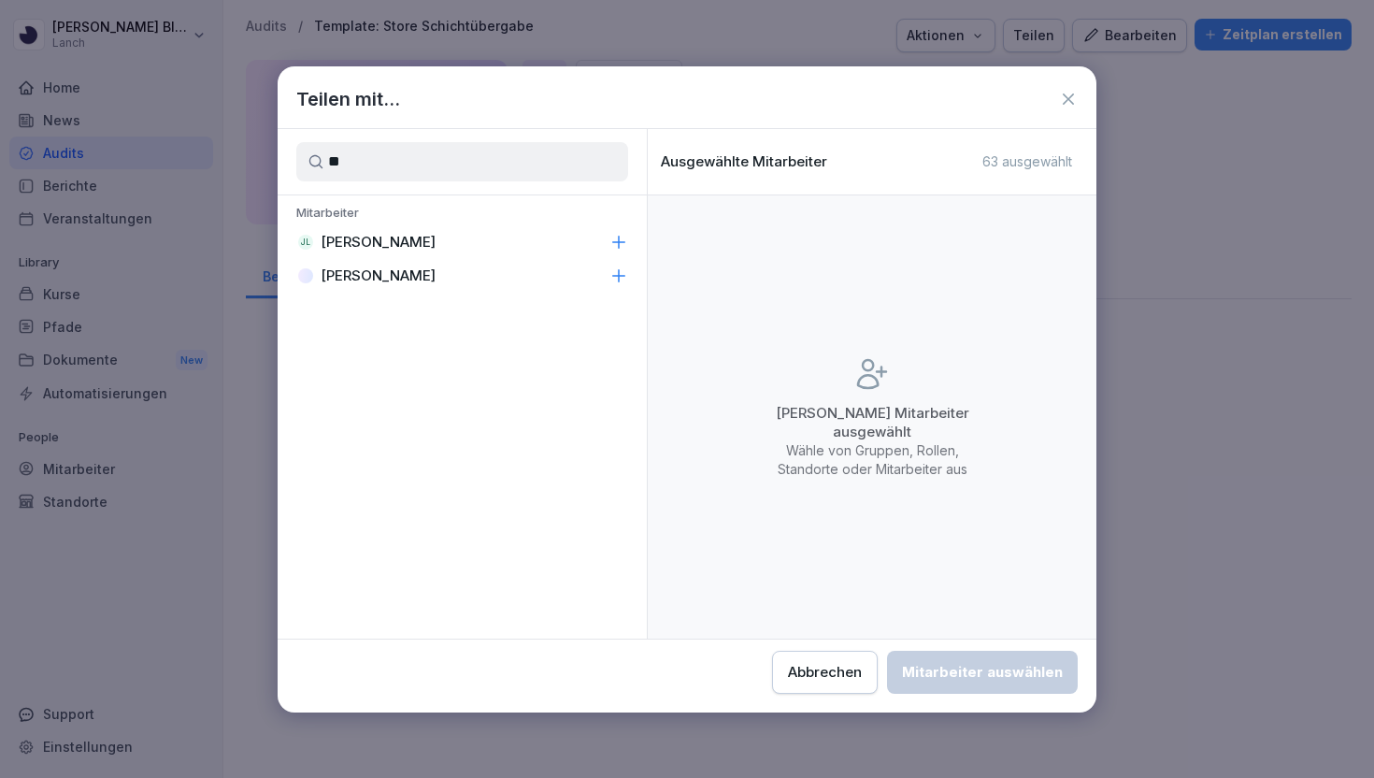
type input "*"
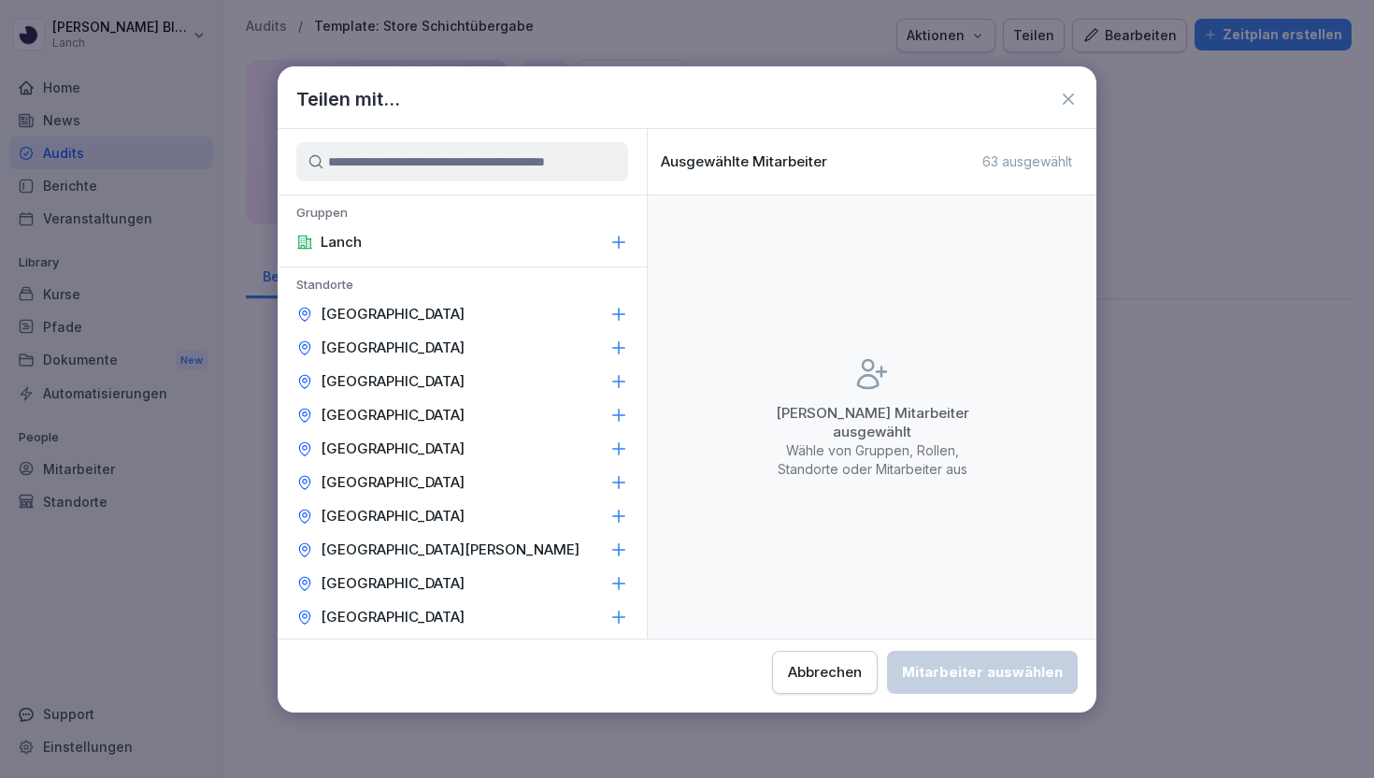
click at [1064, 85] on div "Teilen mit..." at bounding box center [687, 99] width 819 height 28
click at [1063, 97] on icon at bounding box center [1068, 99] width 19 height 19
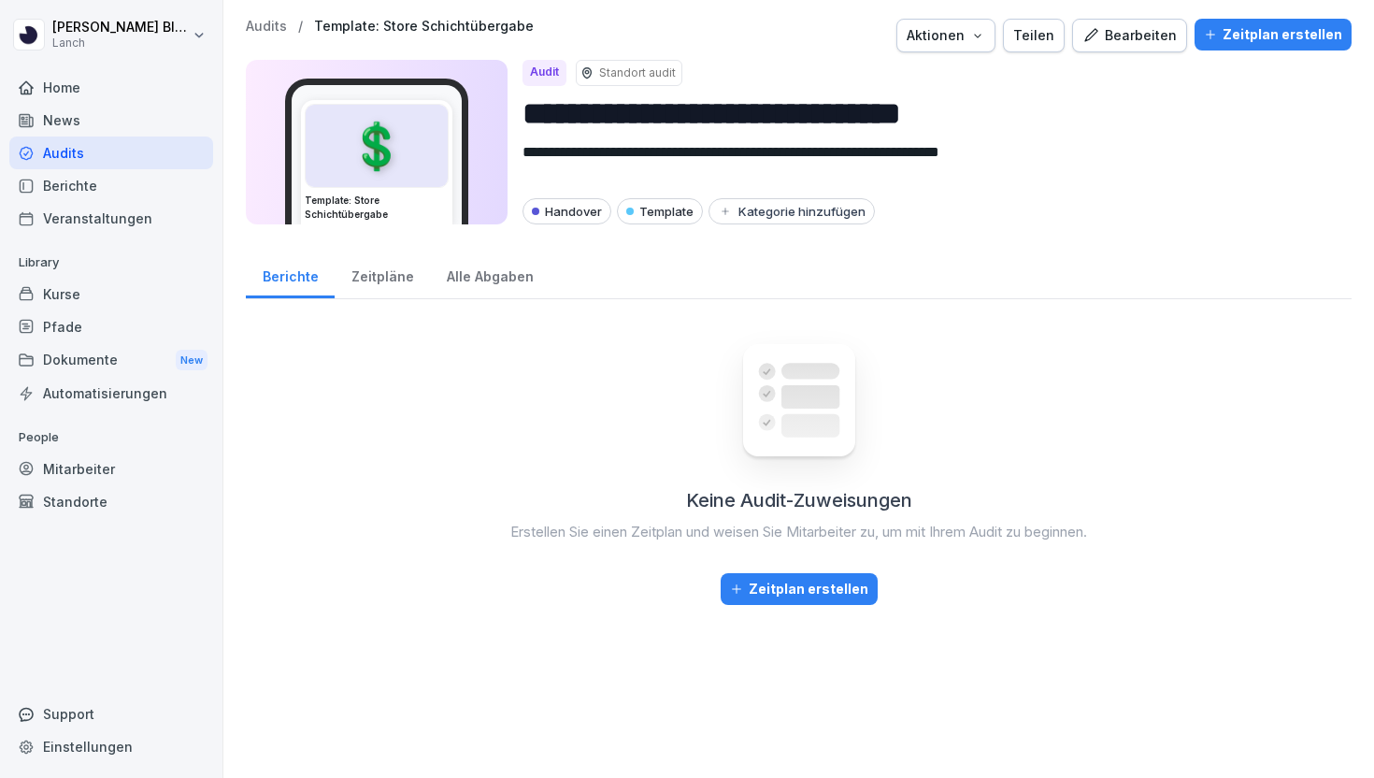
click at [80, 478] on div "Mitarbeiter" at bounding box center [111, 468] width 204 height 33
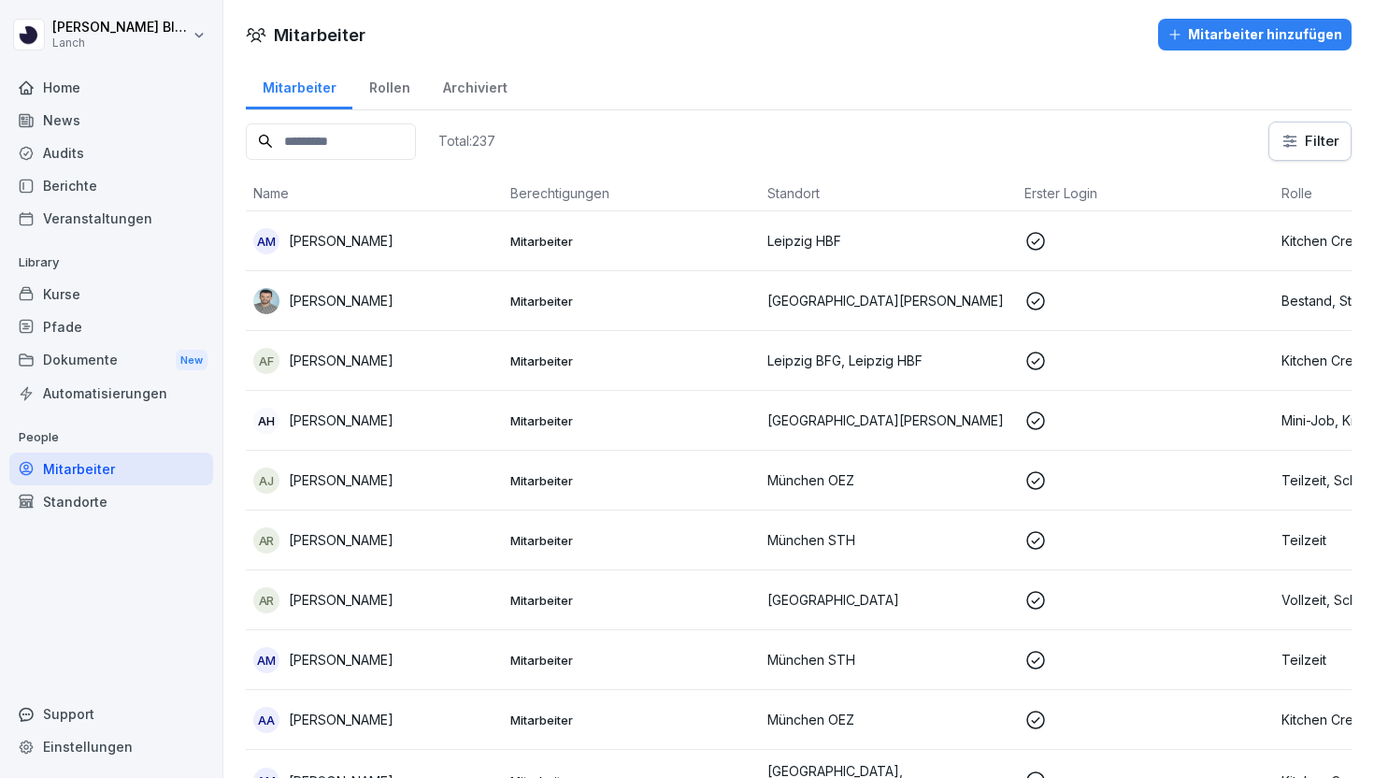
click at [362, 125] on input at bounding box center [331, 141] width 170 height 36
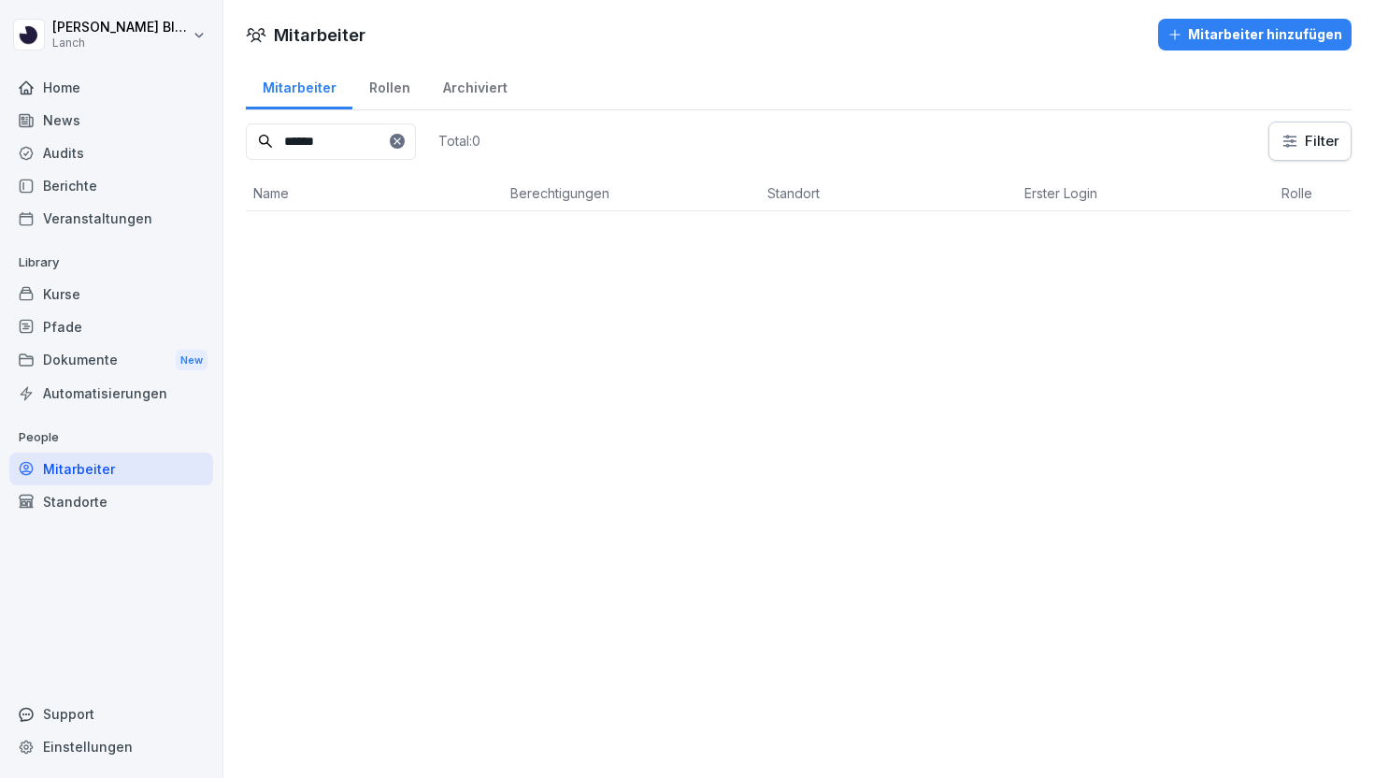
type input "******"
click at [1211, 49] on button "Mitarbeiter hinzufügen" at bounding box center [1254, 35] width 193 height 32
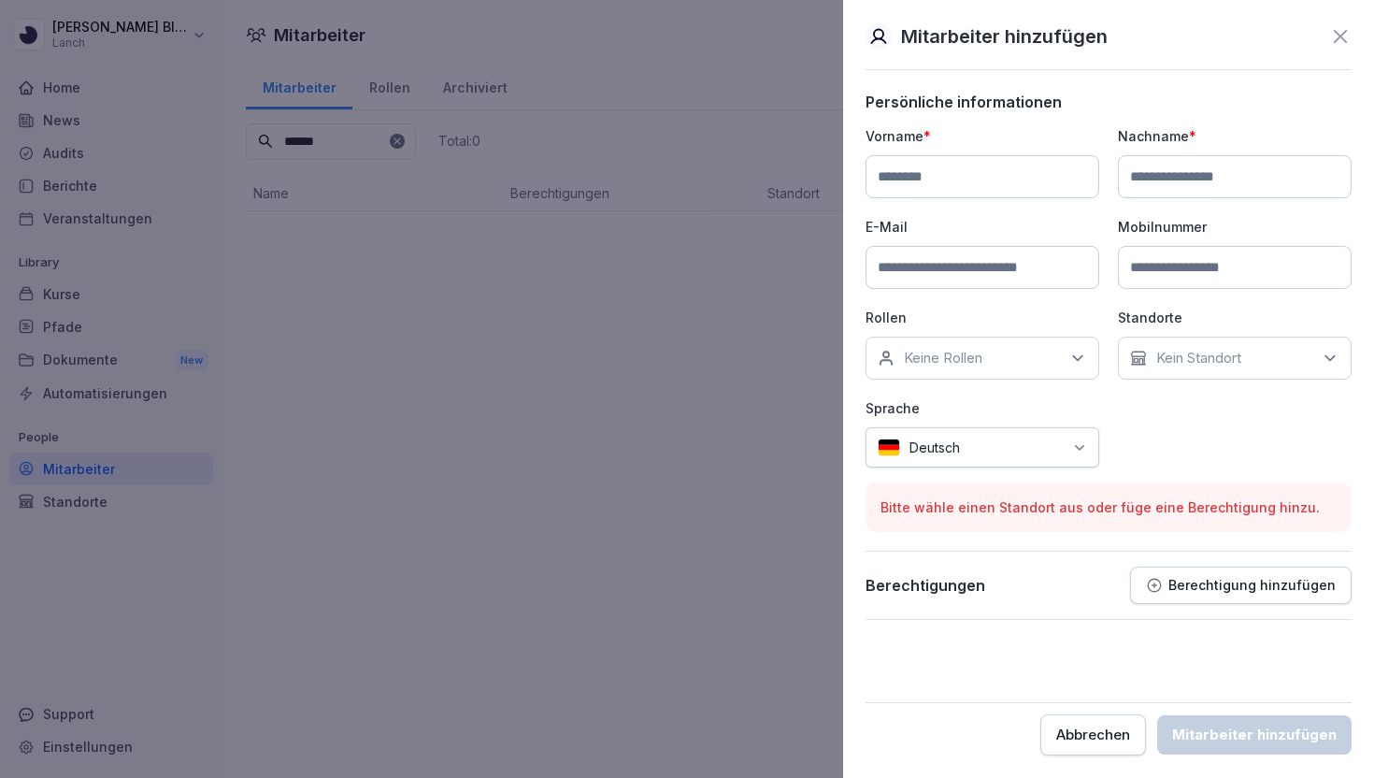
type input "*"
type input "******"
type input "*****"
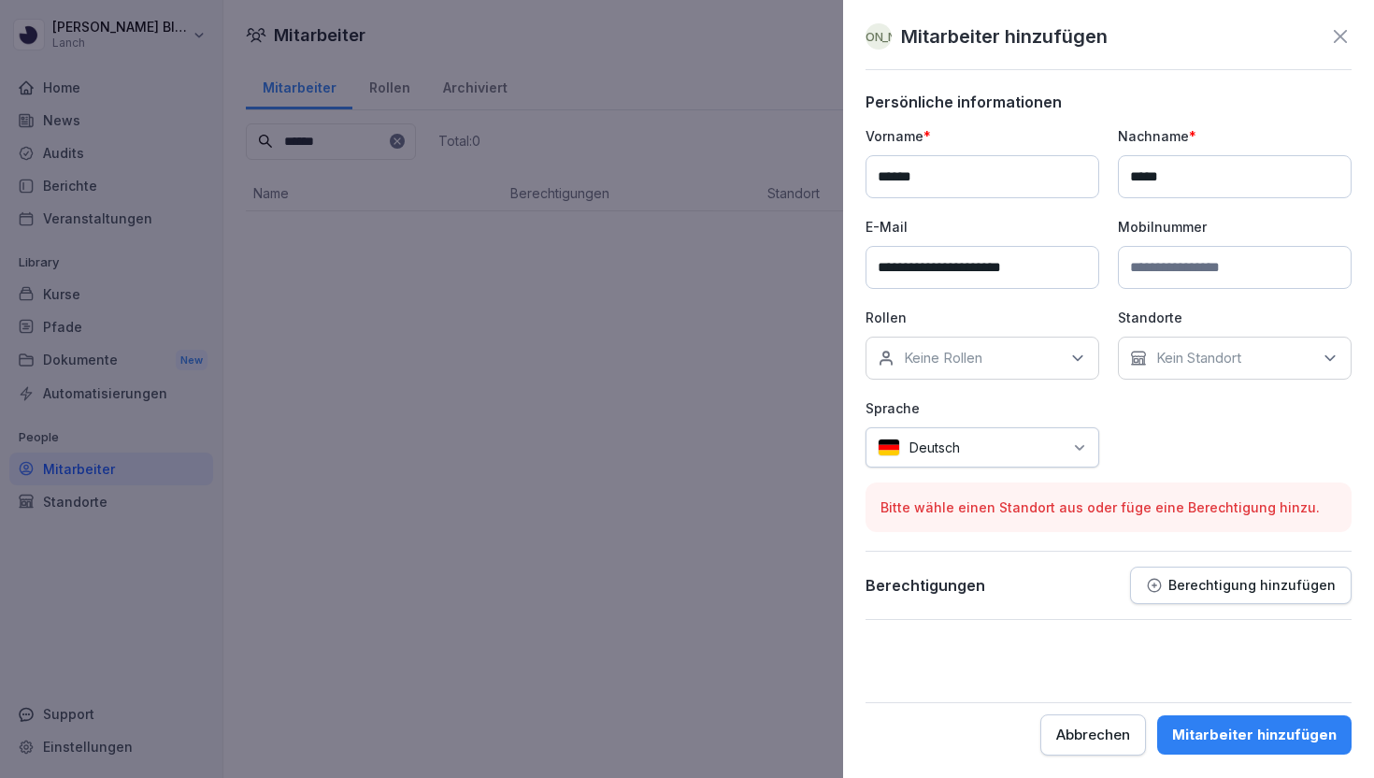
type input "**********"
click at [1030, 349] on div "Keine Rollen" at bounding box center [982, 357] width 234 height 43
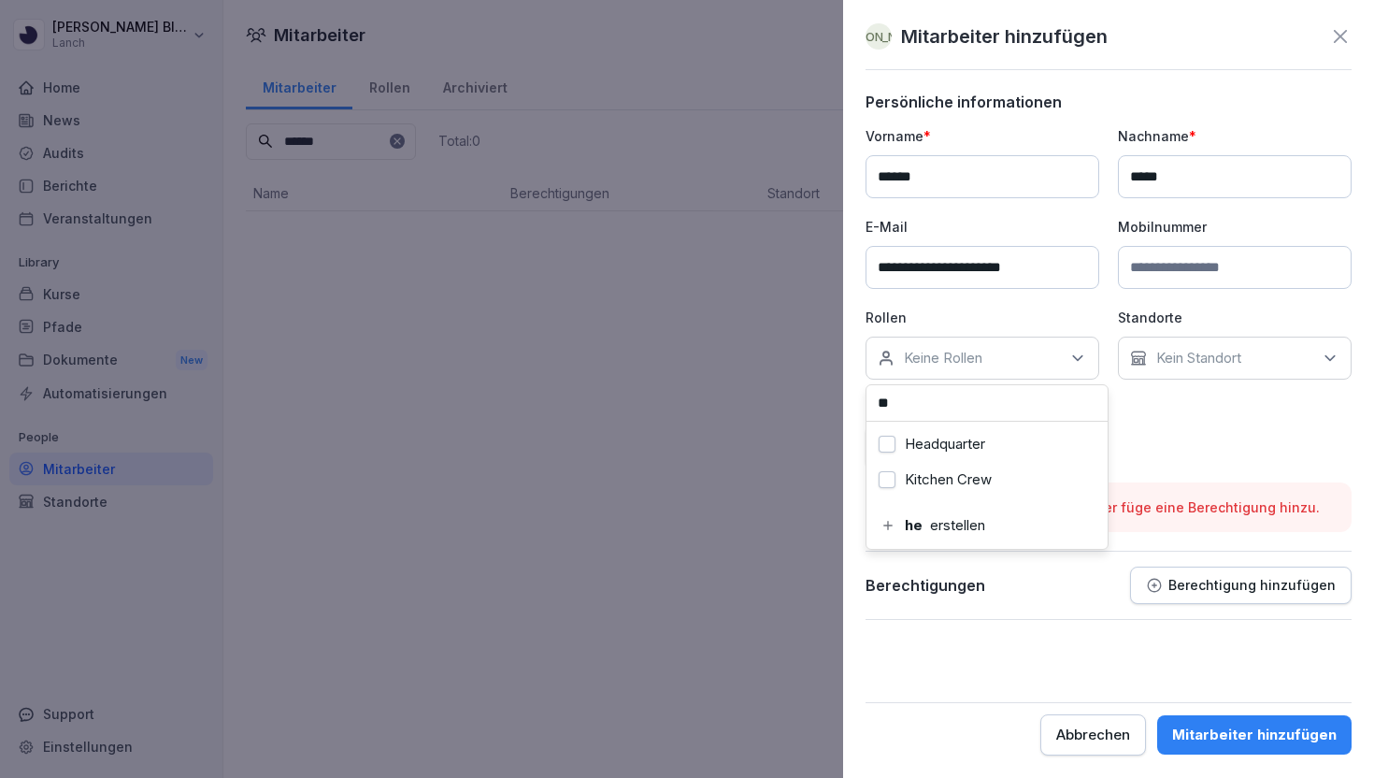
type input "**"
click at [1036, 442] on div "Headquarter" at bounding box center [987, 444] width 232 height 36
click at [1209, 404] on div "**********" at bounding box center [1108, 296] width 486 height 341
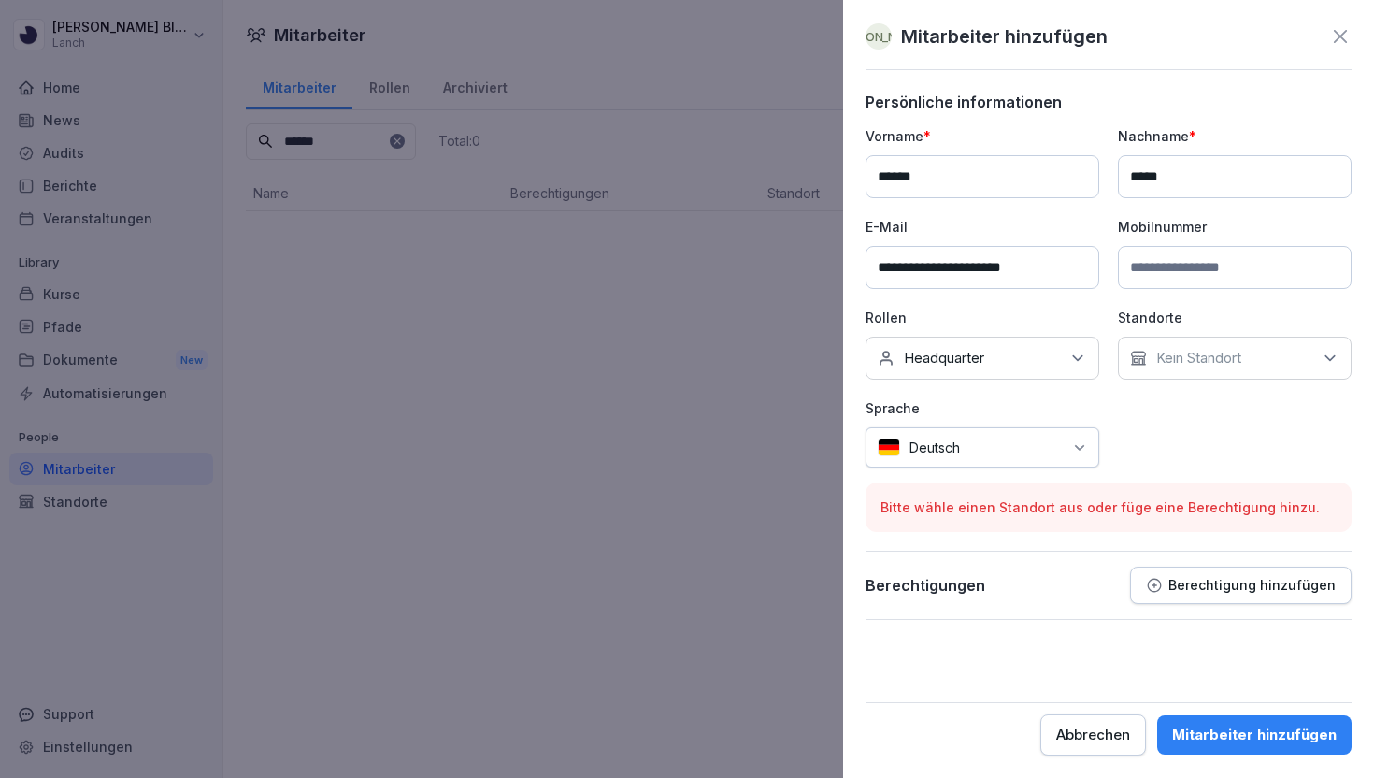
click at [1174, 595] on button "Berechtigung hinzufügen" at bounding box center [1240, 584] width 221 height 37
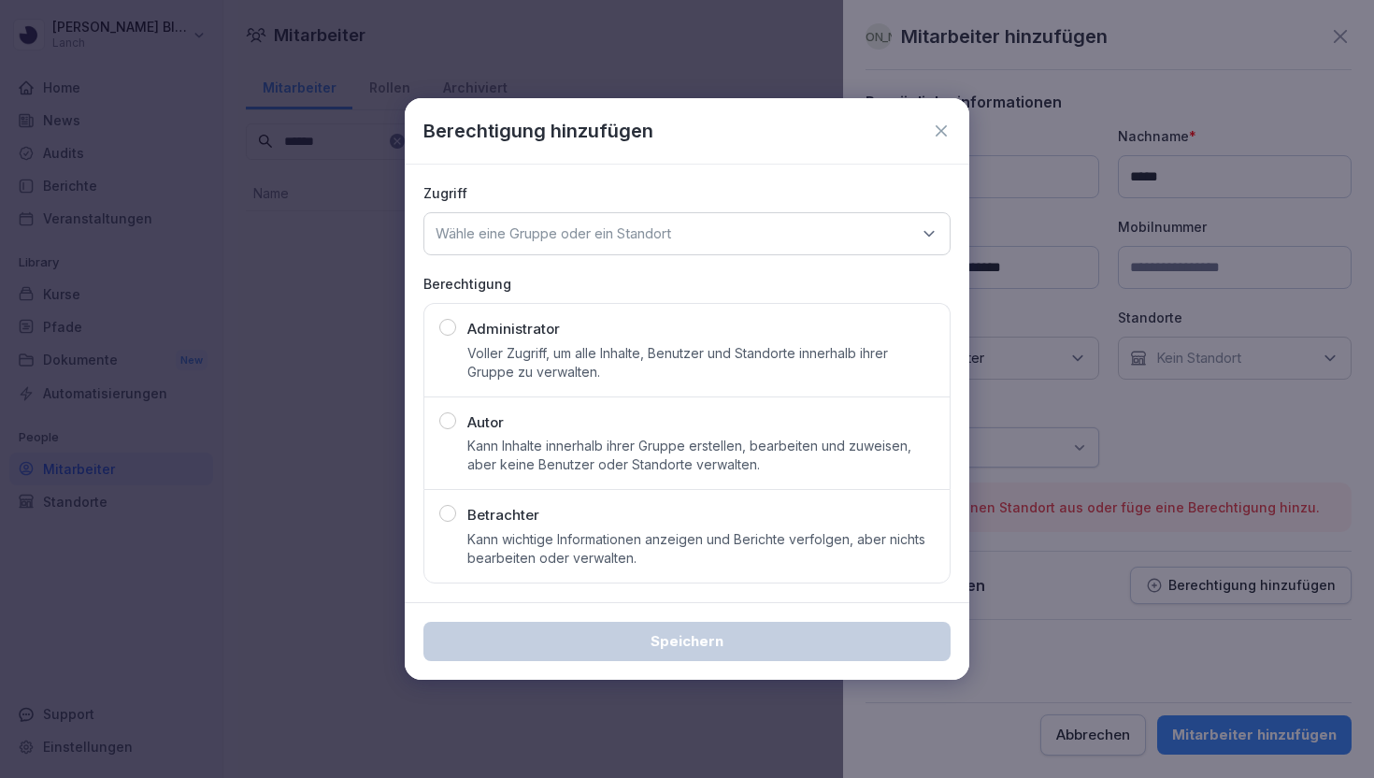
click at [660, 336] on div "Administrator Voller Zugriff, um alle Inhalte, Benutzer und Standorte innerhalb…" at bounding box center [700, 350] width 467 height 63
click at [770, 232] on div "Wähle eine Gruppe oder ein Standort" at bounding box center [686, 233] width 527 height 43
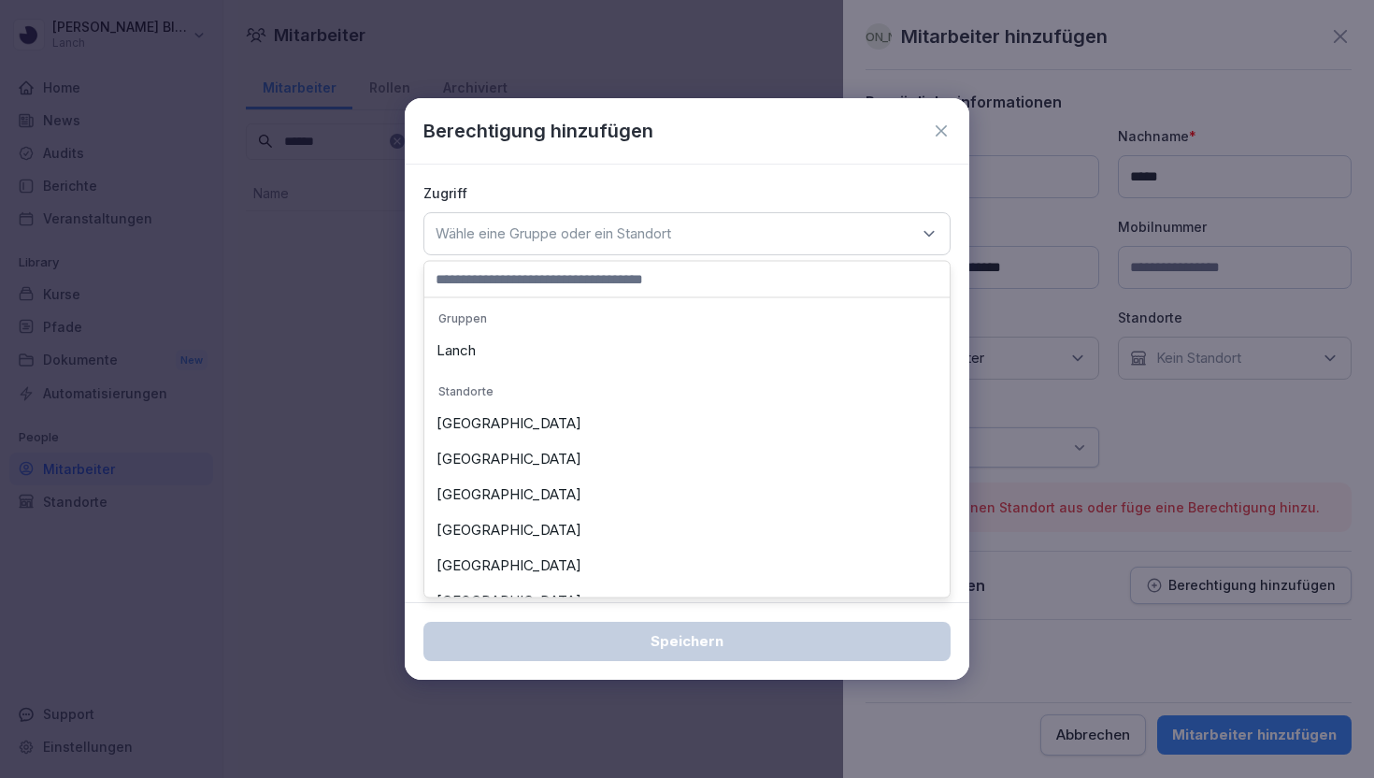
click at [688, 329] on p "Gruppen" at bounding box center [687, 318] width 516 height 30
click at [688, 341] on div "Lanch" at bounding box center [687, 351] width 516 height 36
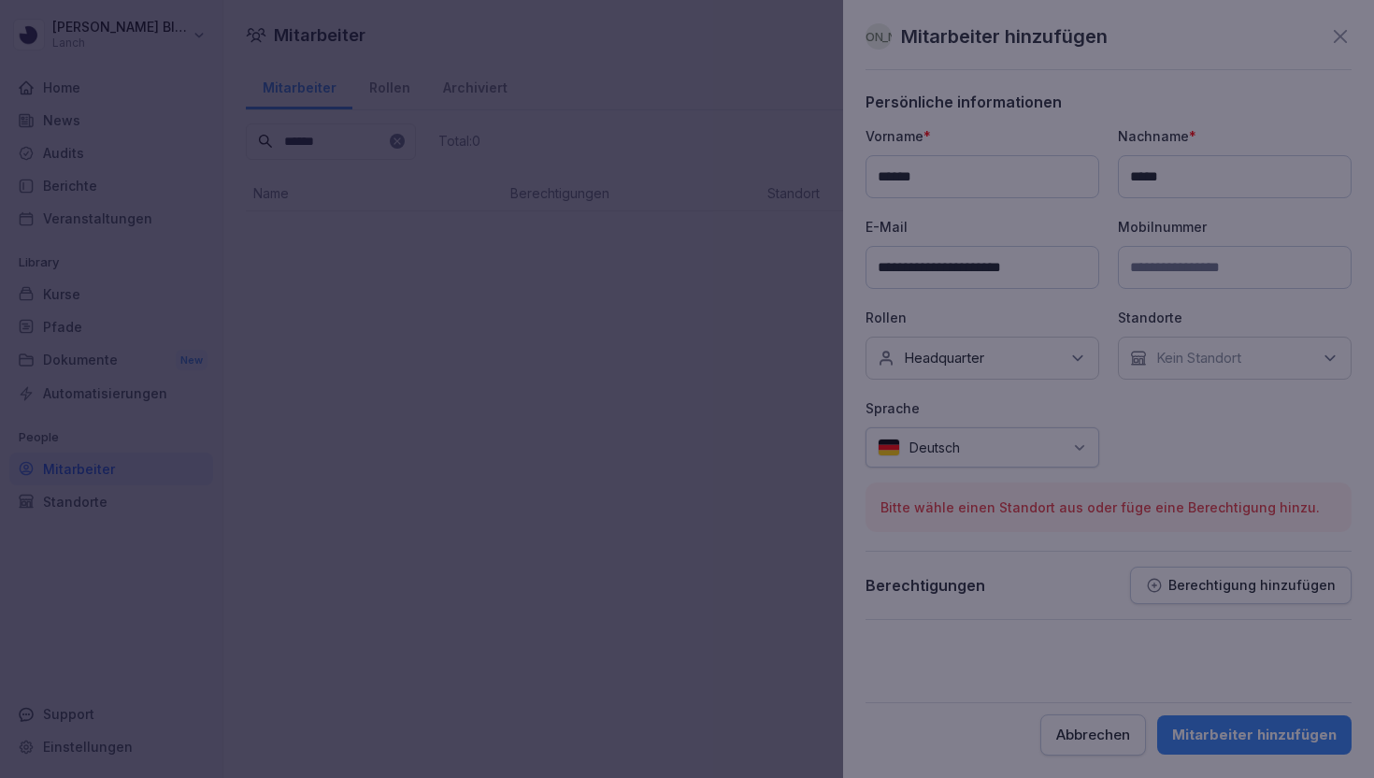
click at [1204, 452] on div at bounding box center [687, 389] width 1374 height 778
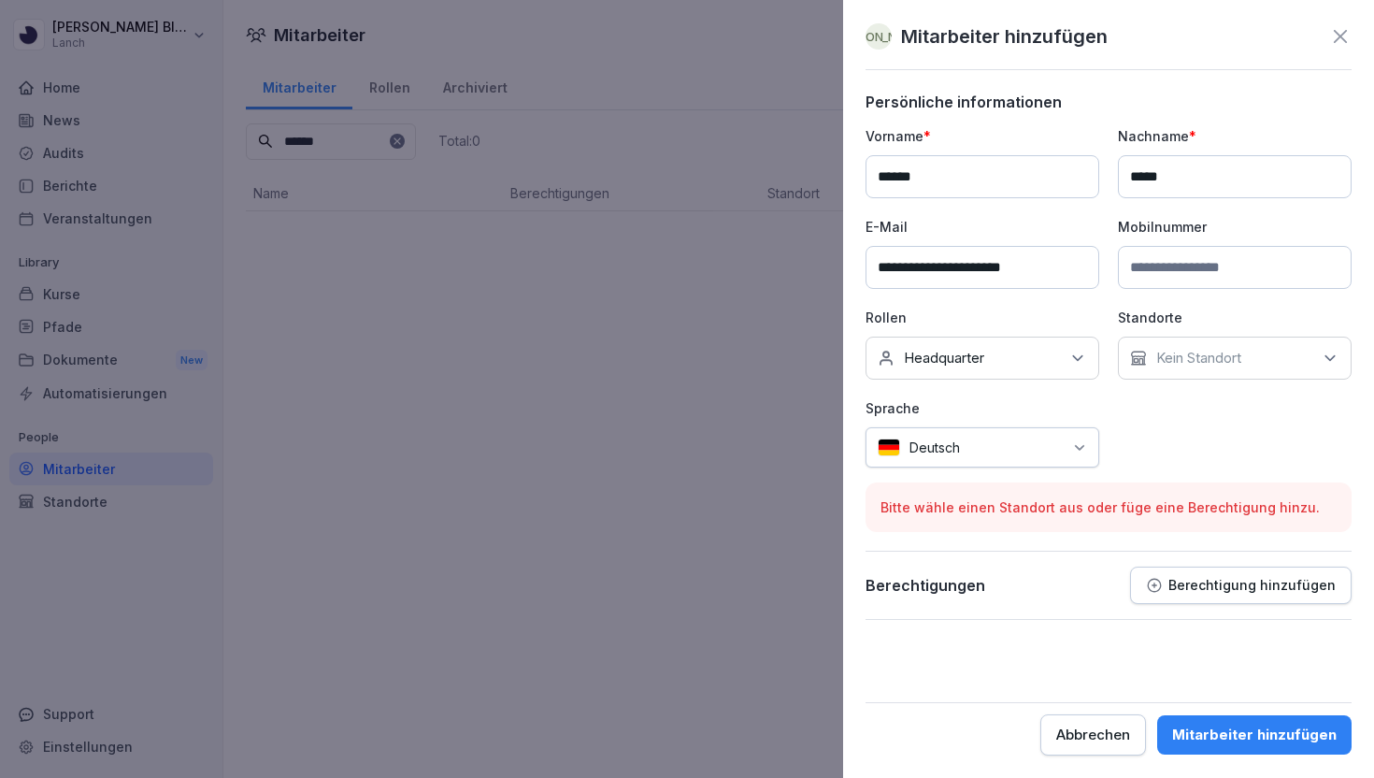
click at [1255, 733] on div "Mitarbeiter hinzufügen" at bounding box center [1254, 734] width 164 height 21
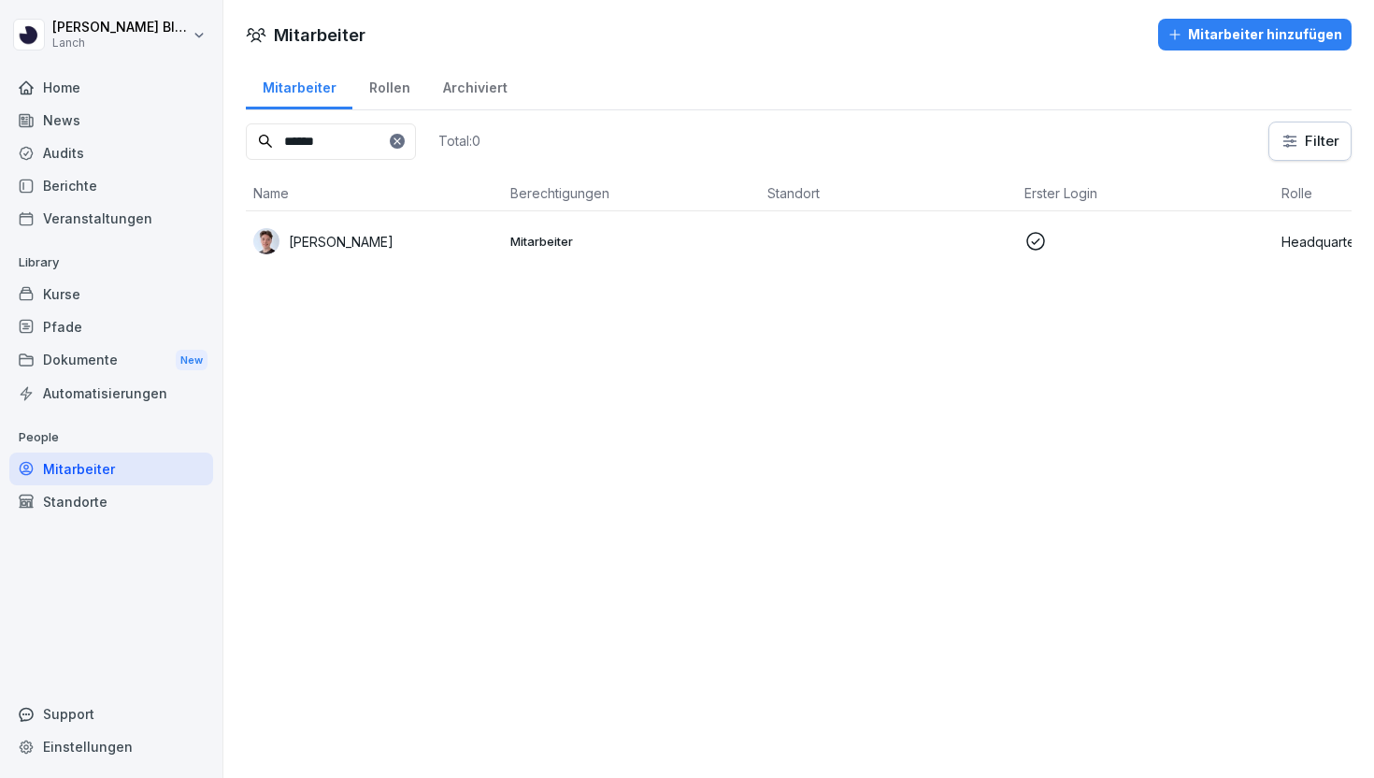
click at [400, 143] on icon at bounding box center [396, 140] width 7 height 7
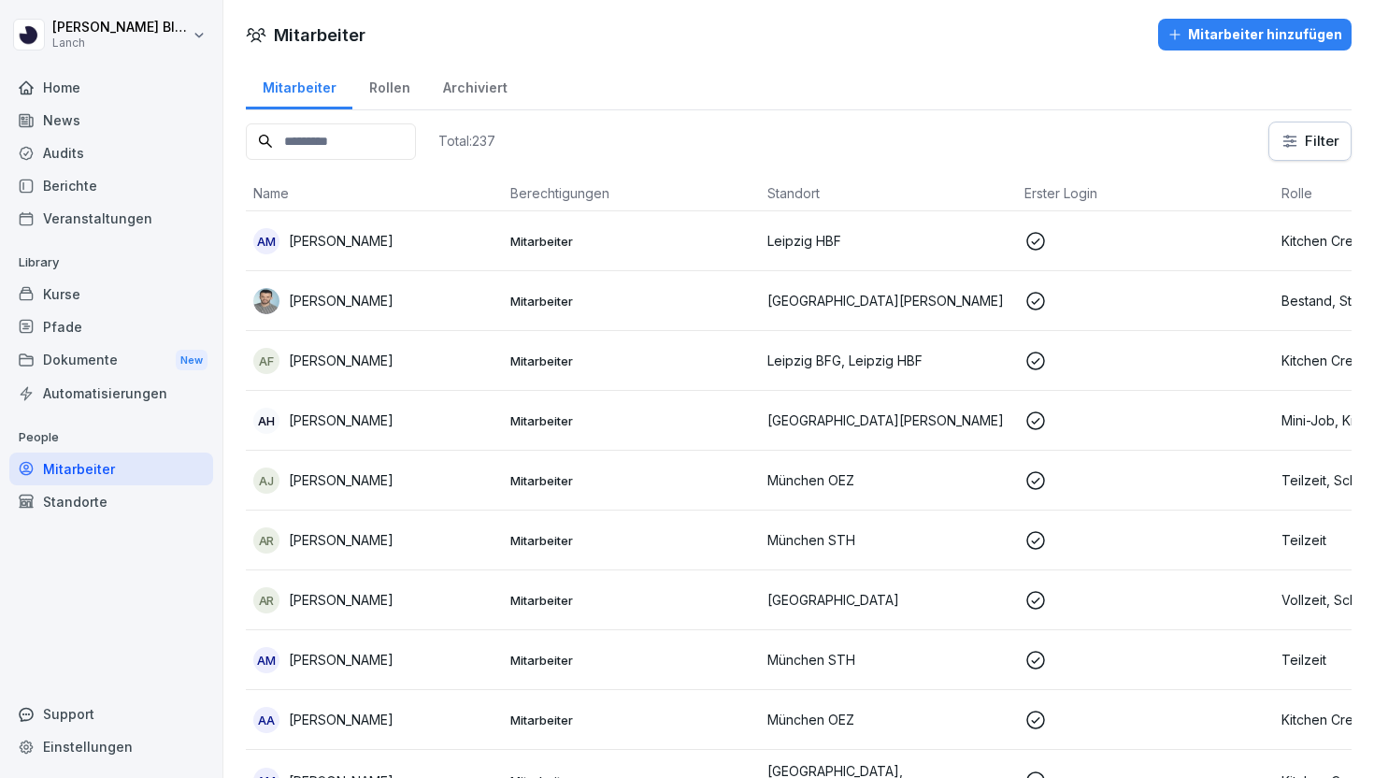
click at [356, 141] on input at bounding box center [331, 141] width 170 height 36
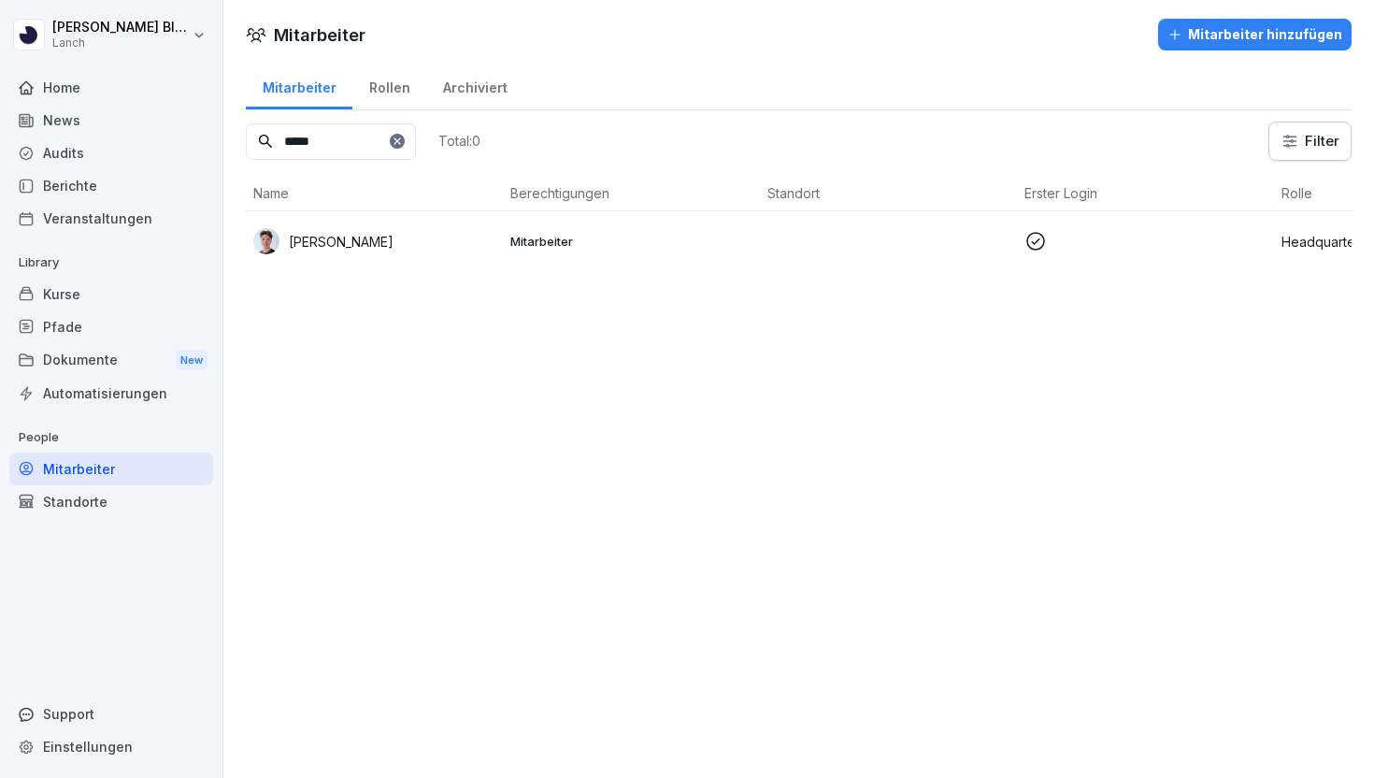
type input "*****"
click at [403, 142] on icon at bounding box center [397, 141] width 11 height 11
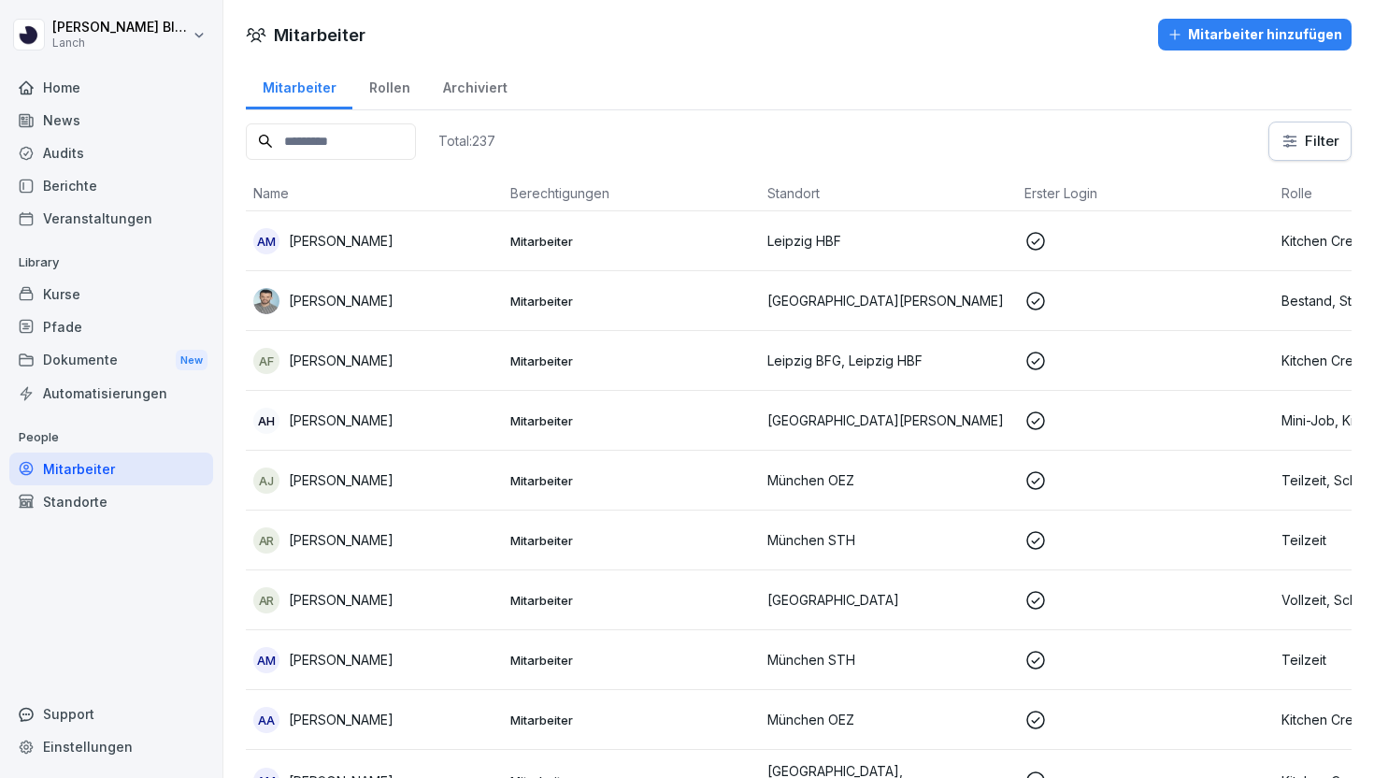
click at [145, 164] on div "Audits" at bounding box center [111, 152] width 204 height 33
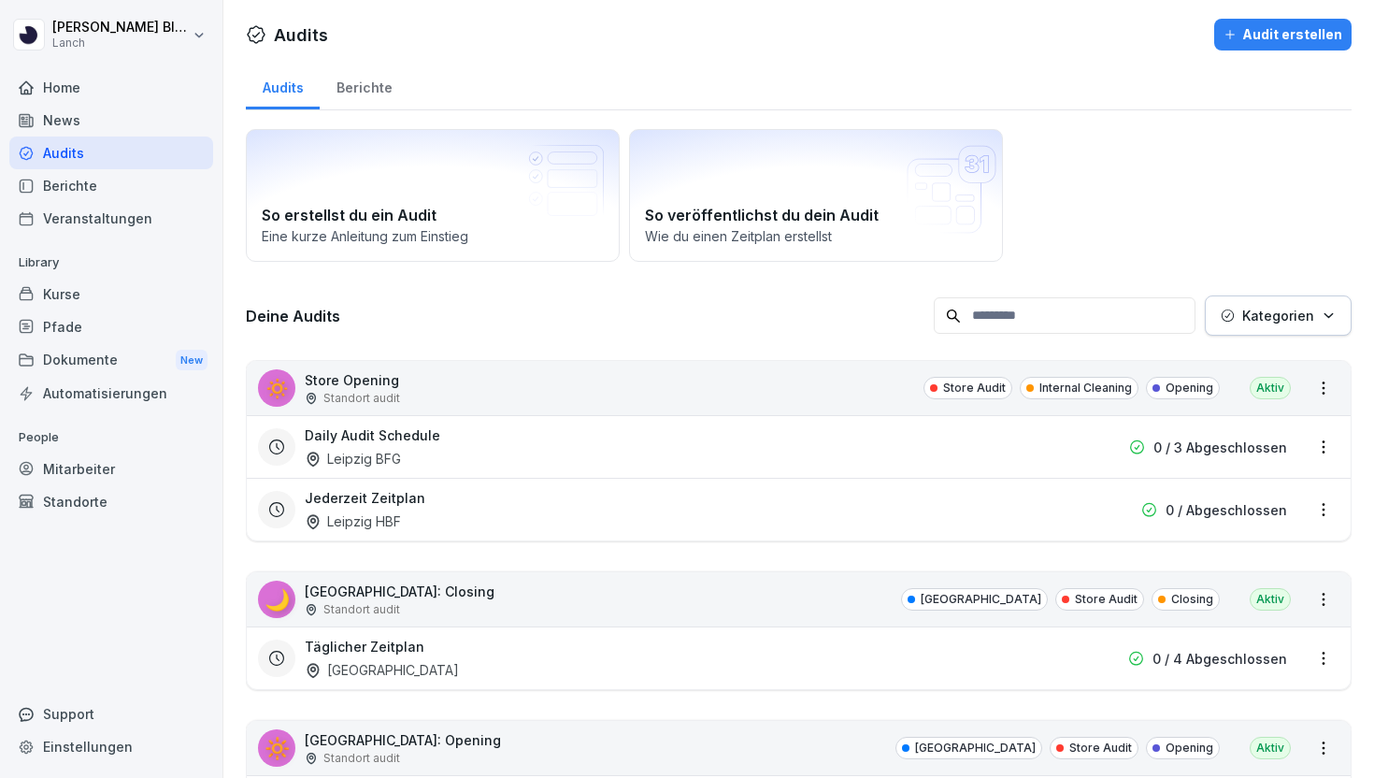
click at [1013, 323] on input at bounding box center [1065, 315] width 262 height 36
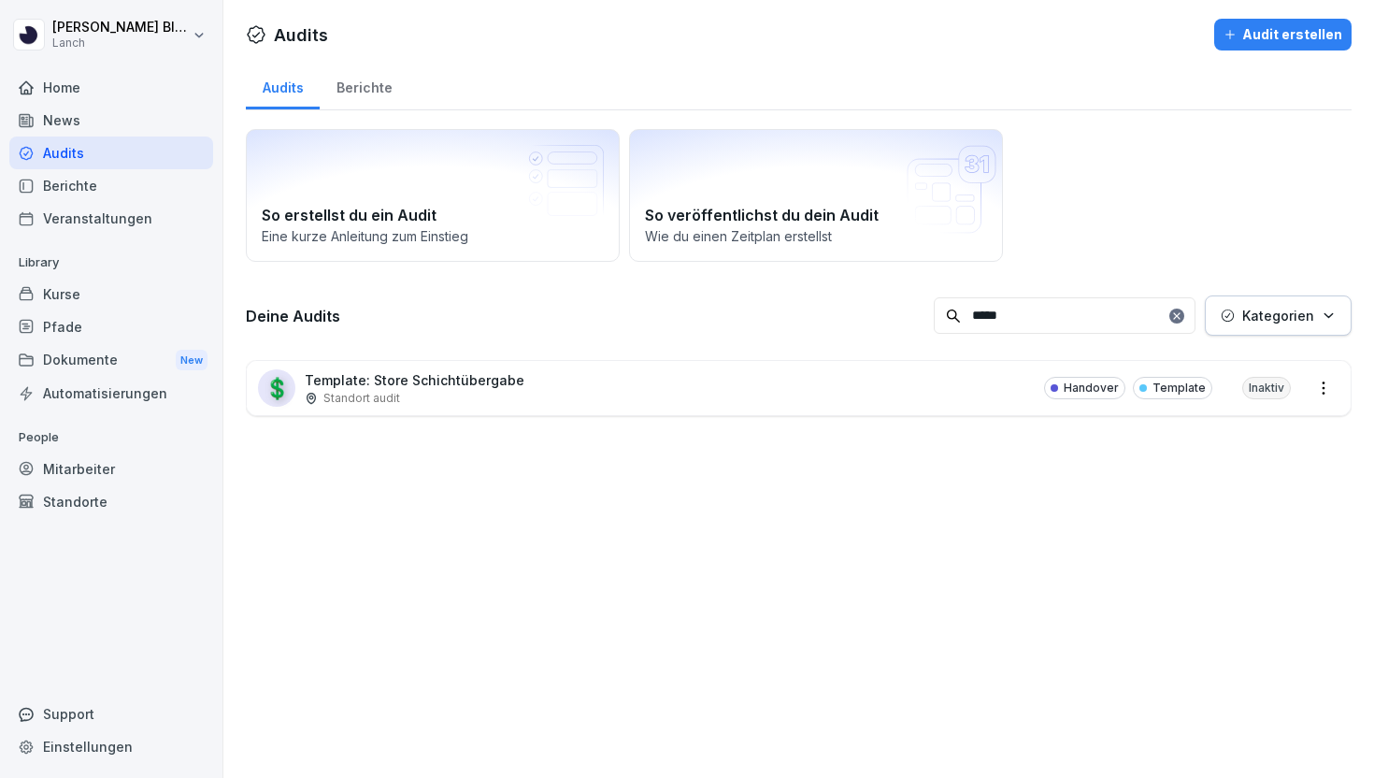
type input "*****"
click at [938, 400] on div "💲 Template: Store Schichtübergabe Standort audit Handover Template Inaktiv" at bounding box center [799, 388] width 1104 height 54
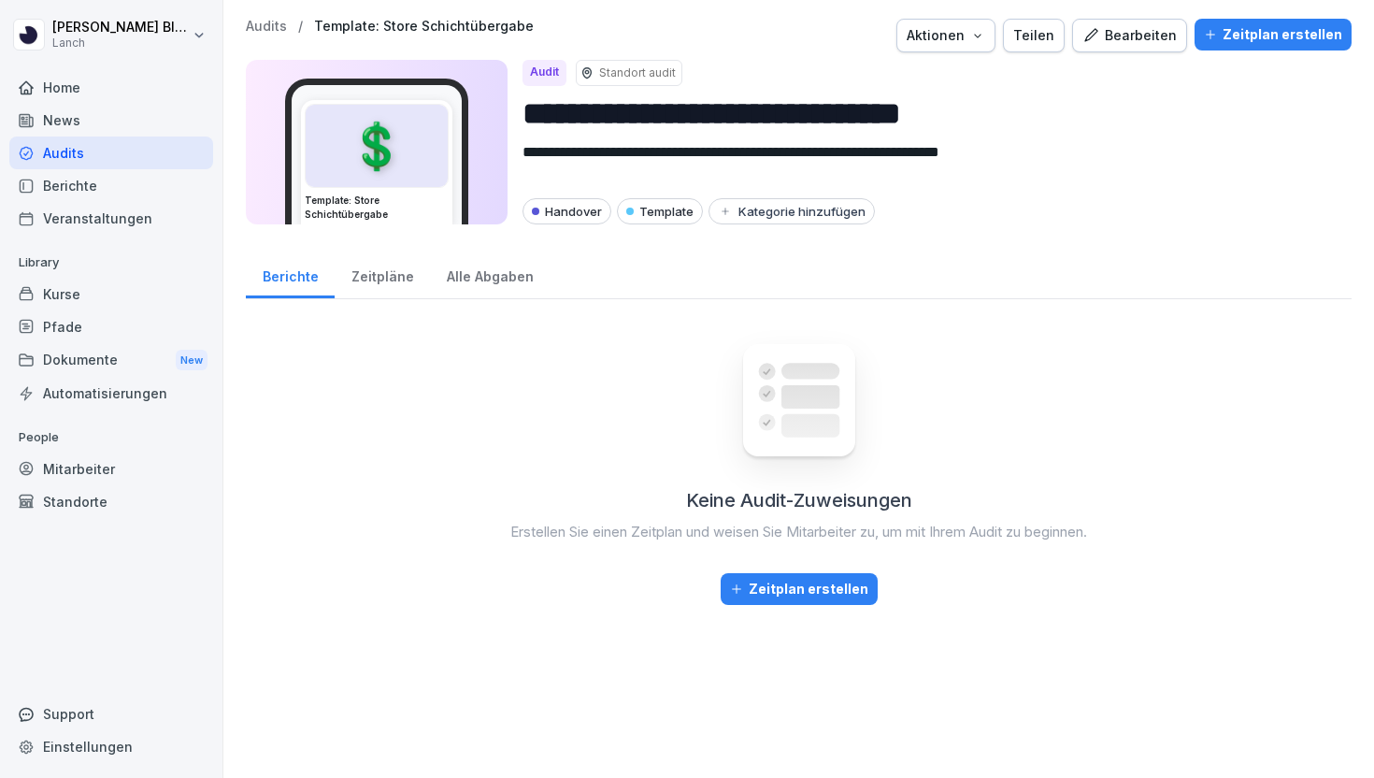
click at [1057, 46] on button "Teilen" at bounding box center [1034, 36] width 62 height 34
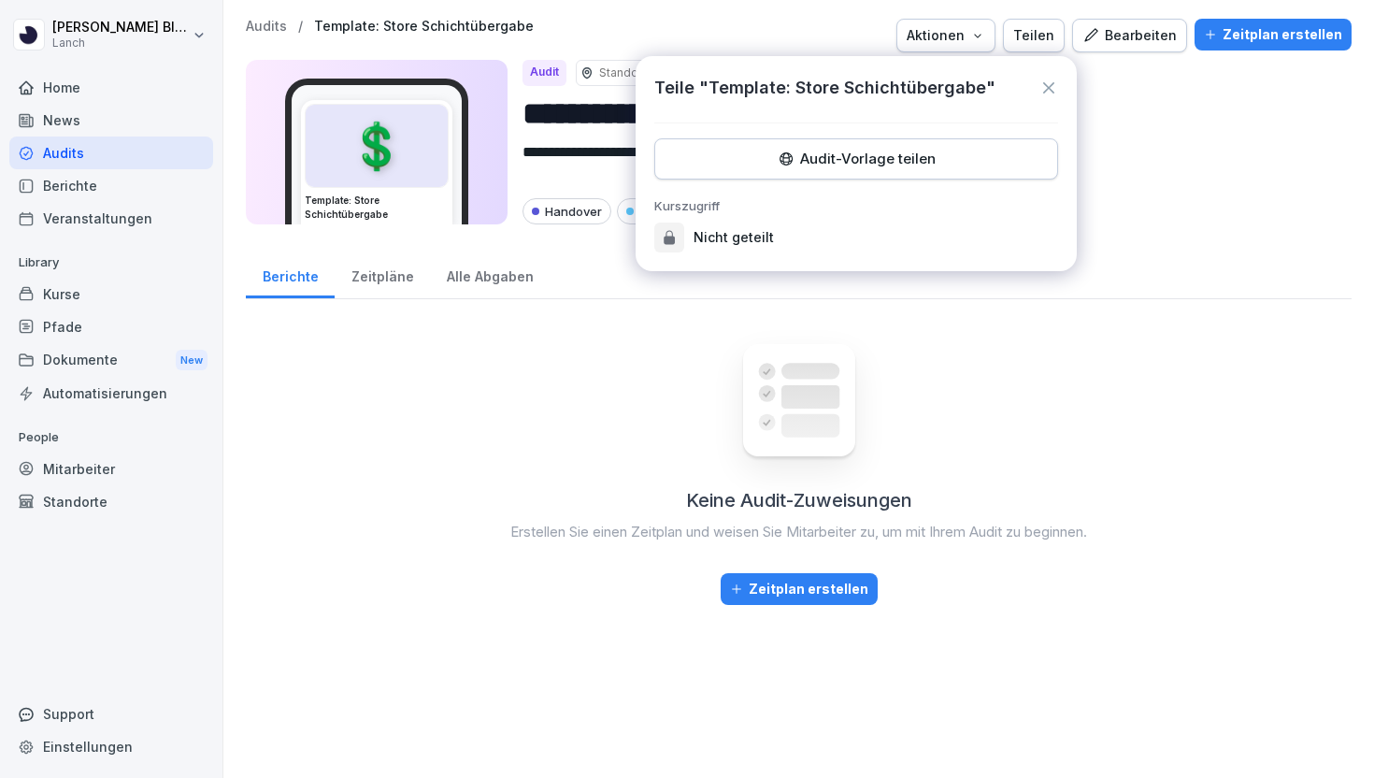
click at [896, 150] on div "Audit-Vorlage teilen" at bounding box center [856, 159] width 372 height 21
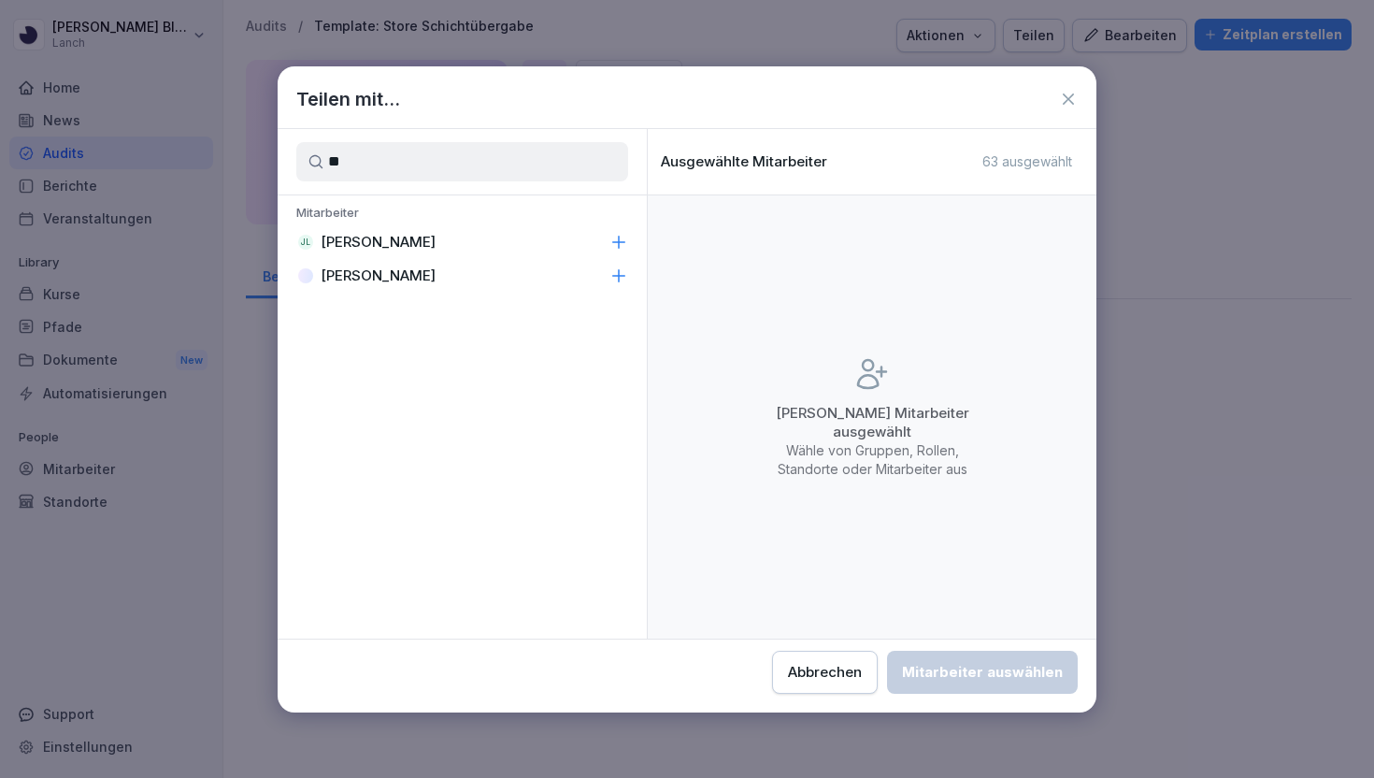
type input "*"
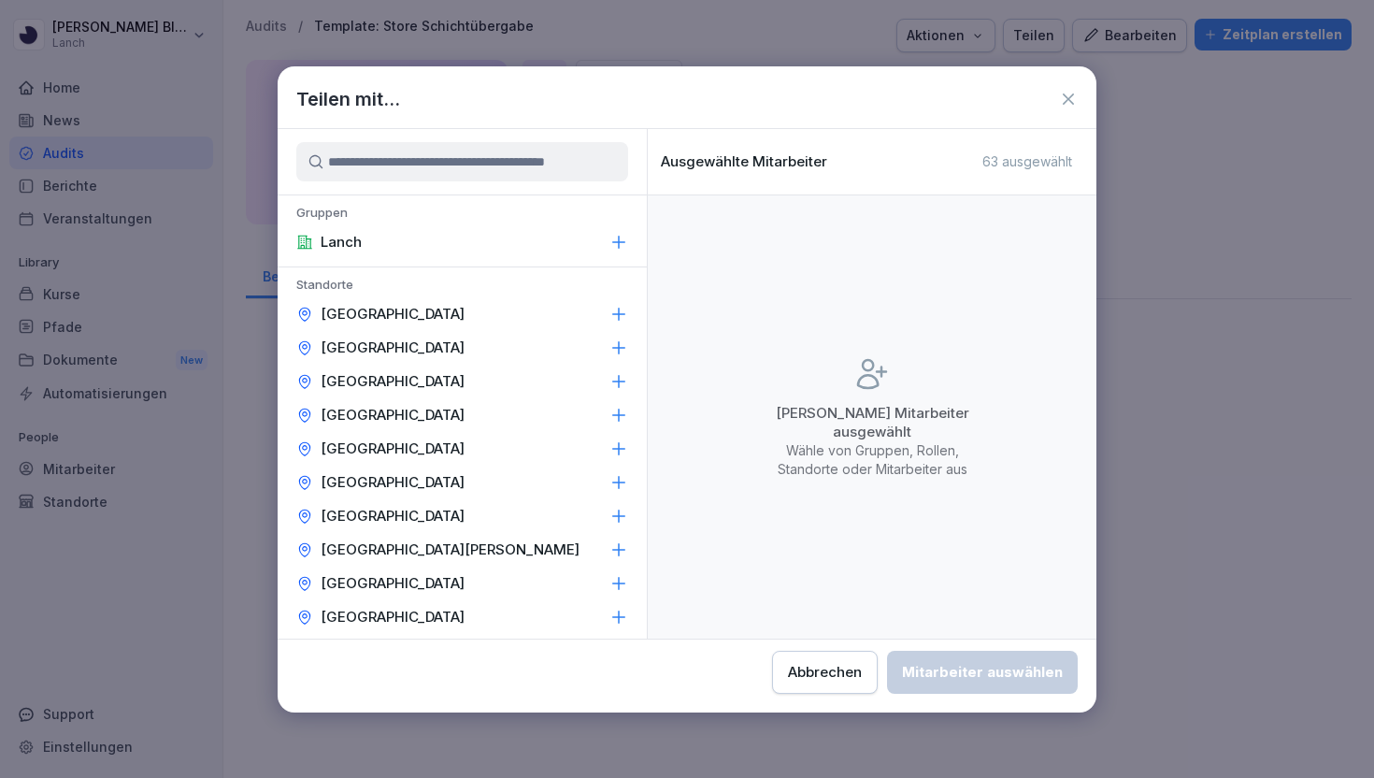
click at [522, 157] on input at bounding box center [462, 161] width 332 height 39
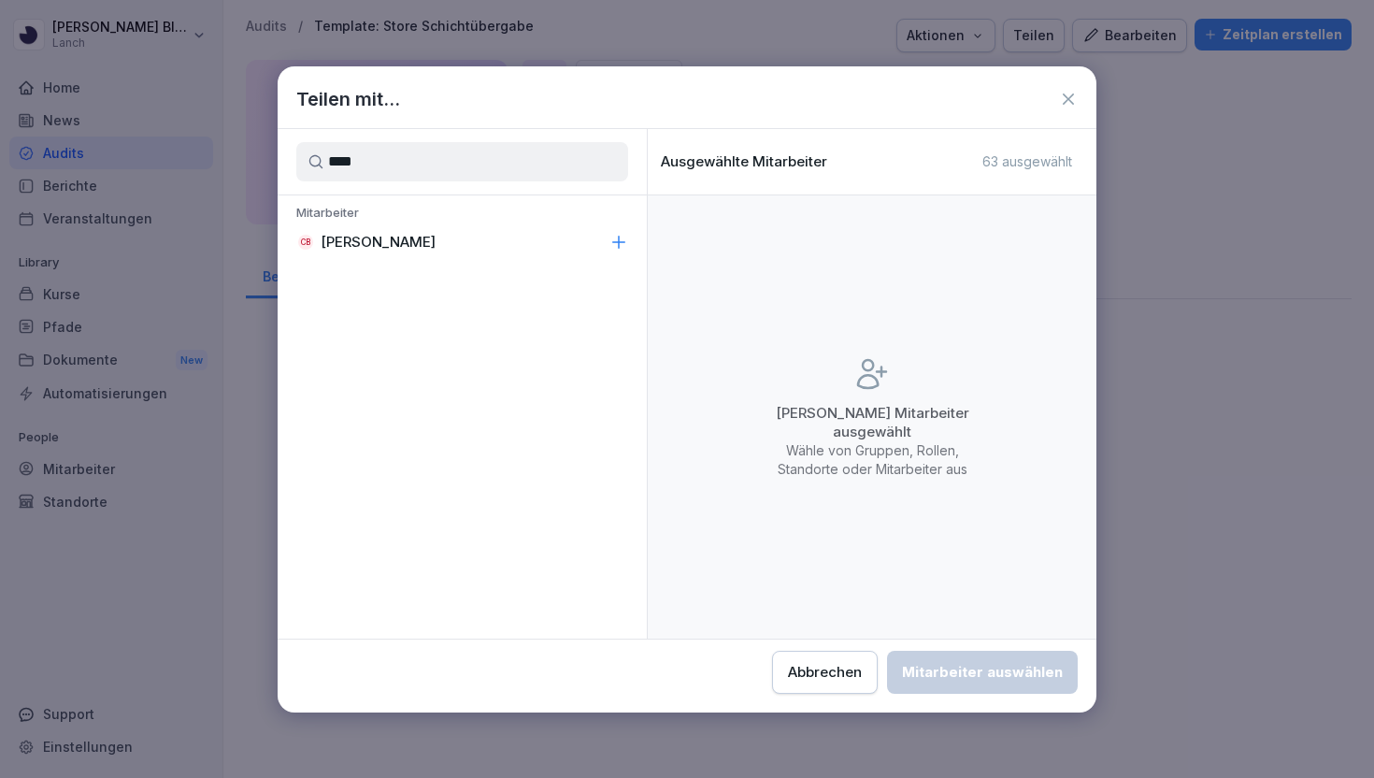
type input "****"
click at [503, 253] on div "CB Clemens Blüthner" at bounding box center [462, 242] width 369 height 34
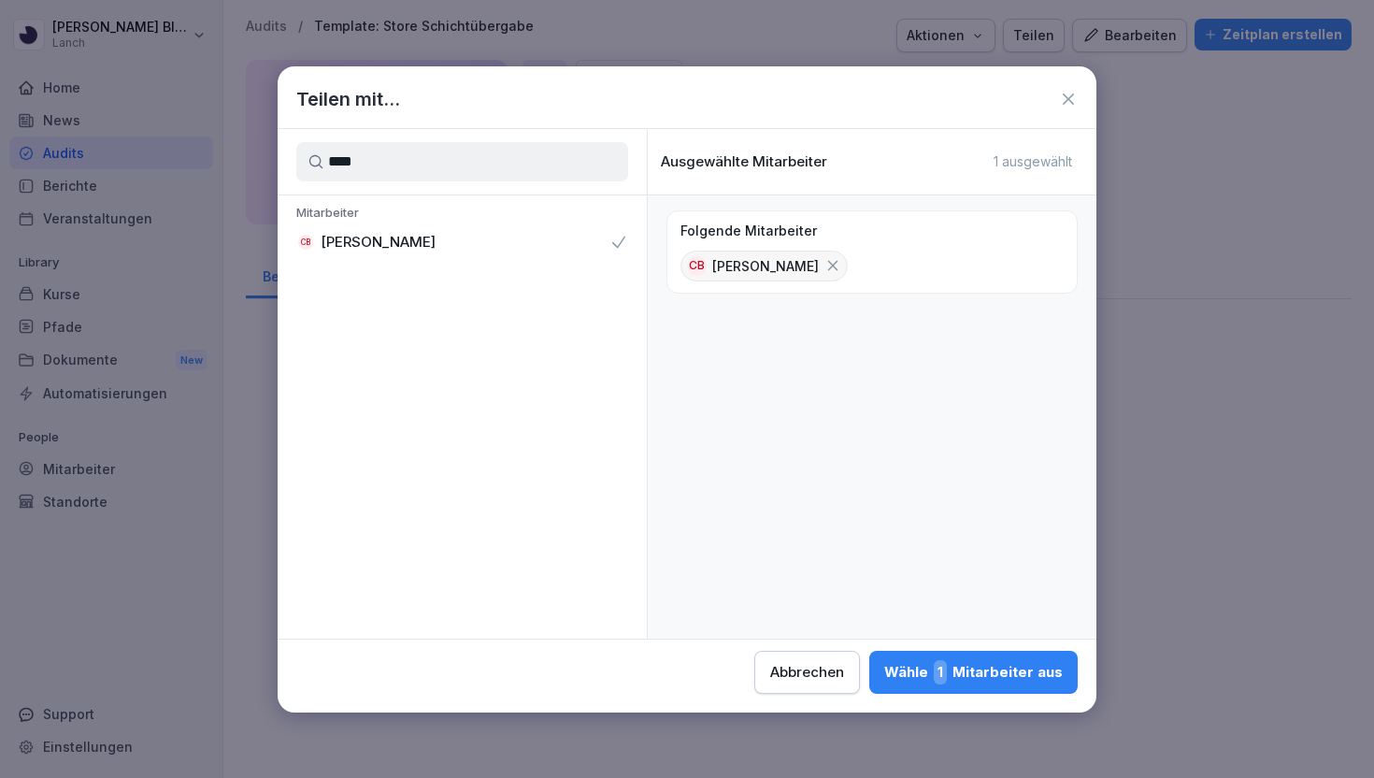
click at [923, 680] on div "Wähle 1 Mitarbeiter aus" at bounding box center [973, 672] width 179 height 24
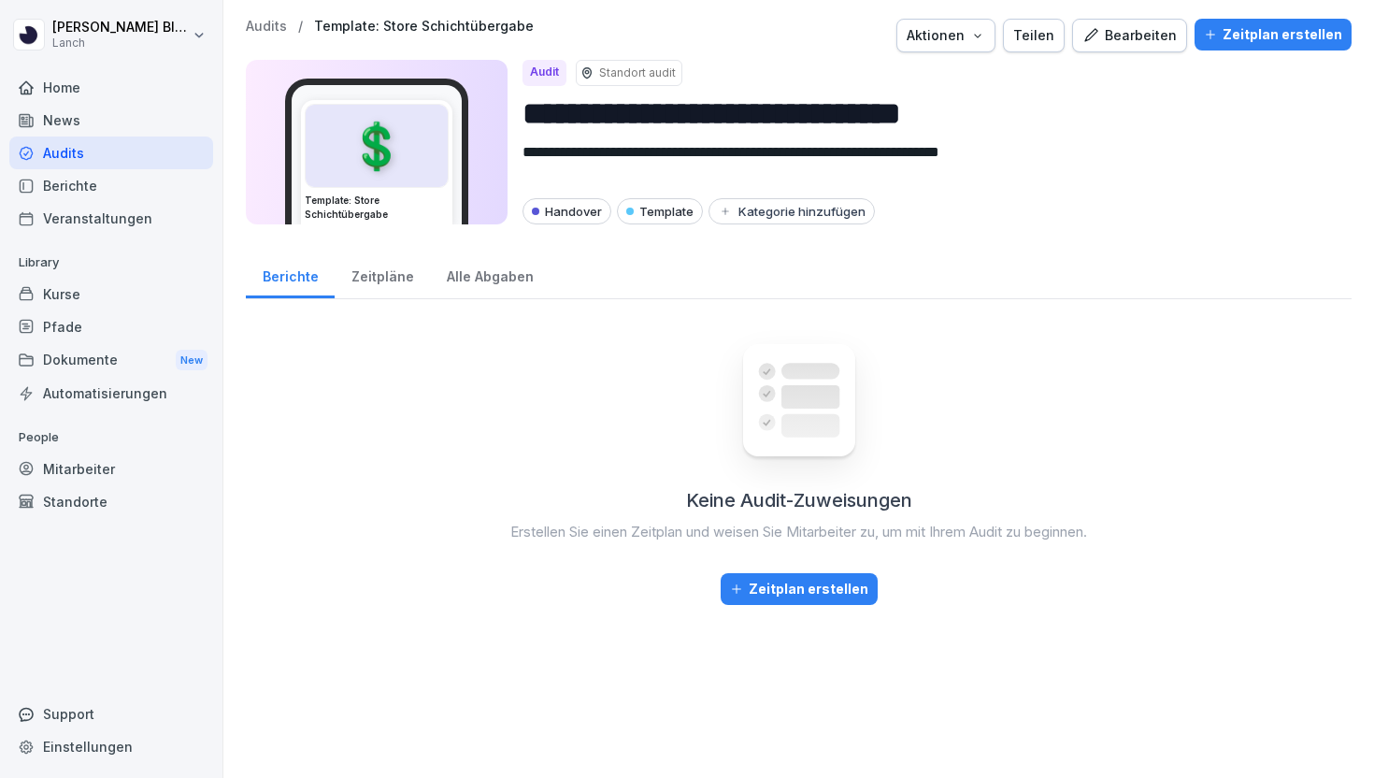
click at [1030, 44] on div "Teilen" at bounding box center [1033, 35] width 41 height 21
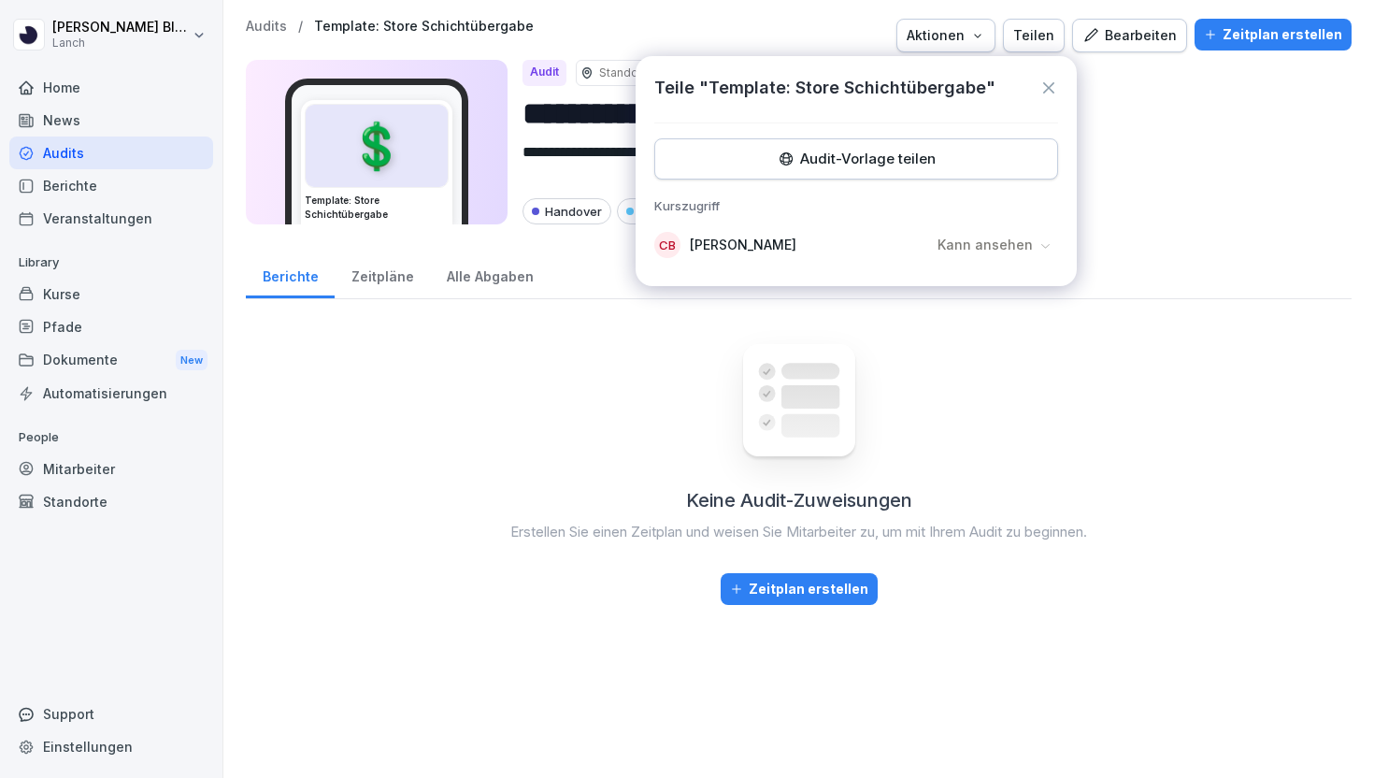
click at [994, 258] on div "Kann ansehen" at bounding box center [995, 245] width 126 height 30
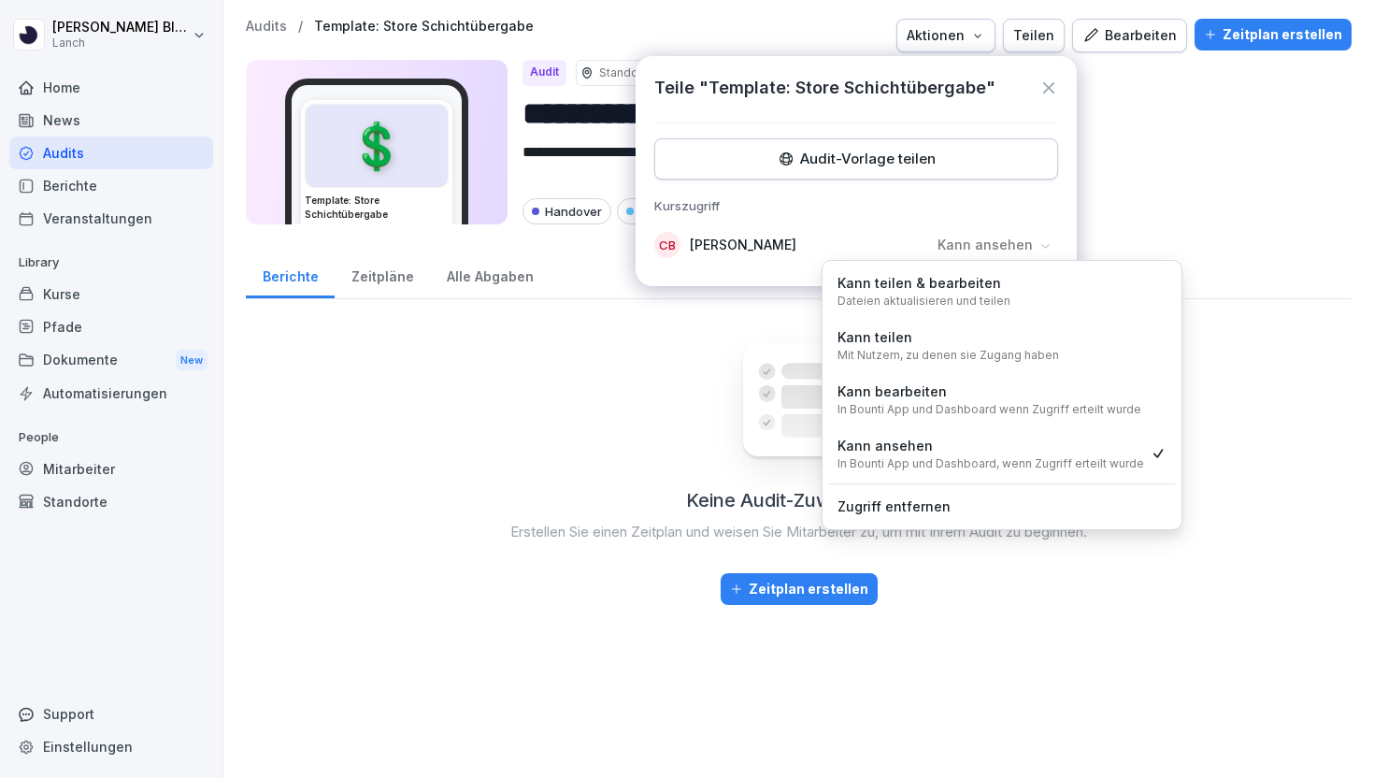
click at [1067, 293] on div "Kann teilen & bearbeiten Dateien aktualisieren und teilen" at bounding box center [1002, 290] width 348 height 49
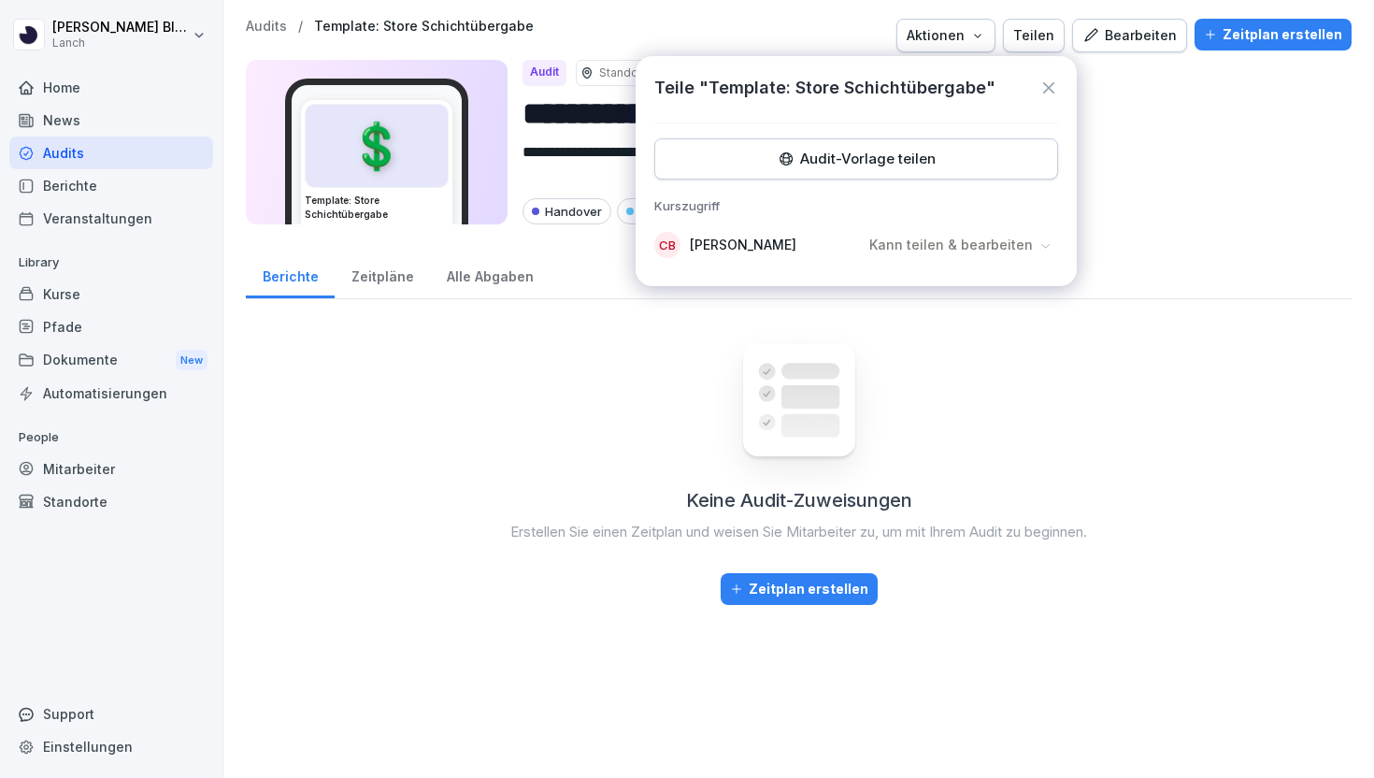
click at [1266, 45] on button "Zeitplan erstellen" at bounding box center [1272, 35] width 157 height 32
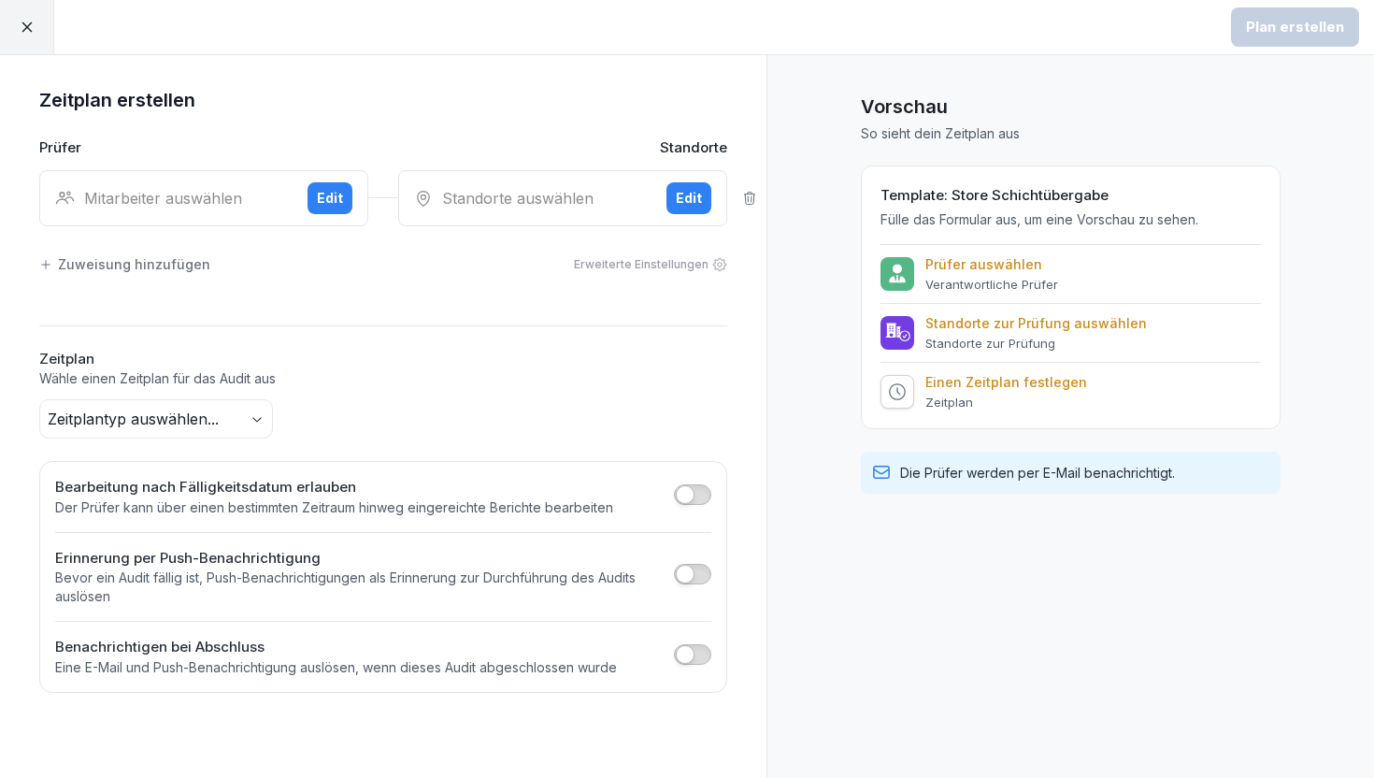
click at [31, 28] on icon at bounding box center [27, 27] width 17 height 17
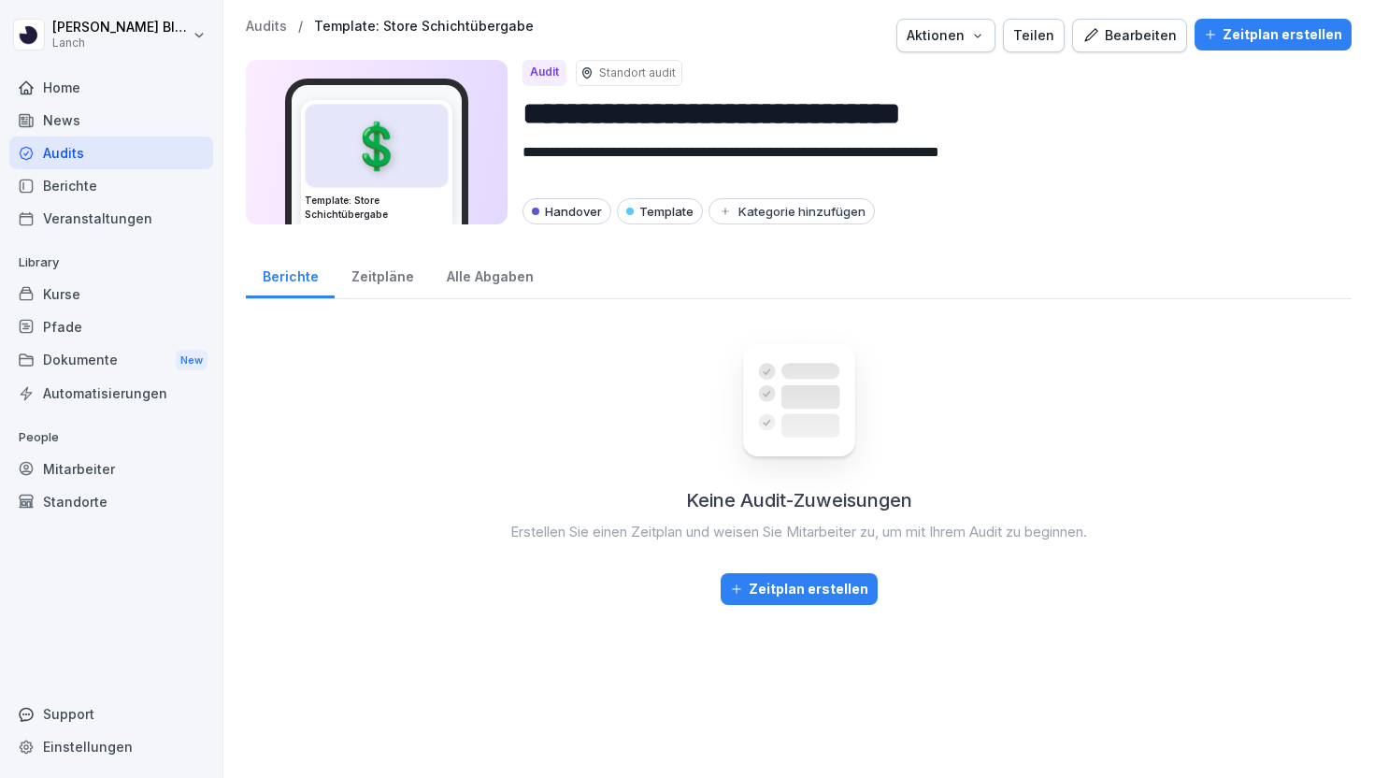
click at [392, 285] on div "Zeitpläne" at bounding box center [382, 274] width 95 height 48
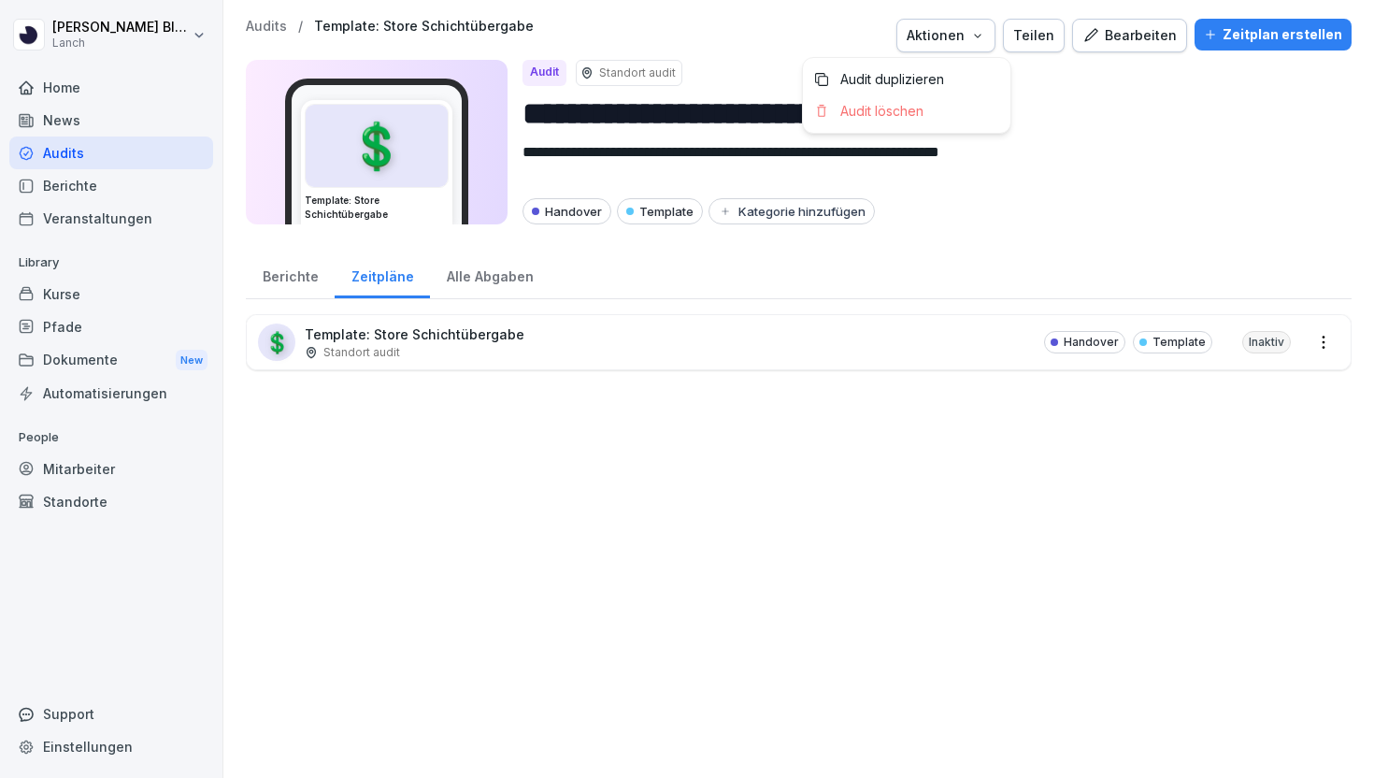
click at [982, 46] on button "Aktionen" at bounding box center [945, 36] width 99 height 34
click at [956, 41] on div "Aktionen" at bounding box center [946, 35] width 79 height 21
click at [1028, 29] on button "Teilen" at bounding box center [1034, 36] width 62 height 34
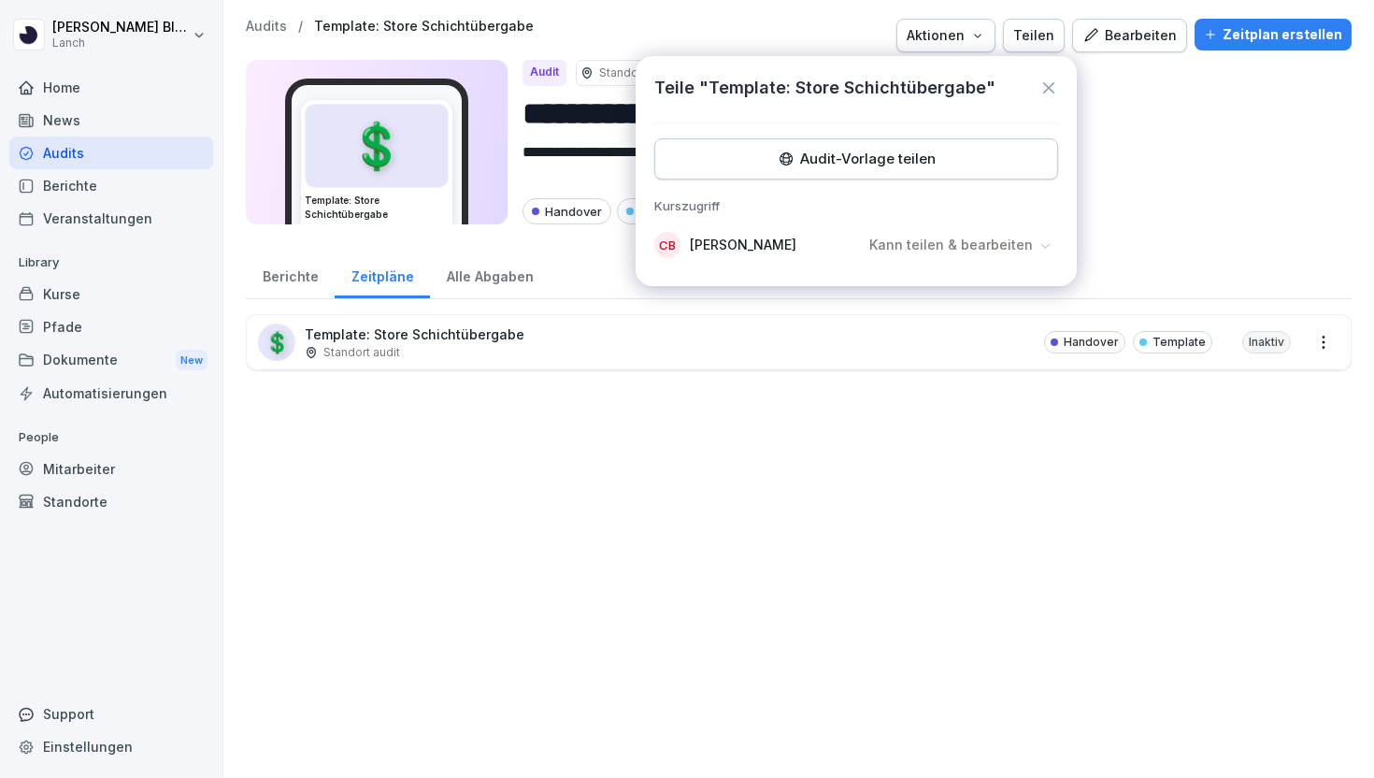
click at [879, 157] on div "Audit-Vorlage teilen" at bounding box center [856, 159] width 372 height 21
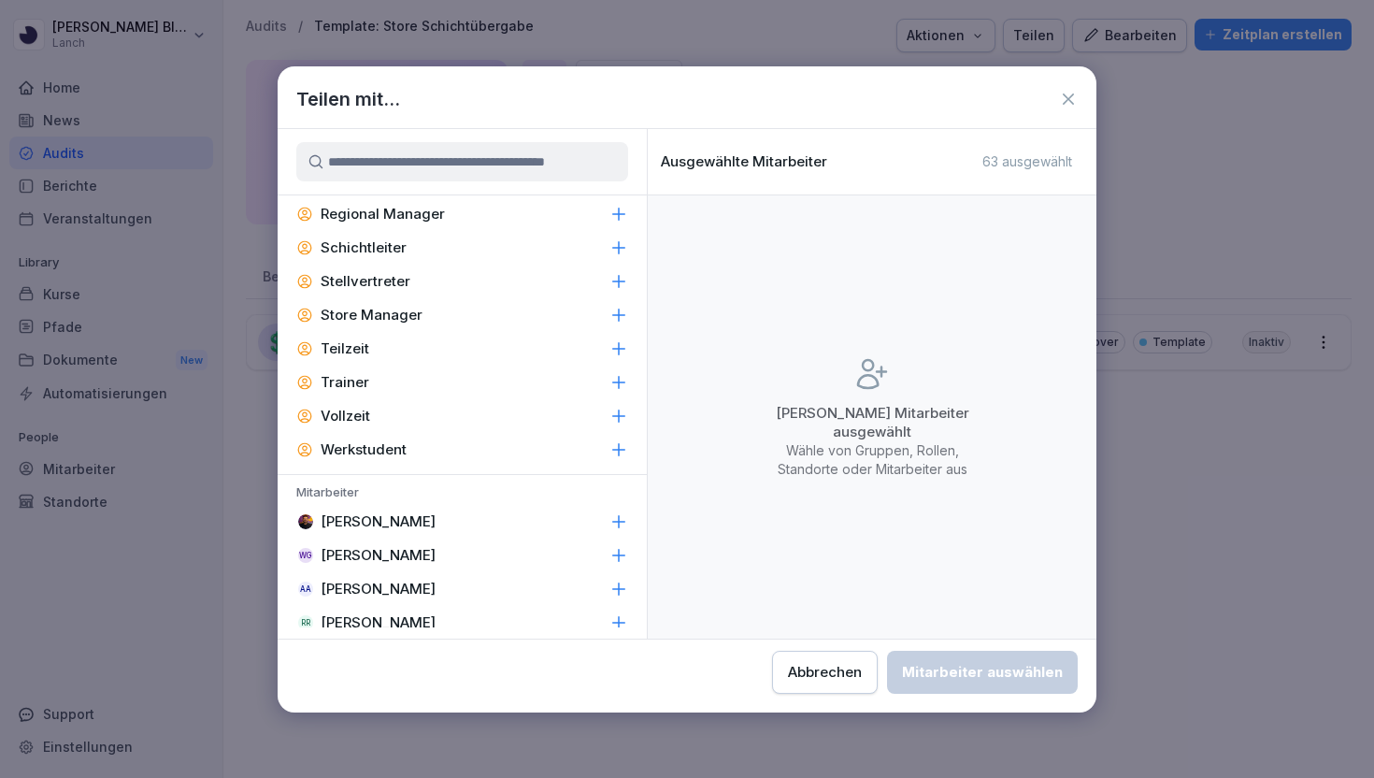
scroll to position [793, 0]
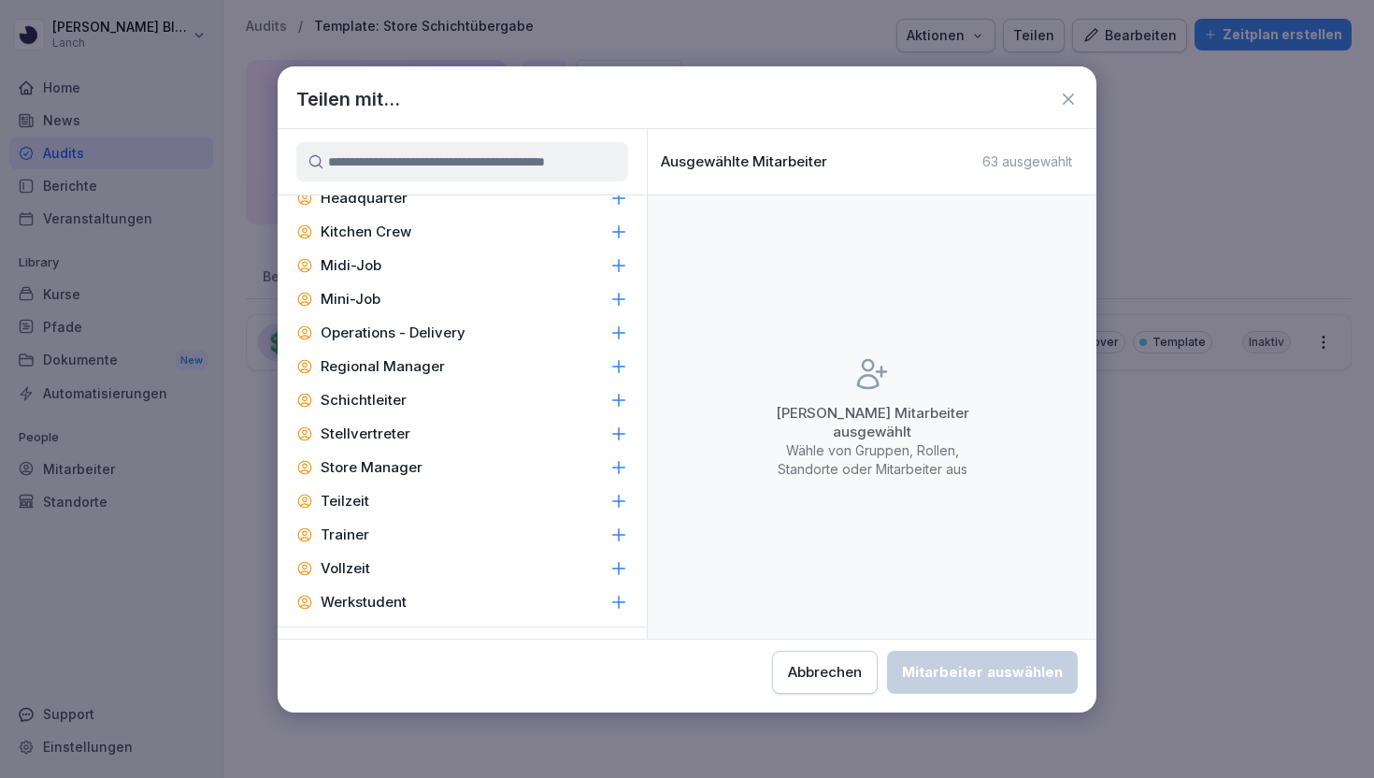
click at [1068, 94] on icon at bounding box center [1068, 99] width 19 height 19
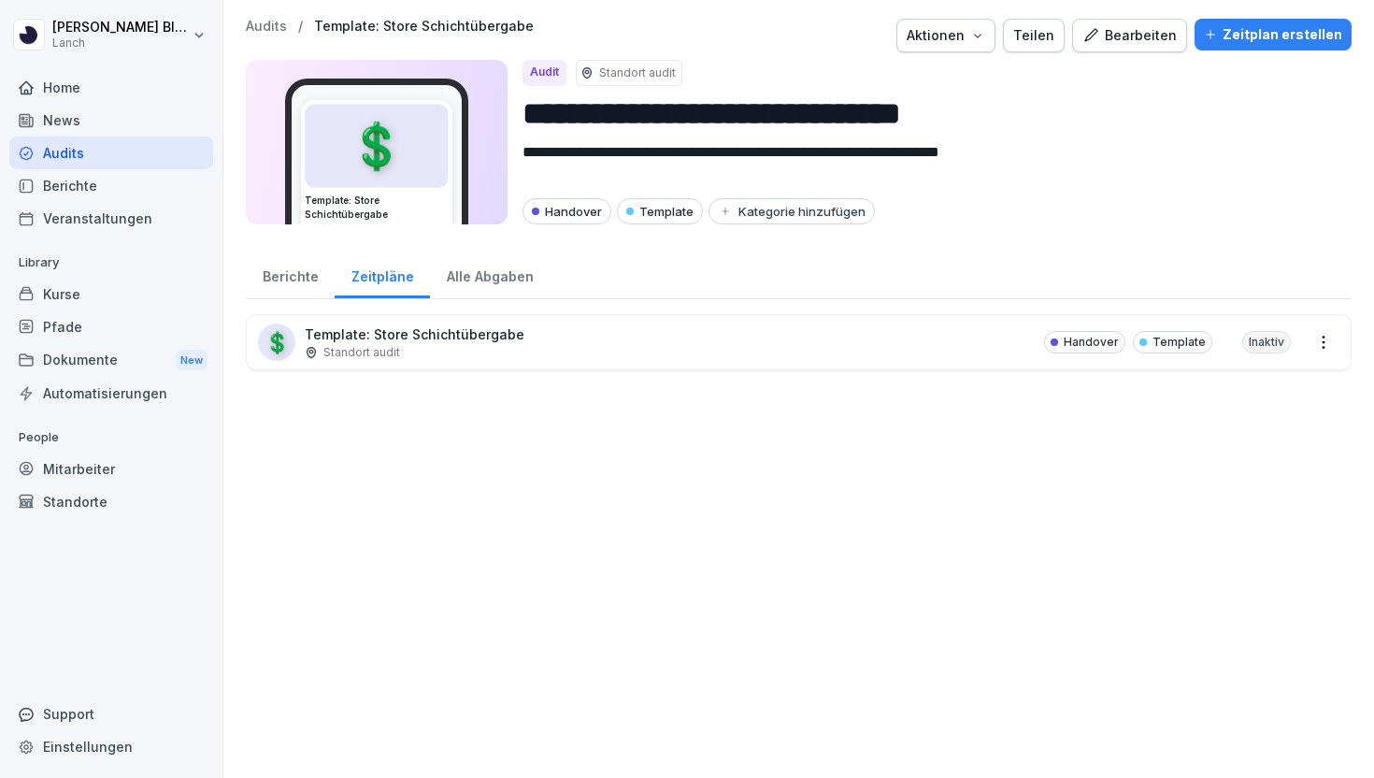
click at [60, 148] on div "Audits" at bounding box center [111, 152] width 204 height 33
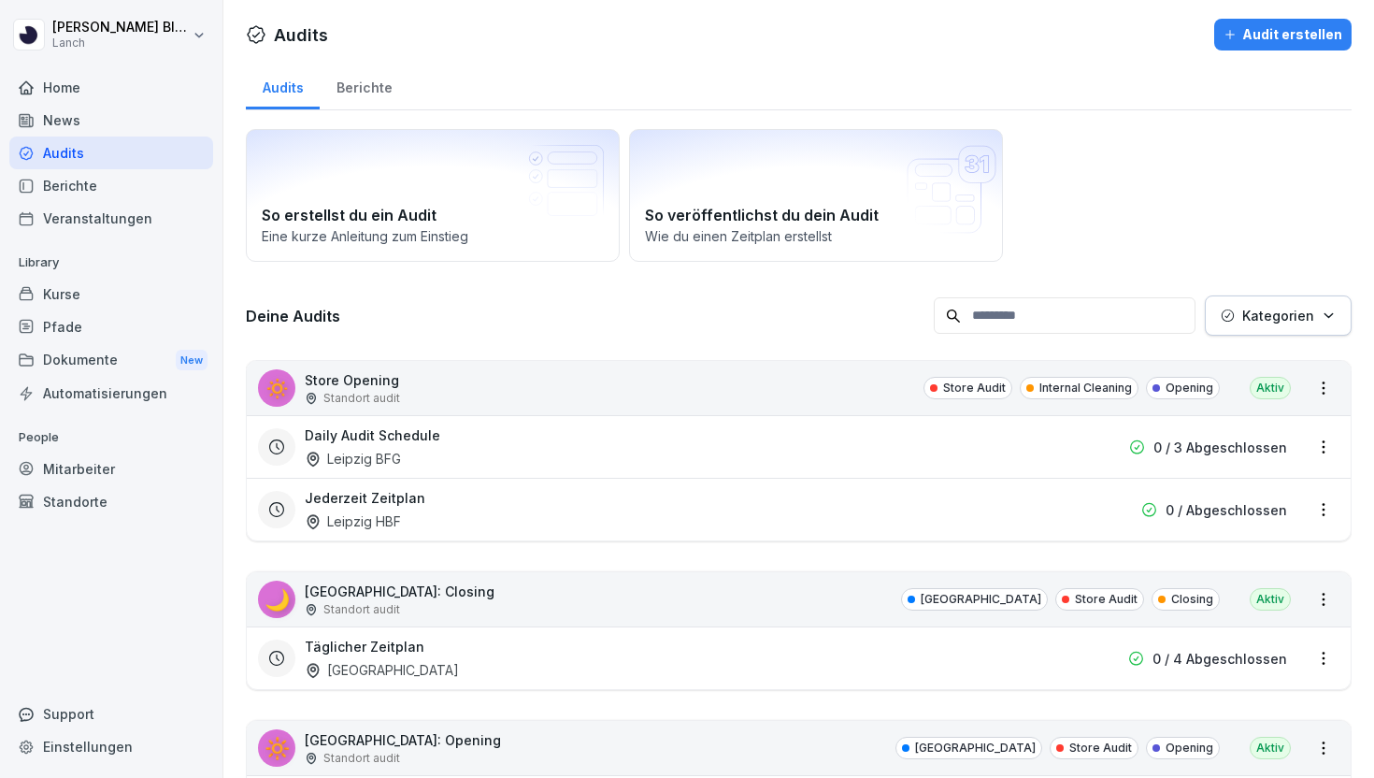
scroll to position [121, 0]
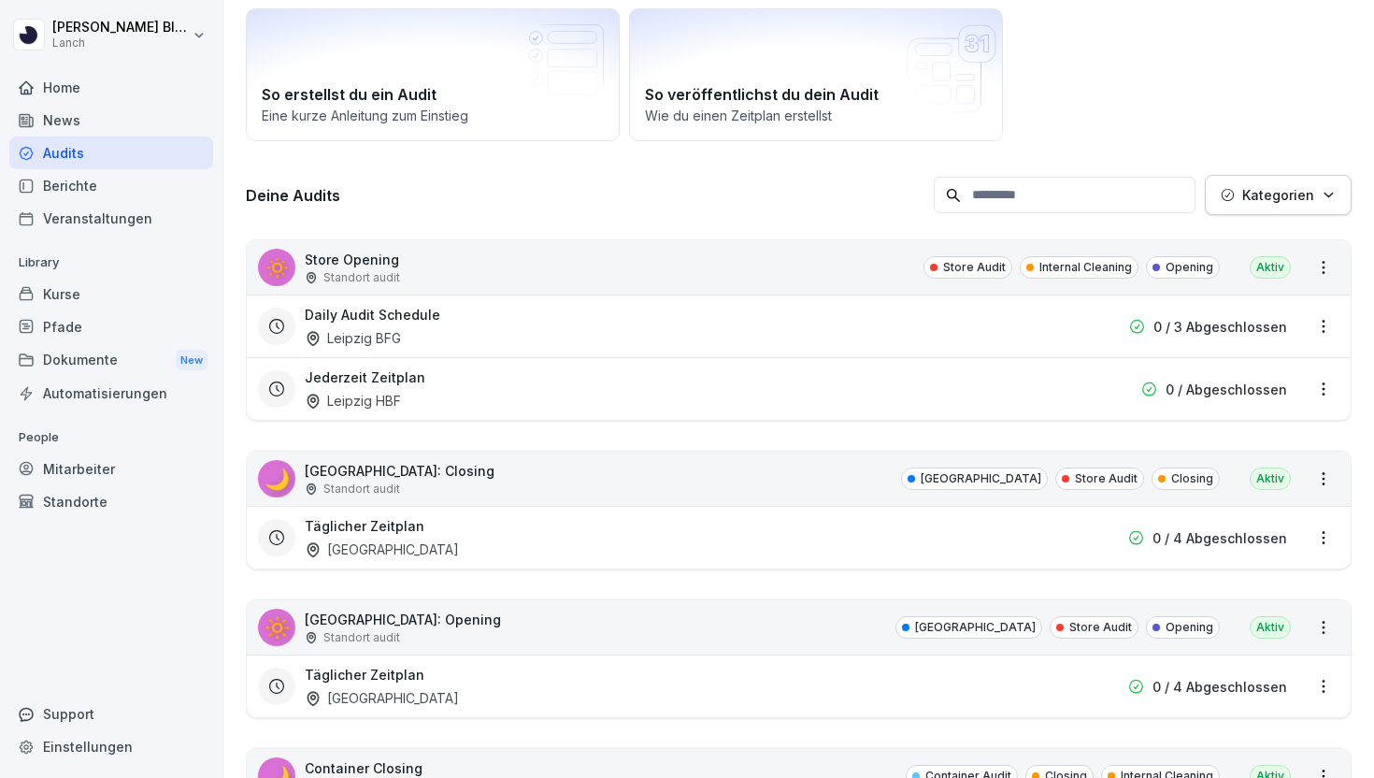
click at [435, 331] on div "Daily Audit Schedule Leipzig BFG" at bounding box center [679, 326] width 749 height 43
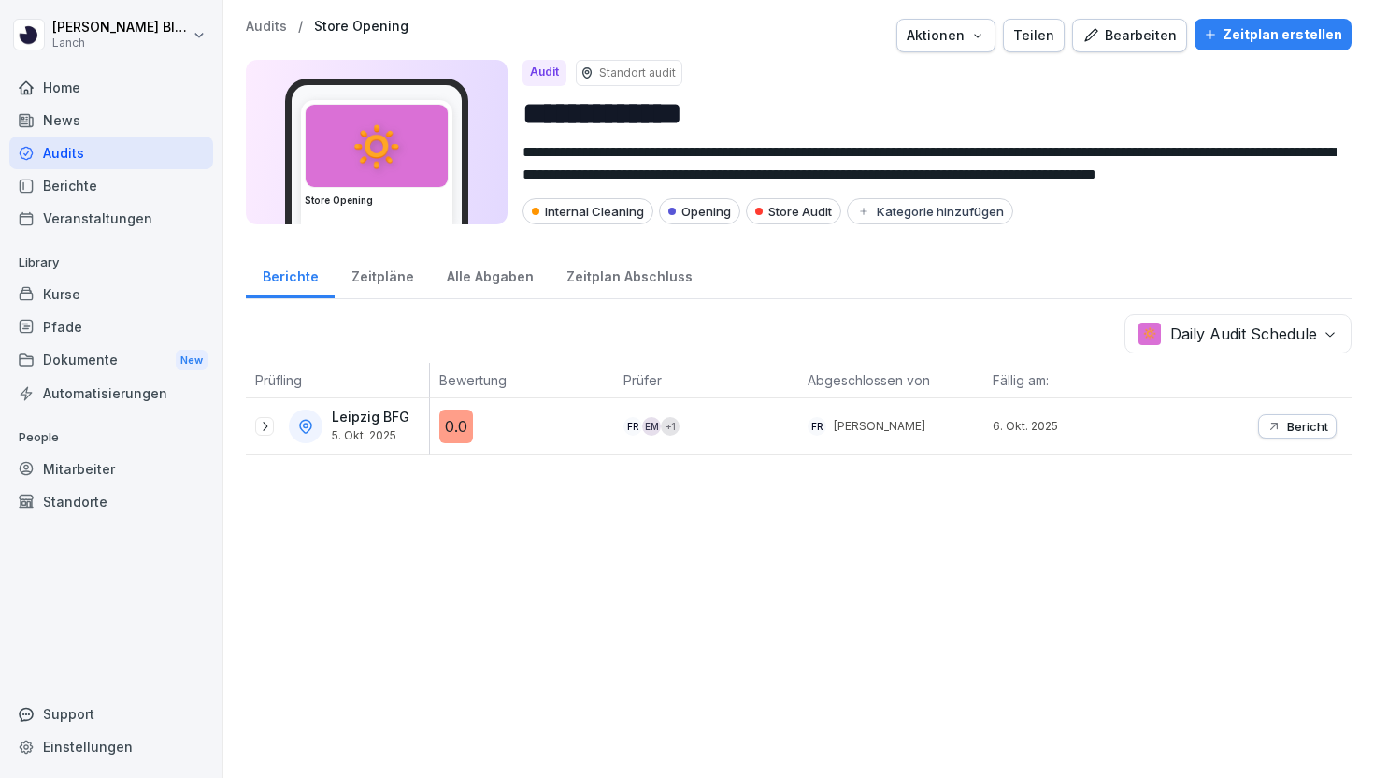
click at [386, 280] on div "Zeitpläne" at bounding box center [382, 274] width 95 height 48
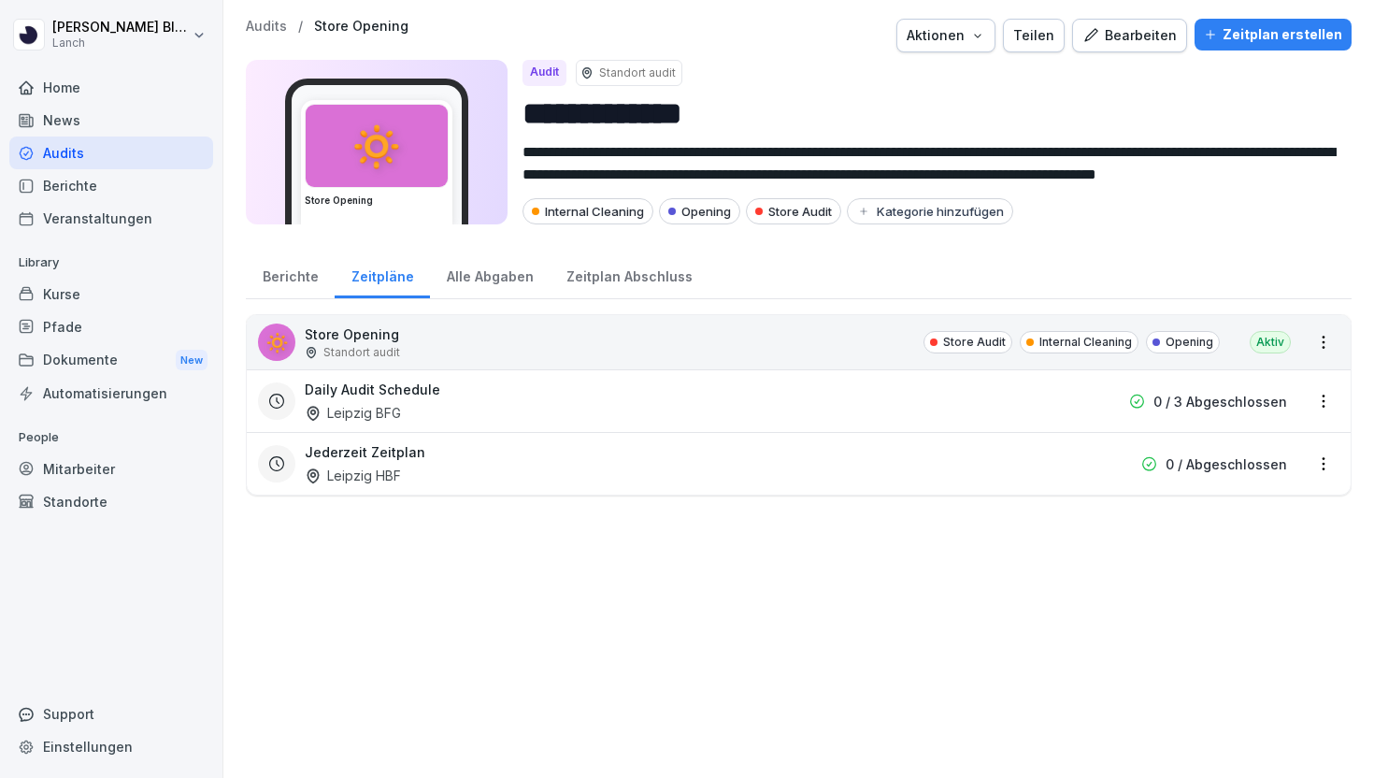
click at [491, 272] on div "Alle Abgaben" at bounding box center [490, 274] width 120 height 48
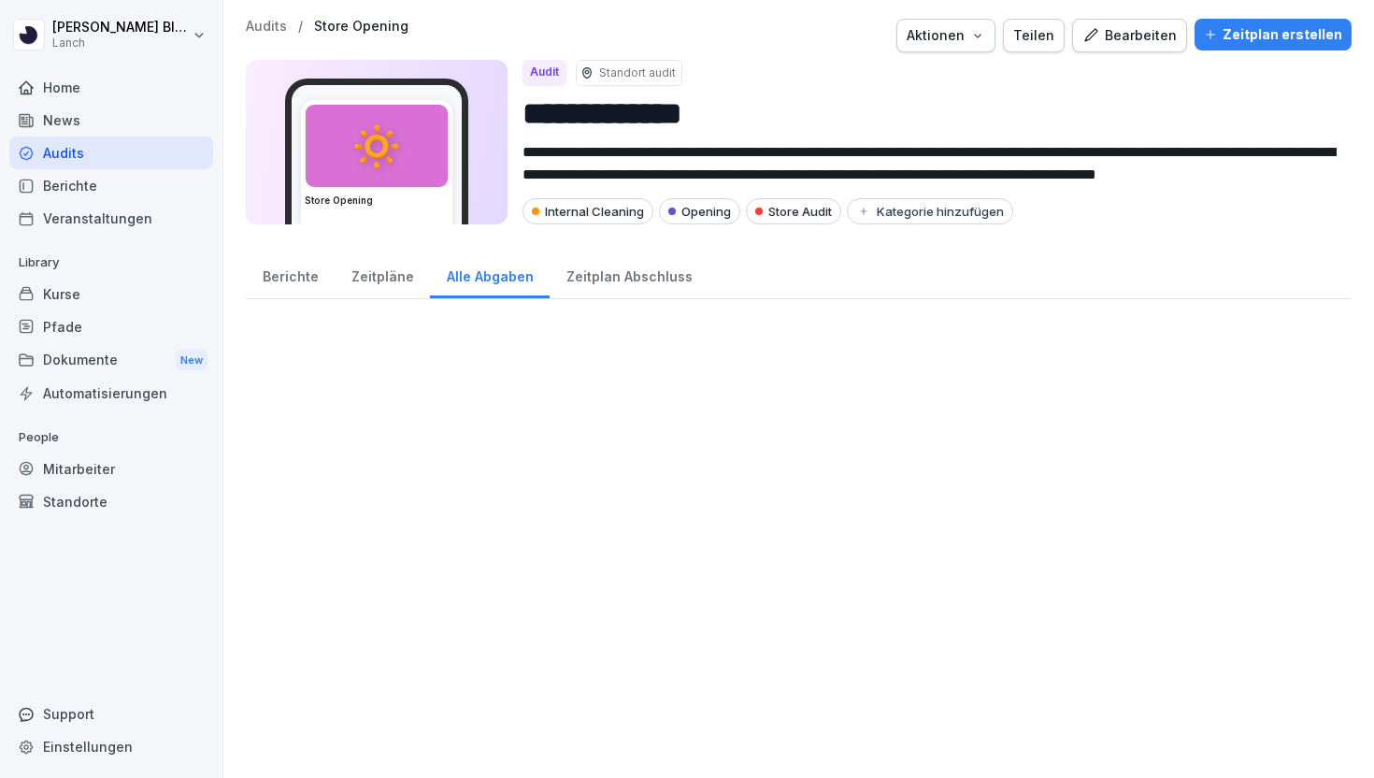
click at [602, 293] on div "Zeitplan Abschluss" at bounding box center [629, 274] width 159 height 48
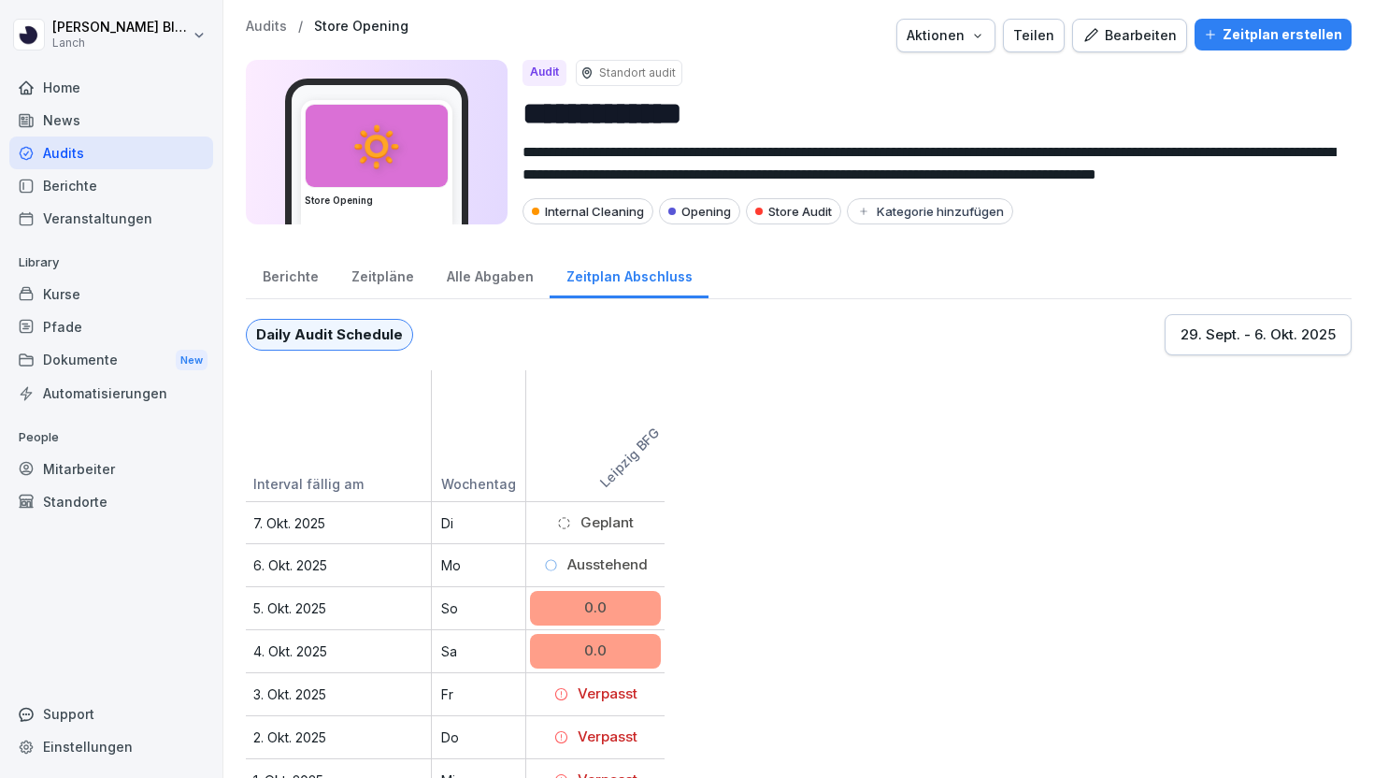
click at [461, 272] on div "Alle Abgaben" at bounding box center [490, 274] width 120 height 48
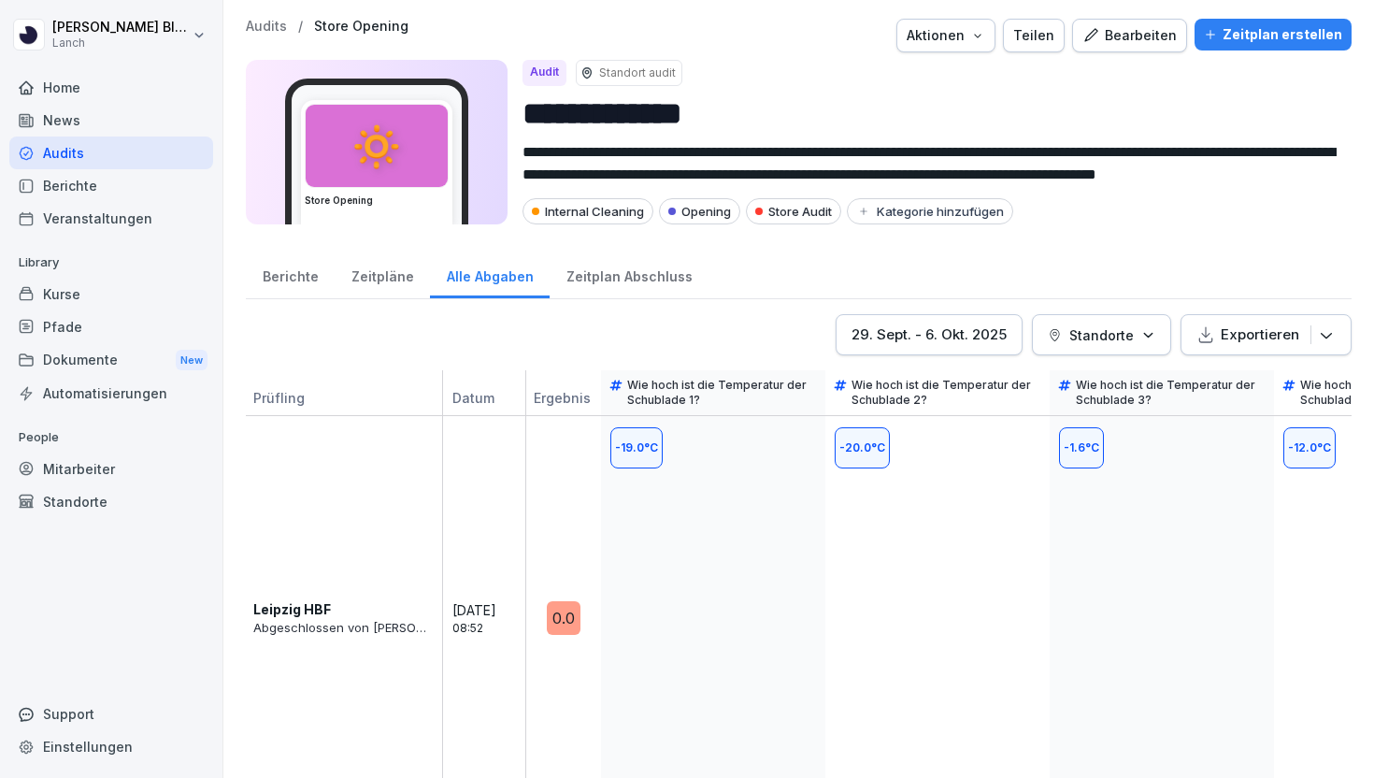
click at [397, 278] on div "Zeitpläne" at bounding box center [382, 274] width 95 height 48
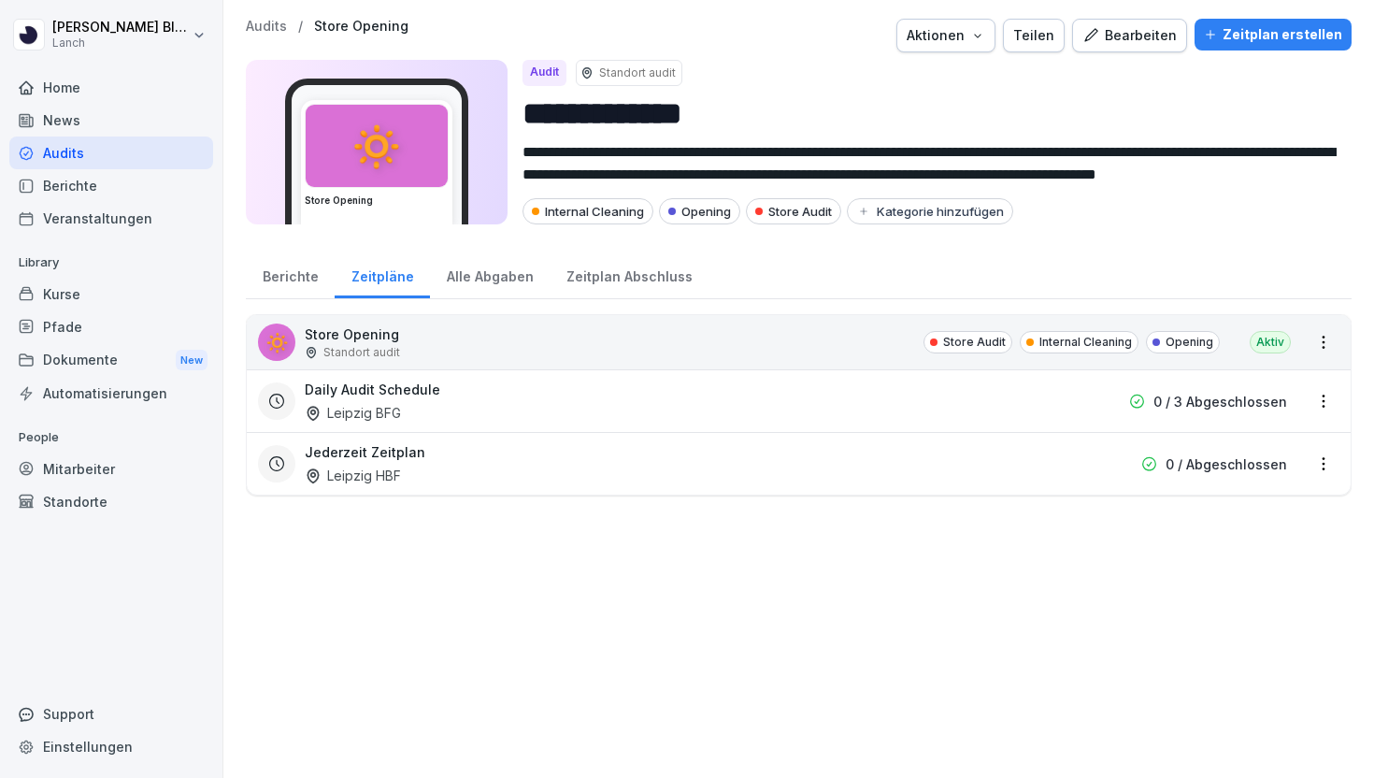
click at [293, 276] on div "Berichte" at bounding box center [290, 274] width 89 height 48
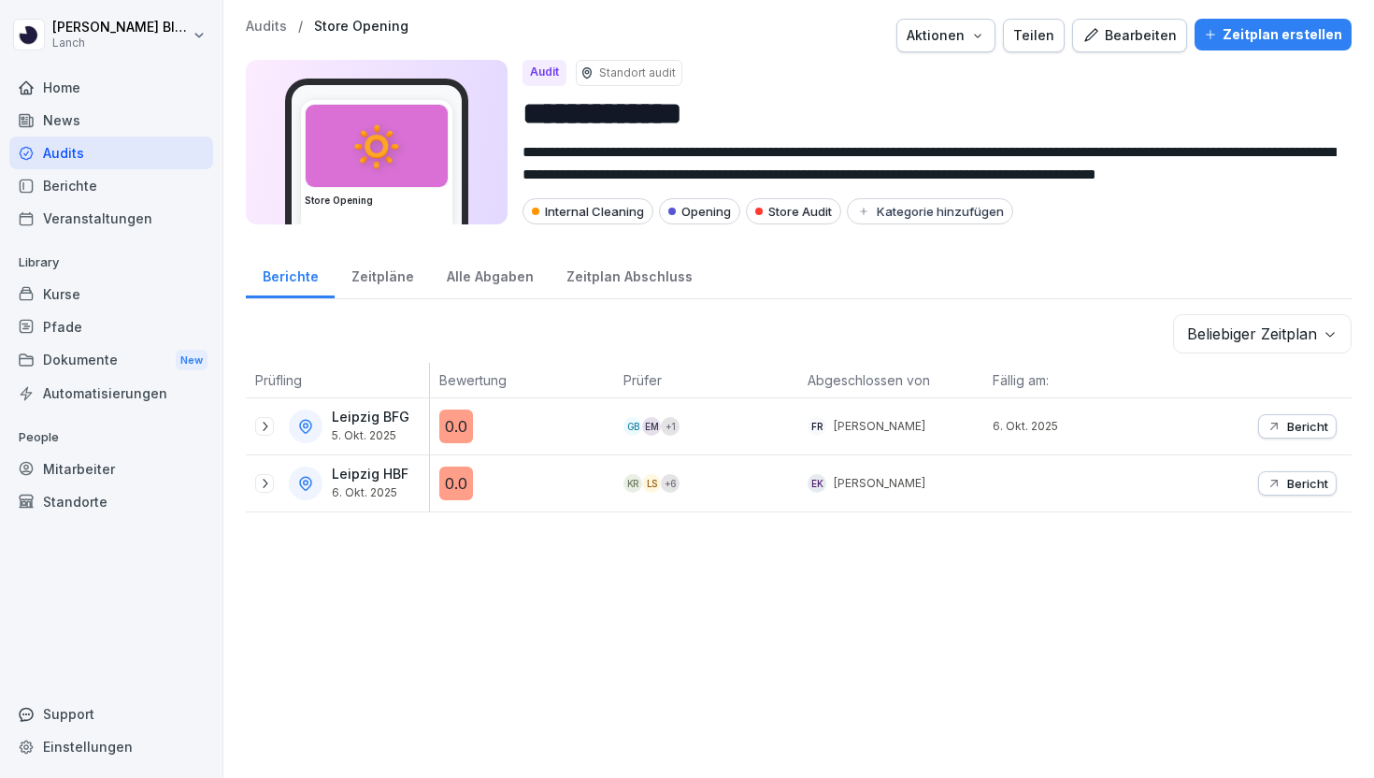
click at [68, 144] on div "Audits" at bounding box center [111, 152] width 204 height 33
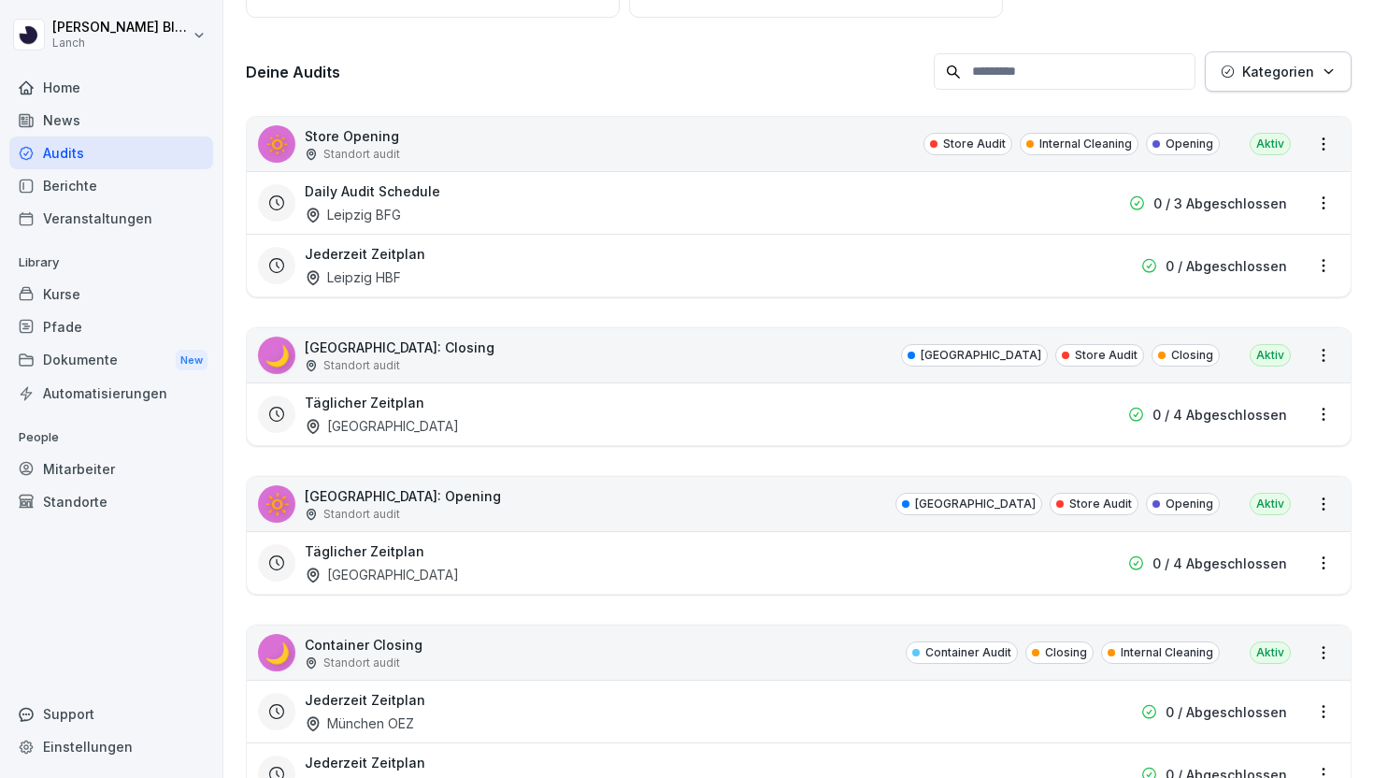
scroll to position [244, 0]
click at [96, 110] on div "News" at bounding box center [111, 120] width 204 height 33
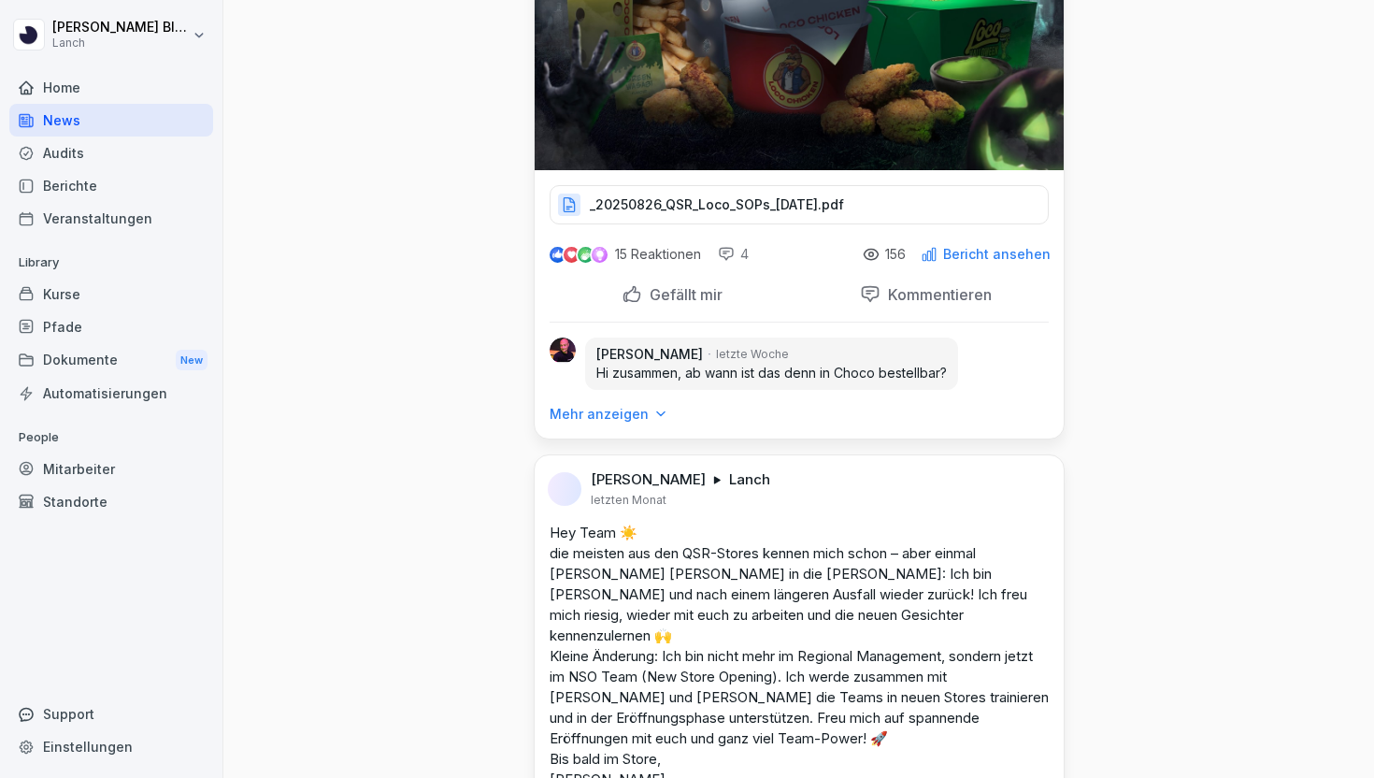
scroll to position [20046, 0]
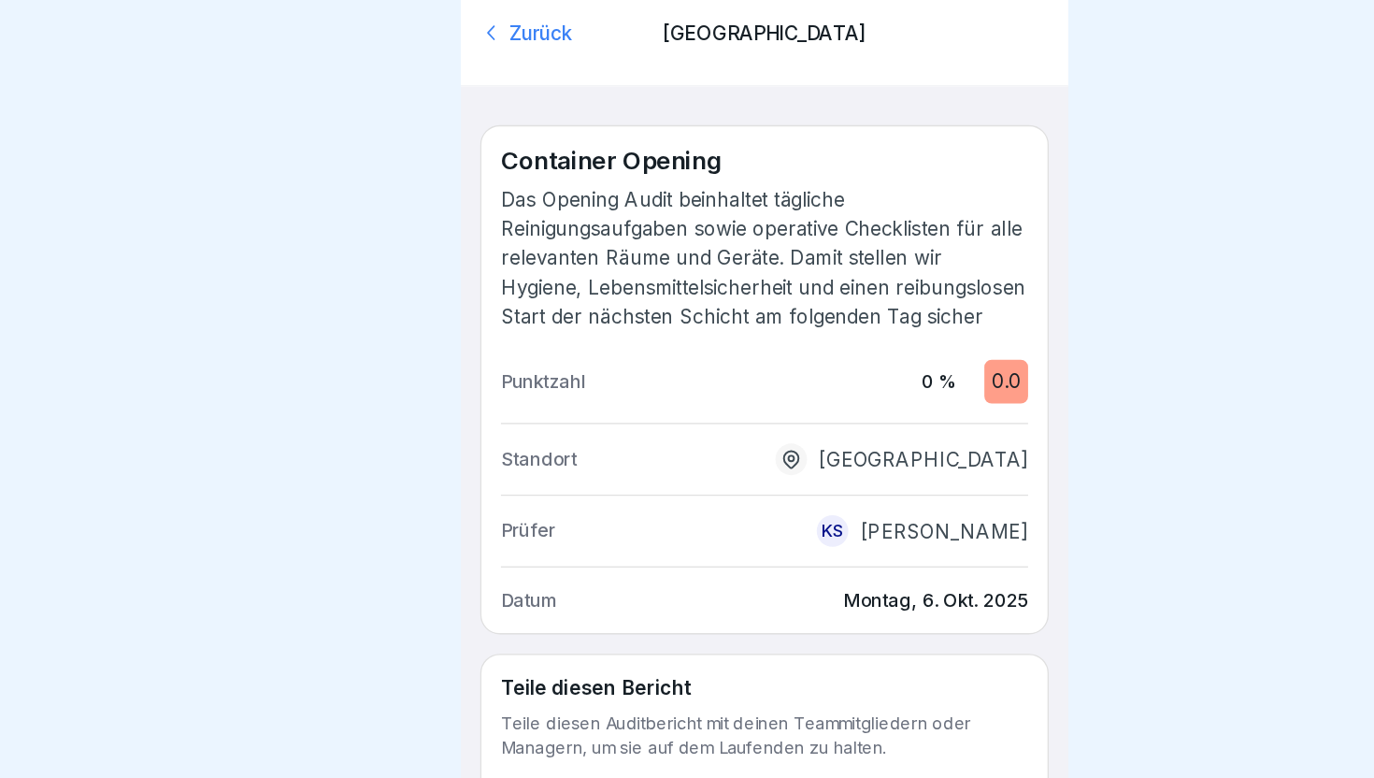
click at [525, 23] on div "Zurück" at bounding box center [533, 25] width 131 height 21
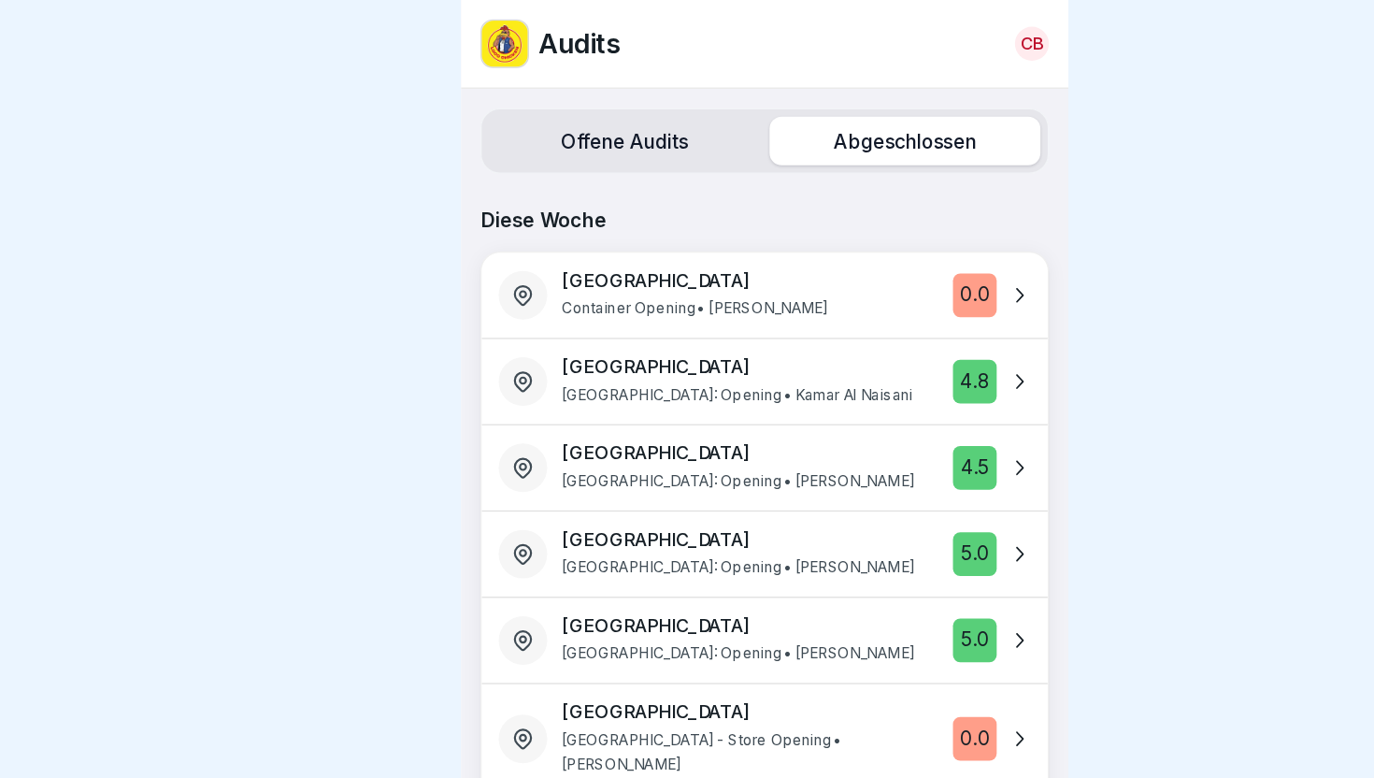
click at [488, 29] on img at bounding box center [487, 34] width 36 height 36
click at [583, 117] on label "Offene Audits" at bounding box center [579, 108] width 208 height 37
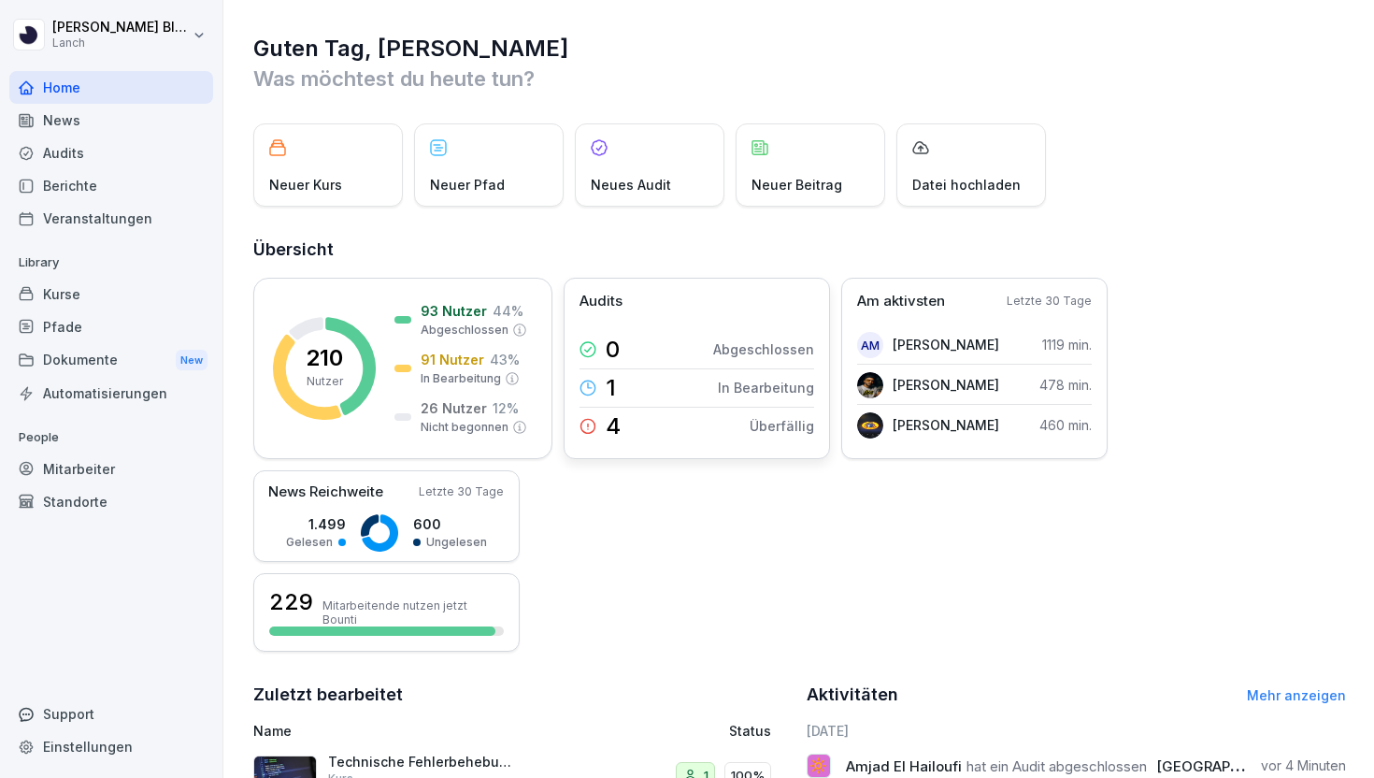
click at [673, 429] on div "4 Überfällig" at bounding box center [696, 425] width 235 height 37
